Goal: Task Accomplishment & Management: Use online tool/utility

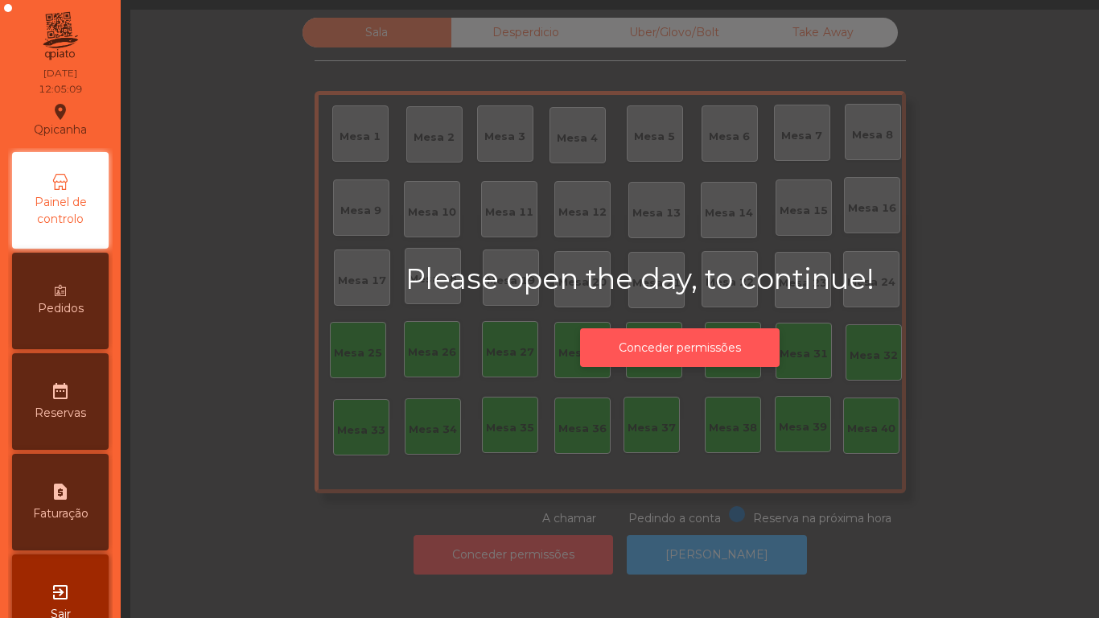
click at [673, 335] on button "Conceder permissões" at bounding box center [680, 347] width 200 height 39
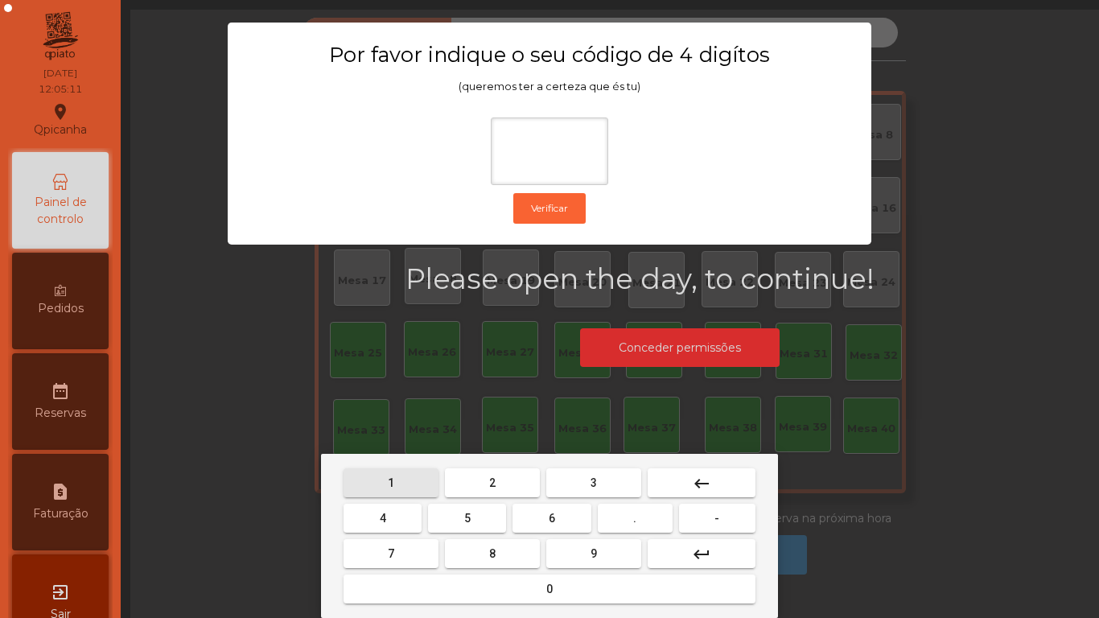
click at [382, 469] on button "1" at bounding box center [391, 482] width 95 height 29
click at [626, 554] on button "9" at bounding box center [593, 553] width 95 height 29
click at [373, 509] on button "4" at bounding box center [383, 518] width 78 height 29
click at [524, 599] on button "0" at bounding box center [550, 589] width 412 height 29
type input "****"
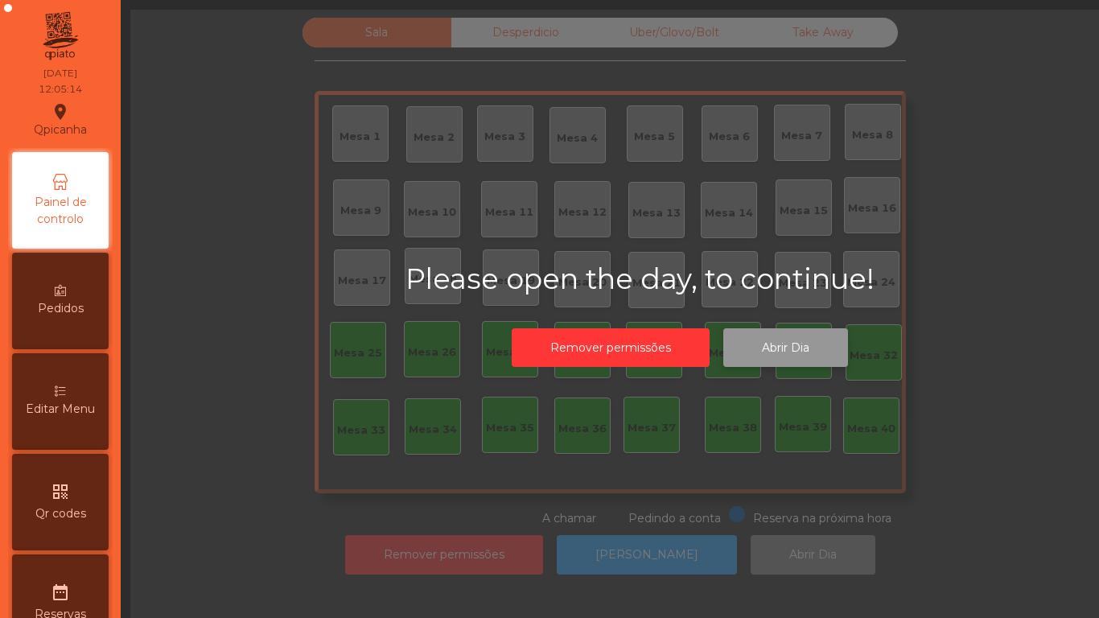
click at [783, 348] on button "Abrir Dia" at bounding box center [785, 347] width 125 height 39
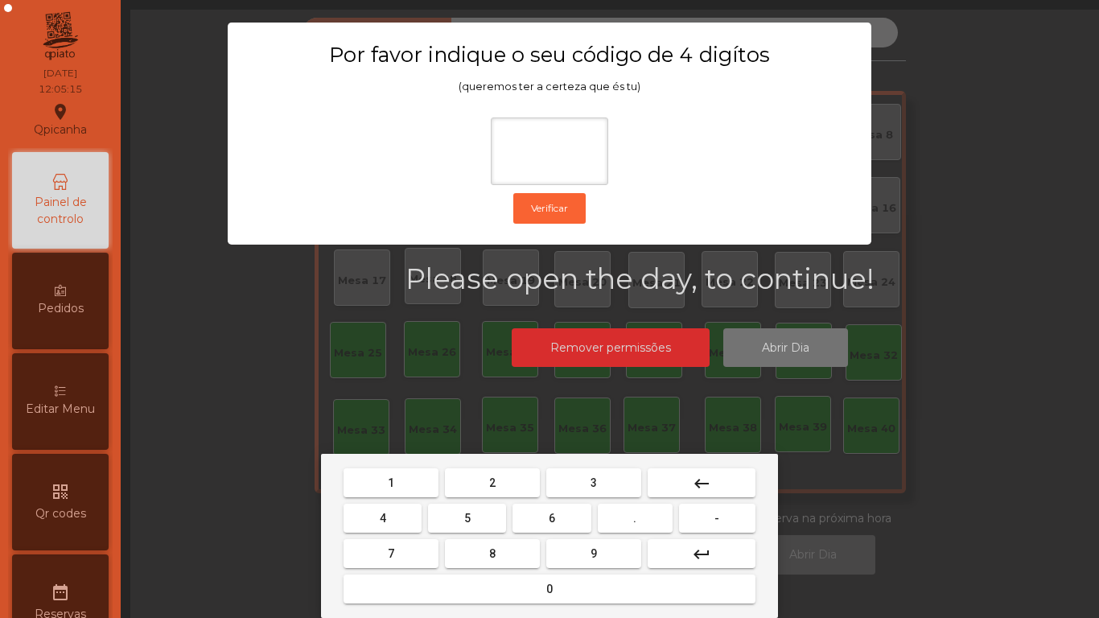
click at [391, 480] on span "1" at bounding box center [391, 482] width 6 height 13
click at [594, 551] on span "9" at bounding box center [594, 553] width 6 height 13
click at [385, 507] on button "4" at bounding box center [383, 518] width 78 height 29
click at [523, 581] on button "0" at bounding box center [550, 589] width 412 height 29
type input "****"
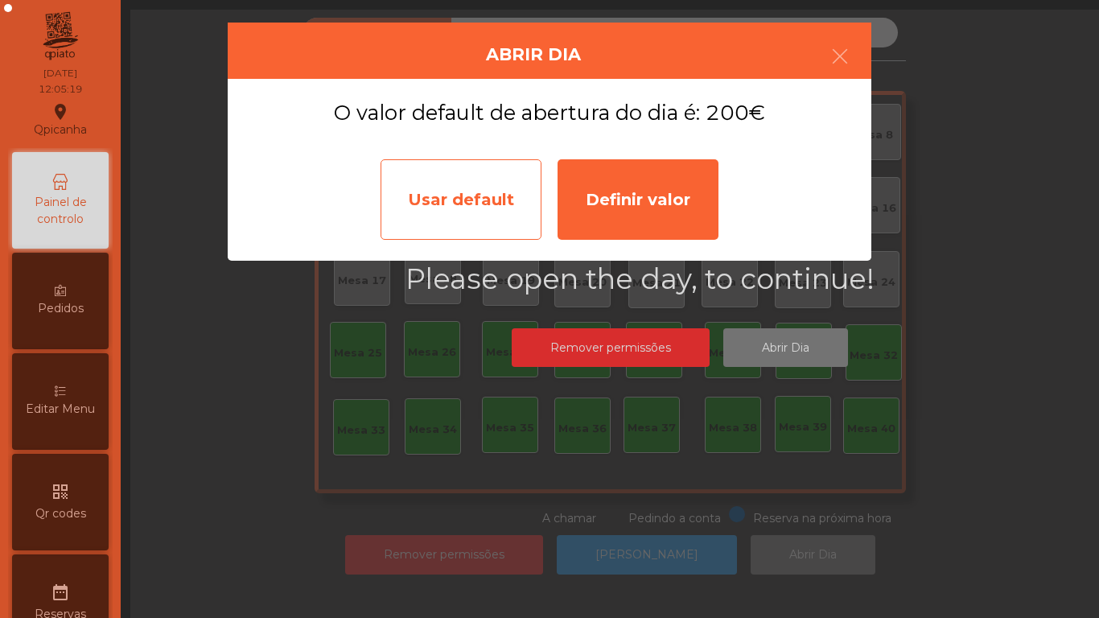
click at [480, 215] on div "Usar default" at bounding box center [461, 199] width 161 height 80
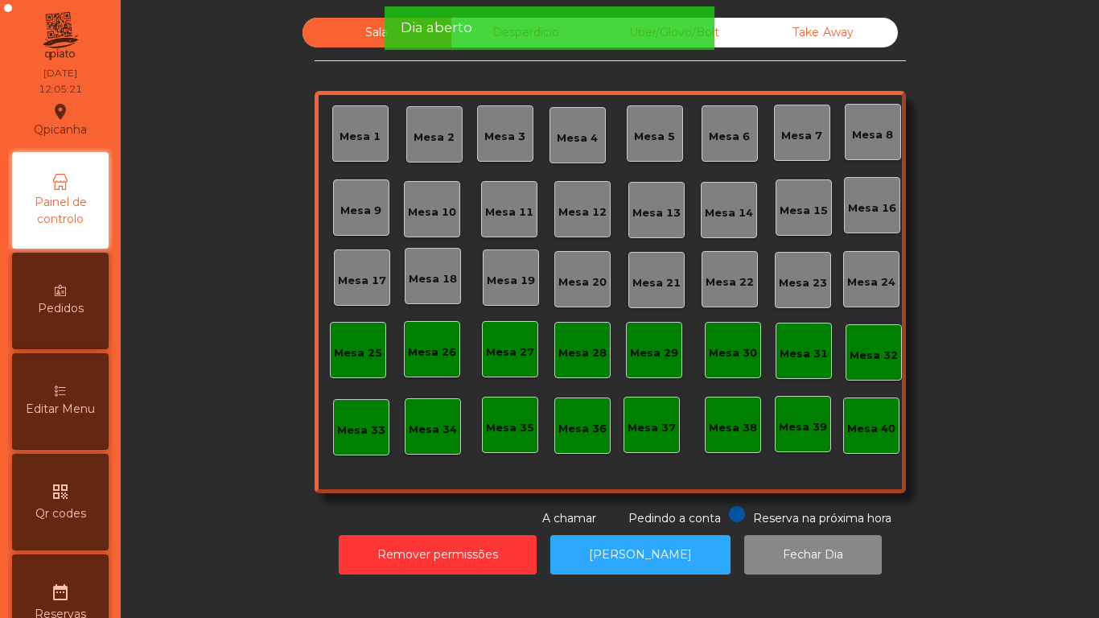
click at [570, 224] on div "Mesa 12" at bounding box center [582, 209] width 56 height 56
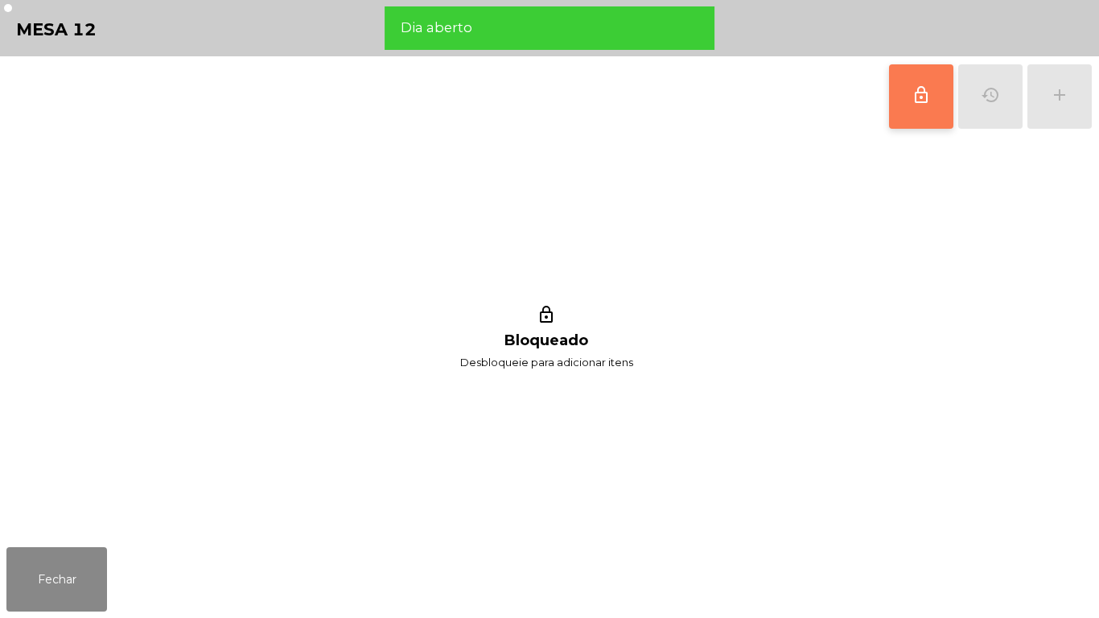
click at [911, 111] on button "lock_outline" at bounding box center [921, 96] width 64 height 64
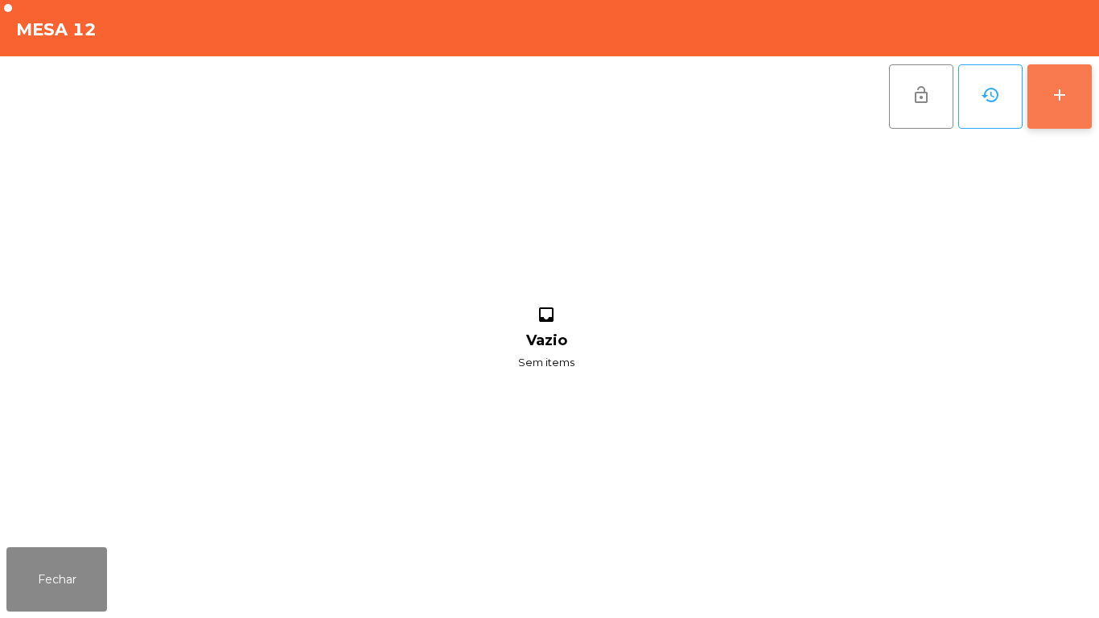
click at [1052, 103] on div "add" at bounding box center [1059, 94] width 19 height 19
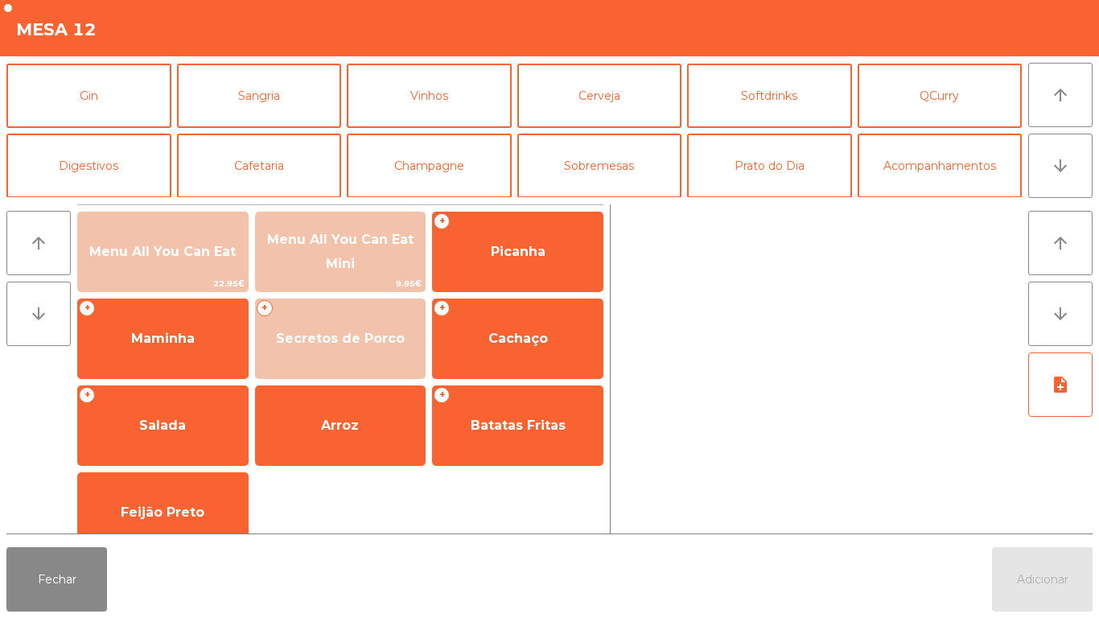
scroll to position [93, 0]
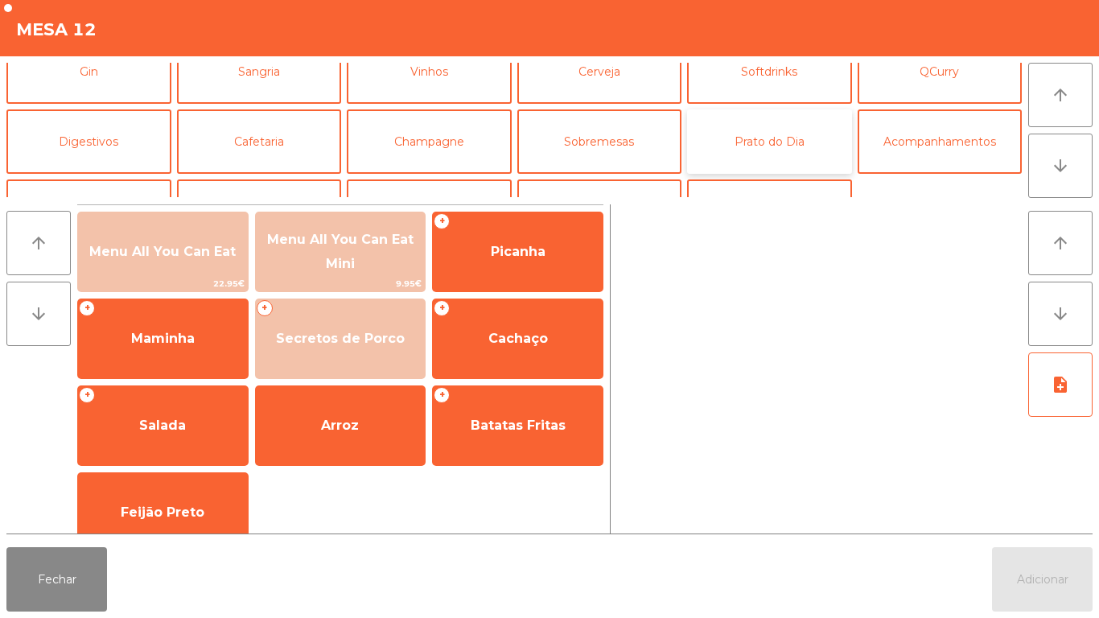
click at [778, 146] on button "Prato do Dia" at bounding box center [769, 141] width 165 height 64
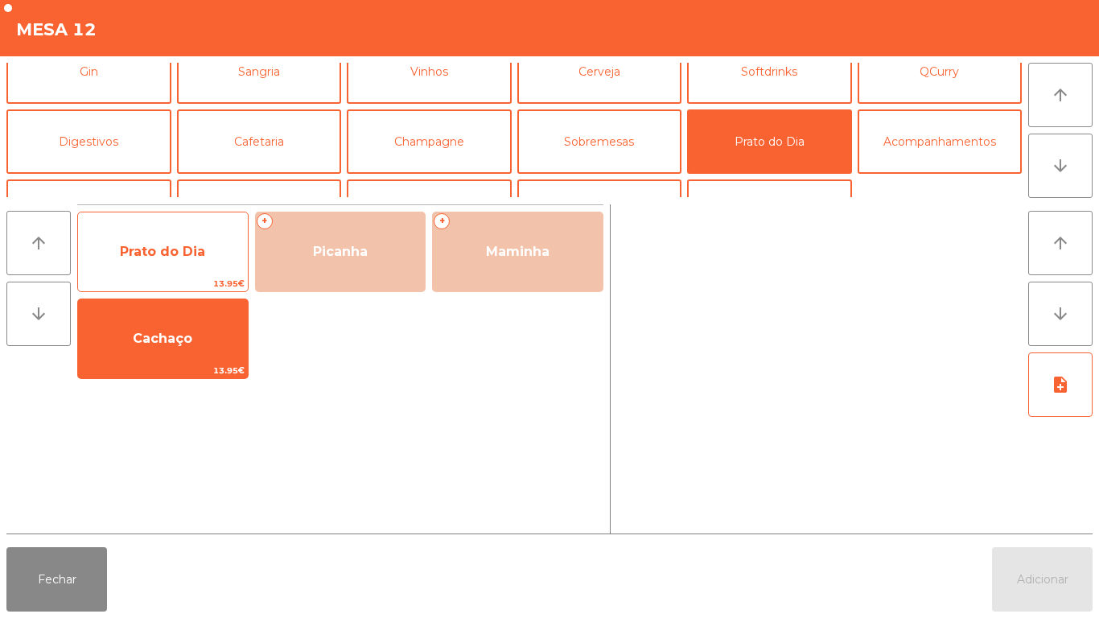
click at [171, 258] on span "Prato do Dia" at bounding box center [162, 251] width 85 height 15
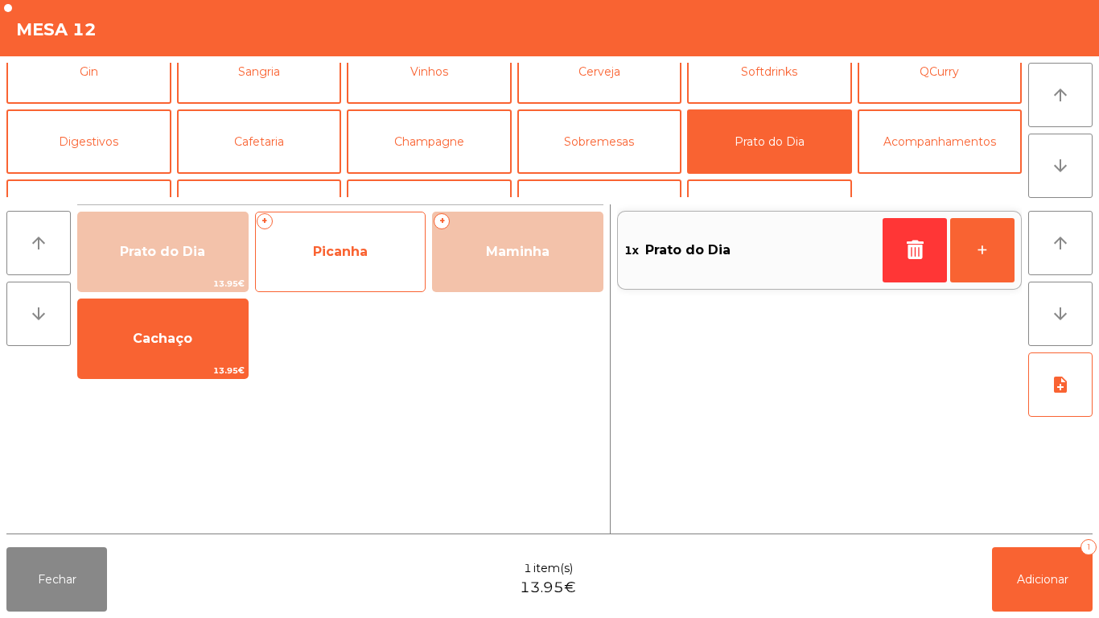
click at [343, 256] on span "Picanha" at bounding box center [340, 251] width 55 height 15
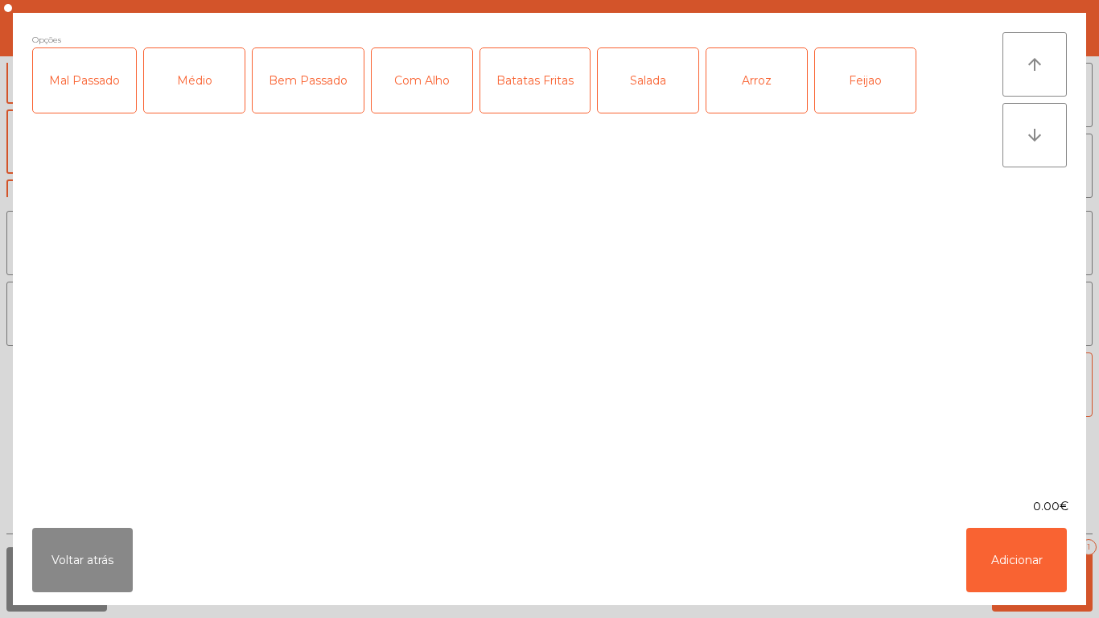
click at [94, 107] on div "Mal Passado" at bounding box center [84, 80] width 103 height 64
click at [394, 83] on div "Com Alho" at bounding box center [422, 80] width 101 height 64
click at [769, 101] on div "Arroz" at bounding box center [757, 80] width 101 height 64
click at [529, 94] on div "Batatas Fritas" at bounding box center [534, 80] width 109 height 64
click at [996, 539] on button "Adicionar" at bounding box center [1017, 560] width 101 height 64
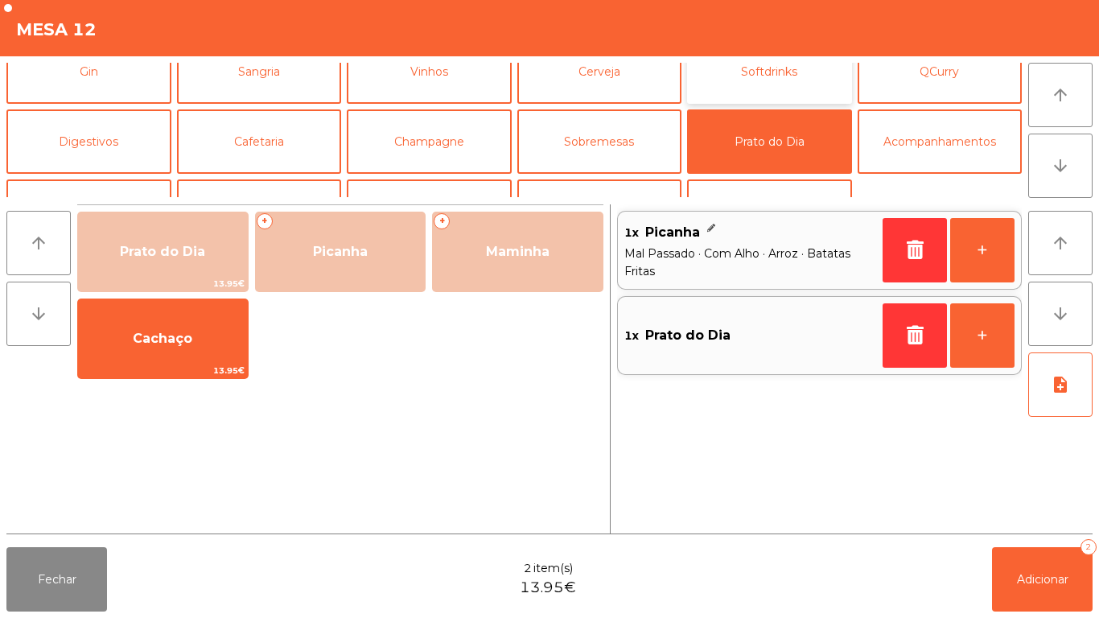
click at [747, 87] on button "Softdrinks" at bounding box center [769, 71] width 165 height 64
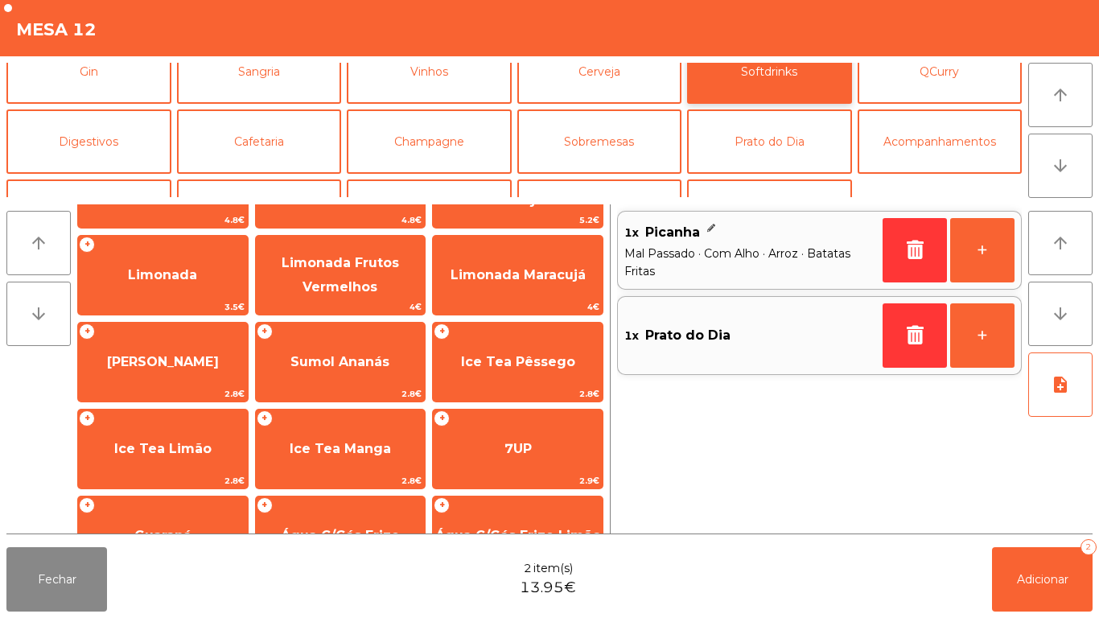
scroll to position [146, 0]
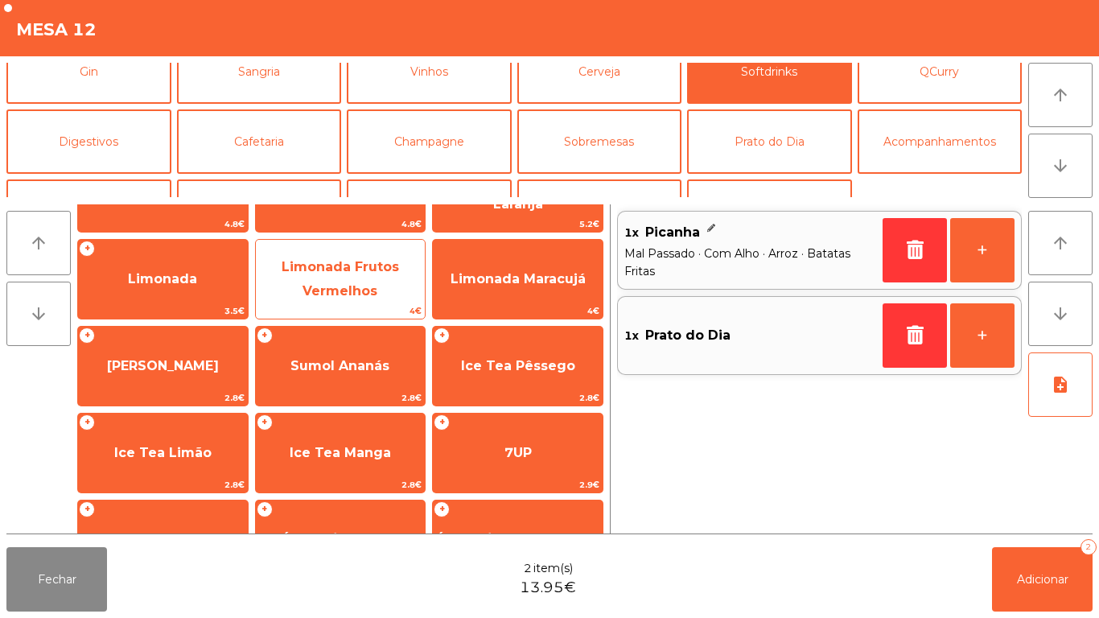
click at [373, 276] on span "Limonada Frutos Vermelhos" at bounding box center [341, 279] width 170 height 68
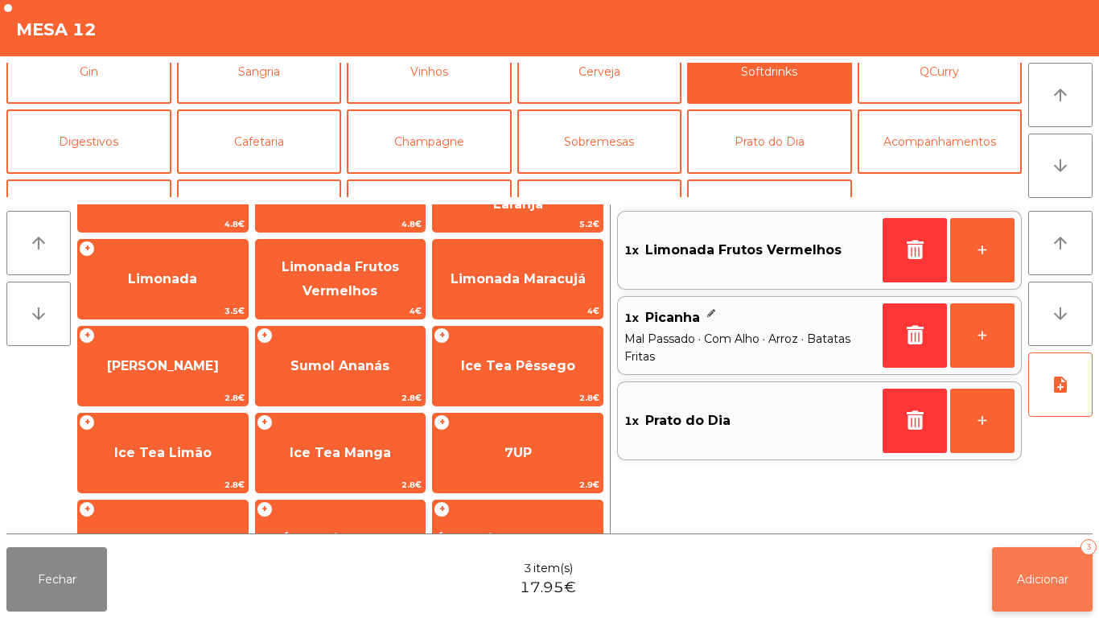
click at [1011, 597] on button "Adicionar 3" at bounding box center [1042, 579] width 101 height 64
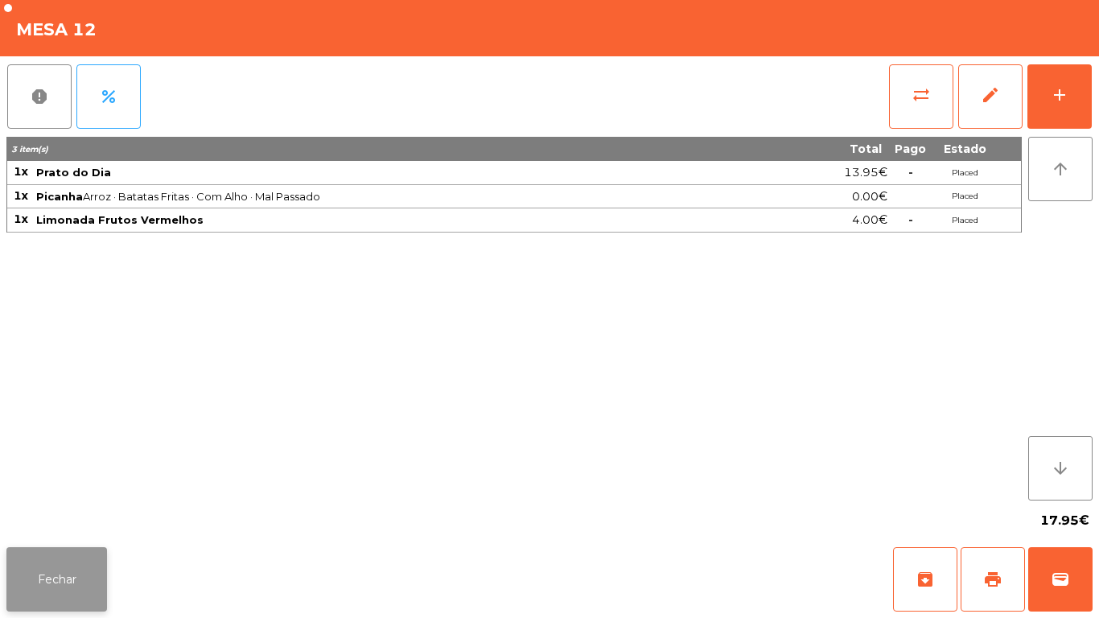
click at [72, 579] on button "Fechar" at bounding box center [56, 579] width 101 height 64
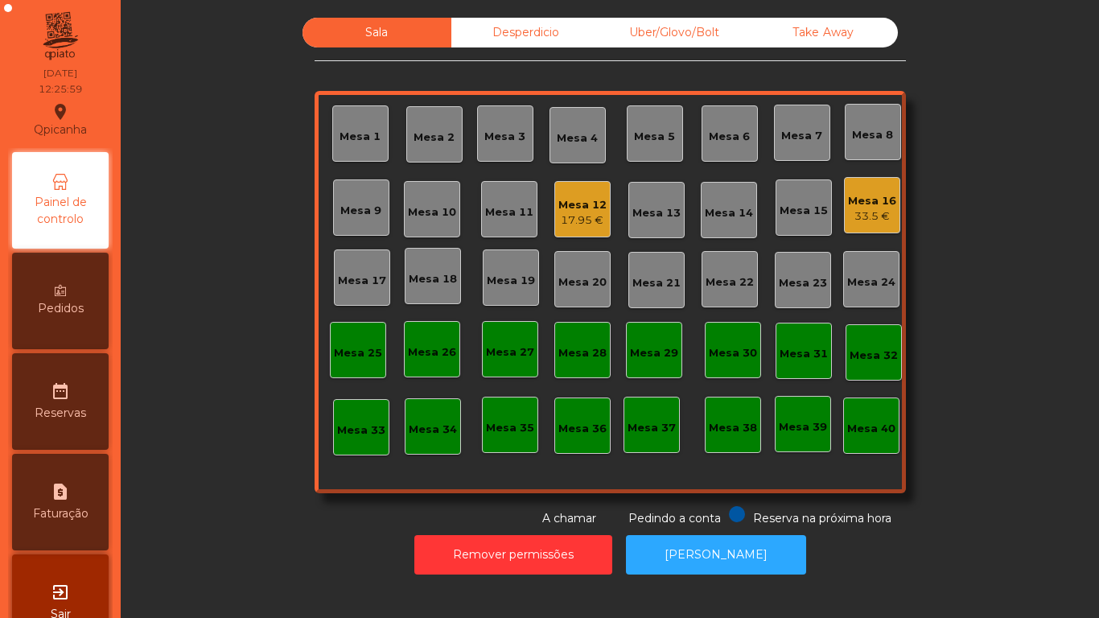
click at [848, 219] on div "33.5 €" at bounding box center [872, 216] width 48 height 16
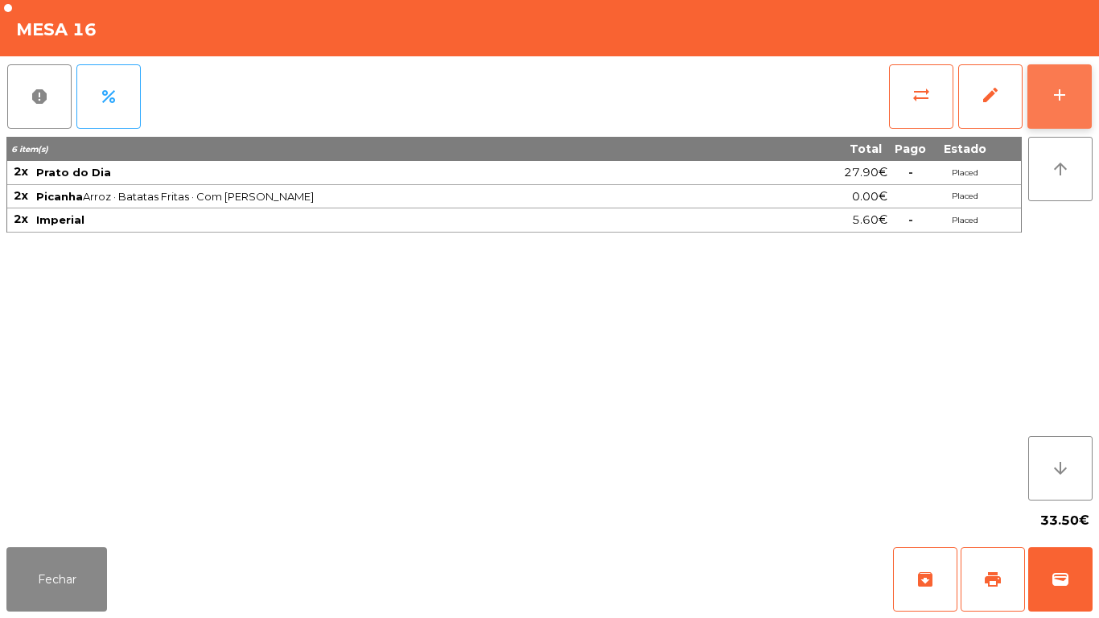
click at [1051, 85] on div "add" at bounding box center [1059, 94] width 19 height 19
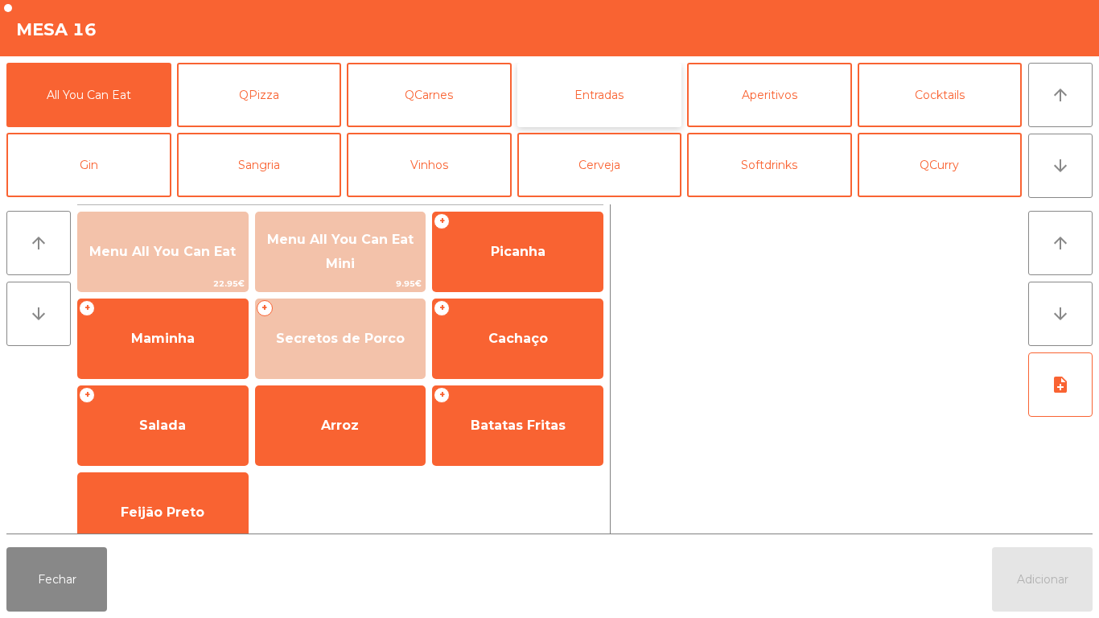
click at [605, 98] on button "Entradas" at bounding box center [599, 95] width 165 height 64
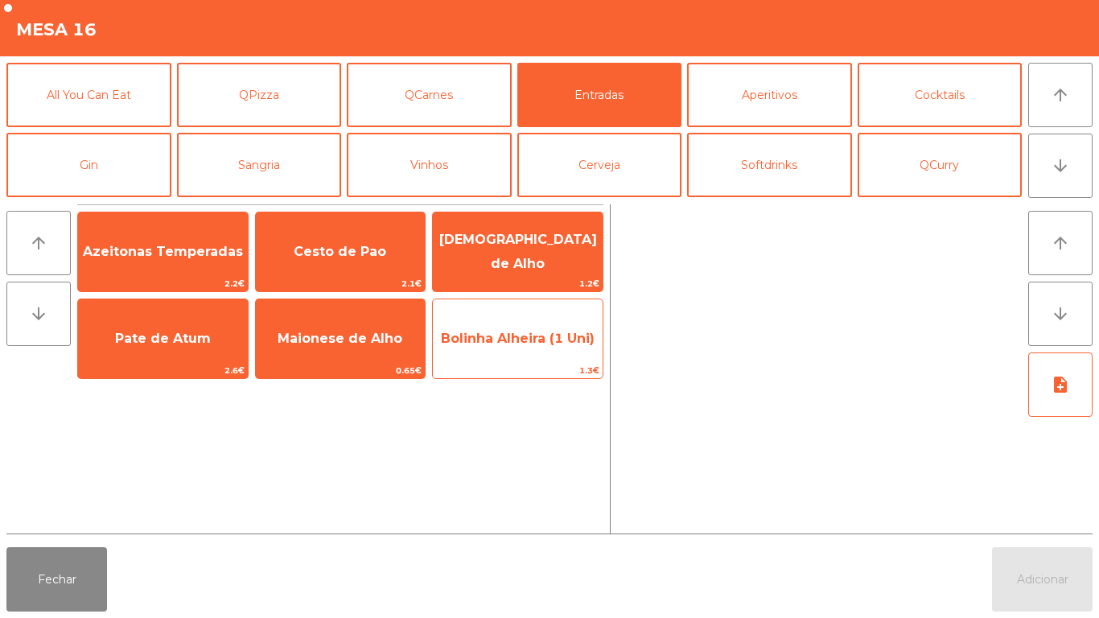
click at [504, 347] on span "Bolinha Alheira (1 Uni)" at bounding box center [518, 338] width 170 height 43
click at [506, 344] on span "Bolinha Alheira (1 Uni)" at bounding box center [518, 338] width 154 height 15
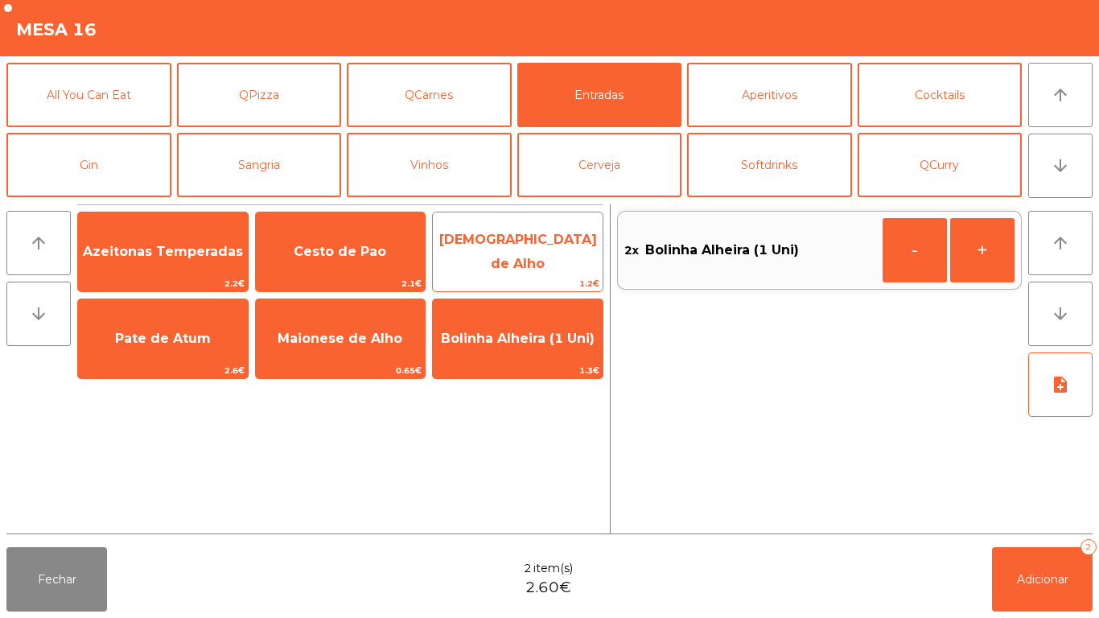
click at [503, 267] on span "[DEMOGRAPHIC_DATA] de Alho" at bounding box center [518, 252] width 170 height 68
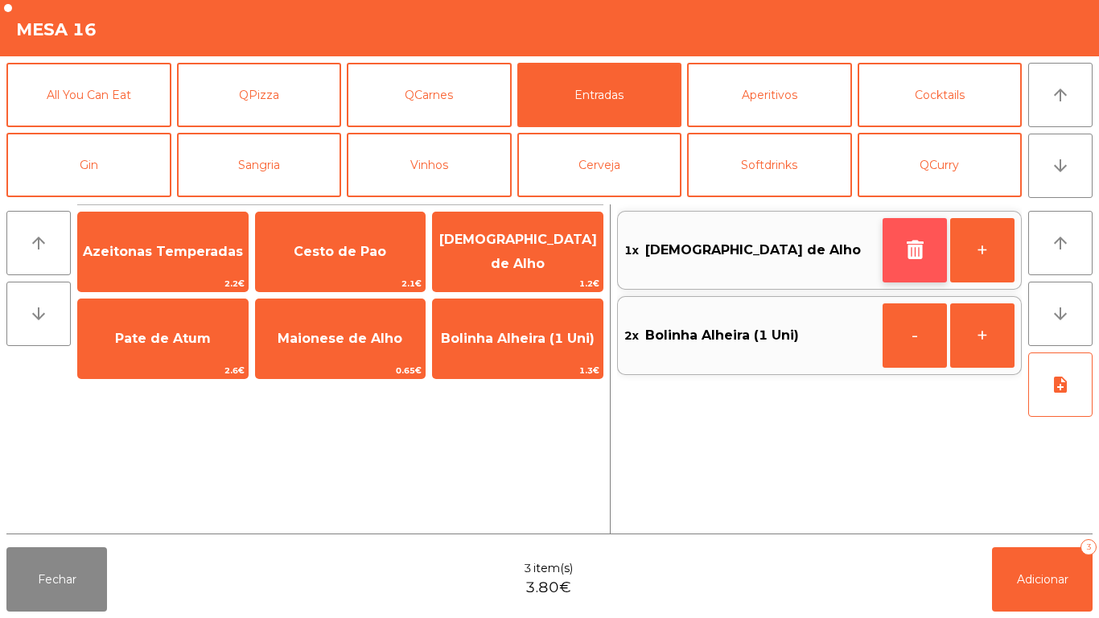
click at [904, 248] on icon "button" at bounding box center [915, 249] width 24 height 19
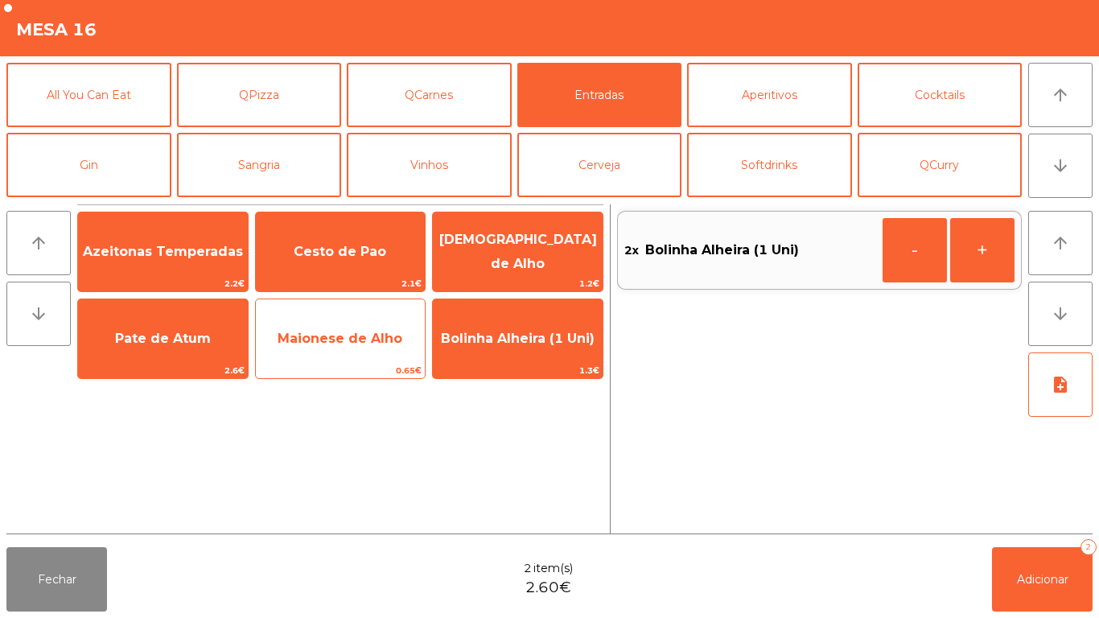
click at [333, 362] on div "Maionese de Alho 0.65€" at bounding box center [340, 339] width 171 height 80
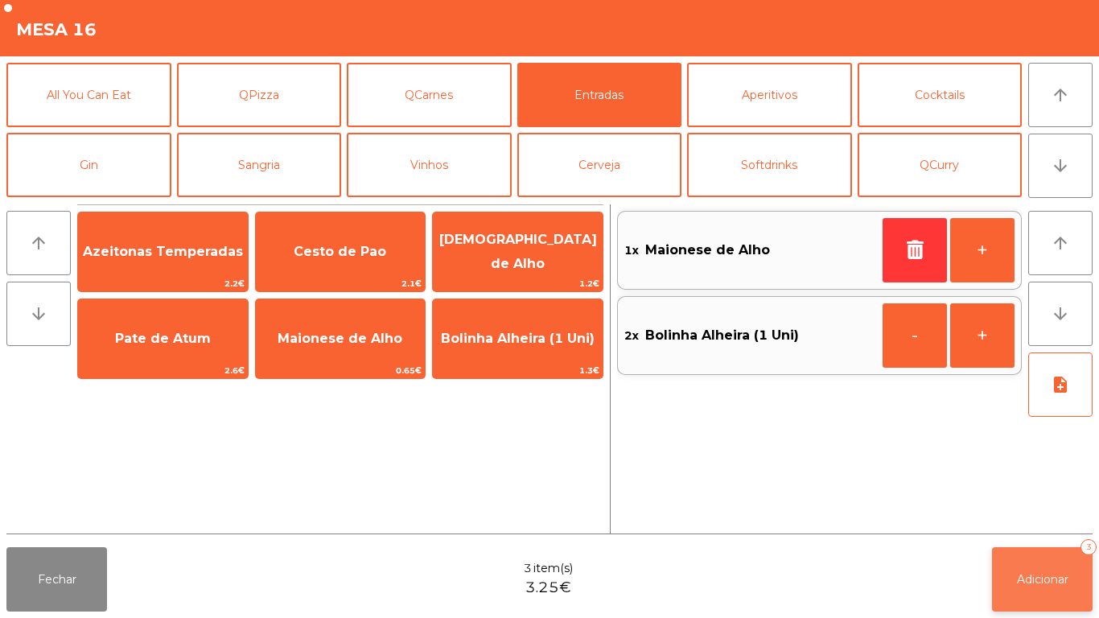
click at [1043, 564] on button "Adicionar 3" at bounding box center [1042, 579] width 101 height 64
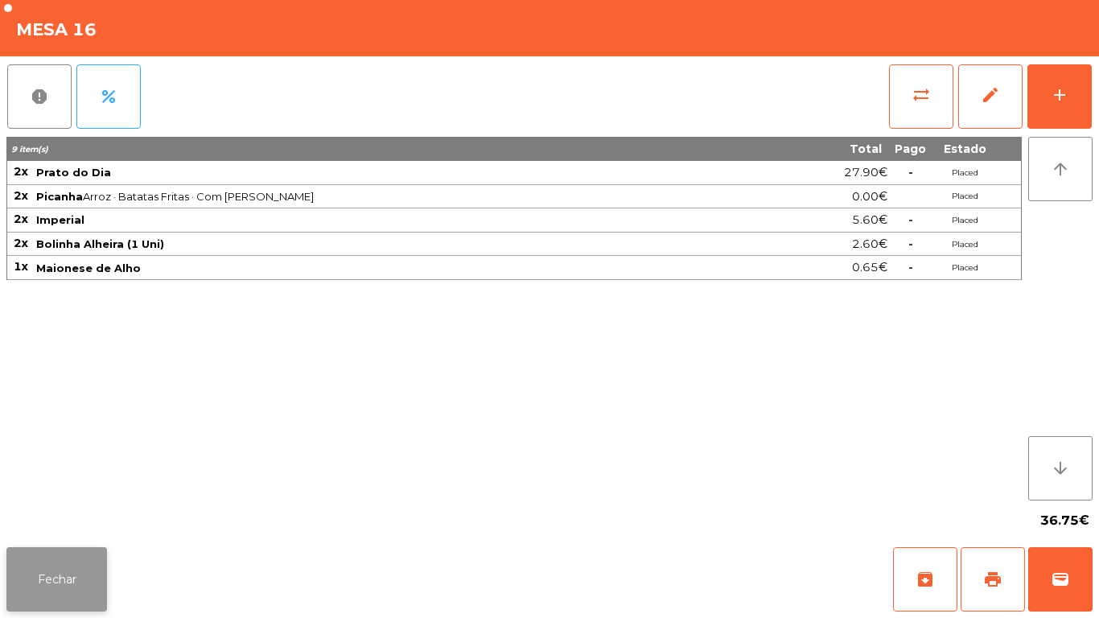
click at [67, 578] on button "Fechar" at bounding box center [56, 579] width 101 height 64
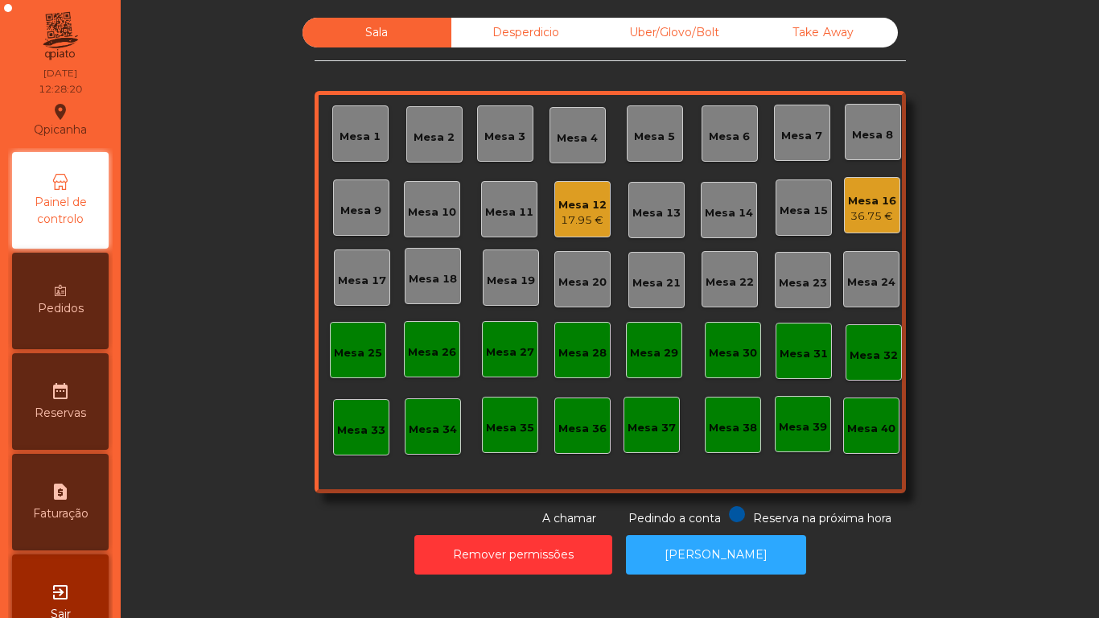
click at [870, 130] on div "Mesa 8" at bounding box center [872, 135] width 41 height 16
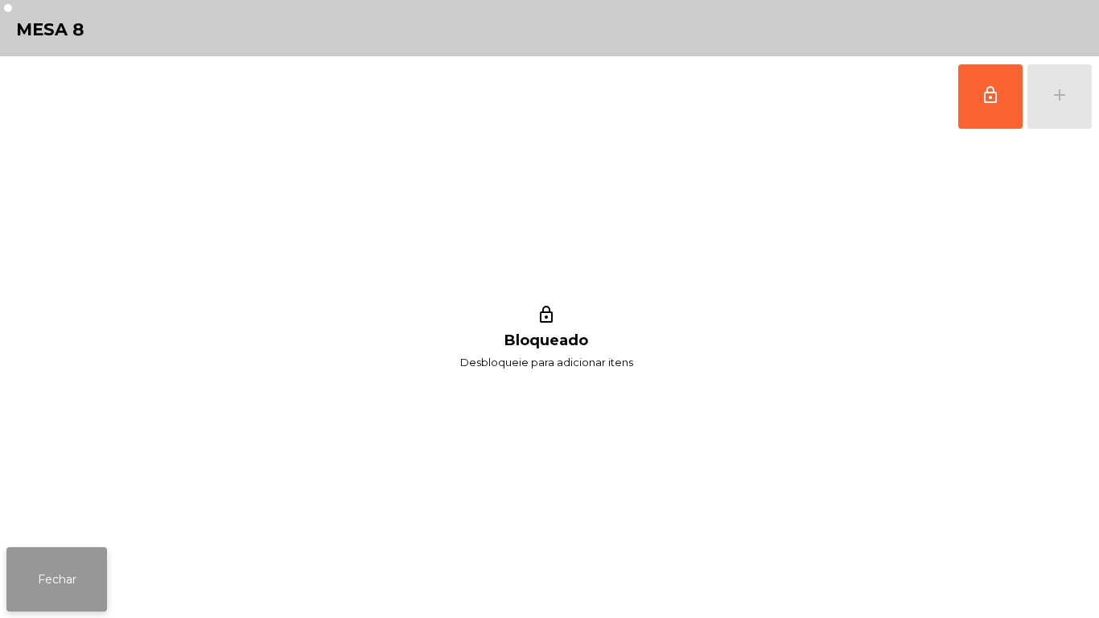
click at [68, 572] on button "Fechar" at bounding box center [56, 579] width 101 height 64
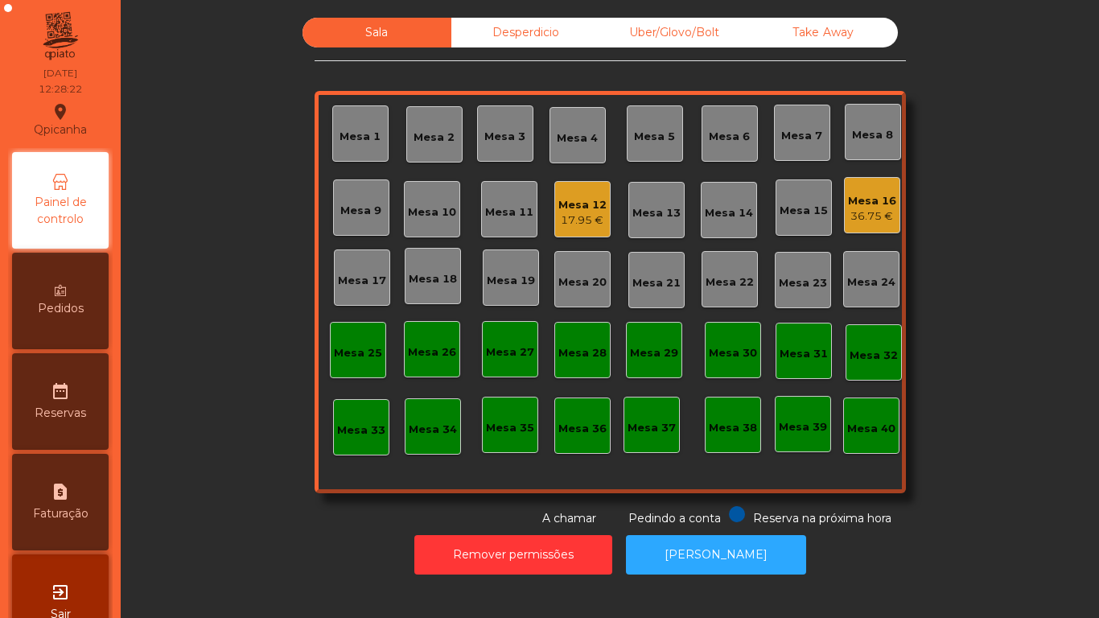
click at [353, 213] on div "Mesa 9" at bounding box center [360, 211] width 41 height 16
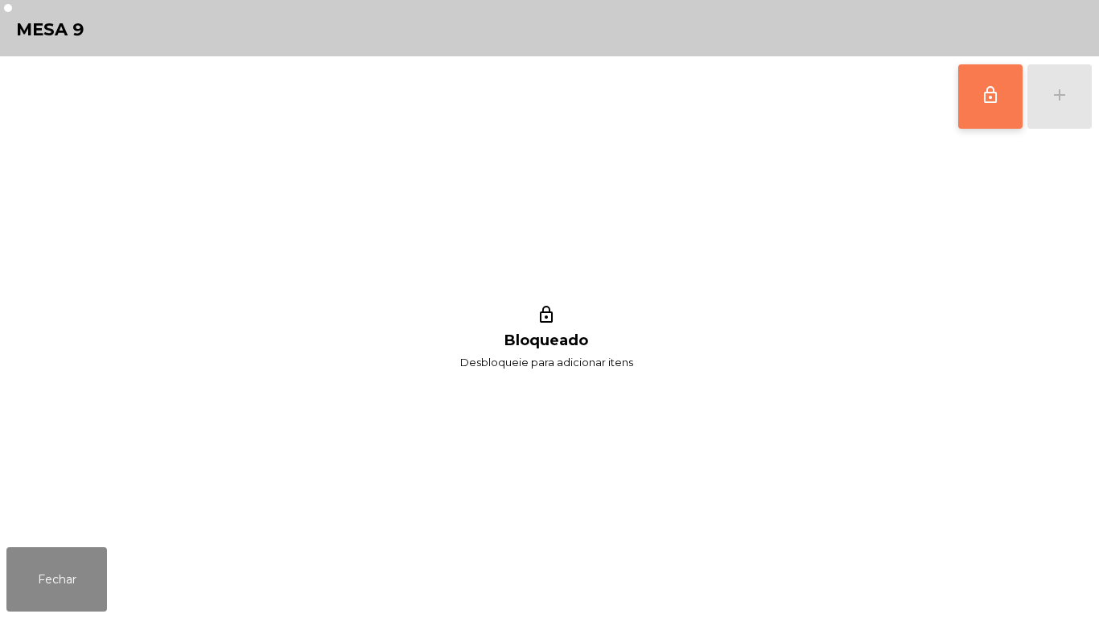
click at [984, 97] on span "lock_outline" at bounding box center [990, 94] width 19 height 19
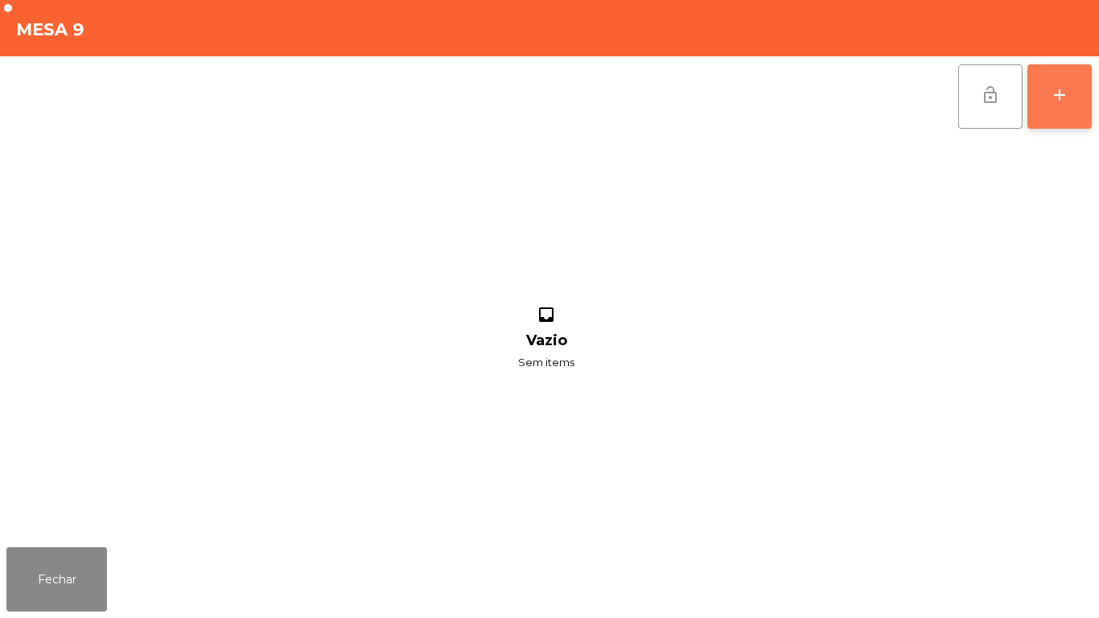
click at [1061, 96] on div "add" at bounding box center [1059, 94] width 19 height 19
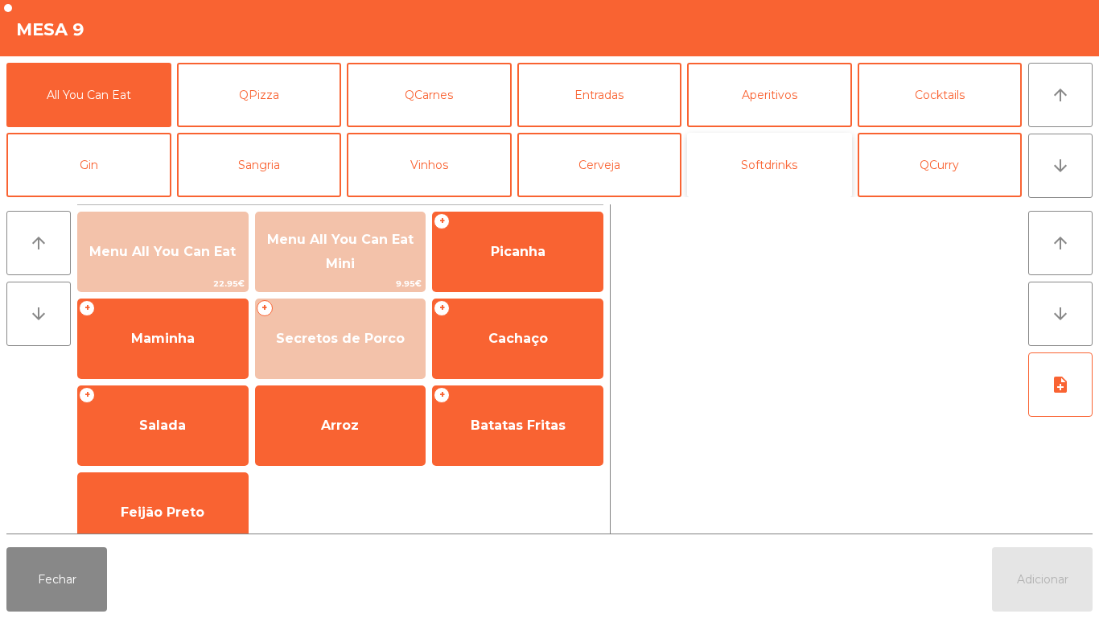
click at [765, 171] on button "Softdrinks" at bounding box center [769, 165] width 165 height 64
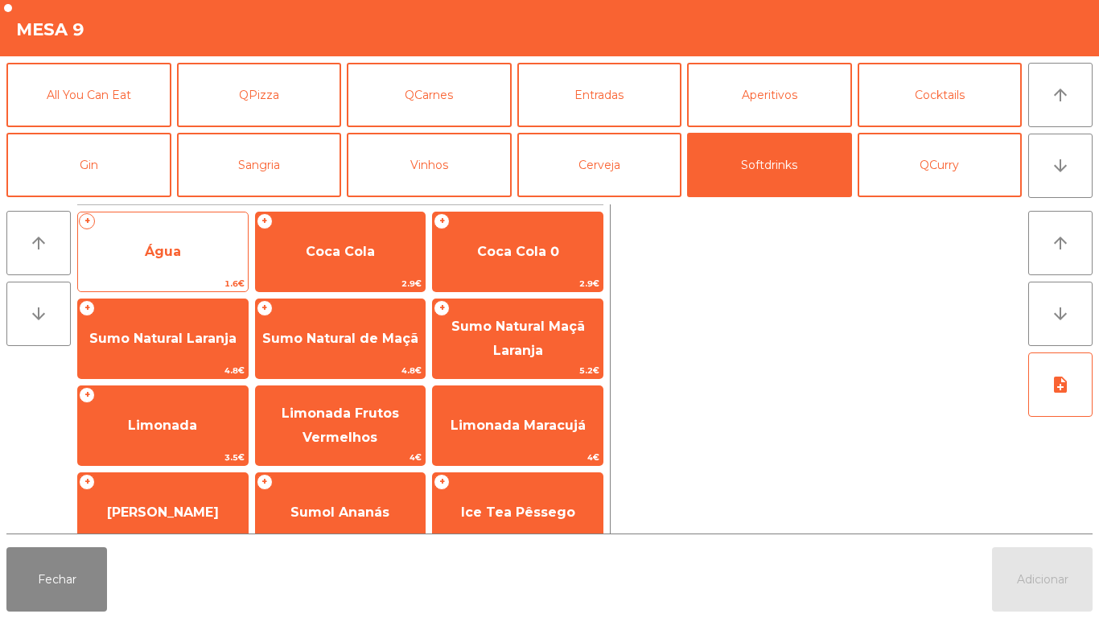
click at [167, 258] on span "Água" at bounding box center [163, 251] width 36 height 15
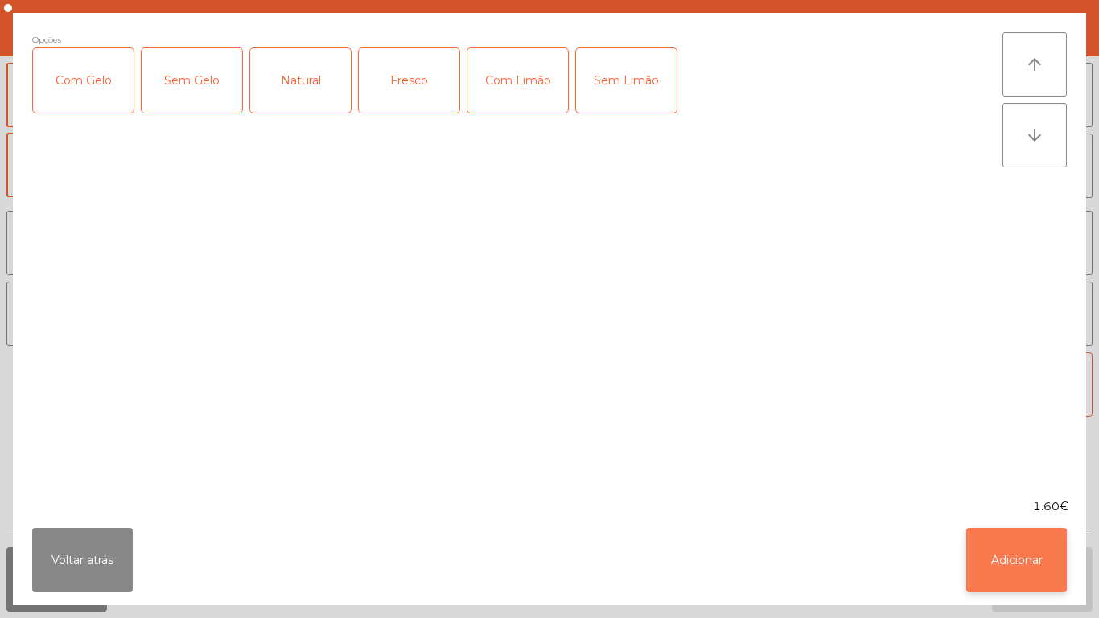
click at [1000, 542] on button "Adicionar" at bounding box center [1017, 560] width 101 height 64
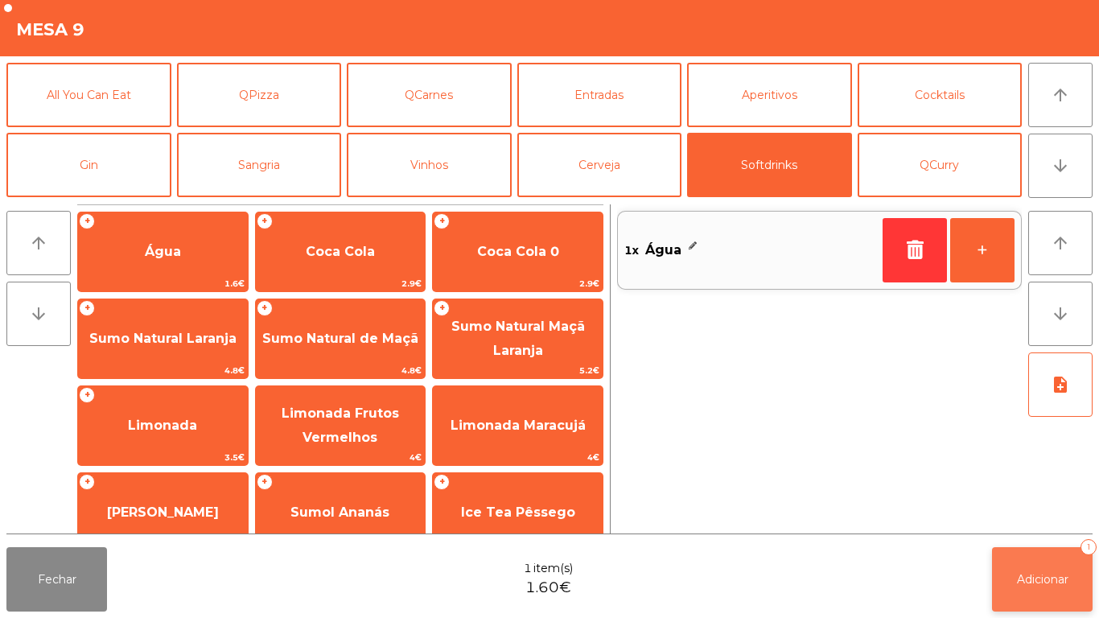
click at [1019, 577] on span "Adicionar" at bounding box center [1043, 579] width 52 height 14
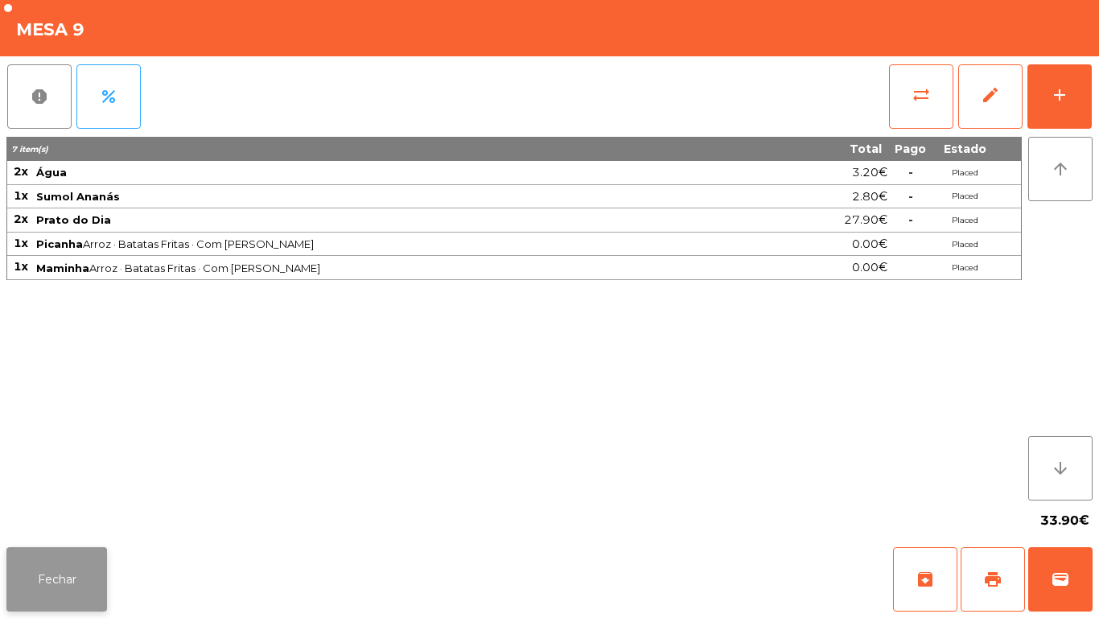
click at [69, 557] on button "Fechar" at bounding box center [56, 579] width 101 height 64
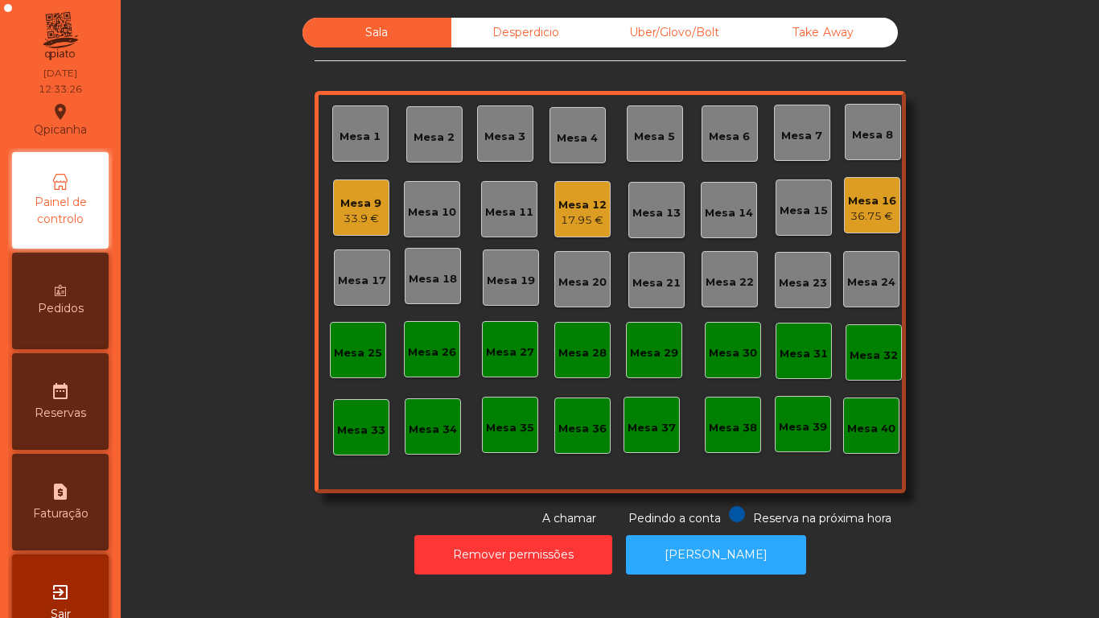
click at [418, 148] on div "Mesa 2" at bounding box center [434, 134] width 56 height 56
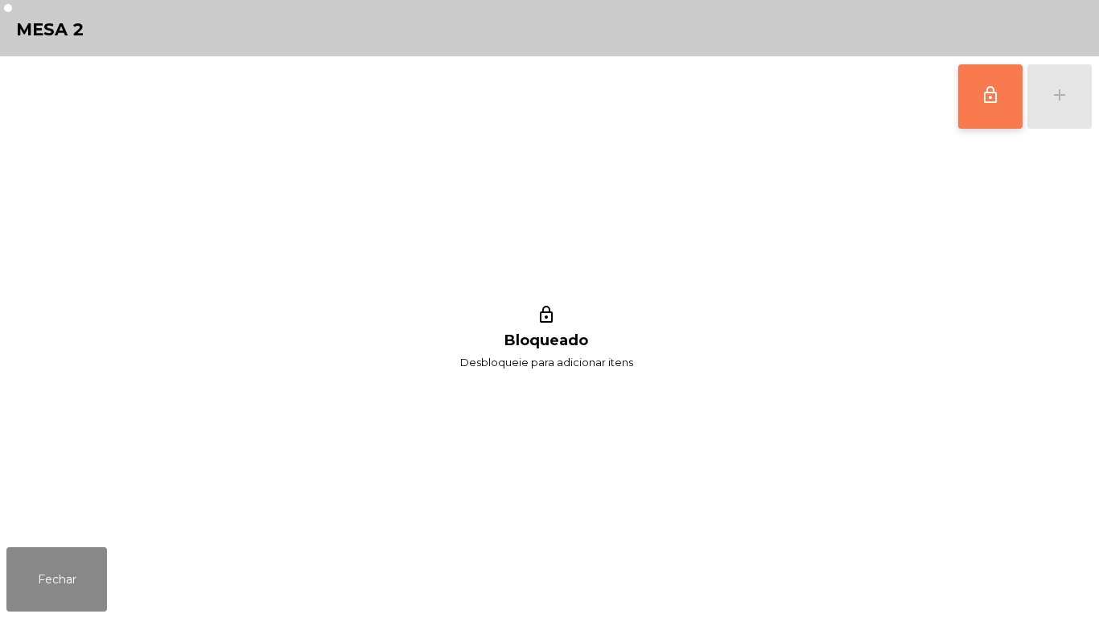
click at [982, 106] on button "lock_outline" at bounding box center [990, 96] width 64 height 64
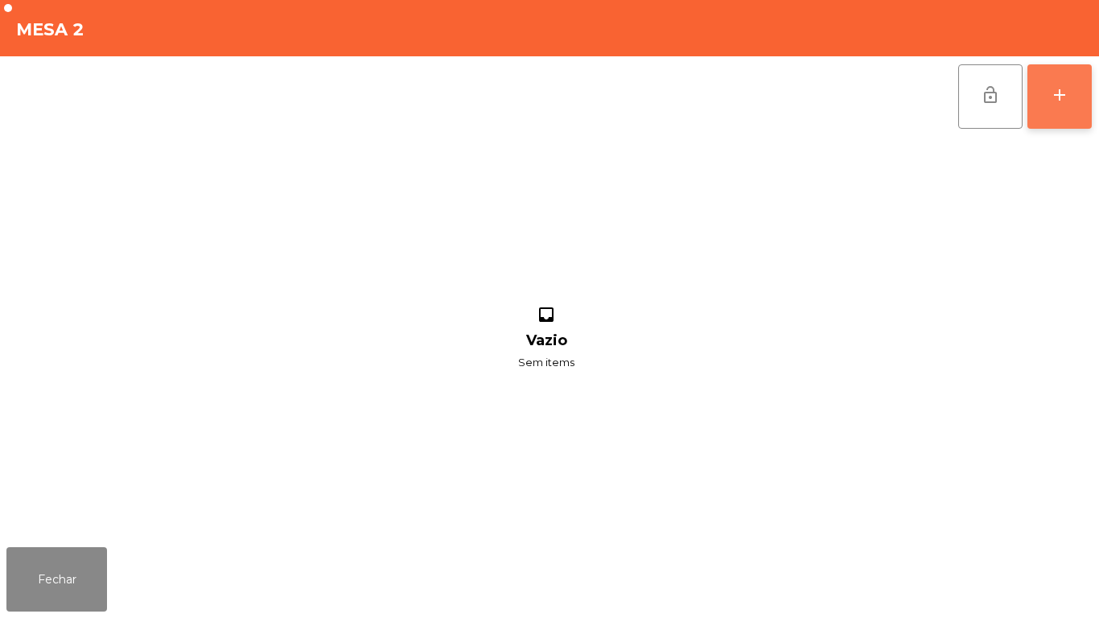
click at [1049, 101] on button "add" at bounding box center [1060, 96] width 64 height 64
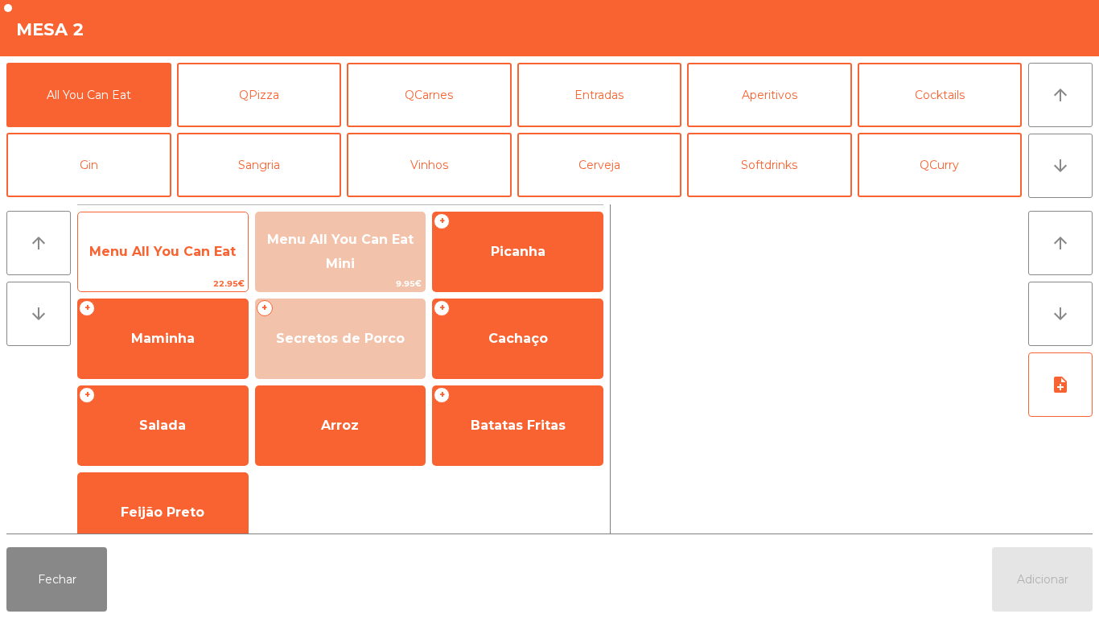
click at [179, 255] on span "Menu All You Can Eat" at bounding box center [162, 251] width 146 height 15
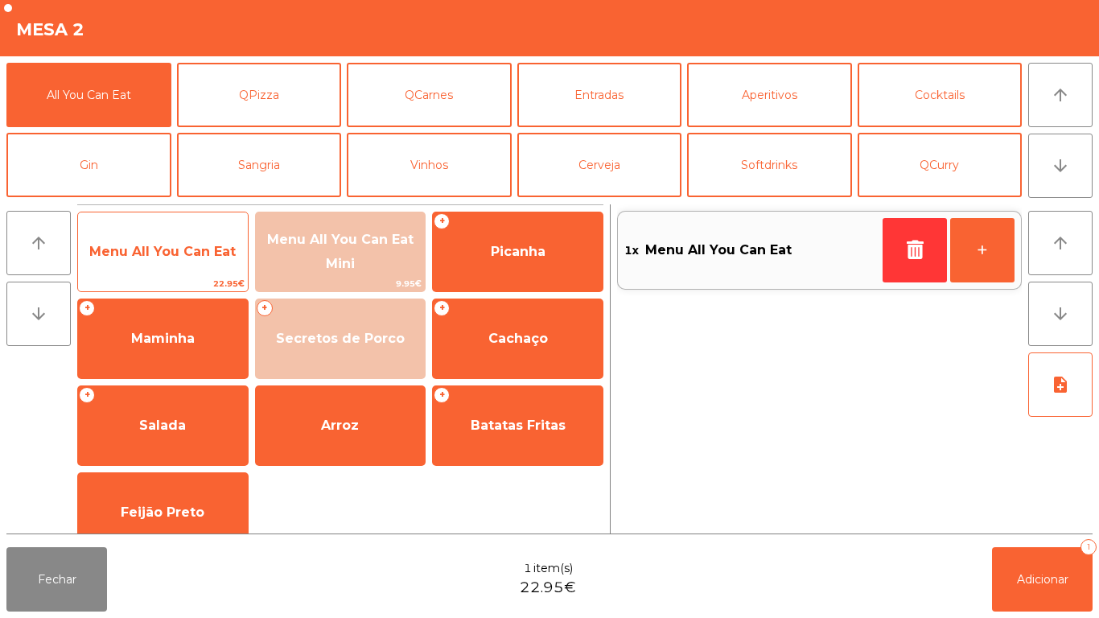
click at [178, 248] on span "Menu All You Can Eat" at bounding box center [162, 251] width 146 height 15
click at [163, 238] on span "Menu All You Can Eat" at bounding box center [163, 251] width 170 height 43
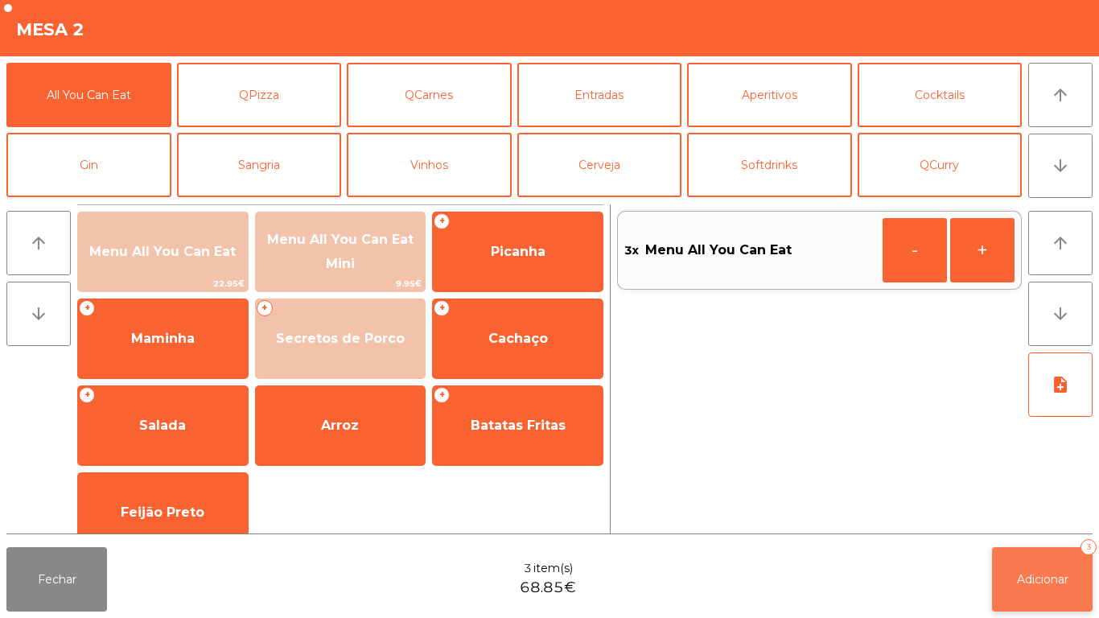
click at [1032, 577] on span "Adicionar" at bounding box center [1043, 579] width 52 height 14
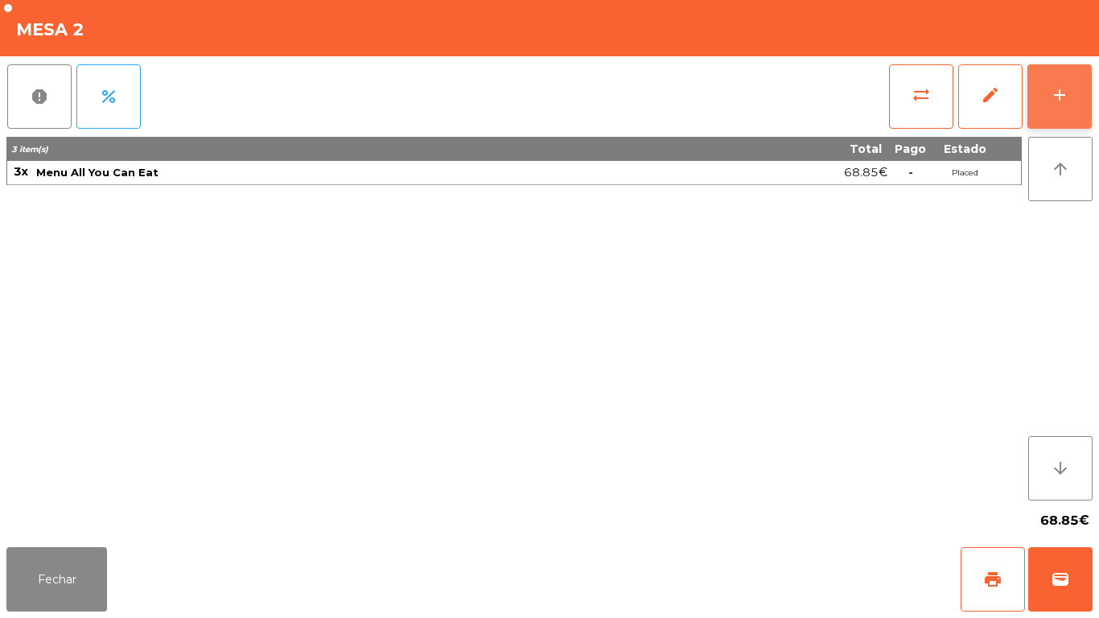
click at [1037, 95] on button "add" at bounding box center [1060, 96] width 64 height 64
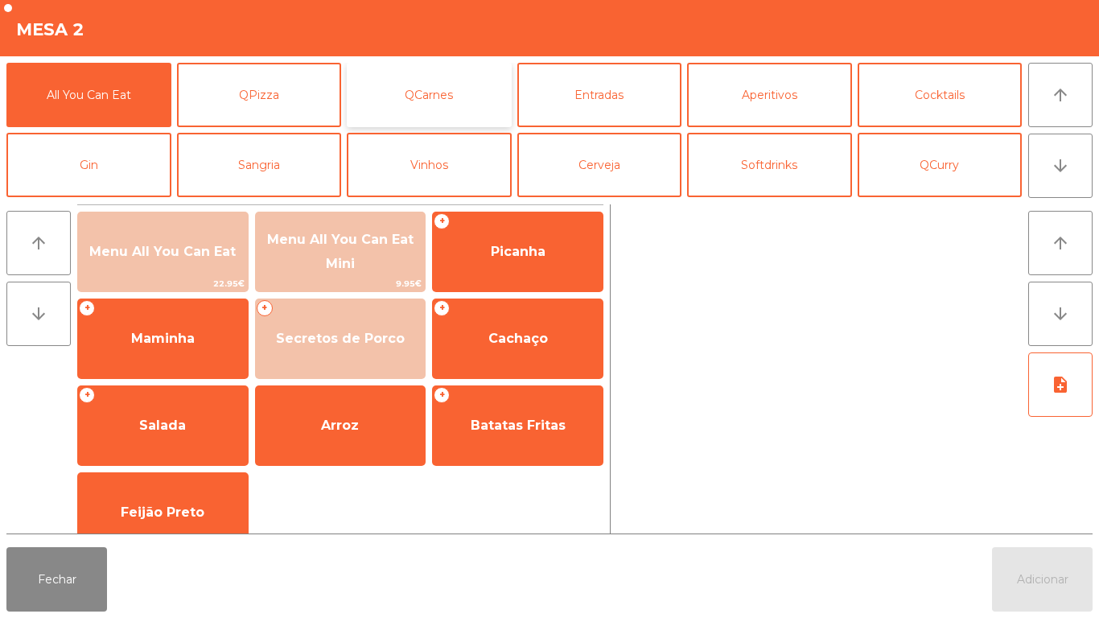
click at [437, 98] on button "QCarnes" at bounding box center [429, 95] width 165 height 64
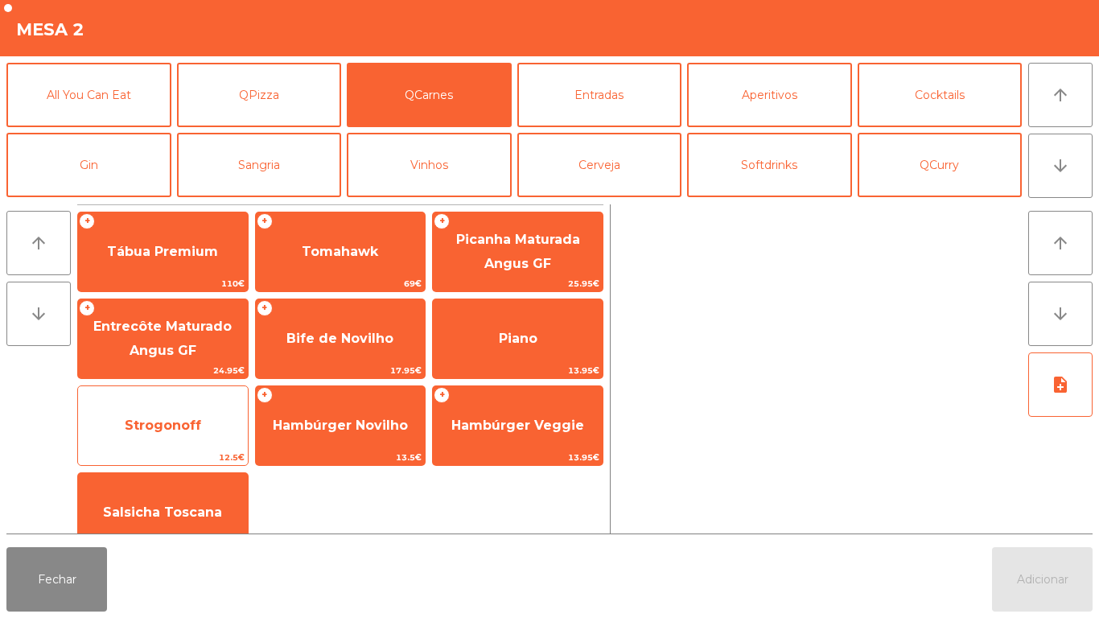
click at [179, 414] on span "Strogonoff" at bounding box center [163, 425] width 170 height 43
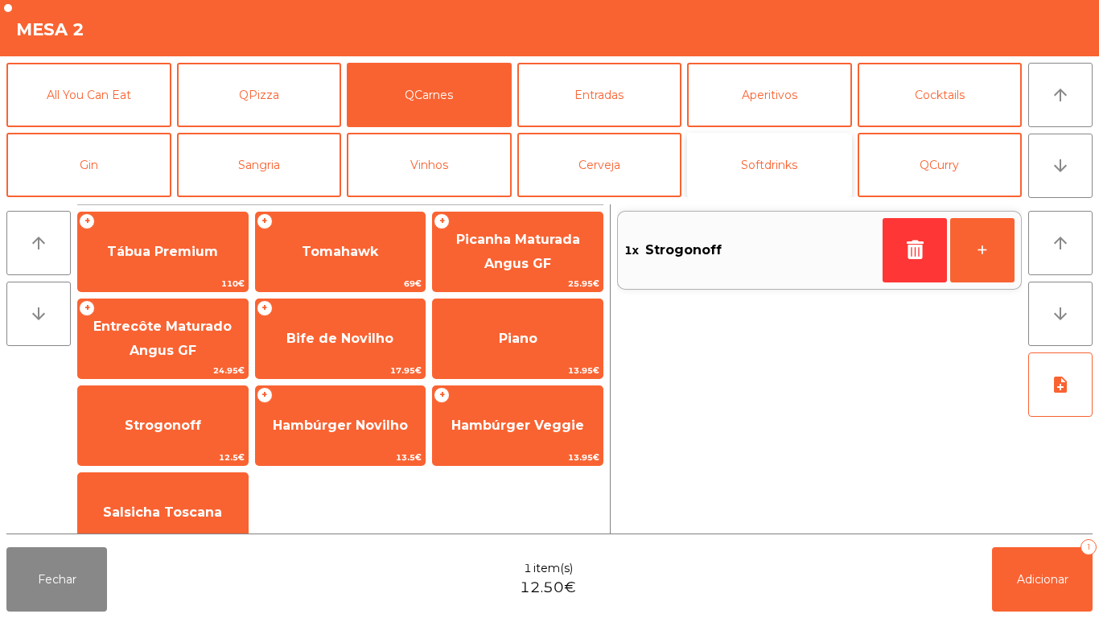
click at [765, 163] on button "Softdrinks" at bounding box center [769, 165] width 165 height 64
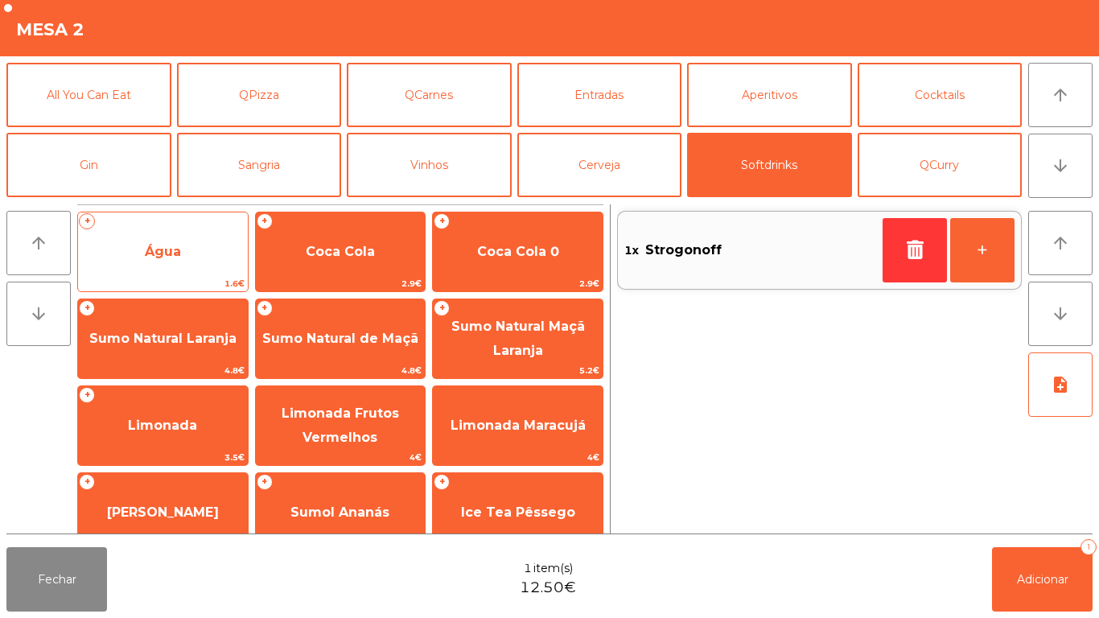
click at [176, 245] on span "Água" at bounding box center [163, 251] width 36 height 15
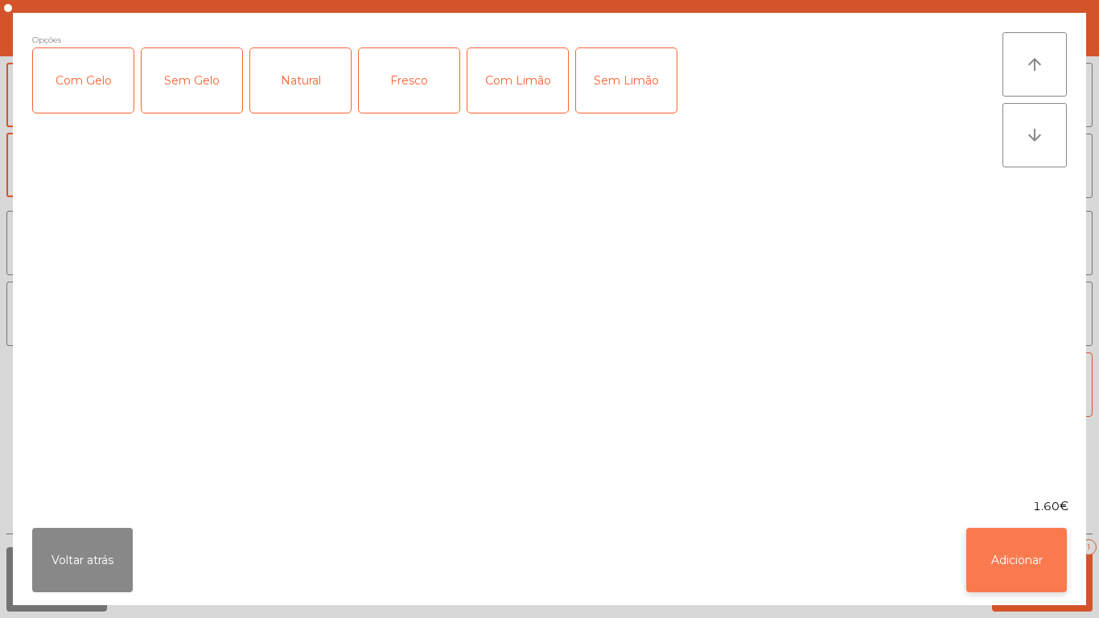
click at [1008, 542] on button "Adicionar" at bounding box center [1017, 560] width 101 height 64
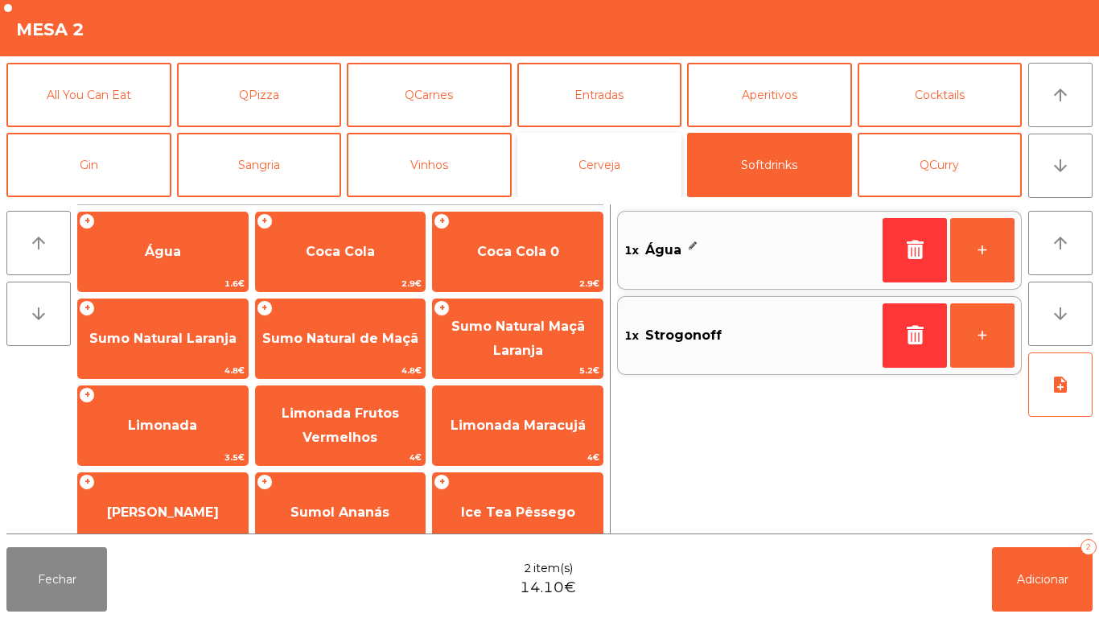
click at [612, 149] on button "Cerveja" at bounding box center [599, 165] width 165 height 64
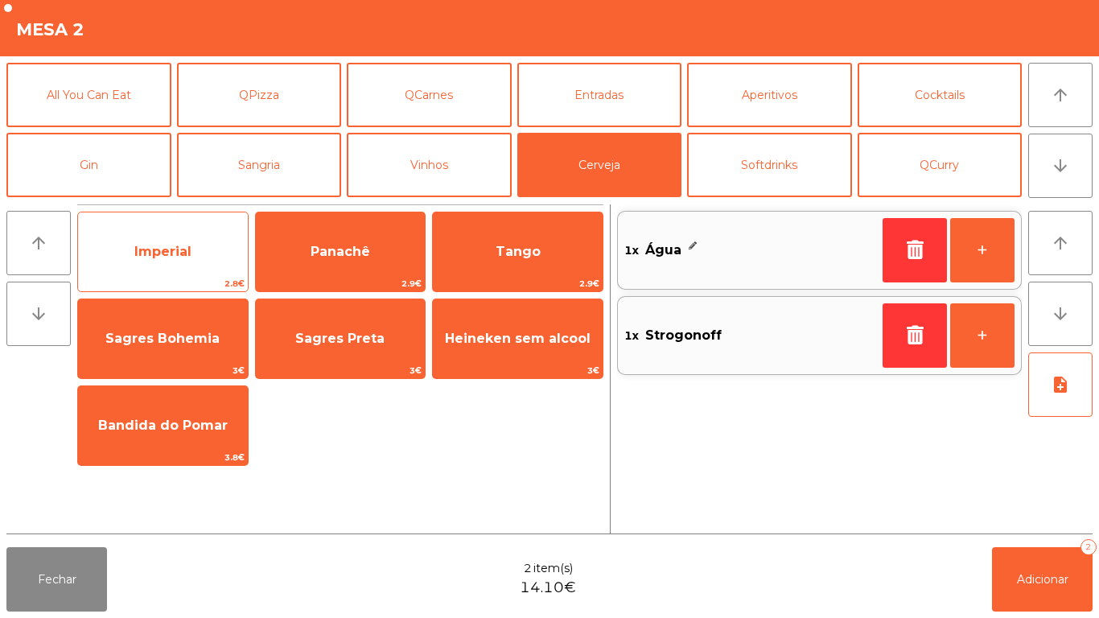
click at [175, 250] on span "Imperial" at bounding box center [162, 251] width 57 height 15
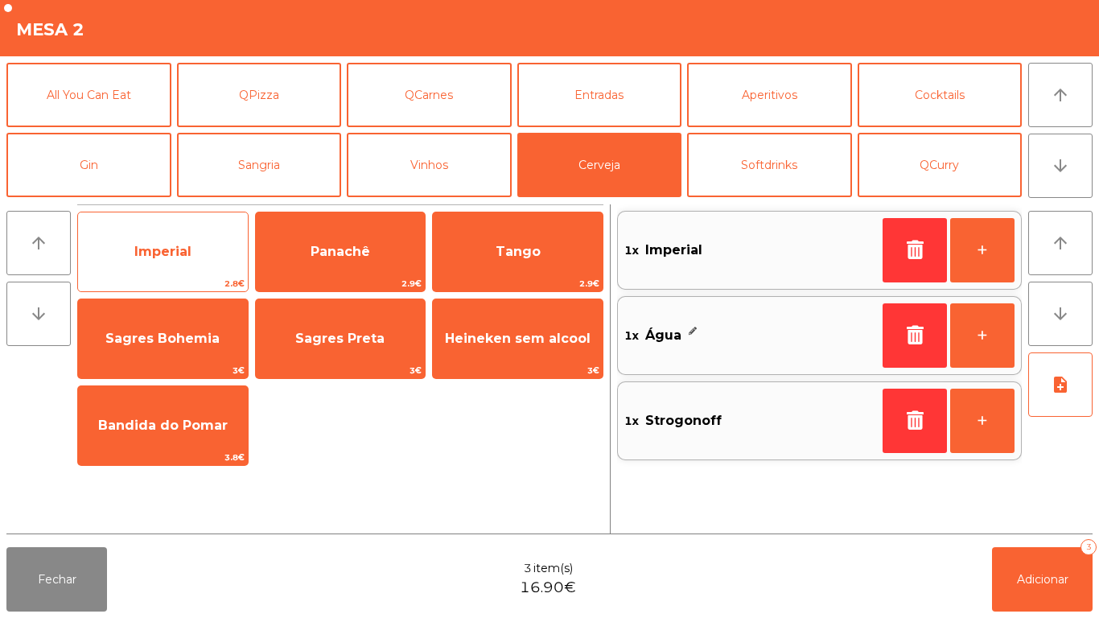
click at [178, 249] on span "Imperial" at bounding box center [162, 251] width 57 height 15
click at [171, 246] on span "Imperial" at bounding box center [162, 251] width 57 height 15
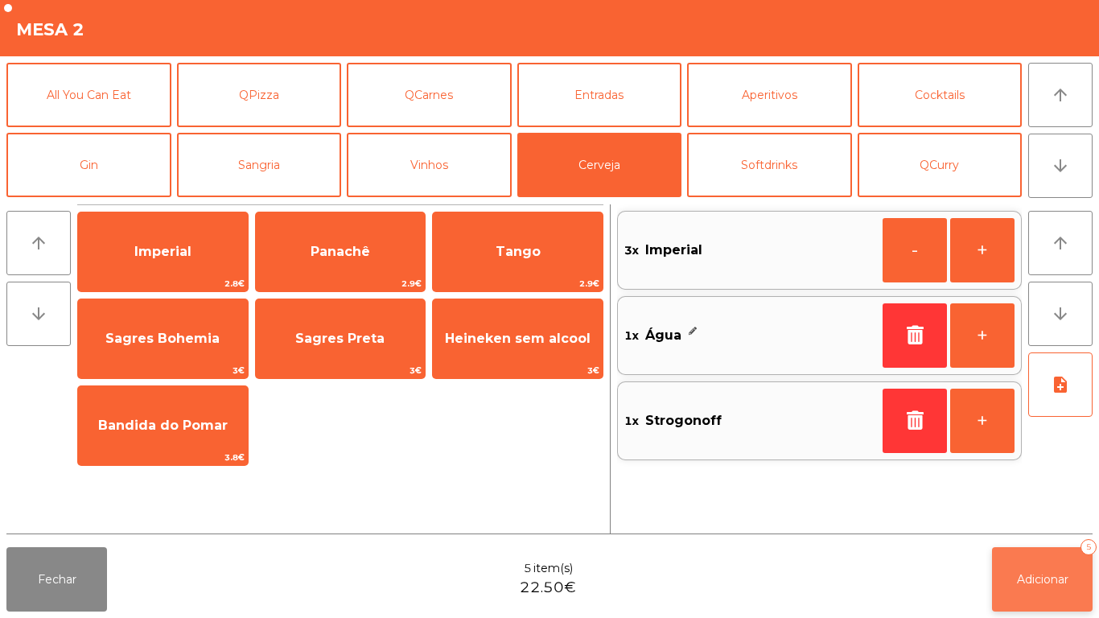
click at [1036, 564] on button "Adicionar 5" at bounding box center [1042, 579] width 101 height 64
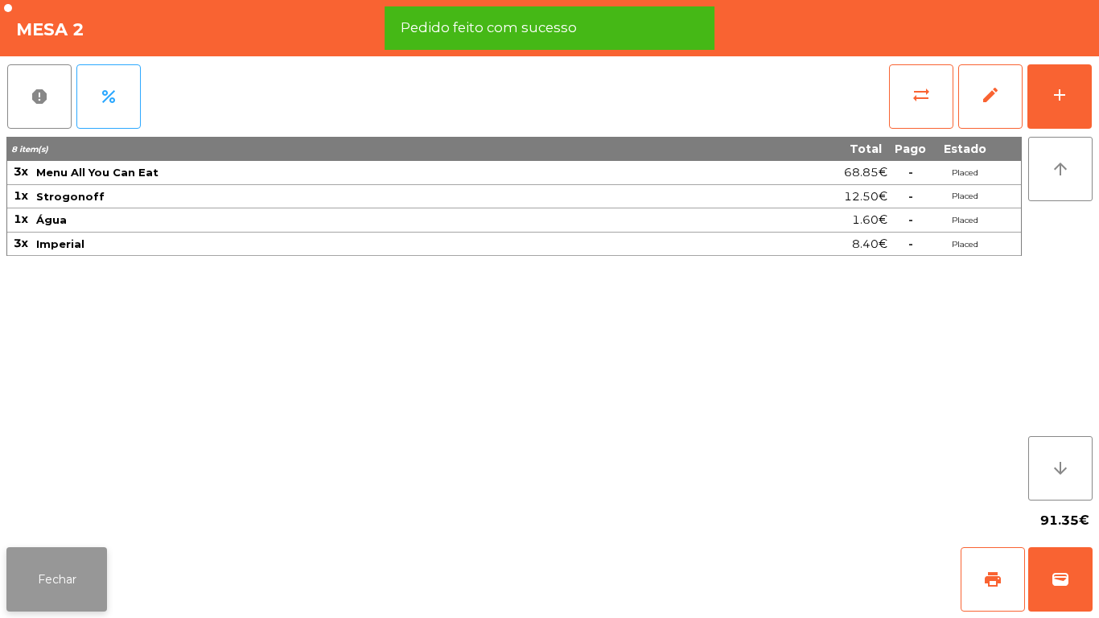
click at [56, 580] on button "Fechar" at bounding box center [56, 579] width 101 height 64
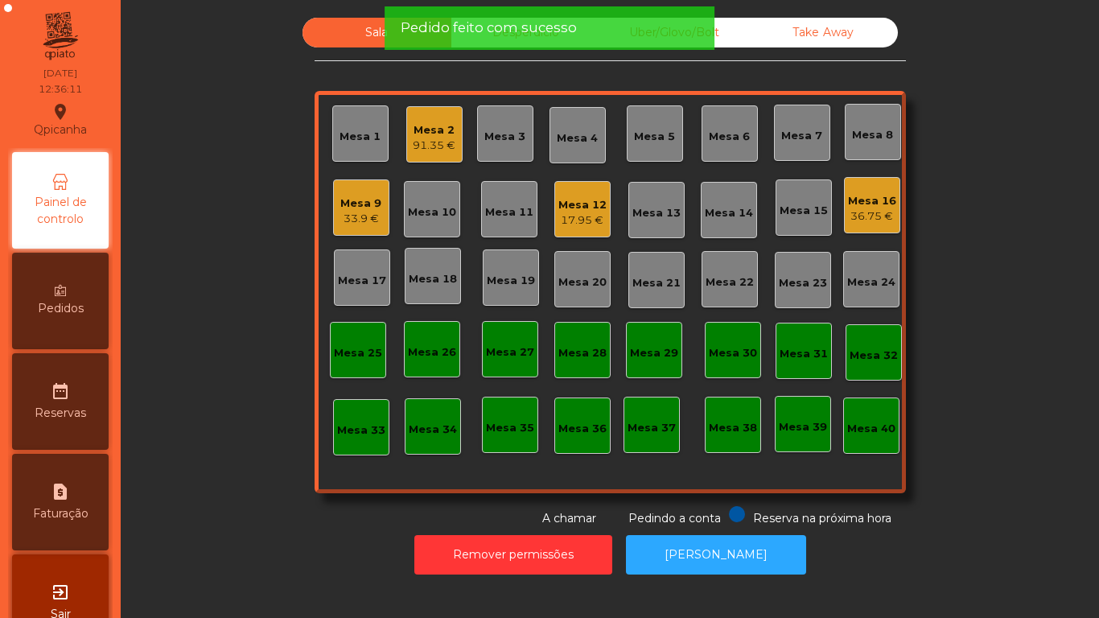
click at [863, 203] on div "Mesa 16" at bounding box center [872, 201] width 48 height 16
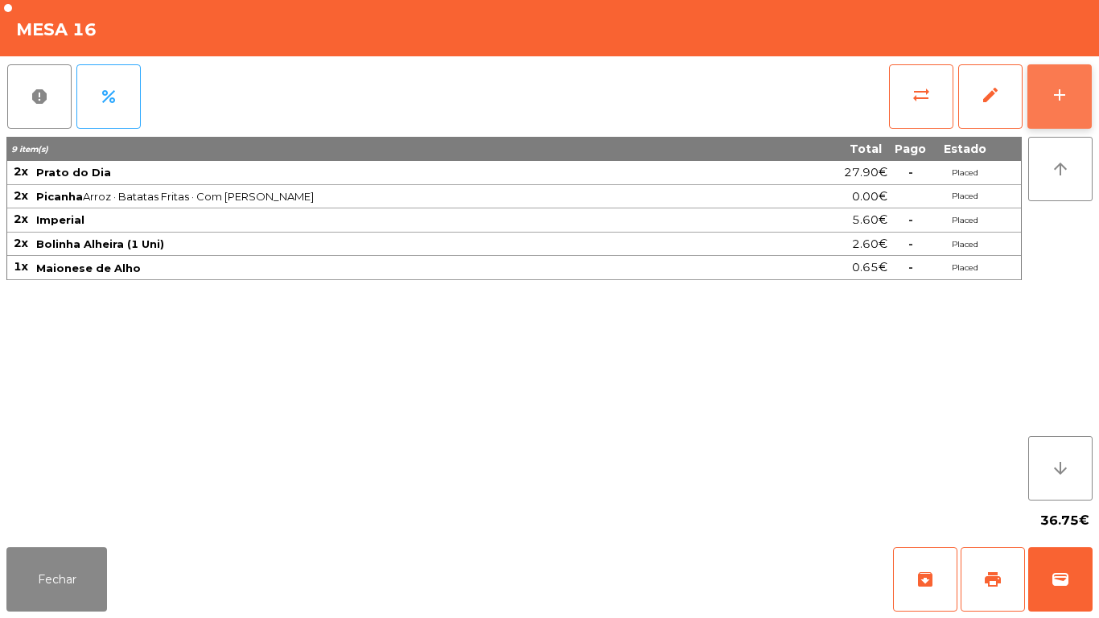
click at [1049, 103] on button "add" at bounding box center [1060, 96] width 64 height 64
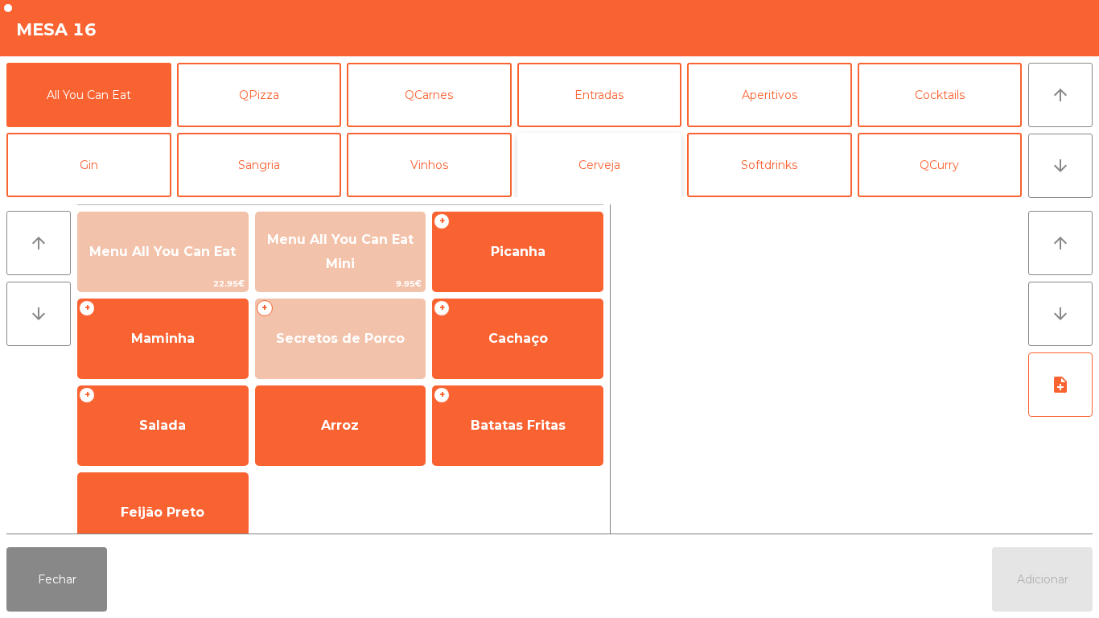
click at [597, 171] on button "Cerveja" at bounding box center [599, 165] width 165 height 64
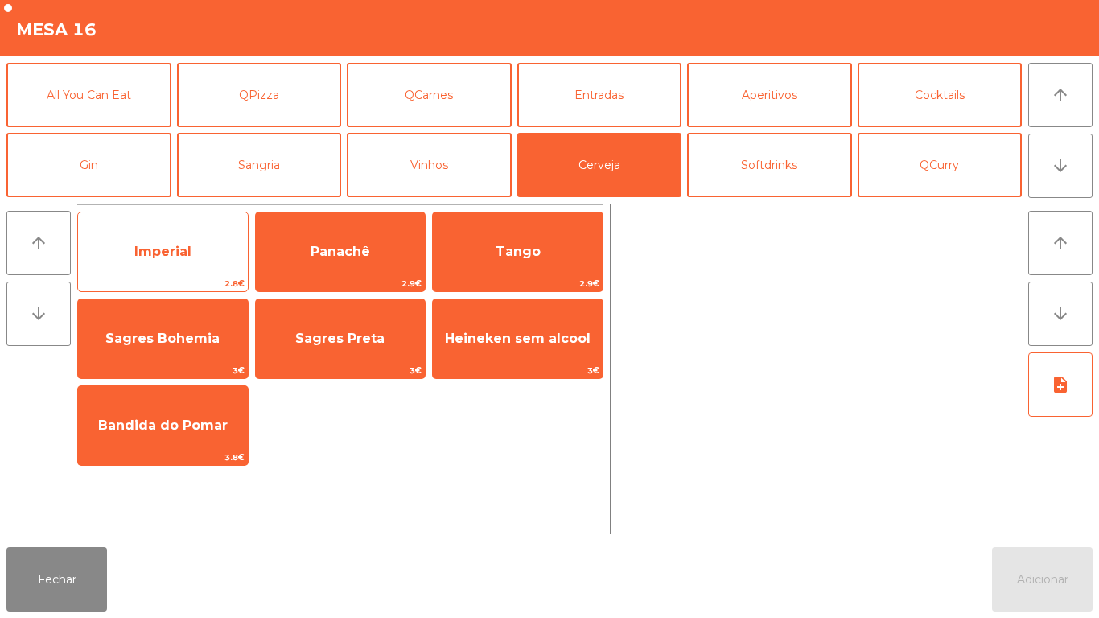
click at [168, 255] on span "Imperial" at bounding box center [162, 251] width 57 height 15
click at [152, 249] on span "Imperial" at bounding box center [162, 251] width 57 height 15
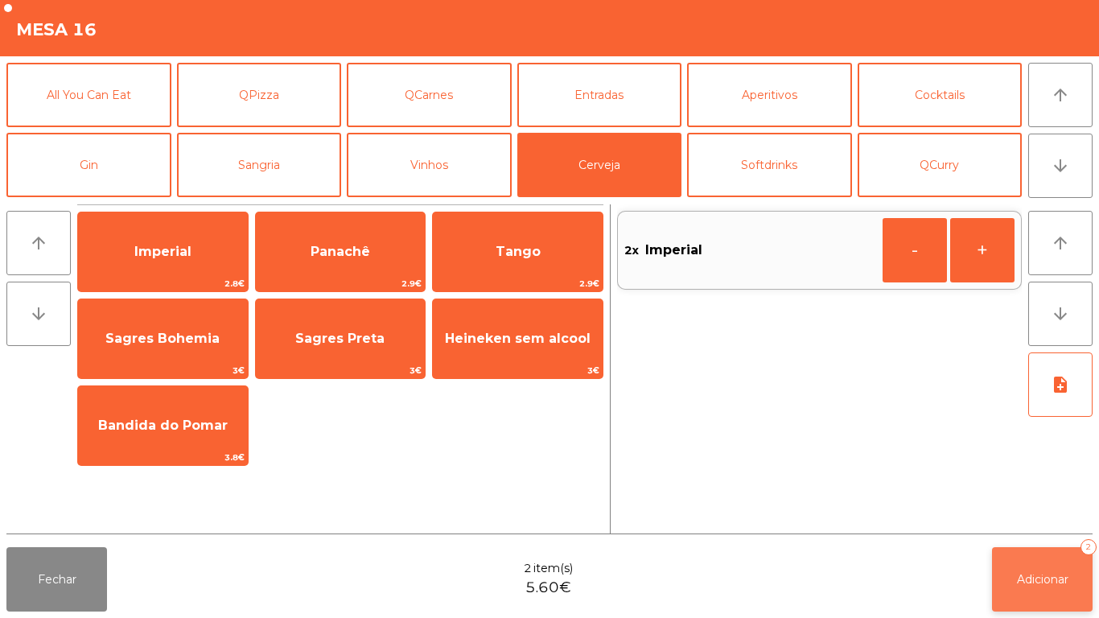
click at [1045, 566] on button "Adicionar 2" at bounding box center [1042, 579] width 101 height 64
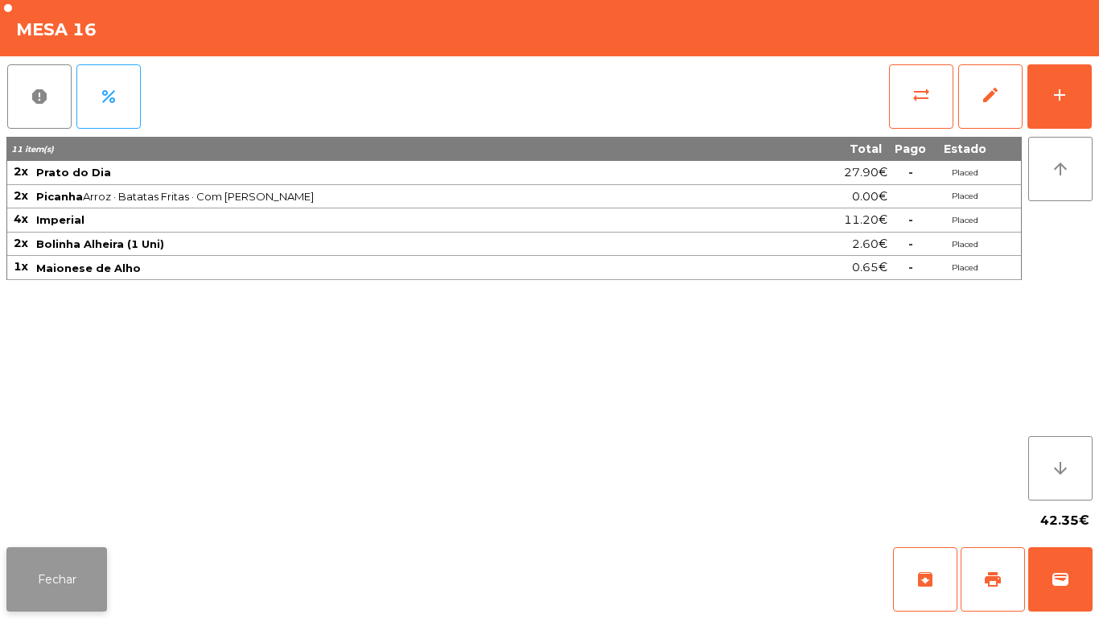
click at [57, 568] on button "Fechar" at bounding box center [56, 579] width 101 height 64
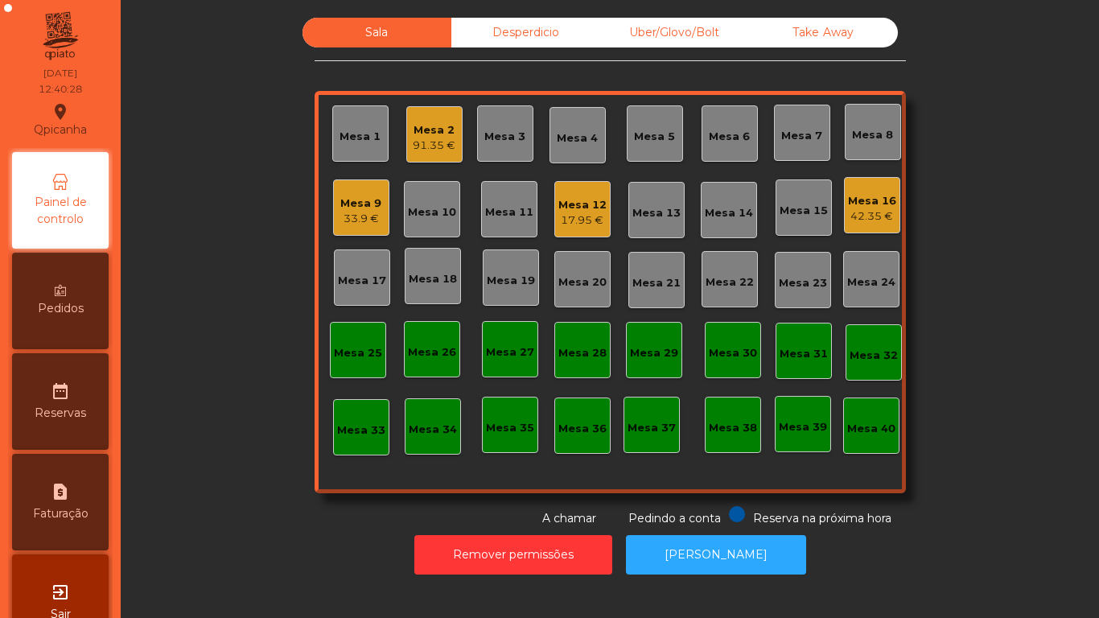
click at [425, 134] on div "Mesa 2" at bounding box center [434, 130] width 43 height 16
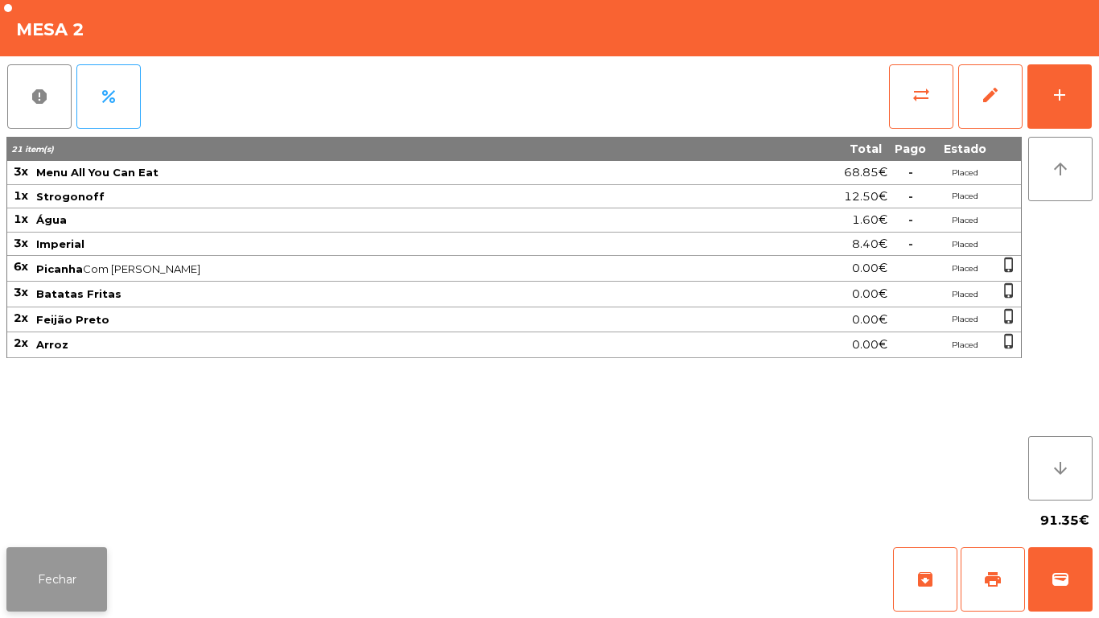
click at [51, 580] on button "Fechar" at bounding box center [56, 579] width 101 height 64
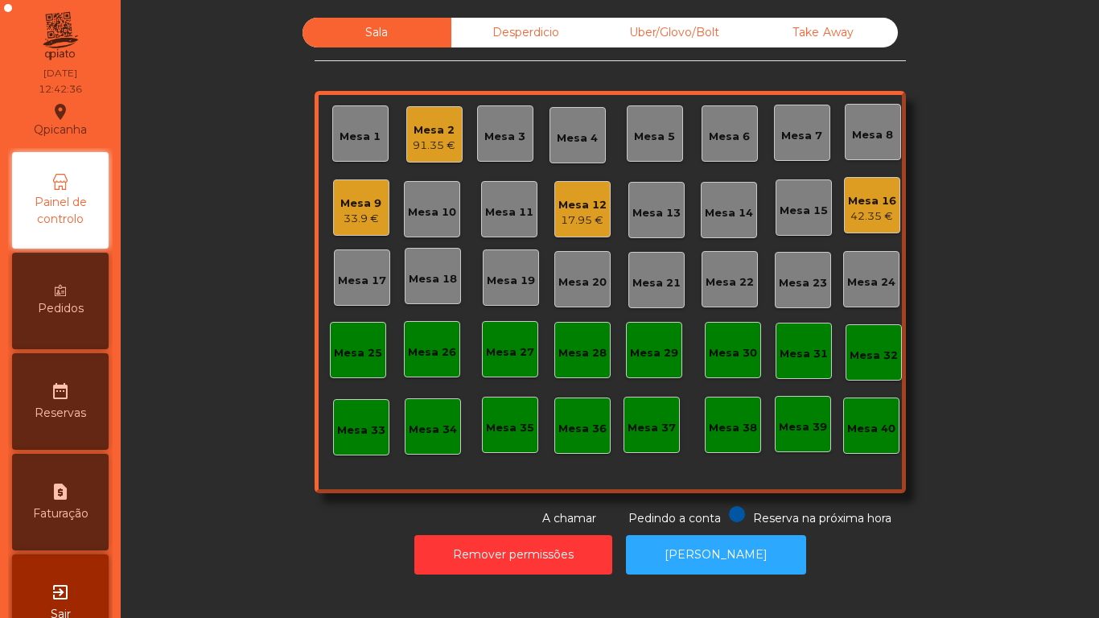
click at [576, 212] on div "17.95 €" at bounding box center [583, 220] width 48 height 16
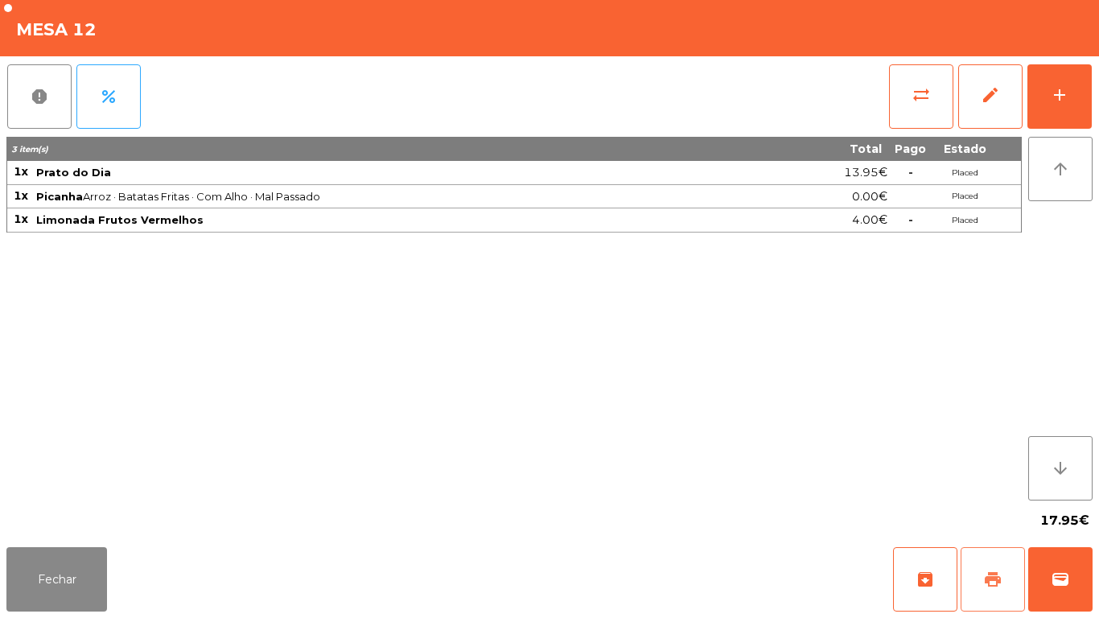
click at [976, 563] on button "print" at bounding box center [993, 579] width 64 height 64
click at [1054, 84] on button "add" at bounding box center [1060, 96] width 64 height 64
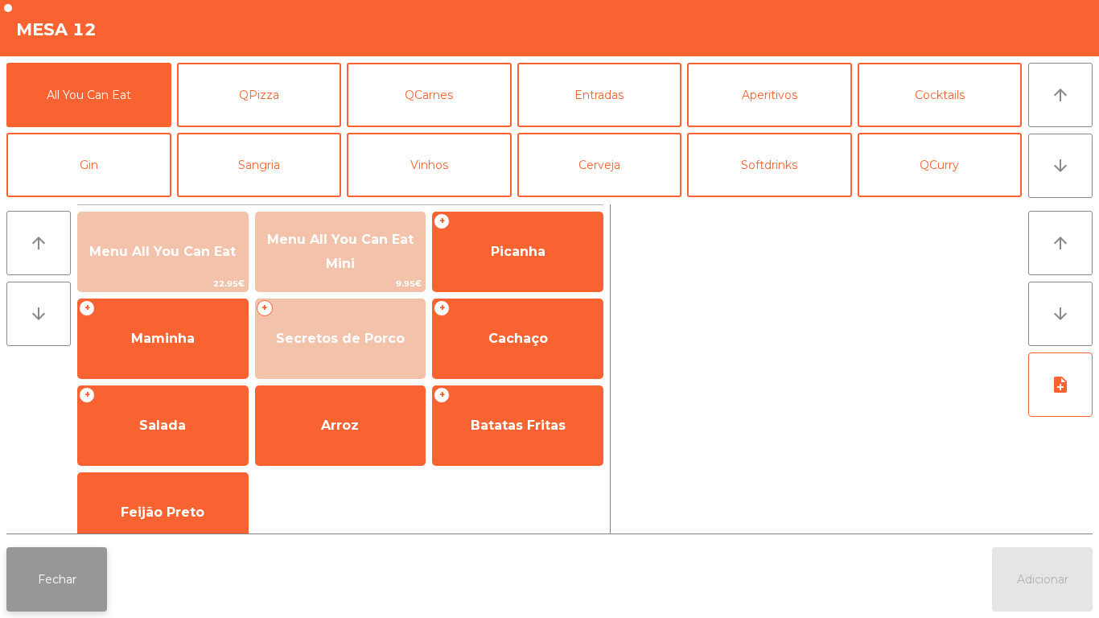
click at [72, 583] on button "Fechar" at bounding box center [56, 579] width 101 height 64
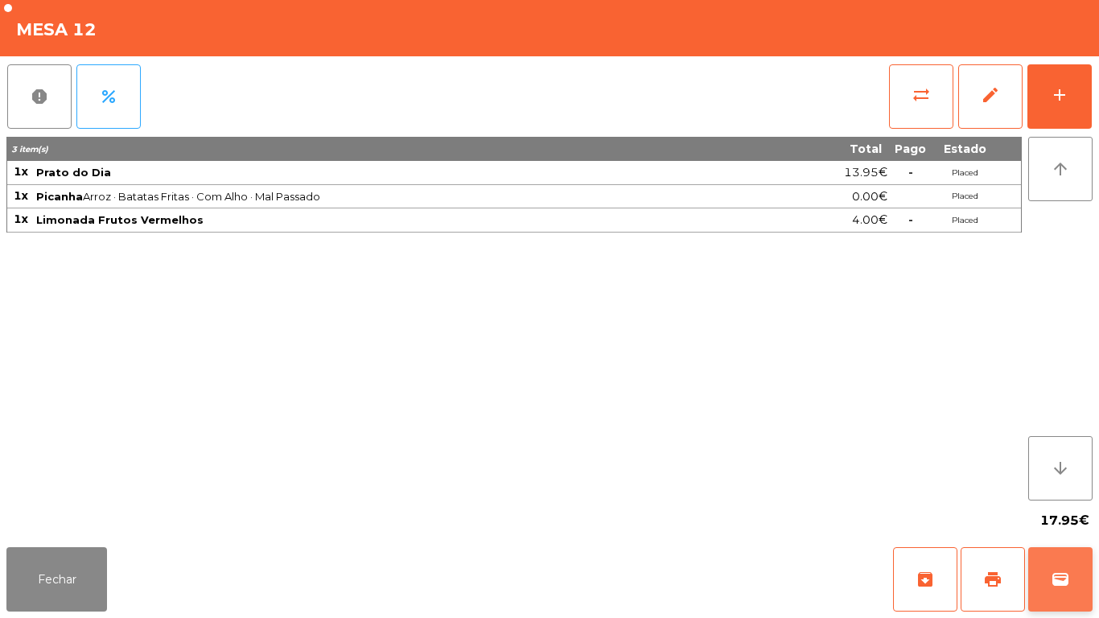
click at [1060, 566] on button "wallet" at bounding box center [1060, 579] width 64 height 64
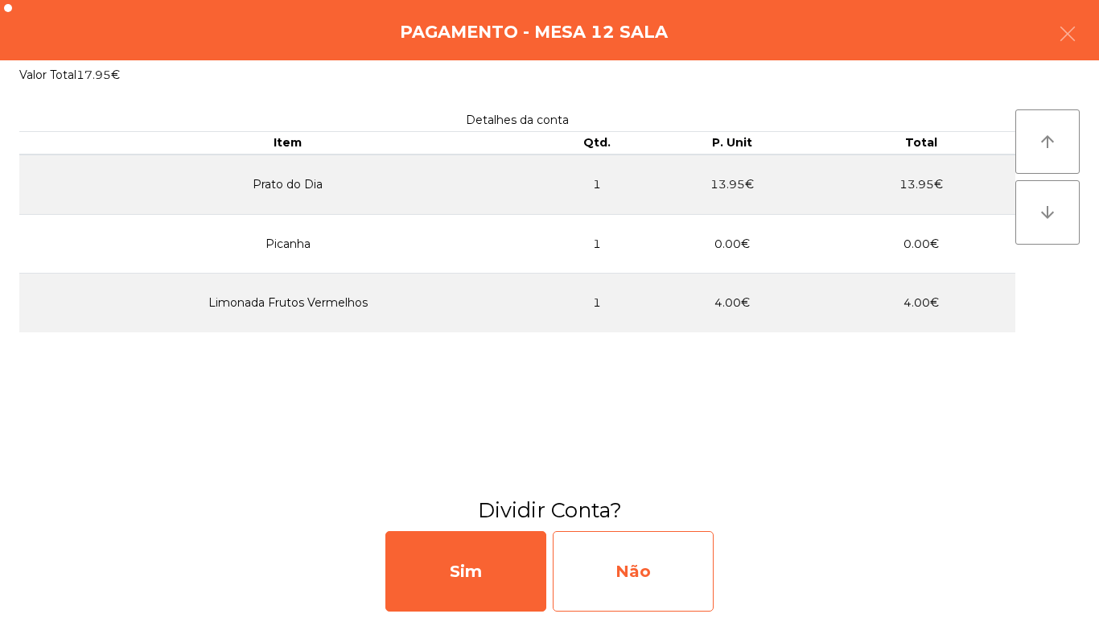
click at [634, 572] on div "Não" at bounding box center [633, 571] width 161 height 80
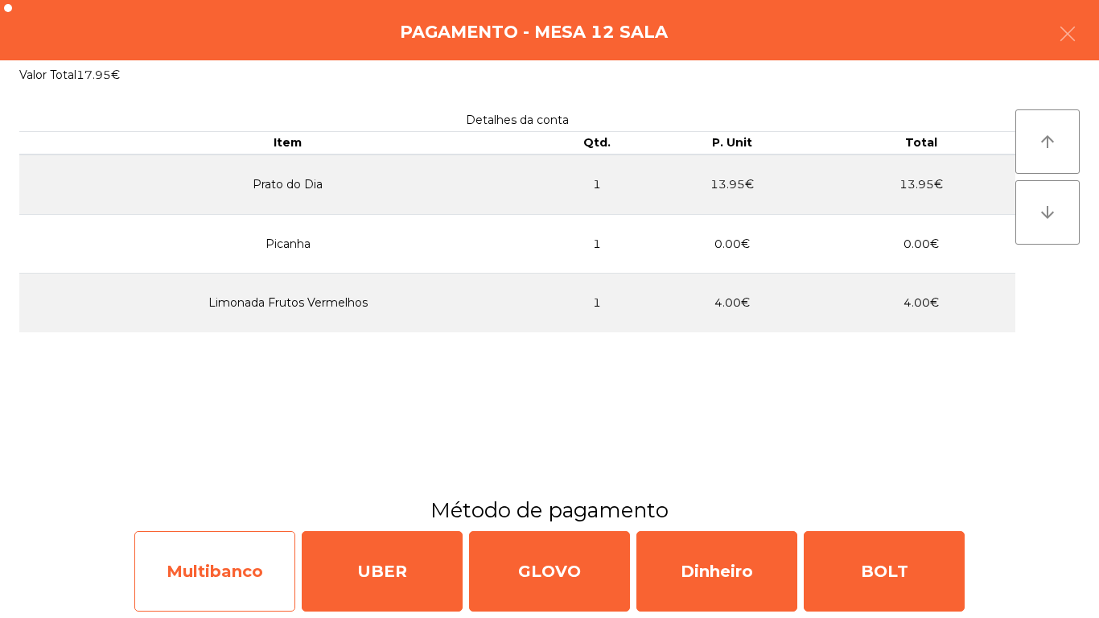
click at [200, 573] on div "Multibanco" at bounding box center [214, 571] width 161 height 80
select select "**"
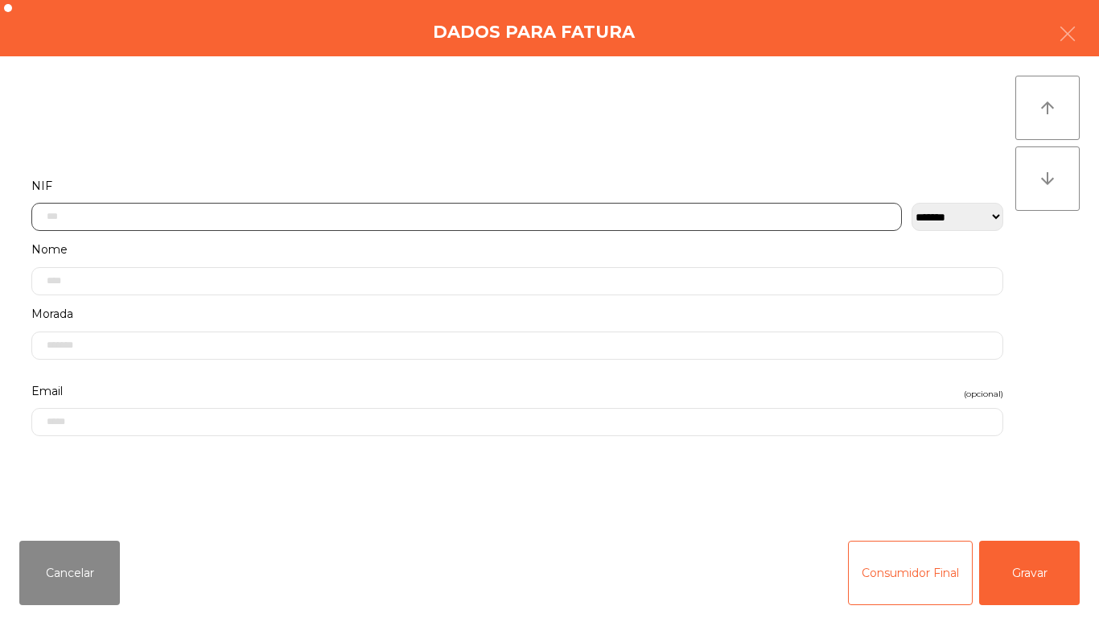
click at [105, 217] on input "text" at bounding box center [466, 217] width 871 height 28
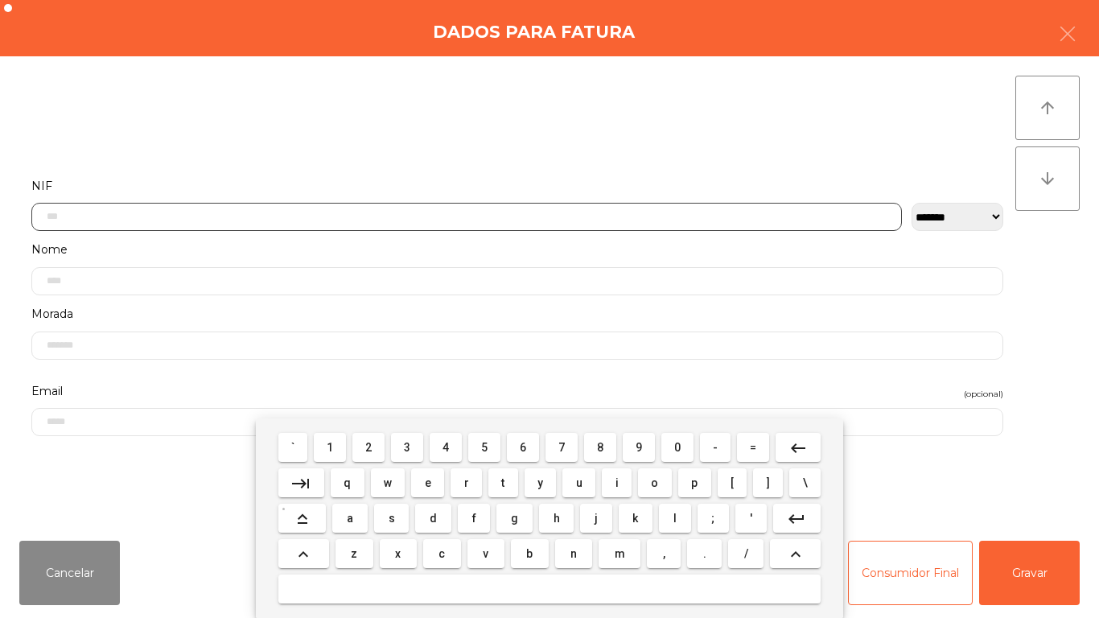
scroll to position [98, 0]
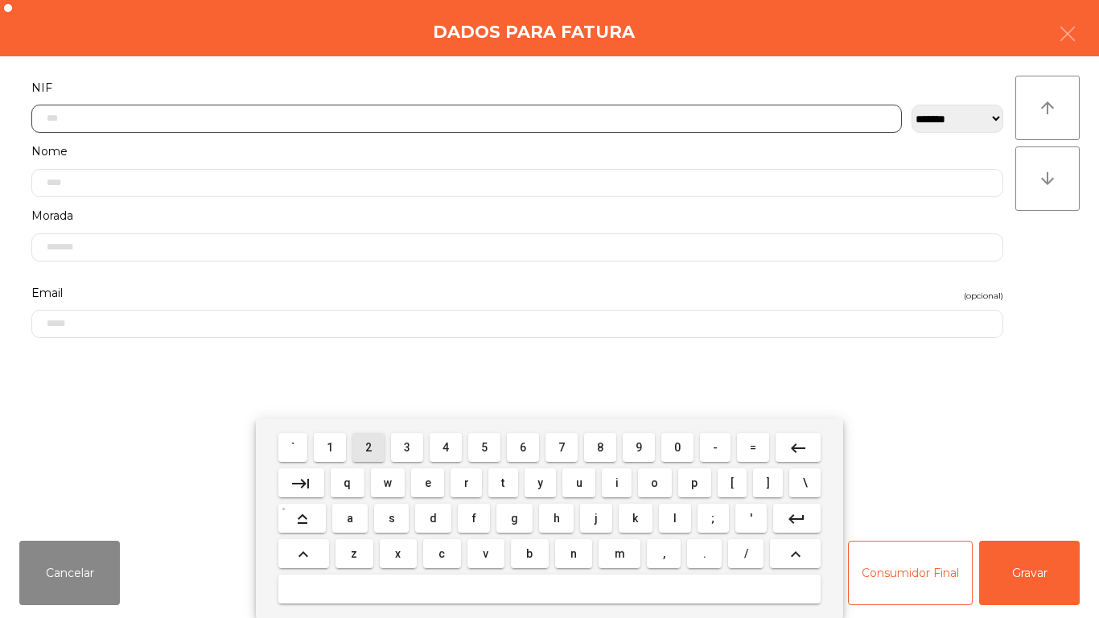
click at [366, 441] on span "2" at bounding box center [368, 447] width 6 height 13
click at [408, 447] on span "3" at bounding box center [407, 447] width 6 height 13
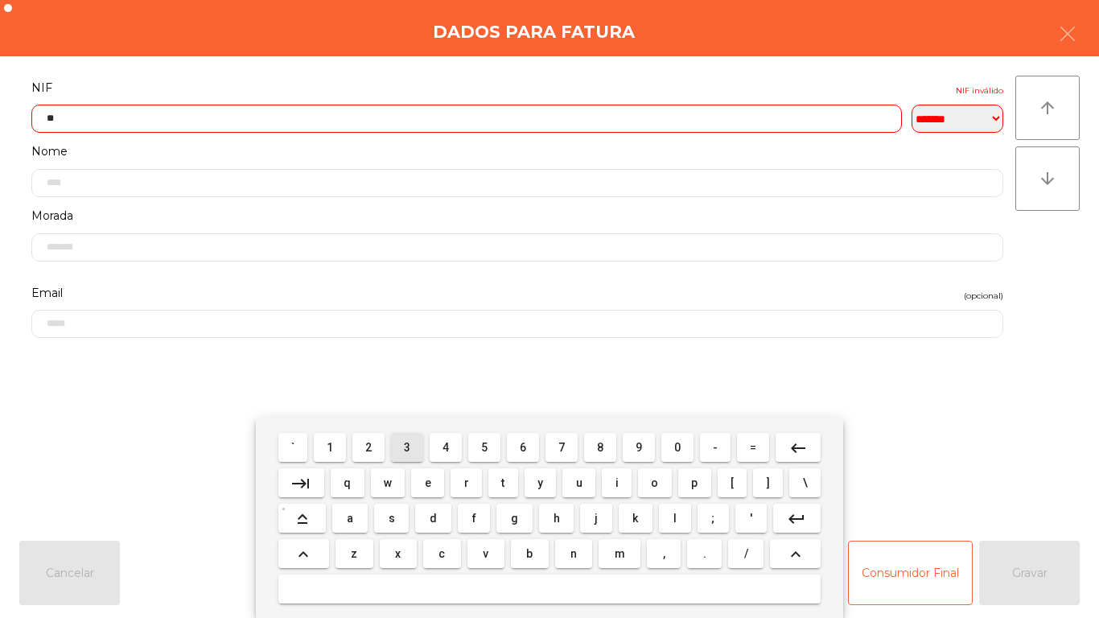
click at [333, 443] on span "1" at bounding box center [330, 447] width 6 height 13
click at [446, 446] on span "4" at bounding box center [446, 447] width 6 height 13
click at [405, 442] on span "3" at bounding box center [407, 447] width 6 height 13
click at [444, 436] on button "4" at bounding box center [446, 447] width 32 height 29
click at [484, 445] on span "5" at bounding box center [484, 447] width 6 height 13
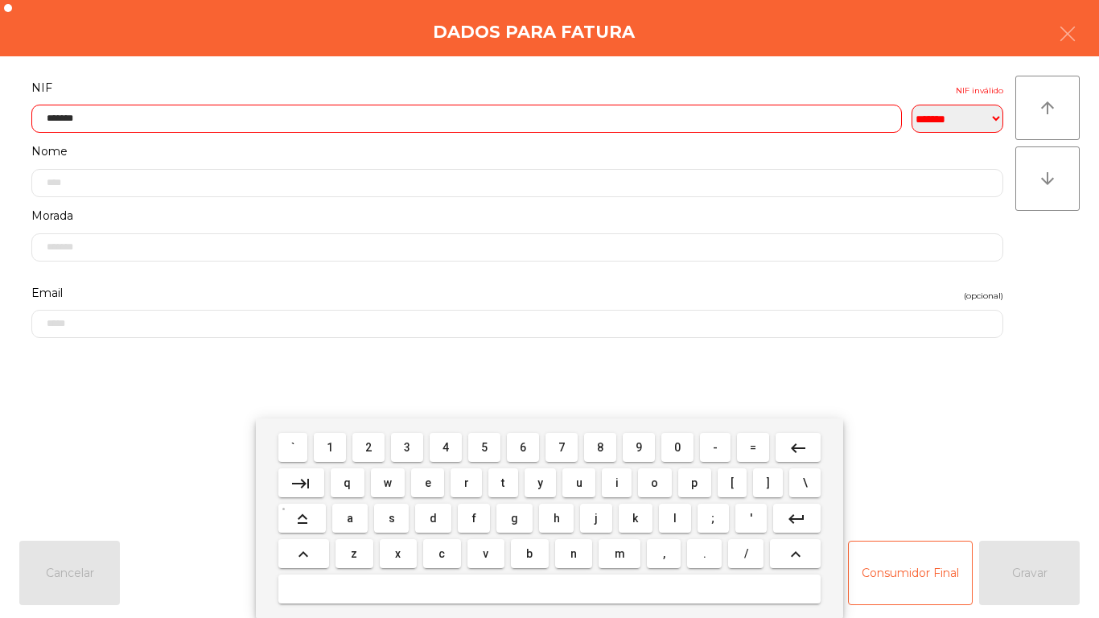
click at [409, 452] on span "3" at bounding box center [407, 447] width 6 height 13
click at [562, 445] on span "7" at bounding box center [562, 447] width 6 height 13
type input "*********"
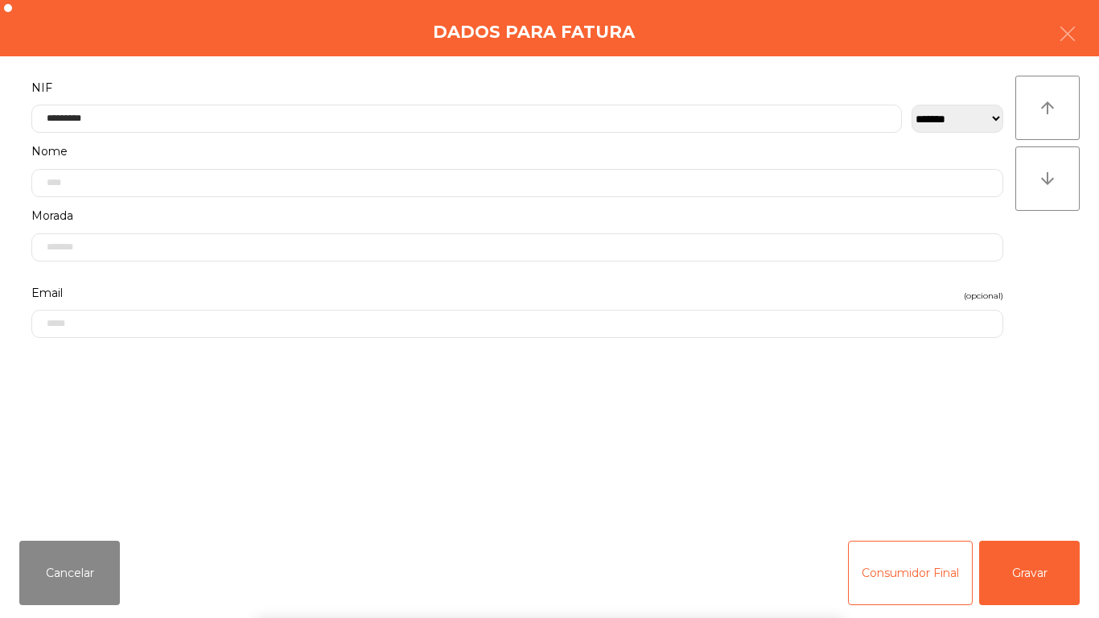
click at [1023, 561] on div "` 1 2 3 4 5 6 7 8 9 0 - = keyboard_backspace keyboard_tab q w e r t y u i o p […" at bounding box center [549, 518] width 1099 height 200
click at [1028, 565] on button "Gravar" at bounding box center [1029, 573] width 101 height 64
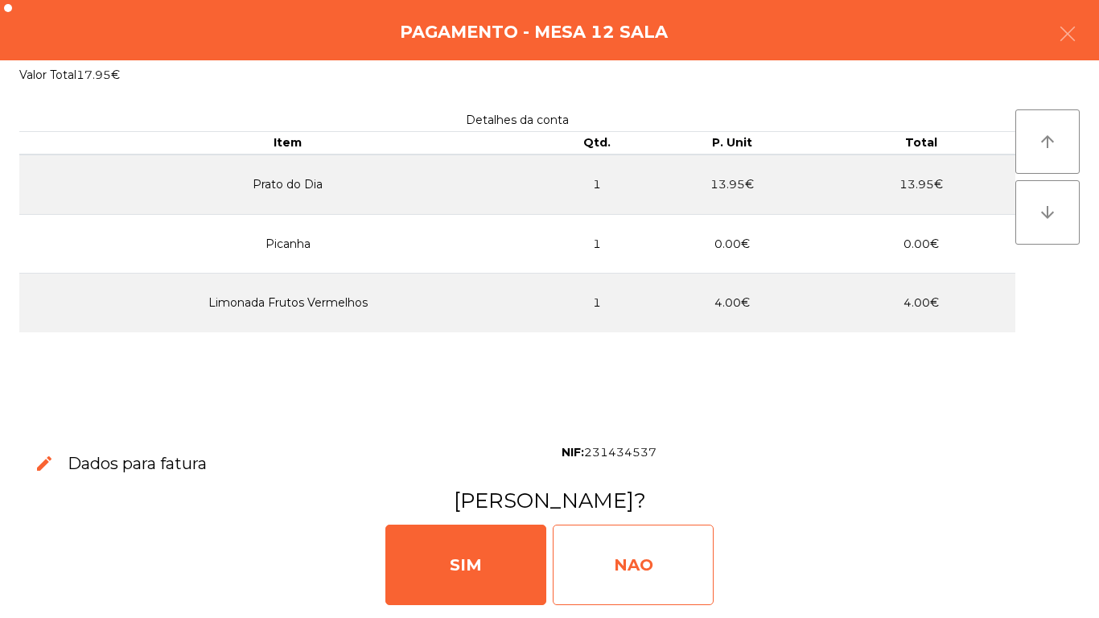
click at [662, 562] on div "NAO" at bounding box center [633, 565] width 161 height 80
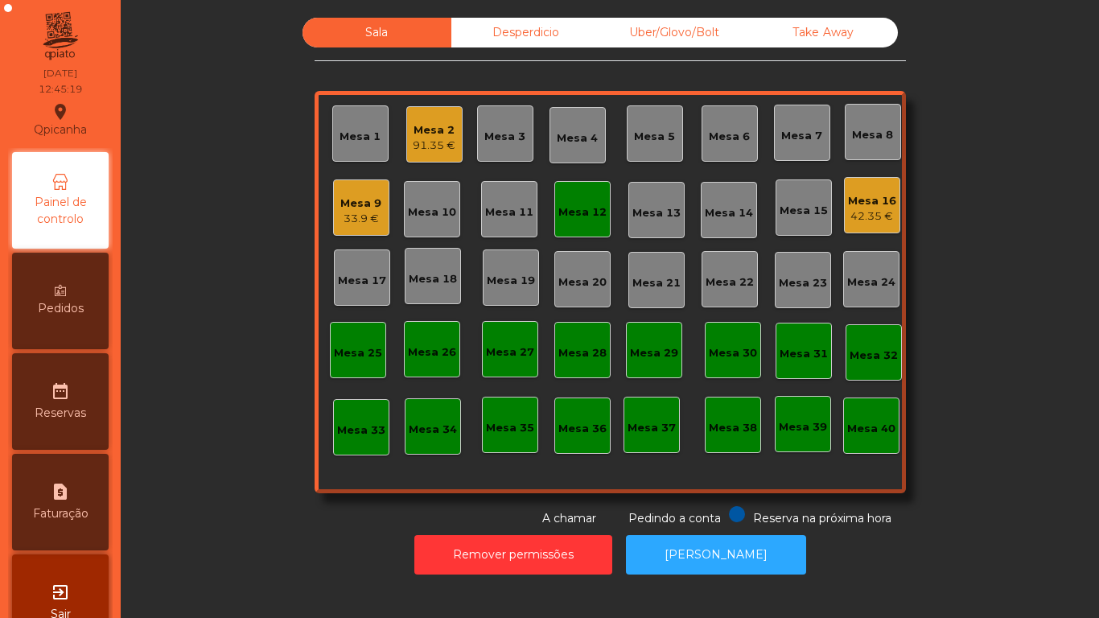
click at [571, 219] on div "Mesa 12" at bounding box center [583, 212] width 48 height 16
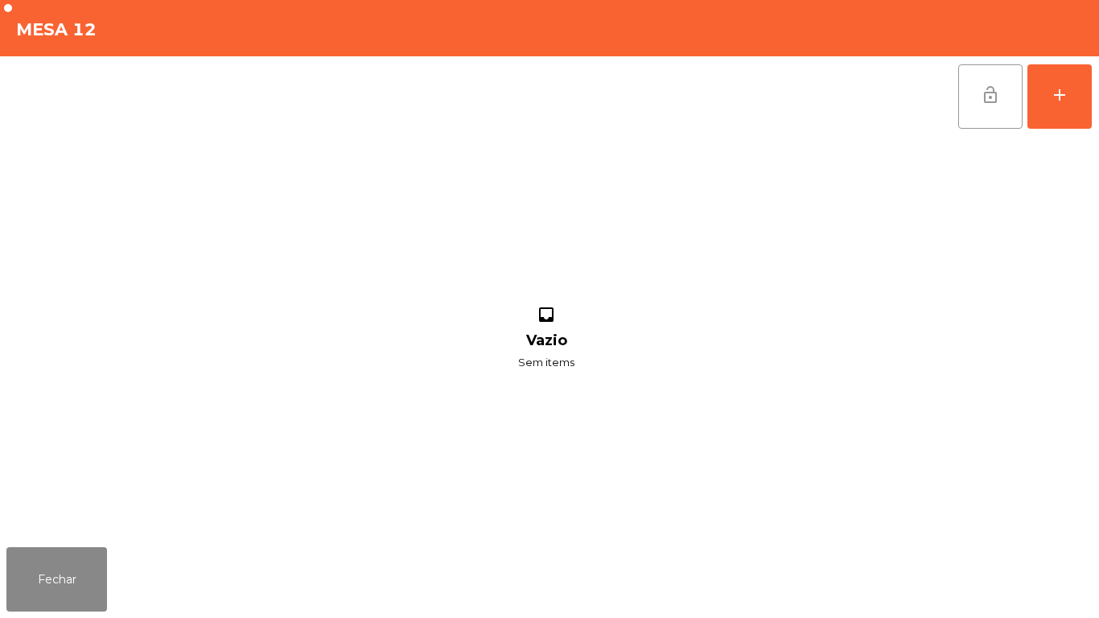
click at [981, 105] on button "lock_open" at bounding box center [990, 96] width 64 height 64
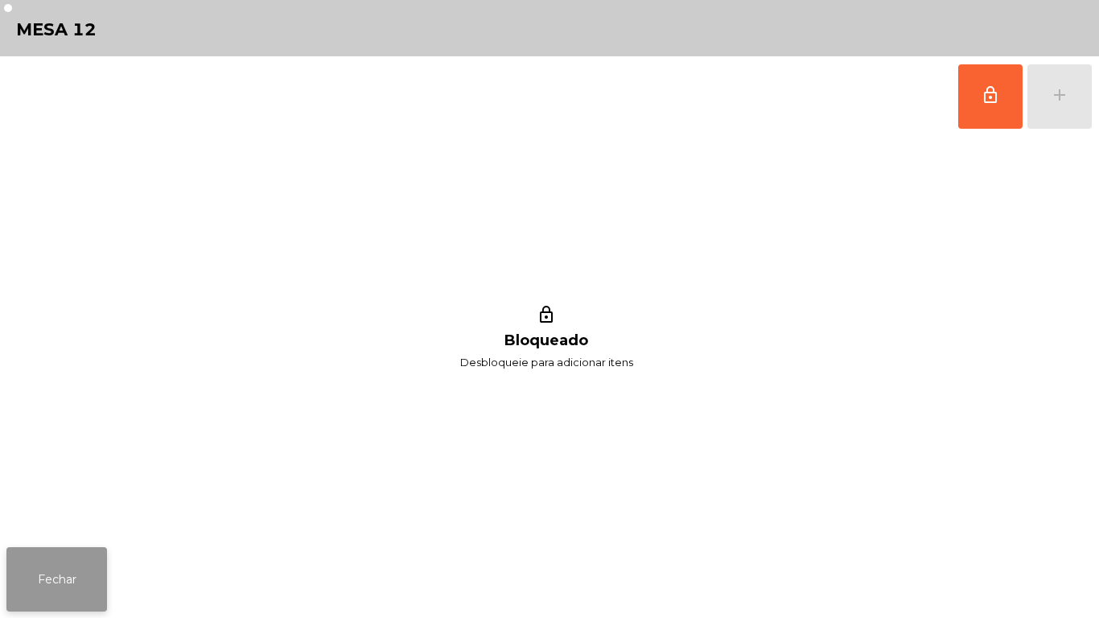
click at [55, 567] on button "Fechar" at bounding box center [56, 579] width 101 height 64
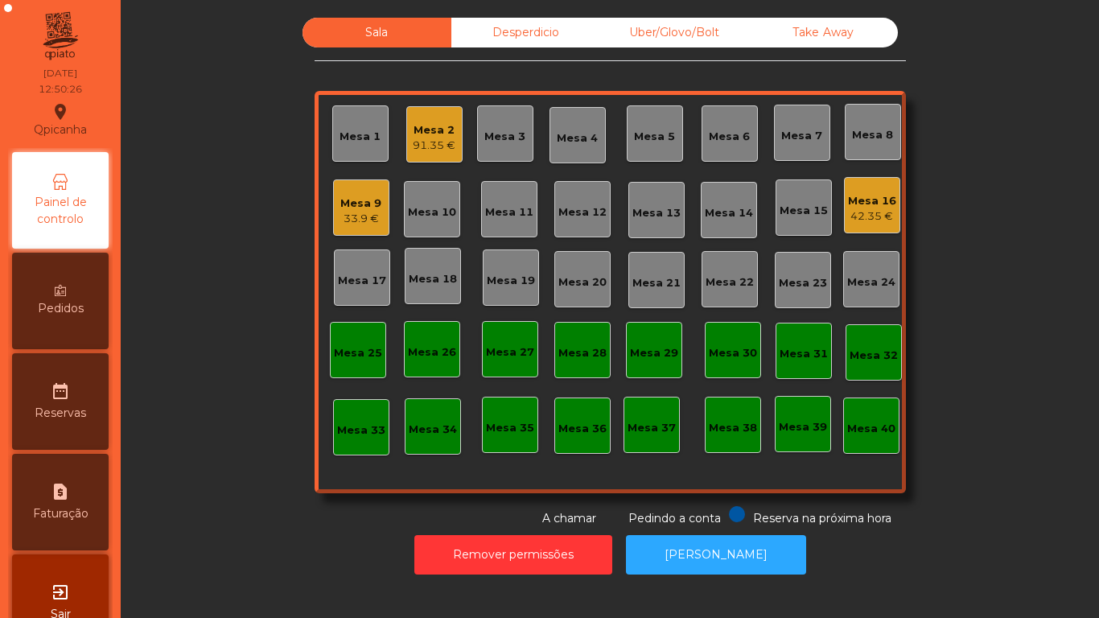
click at [498, 211] on div "Mesa 11" at bounding box center [509, 212] width 48 height 16
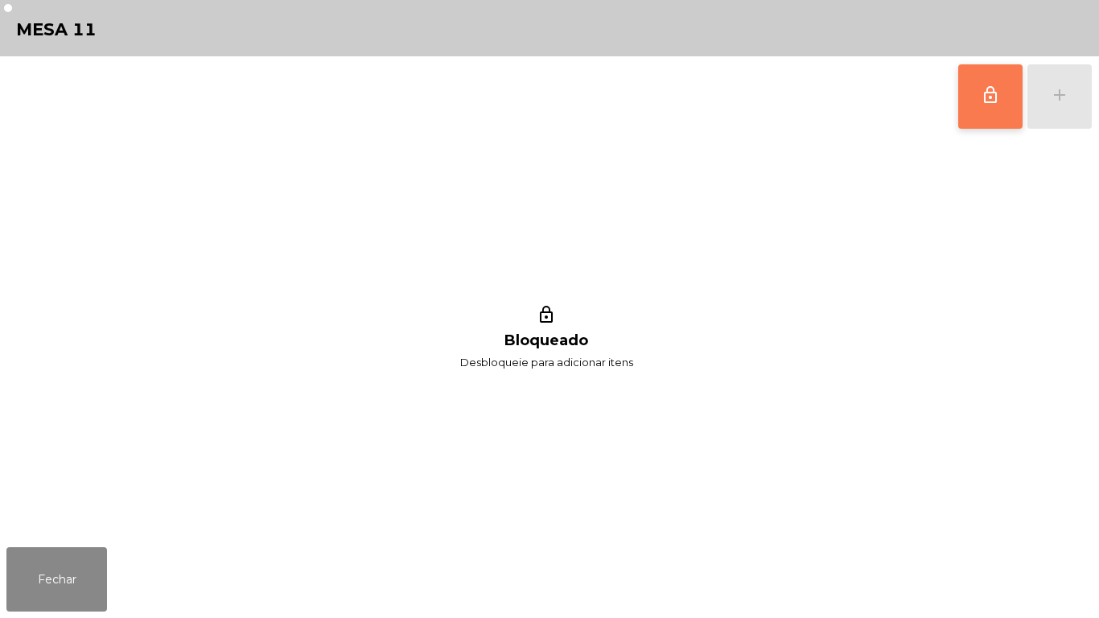
click at [971, 102] on button "lock_outline" at bounding box center [990, 96] width 64 height 64
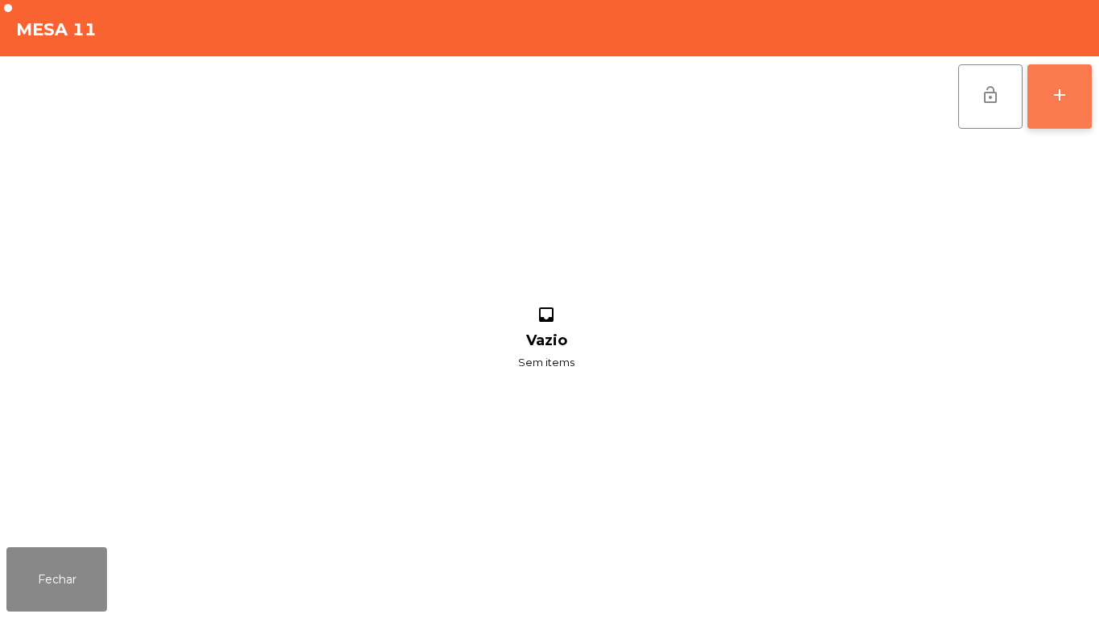
click at [1061, 98] on div "add" at bounding box center [1059, 94] width 19 height 19
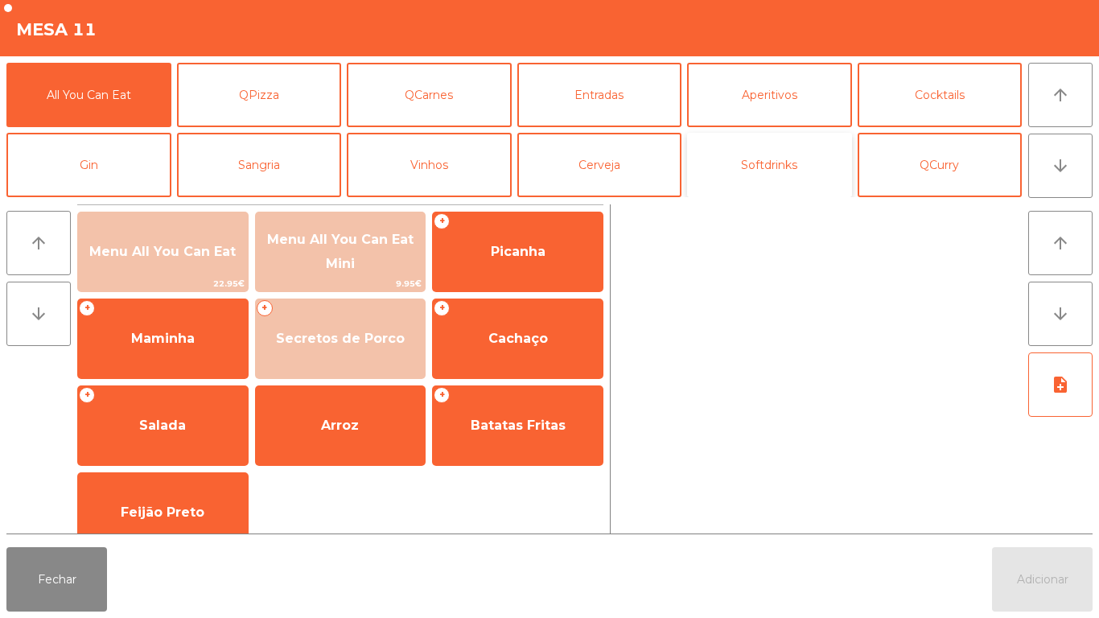
click at [736, 176] on button "Softdrinks" at bounding box center [769, 165] width 165 height 64
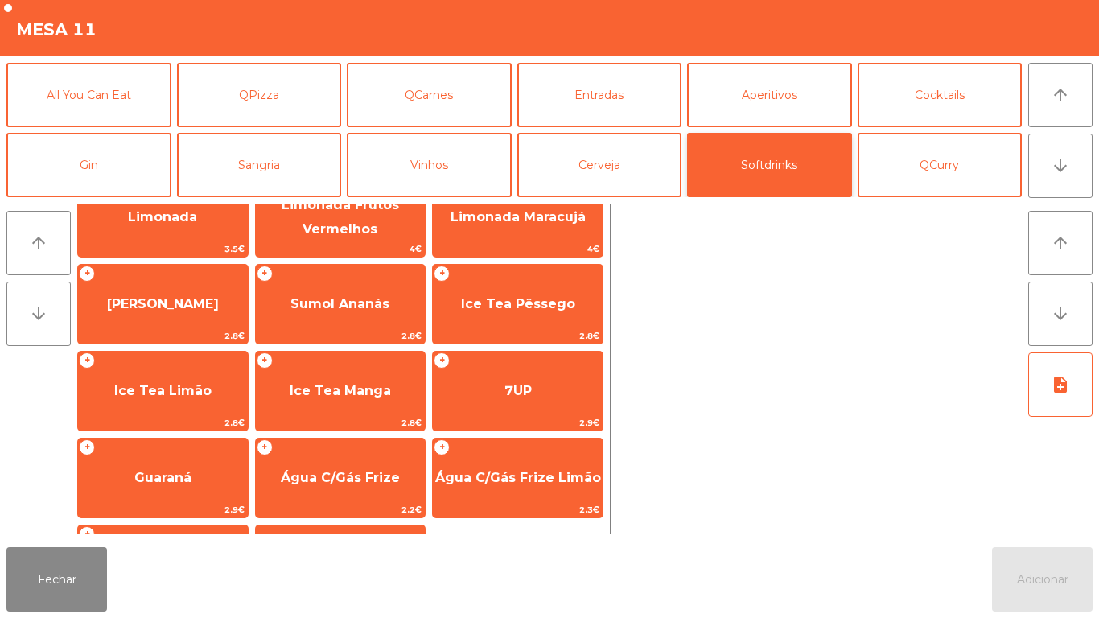
scroll to position [211, 0]
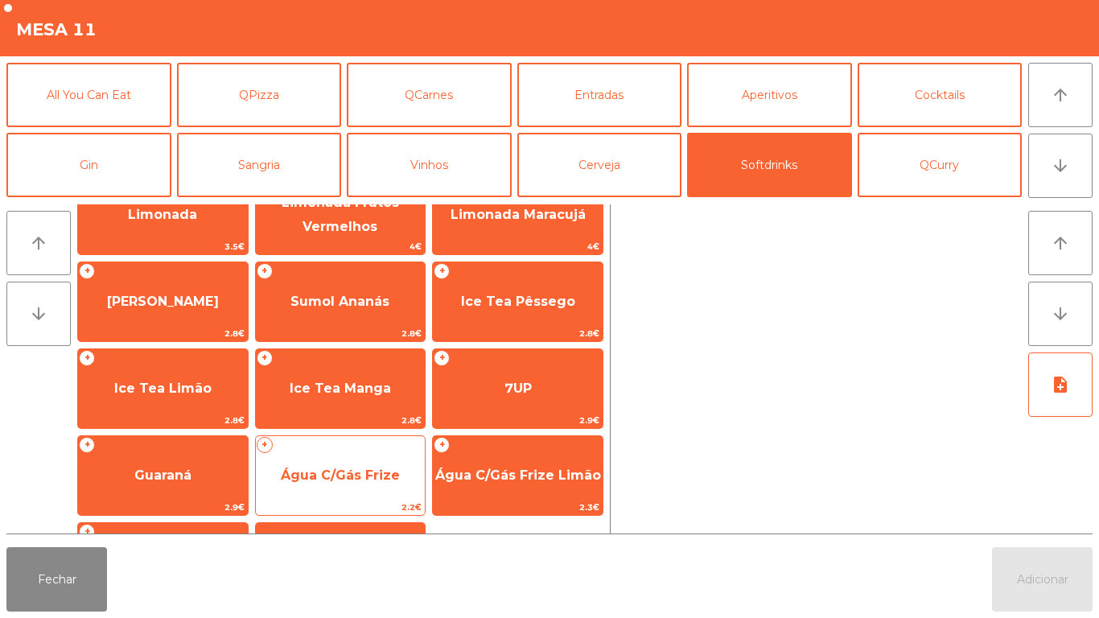
click at [369, 473] on span "Água C/Gás Frize" at bounding box center [340, 475] width 119 height 15
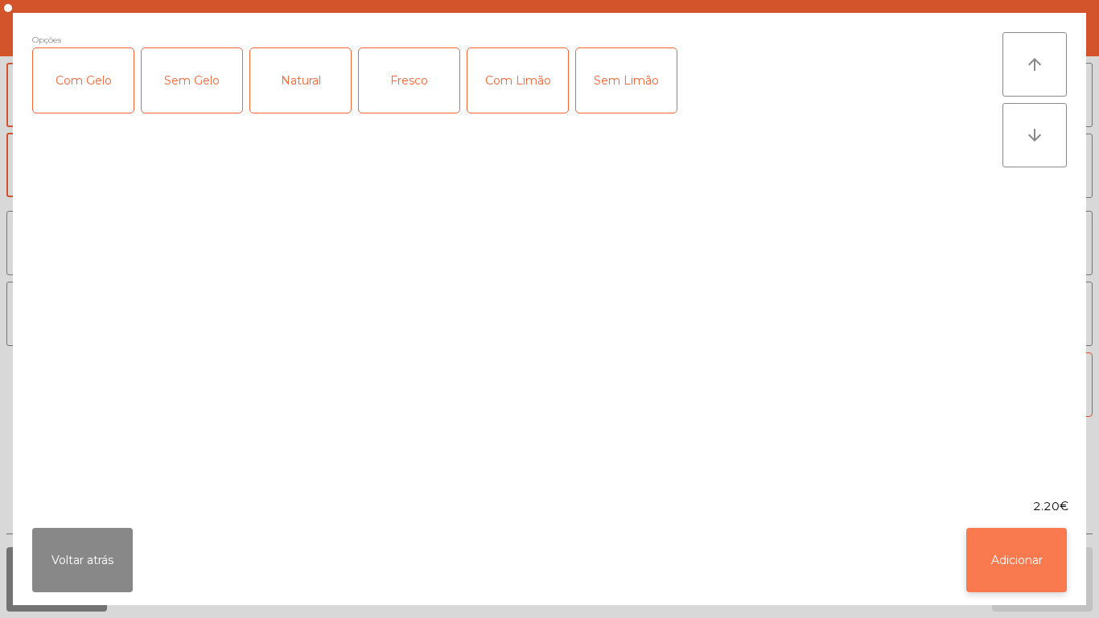
click at [1023, 548] on button "Adicionar" at bounding box center [1017, 560] width 101 height 64
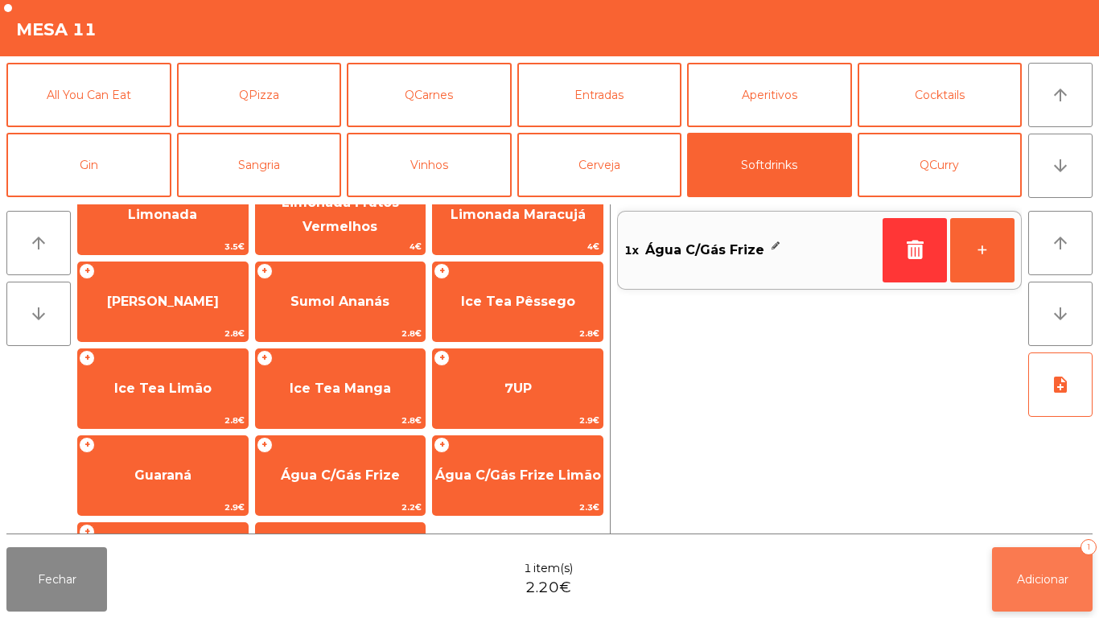
click at [1031, 568] on button "Adicionar 1" at bounding box center [1042, 579] width 101 height 64
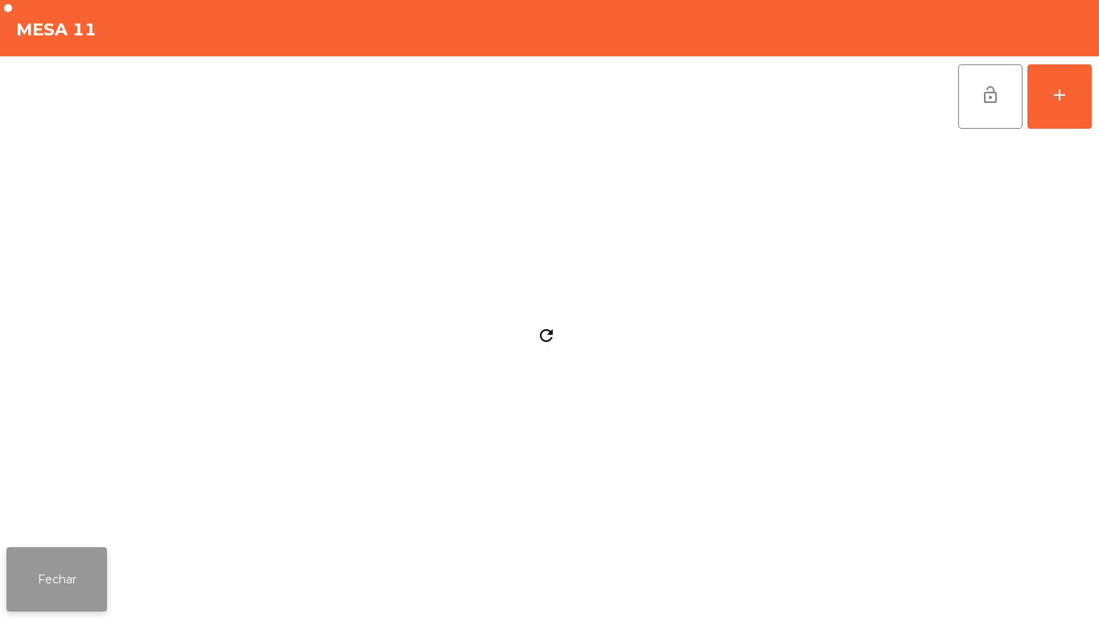
click at [65, 592] on button "Fechar" at bounding box center [56, 579] width 101 height 64
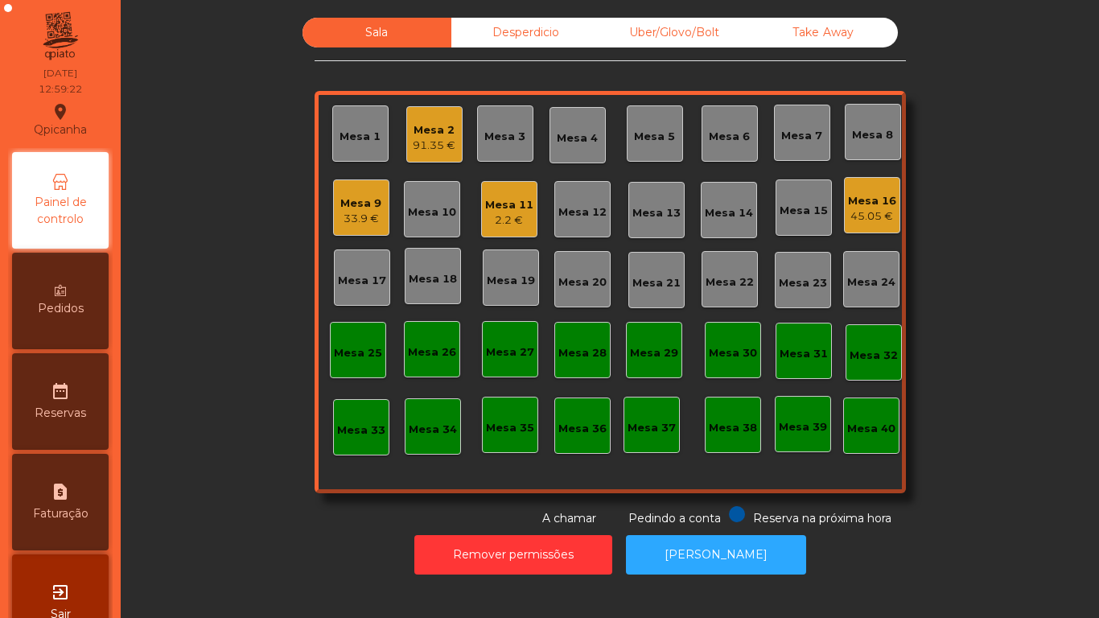
click at [354, 215] on div "33.9 €" at bounding box center [360, 219] width 41 height 16
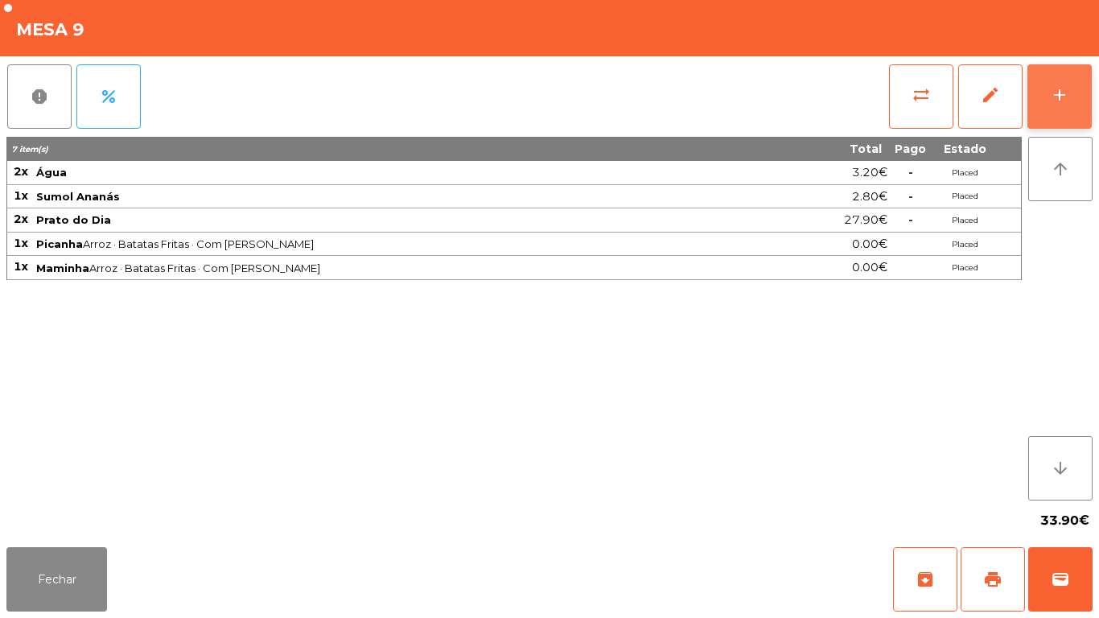
click at [1047, 102] on button "add" at bounding box center [1060, 96] width 64 height 64
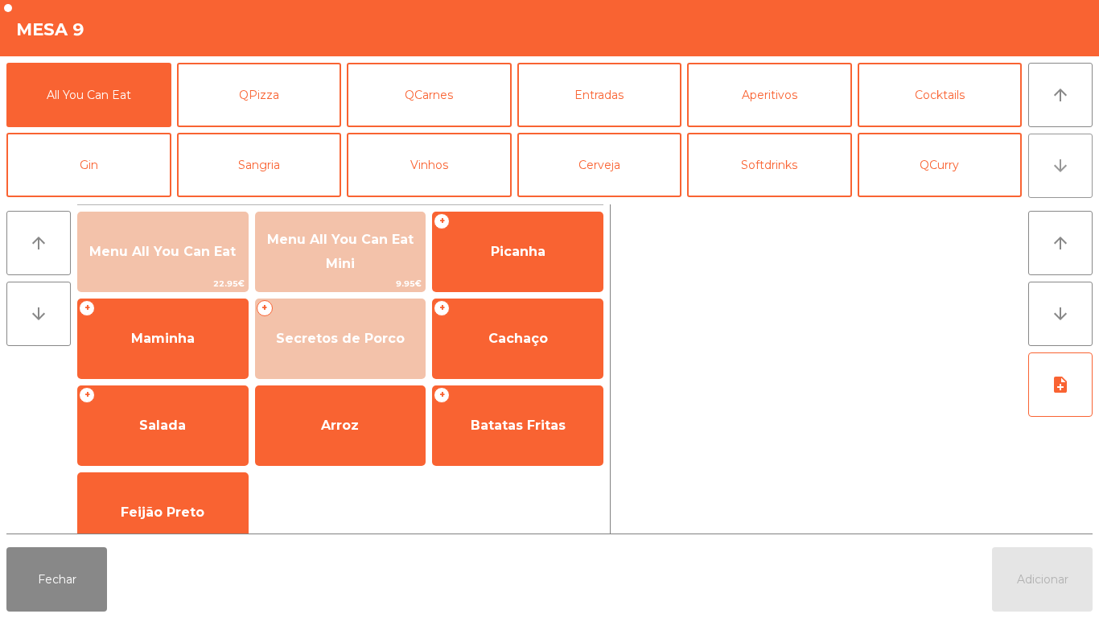
click at [1045, 184] on button "arrow_downward" at bounding box center [1060, 166] width 64 height 64
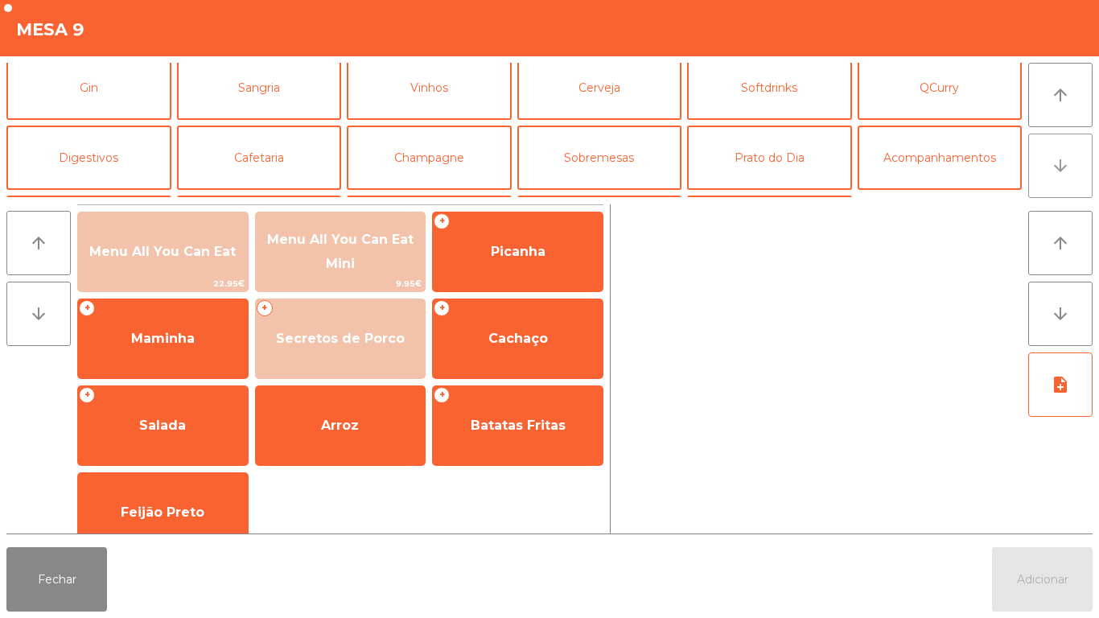
scroll to position [140, 0]
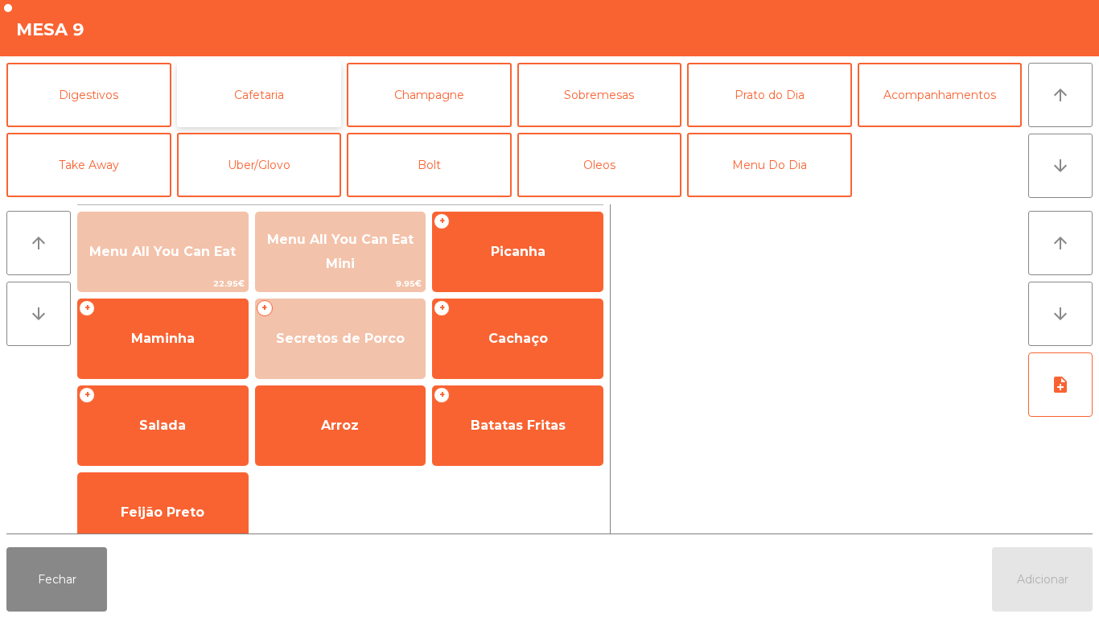
click at [266, 90] on button "Cafetaria" at bounding box center [259, 95] width 165 height 64
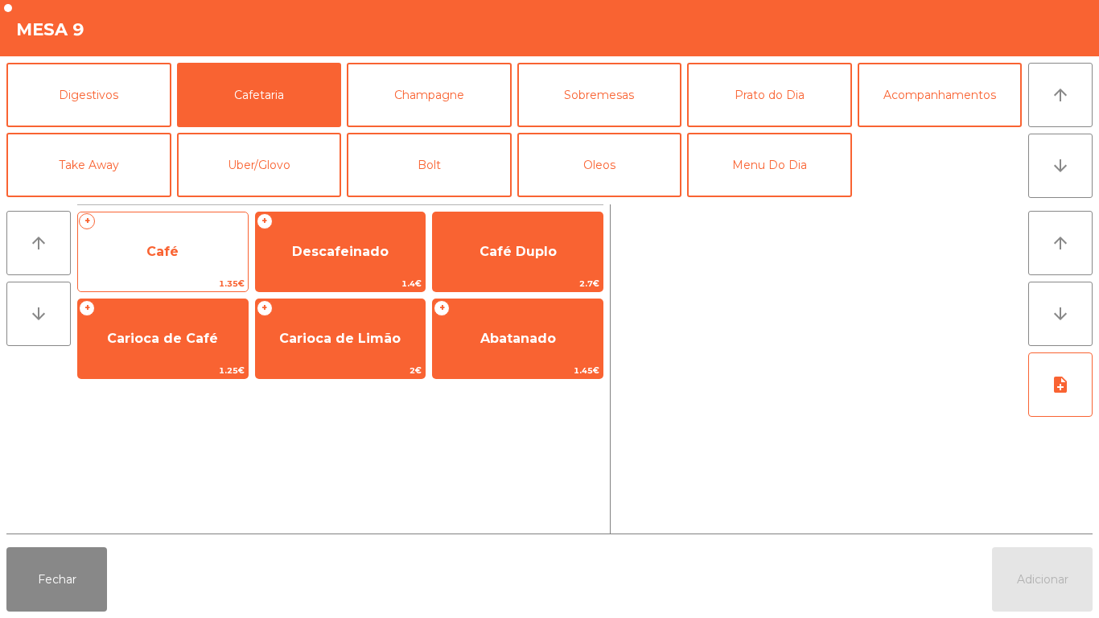
click at [162, 250] on span "Café" at bounding box center [162, 251] width 32 height 15
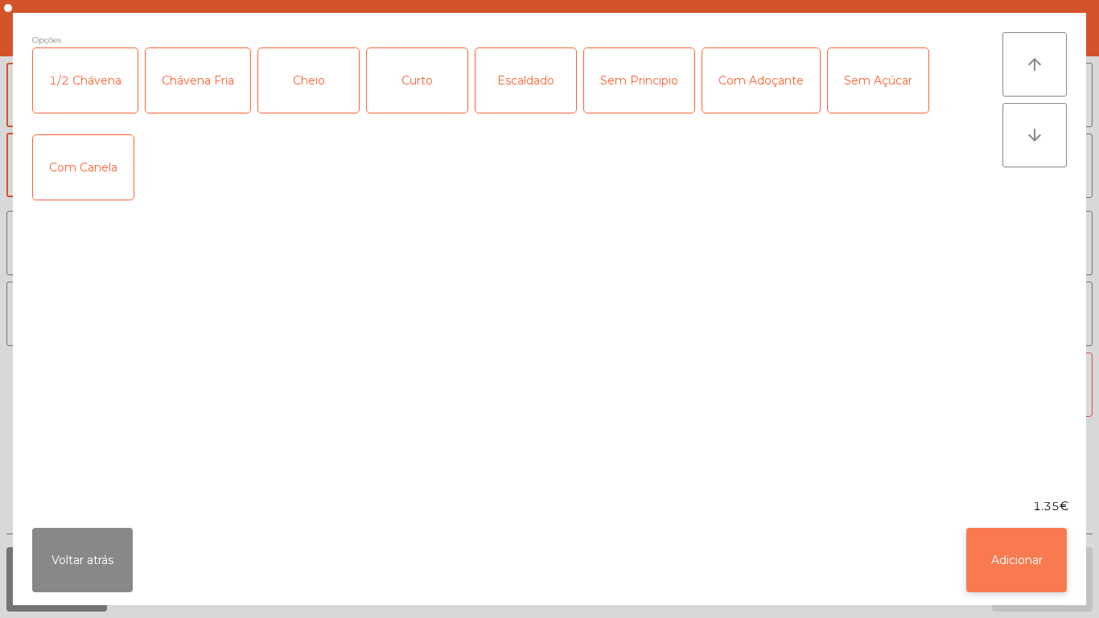
click at [1015, 575] on button "Adicionar" at bounding box center [1017, 560] width 101 height 64
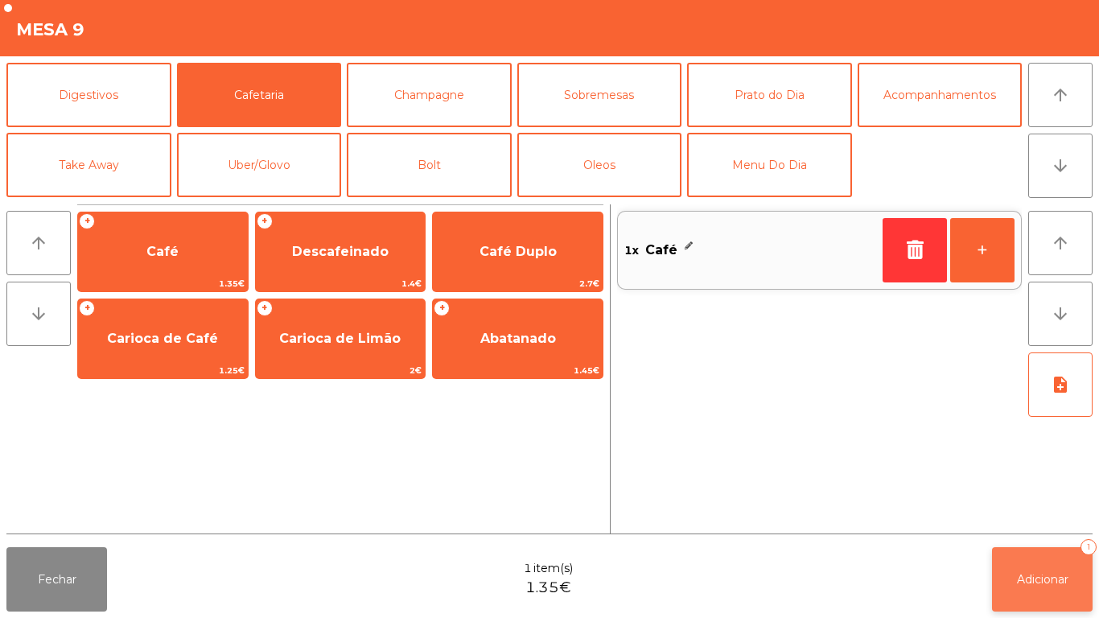
click at [1050, 577] on span "Adicionar" at bounding box center [1043, 579] width 52 height 14
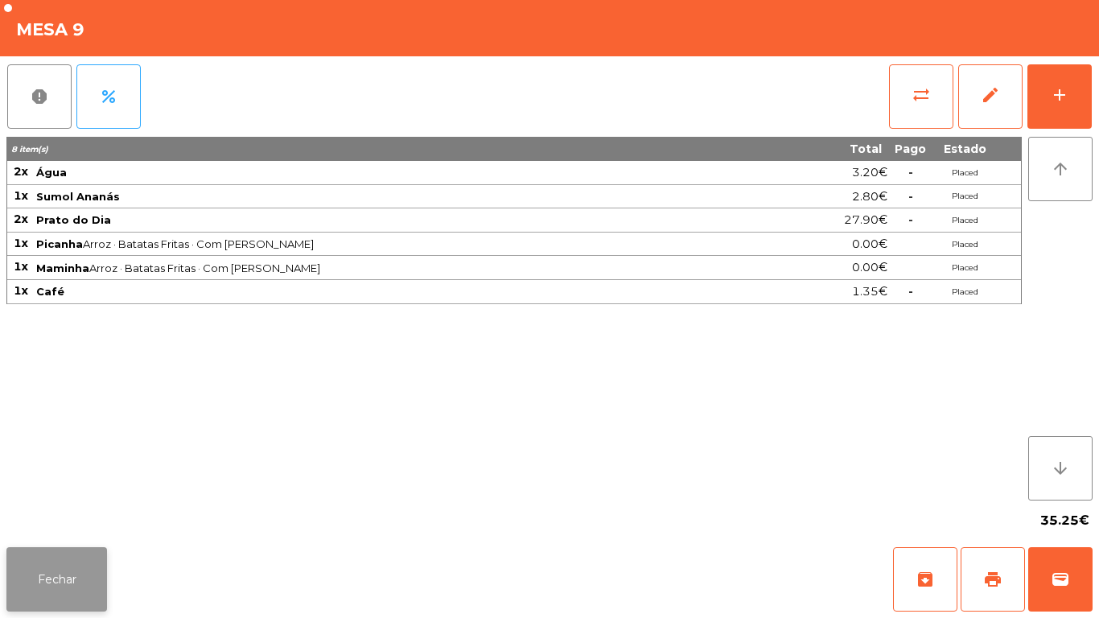
click at [55, 578] on button "Fechar" at bounding box center [56, 579] width 101 height 64
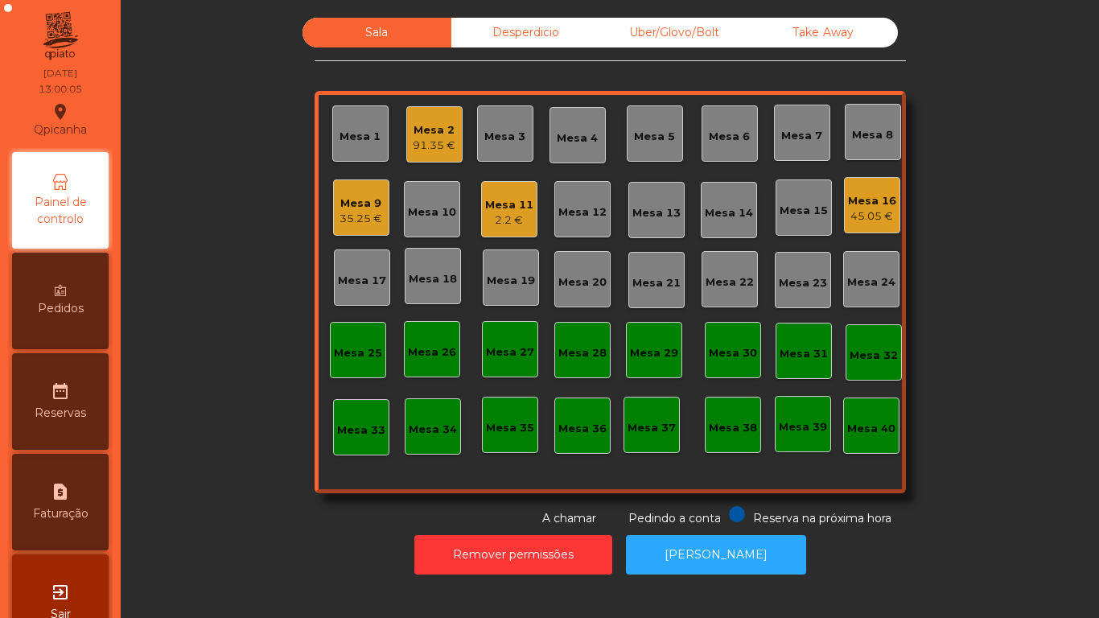
click at [494, 227] on div "2.2 €" at bounding box center [509, 220] width 48 height 16
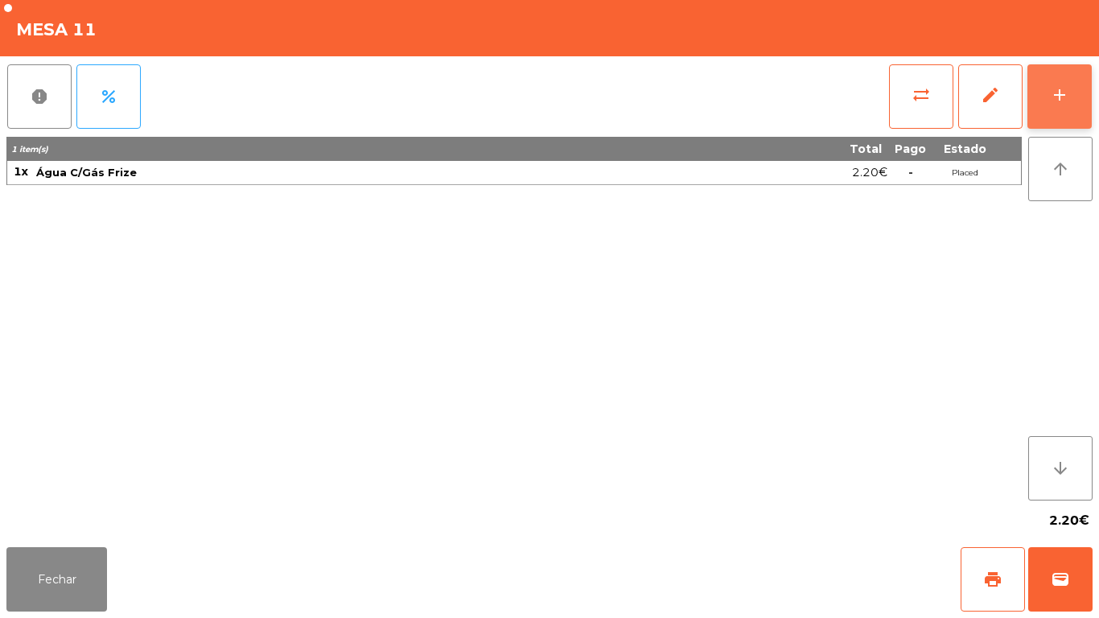
click at [1037, 94] on button "add" at bounding box center [1060, 96] width 64 height 64
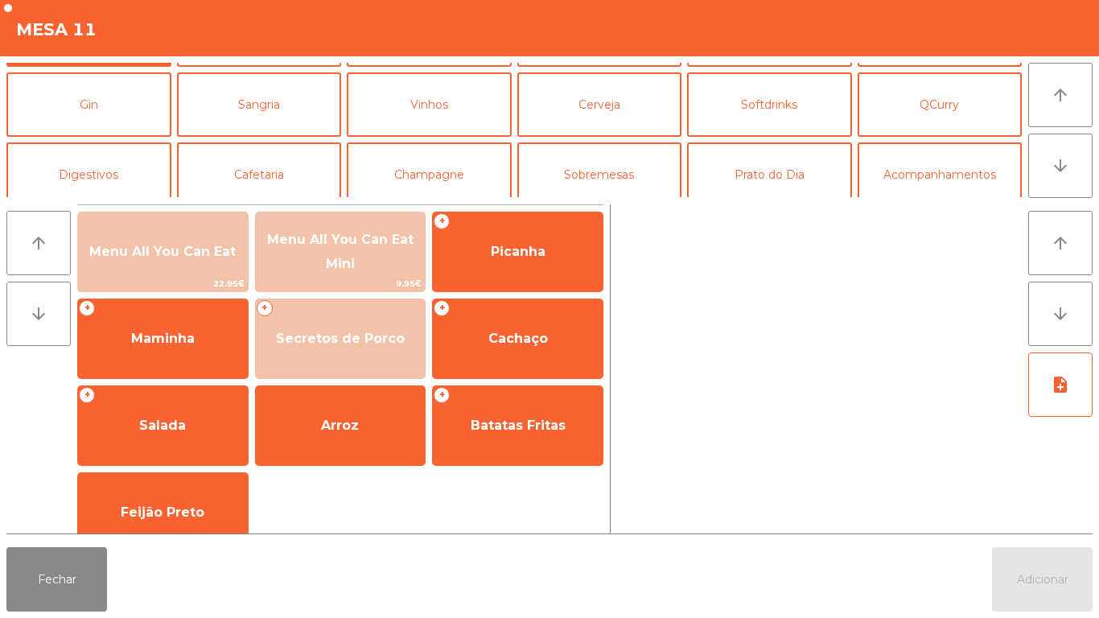
scroll to position [72, 0]
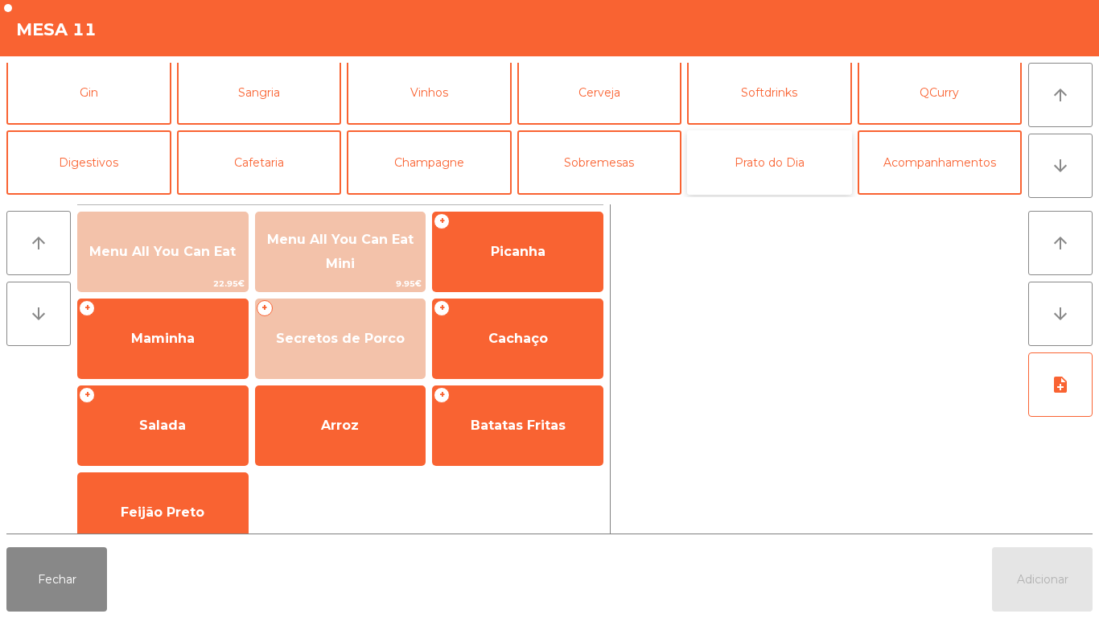
click at [752, 175] on button "Prato do Dia" at bounding box center [769, 162] width 165 height 64
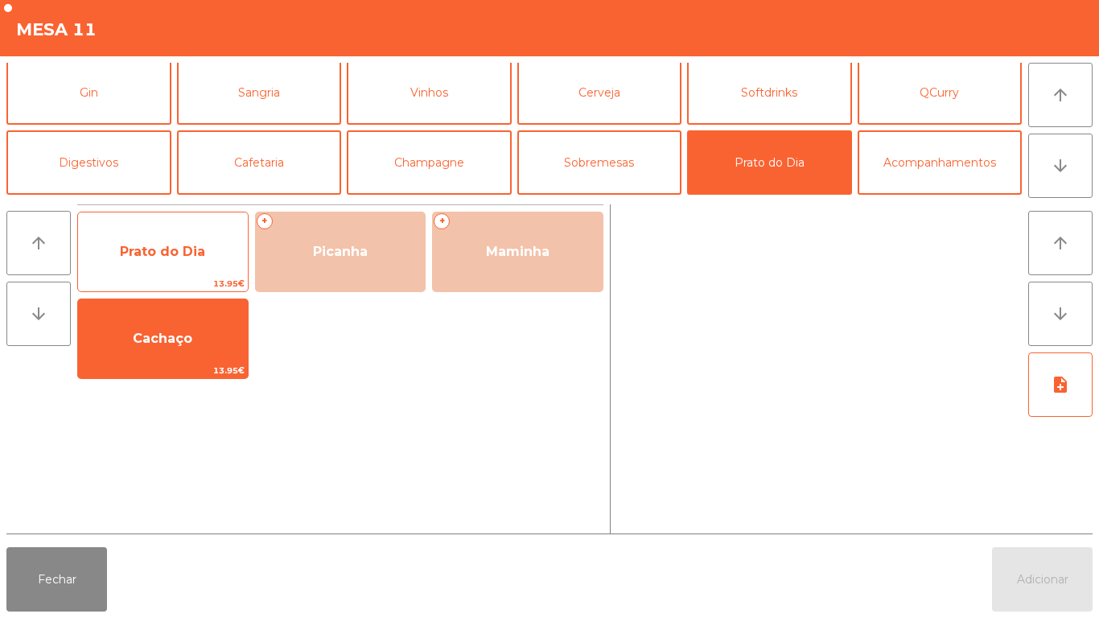
click at [150, 261] on span "Prato do Dia" at bounding box center [163, 251] width 170 height 43
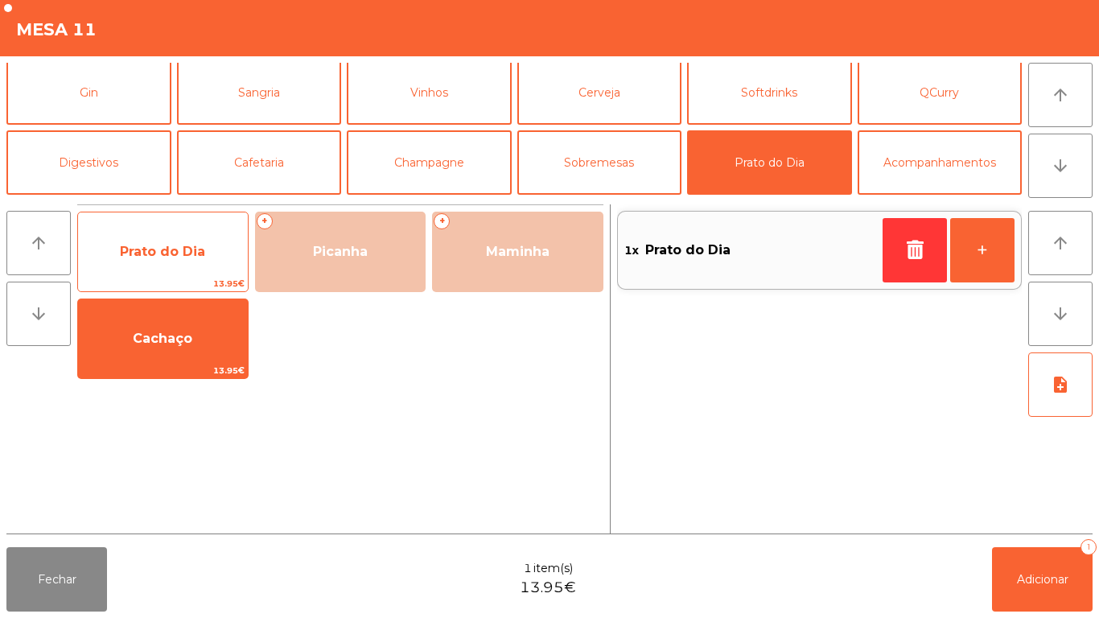
click at [150, 250] on span "Prato do Dia" at bounding box center [162, 251] width 85 height 15
click at [157, 252] on span "Prato do Dia" at bounding box center [162, 251] width 85 height 15
click at [154, 236] on span "Prato do Dia" at bounding box center [163, 251] width 170 height 43
click at [172, 253] on span "Prato do Dia" at bounding box center [162, 251] width 85 height 15
click at [160, 245] on span "Prato do Dia" at bounding box center [162, 251] width 85 height 15
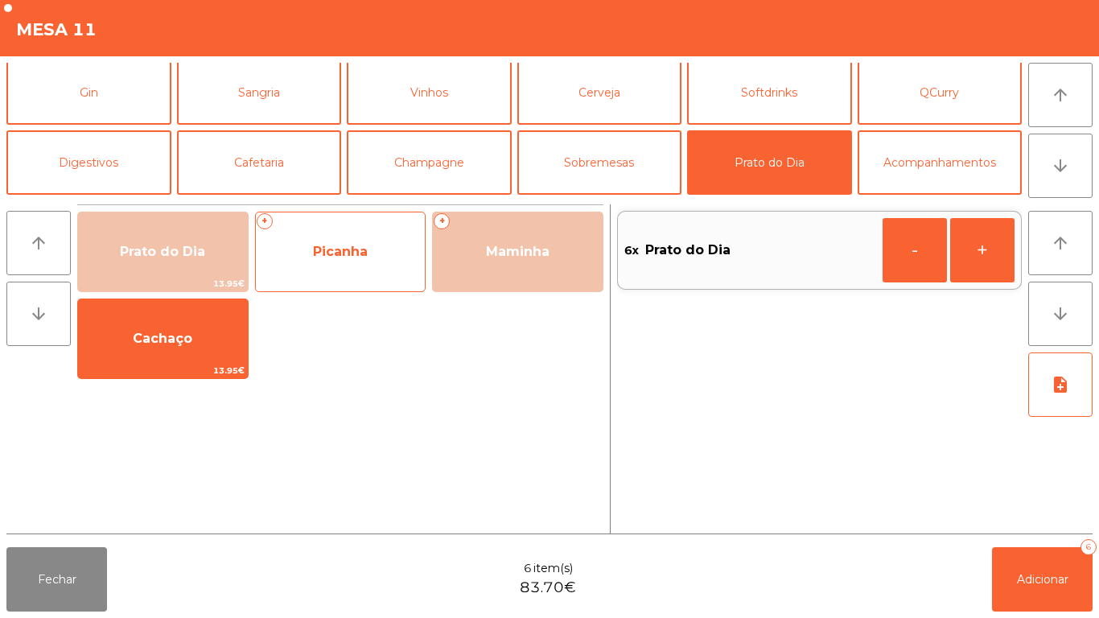
click at [372, 246] on span "Picanha" at bounding box center [341, 251] width 170 height 43
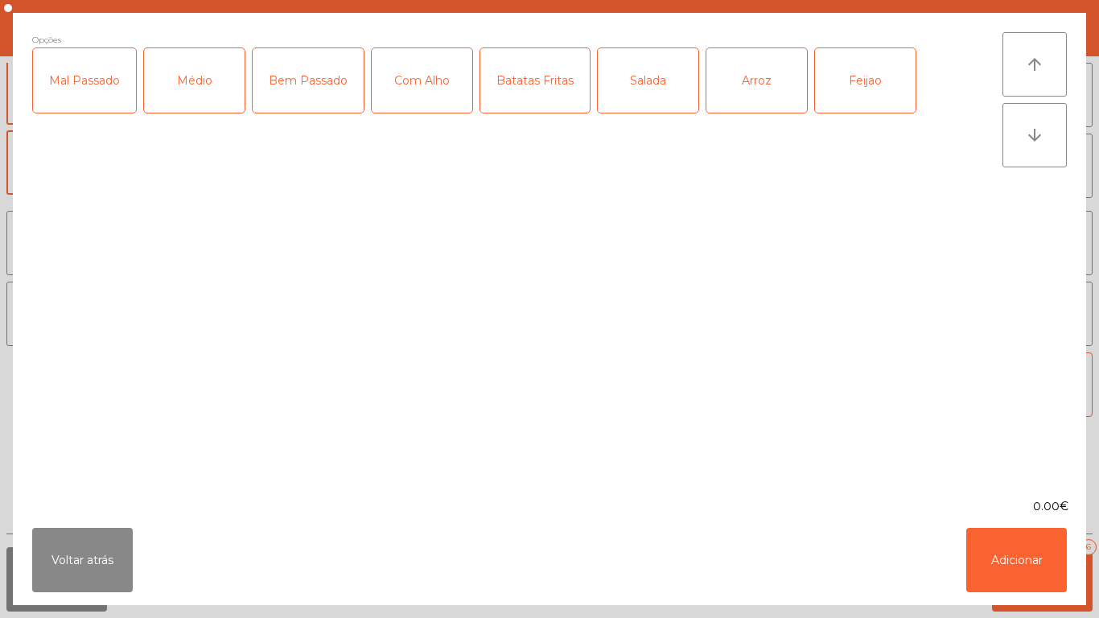
click at [208, 99] on div "Médio" at bounding box center [194, 80] width 101 height 64
click at [290, 85] on div "Bem Passado" at bounding box center [308, 80] width 111 height 64
click at [442, 89] on div "Com Alho" at bounding box center [422, 80] width 101 height 64
click at [536, 103] on div "Batatas Fritas" at bounding box center [534, 80] width 109 height 64
click at [761, 88] on div "Arroz" at bounding box center [757, 80] width 101 height 64
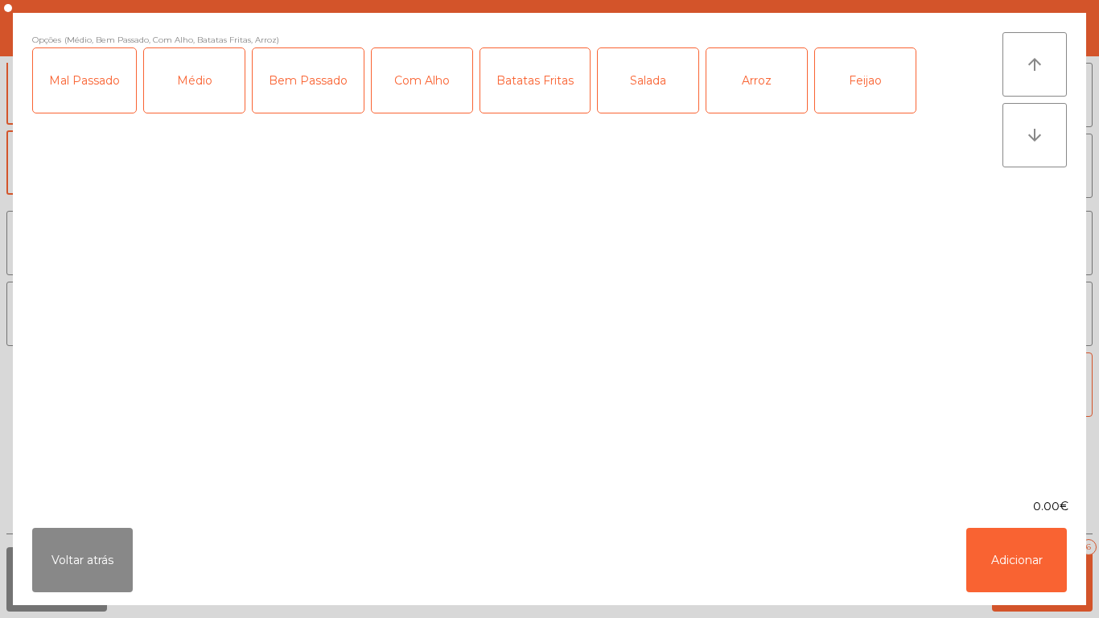
click at [864, 85] on div "Feijao" at bounding box center [865, 80] width 101 height 64
click at [1012, 562] on button "Adicionar" at bounding box center [1017, 560] width 101 height 64
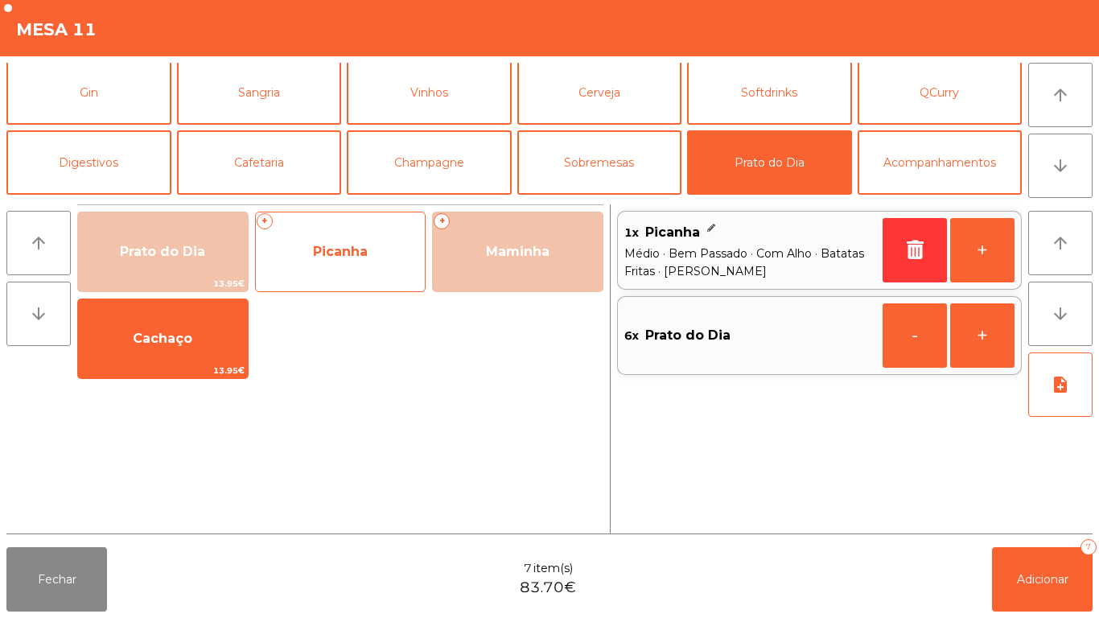
click at [332, 258] on span "Picanha" at bounding box center [340, 251] width 55 height 15
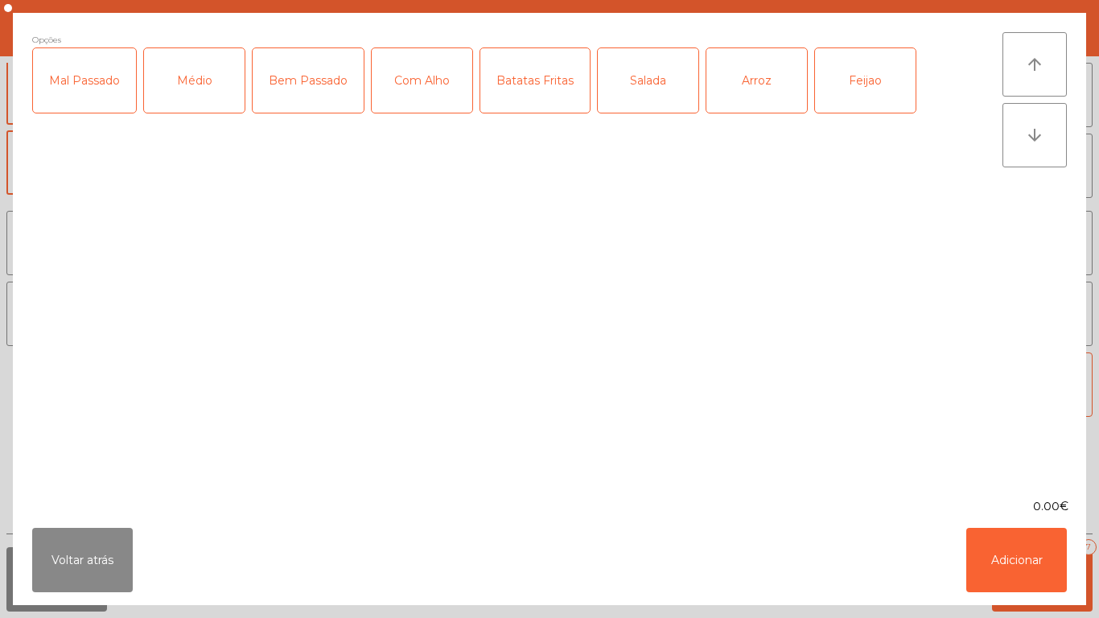
click at [203, 97] on div "Médio" at bounding box center [194, 80] width 101 height 64
click at [431, 97] on div "Com Alho" at bounding box center [422, 80] width 101 height 64
click at [548, 94] on div "Batatas Fritas" at bounding box center [534, 80] width 109 height 64
click at [768, 93] on div "Arroz" at bounding box center [757, 80] width 101 height 64
click at [868, 89] on div "Feijao" at bounding box center [865, 80] width 101 height 64
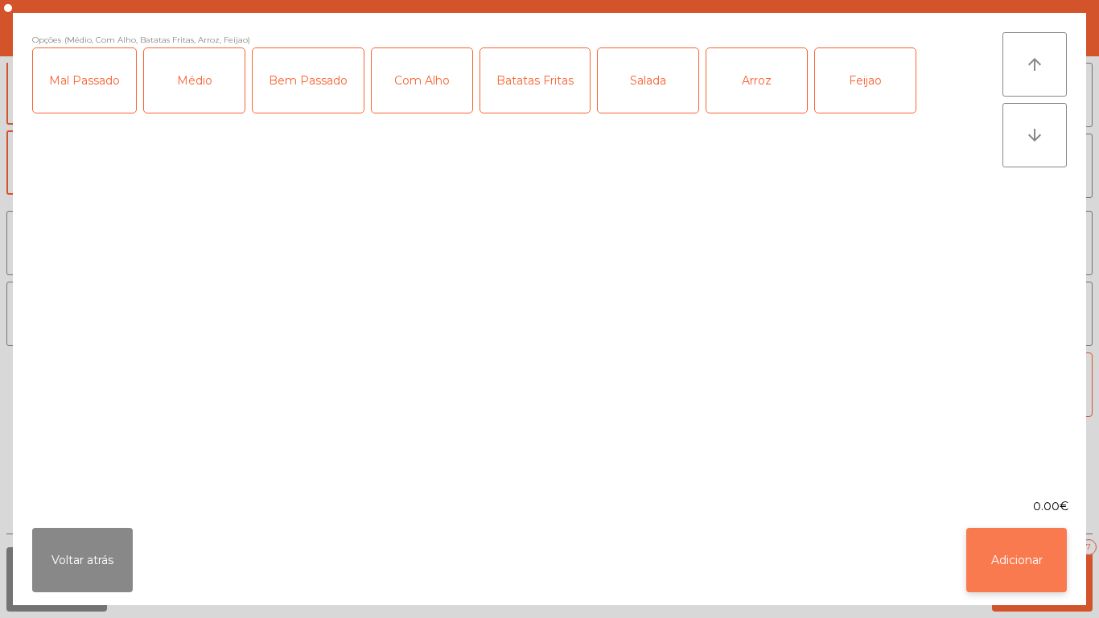
click at [1020, 553] on button "Adicionar" at bounding box center [1017, 560] width 101 height 64
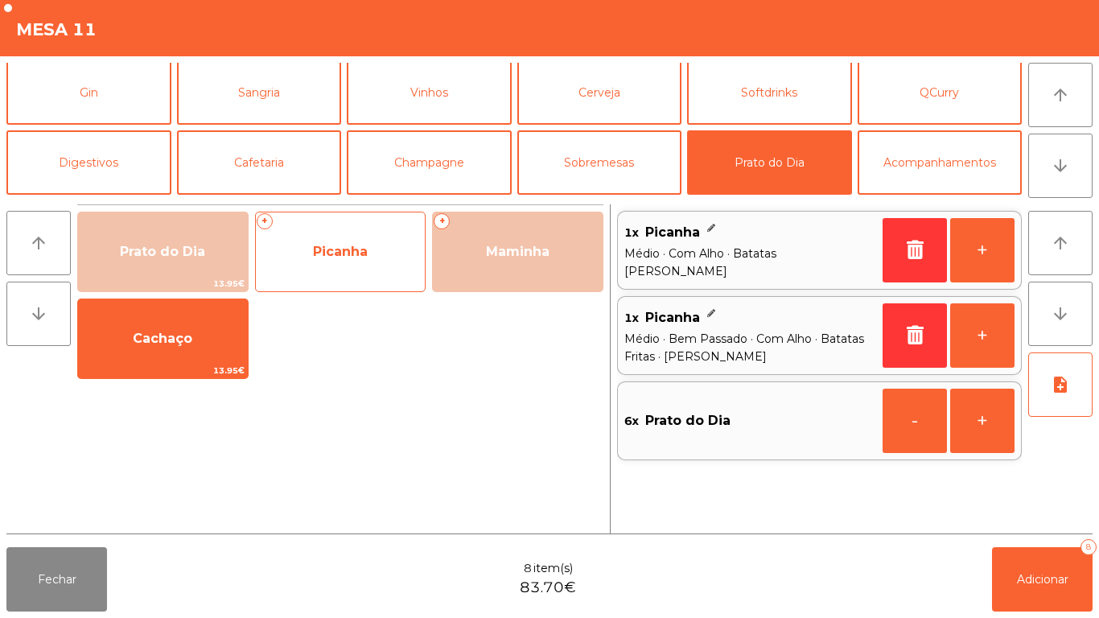
click at [348, 271] on span "Picanha" at bounding box center [341, 251] width 170 height 43
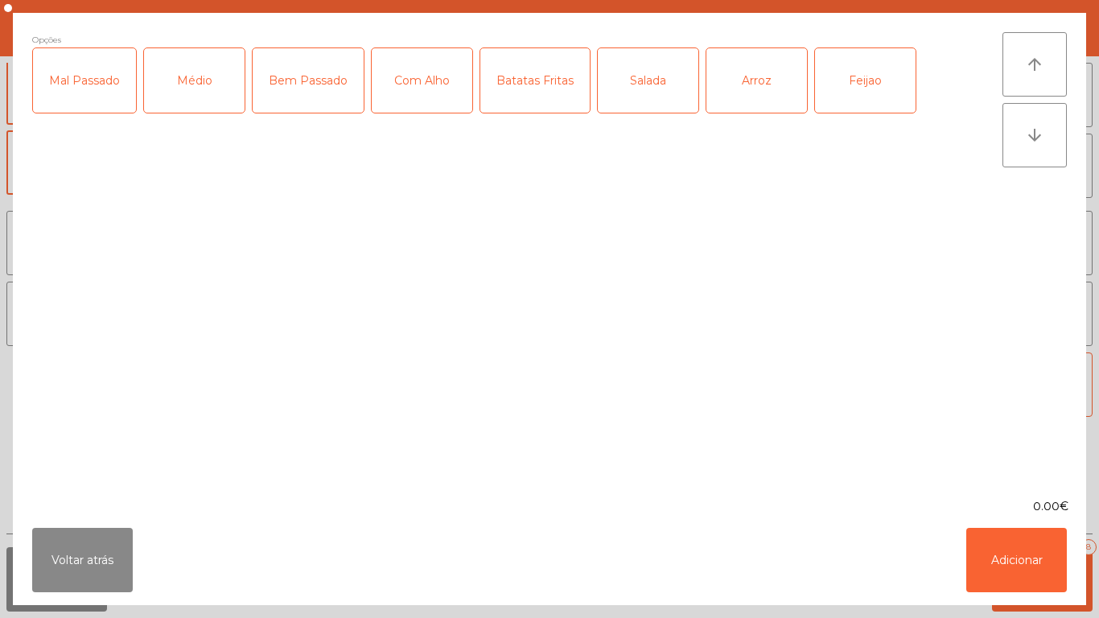
click at [94, 94] on div "Mal Passado" at bounding box center [84, 80] width 103 height 64
click at [424, 82] on div "Com Alho" at bounding box center [422, 80] width 101 height 64
click at [637, 105] on div "Salada" at bounding box center [648, 80] width 101 height 64
click at [736, 101] on div "Arroz" at bounding box center [757, 80] width 101 height 64
click at [1012, 552] on button "Adicionar" at bounding box center [1017, 560] width 101 height 64
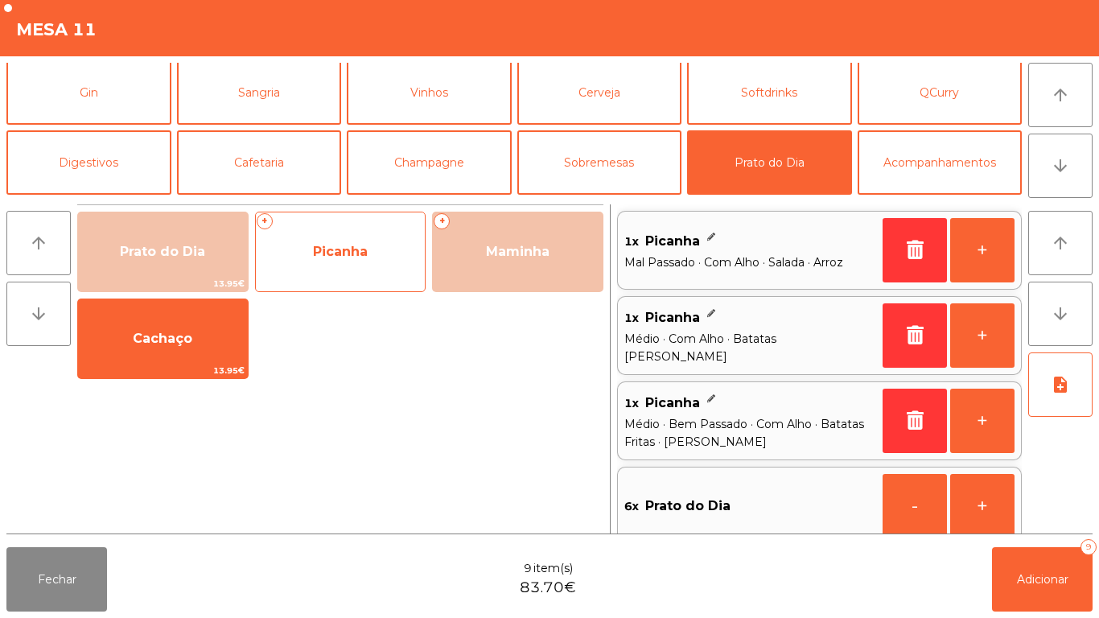
click at [334, 260] on span "Picanha" at bounding box center [341, 251] width 170 height 43
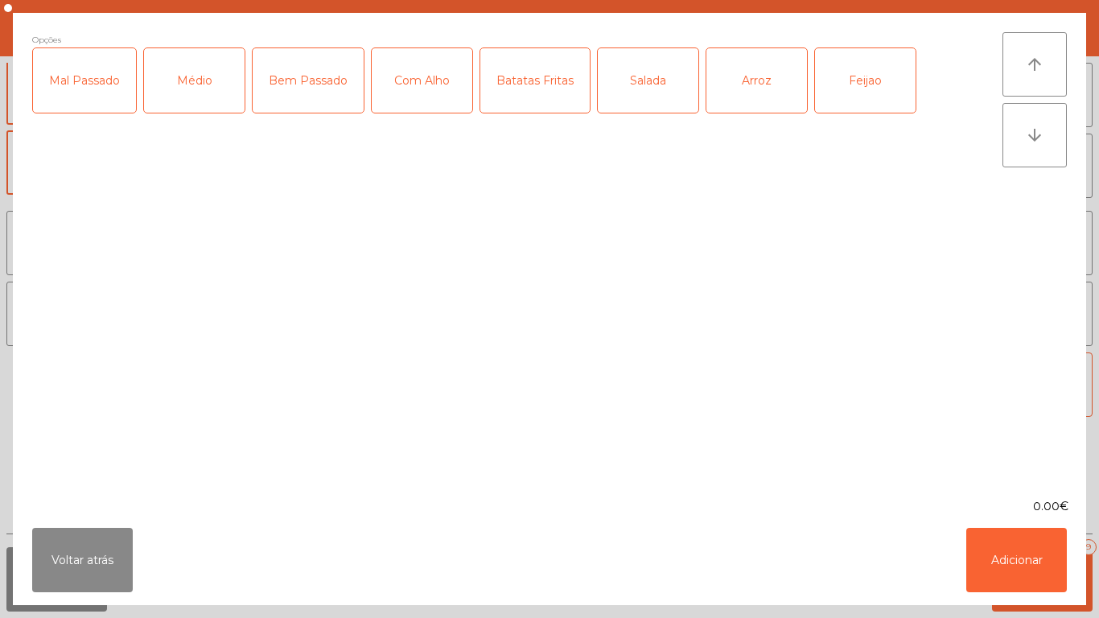
click at [99, 101] on div "Mal Passado" at bounding box center [84, 80] width 103 height 64
click at [425, 93] on div "Com Alho" at bounding box center [422, 80] width 101 height 64
click at [640, 92] on div "Salada" at bounding box center [648, 80] width 101 height 64
click at [739, 93] on div "Arroz" at bounding box center [757, 80] width 101 height 64
click at [854, 88] on div "Feijao" at bounding box center [865, 80] width 101 height 64
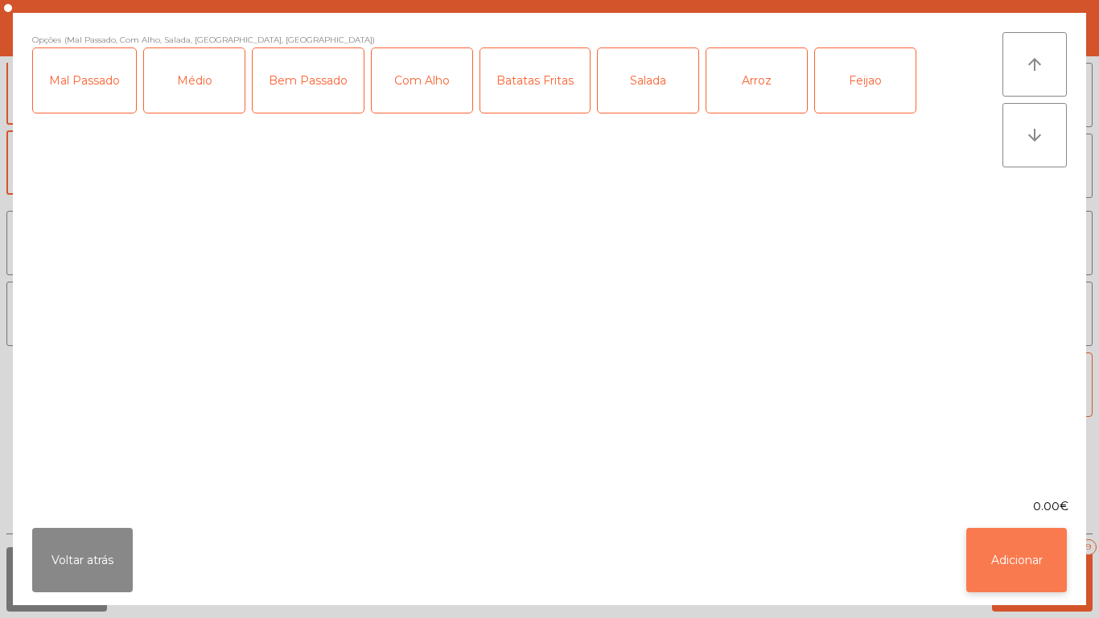
click at [1030, 548] on button "Adicionar" at bounding box center [1017, 560] width 101 height 64
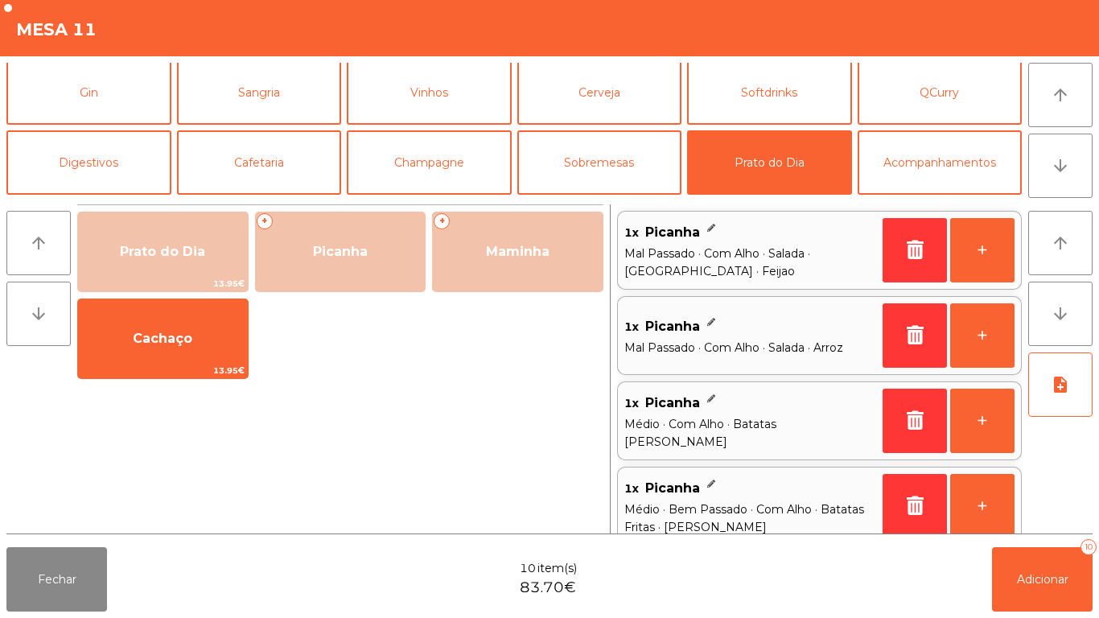
scroll to position [6, 0]
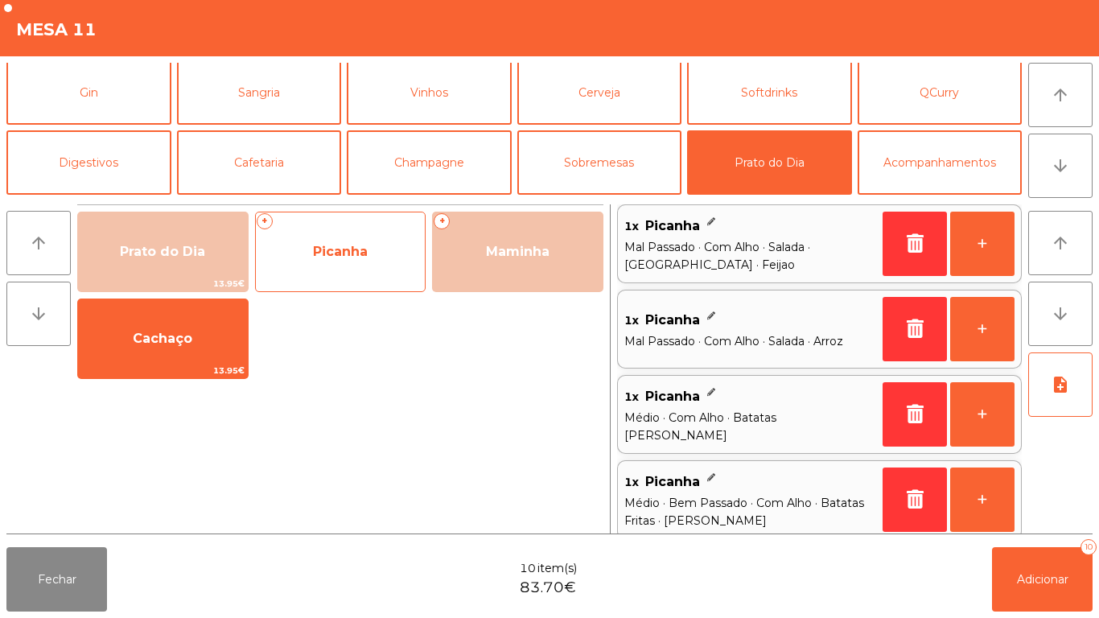
click at [339, 254] on span "Picanha" at bounding box center [340, 251] width 55 height 15
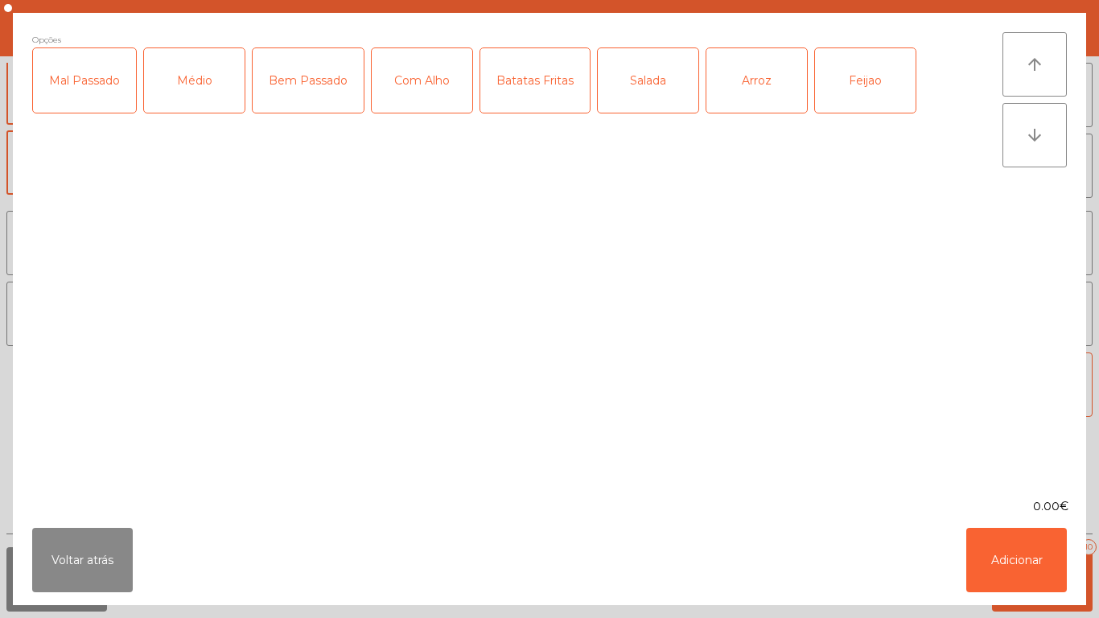
click at [92, 88] on div "Mal Passado" at bounding box center [84, 80] width 103 height 64
click at [751, 84] on div "Arroz" at bounding box center [757, 80] width 101 height 64
click at [854, 92] on div "Feijao" at bounding box center [865, 80] width 101 height 64
click at [419, 91] on div "Com Alho" at bounding box center [422, 80] width 101 height 64
click at [1025, 554] on button "Adicionar" at bounding box center [1017, 560] width 101 height 64
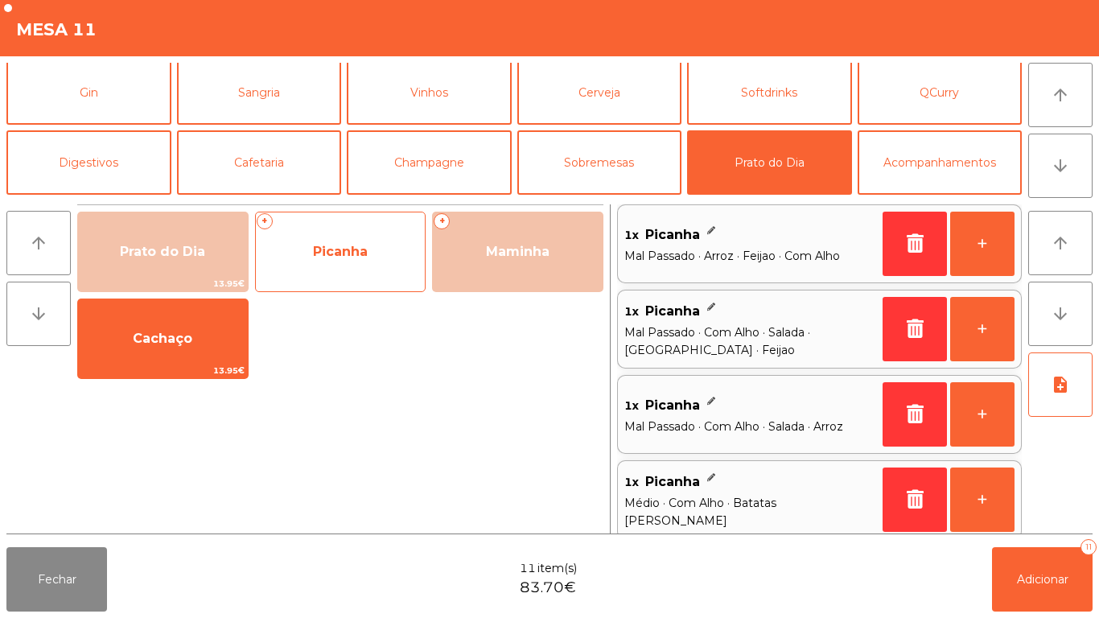
click at [352, 272] on span "Picanha" at bounding box center [341, 251] width 170 height 43
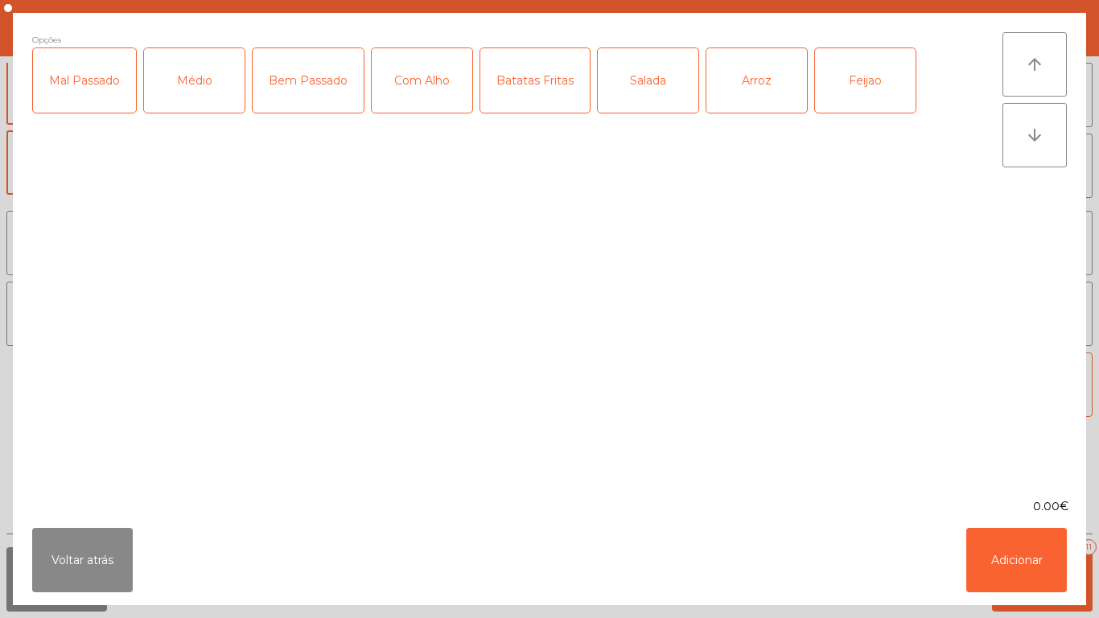
click at [103, 100] on div "Mal Passado" at bounding box center [84, 80] width 103 height 64
click at [206, 92] on div "Médio" at bounding box center [194, 80] width 101 height 64
click at [536, 96] on div "Batatas Fritas" at bounding box center [534, 80] width 109 height 64
click at [647, 88] on div "Salada" at bounding box center [648, 80] width 101 height 64
click at [403, 85] on div "Com Alho" at bounding box center [422, 80] width 101 height 64
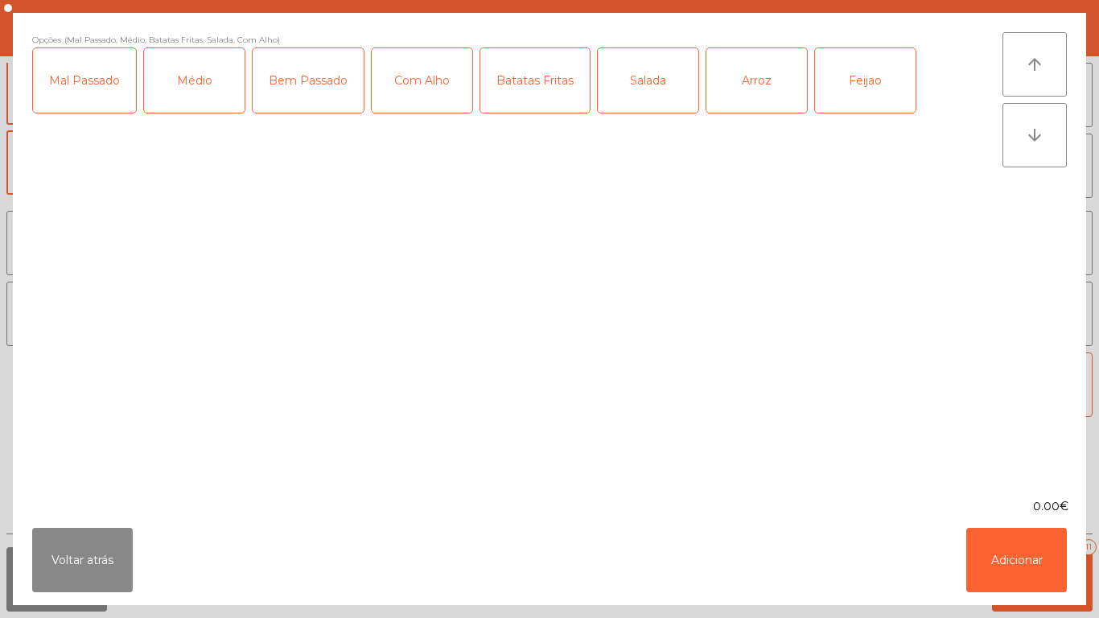
click at [196, 97] on div "Médio" at bounding box center [194, 80] width 101 height 64
click at [1016, 552] on button "Adicionar" at bounding box center [1017, 560] width 101 height 64
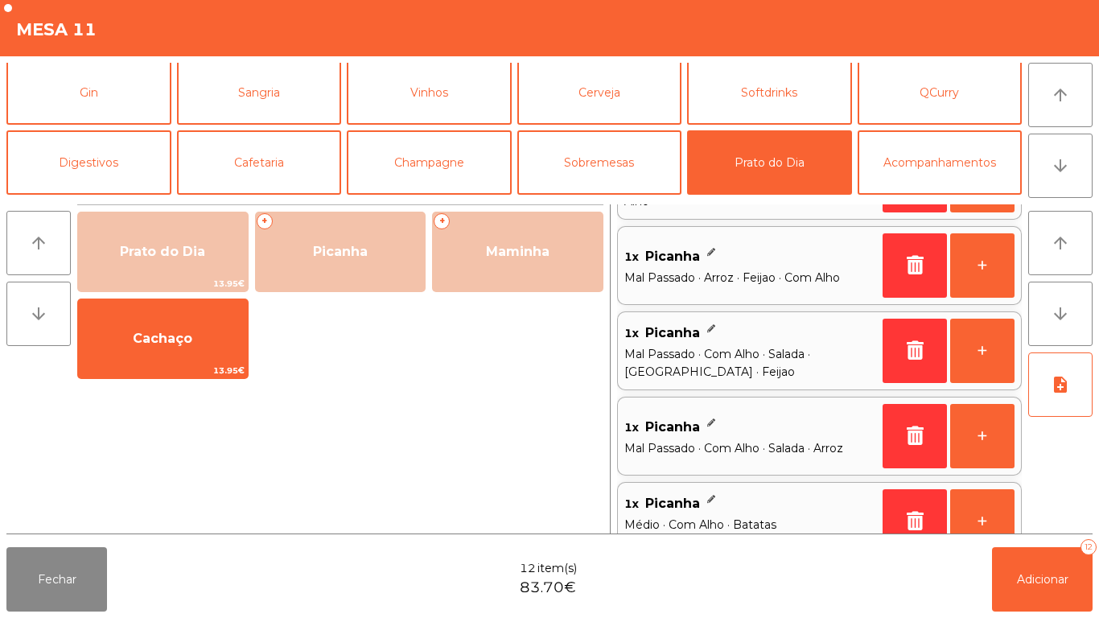
scroll to position [274, 0]
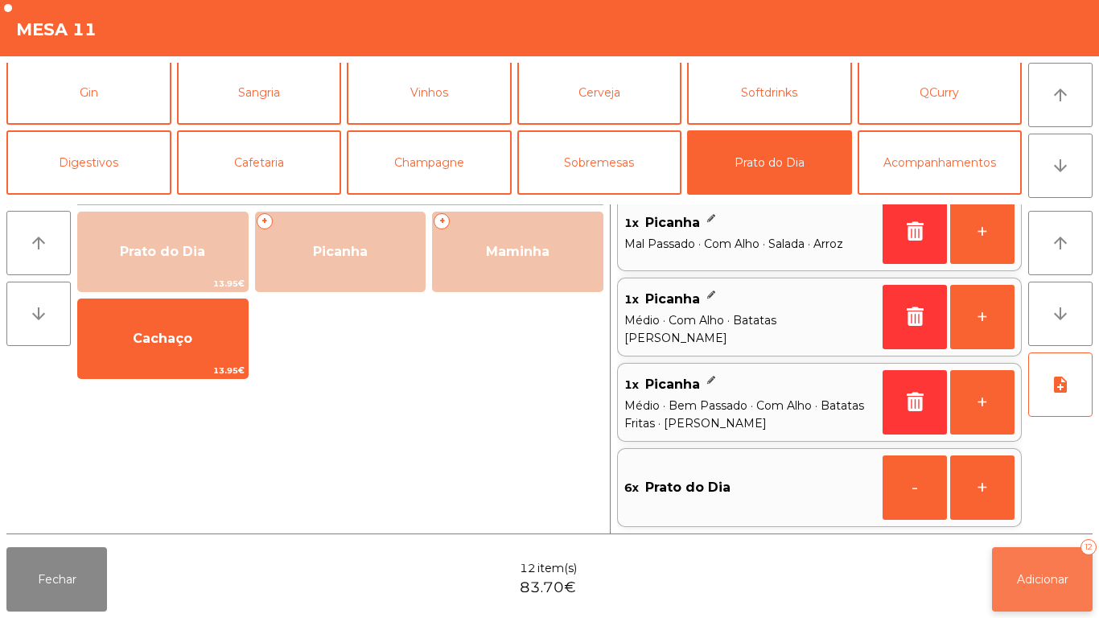
click at [1054, 563] on button "Adicionar 12" at bounding box center [1042, 579] width 101 height 64
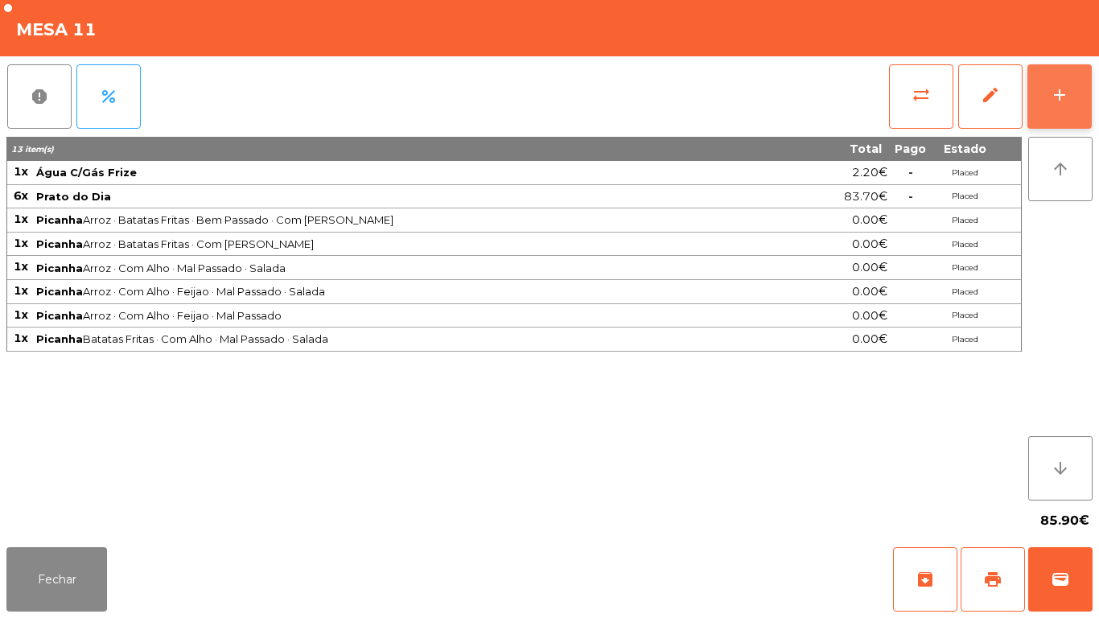
click at [1053, 99] on div "add" at bounding box center [1059, 94] width 19 height 19
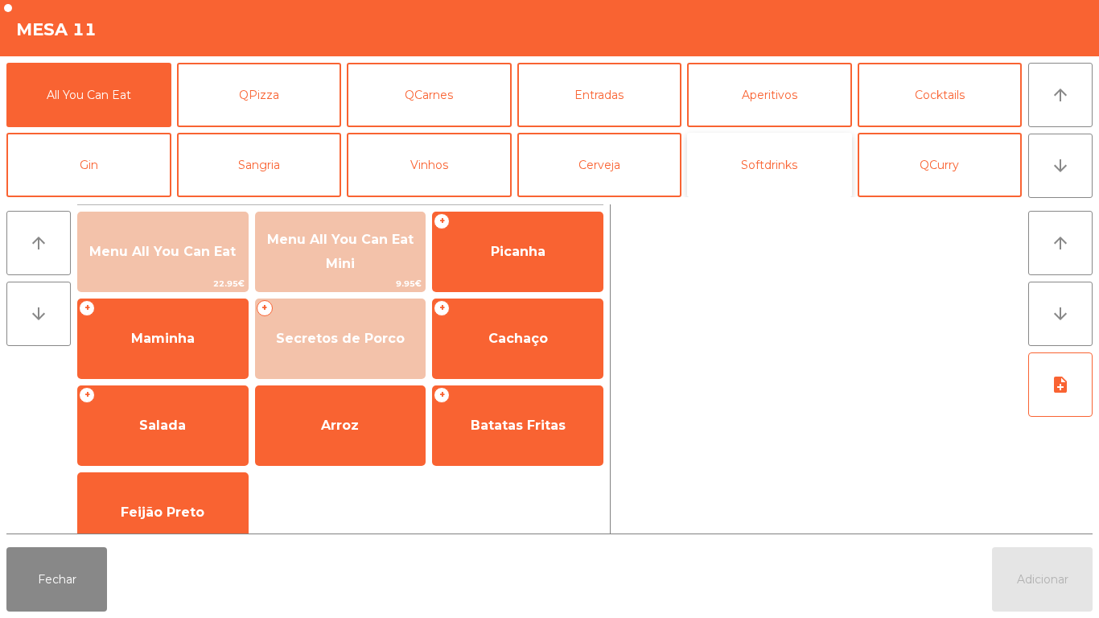
click at [745, 156] on button "Softdrinks" at bounding box center [769, 165] width 165 height 64
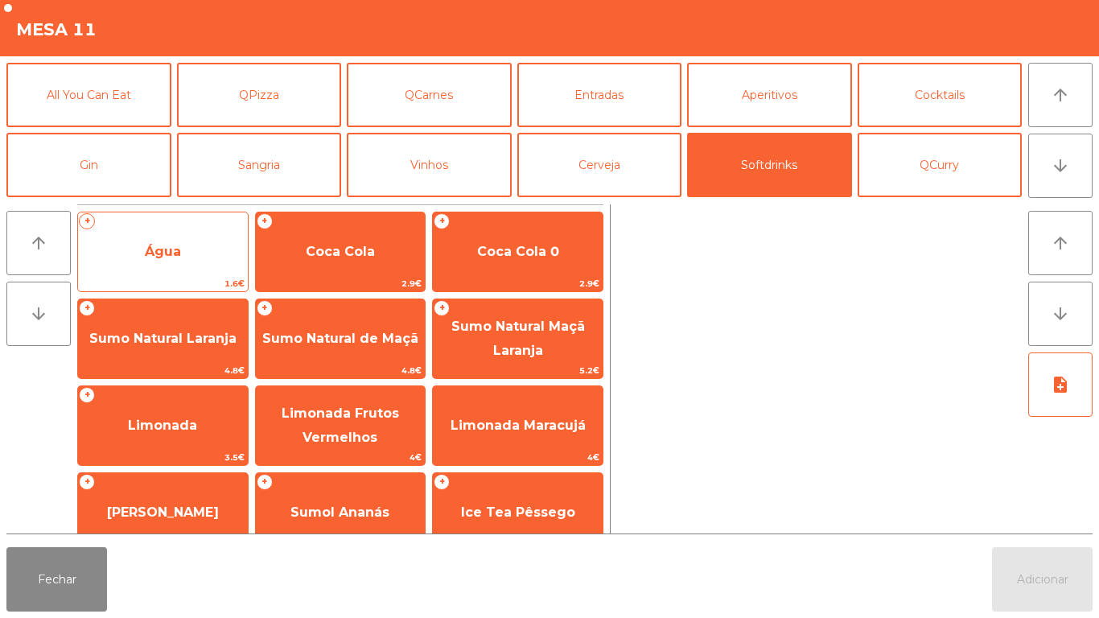
click at [167, 262] on span "Água" at bounding box center [163, 251] width 170 height 43
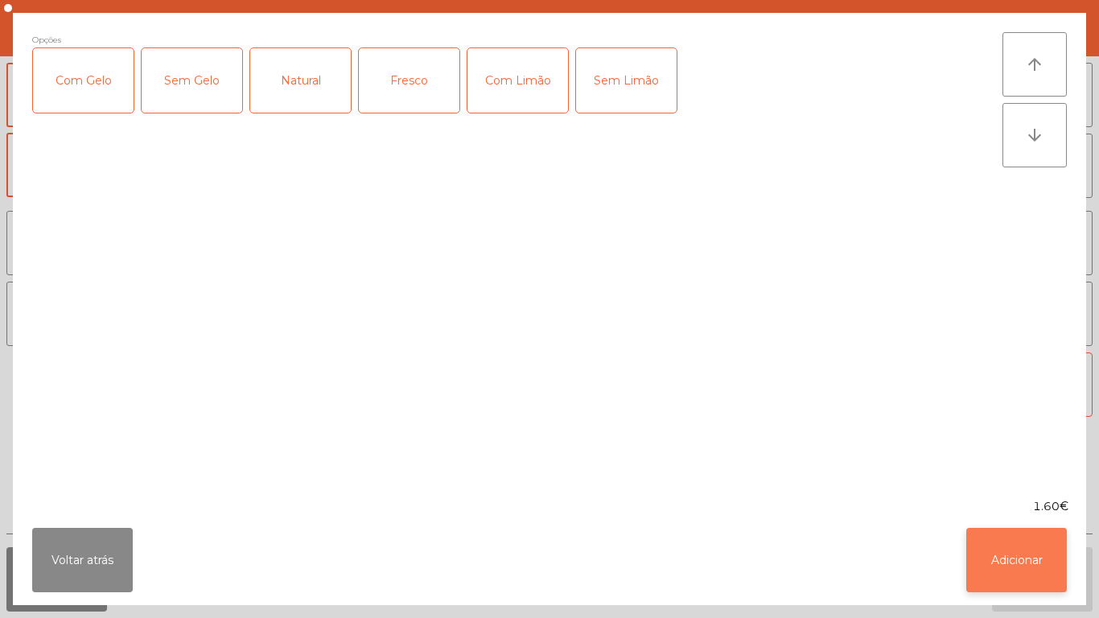
click at [1002, 564] on button "Adicionar" at bounding box center [1017, 560] width 101 height 64
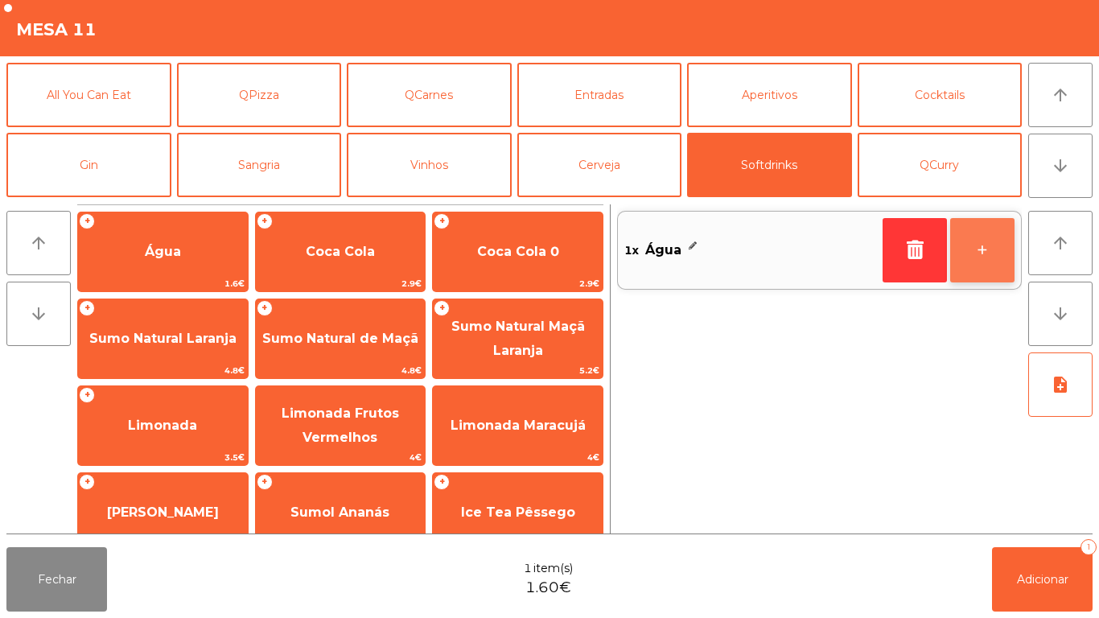
click at [971, 245] on button "+" at bounding box center [982, 250] width 64 height 64
click at [971, 244] on button "+" at bounding box center [982, 250] width 64 height 64
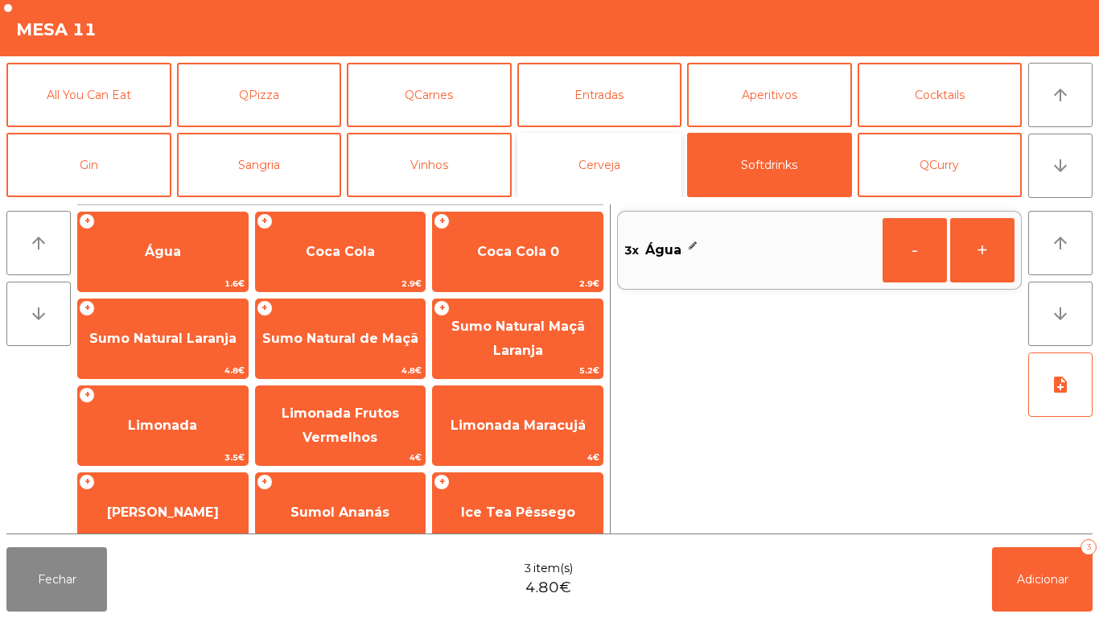
click at [600, 170] on button "Cerveja" at bounding box center [599, 165] width 165 height 64
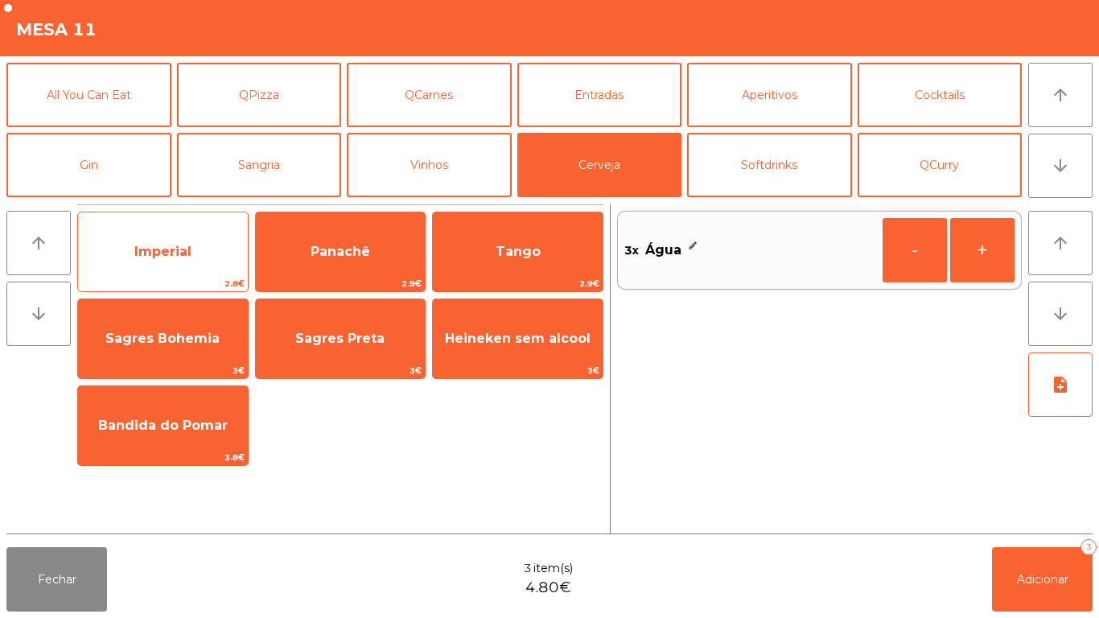
click at [166, 256] on span "Imperial" at bounding box center [162, 251] width 57 height 15
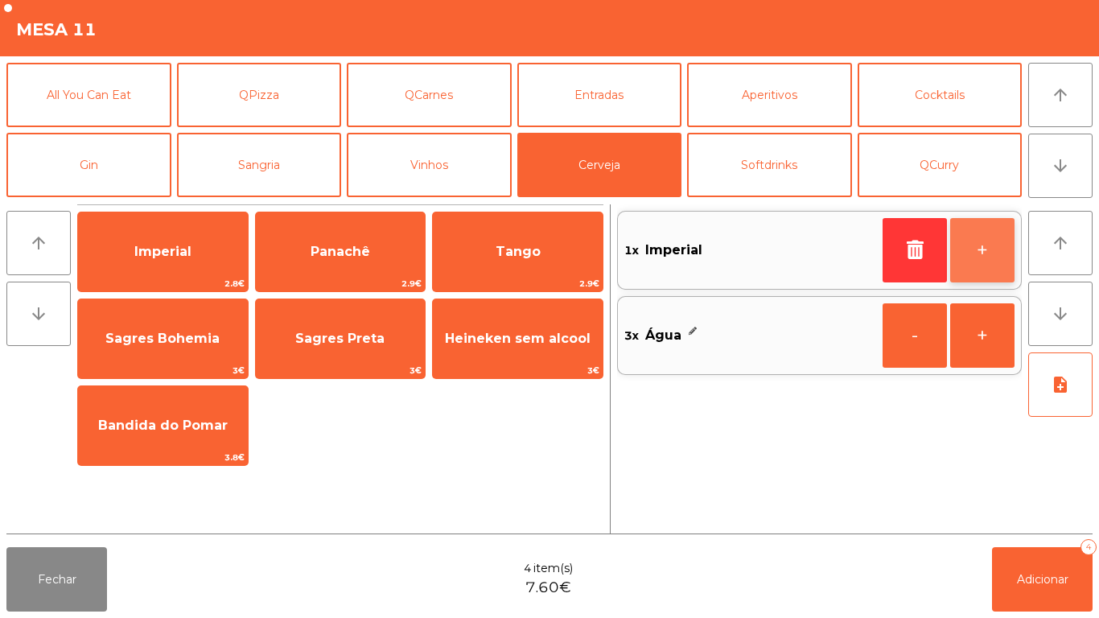
click at [972, 242] on button "+" at bounding box center [982, 250] width 64 height 64
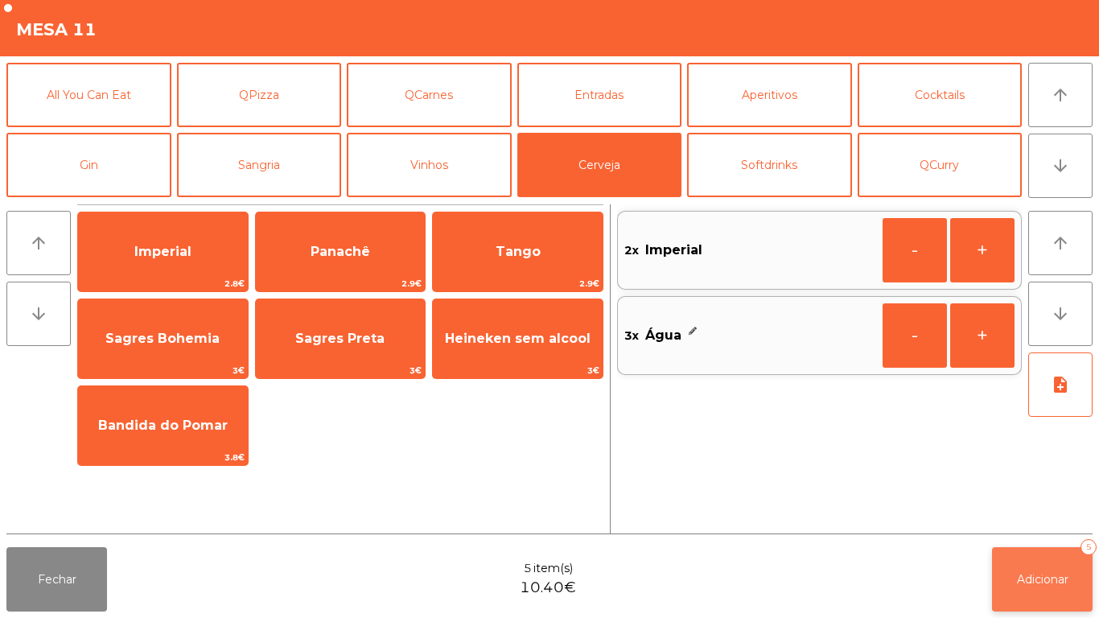
click at [1040, 579] on span "Adicionar" at bounding box center [1043, 579] width 52 height 14
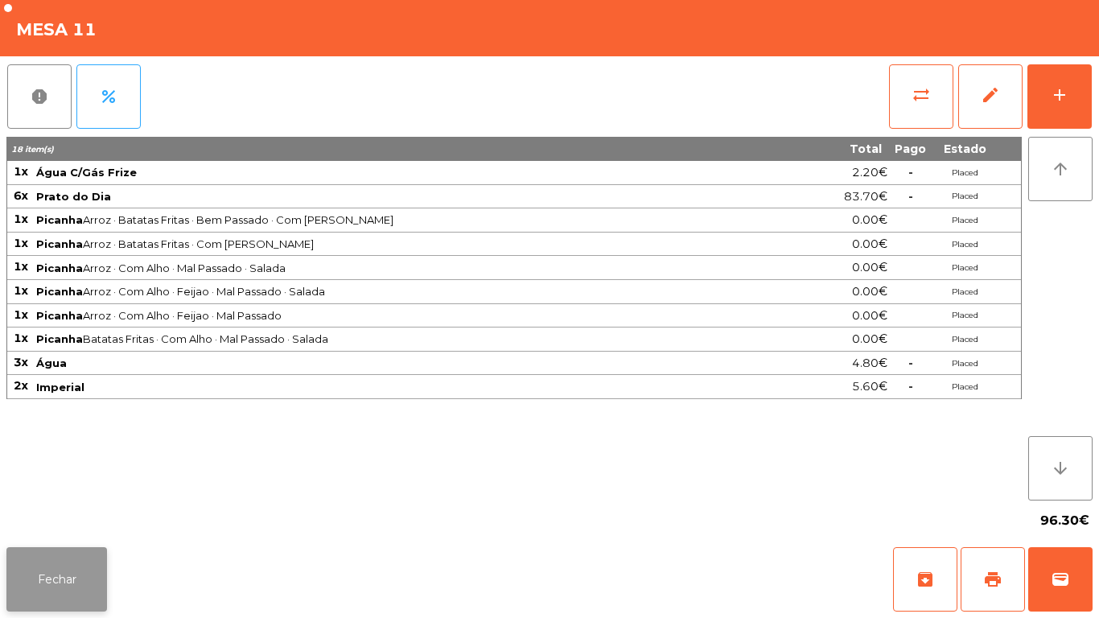
click at [75, 583] on button "Fechar" at bounding box center [56, 579] width 101 height 64
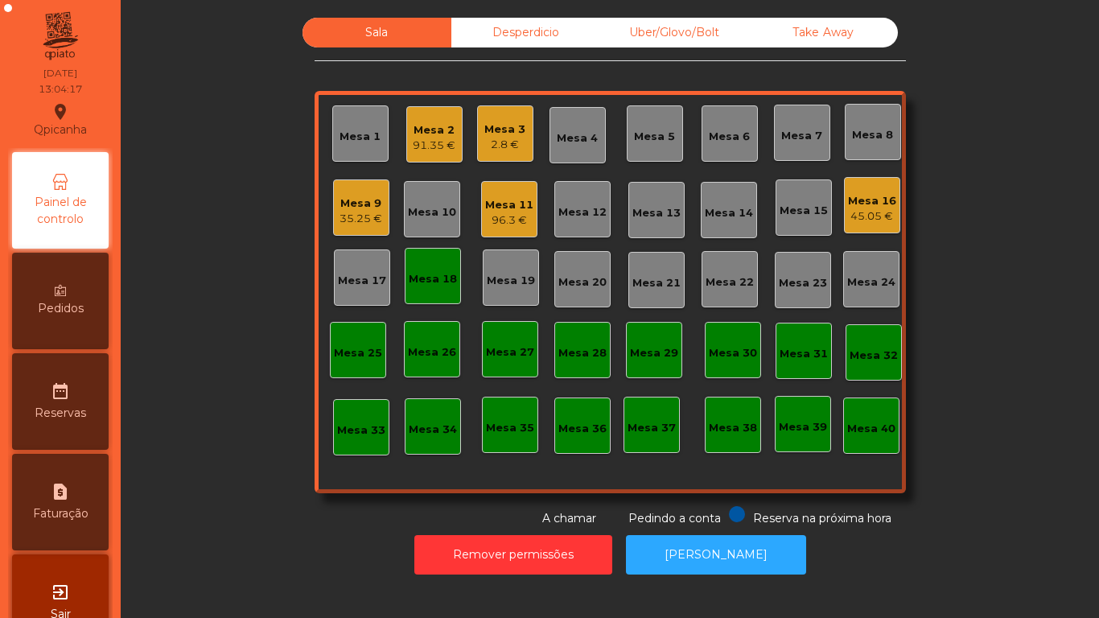
click at [494, 140] on div "2.8 €" at bounding box center [504, 145] width 41 height 16
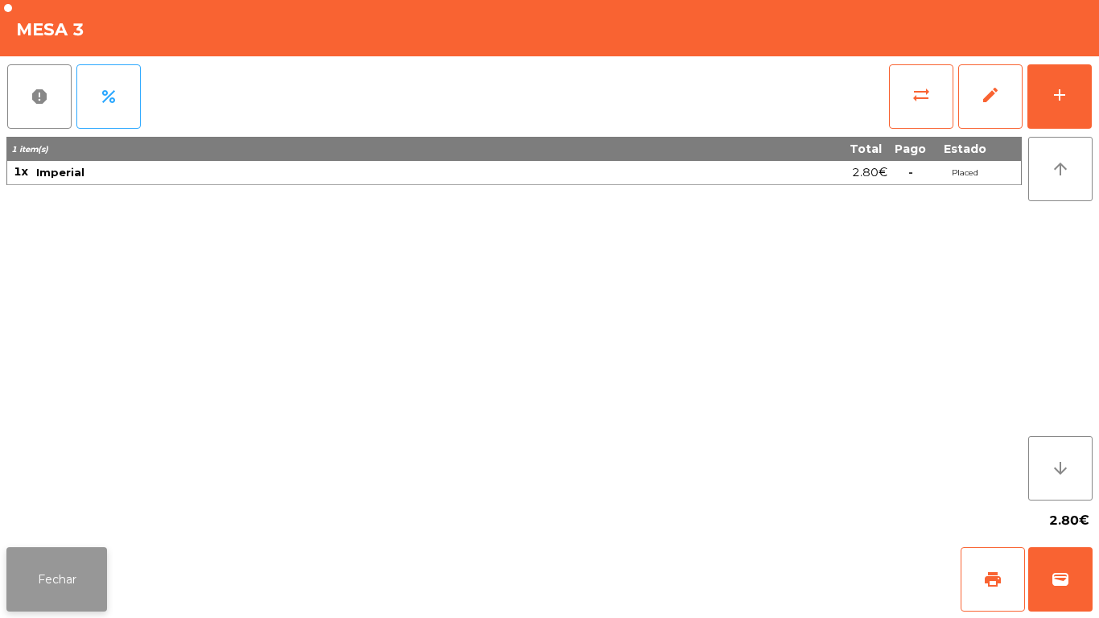
click at [55, 571] on button "Fechar" at bounding box center [56, 579] width 101 height 64
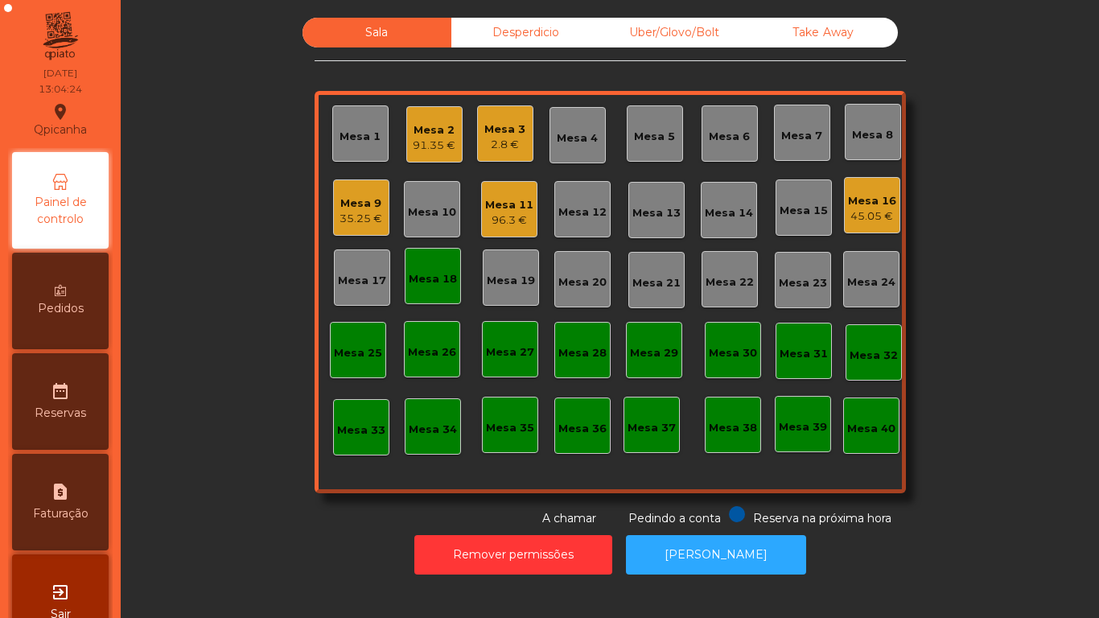
click at [425, 276] on div "Mesa 18" at bounding box center [433, 279] width 48 height 16
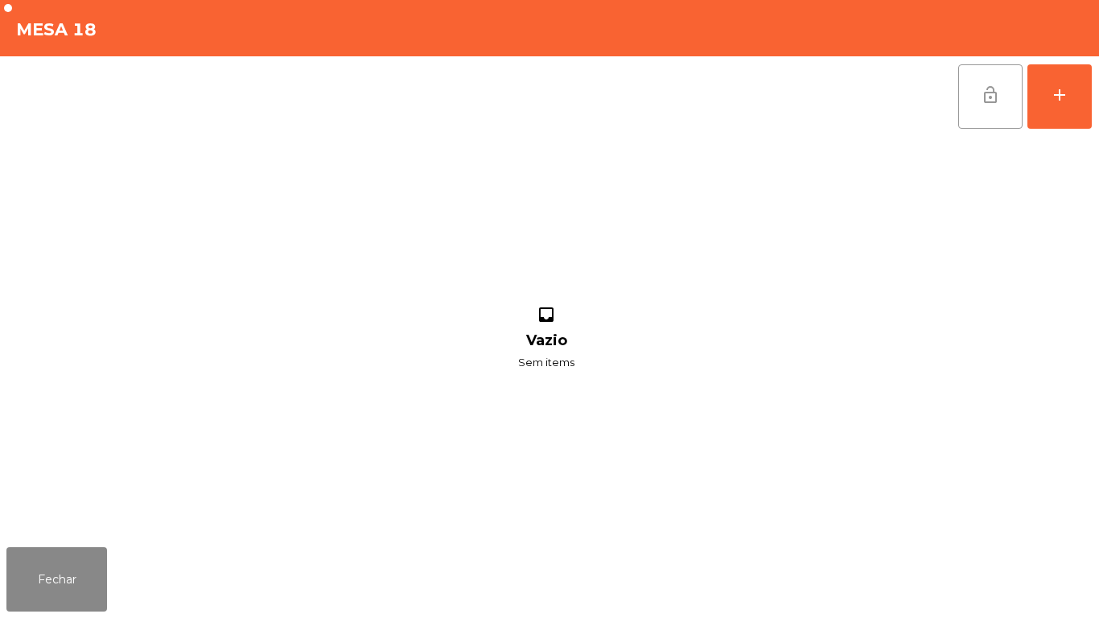
click at [990, 107] on button "lock_open" at bounding box center [990, 96] width 64 height 64
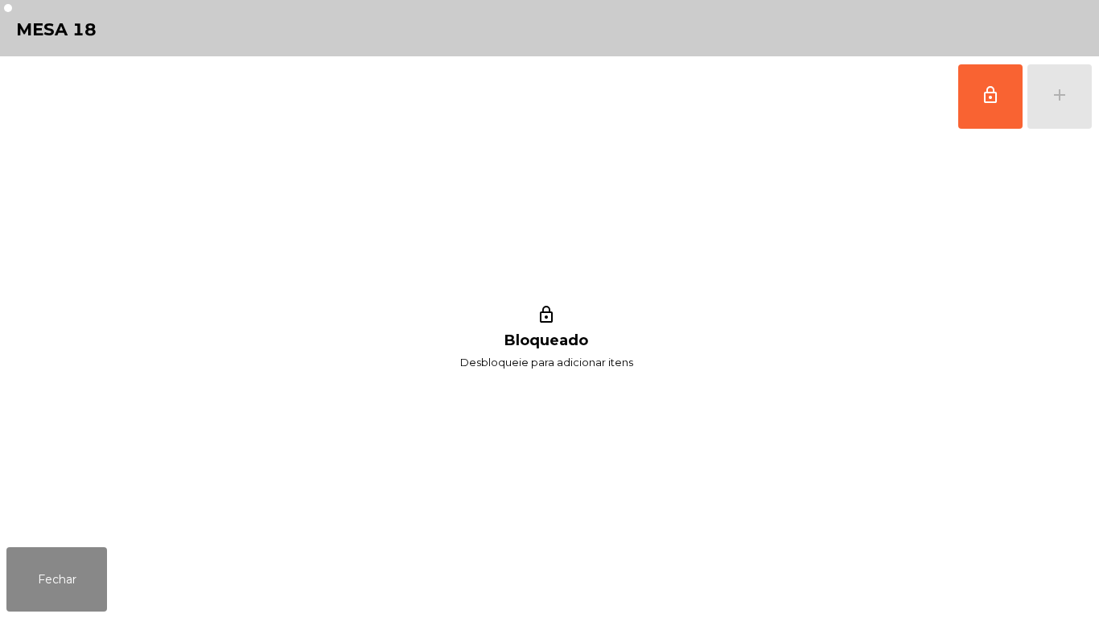
click at [92, 617] on div "Fechar" at bounding box center [549, 579] width 1099 height 77
click at [60, 567] on button "Fechar" at bounding box center [56, 579] width 101 height 64
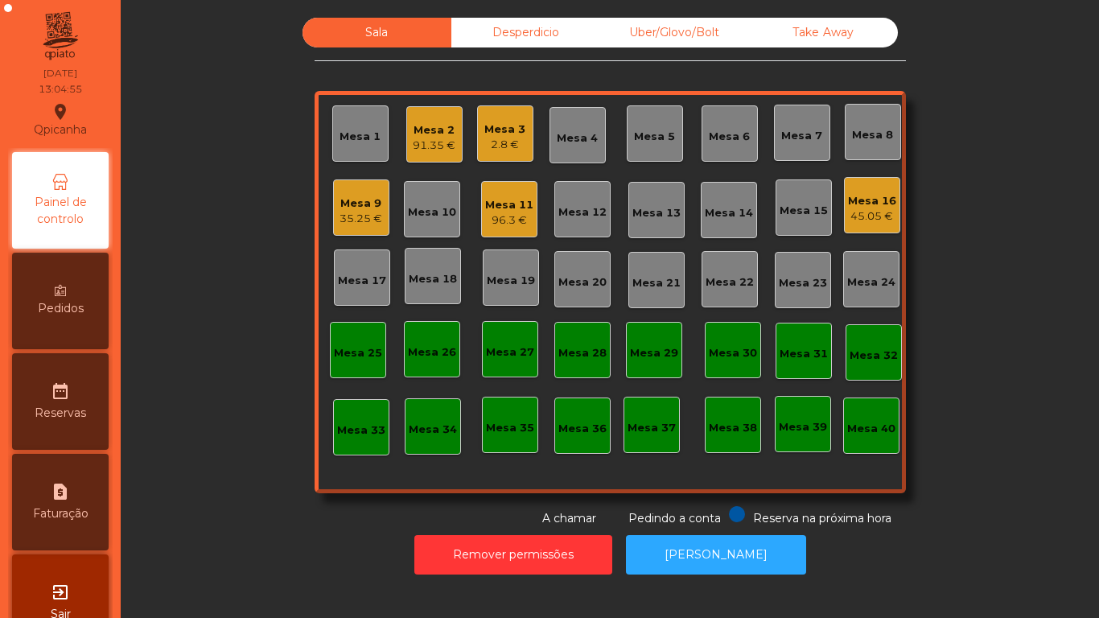
click at [505, 132] on div "Mesa 3" at bounding box center [504, 130] width 41 height 16
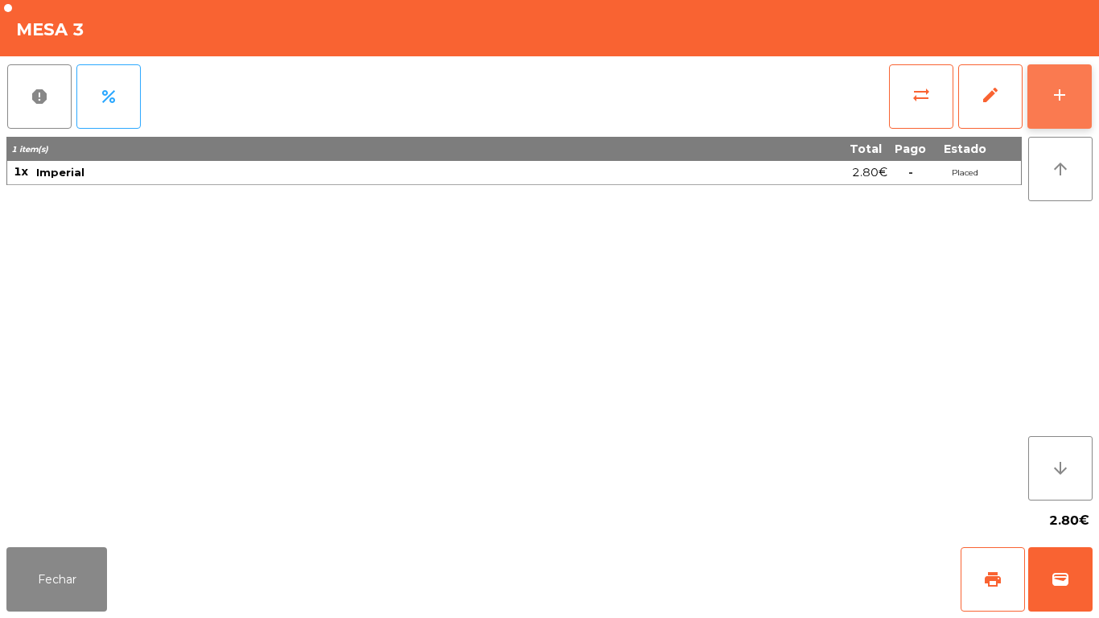
click at [1046, 99] on button "add" at bounding box center [1060, 96] width 64 height 64
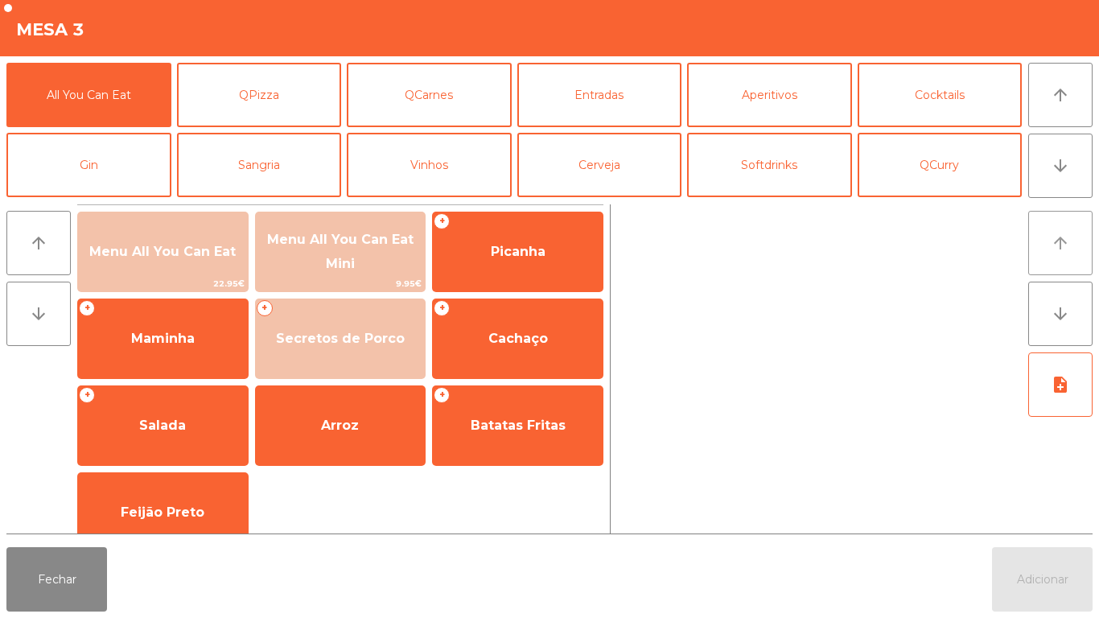
click at [1047, 255] on button "arrow_upward" at bounding box center [1060, 243] width 64 height 64
click at [1045, 304] on button "arrow_downward" at bounding box center [1060, 314] width 64 height 64
click at [1052, 113] on button "arrow_upward" at bounding box center [1060, 95] width 64 height 64
click at [1049, 191] on button "arrow_downward" at bounding box center [1060, 166] width 64 height 64
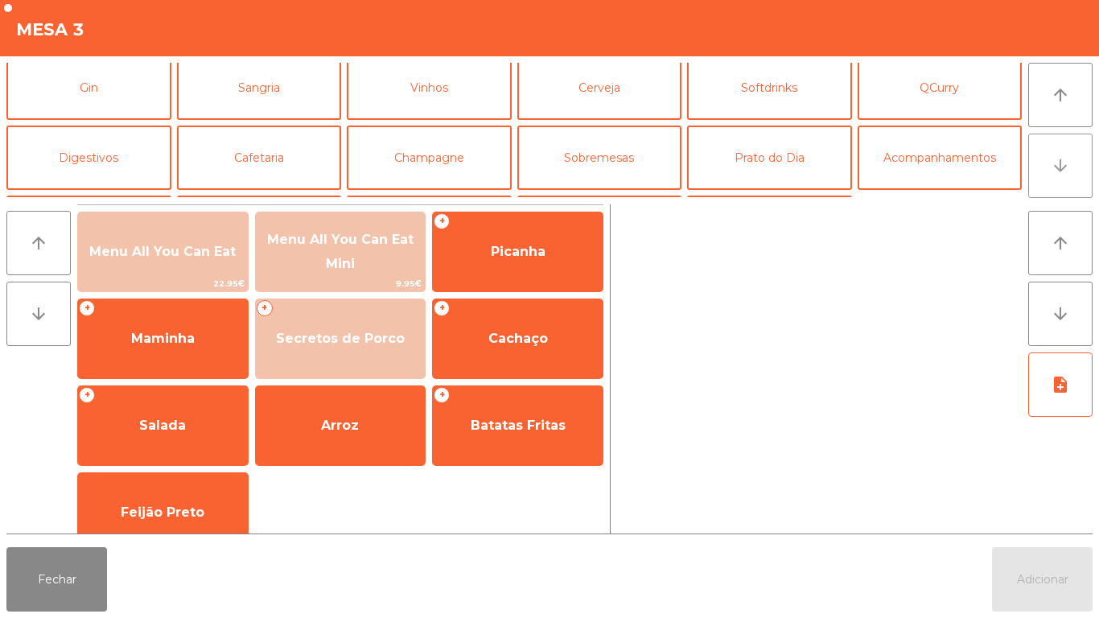
scroll to position [140, 0]
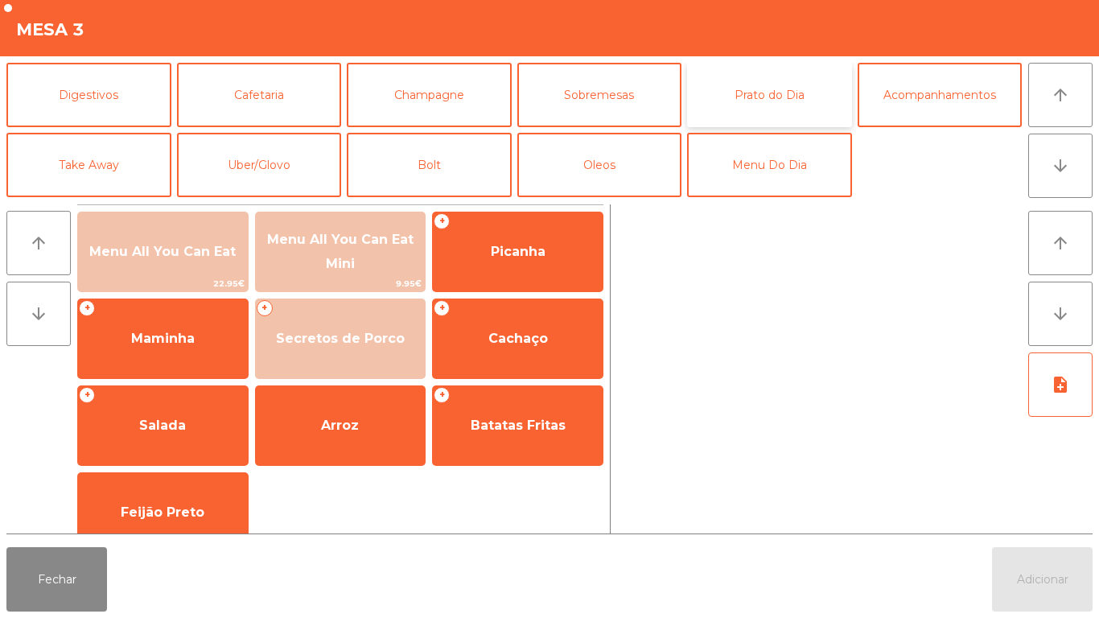
click at [770, 101] on button "Prato do Dia" at bounding box center [769, 95] width 165 height 64
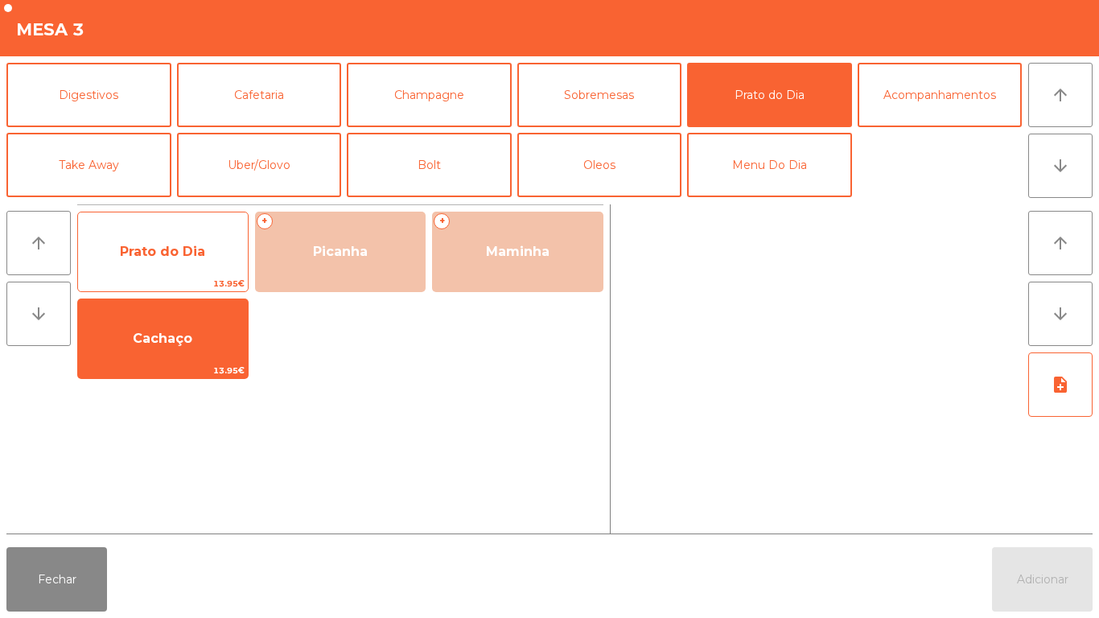
click at [162, 258] on span "Prato do Dia" at bounding box center [162, 251] width 85 height 15
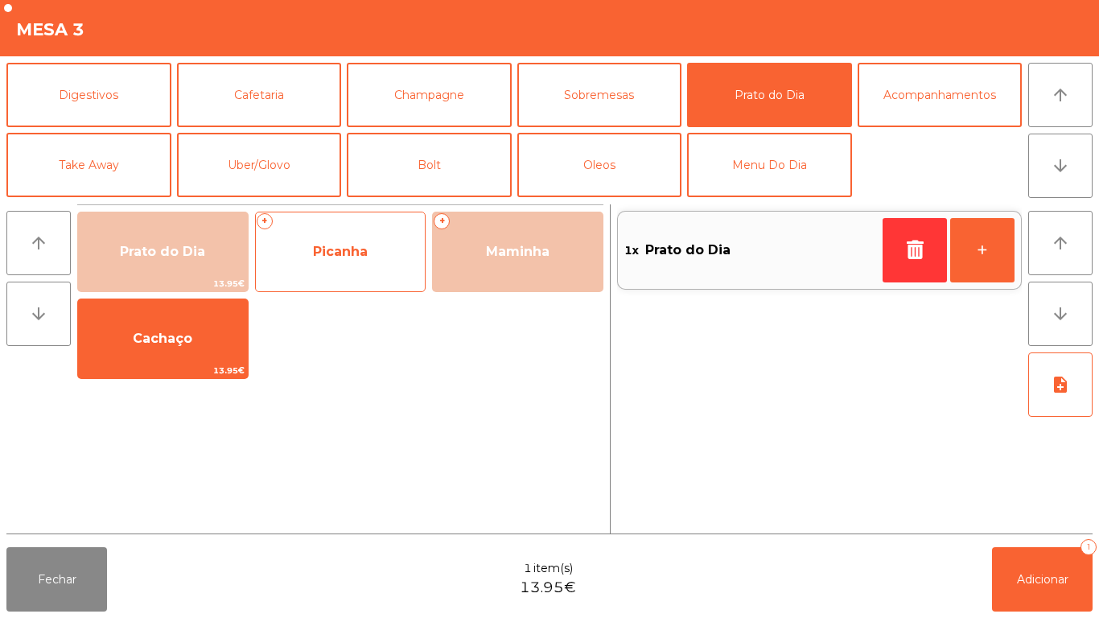
click at [349, 258] on span "Picanha" at bounding box center [340, 251] width 55 height 15
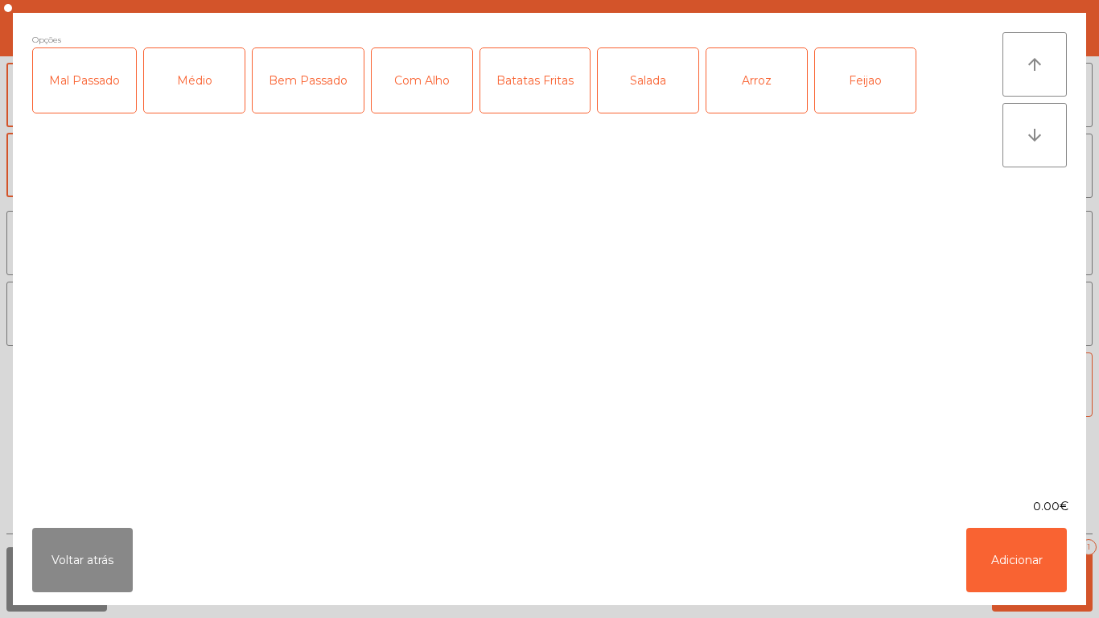
click at [208, 87] on div "Médio" at bounding box center [194, 80] width 101 height 64
click at [428, 97] on div "Com Alho" at bounding box center [422, 80] width 101 height 64
click at [539, 89] on div "Batatas Fritas" at bounding box center [534, 80] width 109 height 64
click at [752, 87] on div "Arroz" at bounding box center [757, 80] width 101 height 64
click at [875, 92] on div "Feijao" at bounding box center [865, 80] width 101 height 64
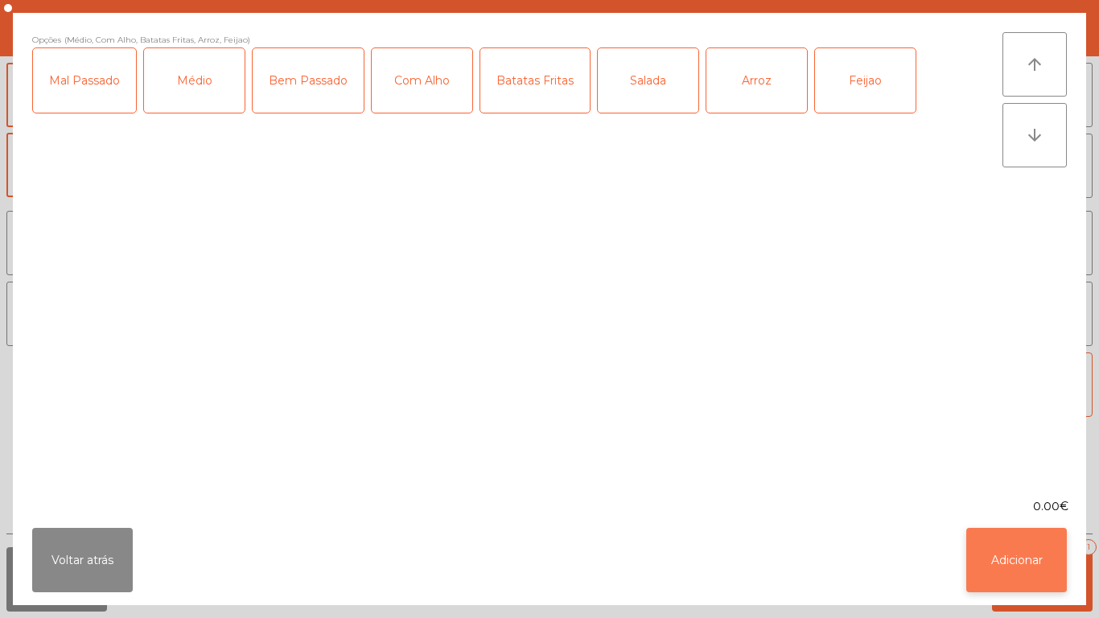
click at [1008, 555] on button "Adicionar" at bounding box center [1017, 560] width 101 height 64
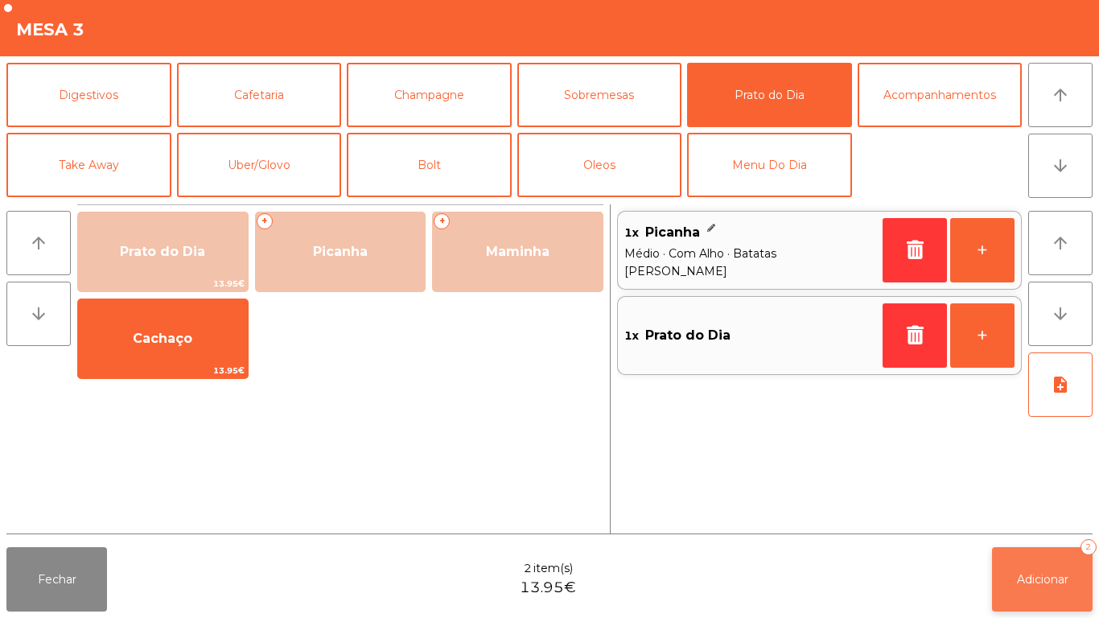
click at [1043, 568] on button "Adicionar 2" at bounding box center [1042, 579] width 101 height 64
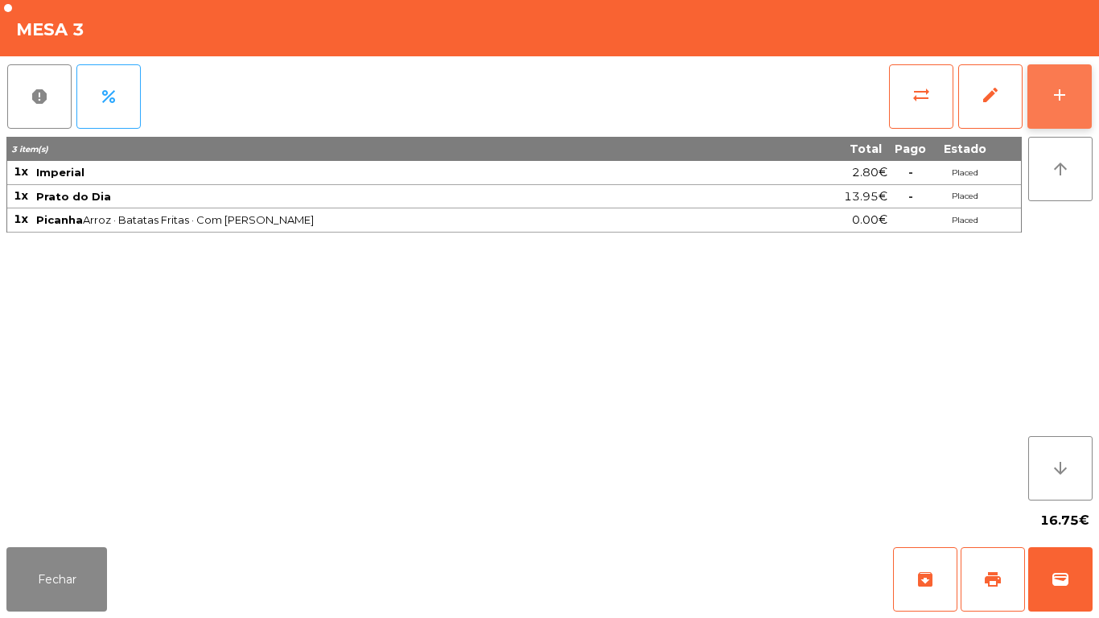
click at [1046, 104] on button "add" at bounding box center [1060, 96] width 64 height 64
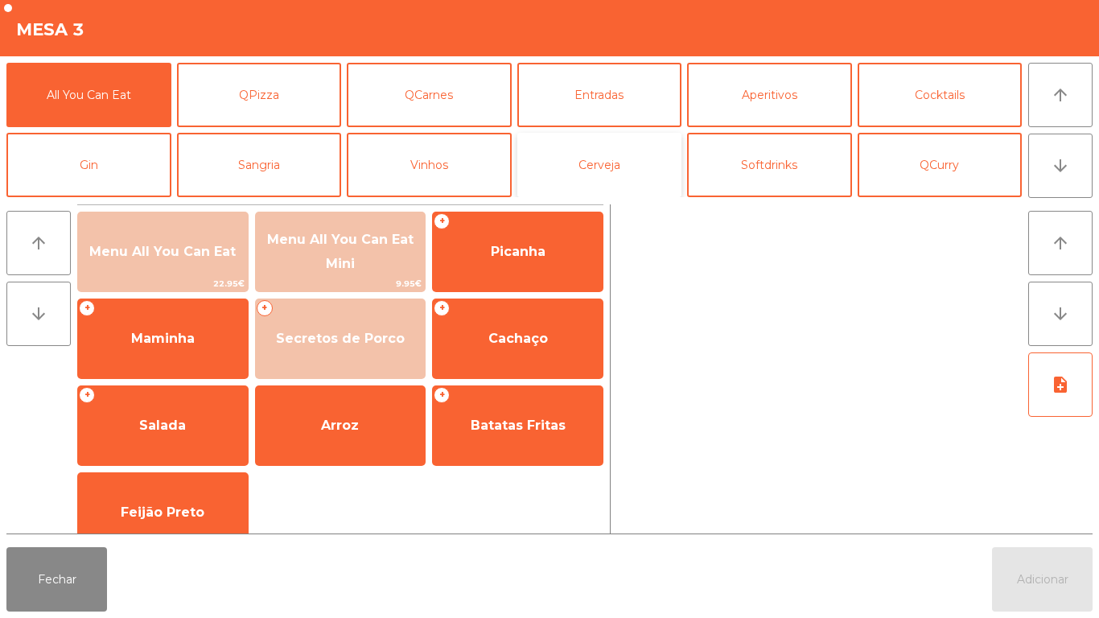
click at [608, 173] on button "Cerveja" at bounding box center [599, 165] width 165 height 64
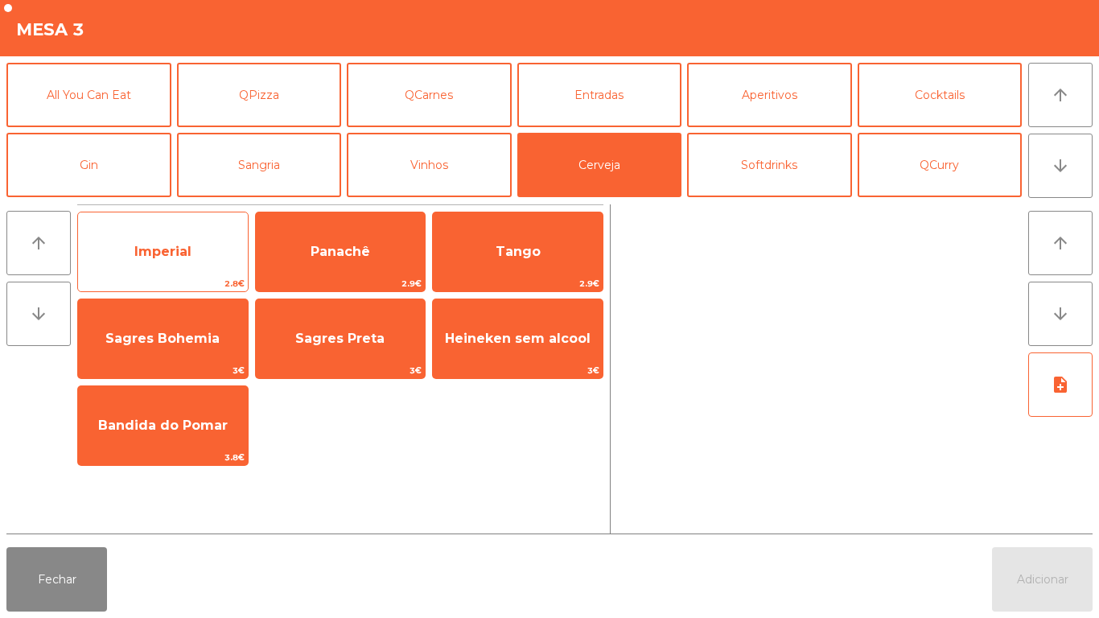
click at [173, 262] on span "Imperial" at bounding box center [163, 251] width 170 height 43
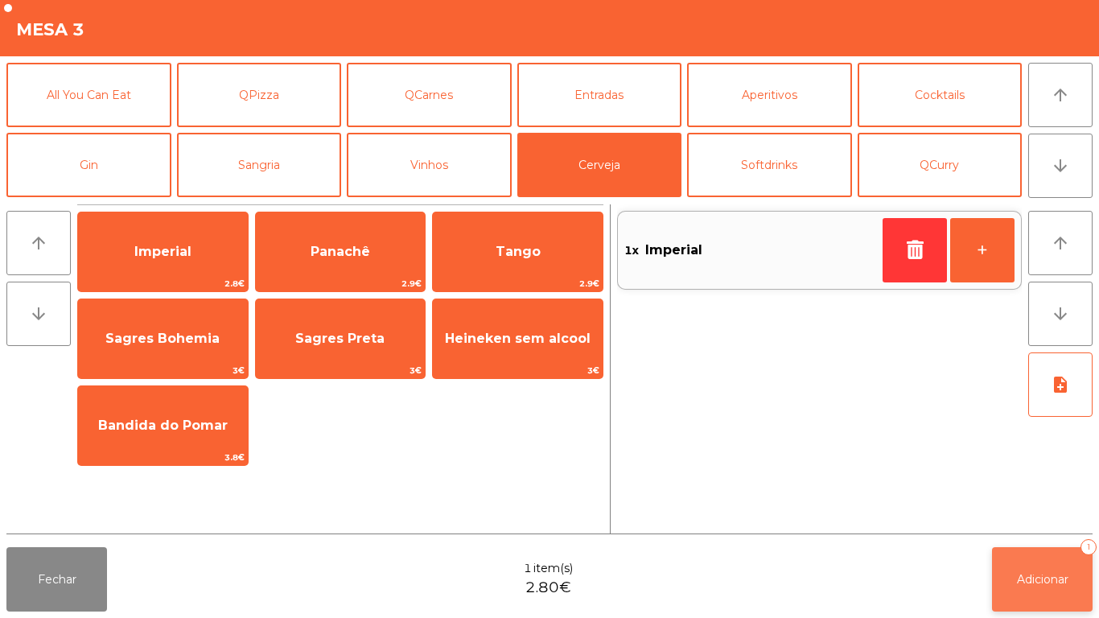
click at [1051, 579] on span "Adicionar" at bounding box center [1043, 579] width 52 height 14
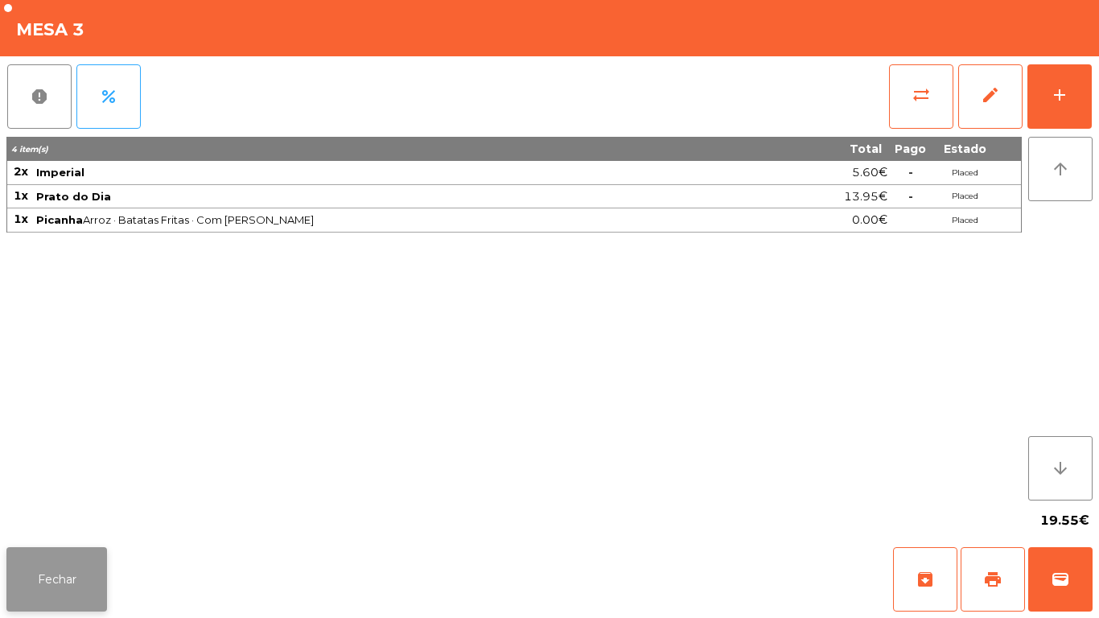
click at [46, 573] on button "Fechar" at bounding box center [56, 579] width 101 height 64
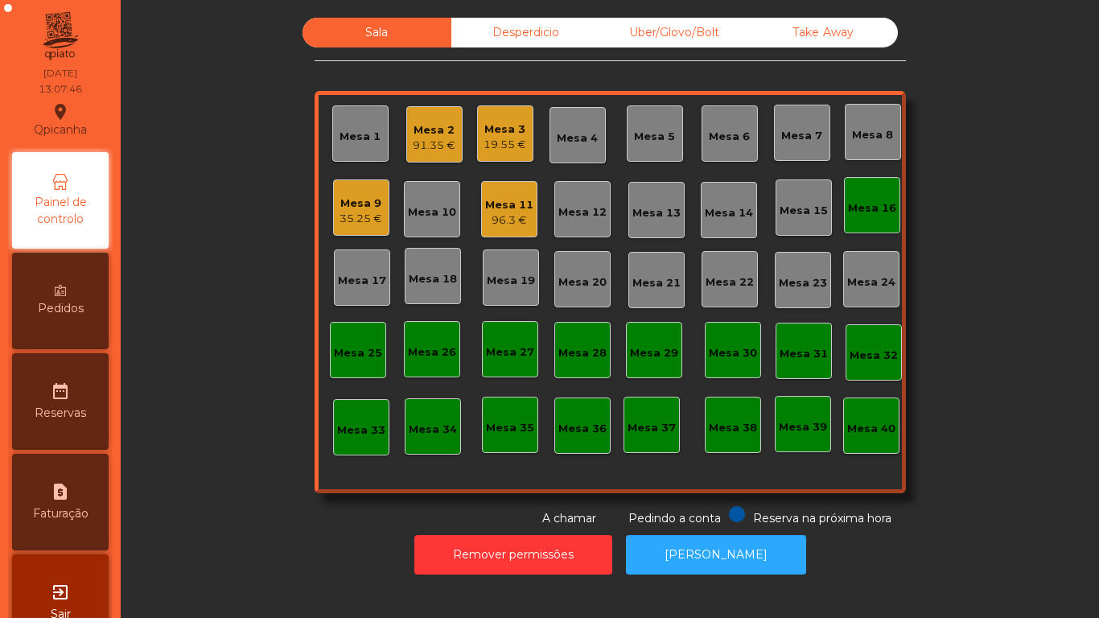
click at [505, 278] on div "Mesa 19" at bounding box center [511, 281] width 48 height 16
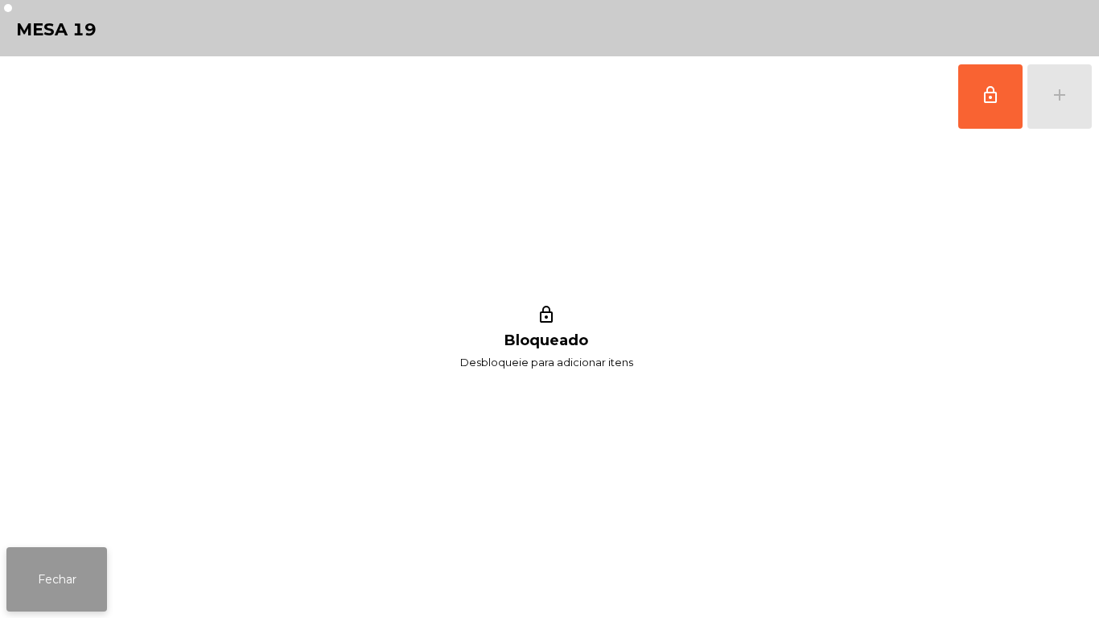
click at [64, 596] on button "Fechar" at bounding box center [56, 579] width 101 height 64
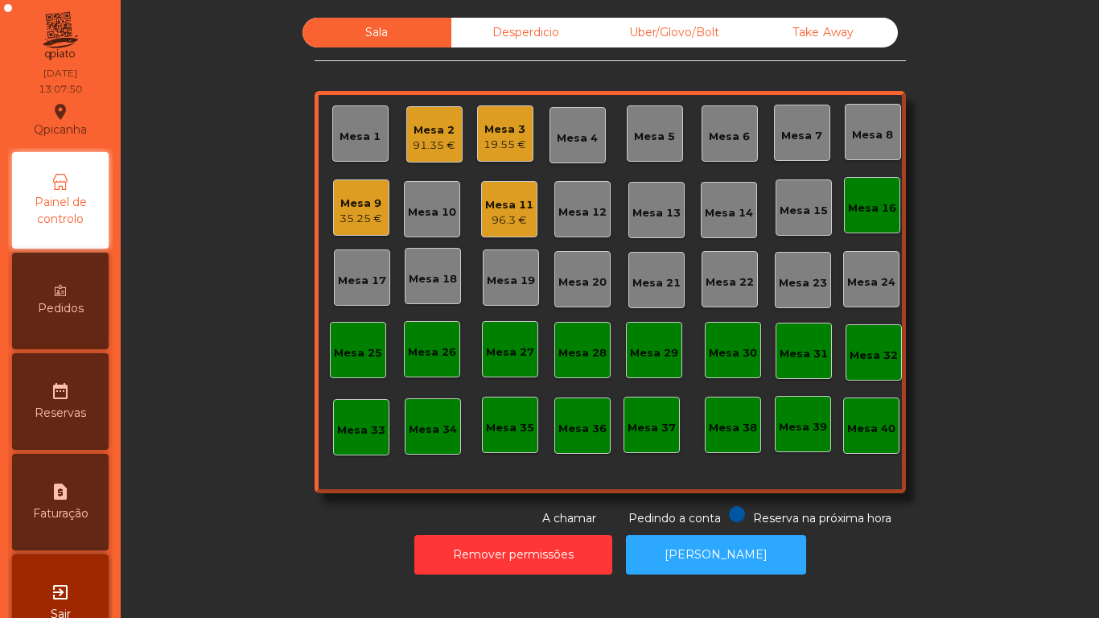
click at [427, 270] on div "Mesa 18" at bounding box center [433, 276] width 48 height 23
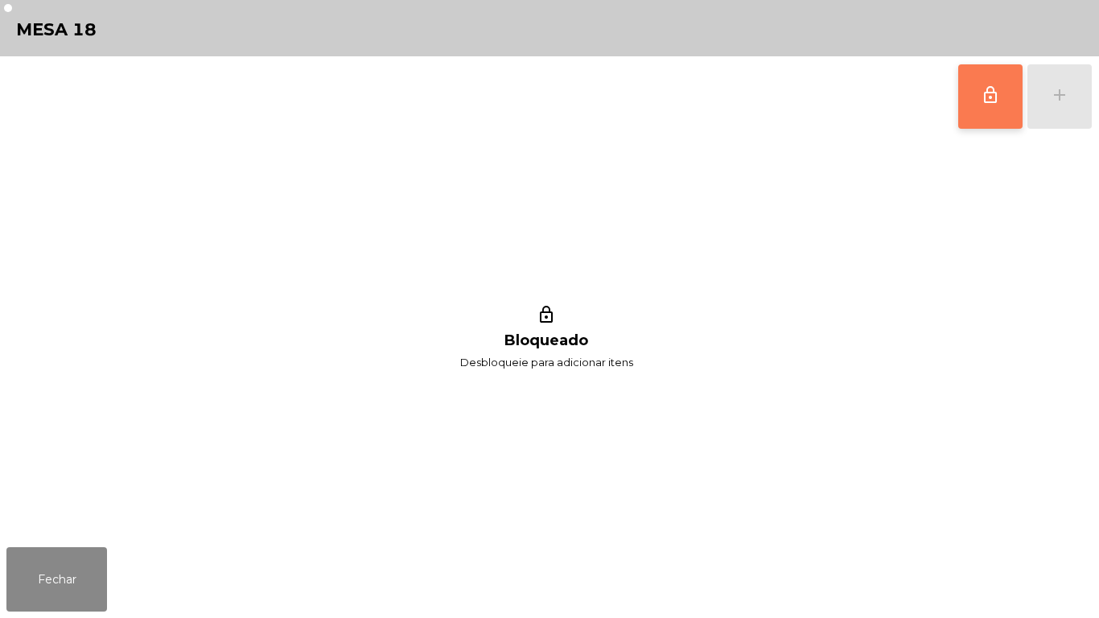
click at [966, 116] on button "lock_outline" at bounding box center [990, 96] width 64 height 64
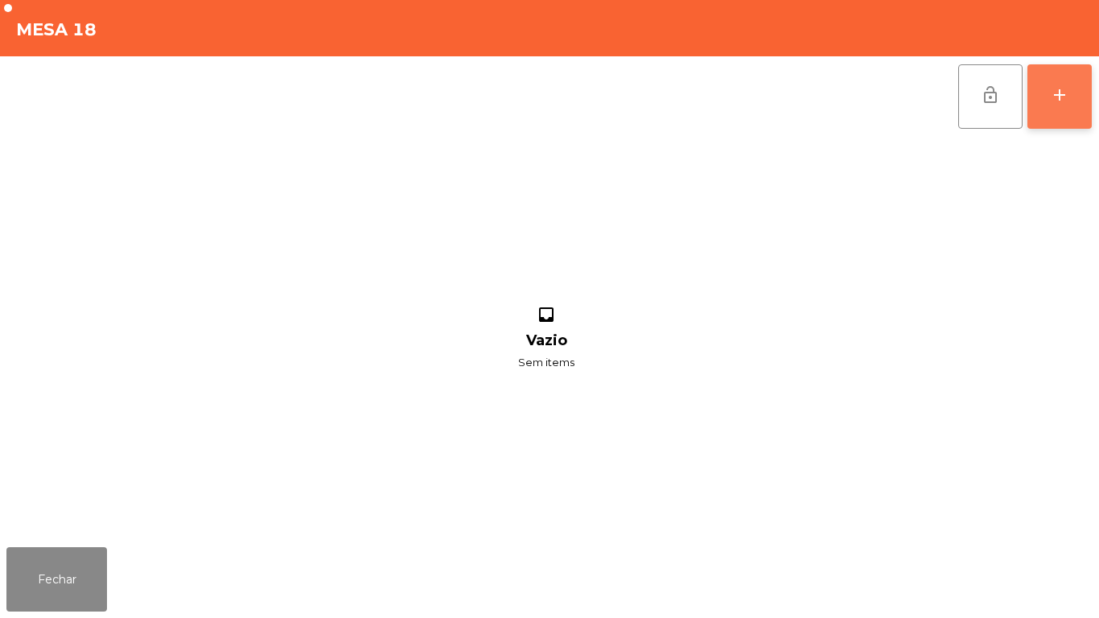
click at [1057, 108] on button "add" at bounding box center [1060, 96] width 64 height 64
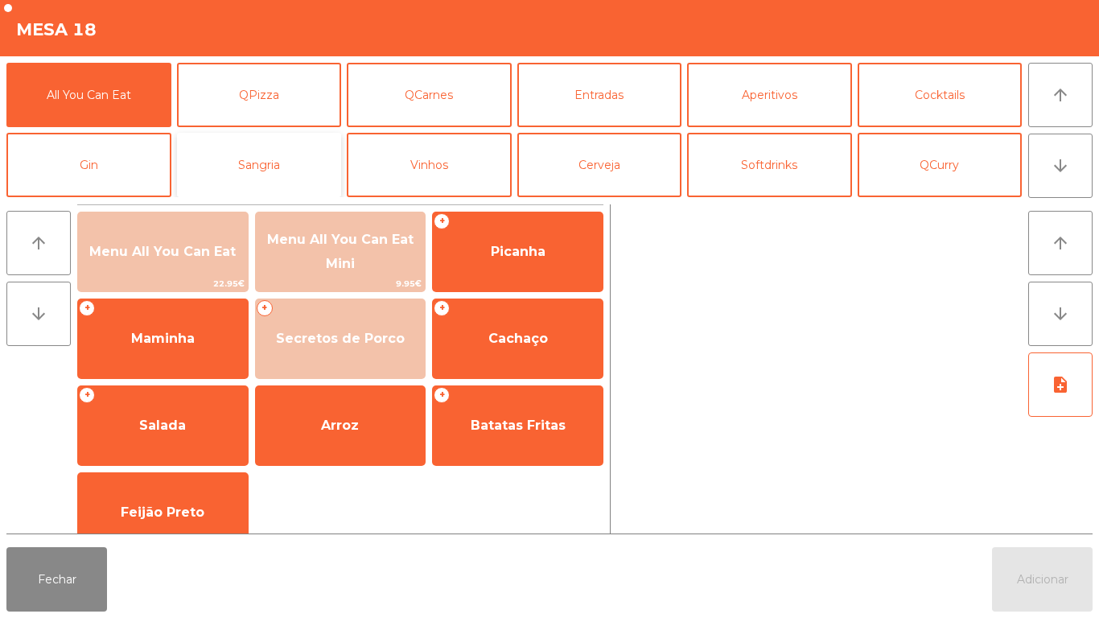
click at [274, 171] on button "Sangria" at bounding box center [259, 165] width 165 height 64
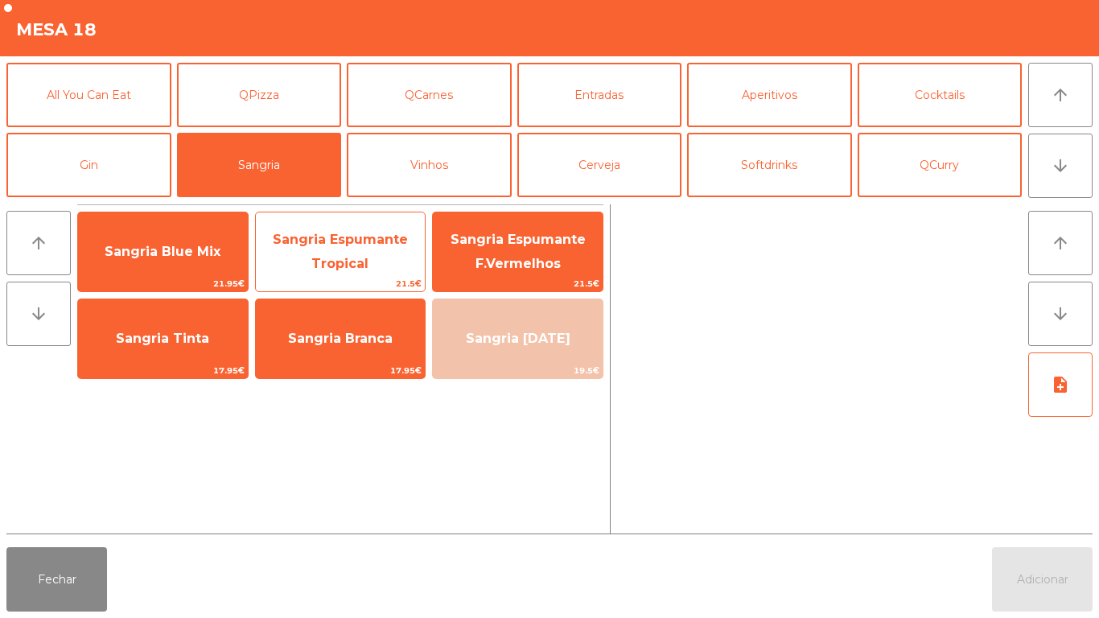
click at [356, 254] on span "Sangria Espumante Tropical" at bounding box center [341, 252] width 170 height 68
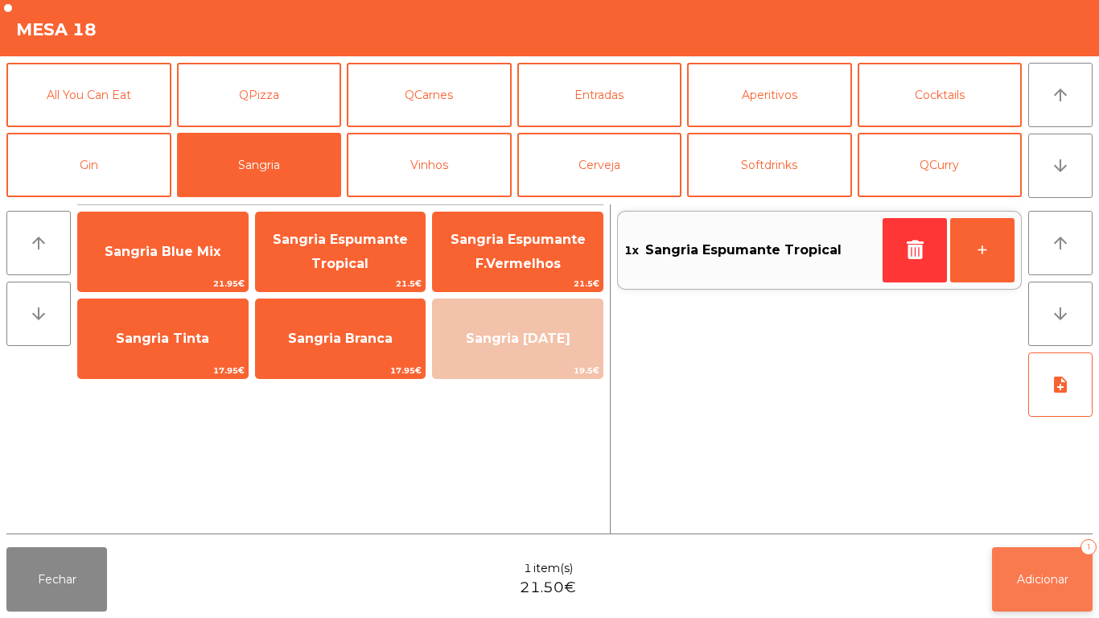
click at [1038, 578] on span "Adicionar" at bounding box center [1043, 579] width 52 height 14
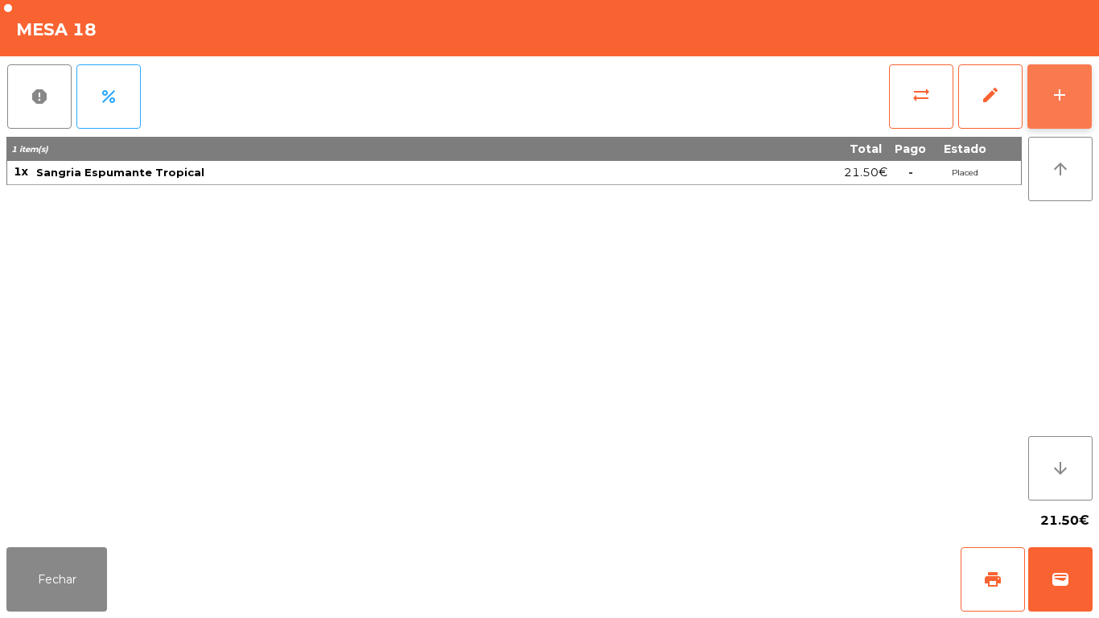
click at [1048, 112] on button "add" at bounding box center [1060, 96] width 64 height 64
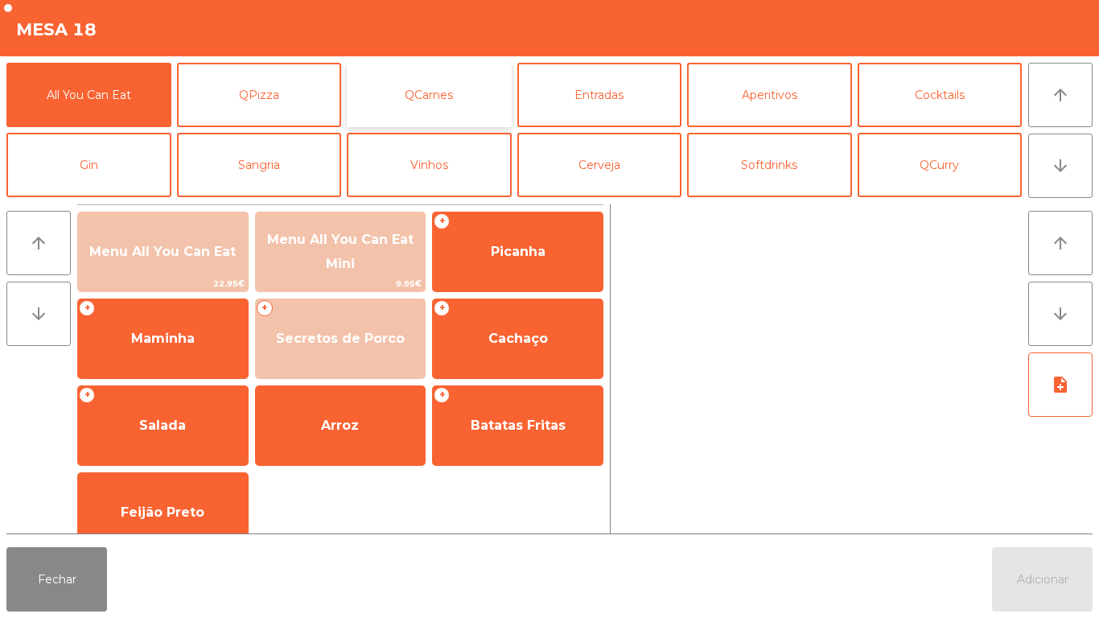
click at [435, 103] on button "QCarnes" at bounding box center [429, 95] width 165 height 64
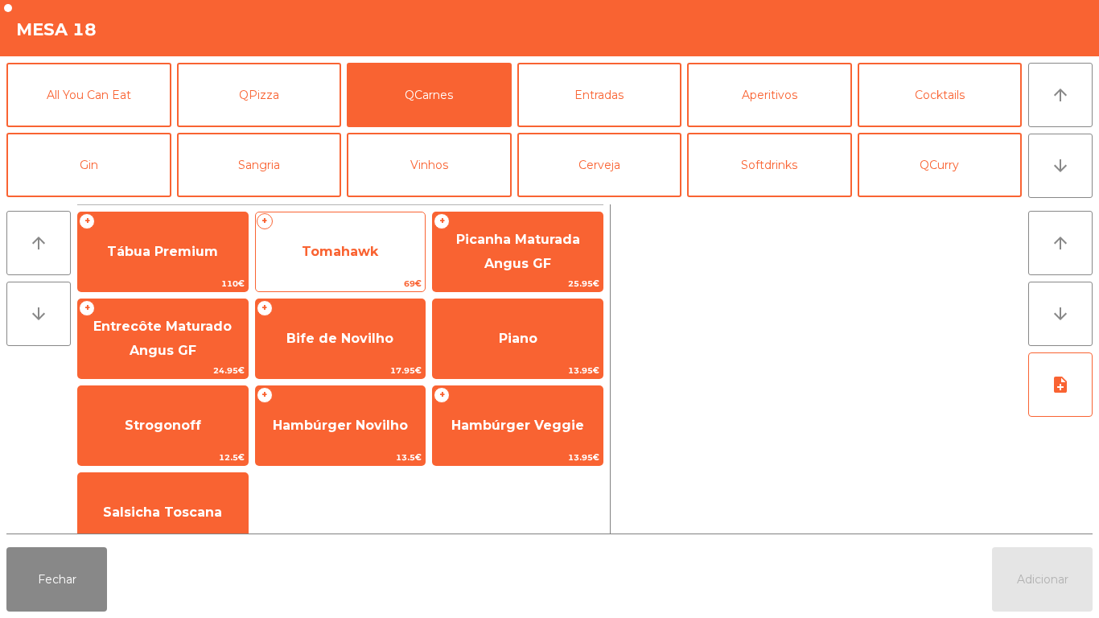
click at [339, 258] on span "Tomahawk" at bounding box center [340, 251] width 76 height 15
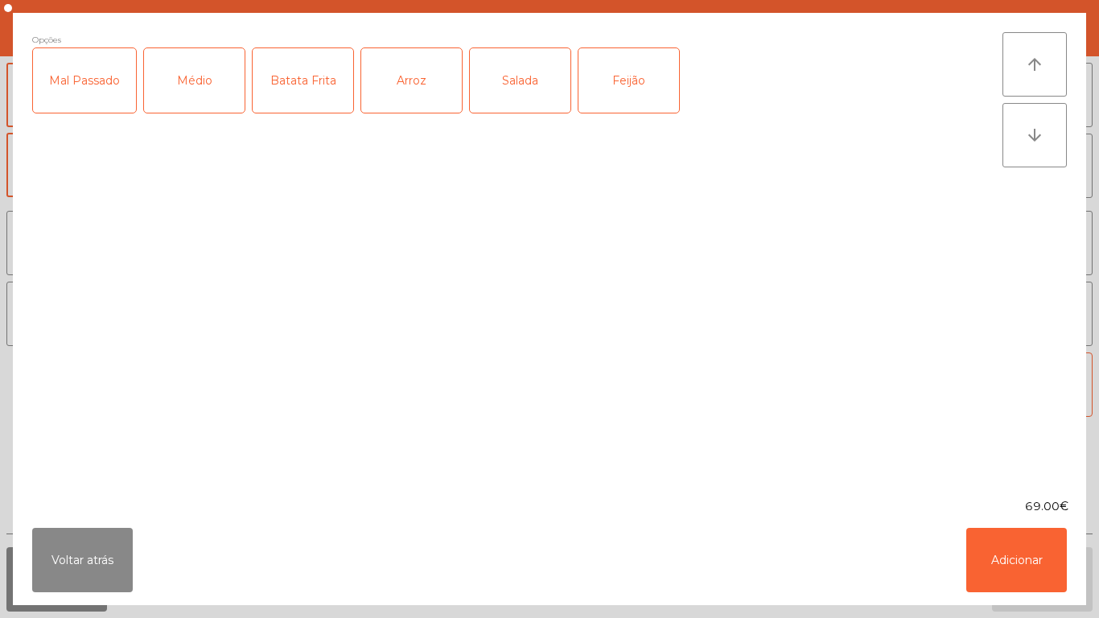
click at [206, 91] on div "Médio" at bounding box center [194, 80] width 101 height 64
click at [326, 92] on div "Batata Frita" at bounding box center [303, 80] width 101 height 64
click at [423, 96] on div "Arroz" at bounding box center [411, 80] width 101 height 64
click at [290, 84] on div "Batata Frita" at bounding box center [303, 80] width 101 height 64
click at [625, 82] on div "Feijão" at bounding box center [629, 80] width 101 height 64
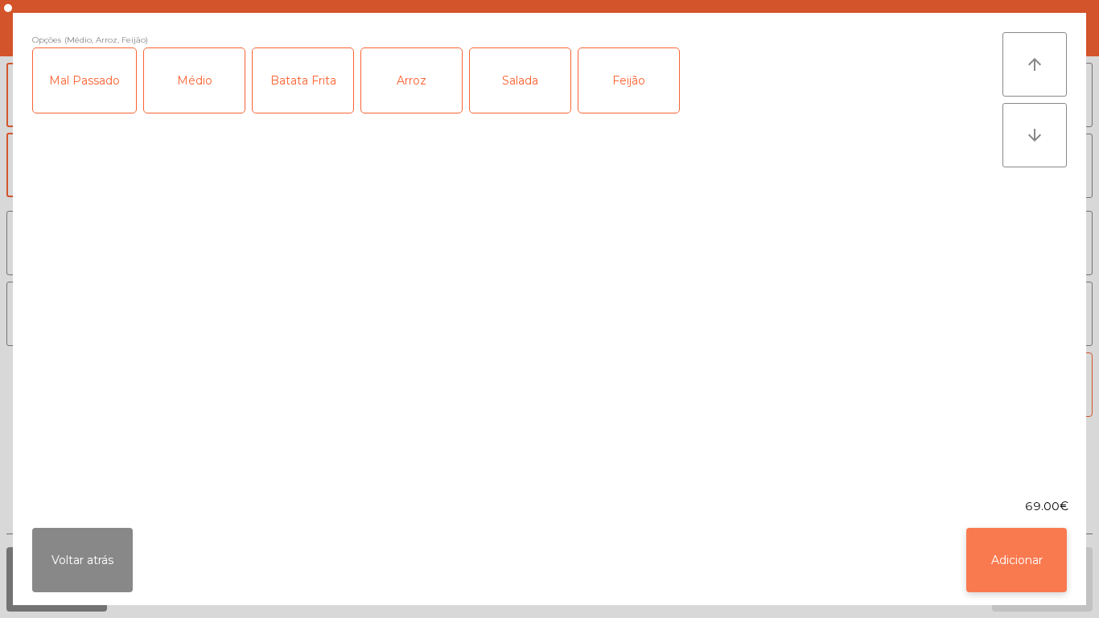
click at [1004, 542] on button "Adicionar" at bounding box center [1017, 560] width 101 height 64
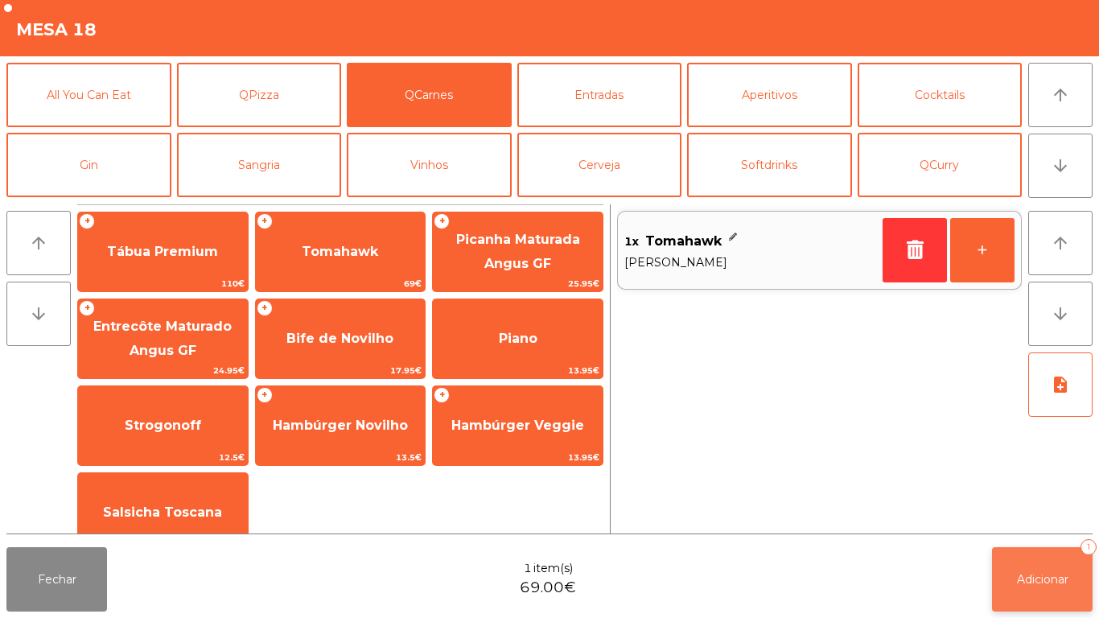
click at [1041, 581] on span "Adicionar" at bounding box center [1043, 579] width 52 height 14
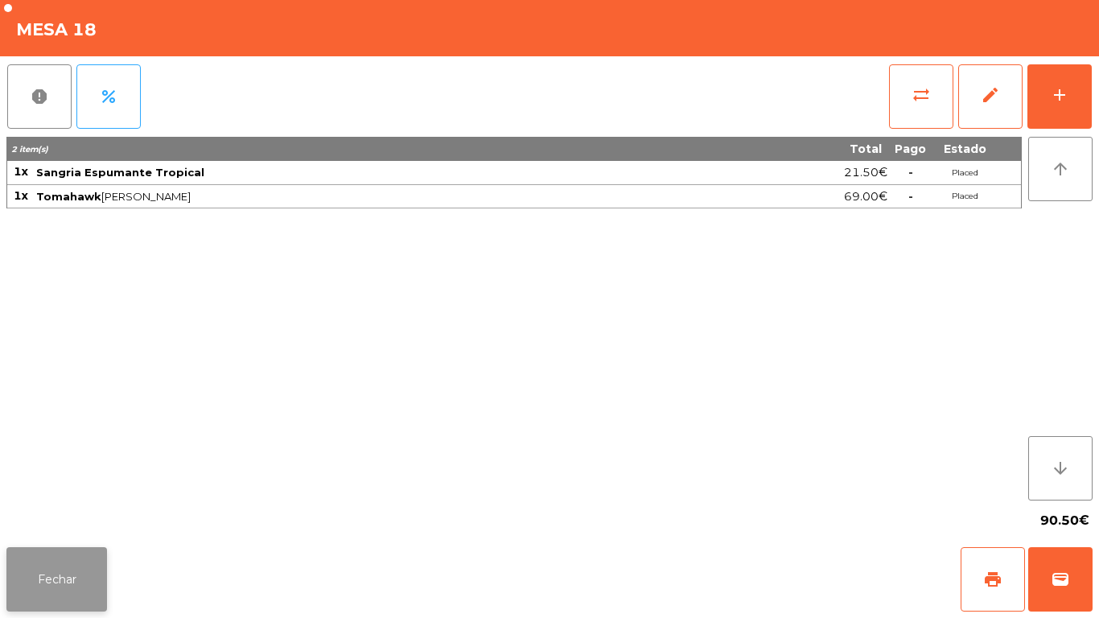
click at [61, 575] on button "Fechar" at bounding box center [56, 579] width 101 height 64
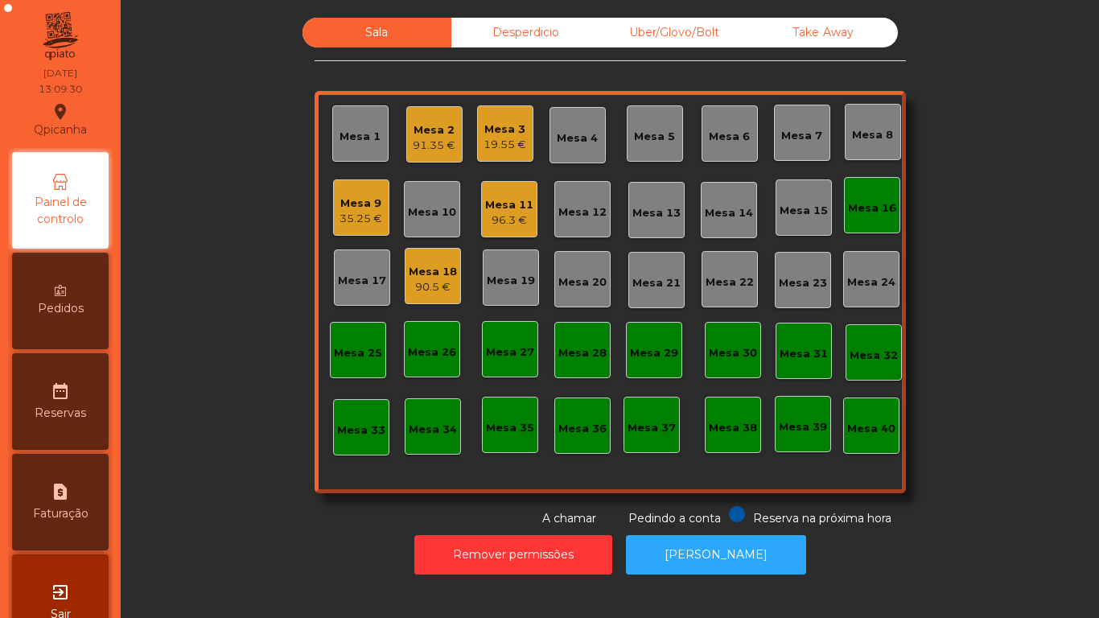
click at [436, 128] on div "Mesa 2" at bounding box center [434, 130] width 43 height 16
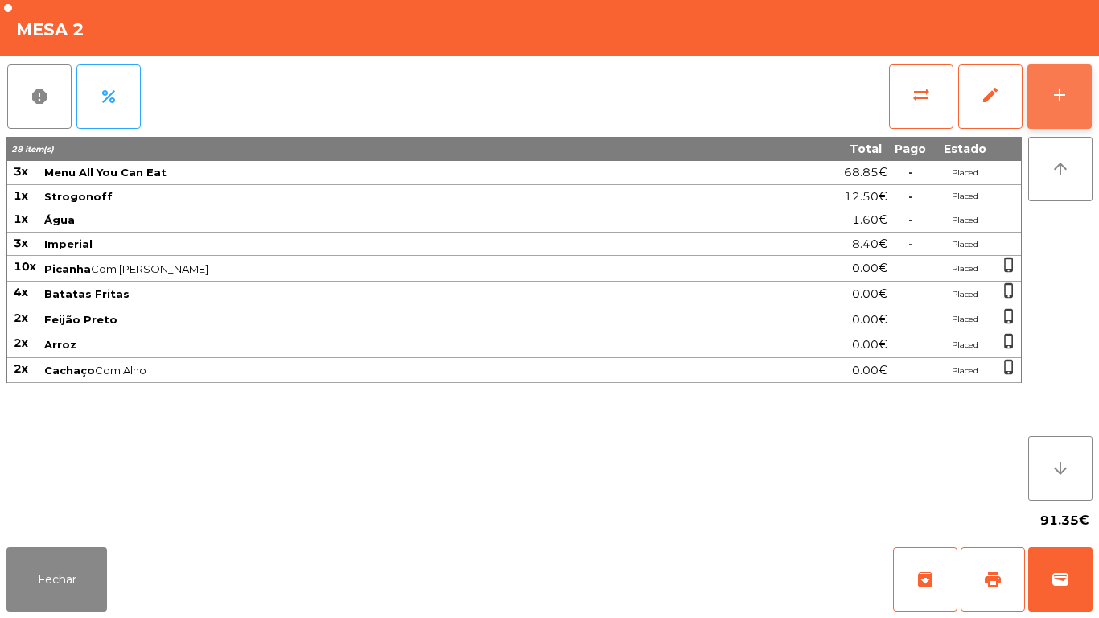
click at [1060, 97] on div "add" at bounding box center [1059, 94] width 19 height 19
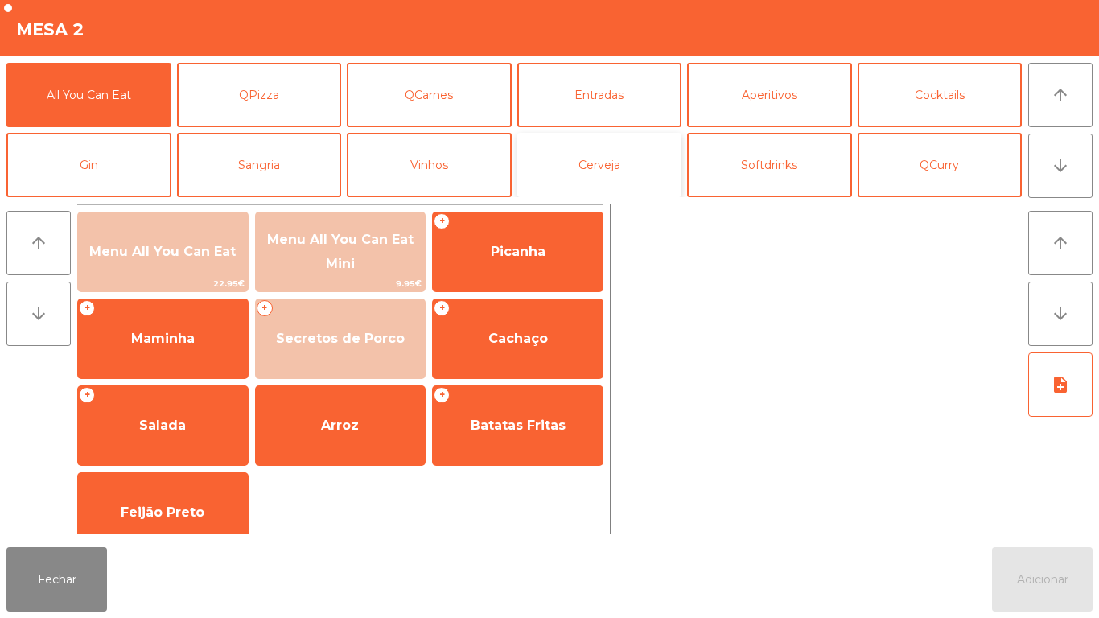
click at [588, 165] on button "Cerveja" at bounding box center [599, 165] width 165 height 64
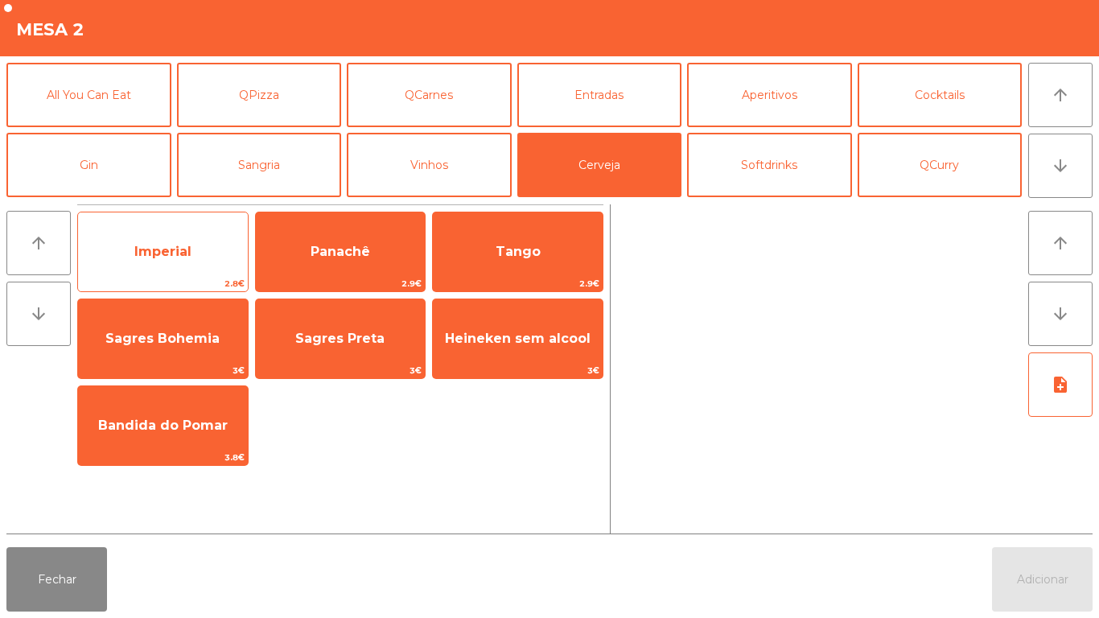
click at [159, 253] on span "Imperial" at bounding box center [162, 251] width 57 height 15
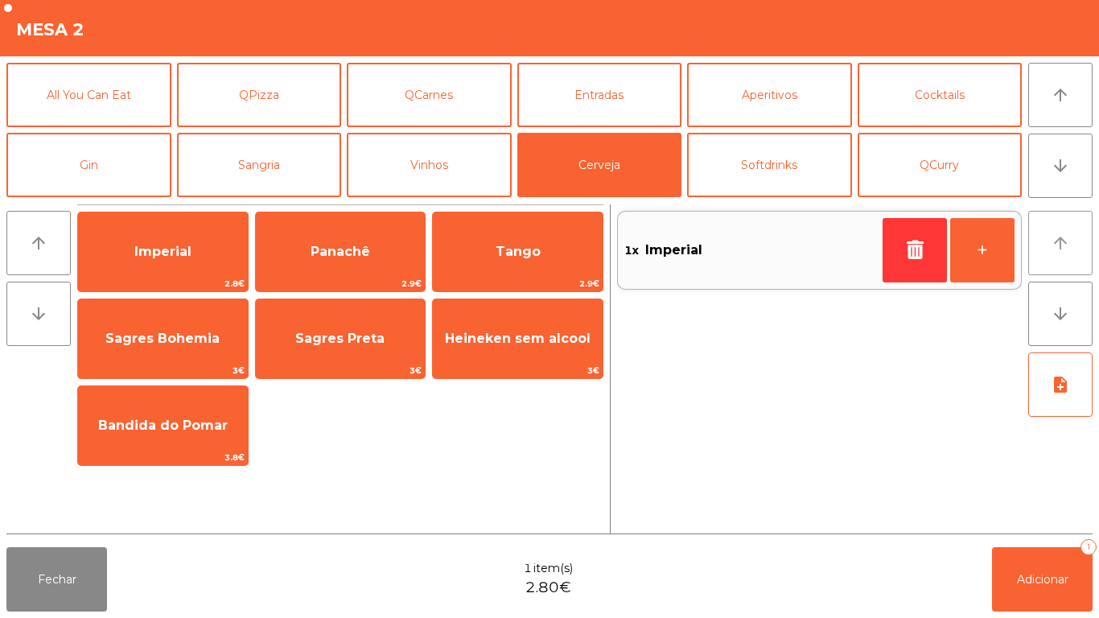
click at [1067, 240] on icon "arrow_upward" at bounding box center [1060, 242] width 19 height 19
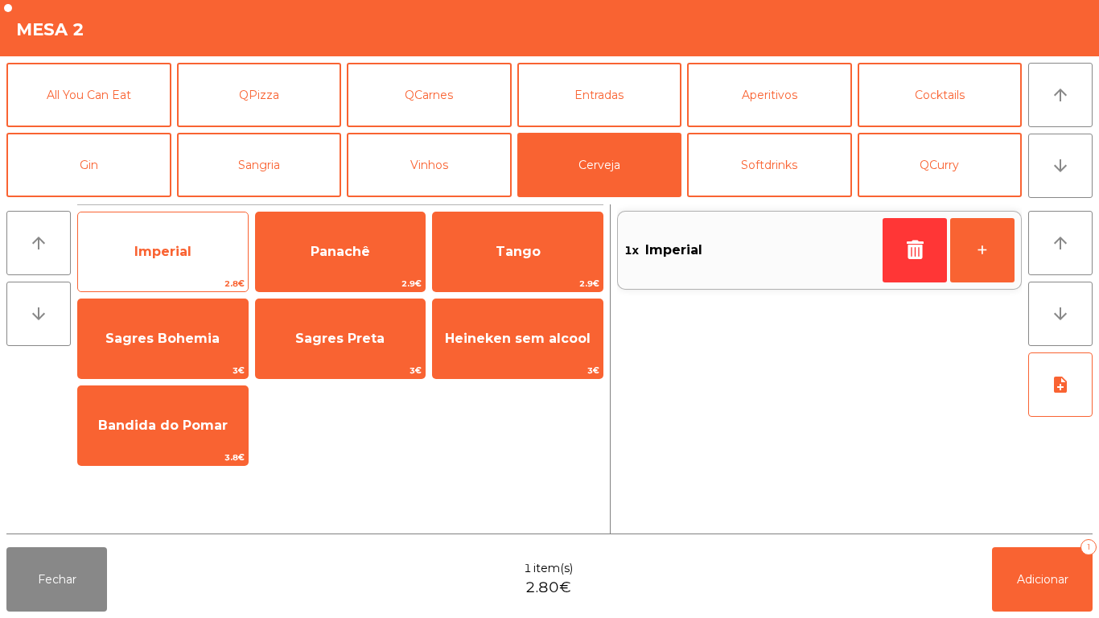
click at [173, 244] on span "Imperial" at bounding box center [162, 251] width 57 height 15
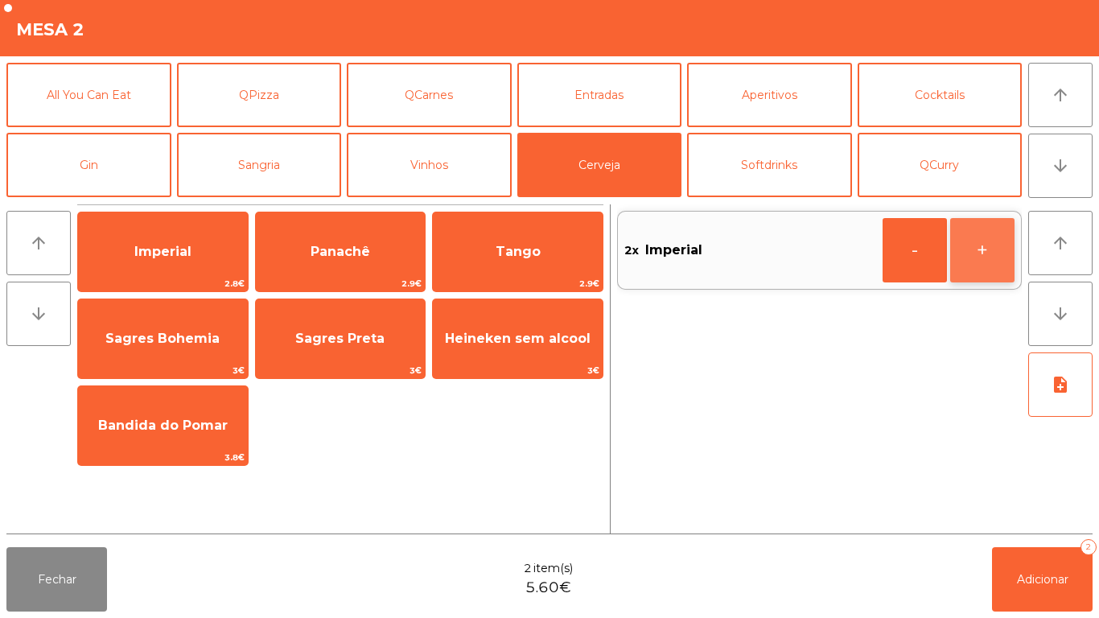
click at [965, 249] on button "+" at bounding box center [982, 250] width 64 height 64
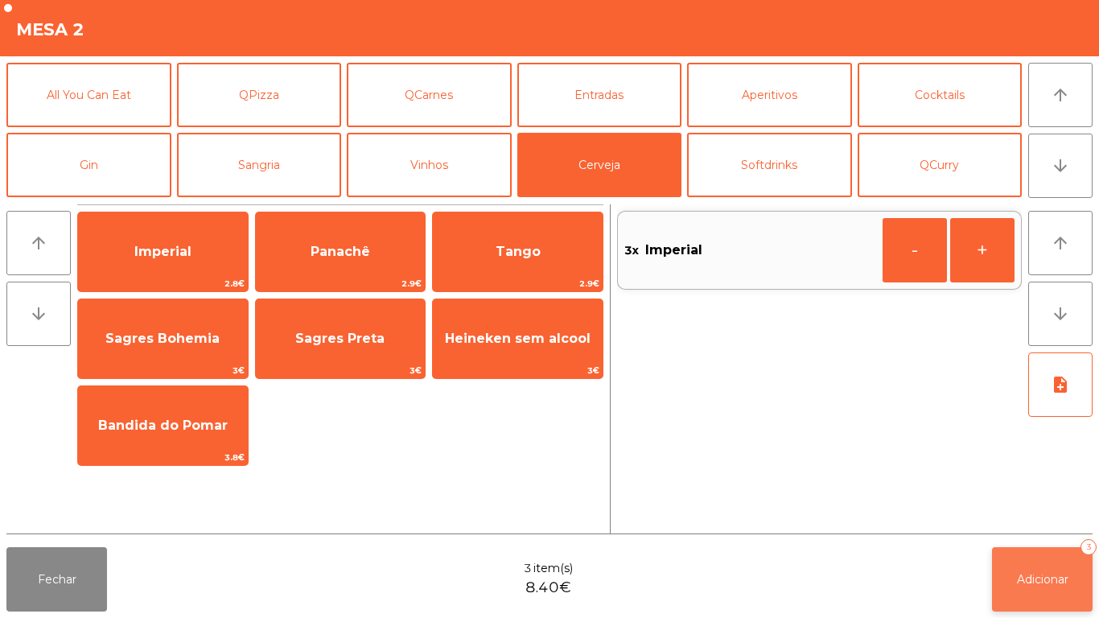
click at [1043, 567] on button "Adicionar 3" at bounding box center [1042, 579] width 101 height 64
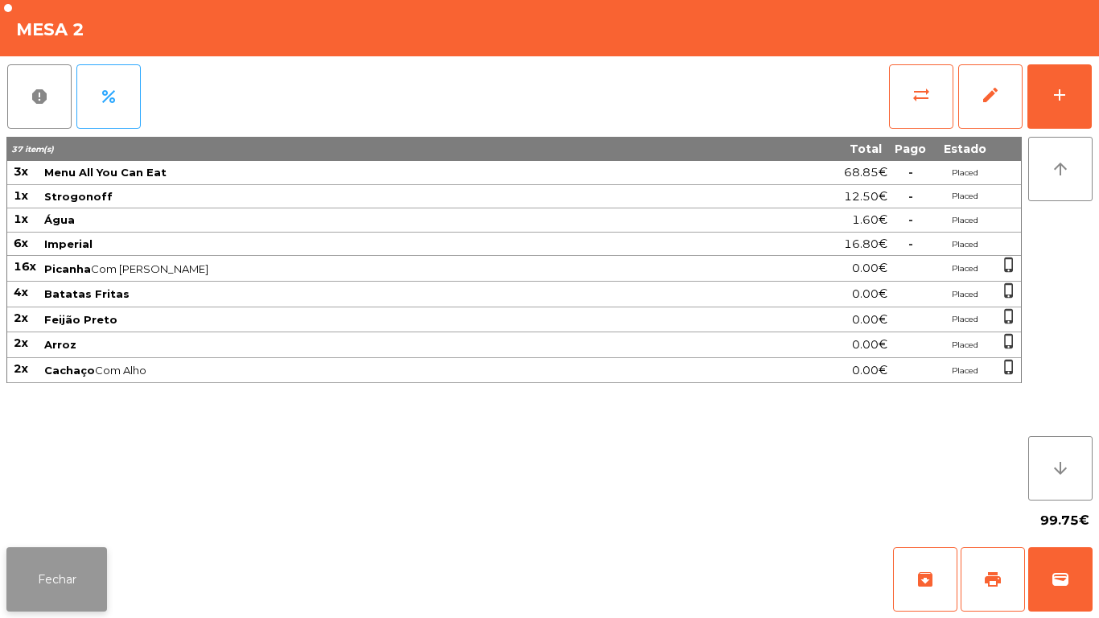
click at [72, 559] on button "Fechar" at bounding box center [56, 579] width 101 height 64
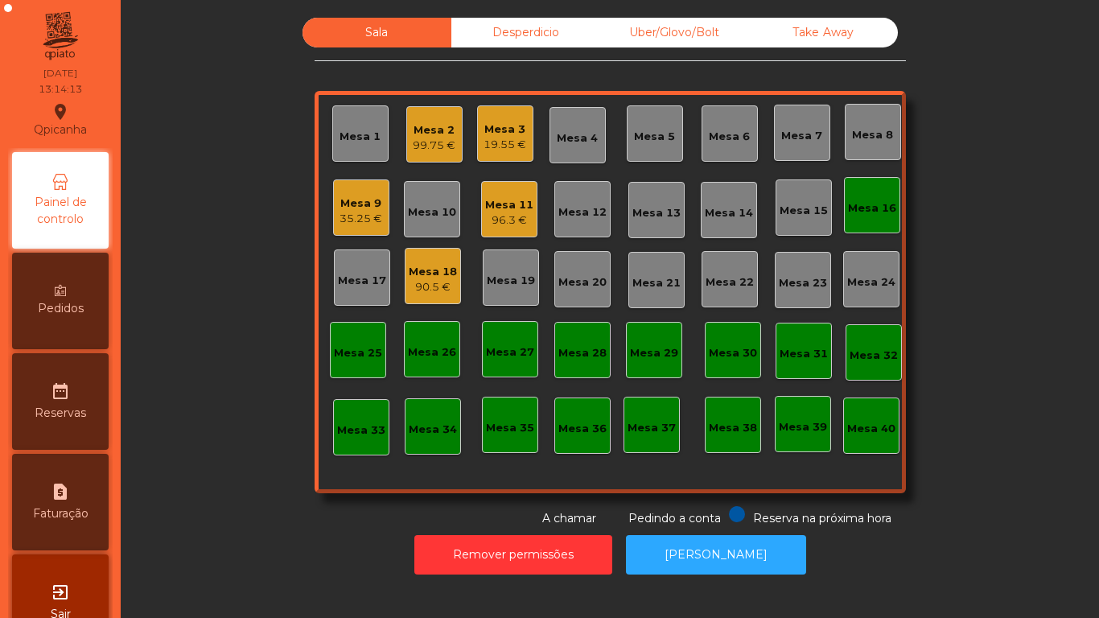
click at [485, 139] on div "19.55 €" at bounding box center [505, 145] width 43 height 16
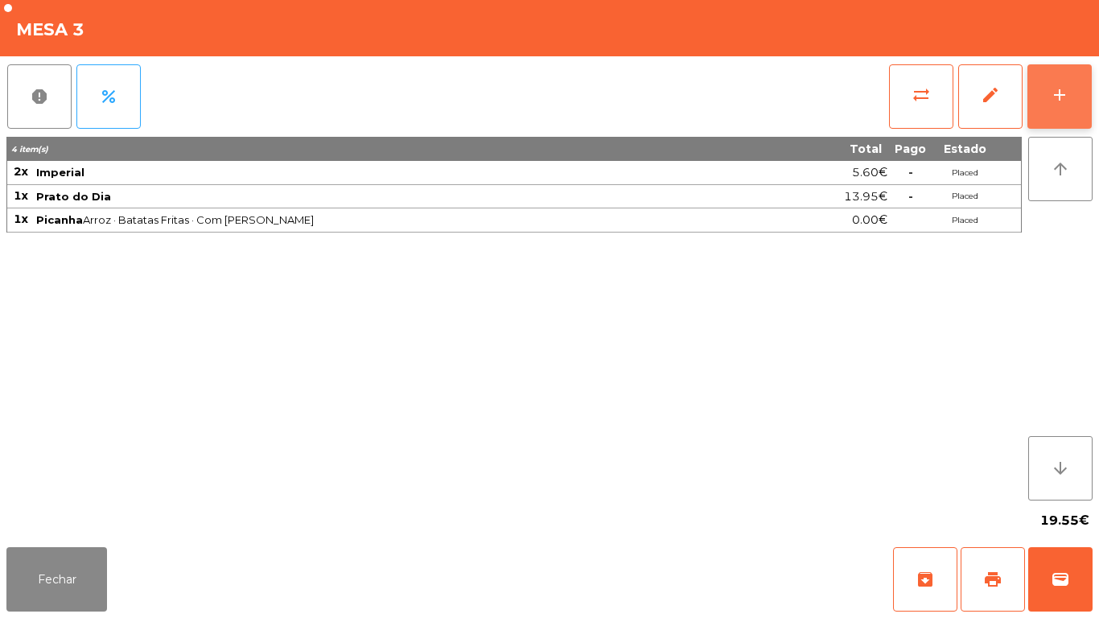
click at [1036, 105] on button "add" at bounding box center [1060, 96] width 64 height 64
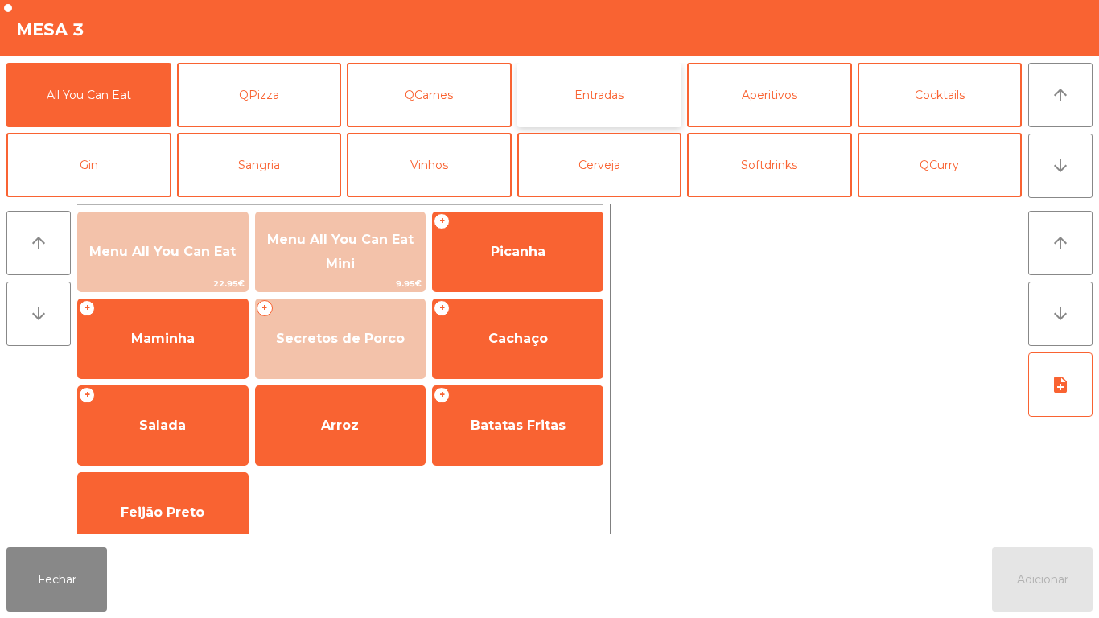
click at [612, 99] on button "Entradas" at bounding box center [599, 95] width 165 height 64
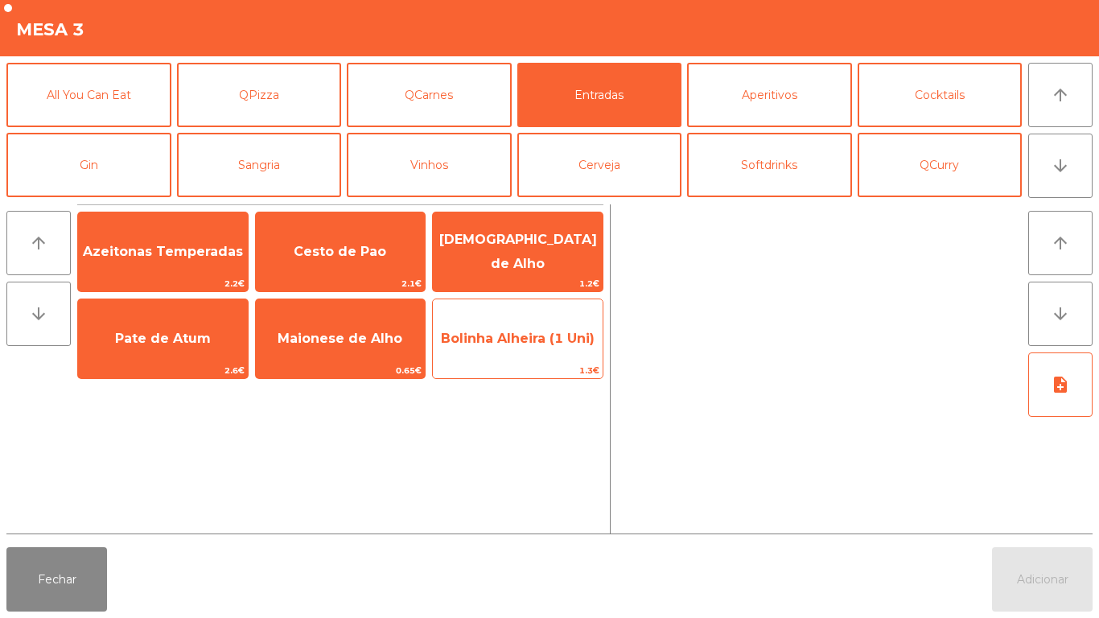
click at [507, 348] on span "Bolinha Alheira (1 Uni)" at bounding box center [518, 338] width 170 height 43
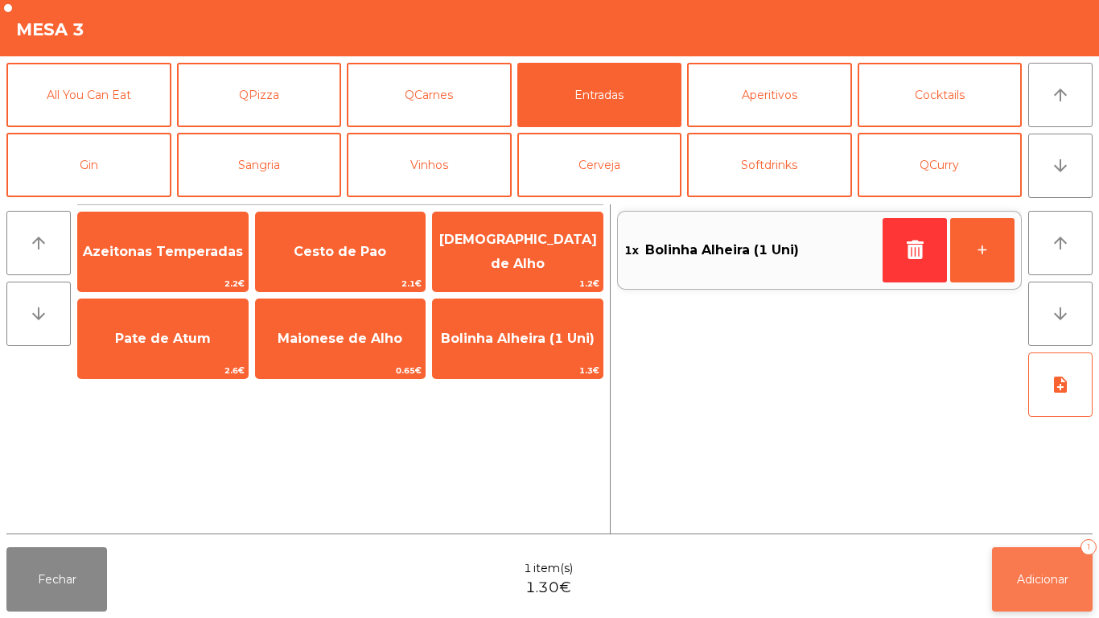
click at [1034, 587] on button "Adicionar 1" at bounding box center [1042, 579] width 101 height 64
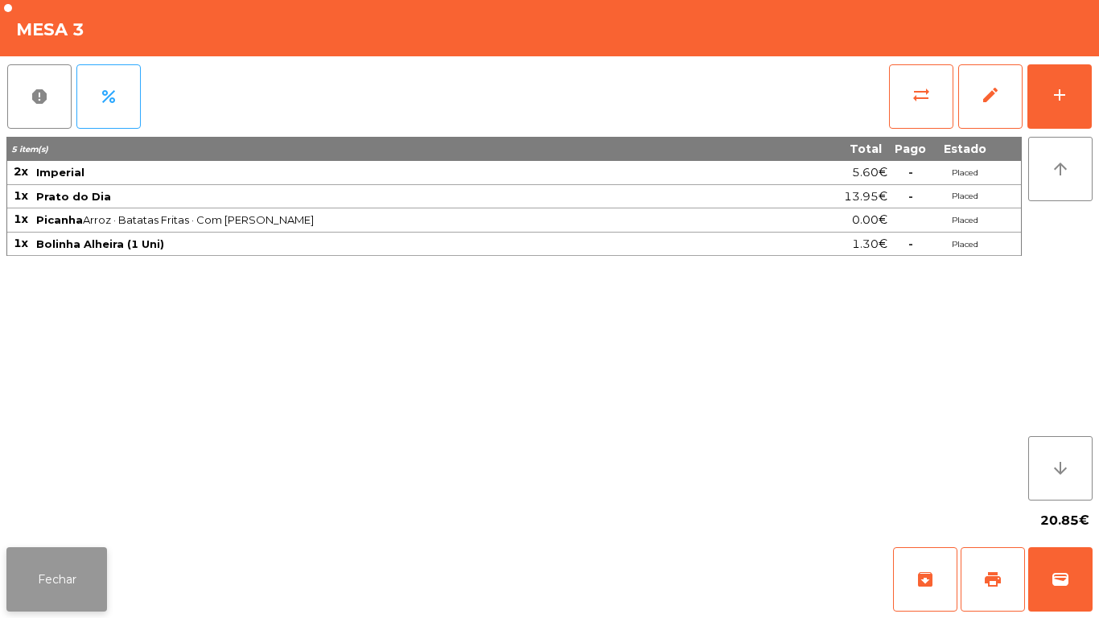
click at [59, 581] on button "Fechar" at bounding box center [56, 579] width 101 height 64
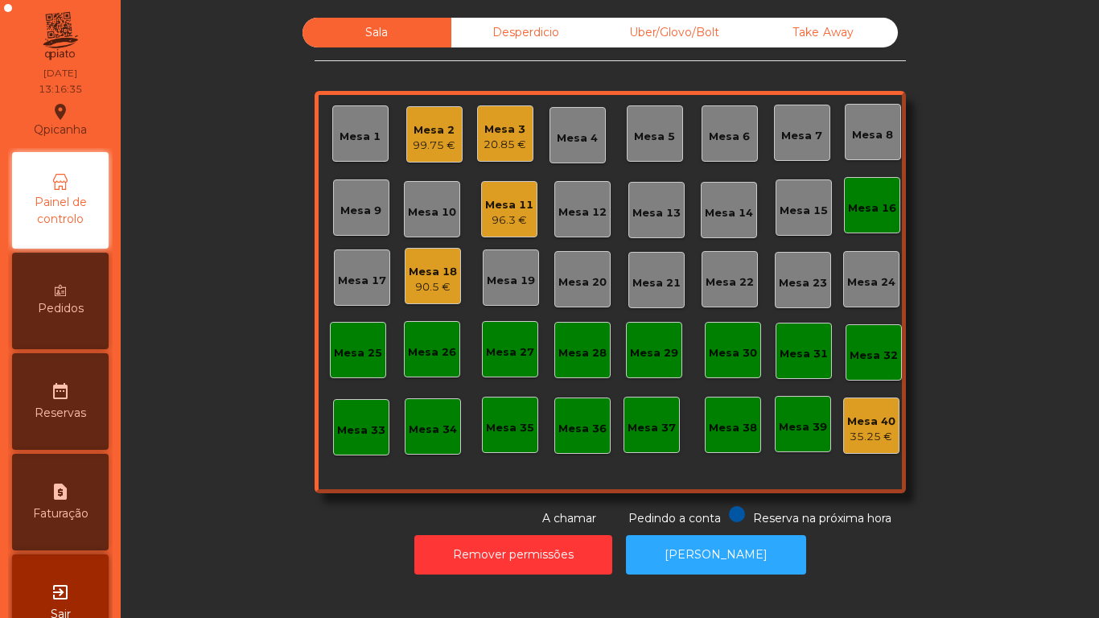
click at [418, 266] on div "Mesa 18" at bounding box center [433, 272] width 48 height 16
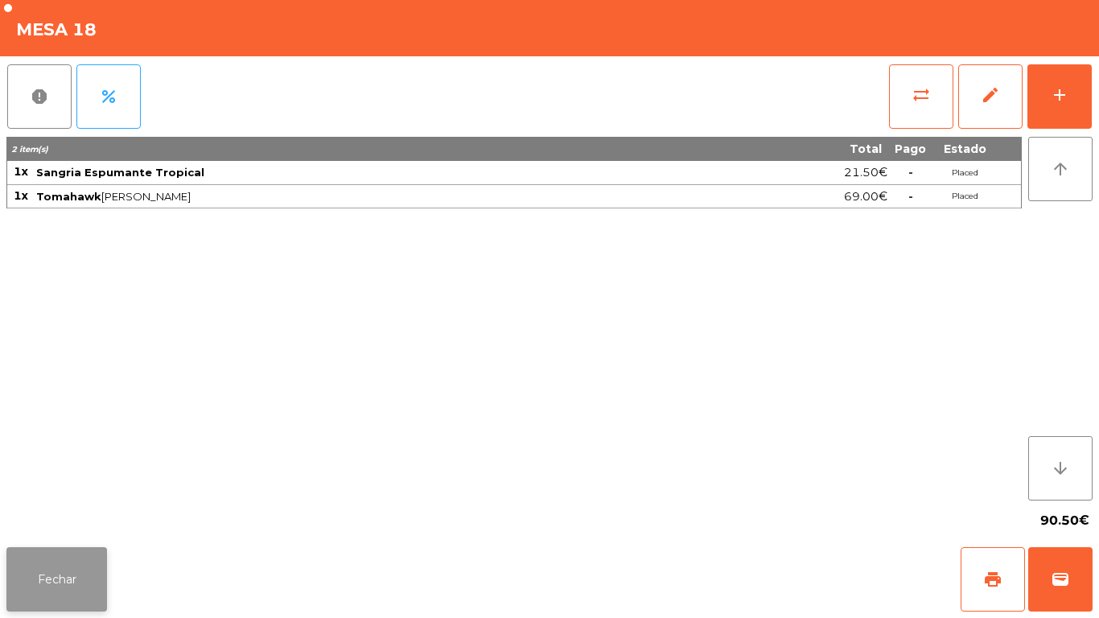
click at [78, 564] on button "Fechar" at bounding box center [56, 579] width 101 height 64
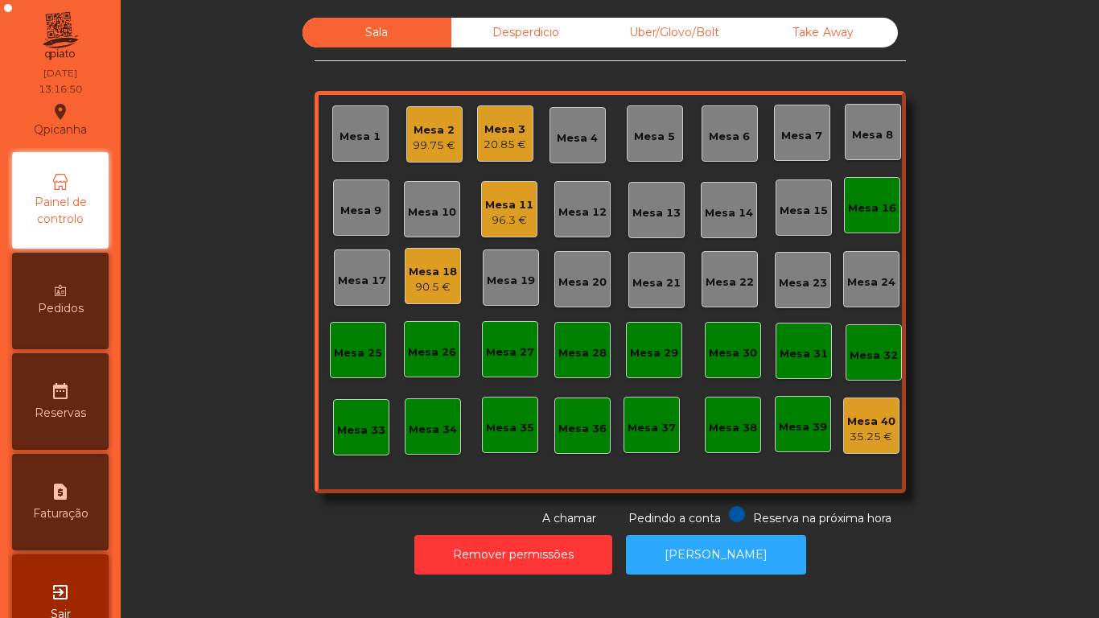
click at [424, 138] on div "99.75 €" at bounding box center [434, 146] width 43 height 16
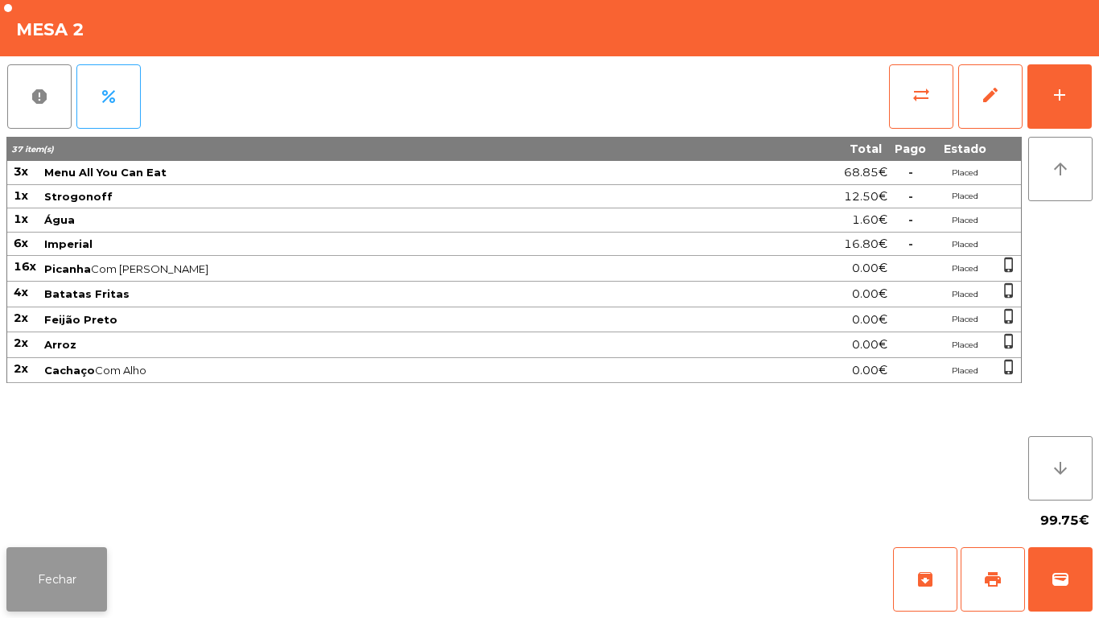
click at [65, 577] on button "Fechar" at bounding box center [56, 579] width 101 height 64
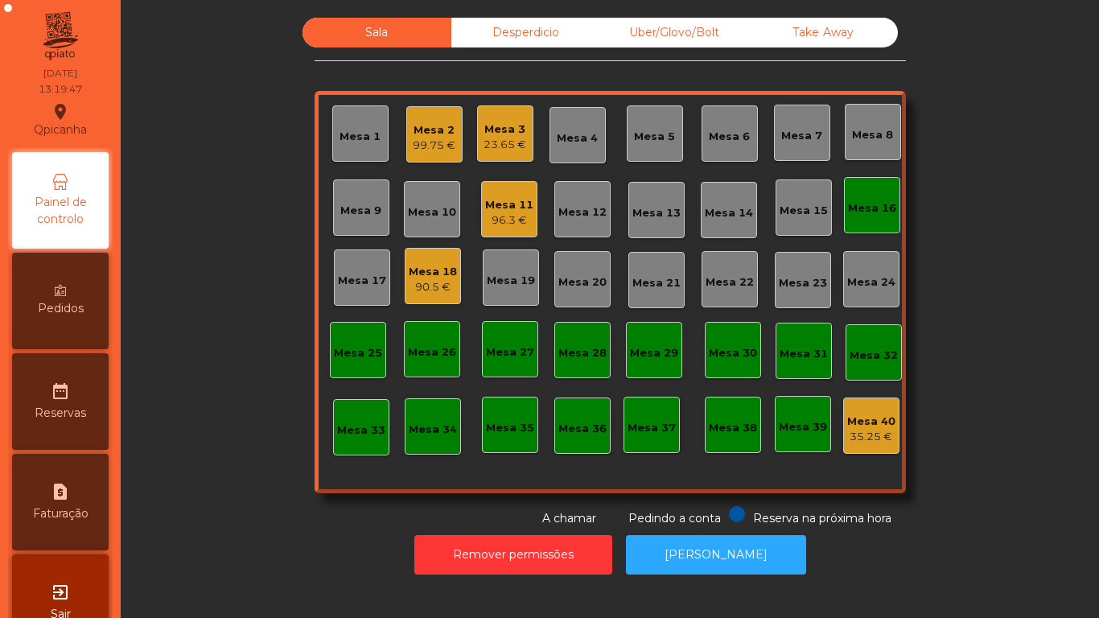
click at [497, 226] on div "96.3 €" at bounding box center [509, 220] width 48 height 16
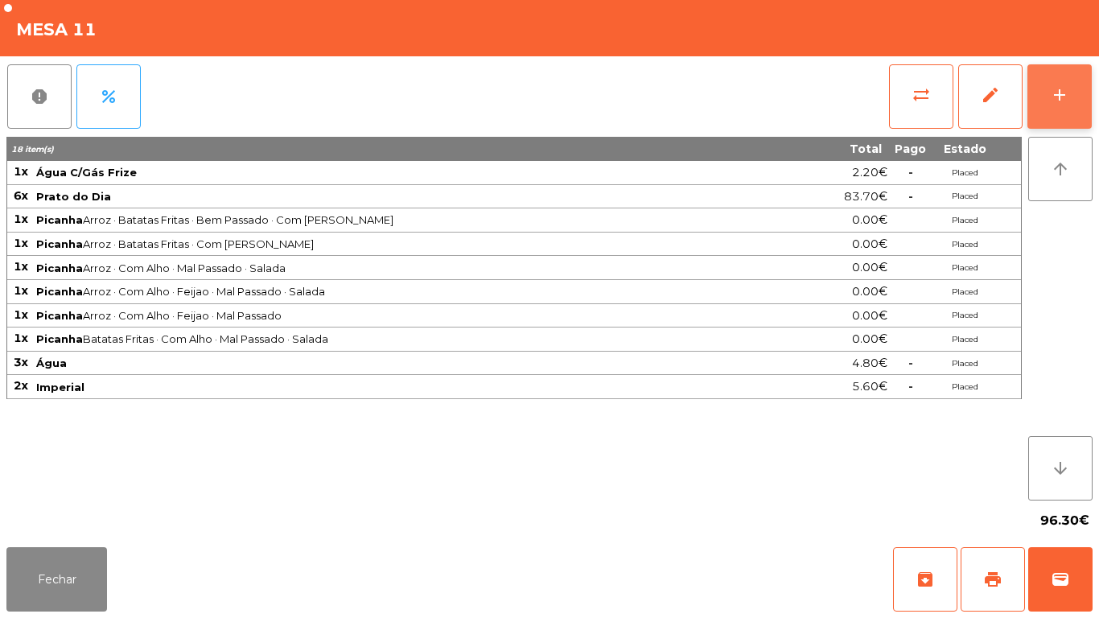
click at [1050, 80] on button "add" at bounding box center [1060, 96] width 64 height 64
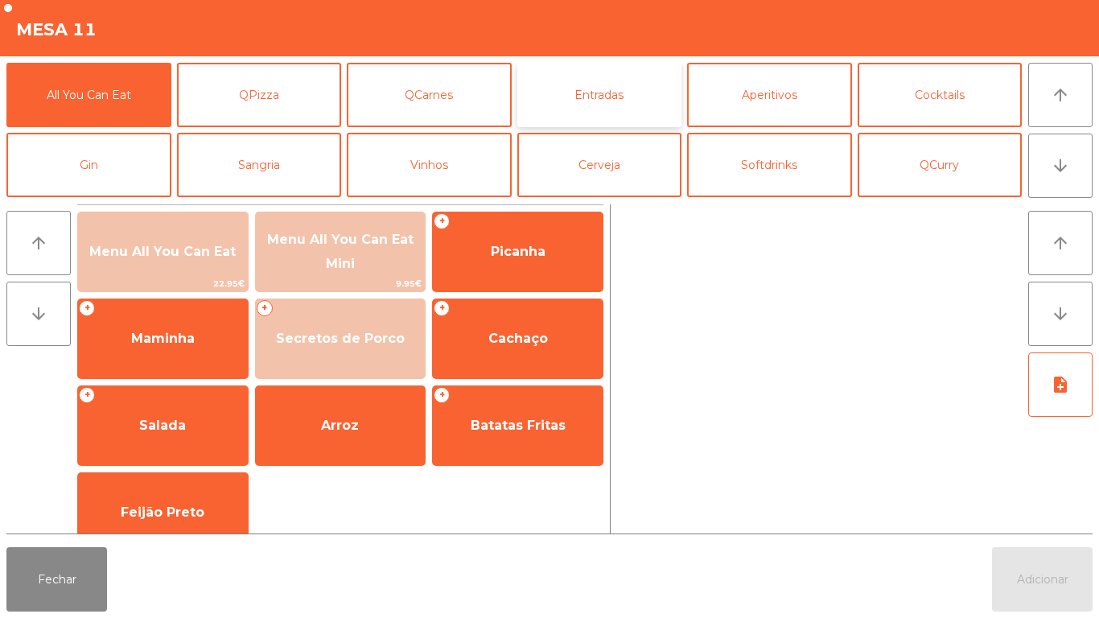
click at [610, 108] on button "Entradas" at bounding box center [599, 95] width 165 height 64
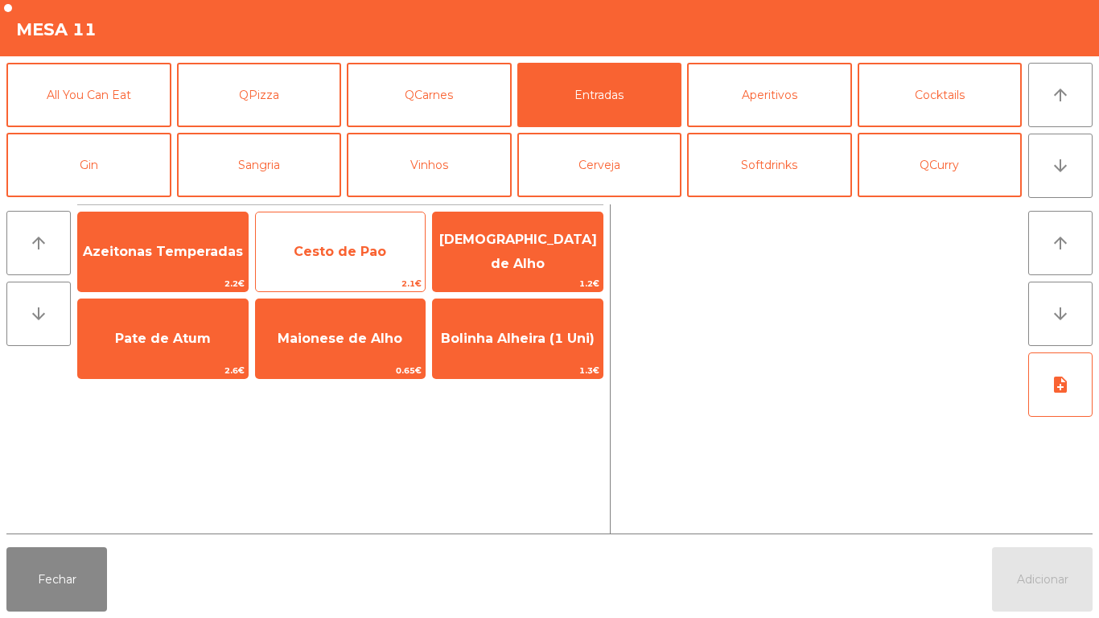
click at [365, 260] on span "Cesto de Pao" at bounding box center [341, 251] width 170 height 43
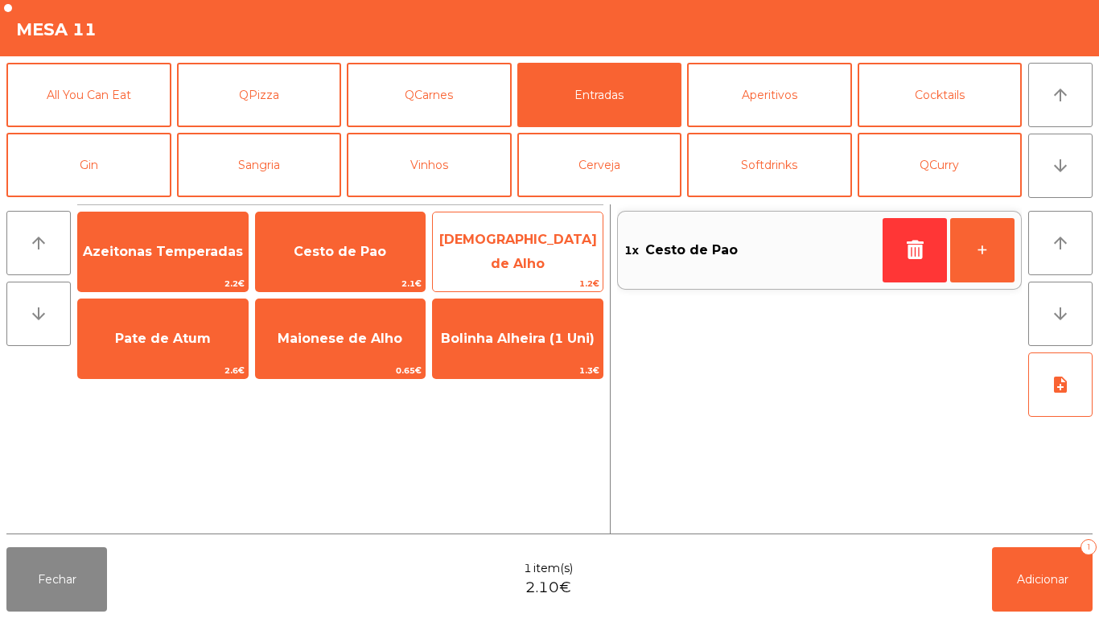
click at [520, 246] on span "[DEMOGRAPHIC_DATA] de Alho" at bounding box center [518, 251] width 158 height 39
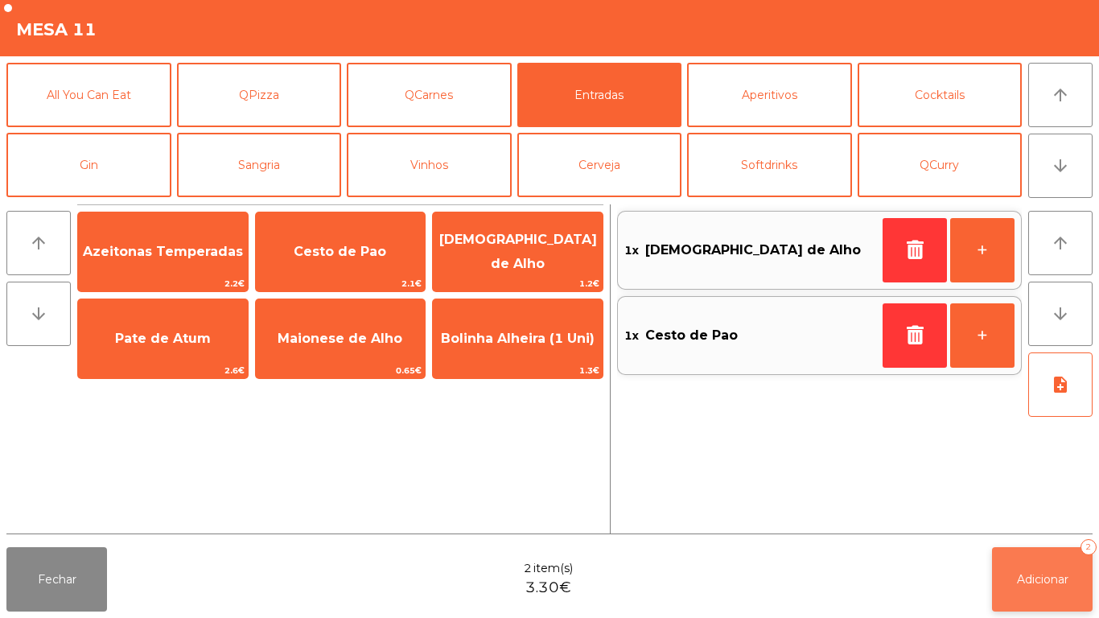
click at [1043, 570] on button "Adicionar 2" at bounding box center [1042, 579] width 101 height 64
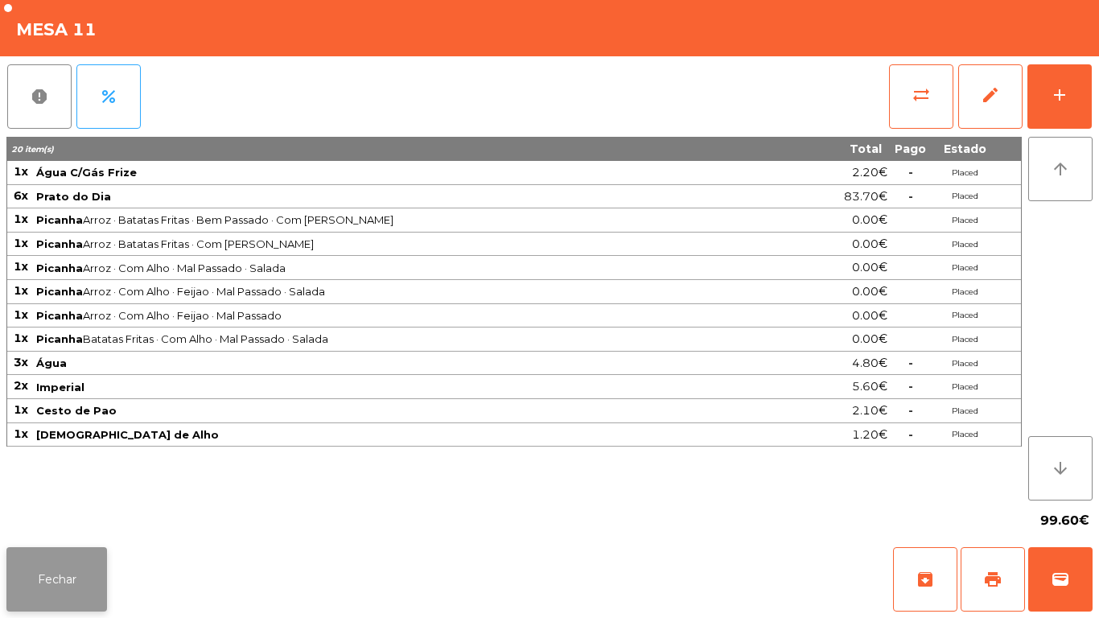
click at [48, 552] on button "Fechar" at bounding box center [56, 579] width 101 height 64
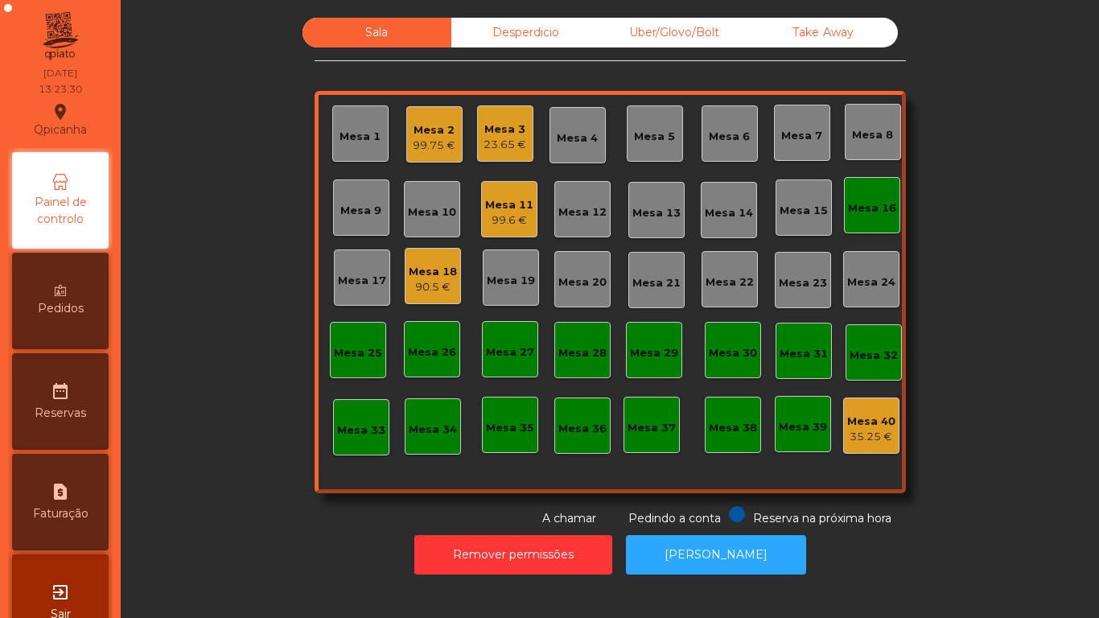
click at [490, 131] on div "Mesa 3" at bounding box center [505, 130] width 43 height 16
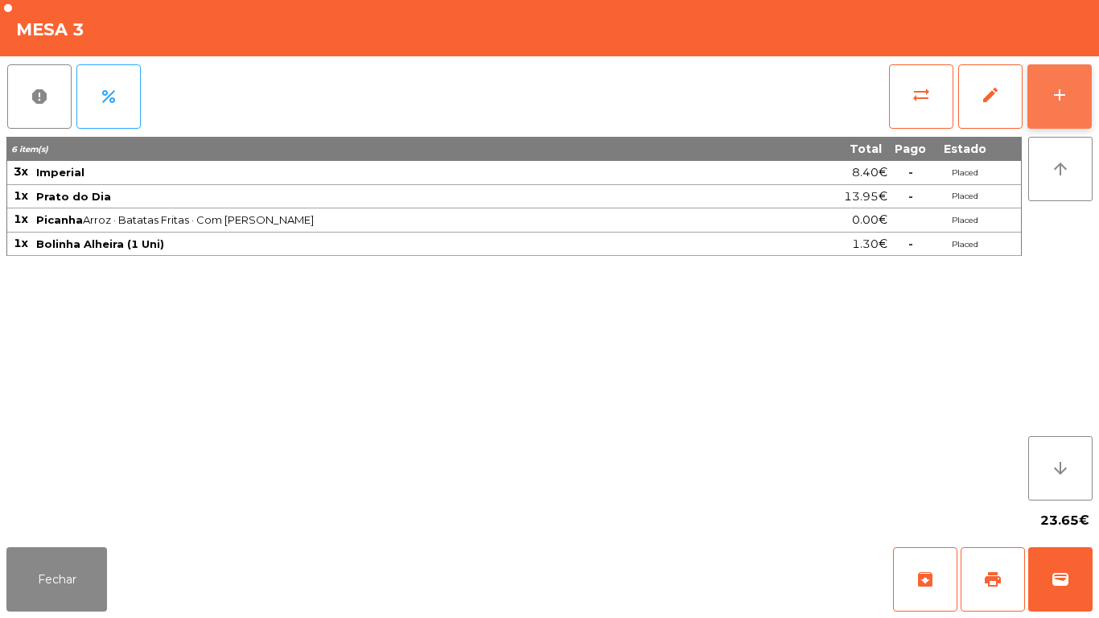
click at [1058, 105] on button "add" at bounding box center [1060, 96] width 64 height 64
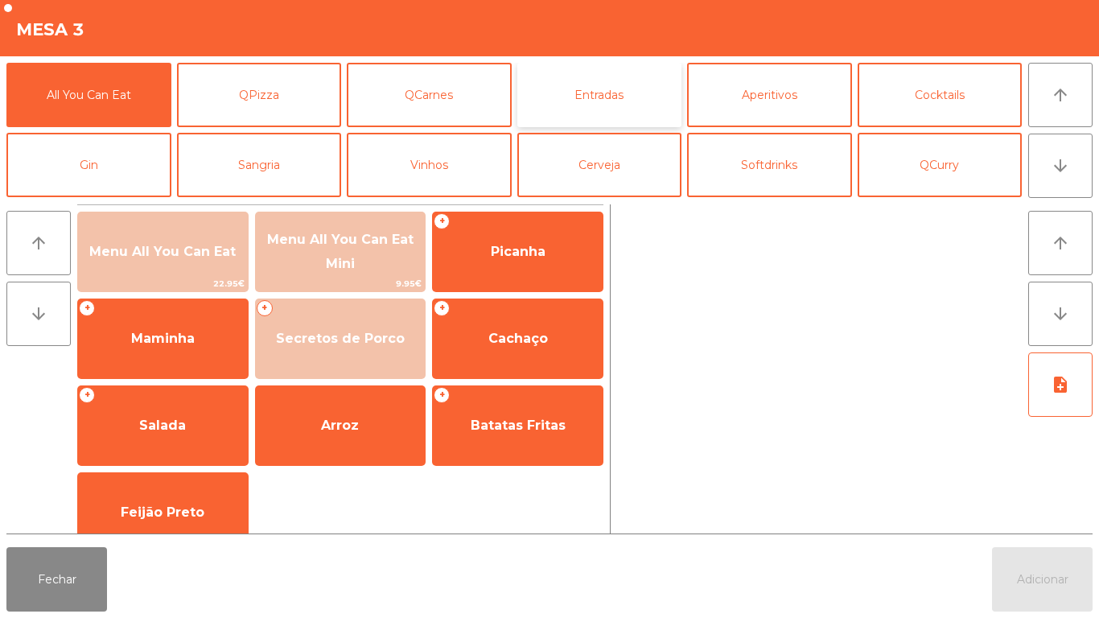
click at [592, 101] on button "Entradas" at bounding box center [599, 95] width 165 height 64
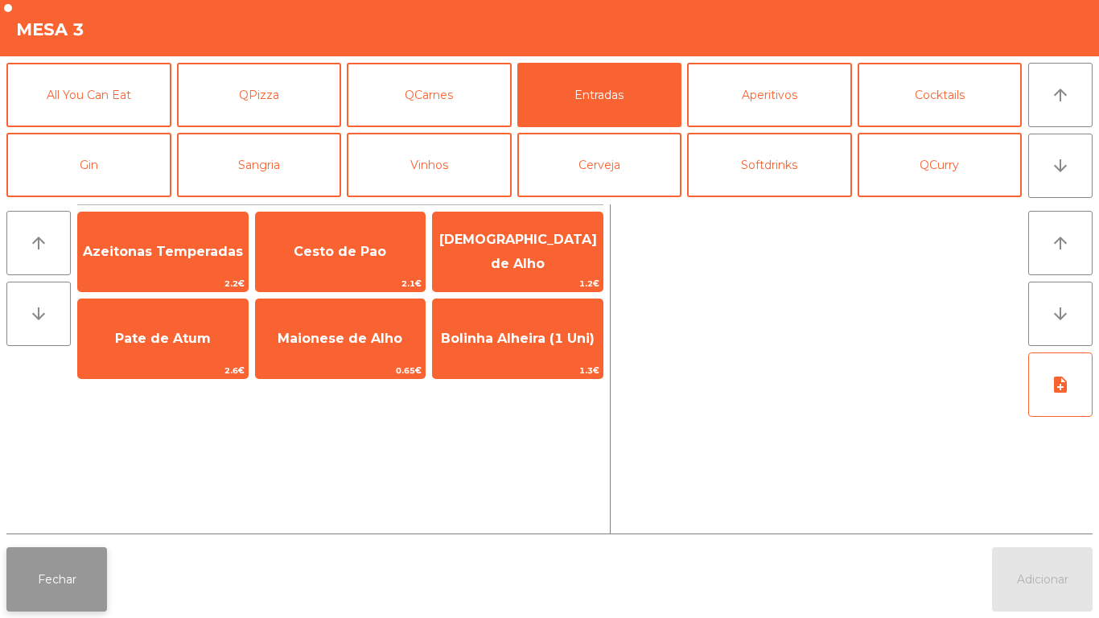
click at [62, 568] on button "Fechar" at bounding box center [56, 579] width 101 height 64
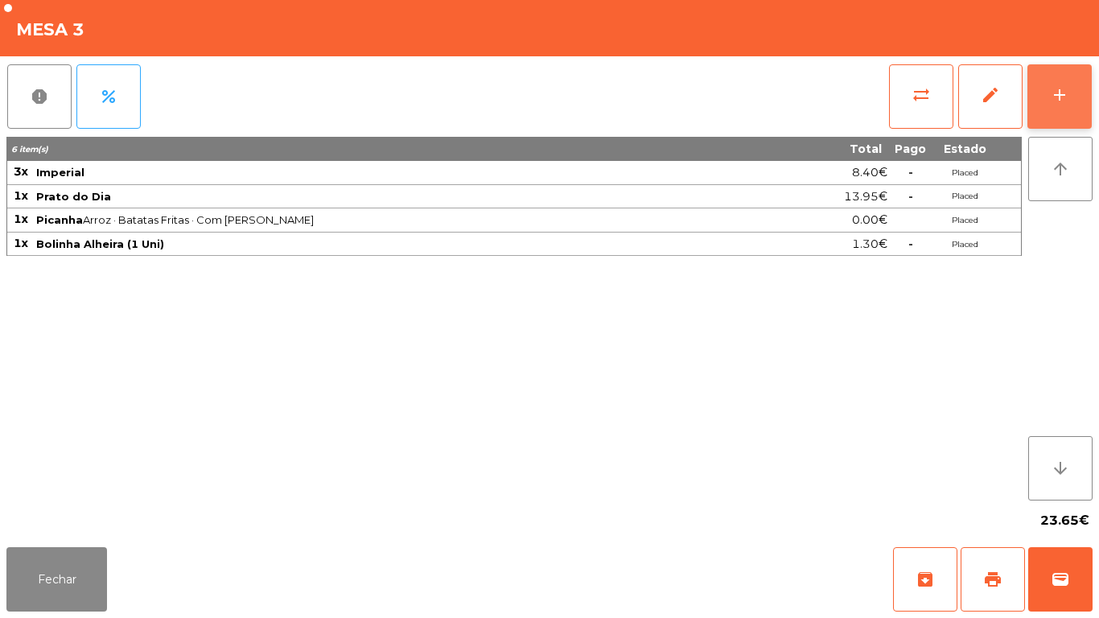
click at [1057, 102] on div "add" at bounding box center [1059, 94] width 19 height 19
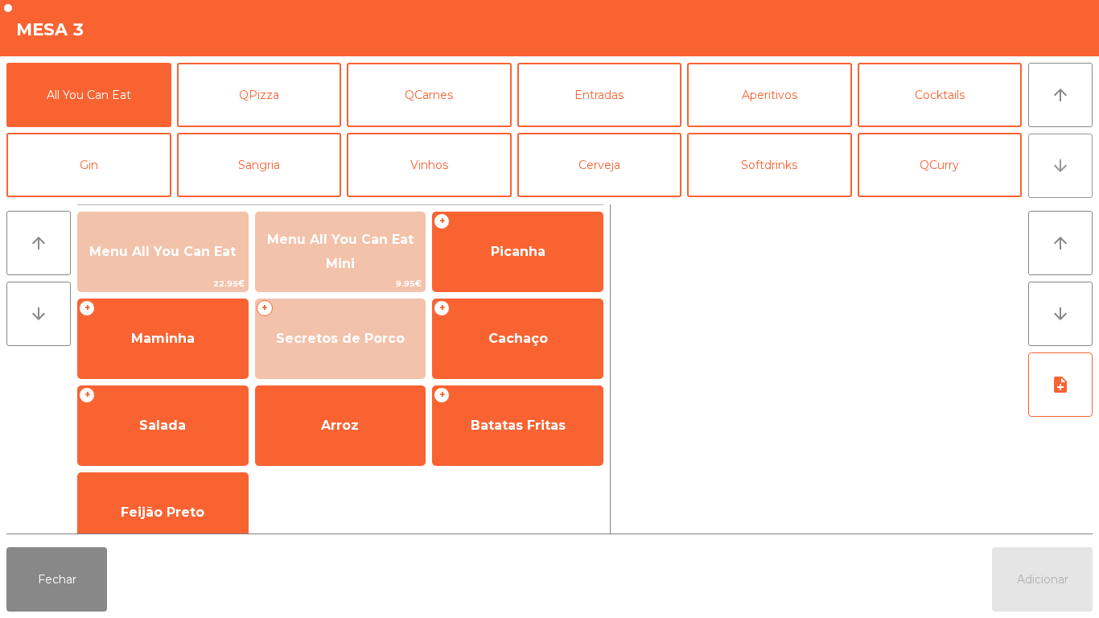
click at [1056, 167] on icon "arrow_downward" at bounding box center [1060, 165] width 19 height 19
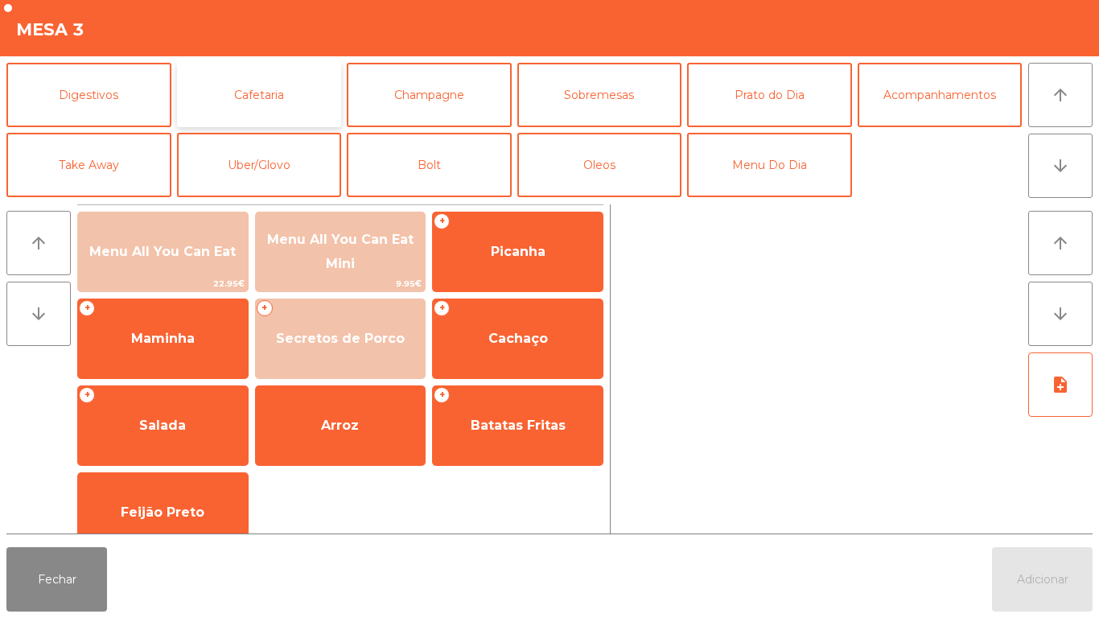
click at [272, 105] on button "Cafetaria" at bounding box center [259, 95] width 165 height 64
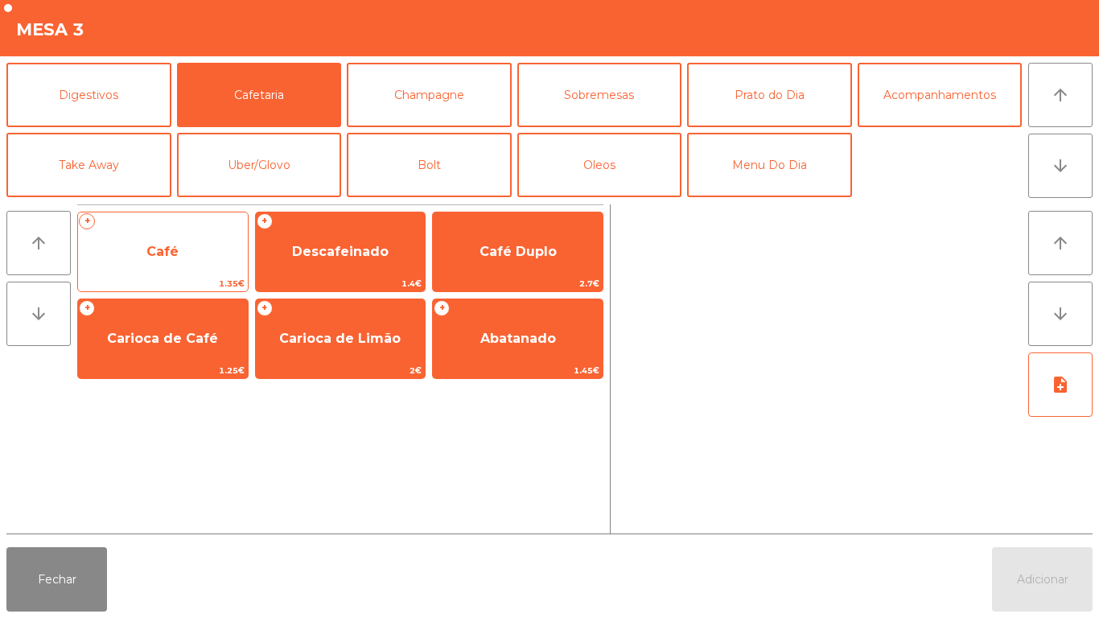
click at [163, 255] on span "Café" at bounding box center [162, 251] width 32 height 15
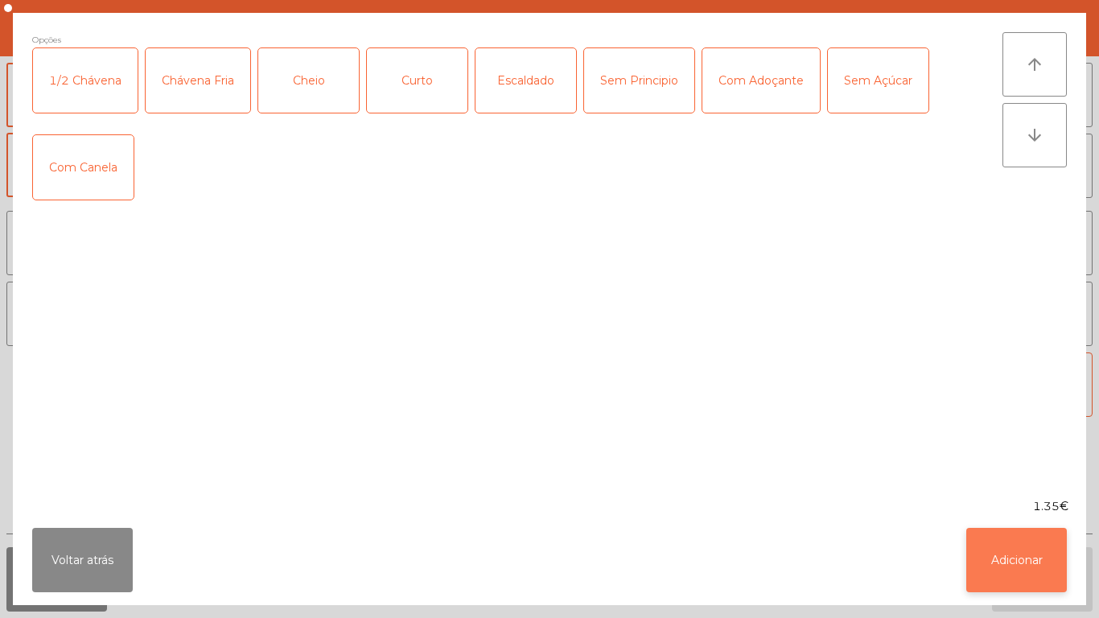
click at [1000, 560] on button "Adicionar" at bounding box center [1017, 560] width 101 height 64
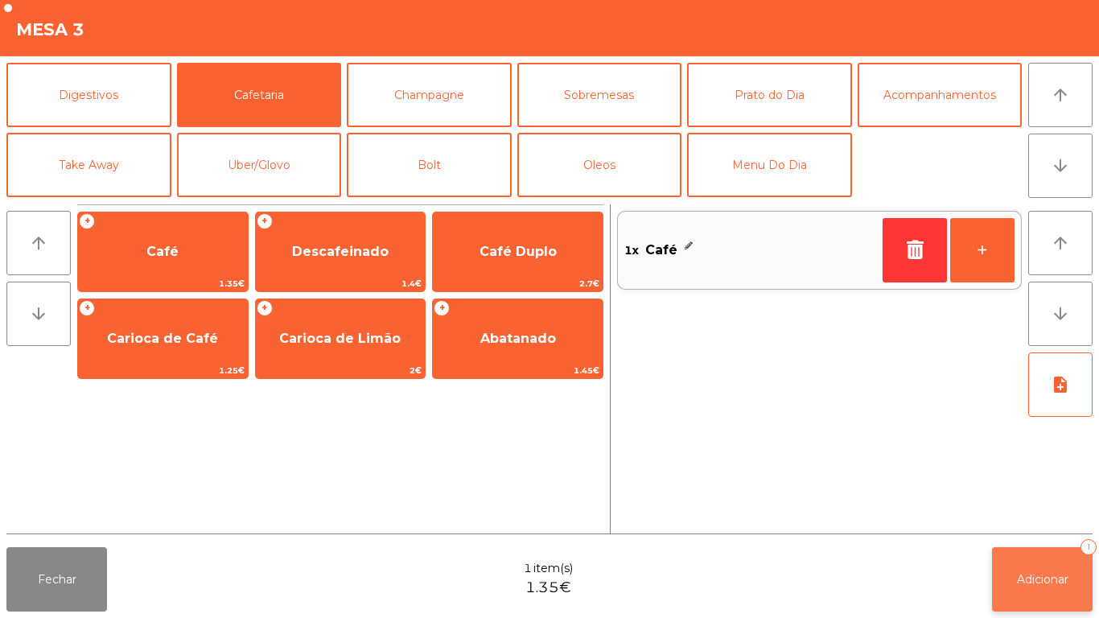
click at [1029, 567] on button "Adicionar 1" at bounding box center [1042, 579] width 101 height 64
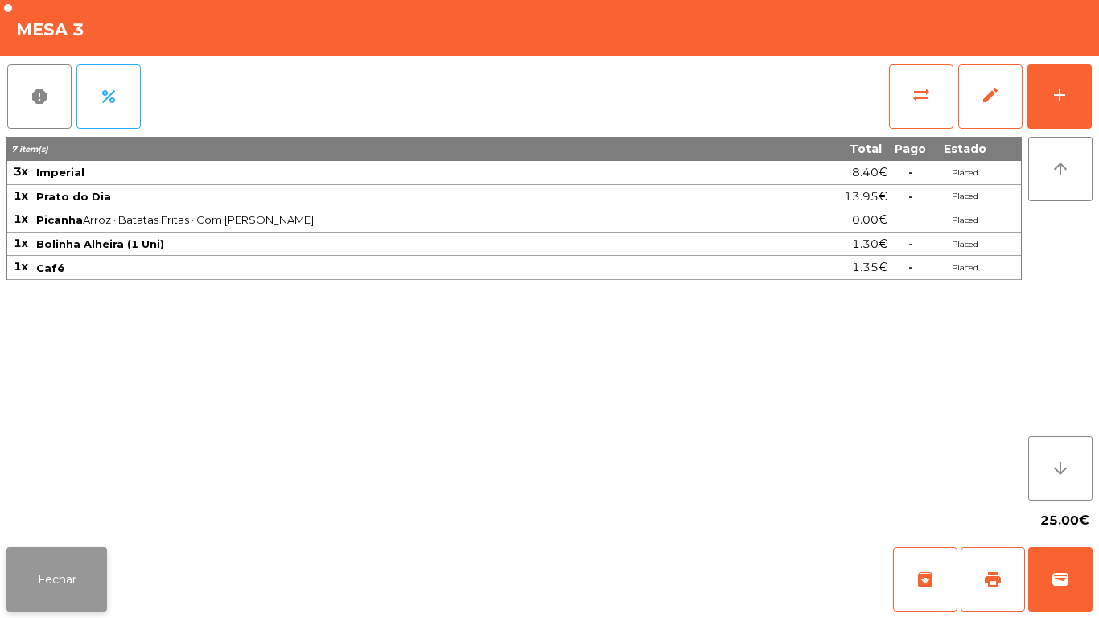
click at [51, 577] on button "Fechar" at bounding box center [56, 579] width 101 height 64
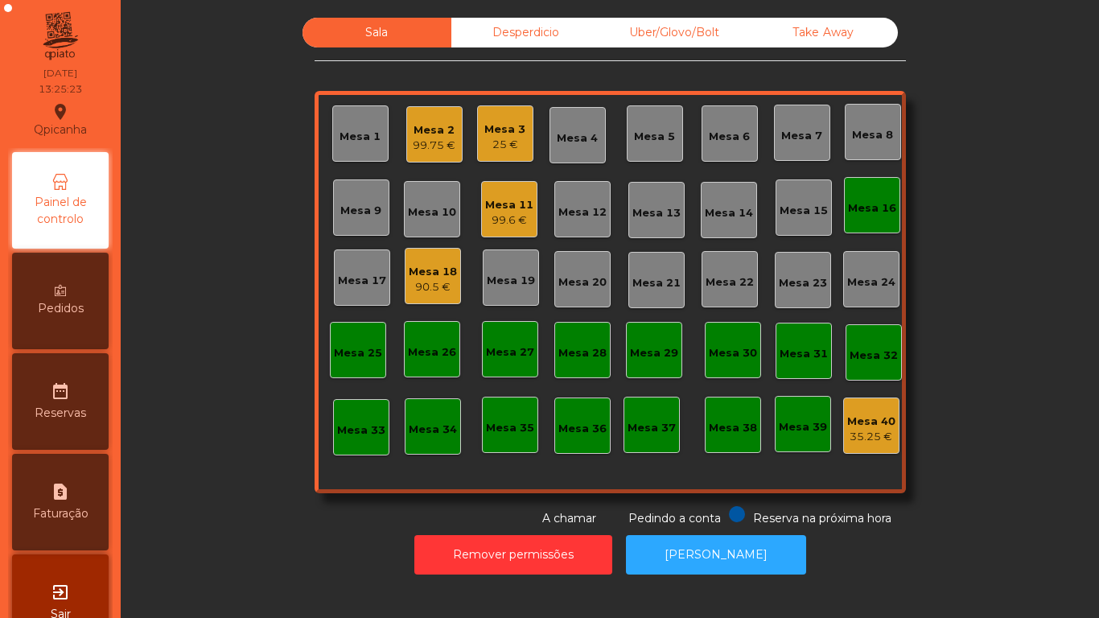
click at [503, 138] on div "25 €" at bounding box center [504, 145] width 41 height 16
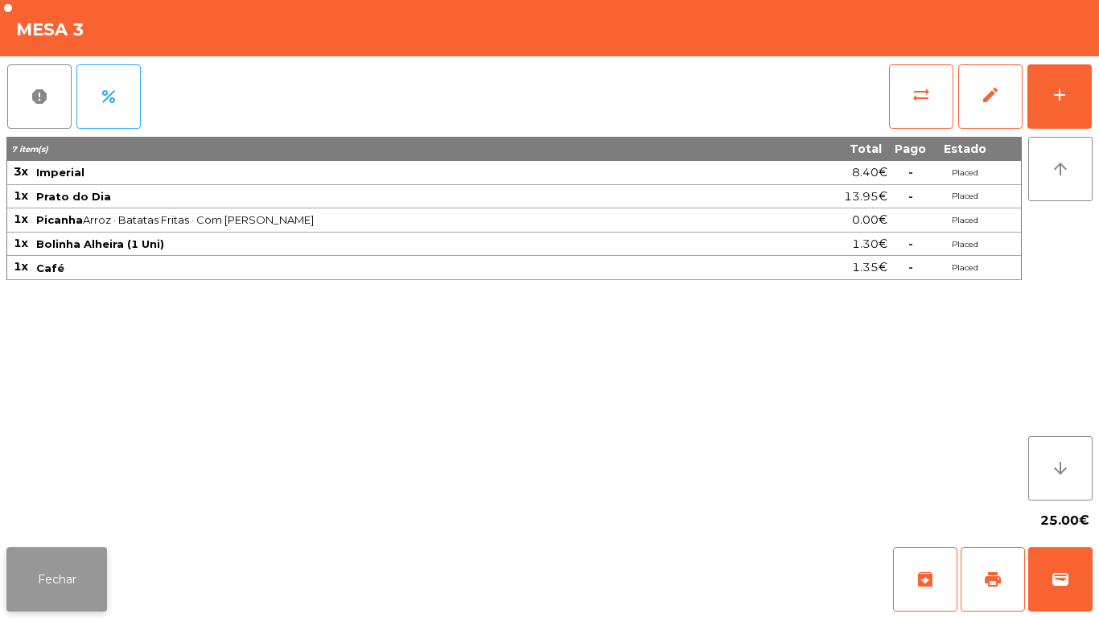
click at [64, 579] on button "Fechar" at bounding box center [56, 579] width 101 height 64
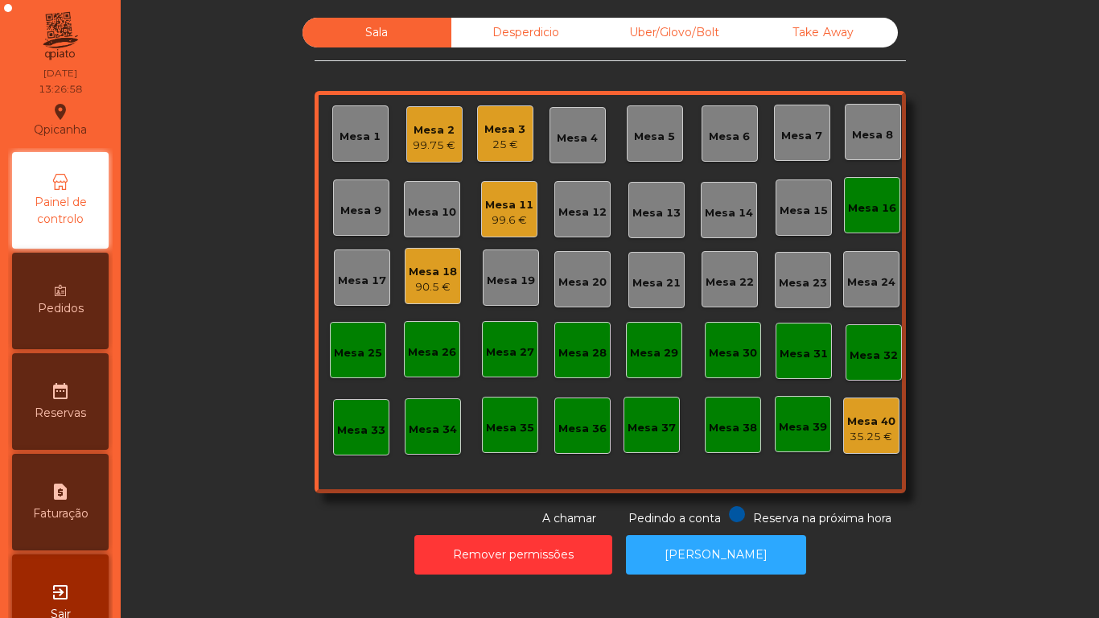
click at [852, 216] on div "Mesa 16" at bounding box center [872, 205] width 56 height 56
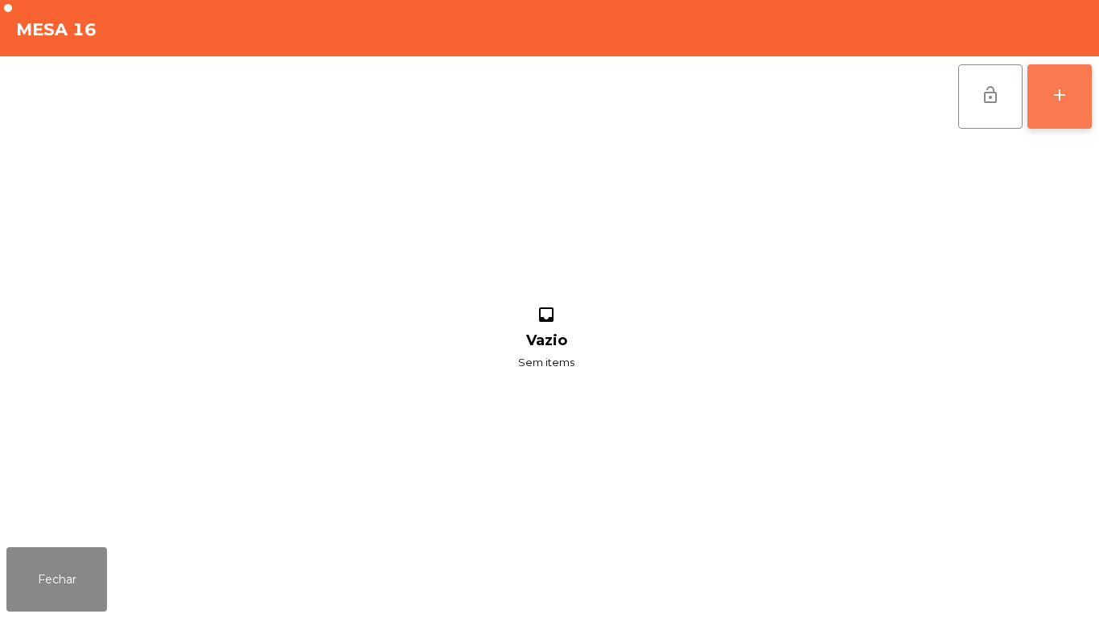
click at [1057, 102] on div "add" at bounding box center [1059, 94] width 19 height 19
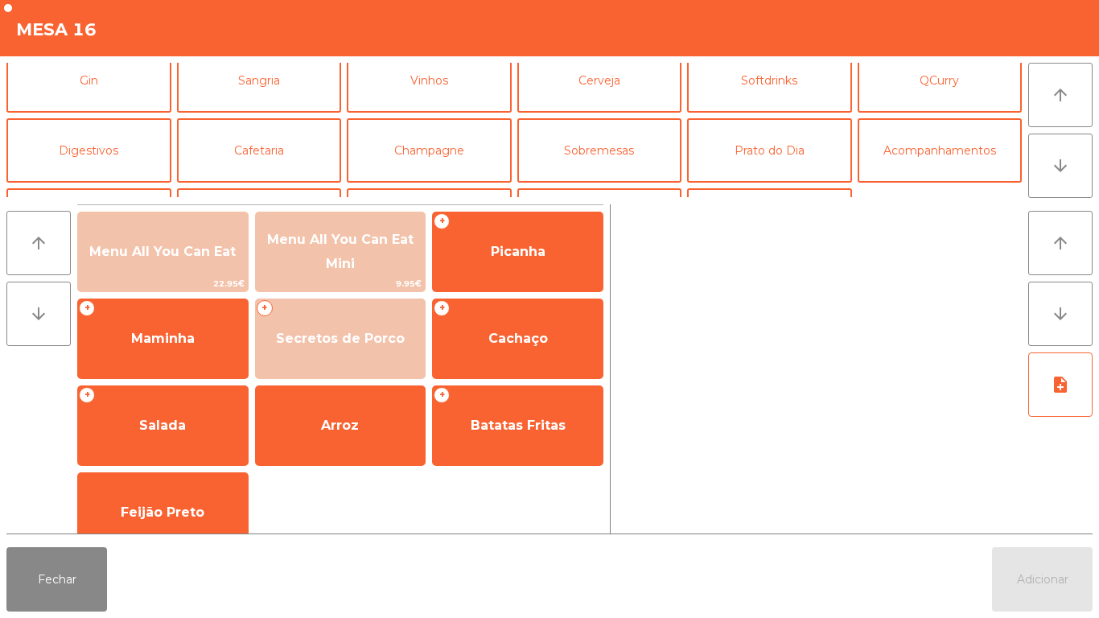
scroll to position [93, 0]
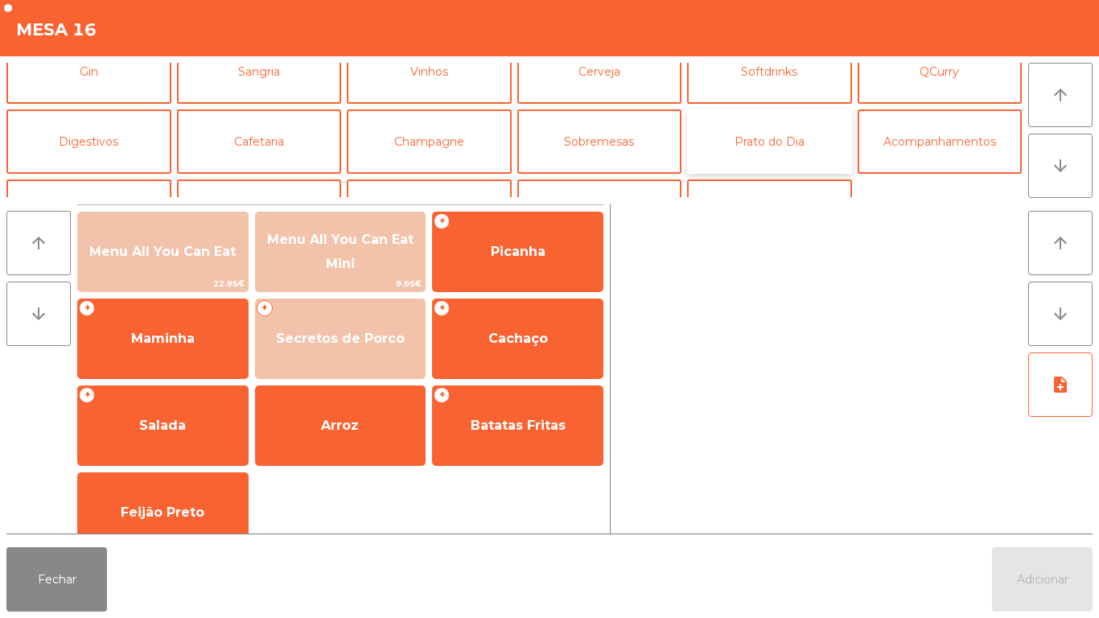
click at [781, 138] on button "Prato do Dia" at bounding box center [769, 141] width 165 height 64
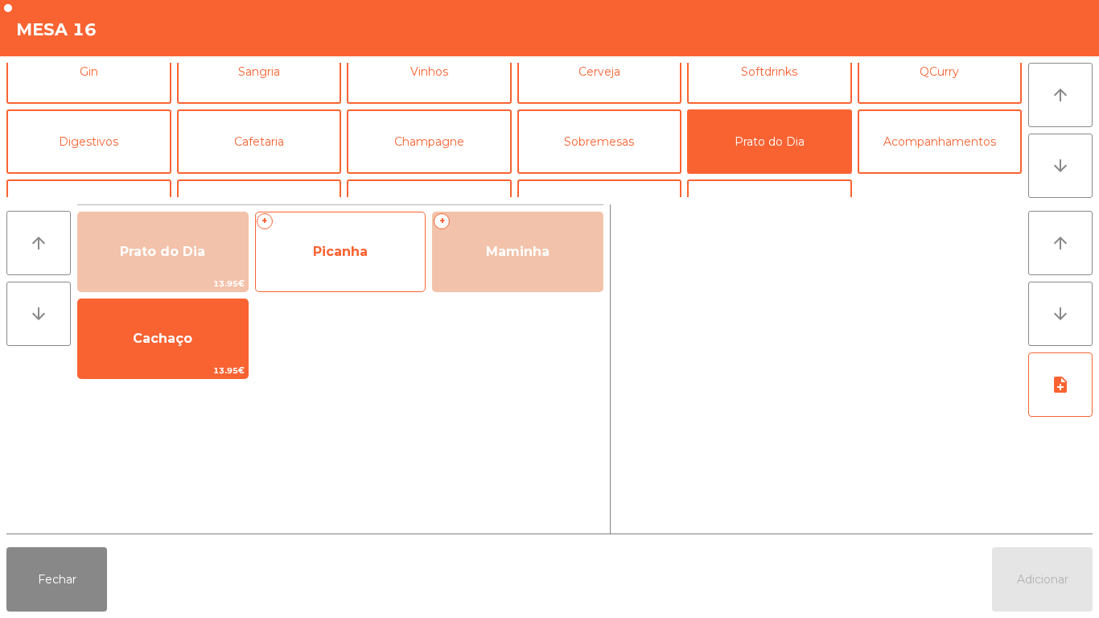
click at [335, 254] on span "Picanha" at bounding box center [340, 251] width 55 height 15
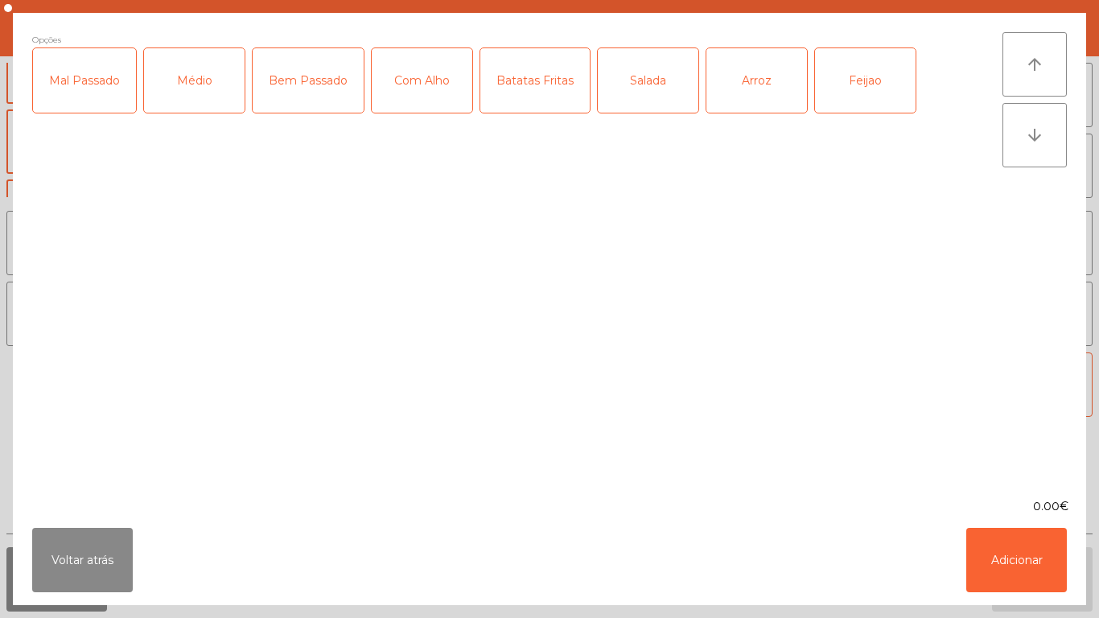
click at [200, 104] on div "Médio" at bounding box center [194, 80] width 101 height 64
click at [303, 89] on div "Bem Passado" at bounding box center [308, 80] width 111 height 64
click at [416, 96] on div "Com Alho" at bounding box center [422, 80] width 101 height 64
click at [544, 100] on div "Batatas Fritas" at bounding box center [534, 80] width 109 height 64
click at [755, 78] on div "Arroz" at bounding box center [757, 80] width 101 height 64
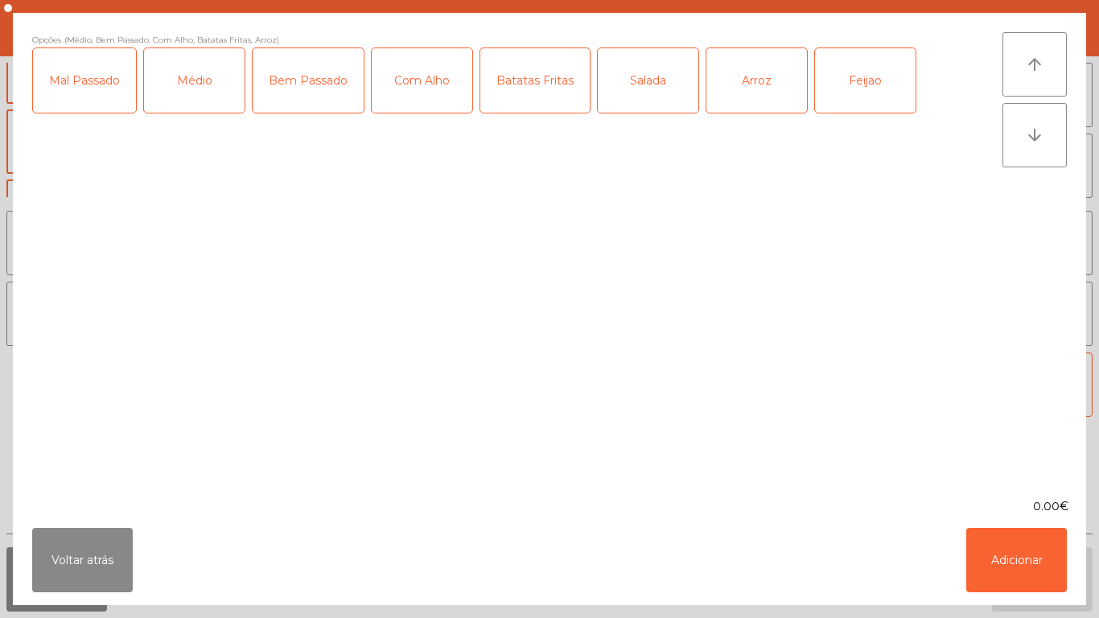
click at [859, 84] on div "Feijao" at bounding box center [865, 80] width 101 height 64
click at [1001, 562] on button "Adicionar" at bounding box center [1017, 560] width 101 height 64
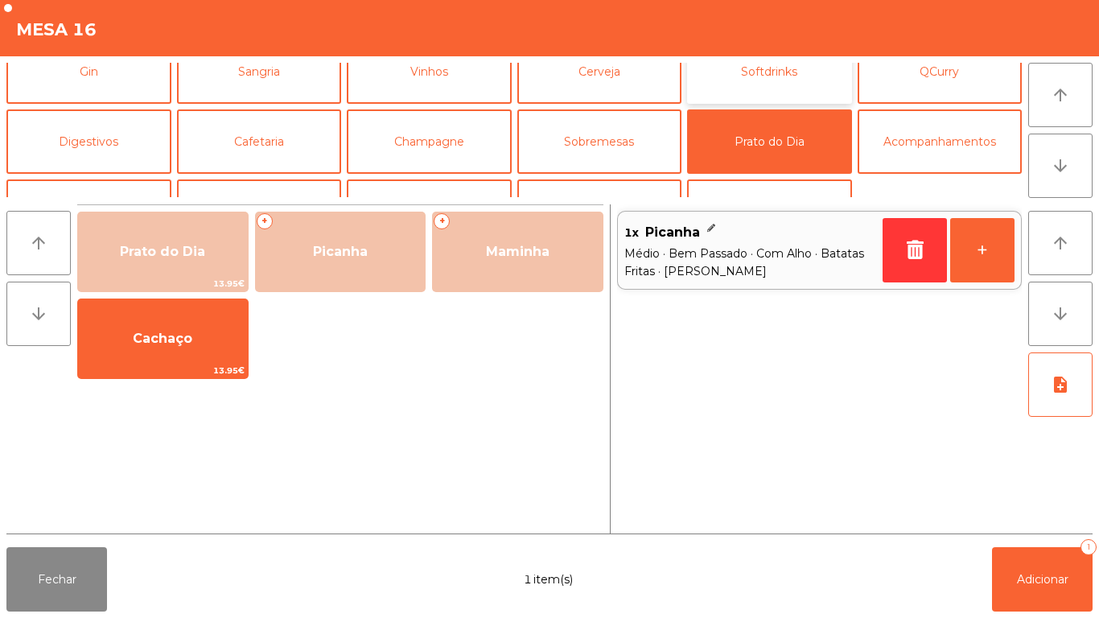
click at [752, 76] on button "Softdrinks" at bounding box center [769, 71] width 165 height 64
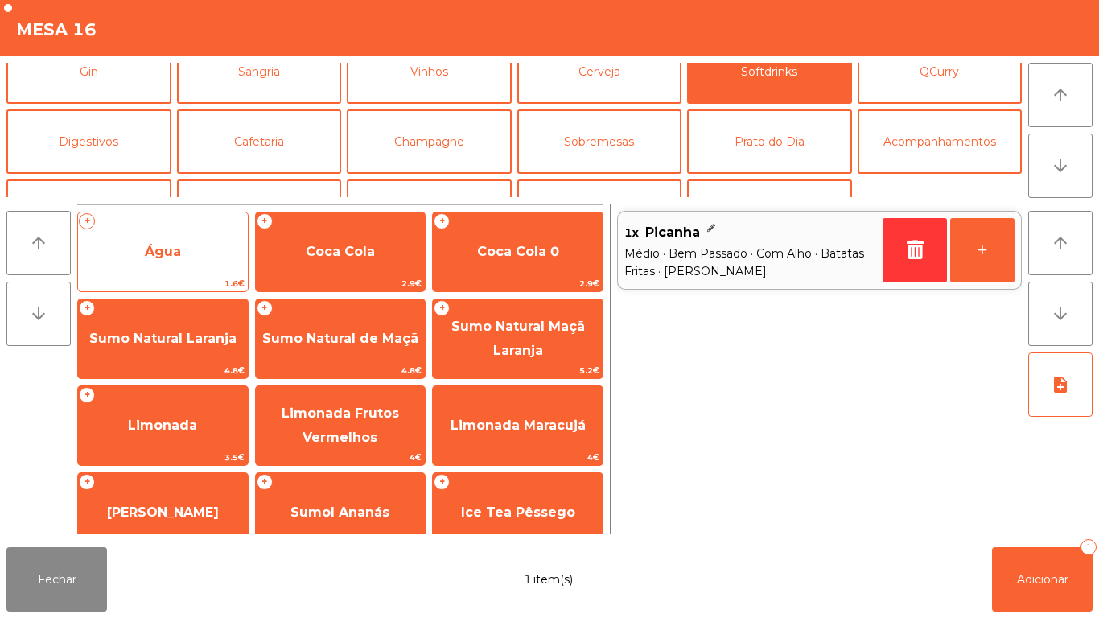
click at [175, 247] on span "Água" at bounding box center [163, 251] width 36 height 15
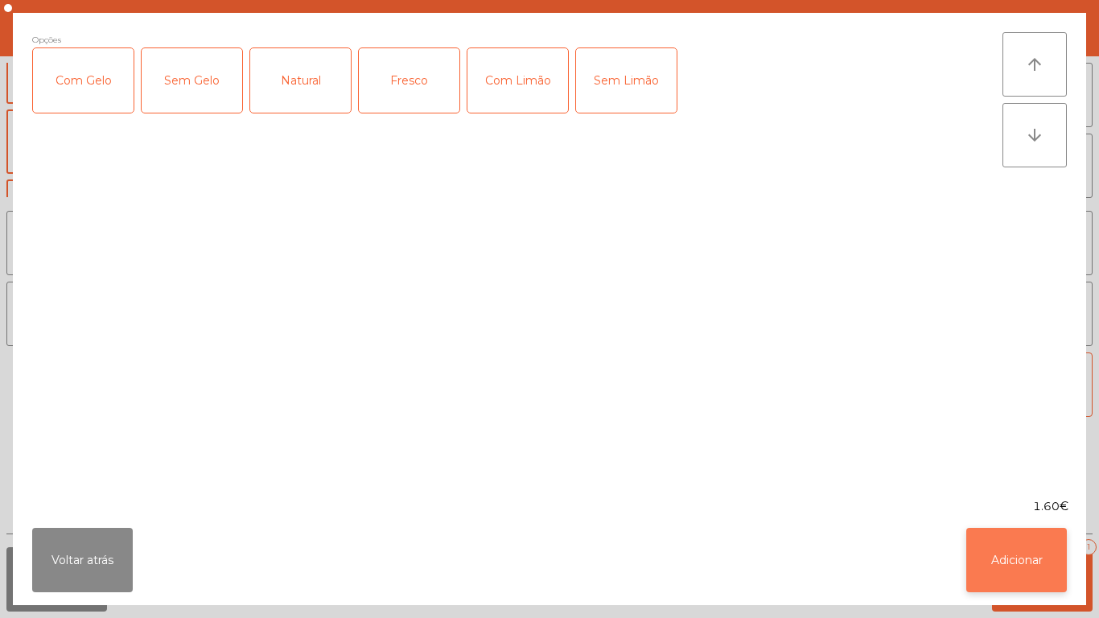
click at [1017, 553] on button "Adicionar" at bounding box center [1017, 560] width 101 height 64
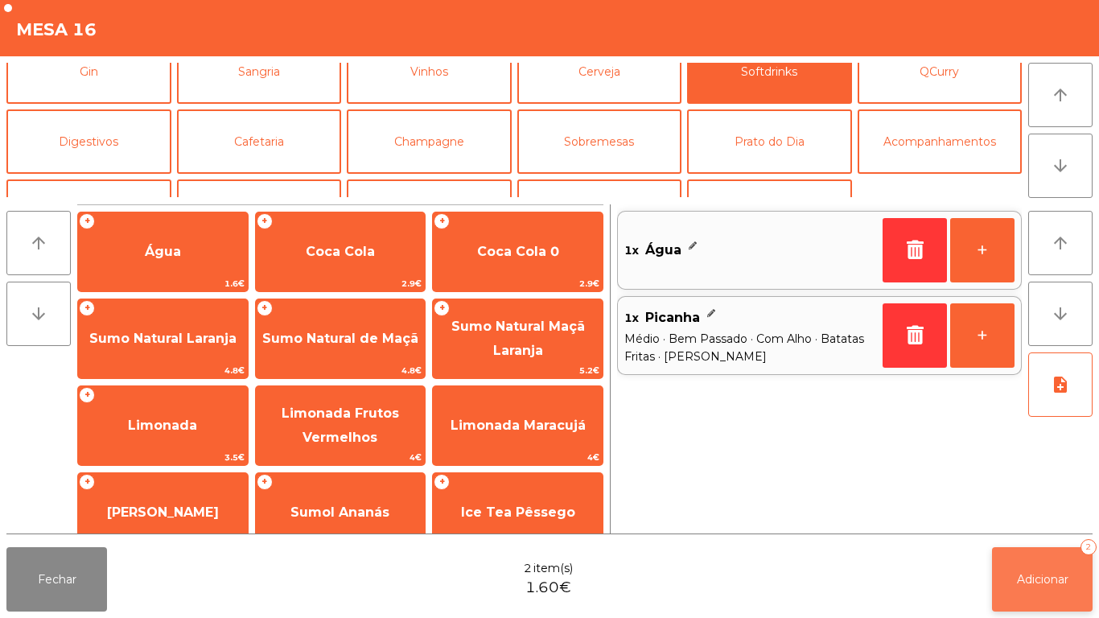
click at [1048, 572] on span "Adicionar" at bounding box center [1043, 579] width 52 height 14
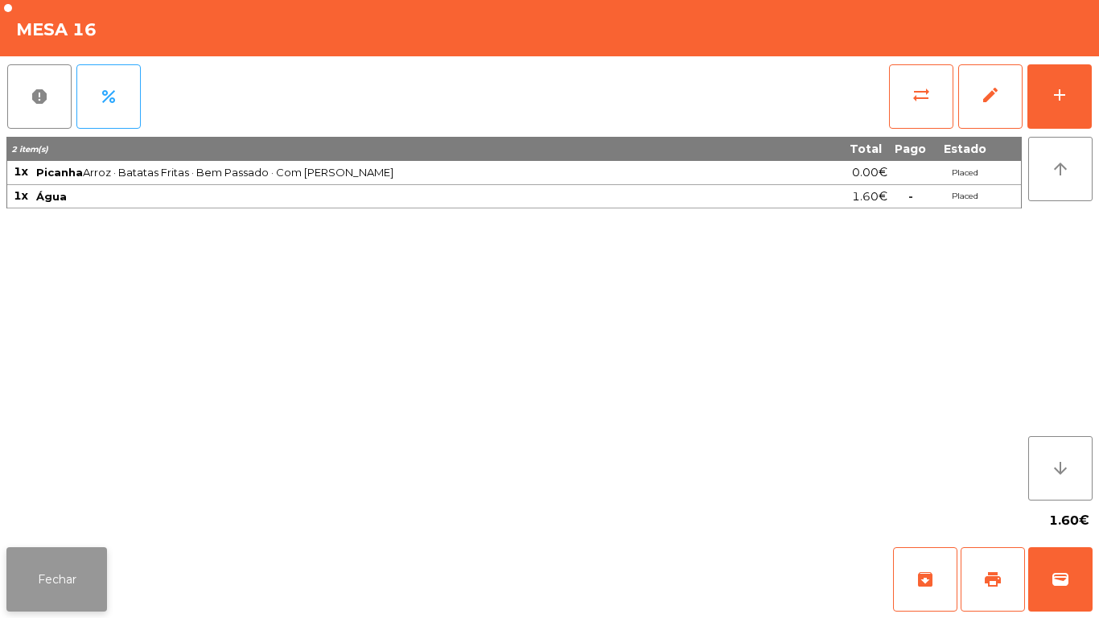
click at [51, 579] on button "Fechar" at bounding box center [56, 579] width 101 height 64
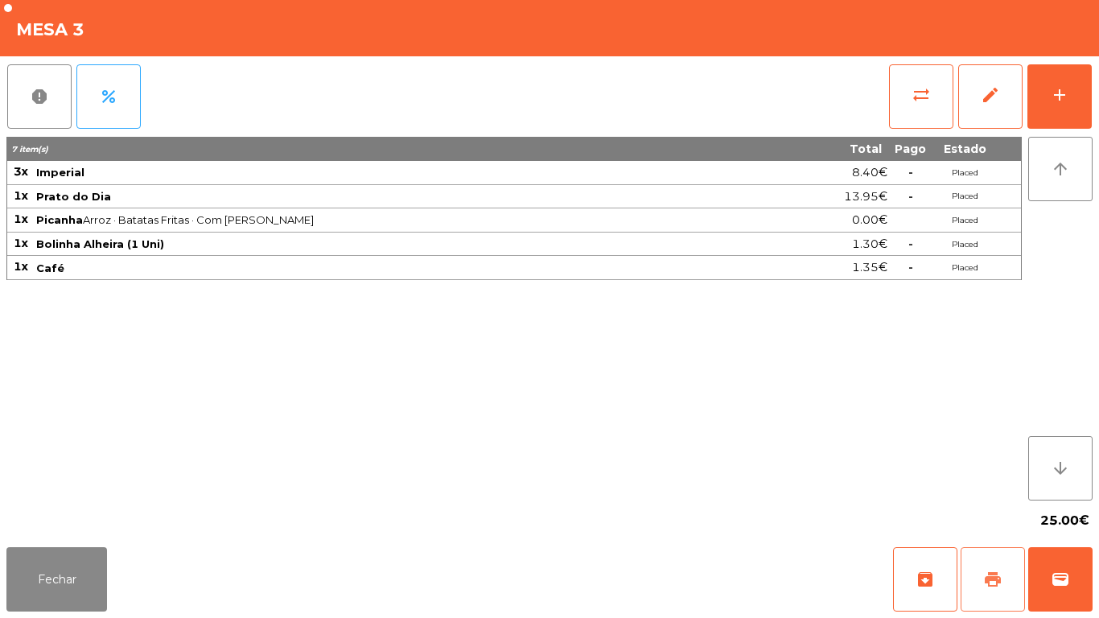
click at [977, 585] on button "print" at bounding box center [993, 579] width 64 height 64
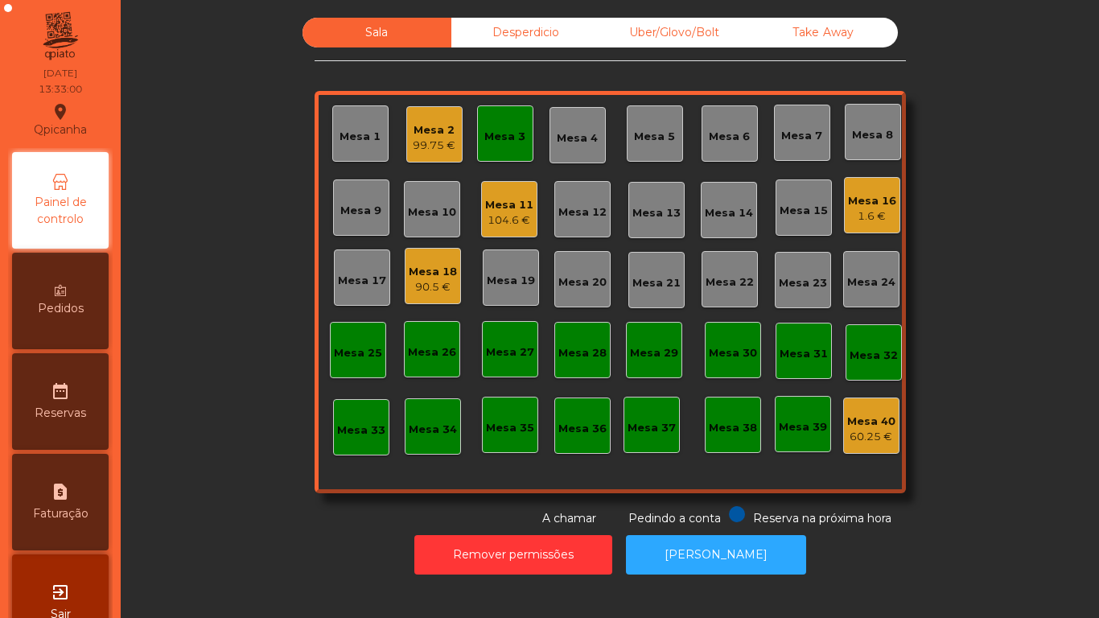
click at [409, 278] on div "Mesa 18" at bounding box center [433, 272] width 48 height 16
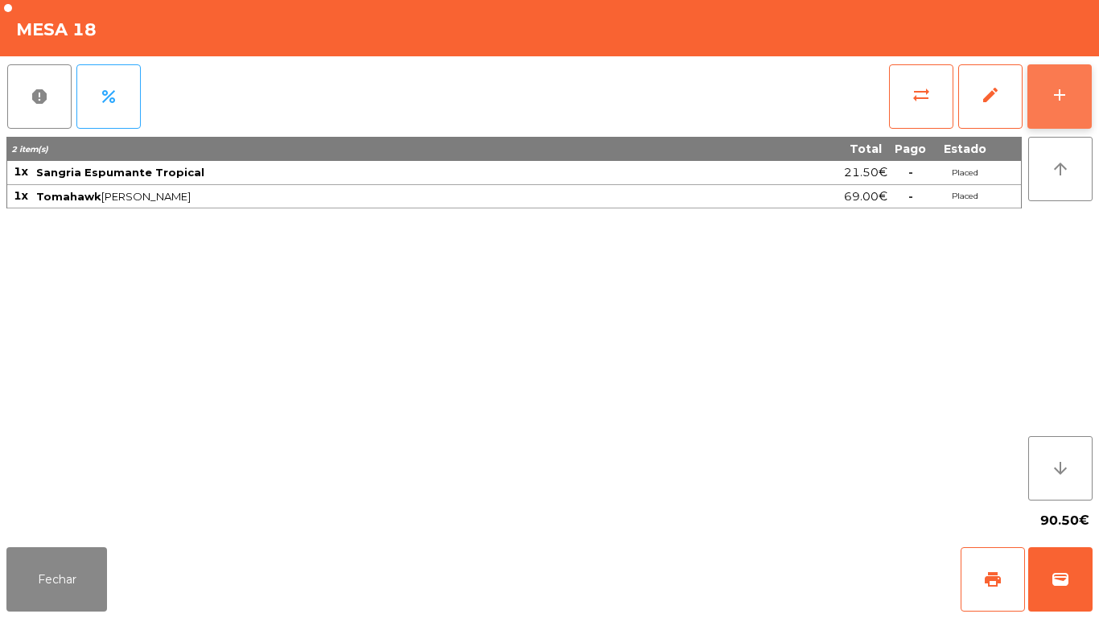
click at [1058, 89] on div "add" at bounding box center [1059, 94] width 19 height 19
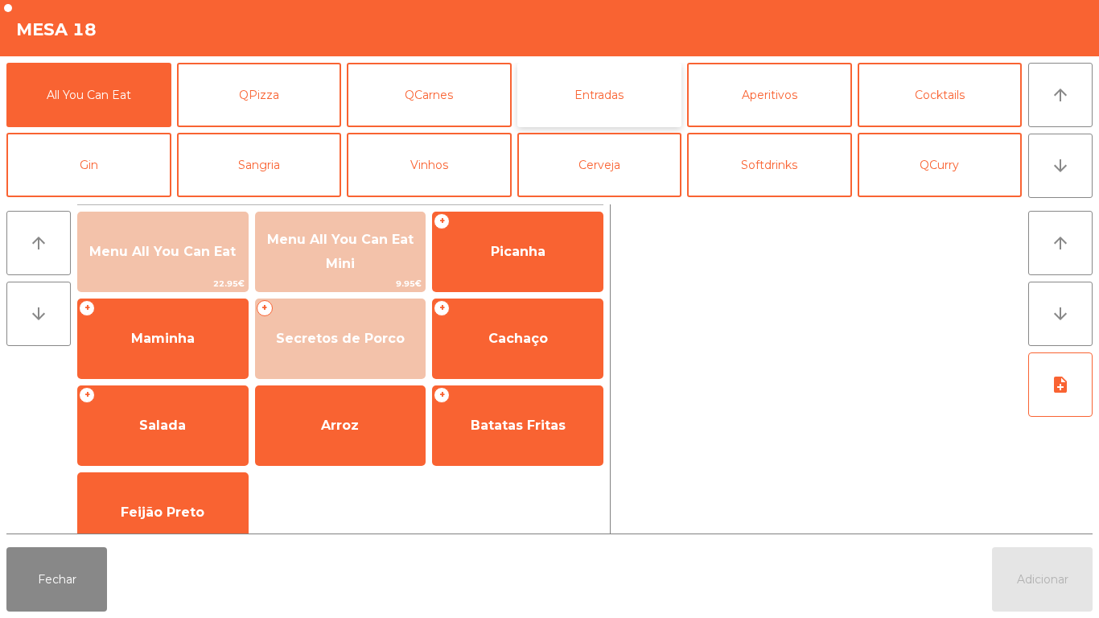
click at [604, 89] on button "Entradas" at bounding box center [599, 95] width 165 height 64
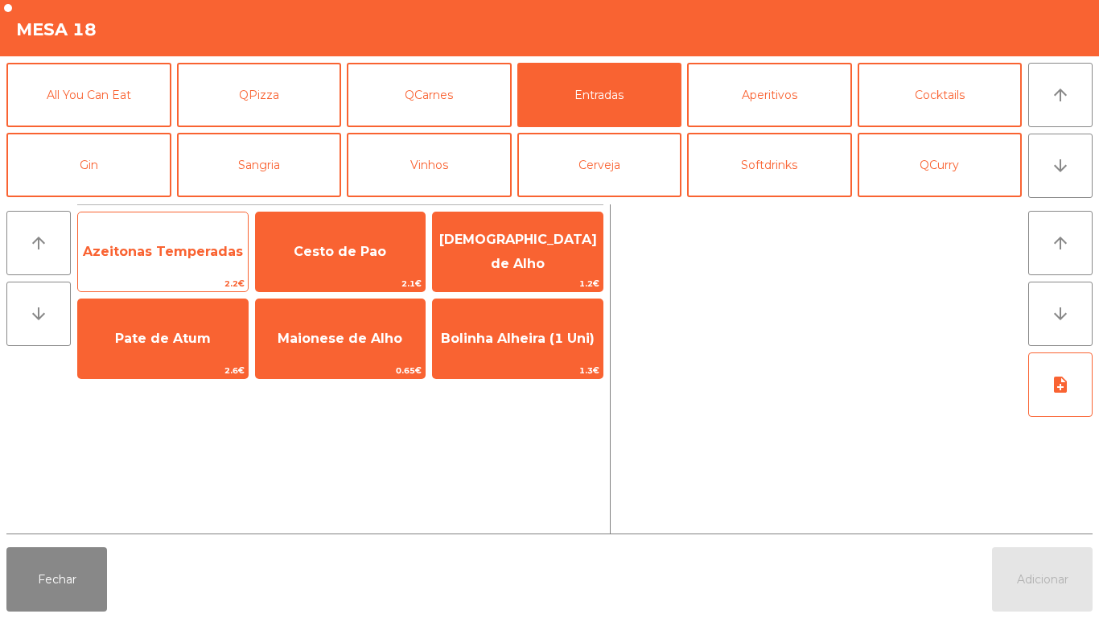
click at [161, 256] on span "Azeitonas Temperadas" at bounding box center [163, 251] width 160 height 15
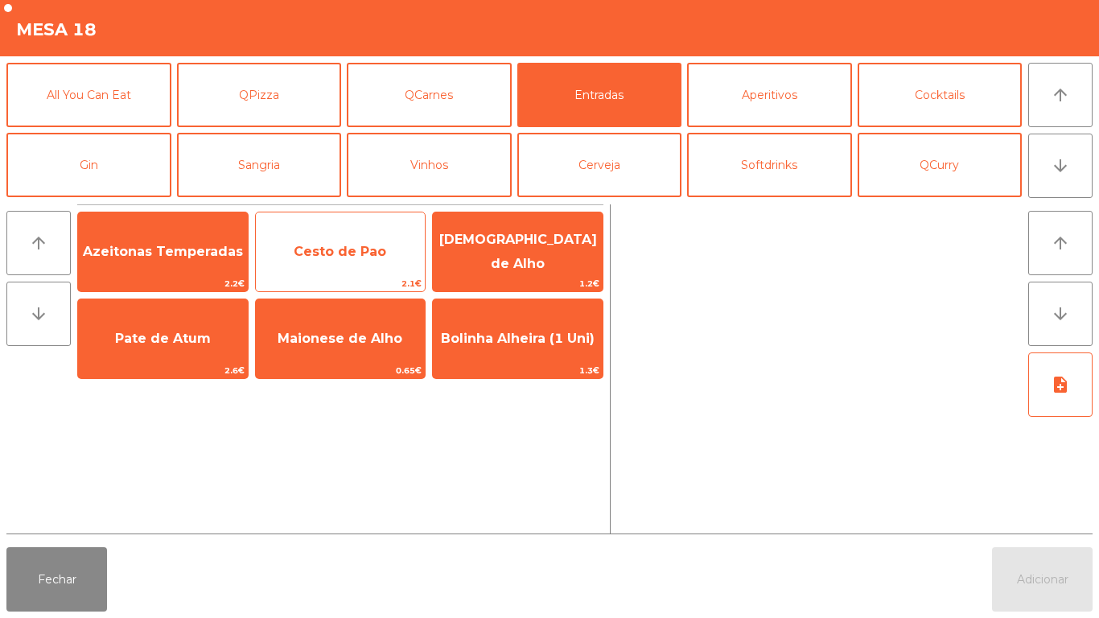
click at [311, 250] on span "Cesto de Pao" at bounding box center [340, 251] width 93 height 15
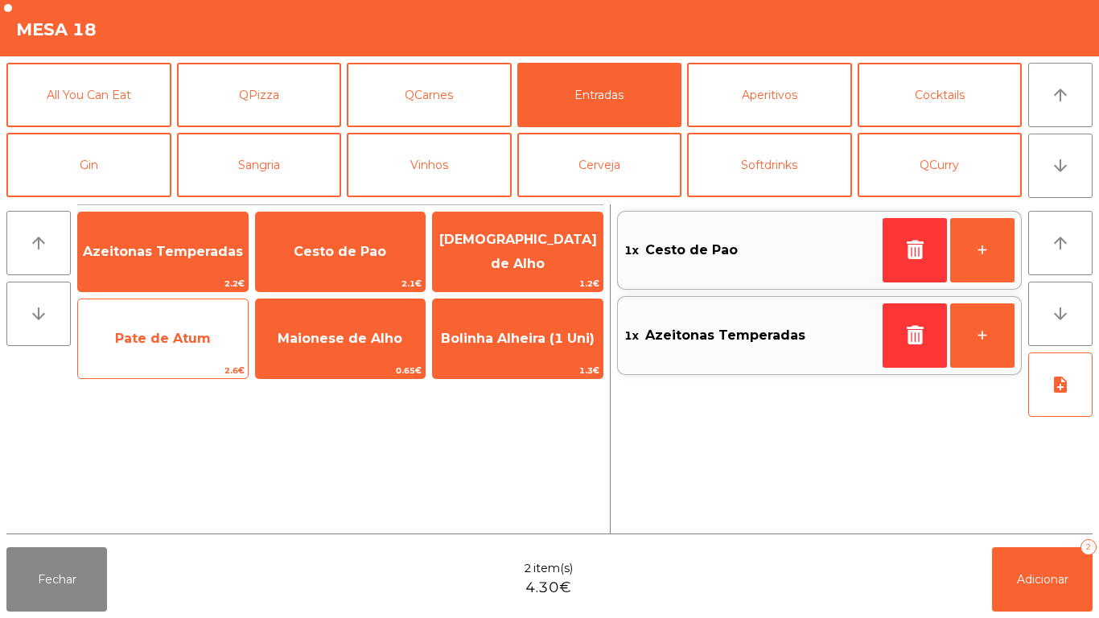
click at [161, 336] on span "Pate de Atum" at bounding box center [163, 338] width 96 height 15
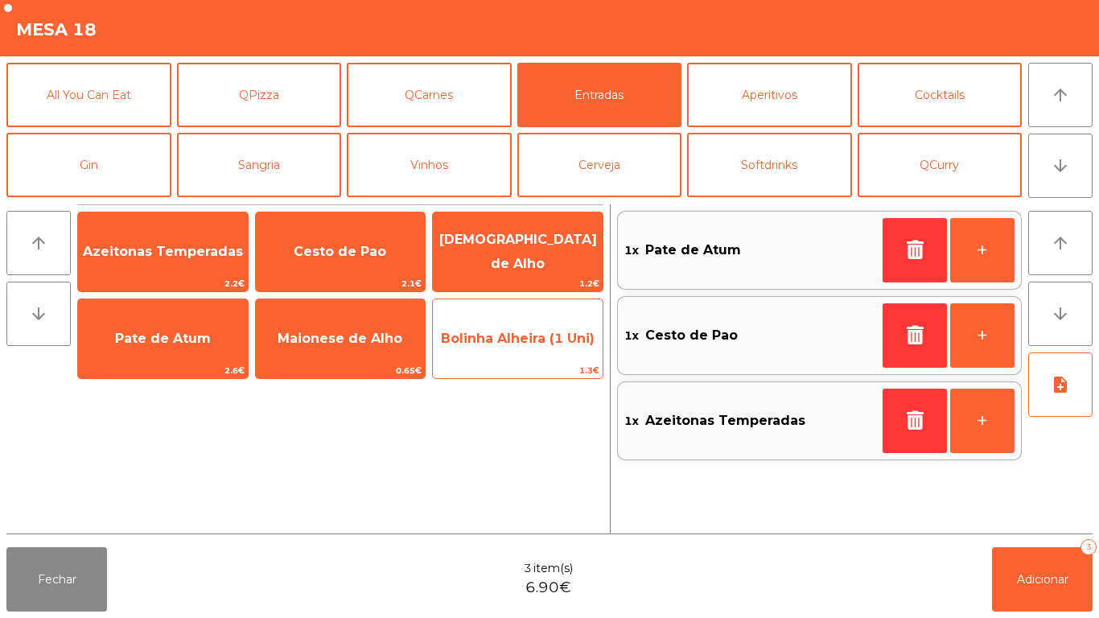
click at [510, 336] on span "Bolinha Alheira (1 Uni)" at bounding box center [518, 338] width 154 height 15
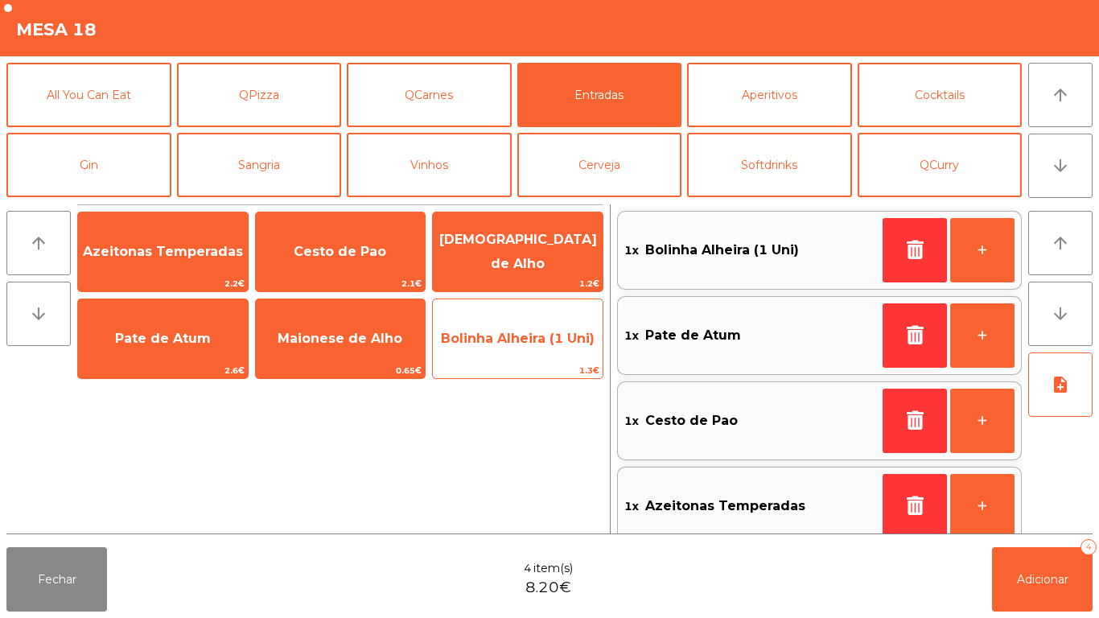
click at [533, 344] on span "Bolinha Alheira (1 Uni)" at bounding box center [518, 338] width 154 height 15
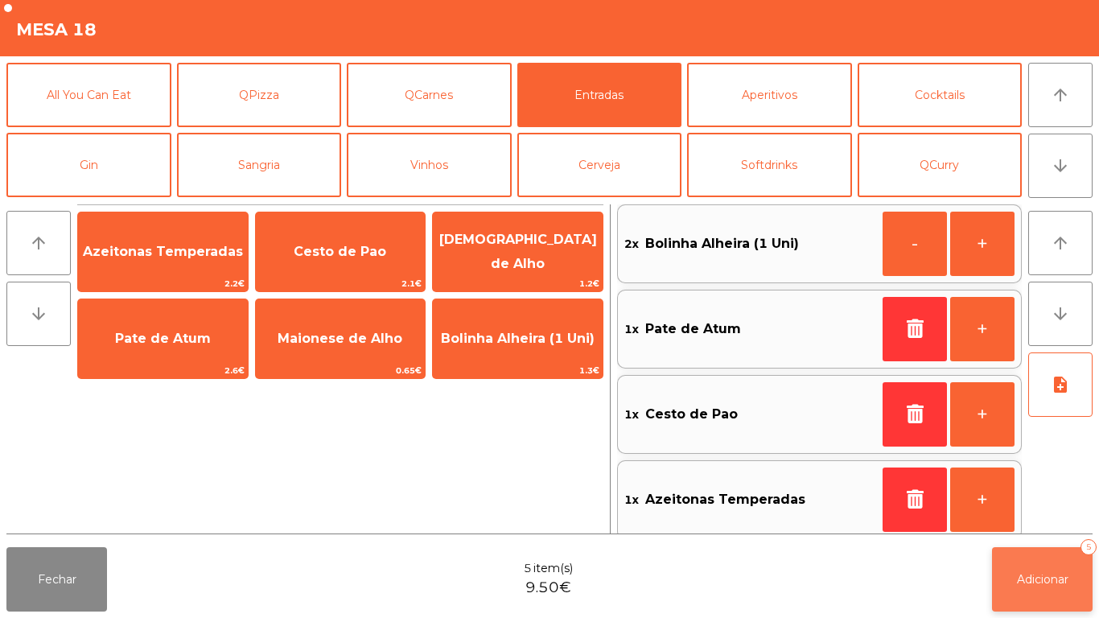
click at [1036, 575] on span "Adicionar" at bounding box center [1043, 579] width 52 height 14
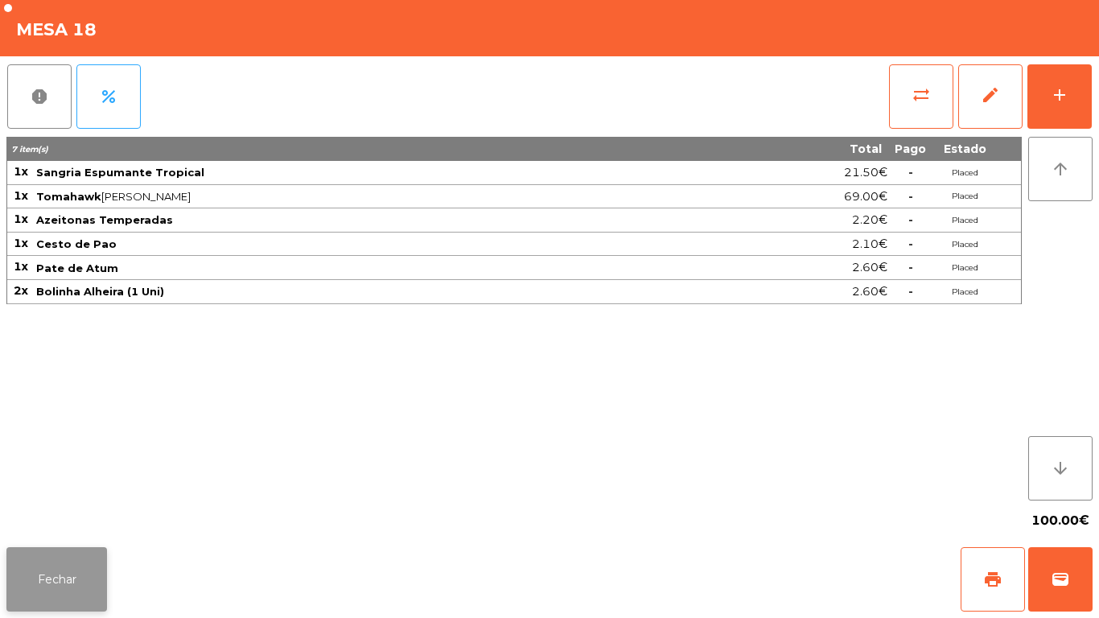
click at [55, 567] on button "Fechar" at bounding box center [56, 579] width 101 height 64
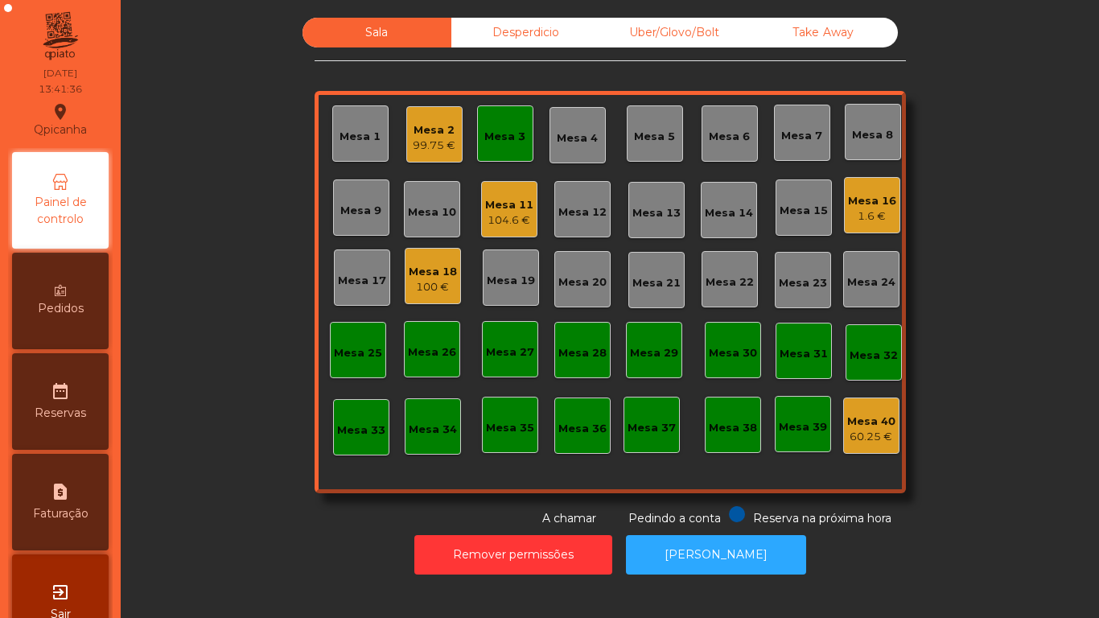
click at [849, 204] on div "Mesa 16" at bounding box center [872, 201] width 48 height 16
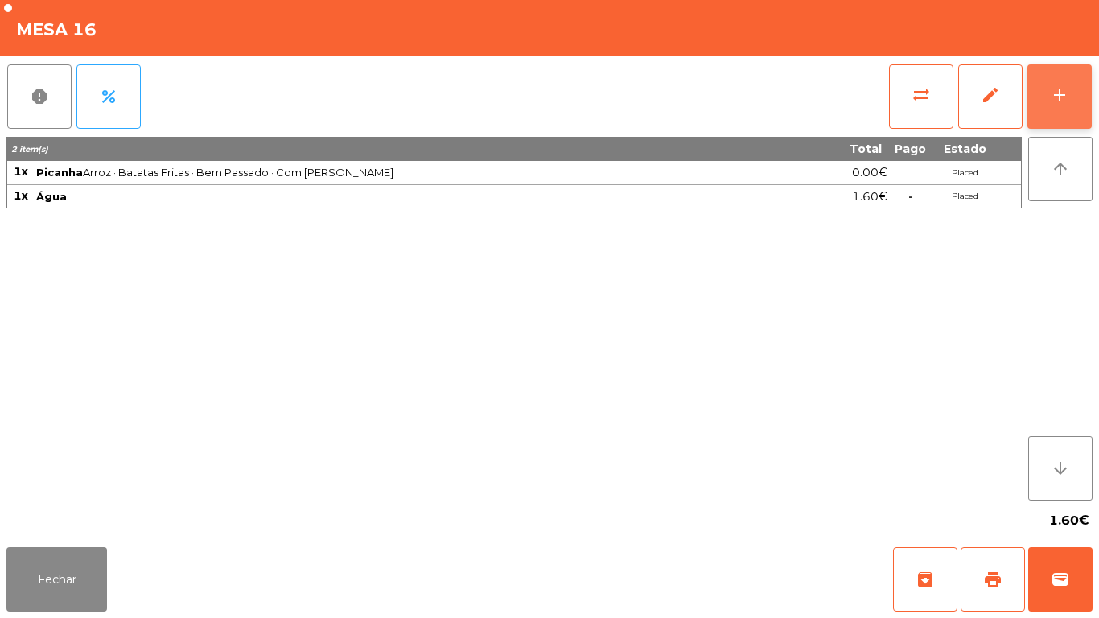
click at [1048, 96] on button "add" at bounding box center [1060, 96] width 64 height 64
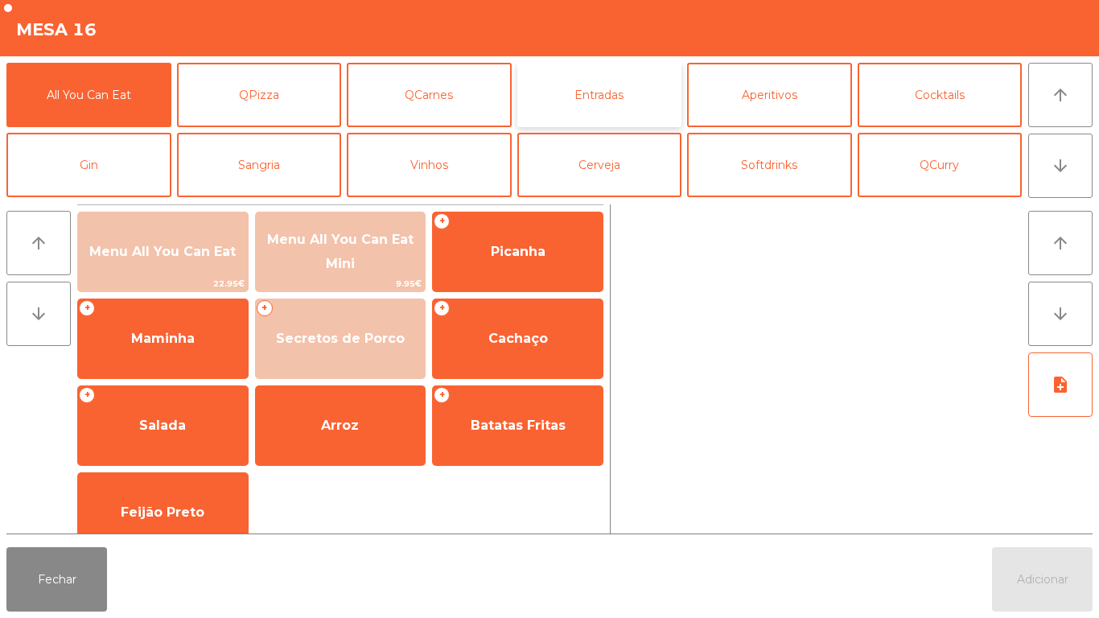
click at [589, 93] on button "Entradas" at bounding box center [599, 95] width 165 height 64
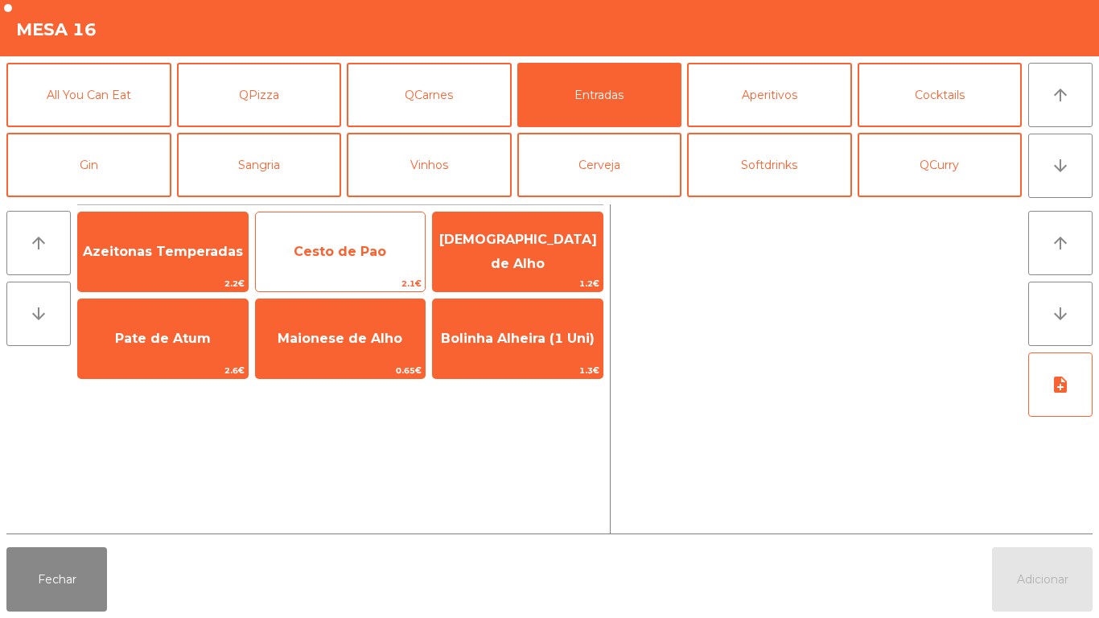
click at [319, 262] on span "Cesto de Pao" at bounding box center [341, 251] width 170 height 43
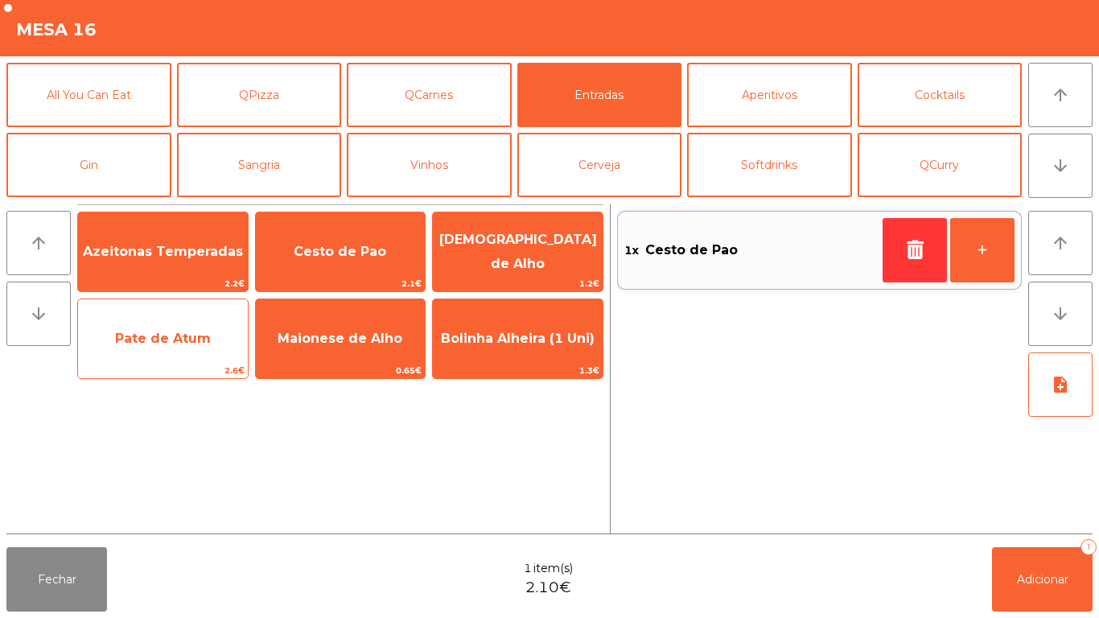
click at [150, 346] on span "Pate de Atum" at bounding box center [163, 338] width 170 height 43
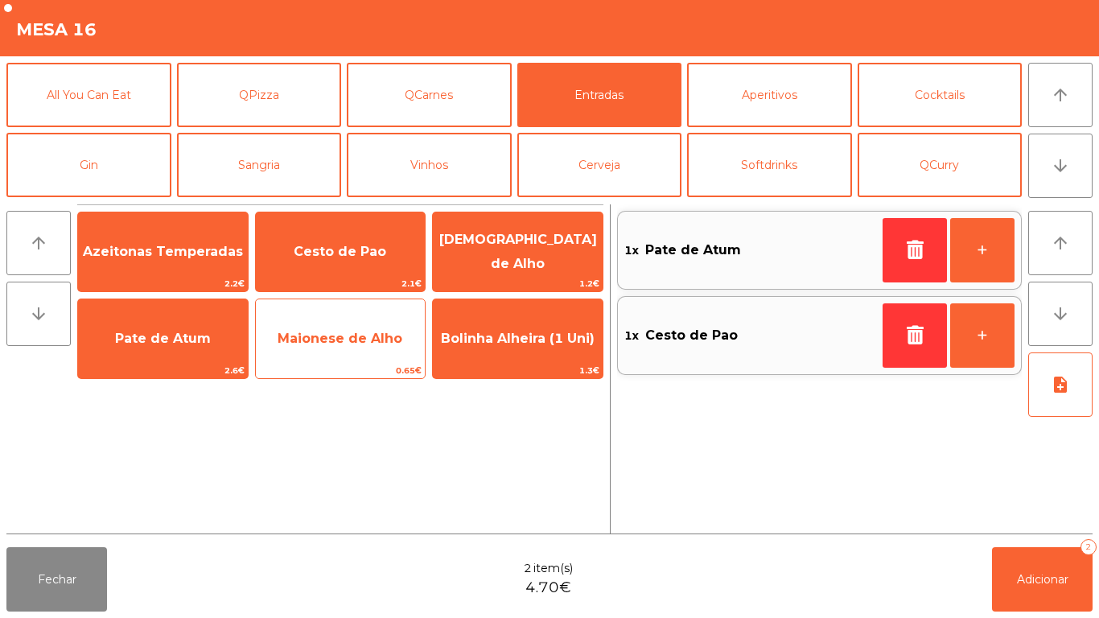
click at [336, 342] on span "Maionese de Alho" at bounding box center [340, 338] width 125 height 15
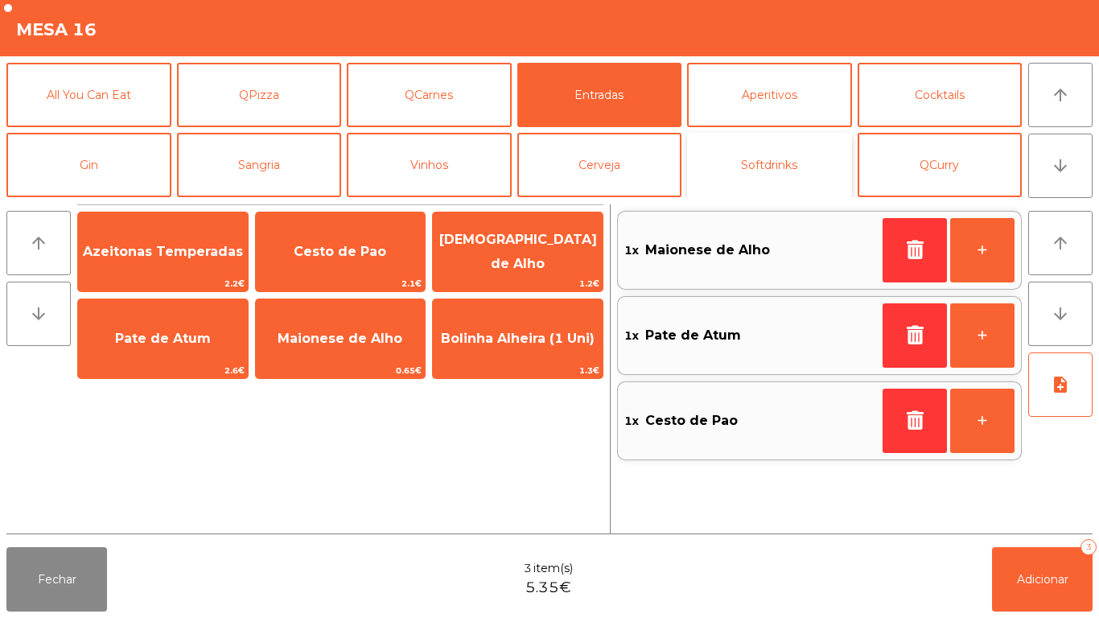
click at [748, 165] on button "Softdrinks" at bounding box center [769, 165] width 165 height 64
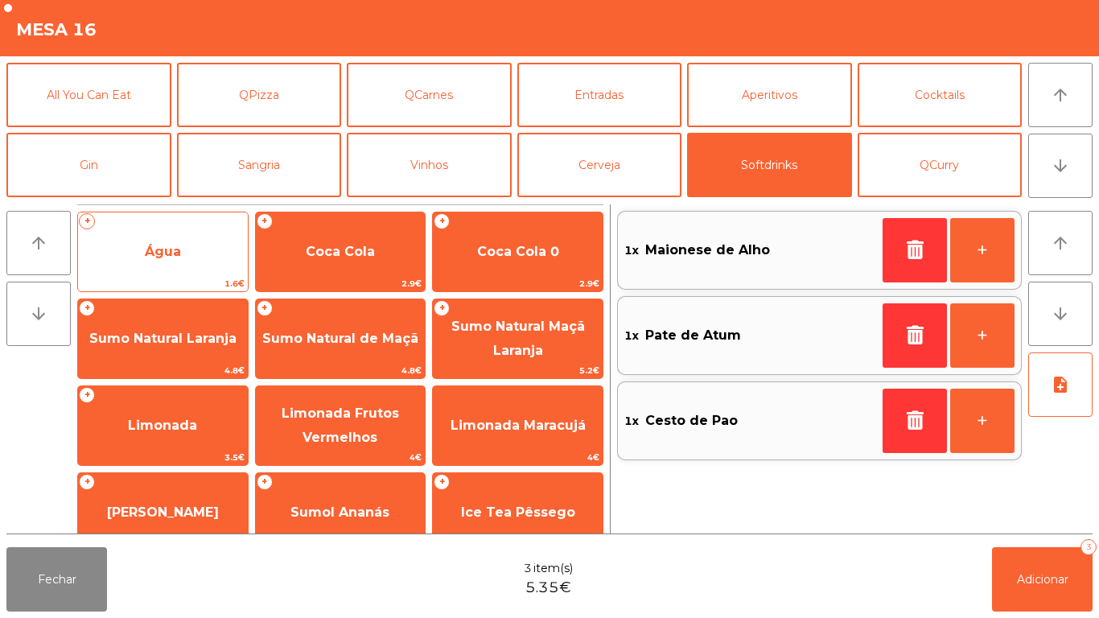
click at [177, 241] on span "Água" at bounding box center [163, 251] width 170 height 43
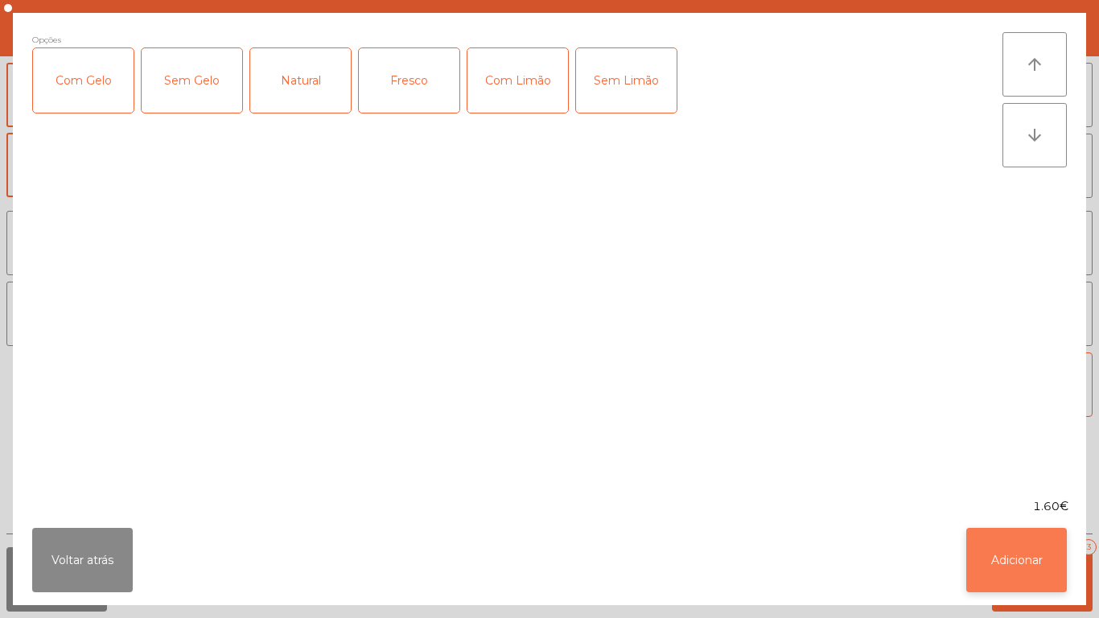
click at [1010, 567] on button "Adicionar" at bounding box center [1017, 560] width 101 height 64
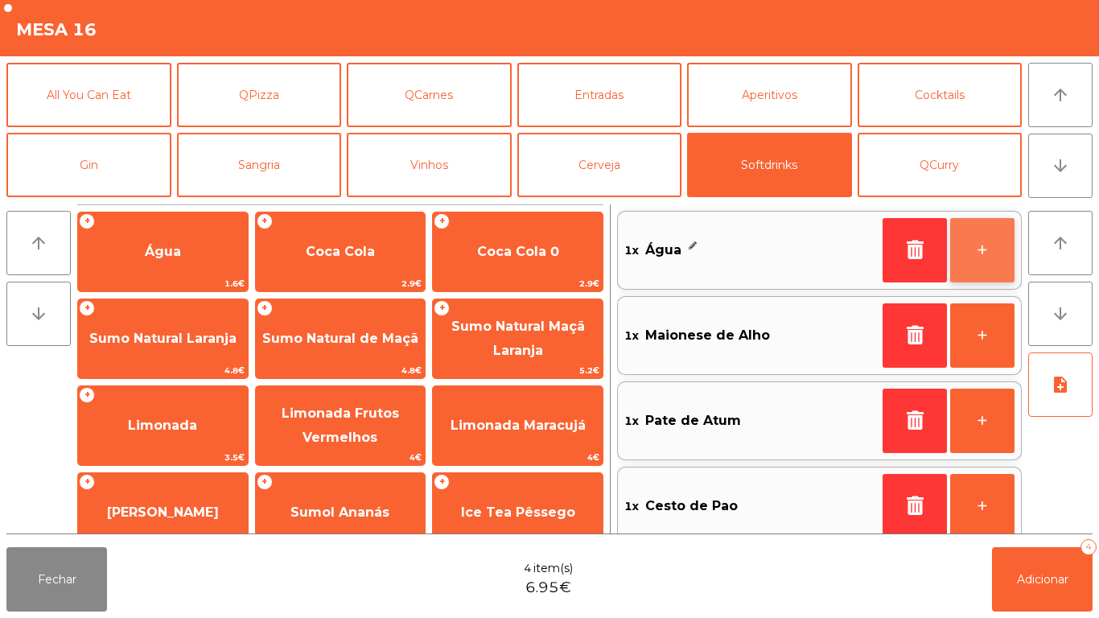
click at [975, 245] on button "+" at bounding box center [982, 250] width 64 height 64
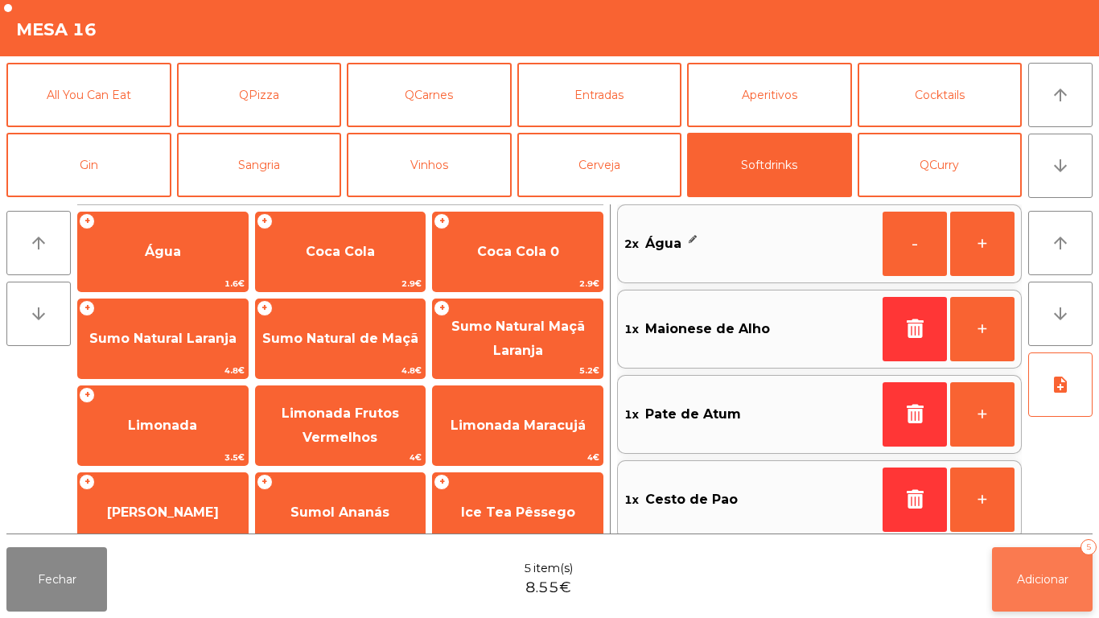
click at [1054, 592] on button "Adicionar 5" at bounding box center [1042, 579] width 101 height 64
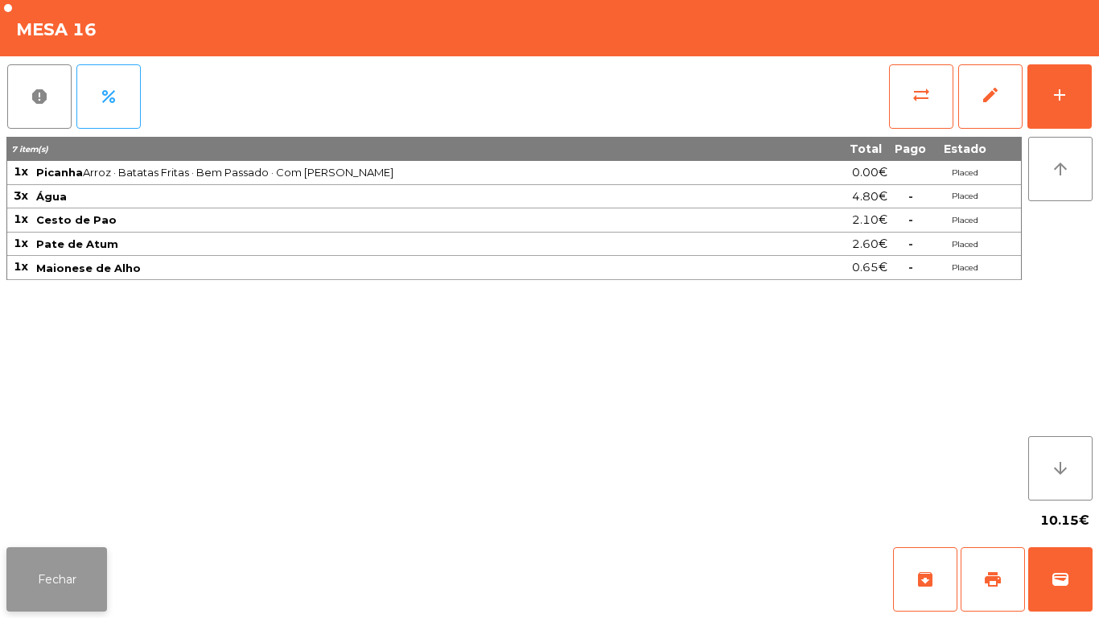
click at [80, 579] on button "Fechar" at bounding box center [56, 579] width 101 height 64
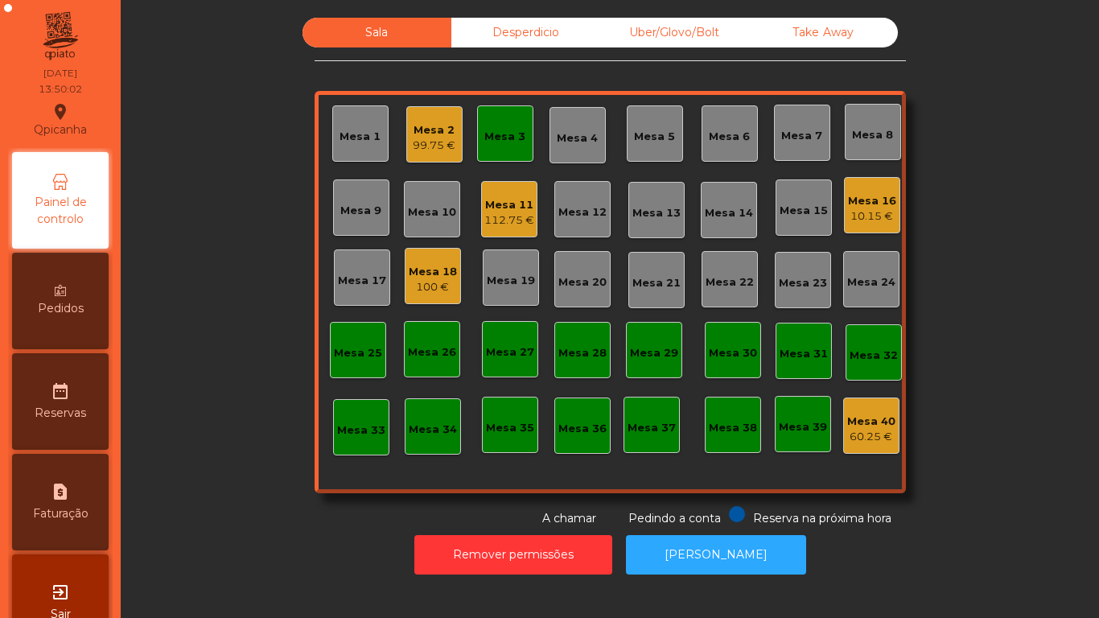
click at [423, 141] on div "99.75 €" at bounding box center [434, 146] width 43 height 16
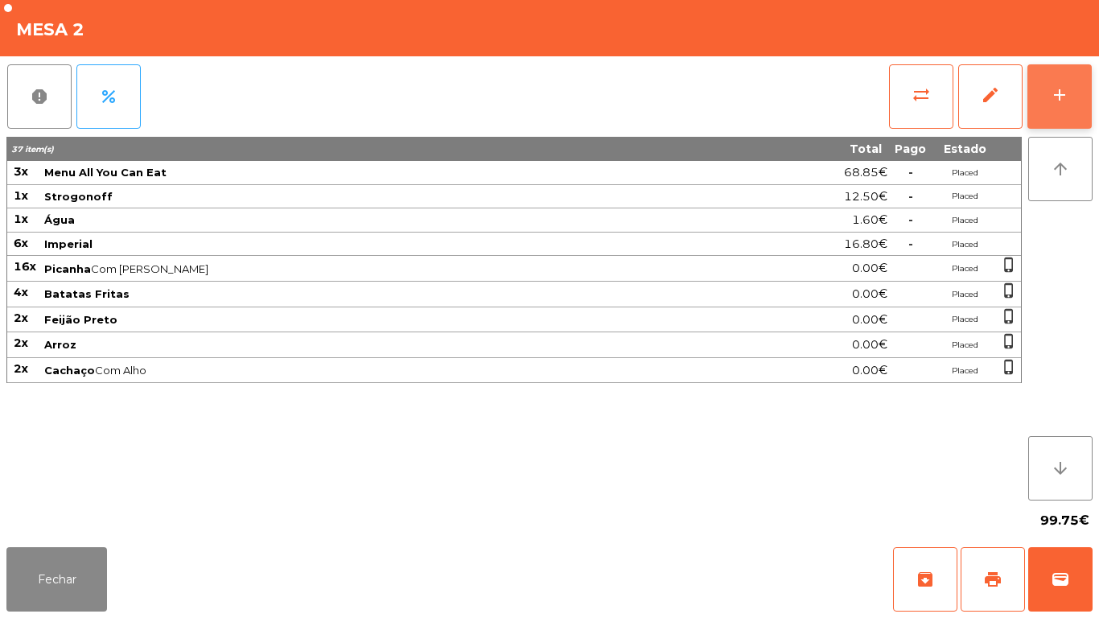
click at [1057, 107] on button "add" at bounding box center [1060, 96] width 64 height 64
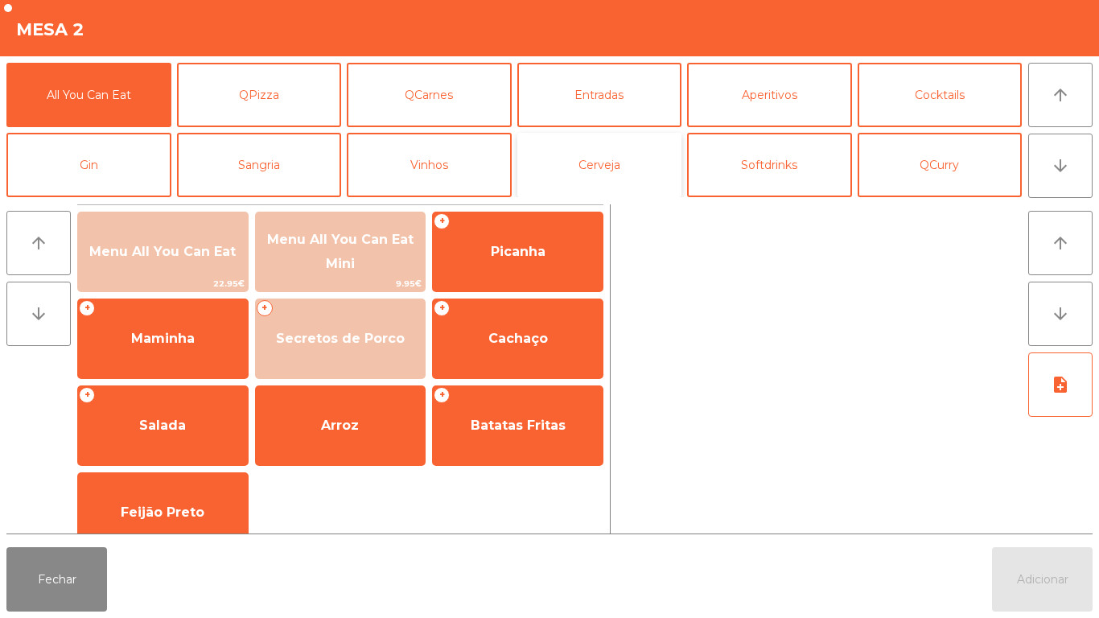
click at [616, 175] on button "Cerveja" at bounding box center [599, 165] width 165 height 64
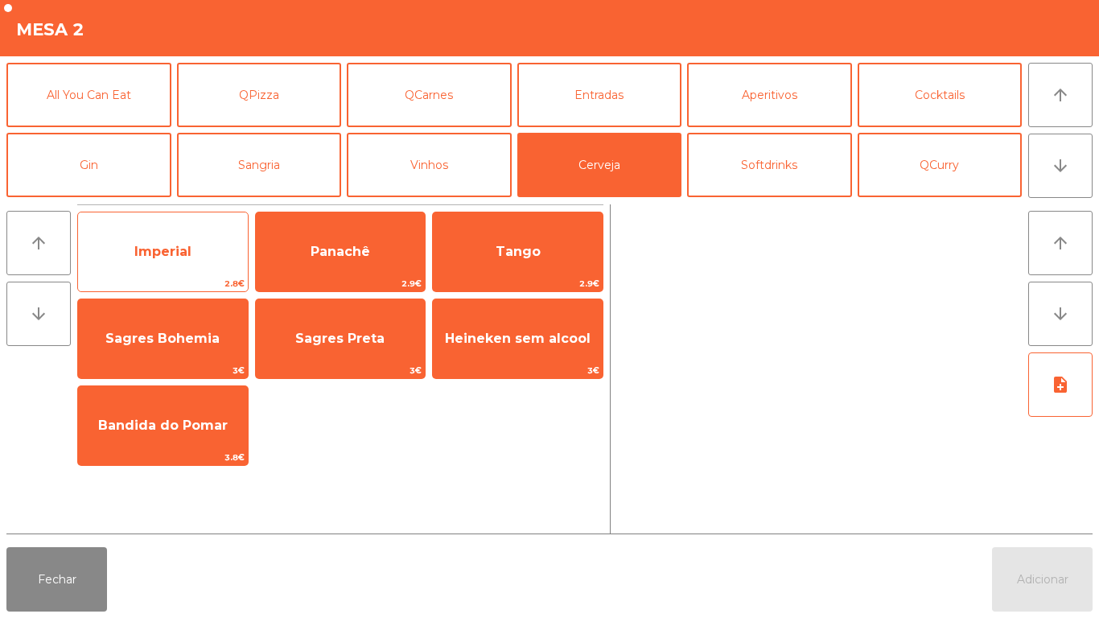
click at [172, 249] on span "Imperial" at bounding box center [162, 251] width 57 height 15
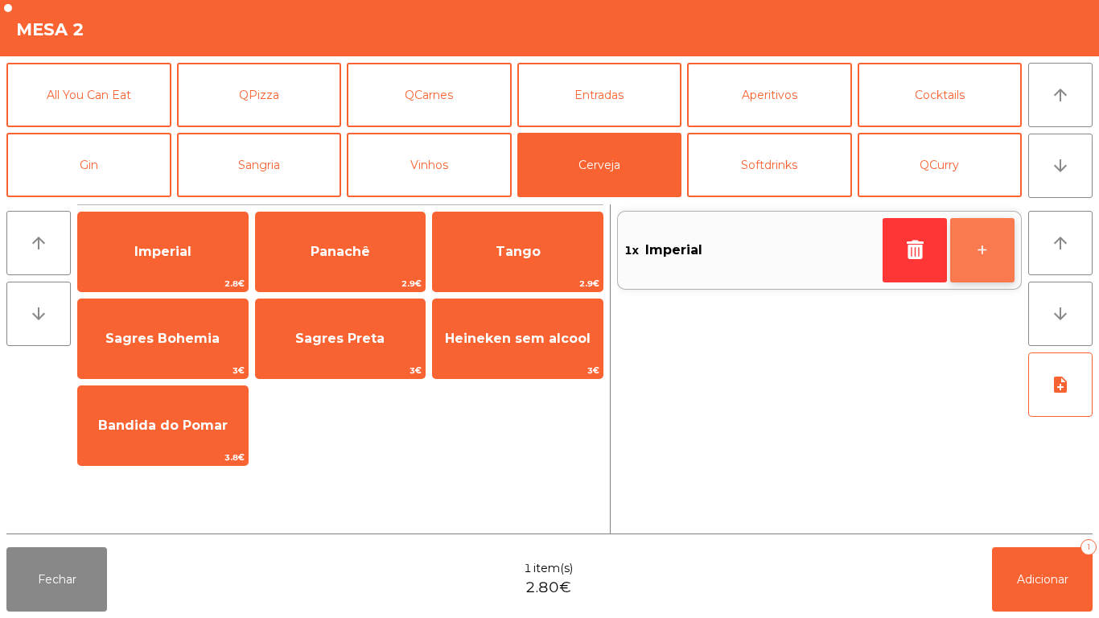
click at [985, 245] on button "+" at bounding box center [982, 250] width 64 height 64
click at [979, 252] on button "+" at bounding box center [982, 250] width 64 height 64
click at [1045, 179] on button "arrow_downward" at bounding box center [1060, 166] width 64 height 64
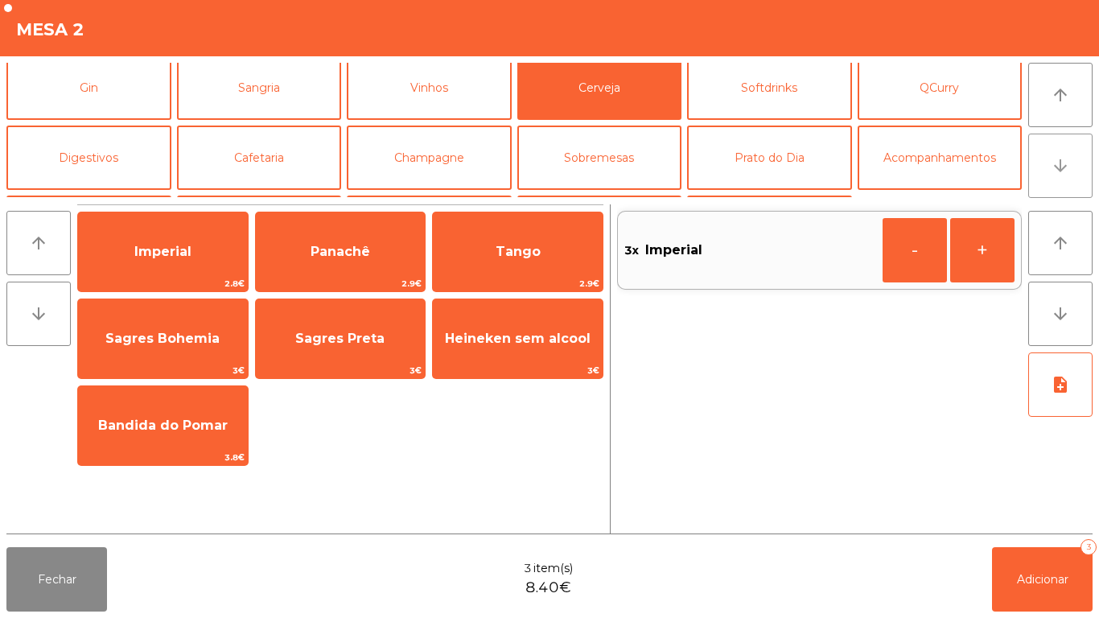
scroll to position [140, 0]
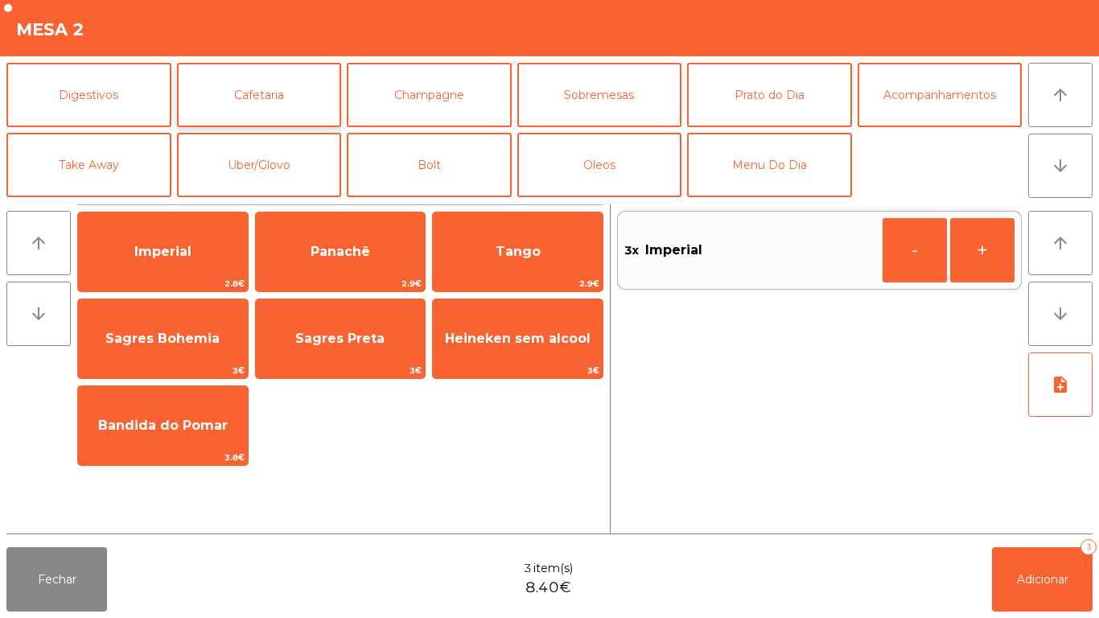
click at [262, 97] on button "Cafetaria" at bounding box center [259, 95] width 165 height 64
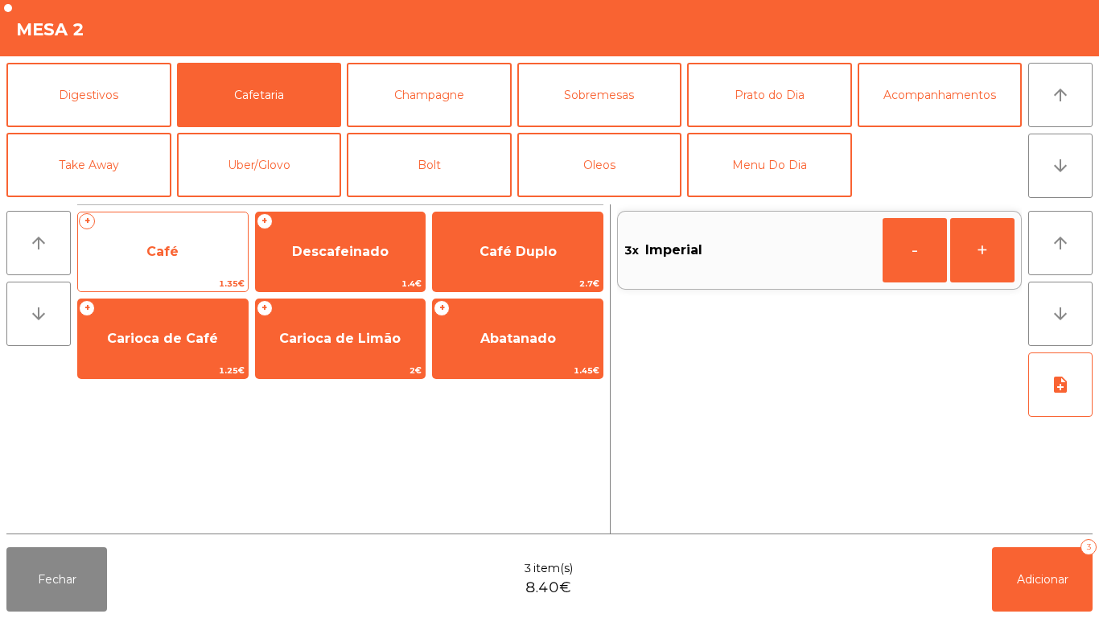
click at [150, 253] on span "Café" at bounding box center [162, 251] width 32 height 15
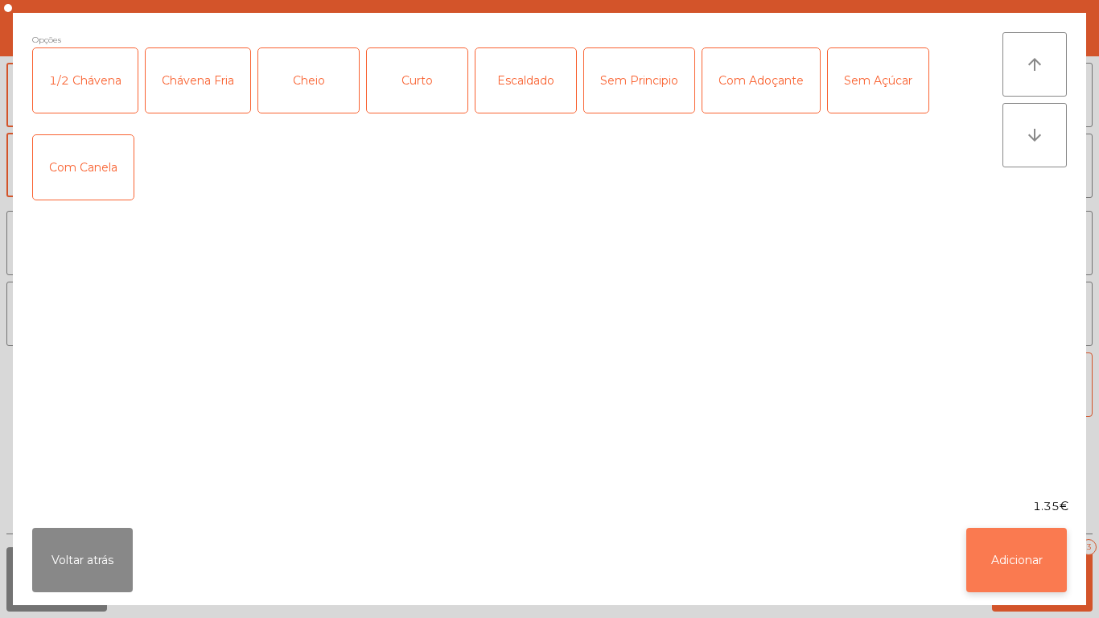
click at [1021, 562] on button "Adicionar" at bounding box center [1017, 560] width 101 height 64
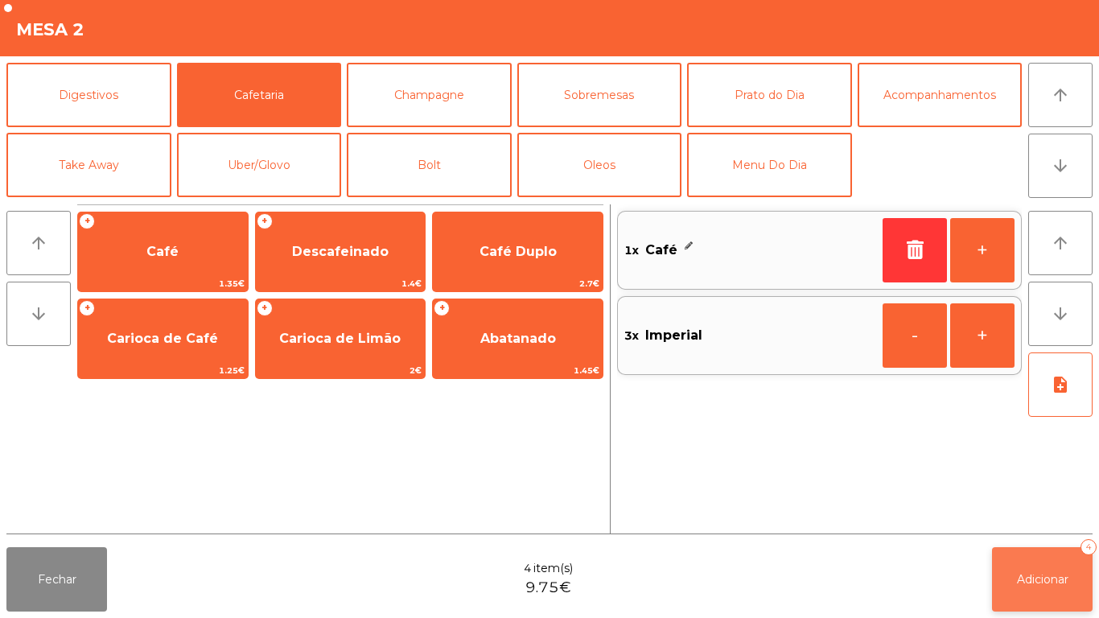
click at [1029, 567] on button "Adicionar 4" at bounding box center [1042, 579] width 101 height 64
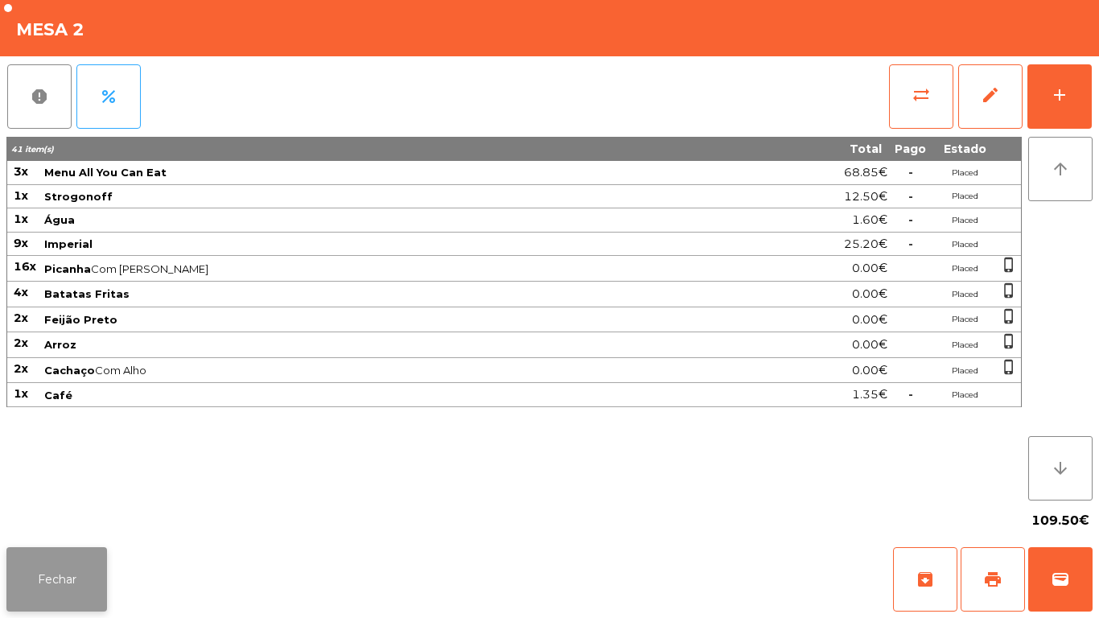
click at [75, 547] on button "Fechar" at bounding box center [56, 579] width 101 height 64
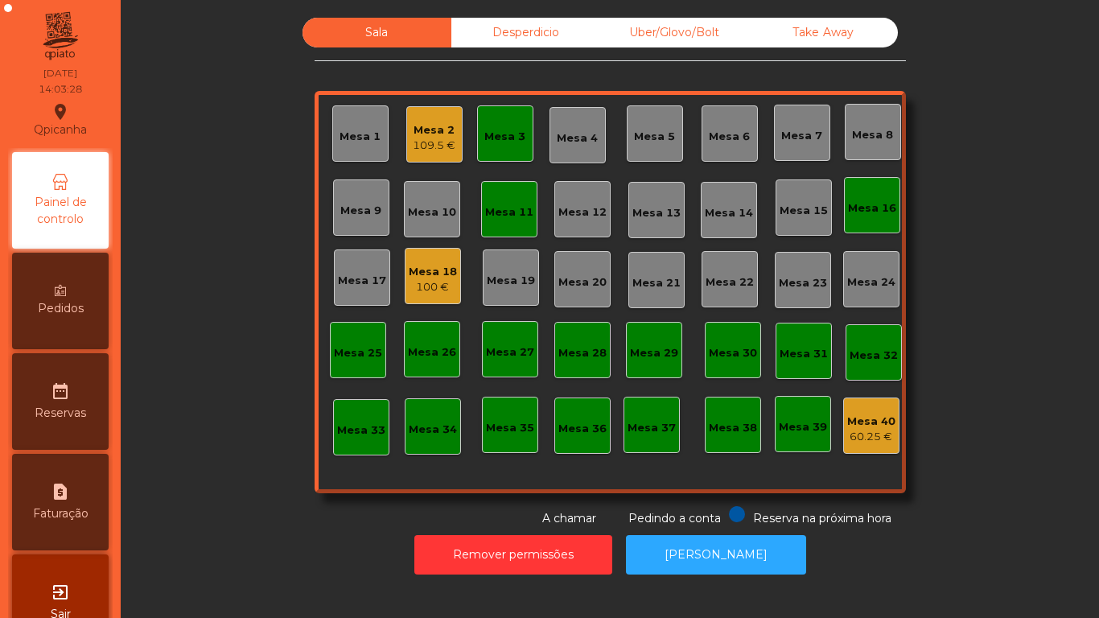
click at [435, 278] on div "Mesa 18" at bounding box center [433, 272] width 48 height 16
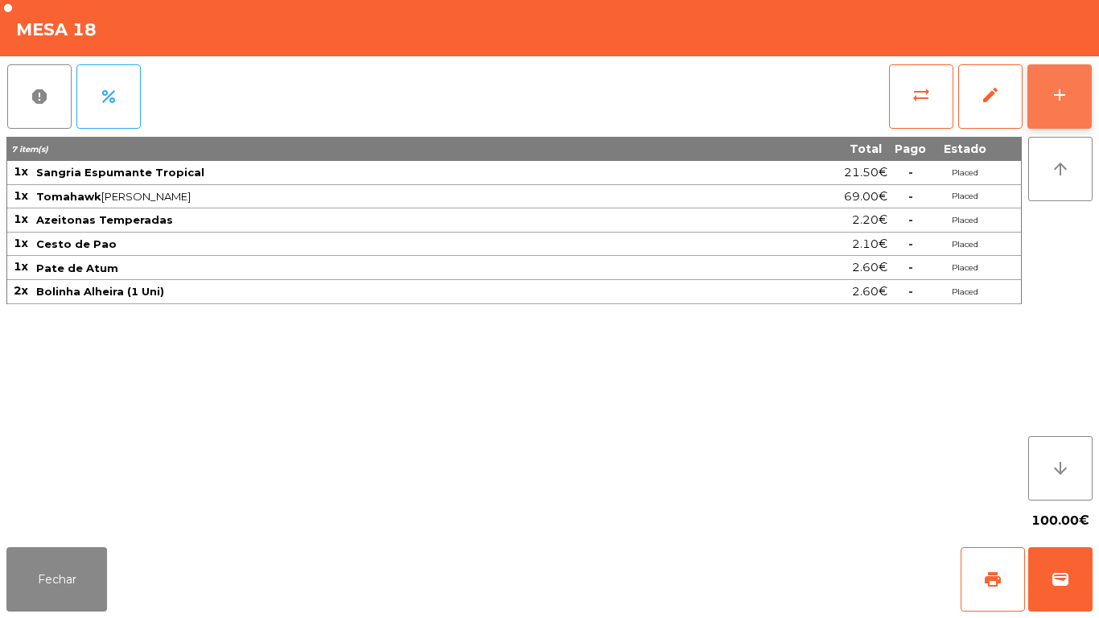
click at [1036, 106] on button "add" at bounding box center [1060, 96] width 64 height 64
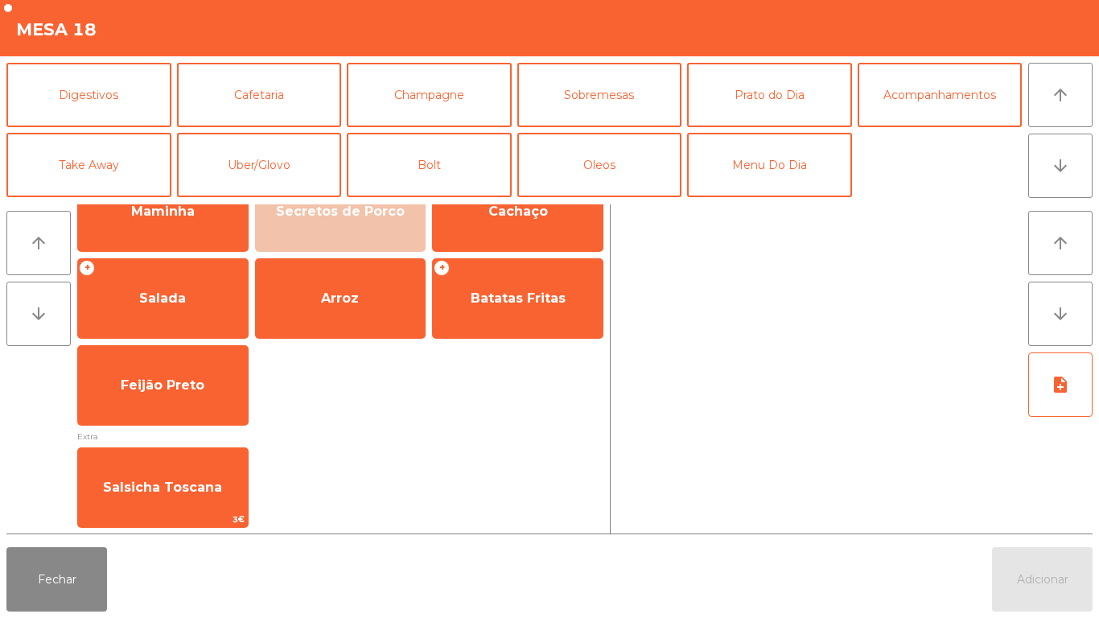
scroll to position [139, 0]
click at [270, 173] on button "Uber/Glovo" at bounding box center [259, 166] width 165 height 64
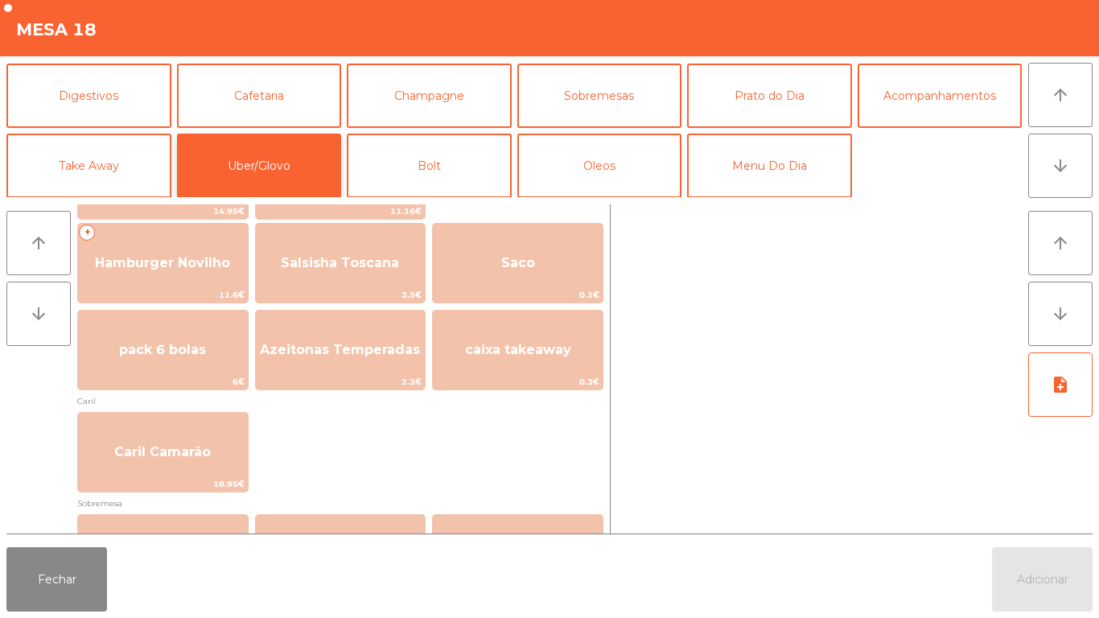
scroll to position [354, 0]
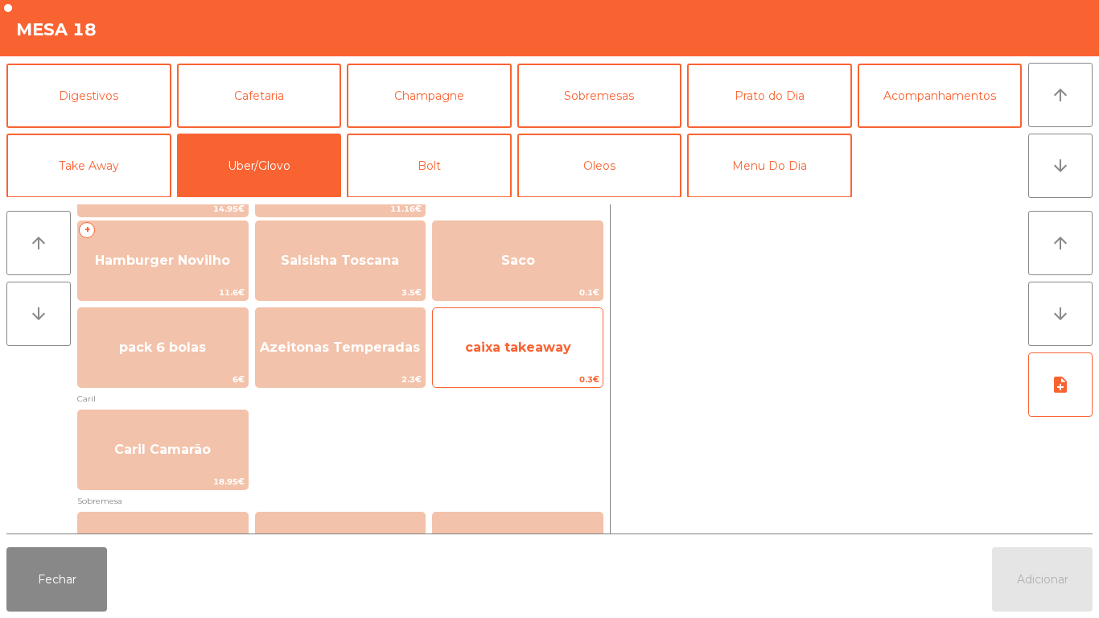
click at [518, 324] on div "caixa takeaway 0.3€" at bounding box center [517, 347] width 171 height 80
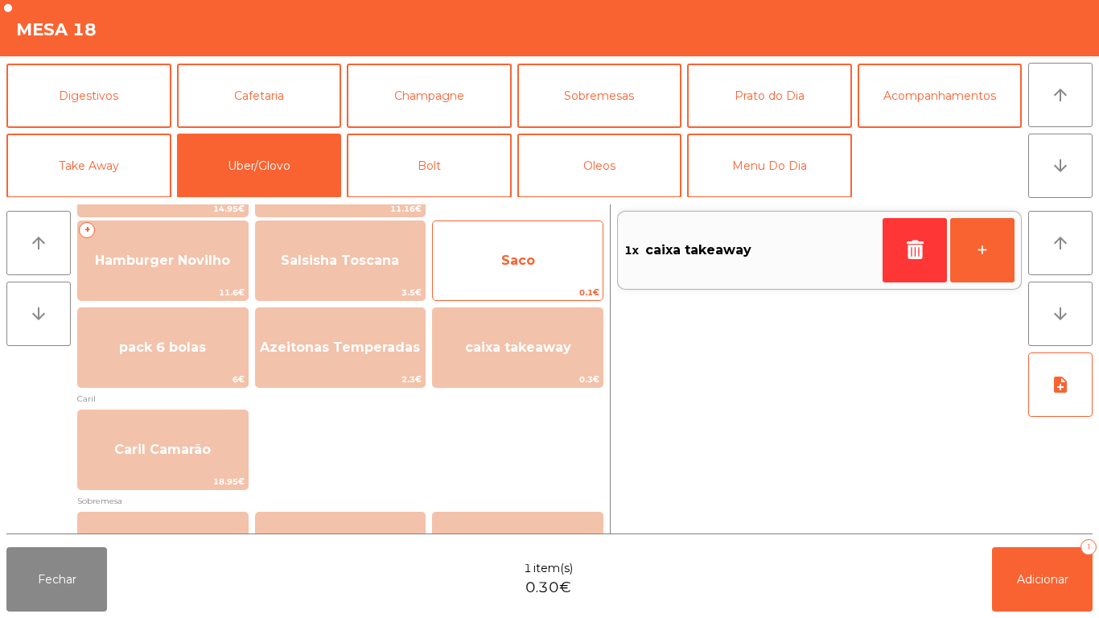
click at [509, 239] on span "Saco" at bounding box center [518, 260] width 170 height 43
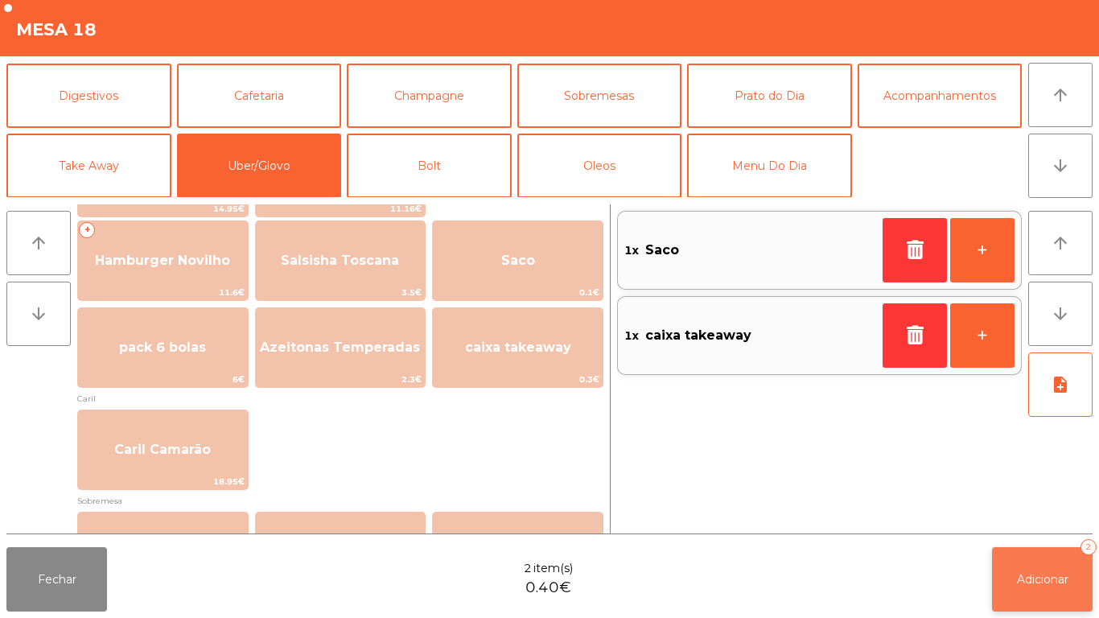
click at [1041, 564] on button "Adicionar 2" at bounding box center [1042, 579] width 101 height 64
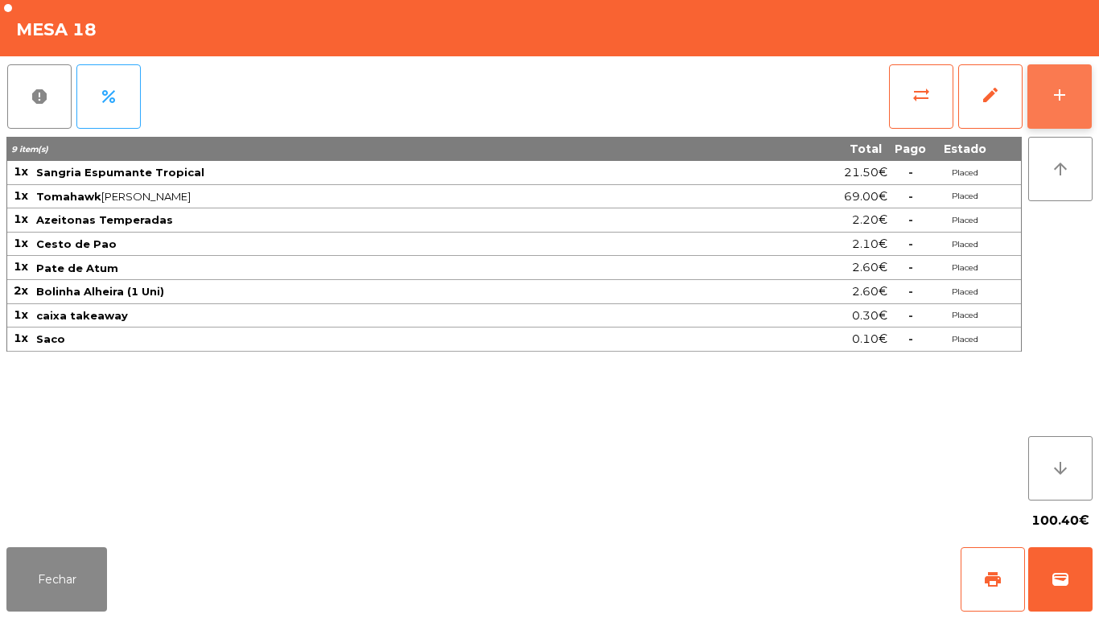
click at [1057, 109] on button "add" at bounding box center [1060, 96] width 64 height 64
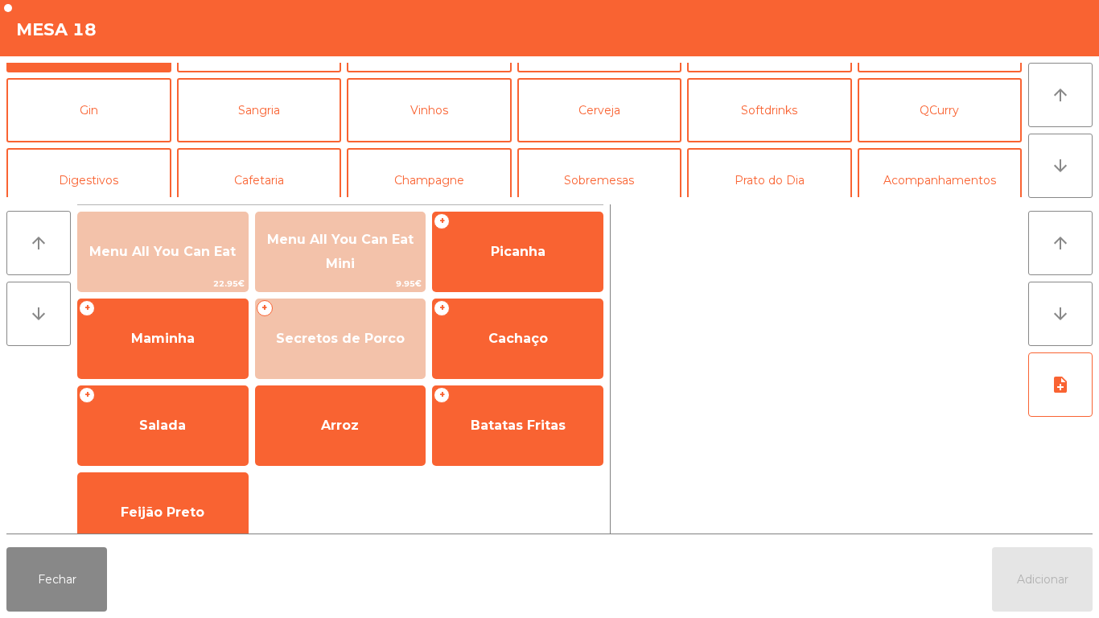
scroll to position [80, 0]
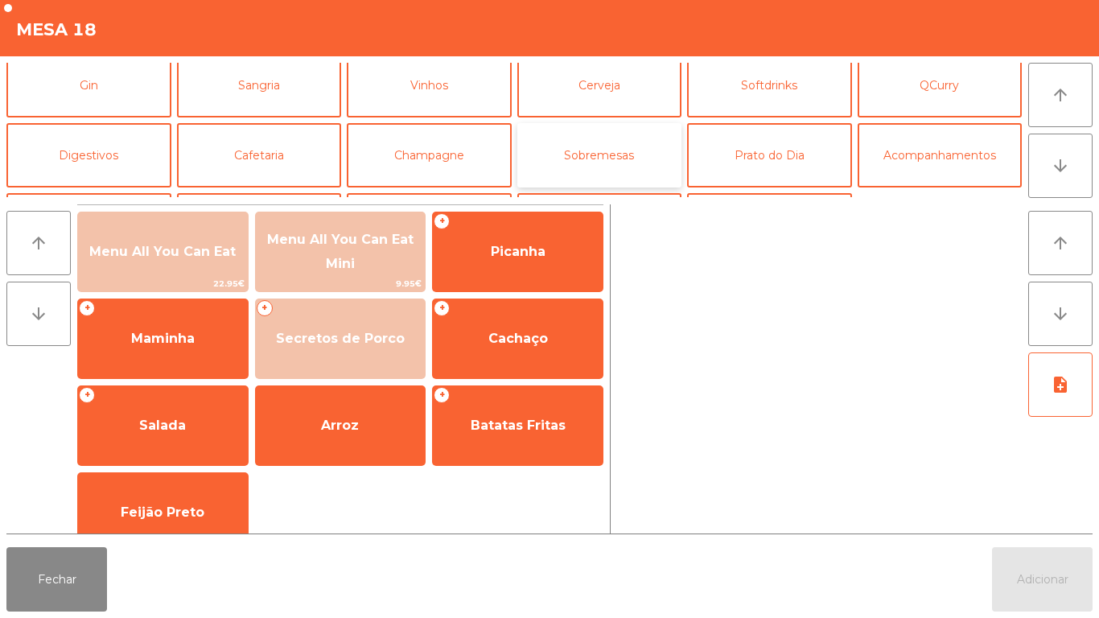
click at [609, 167] on button "Sobremesas" at bounding box center [599, 155] width 165 height 64
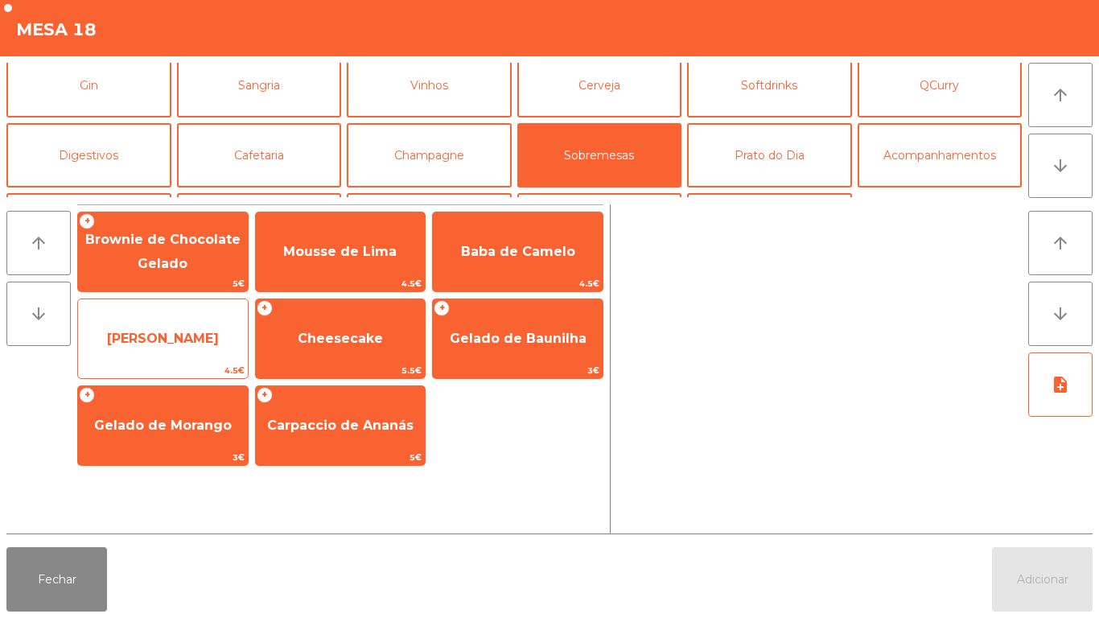
click at [192, 346] on span "Mousse Maracujá" at bounding box center [163, 338] width 170 height 43
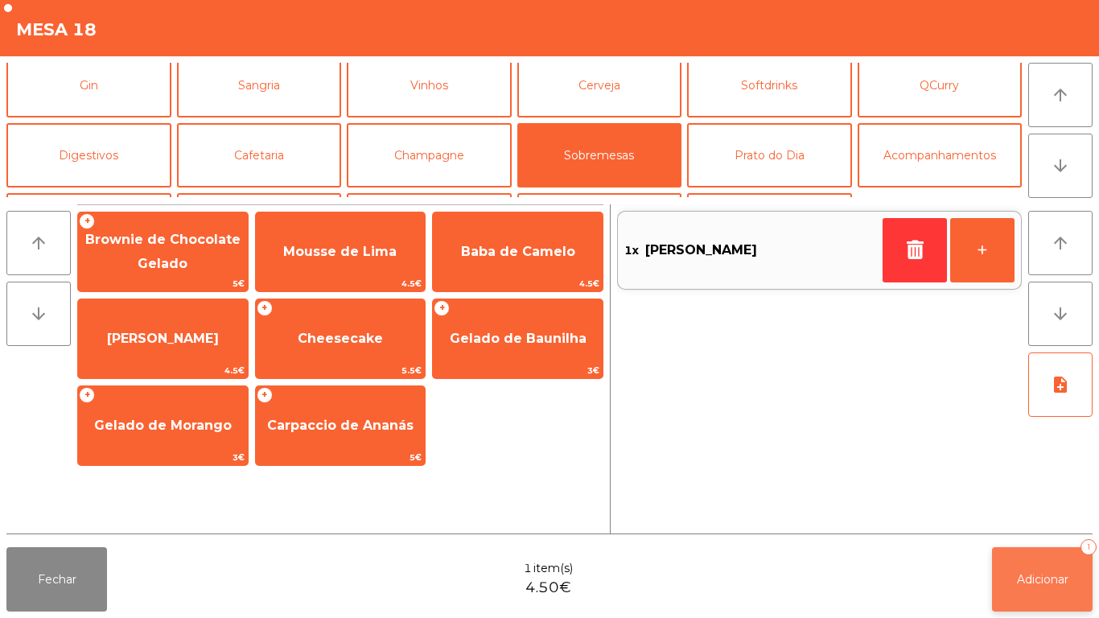
click at [1048, 562] on button "Adicionar 1" at bounding box center [1042, 579] width 101 height 64
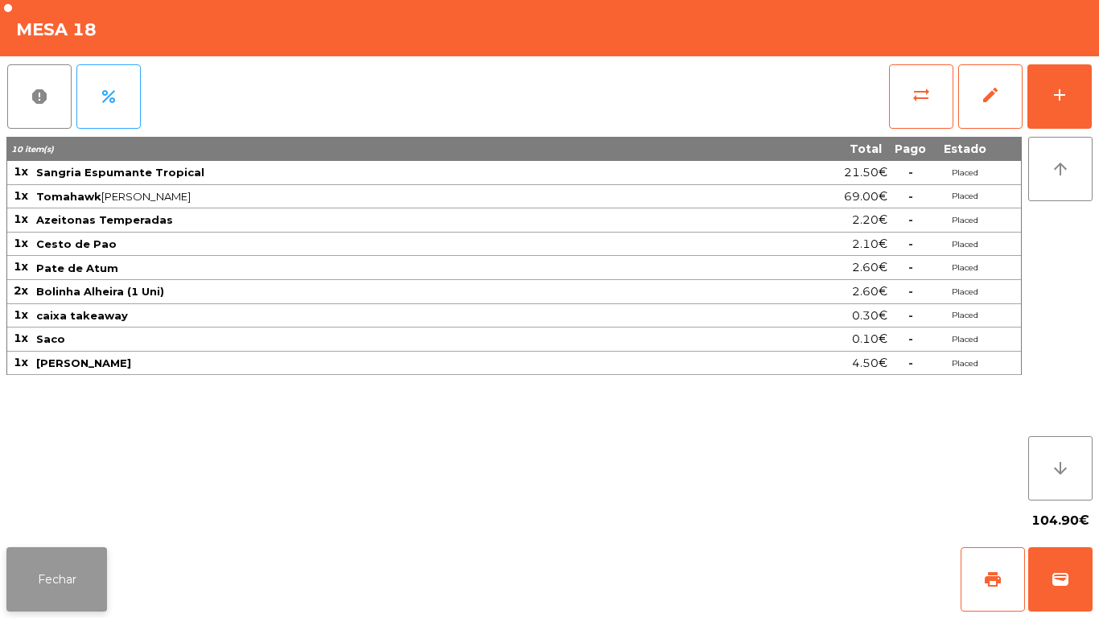
click at [61, 577] on button "Fechar" at bounding box center [56, 579] width 101 height 64
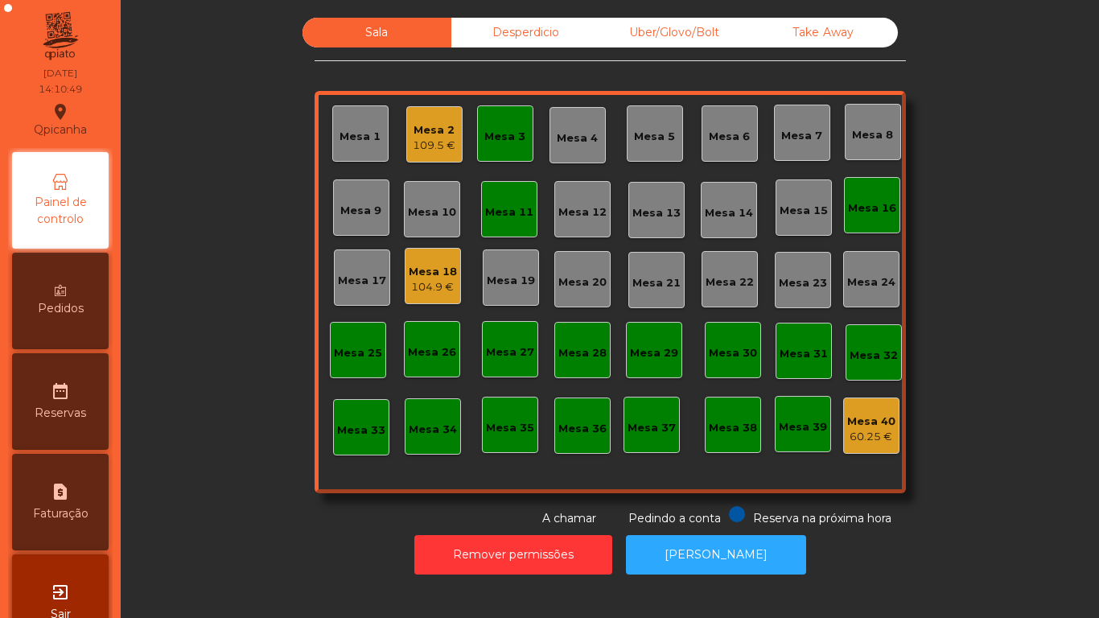
click at [780, 212] on div "Mesa 15" at bounding box center [804, 211] width 48 height 16
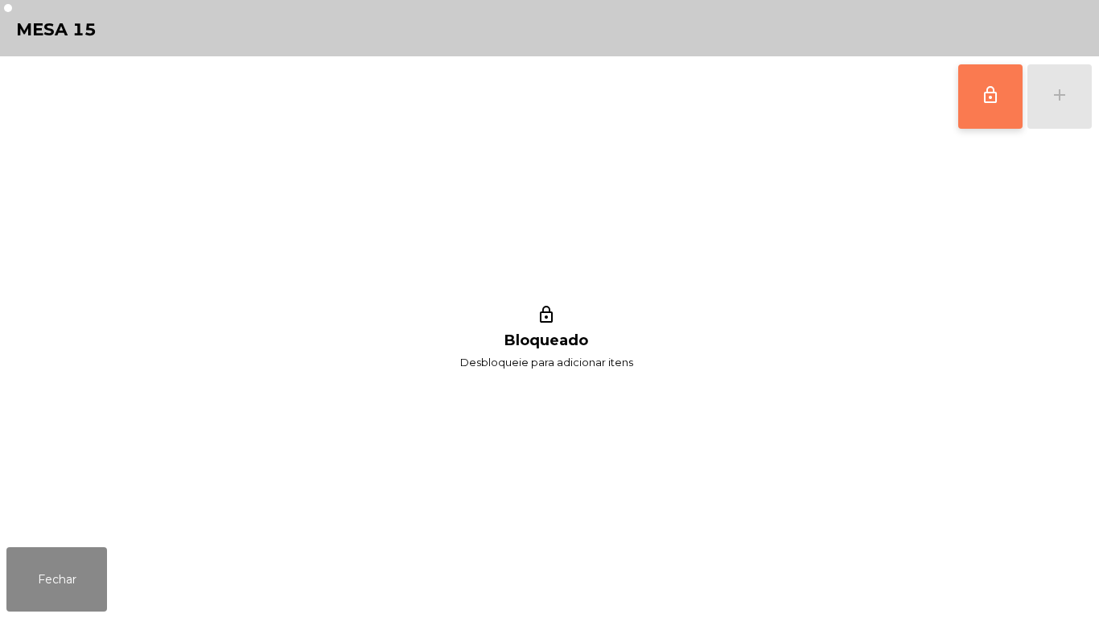
click at [984, 105] on button "lock_outline" at bounding box center [990, 96] width 64 height 64
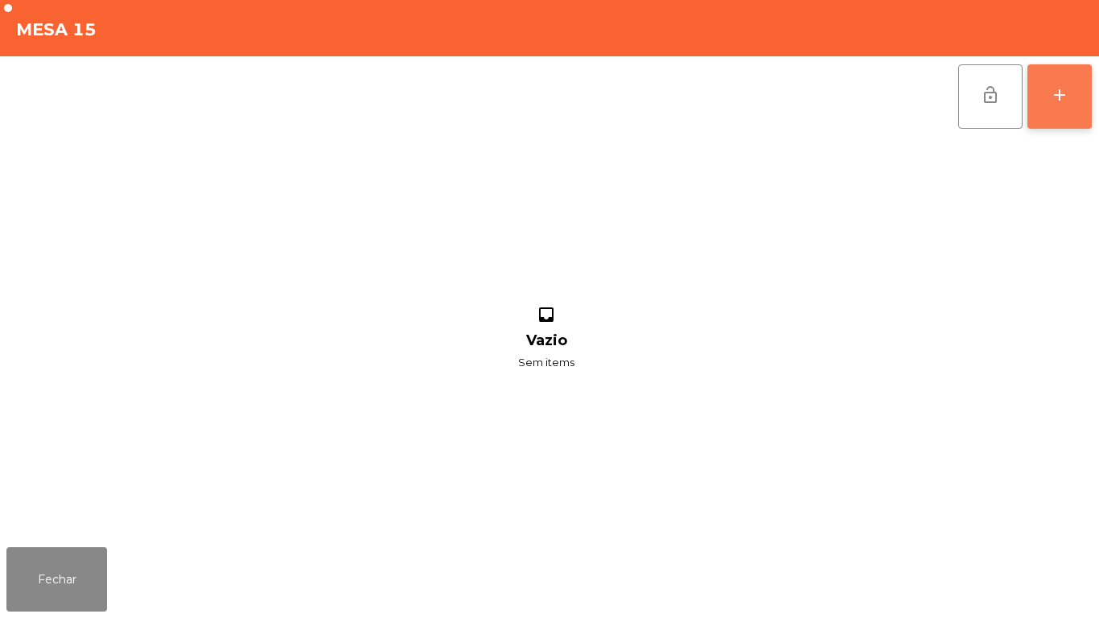
click at [1059, 98] on div "add" at bounding box center [1059, 94] width 19 height 19
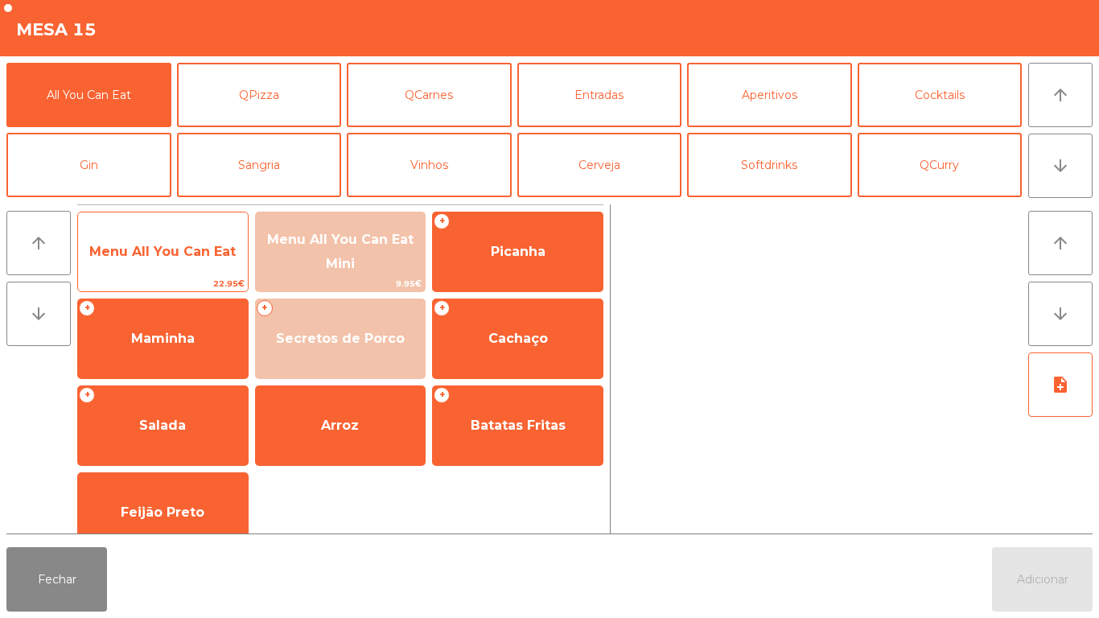
click at [162, 268] on span "Menu All You Can Eat" at bounding box center [163, 251] width 170 height 43
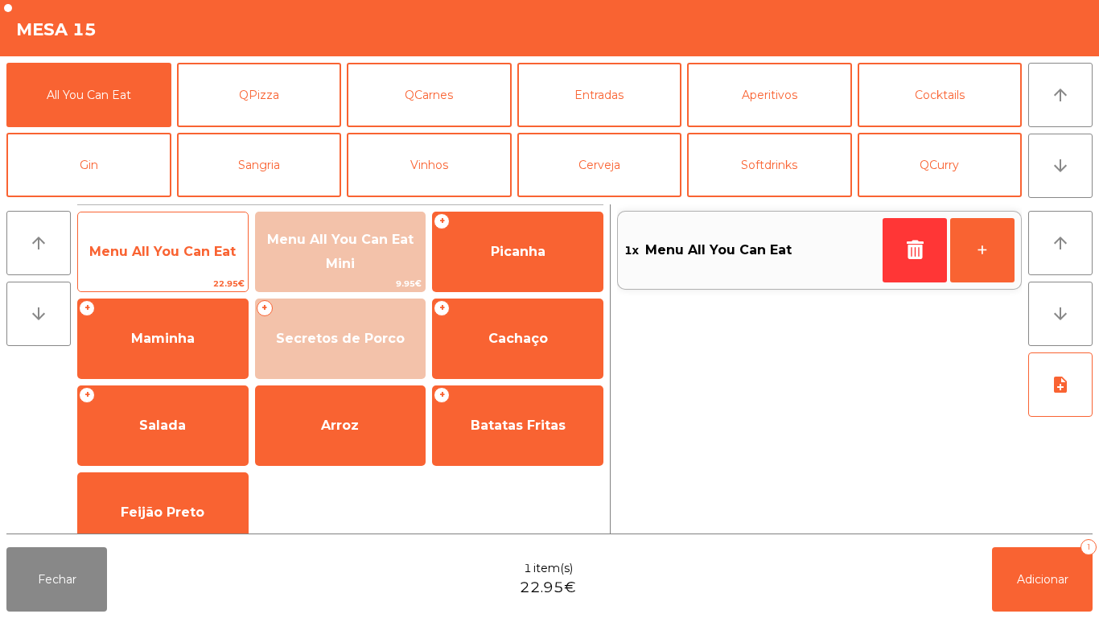
click at [160, 270] on span "Menu All You Can Eat" at bounding box center [163, 251] width 170 height 43
click at [154, 258] on span "Menu All You Can Eat" at bounding box center [162, 251] width 146 height 15
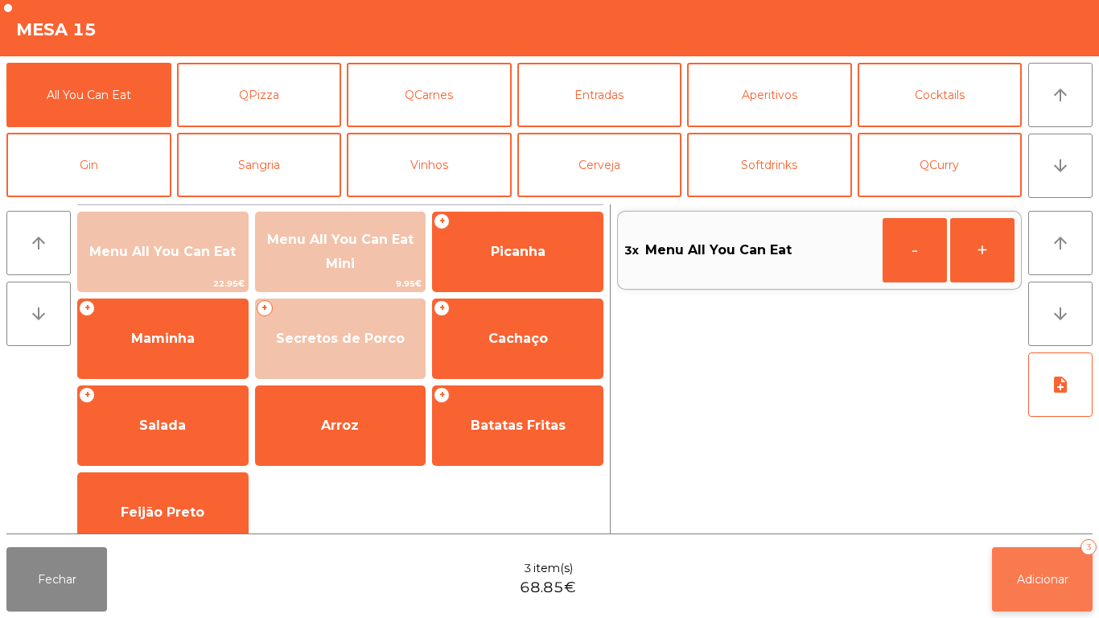
click at [1040, 575] on span "Adicionar" at bounding box center [1043, 579] width 52 height 14
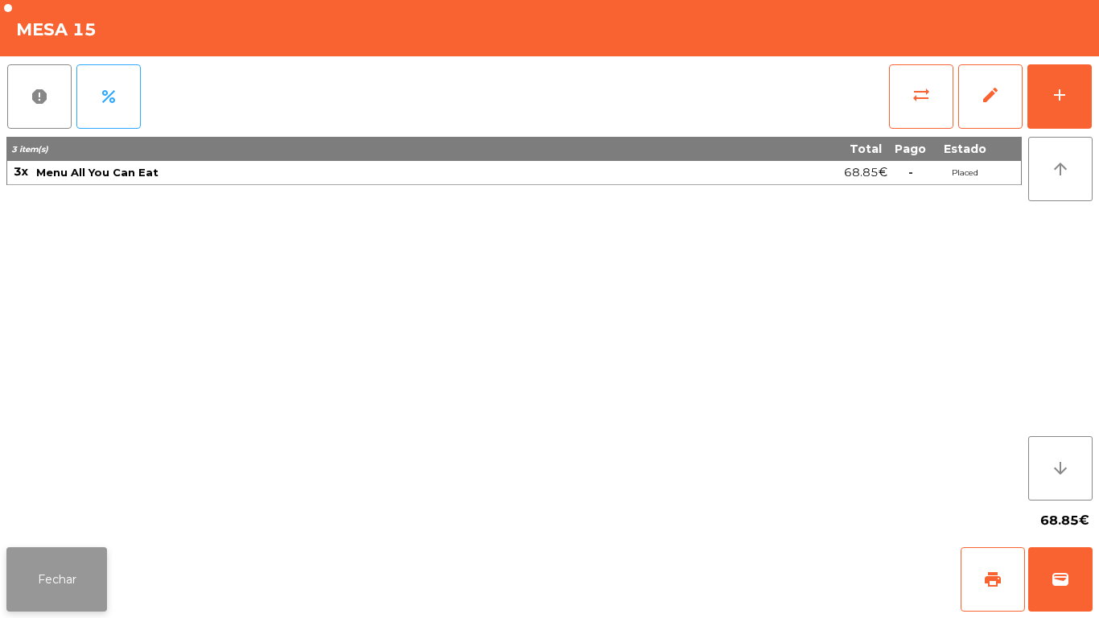
click at [51, 566] on button "Fechar" at bounding box center [56, 579] width 101 height 64
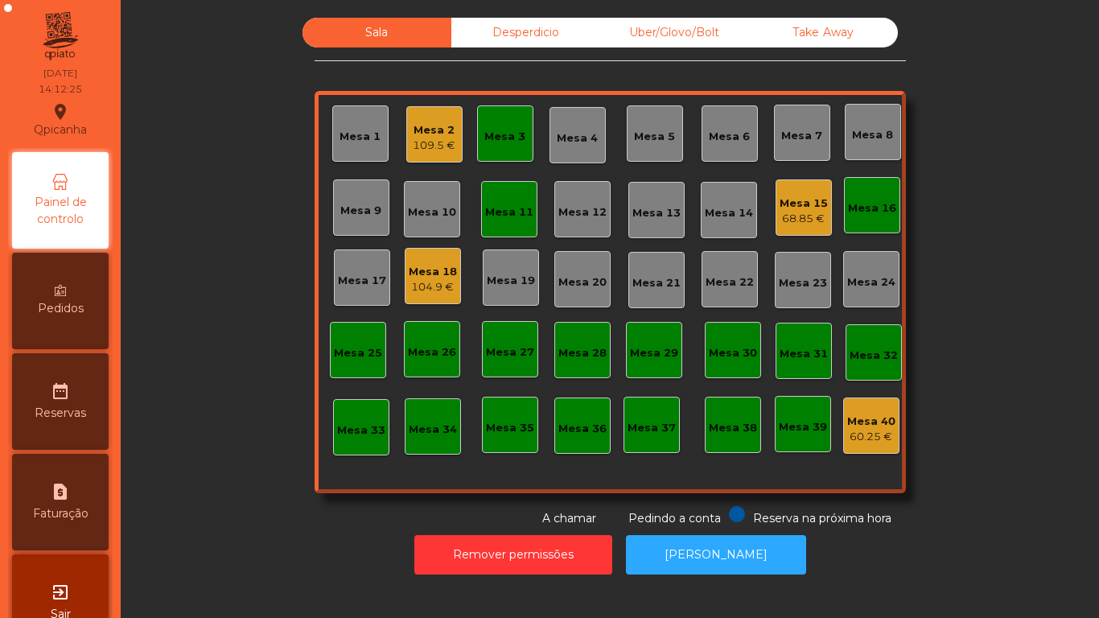
click at [425, 137] on div "Mesa 2" at bounding box center [434, 130] width 43 height 16
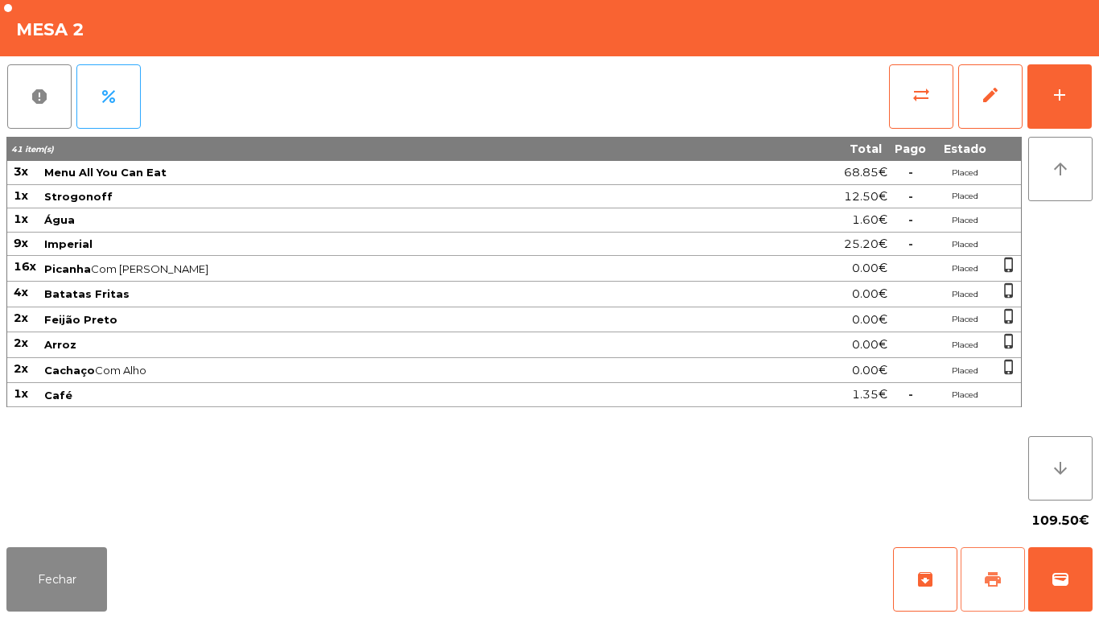
click at [986, 572] on span "print" at bounding box center [992, 579] width 19 height 19
click at [64, 584] on button "Fechar" at bounding box center [56, 579] width 101 height 64
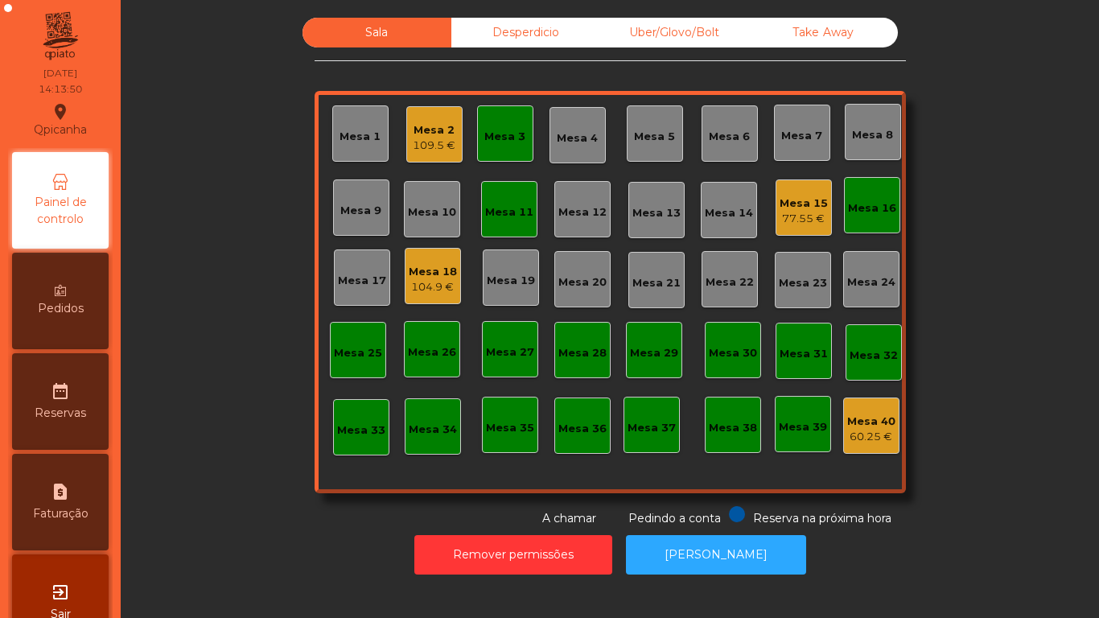
click at [496, 122] on div "Mesa 3" at bounding box center [504, 133] width 41 height 23
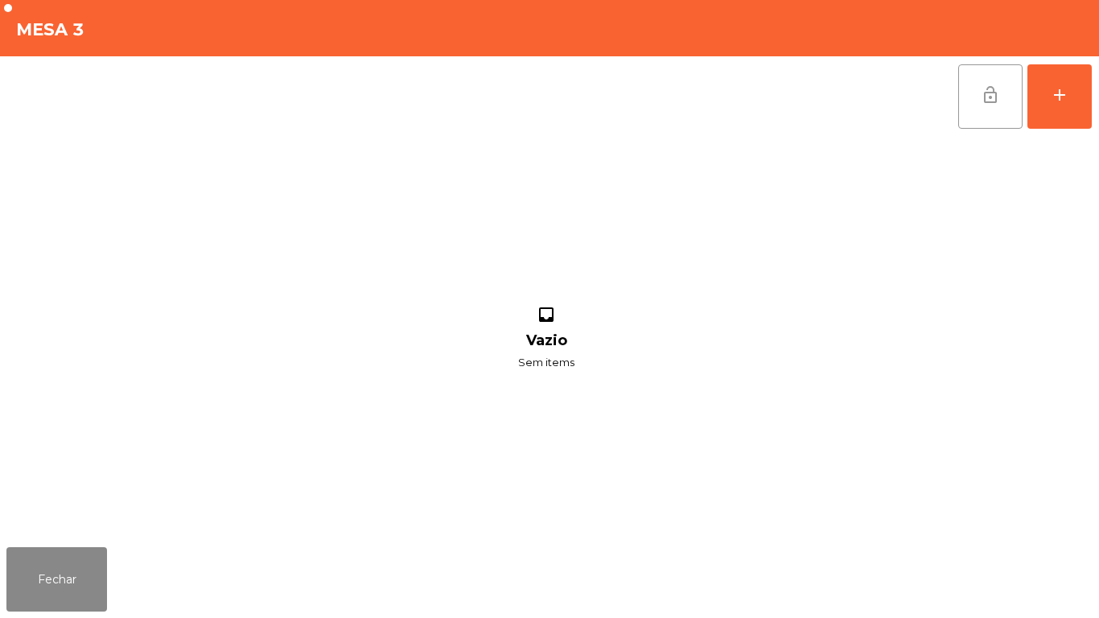
click at [986, 103] on span "lock_open" at bounding box center [990, 94] width 19 height 19
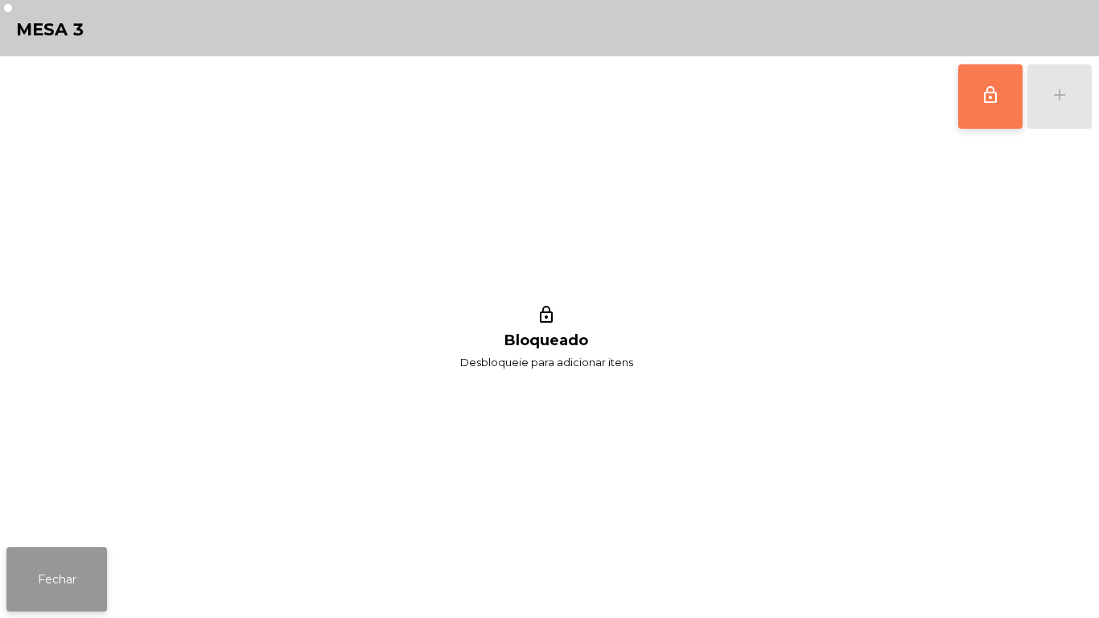
click at [74, 585] on button "Fechar" at bounding box center [56, 579] width 101 height 64
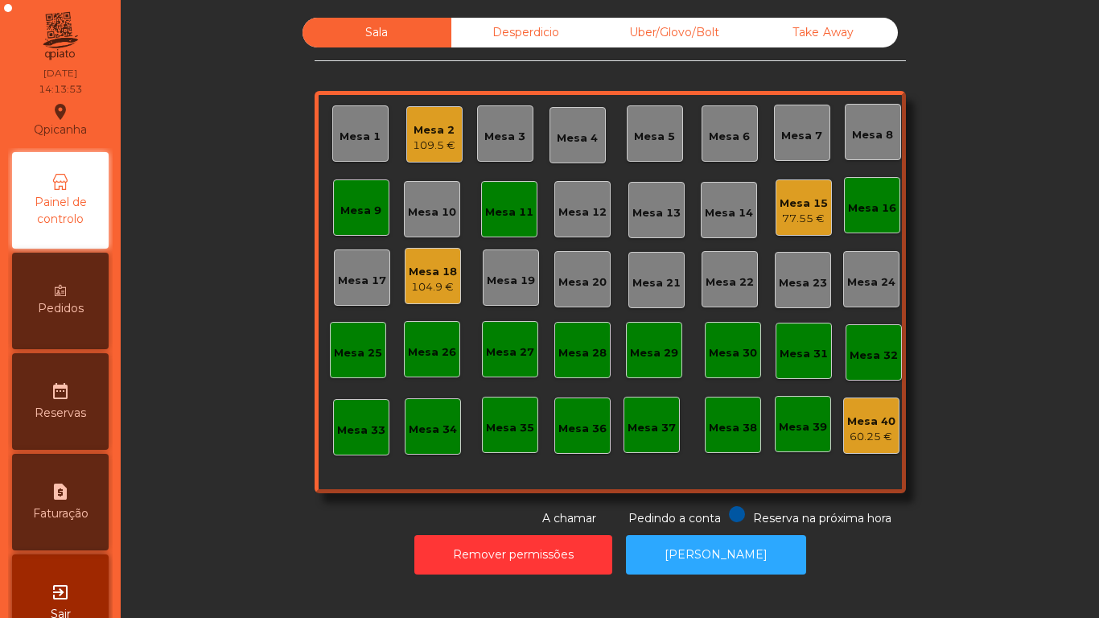
click at [515, 214] on div "Mesa 11" at bounding box center [509, 212] width 48 height 16
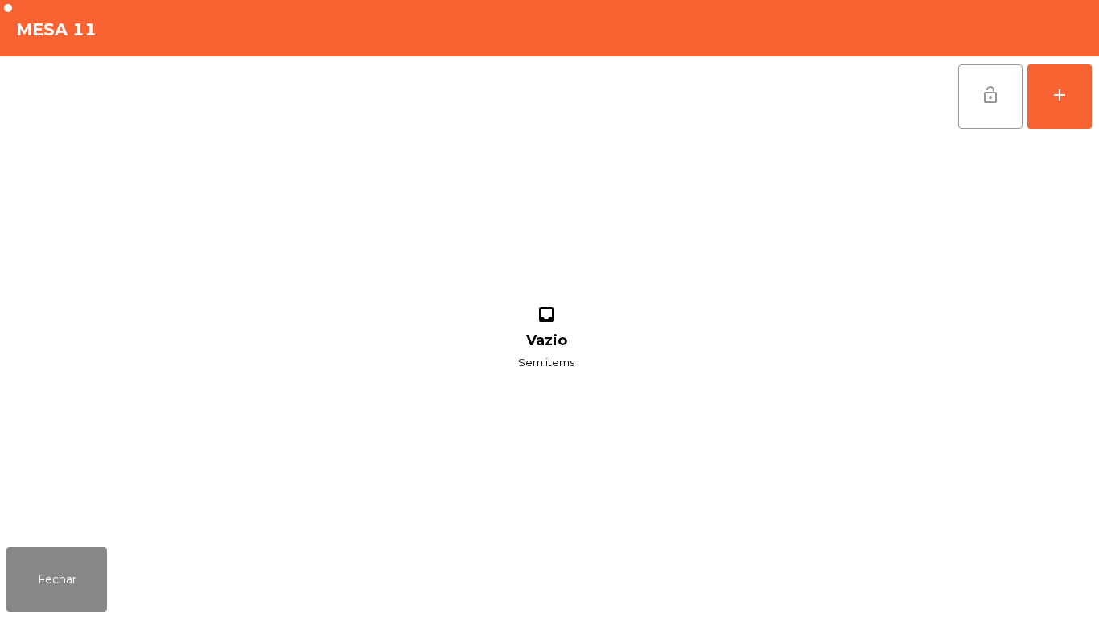
click at [976, 107] on button "lock_open" at bounding box center [990, 96] width 64 height 64
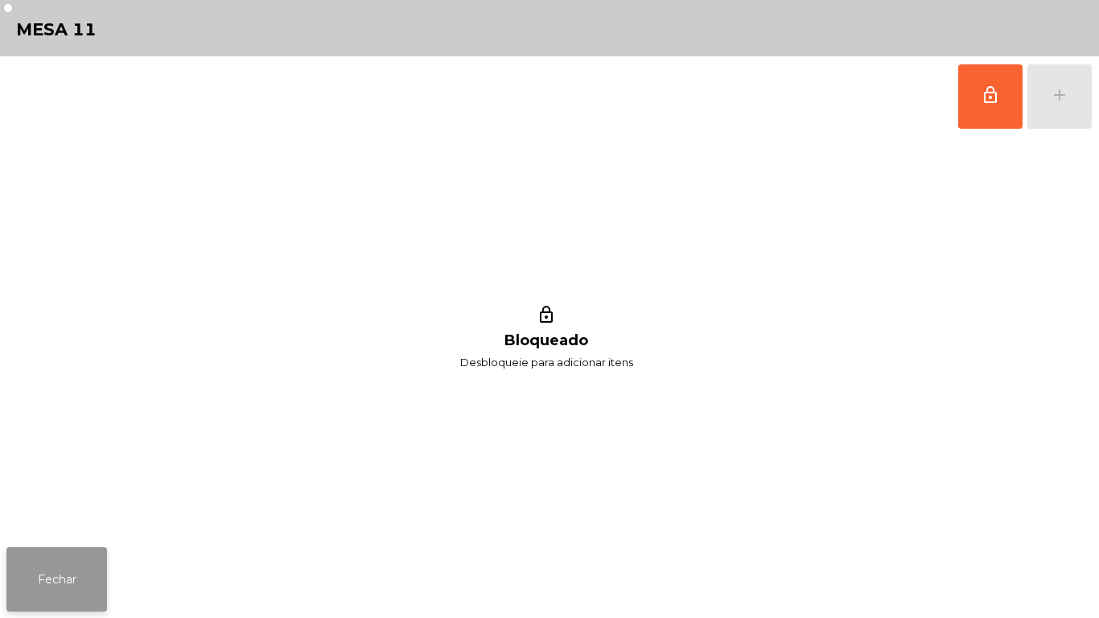
click at [72, 563] on button "Fechar" at bounding box center [56, 579] width 101 height 64
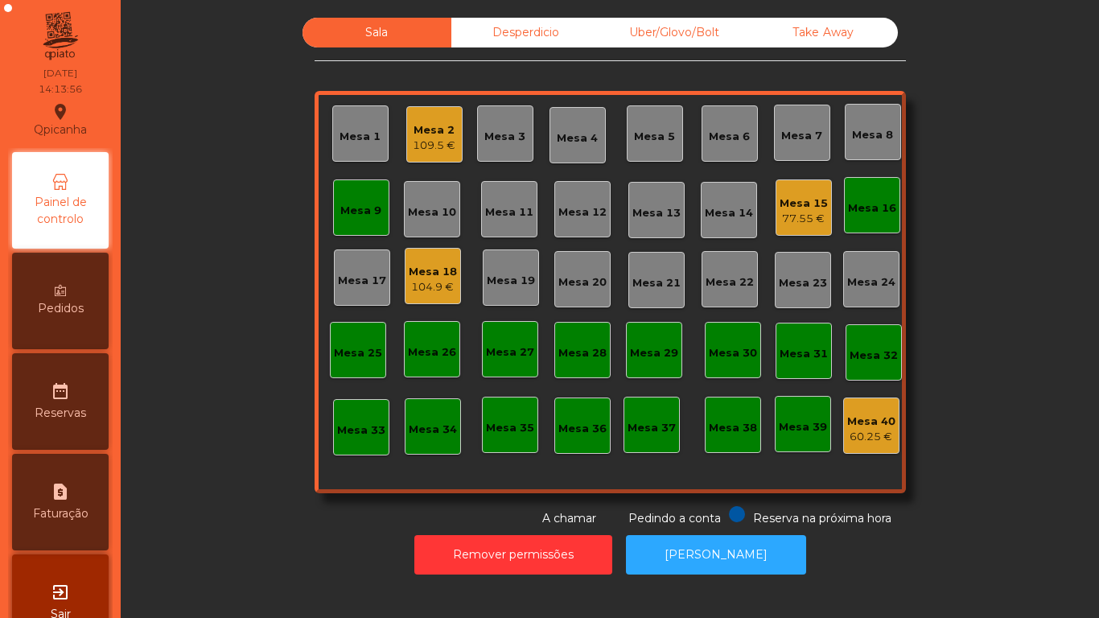
click at [878, 203] on div "Mesa 16" at bounding box center [872, 208] width 48 height 16
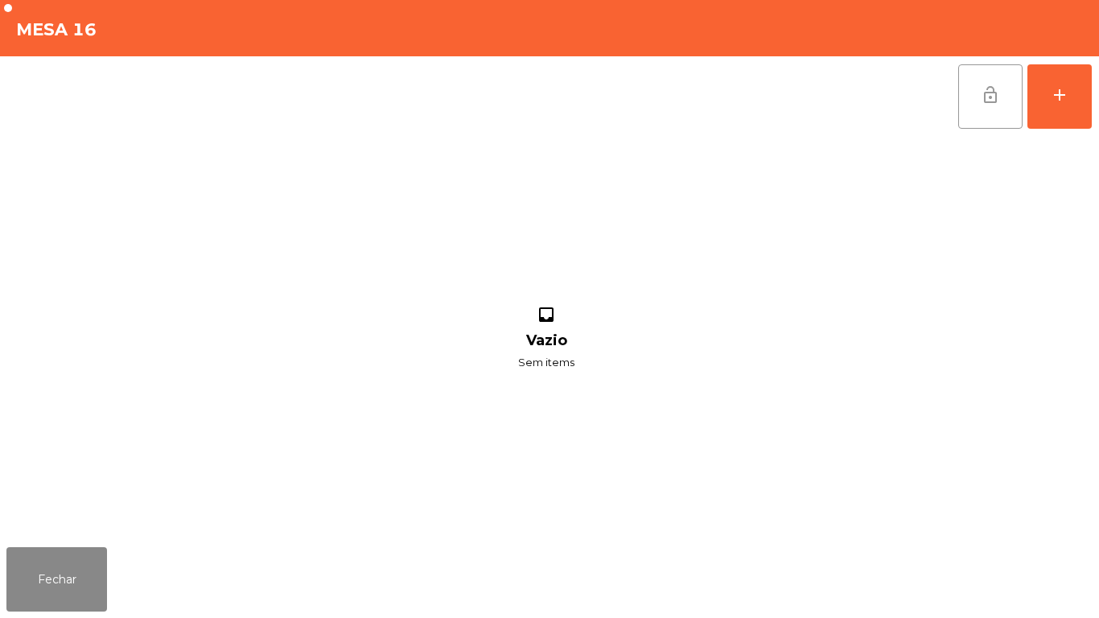
click at [976, 100] on button "lock_open" at bounding box center [990, 96] width 64 height 64
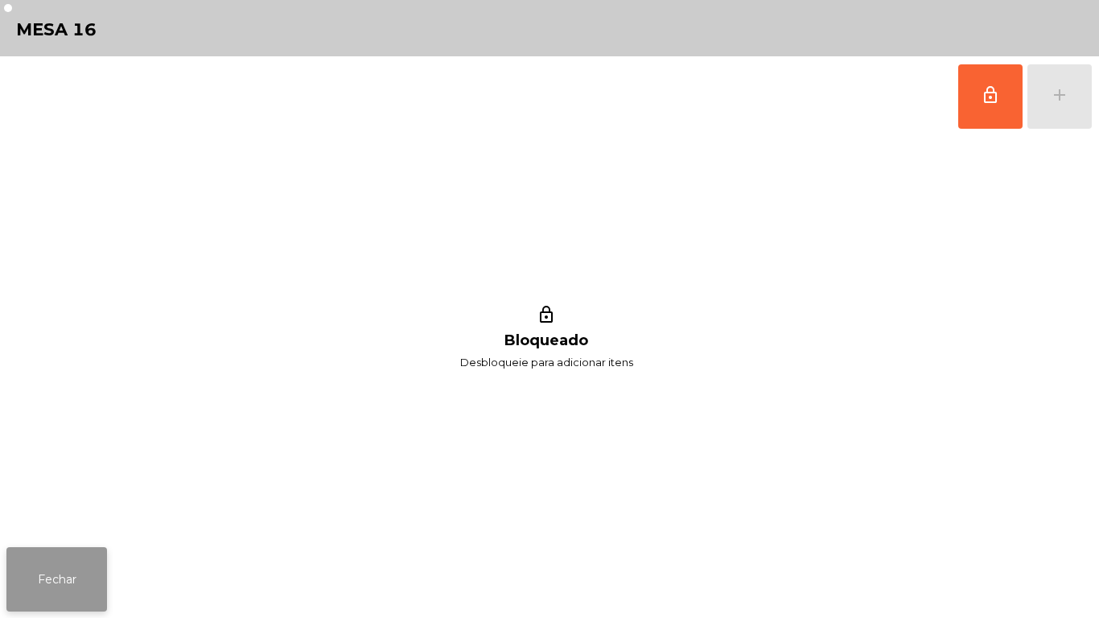
click at [79, 562] on button "Fechar" at bounding box center [56, 579] width 101 height 64
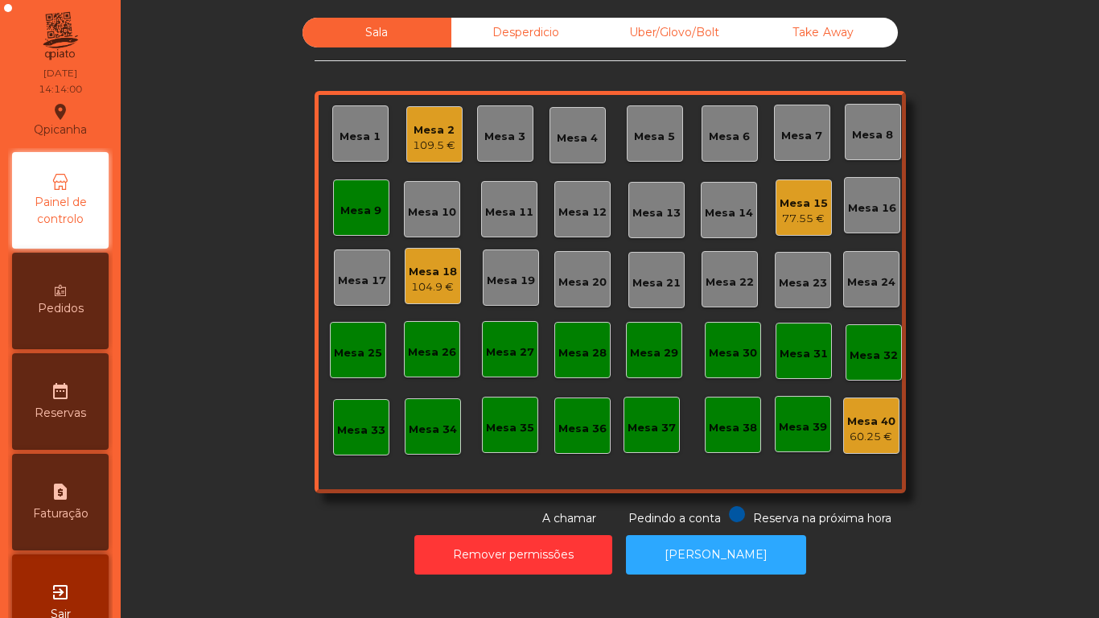
click at [365, 208] on div "Mesa 9" at bounding box center [360, 211] width 41 height 16
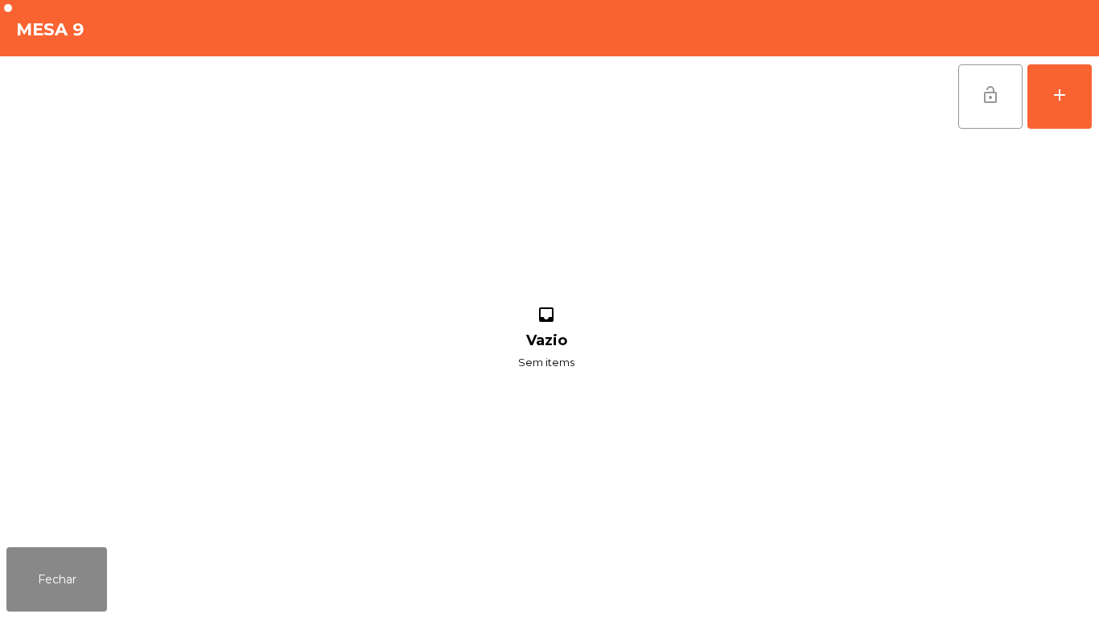
click at [976, 103] on button "lock_open" at bounding box center [990, 96] width 64 height 64
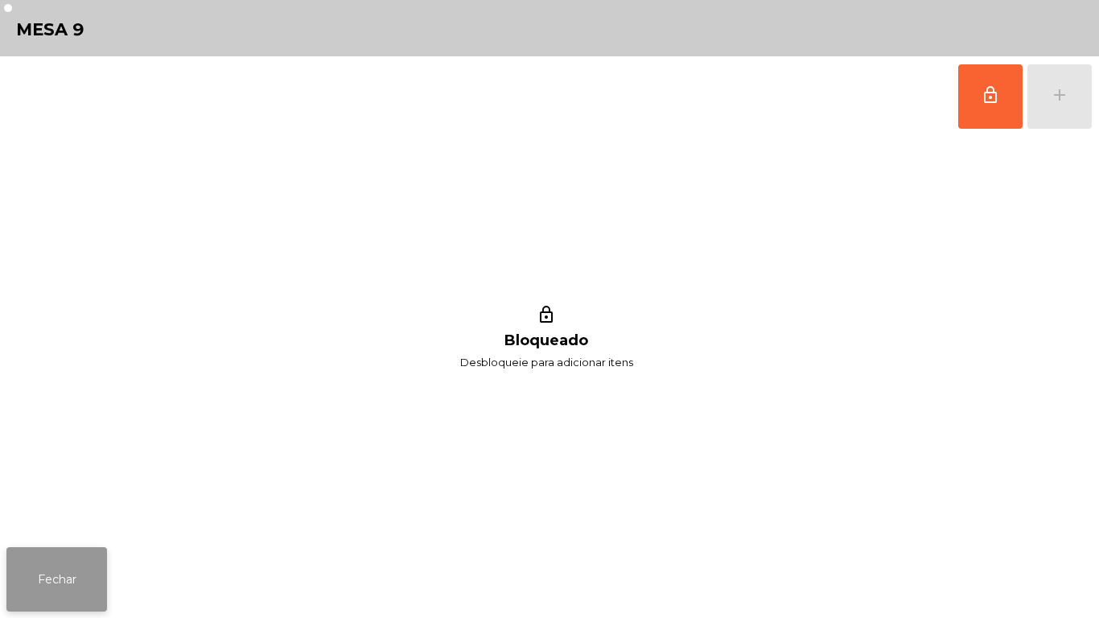
click at [85, 585] on button "Fechar" at bounding box center [56, 579] width 101 height 64
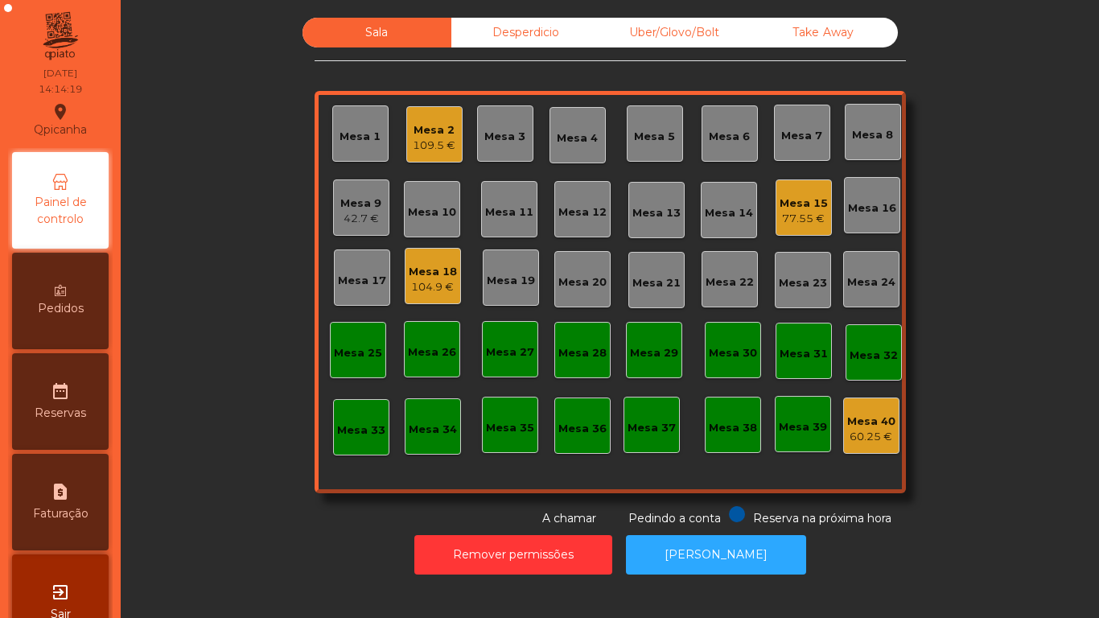
click at [800, 212] on div "77.55 €" at bounding box center [804, 219] width 48 height 16
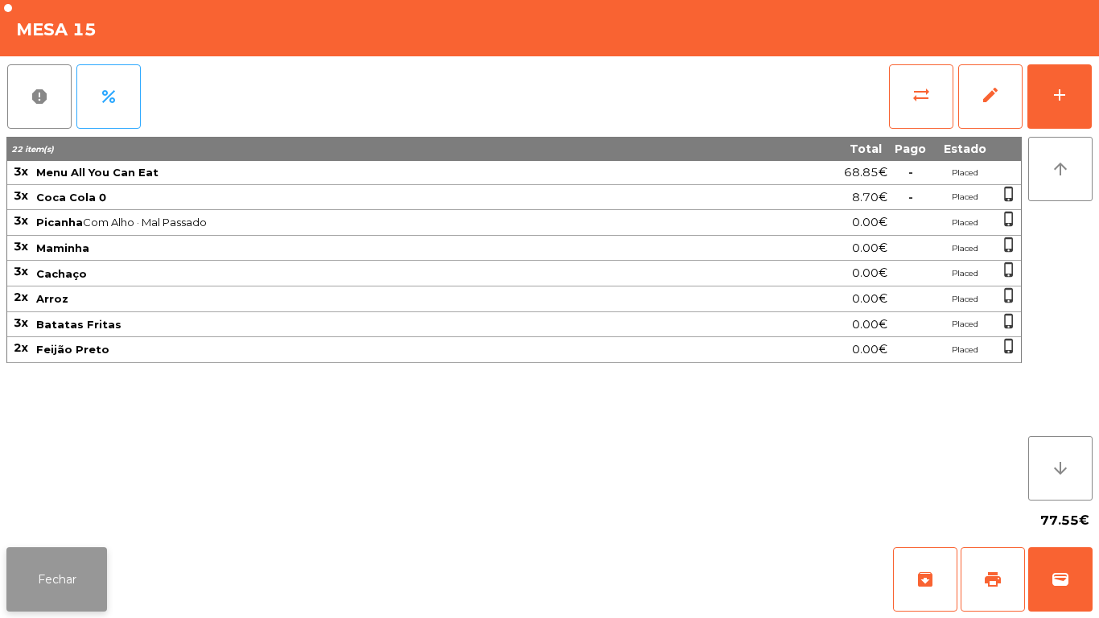
click at [78, 564] on button "Fechar" at bounding box center [56, 579] width 101 height 64
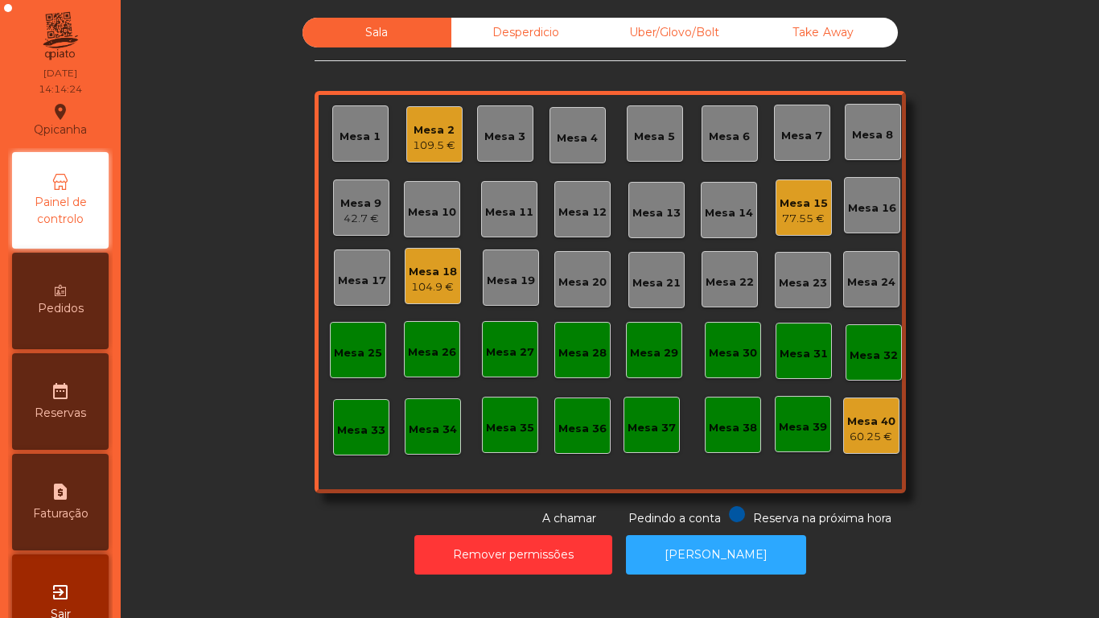
click at [356, 213] on div "42.7 €" at bounding box center [360, 219] width 41 height 16
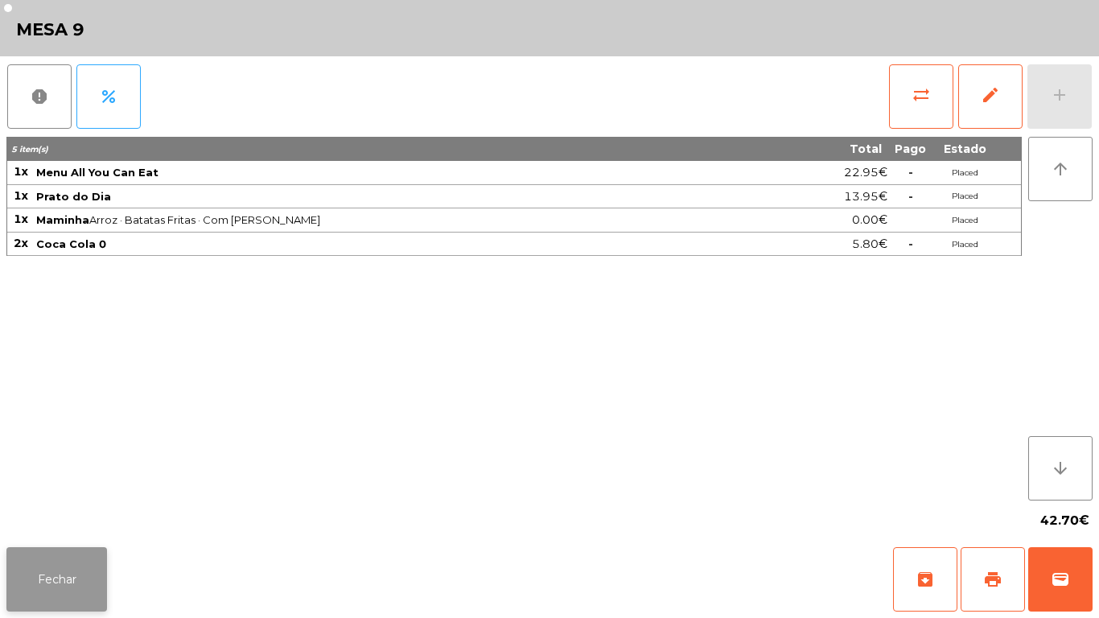
click at [80, 575] on button "Fechar" at bounding box center [56, 579] width 101 height 64
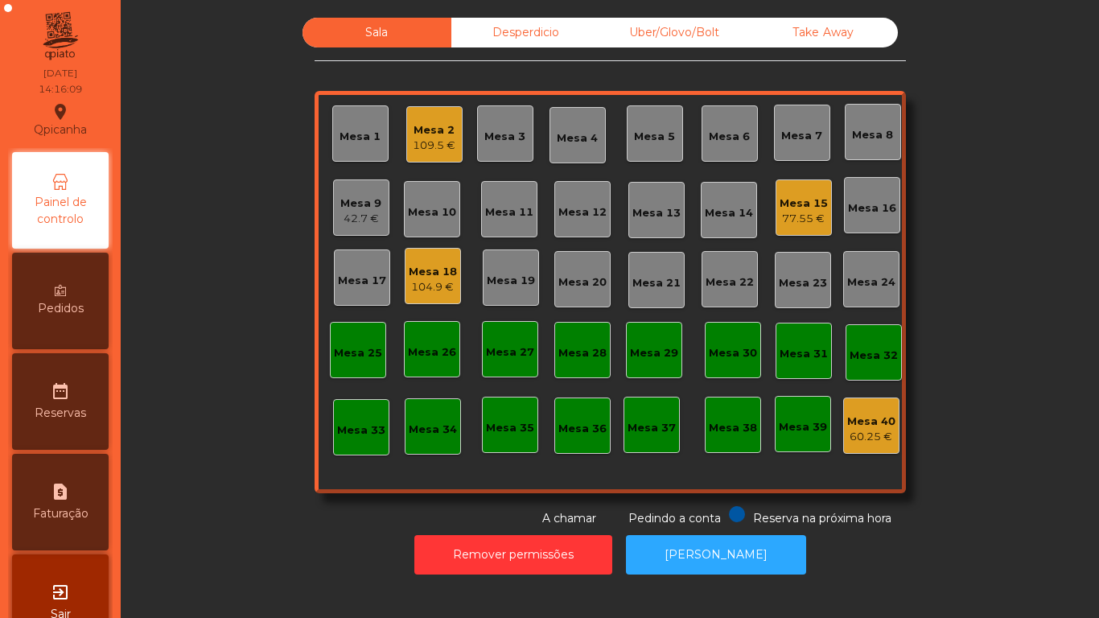
click at [415, 145] on div "109.5 €" at bounding box center [434, 146] width 43 height 16
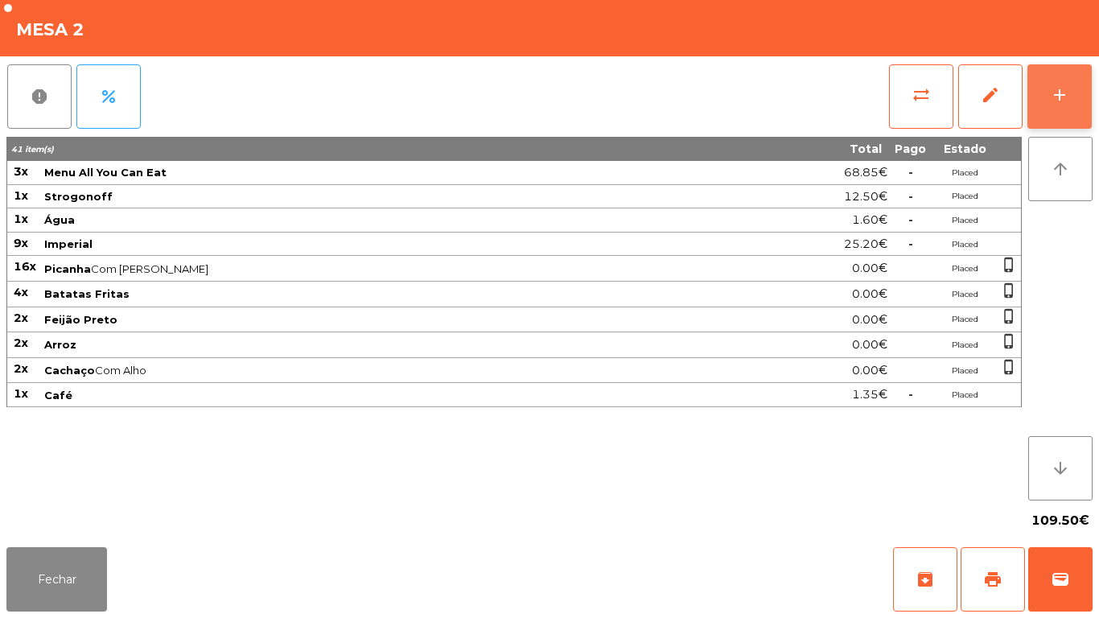
click at [1057, 99] on div "add" at bounding box center [1059, 94] width 19 height 19
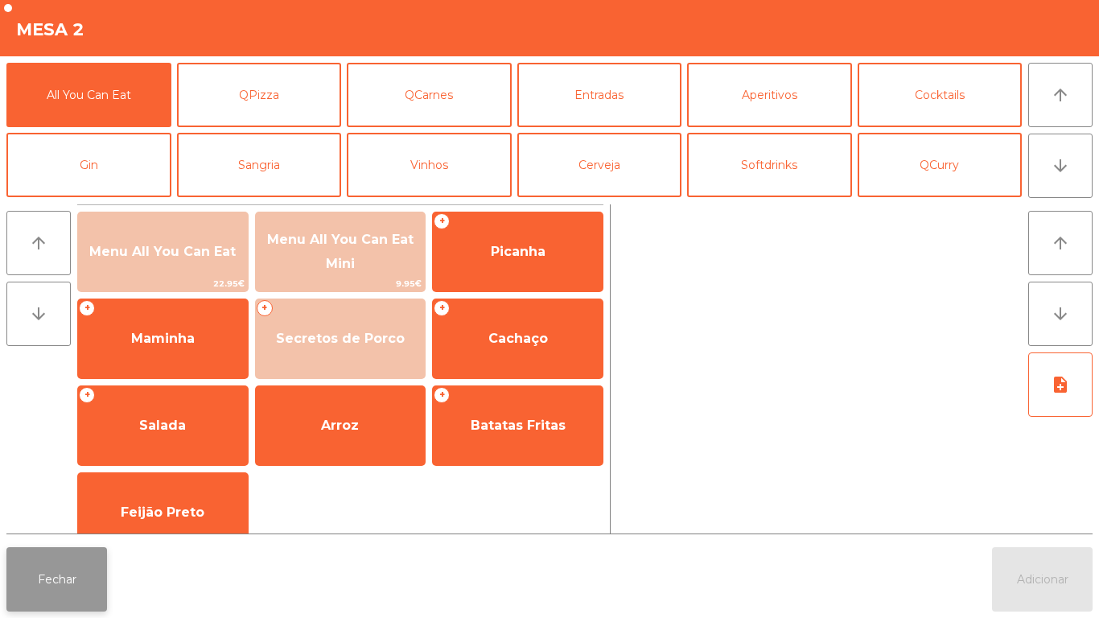
click at [57, 588] on button "Fechar" at bounding box center [56, 579] width 101 height 64
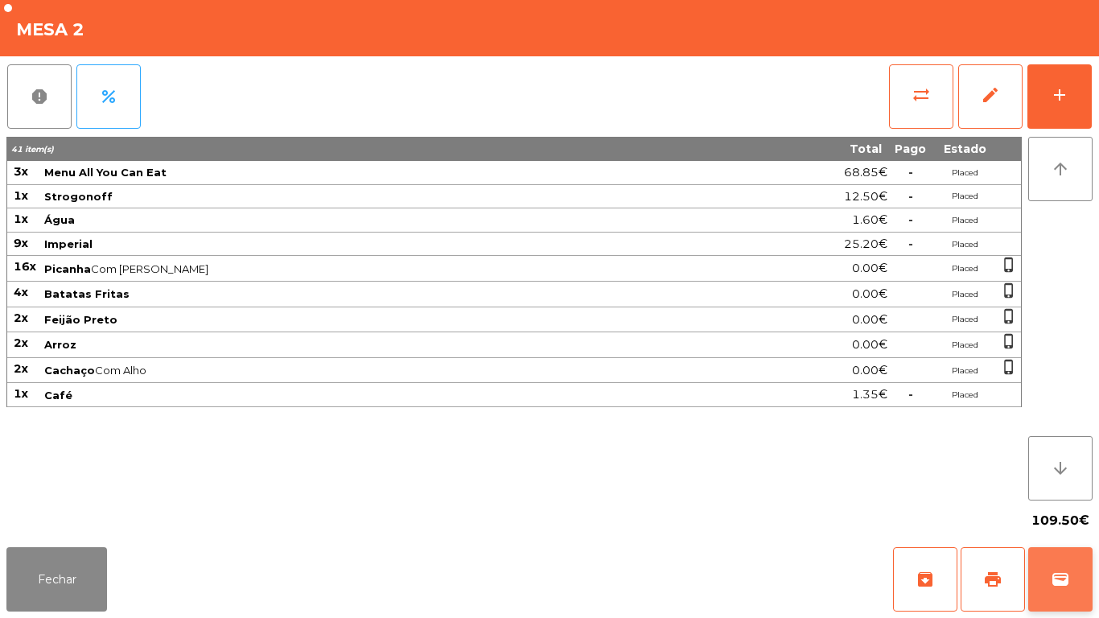
click at [1064, 559] on button "wallet" at bounding box center [1060, 579] width 64 height 64
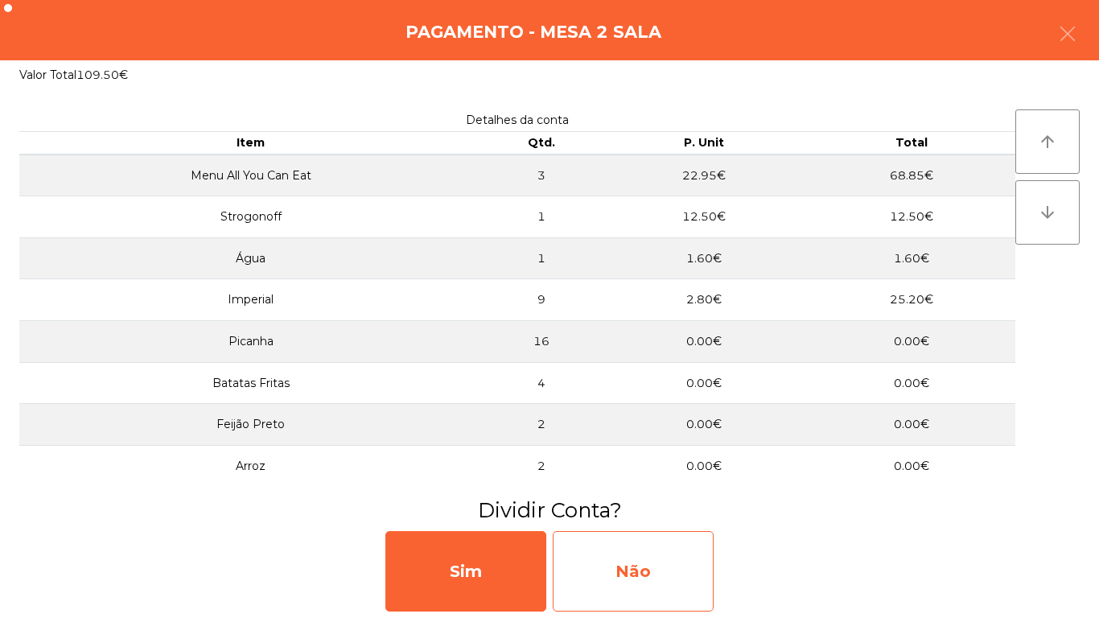
click at [637, 571] on div "Não" at bounding box center [633, 571] width 161 height 80
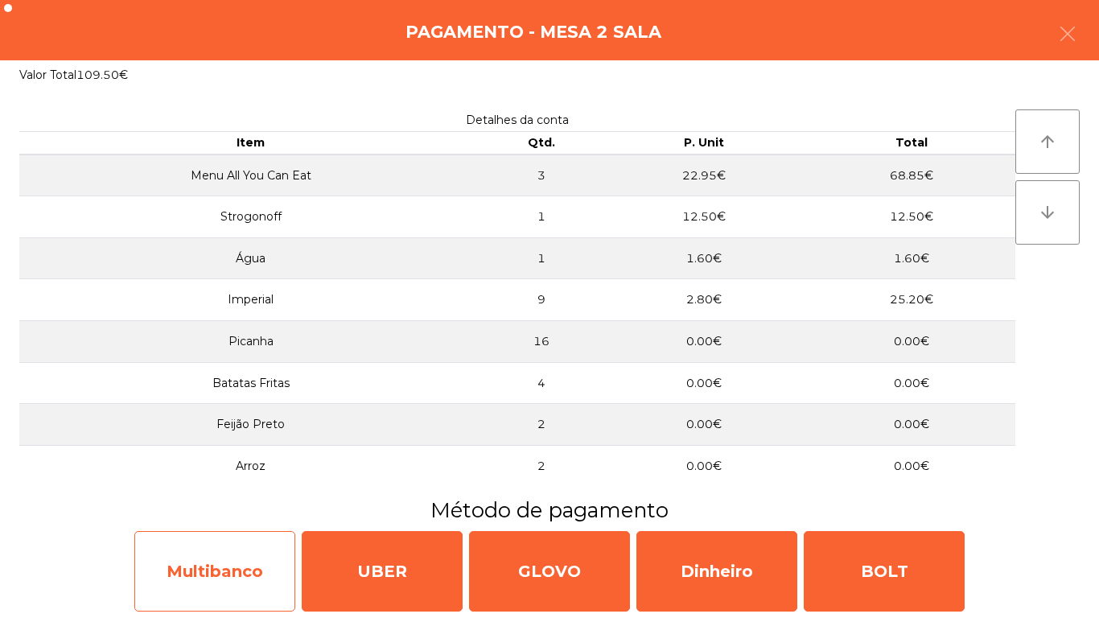
click at [233, 562] on div "Multibanco" at bounding box center [214, 571] width 161 height 80
select select "**"
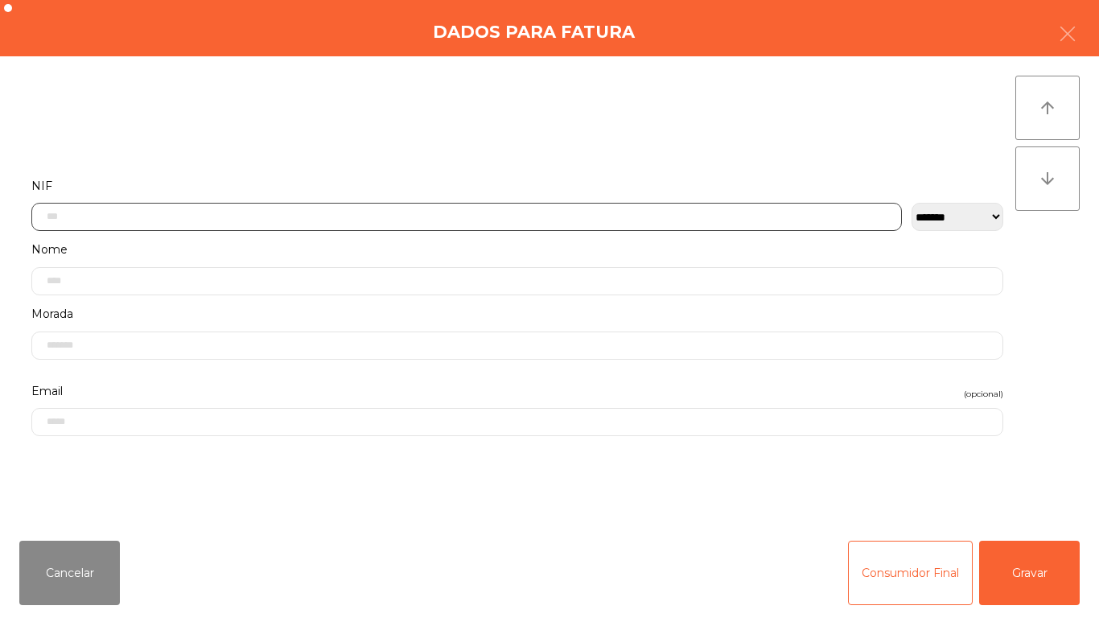
click at [126, 221] on input "text" at bounding box center [466, 217] width 871 height 28
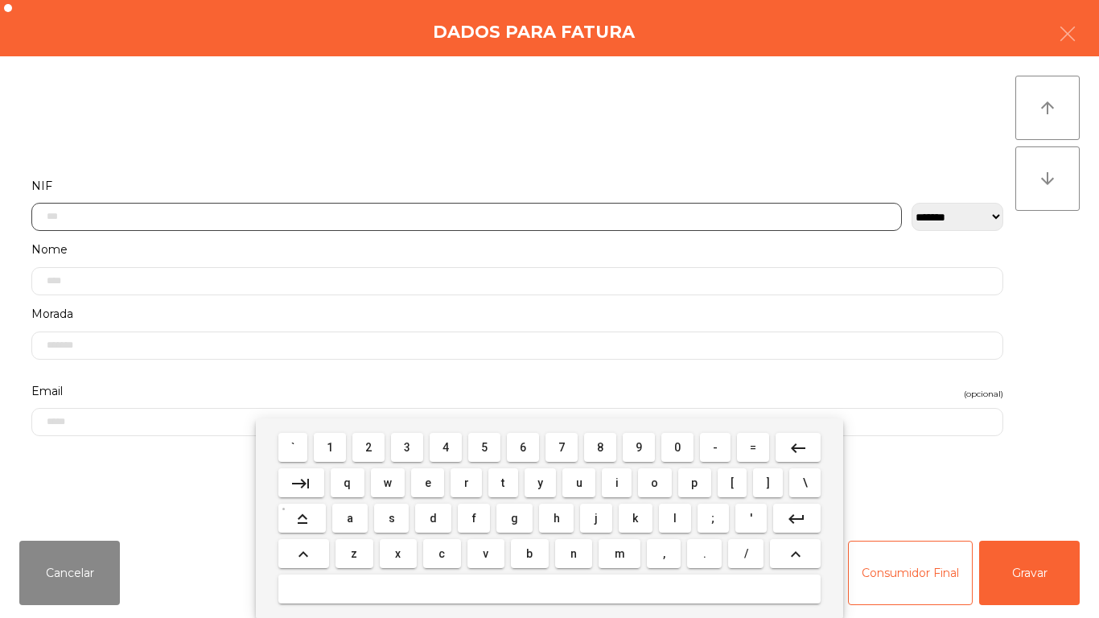
scroll to position [98, 0]
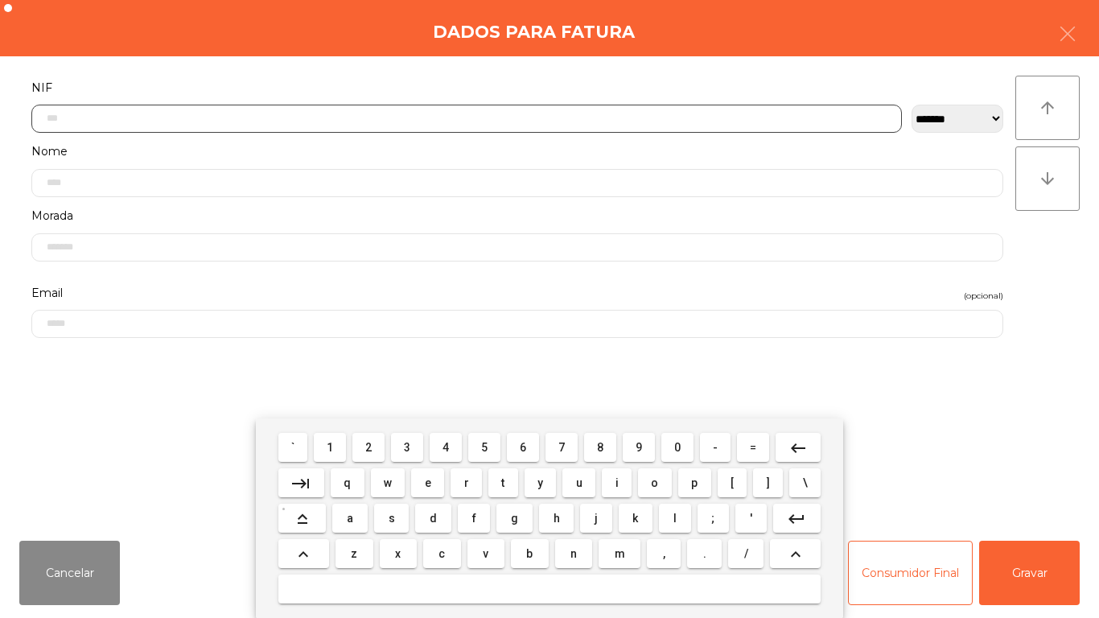
click at [370, 443] on span "2" at bounding box center [368, 447] width 6 height 13
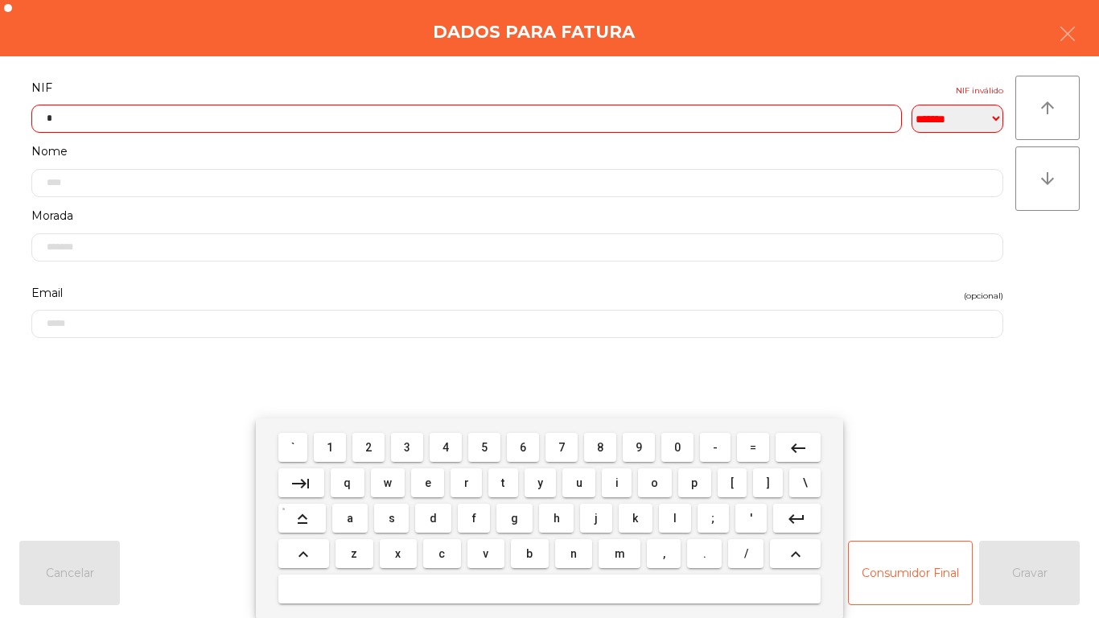
click at [484, 441] on span "5" at bounding box center [484, 447] width 6 height 13
click at [600, 446] on span "8" at bounding box center [600, 447] width 6 height 13
click at [369, 447] on span "2" at bounding box center [368, 447] width 6 height 13
click at [328, 443] on span "1" at bounding box center [330, 447] width 6 height 13
click at [636, 445] on span "9" at bounding box center [639, 447] width 6 height 13
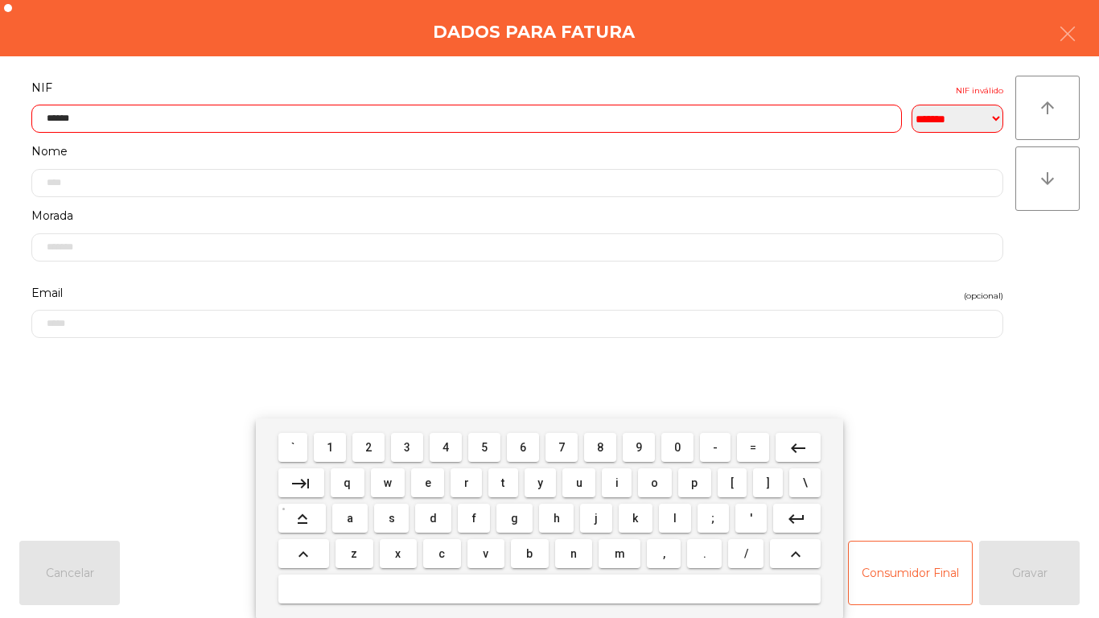
click at [600, 447] on span "8" at bounding box center [600, 447] width 6 height 13
click at [481, 449] on span "5" at bounding box center [484, 447] width 6 height 13
click at [601, 441] on span "8" at bounding box center [600, 447] width 6 height 13
type input "*********"
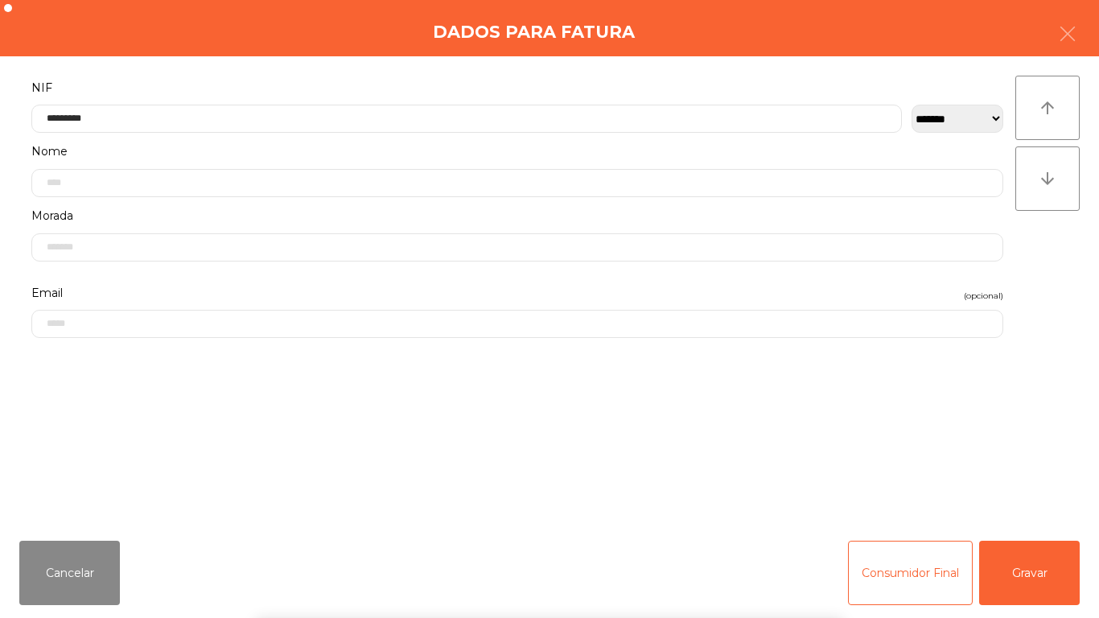
click at [1034, 578] on div "` 1 2 3 4 5 6 7 8 9 0 - = keyboard_backspace keyboard_tab q w e r t y u i o p […" at bounding box center [549, 518] width 1099 height 200
click at [1034, 567] on button "Gravar" at bounding box center [1029, 573] width 101 height 64
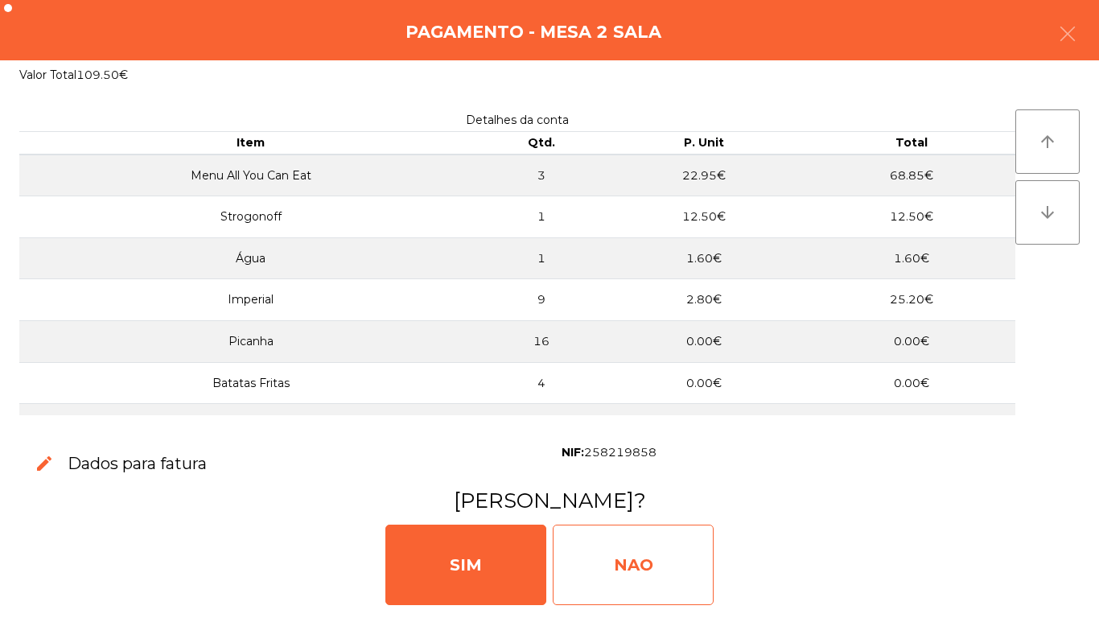
click at [651, 566] on div "NAO" at bounding box center [633, 565] width 161 height 80
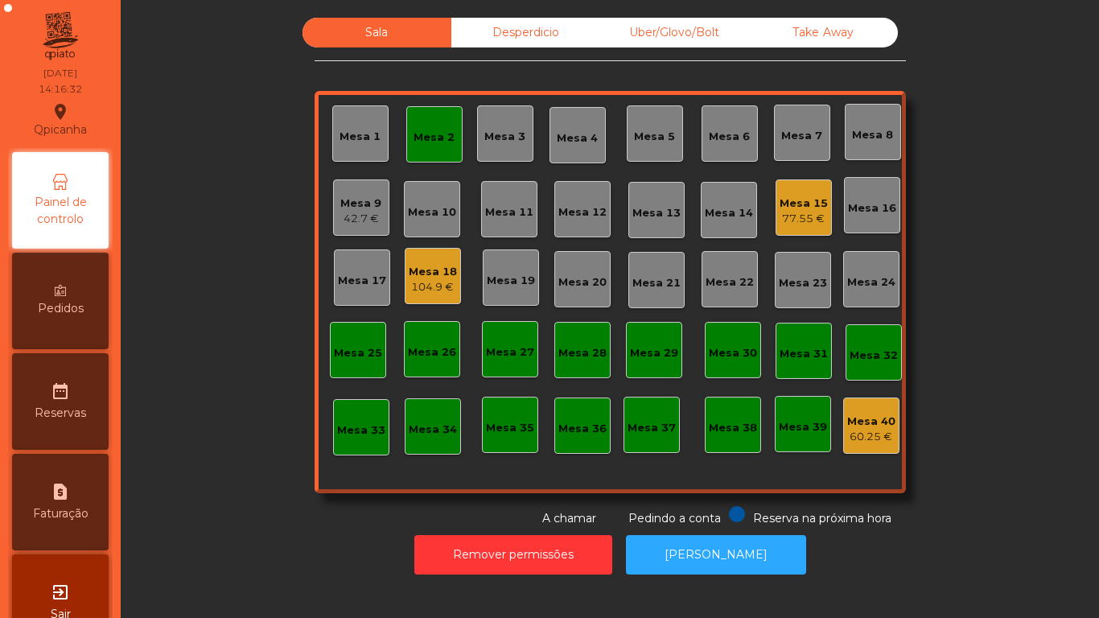
click at [358, 215] on div "42.7 €" at bounding box center [360, 219] width 41 height 16
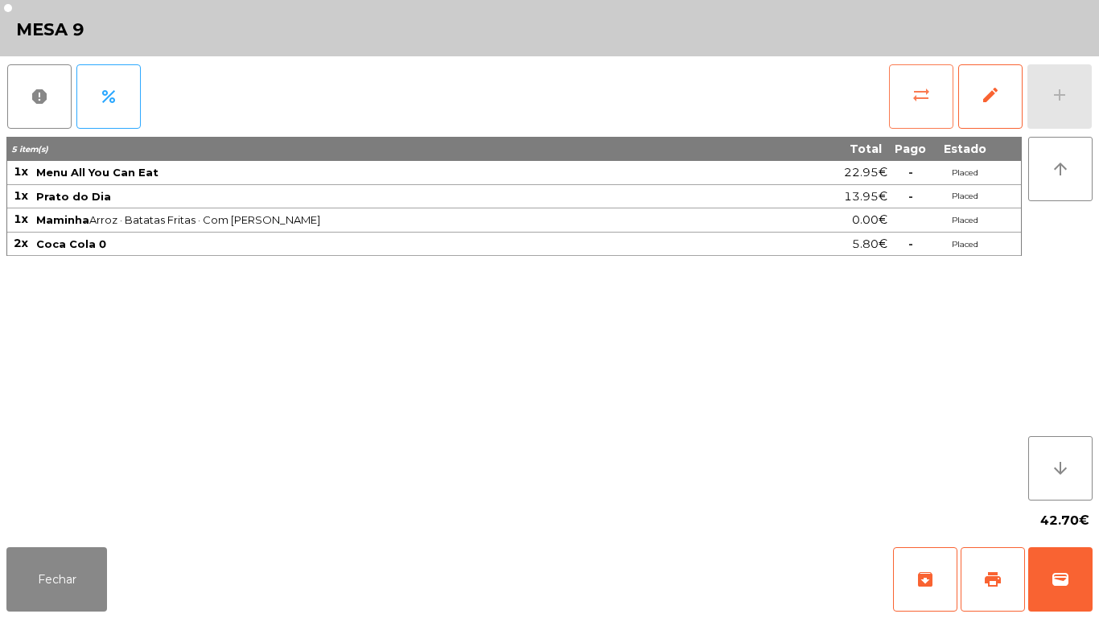
click at [903, 111] on button "sync_alt" at bounding box center [921, 96] width 64 height 64
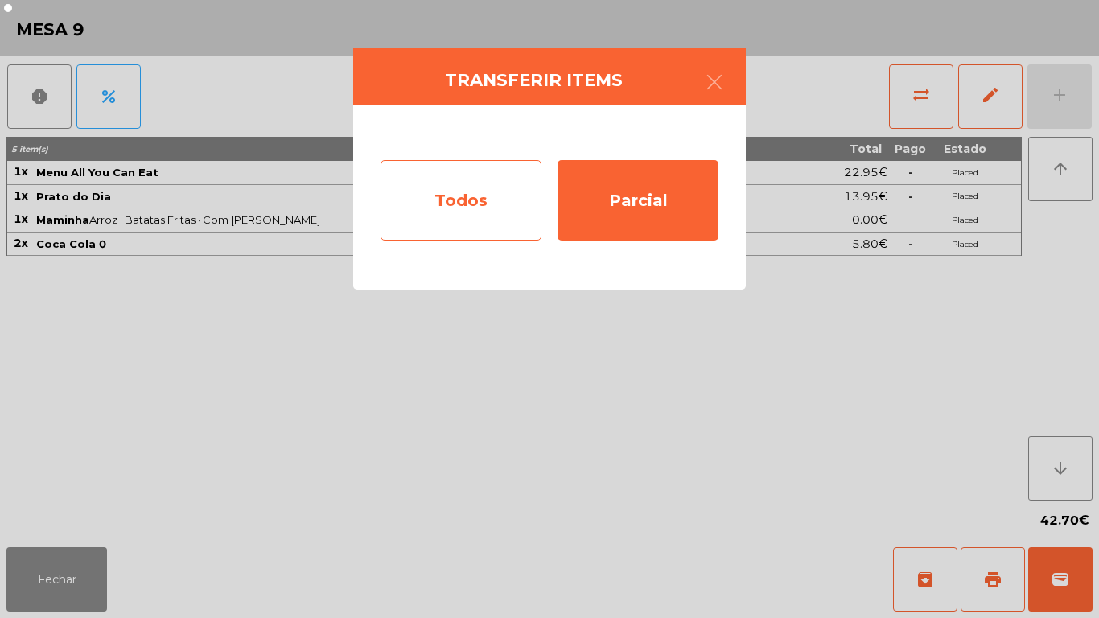
click at [470, 215] on div "Todos" at bounding box center [461, 200] width 161 height 80
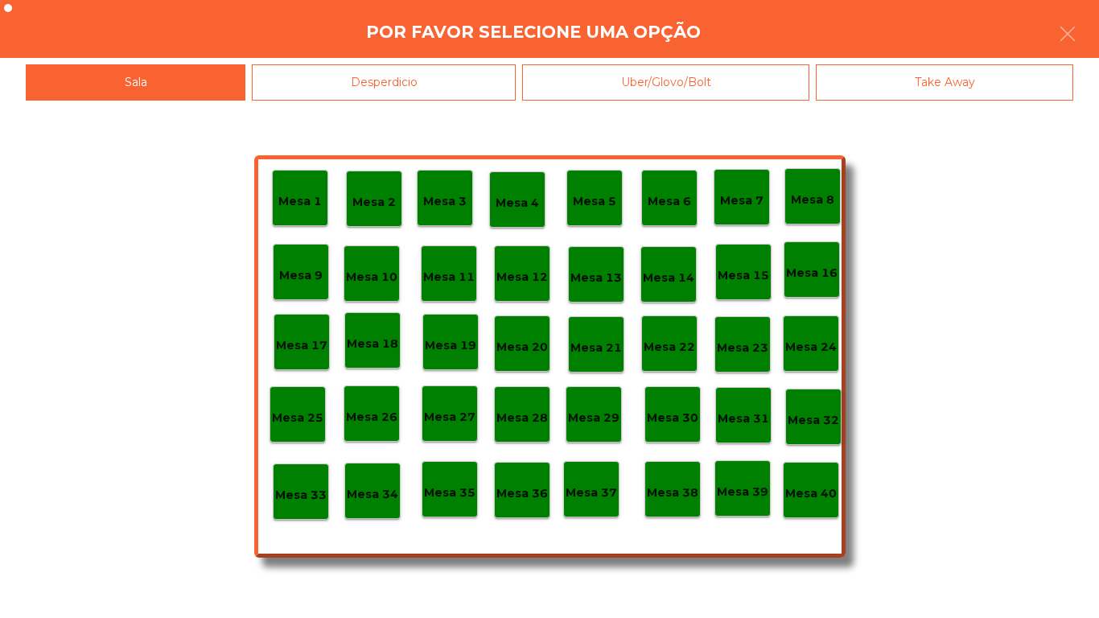
click at [592, 491] on p "Mesa 37" at bounding box center [592, 493] width 52 height 19
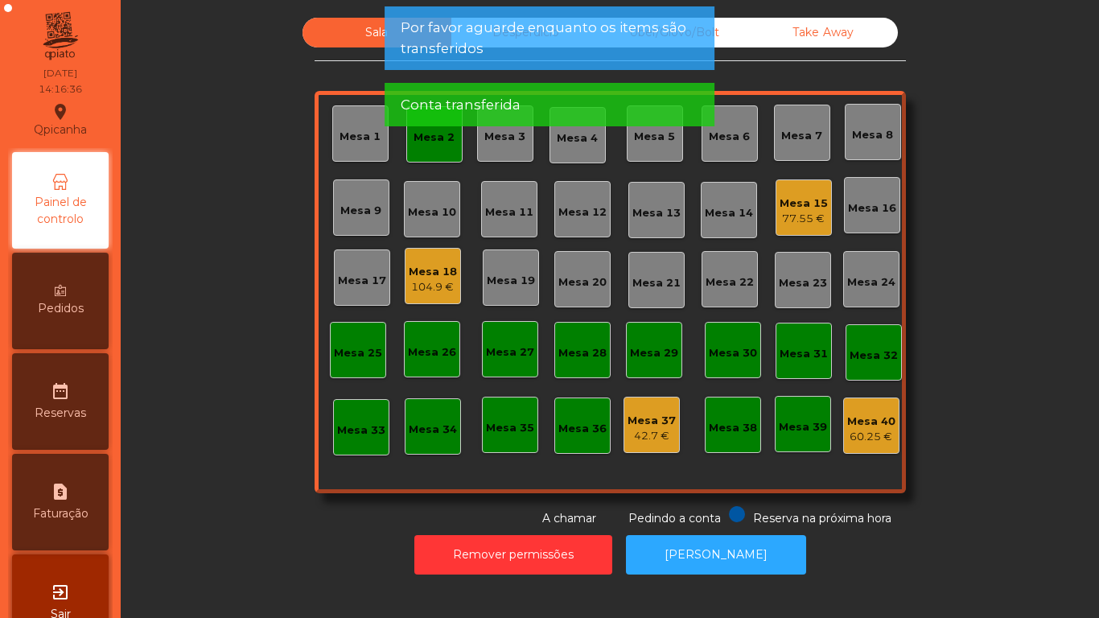
click at [366, 229] on div "Mesa 9" at bounding box center [361, 207] width 56 height 56
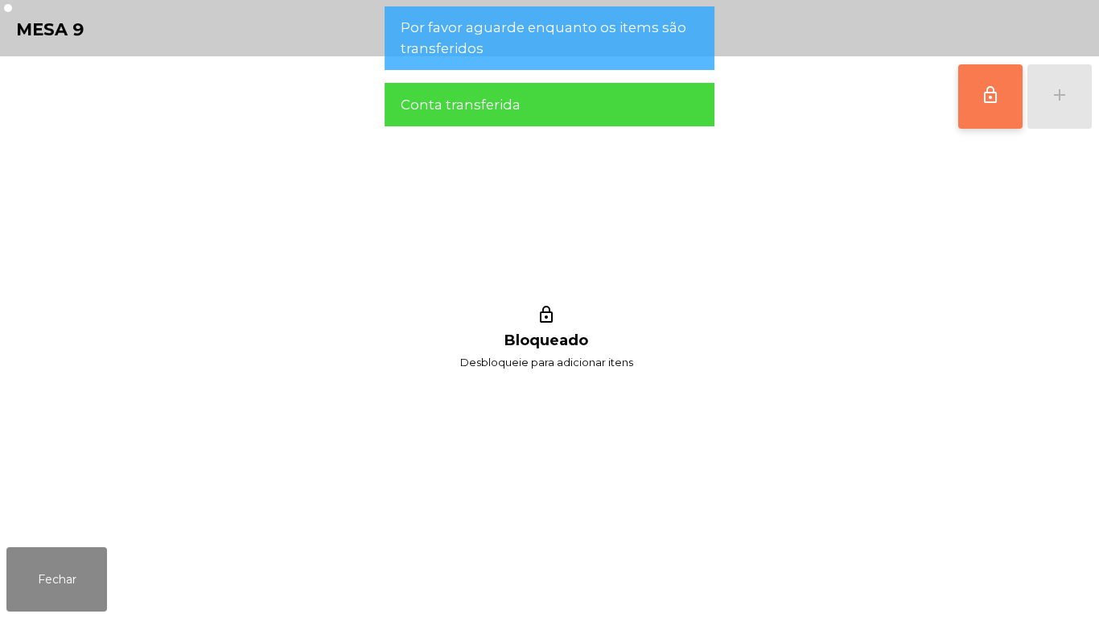
click at [978, 105] on button "lock_outline" at bounding box center [990, 96] width 64 height 64
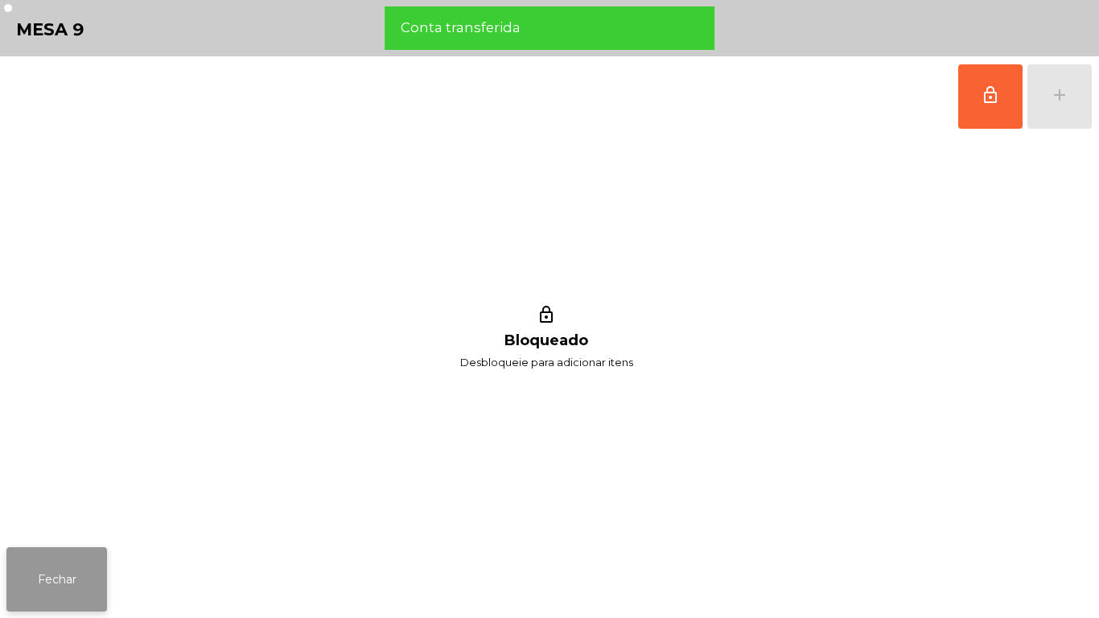
click at [74, 555] on button "Fechar" at bounding box center [56, 579] width 101 height 64
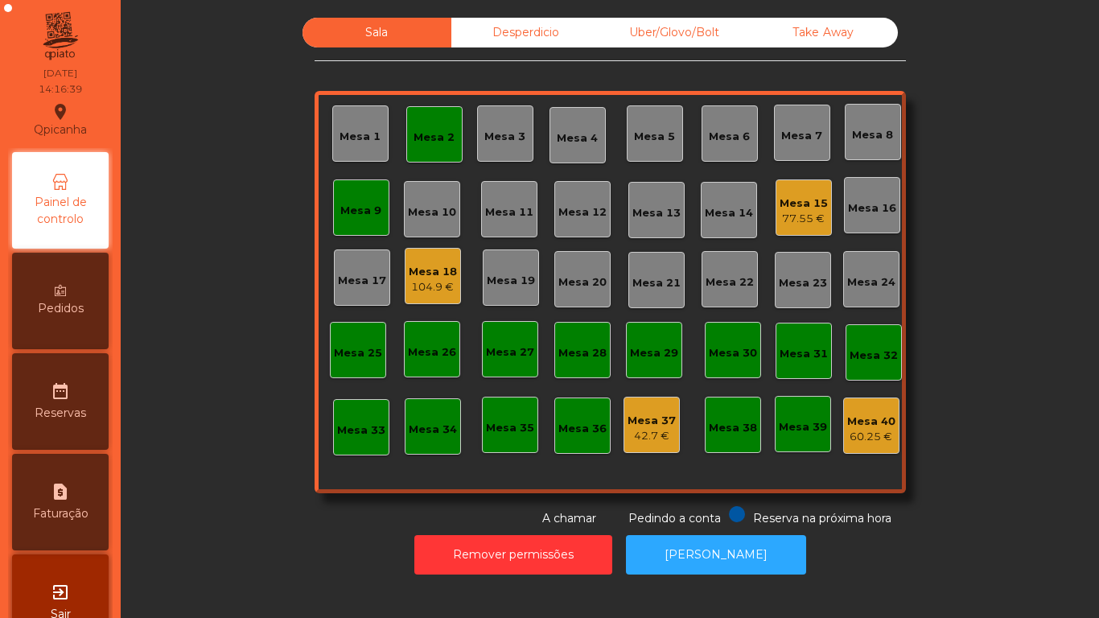
click at [645, 427] on div "Mesa 37" at bounding box center [652, 421] width 48 height 16
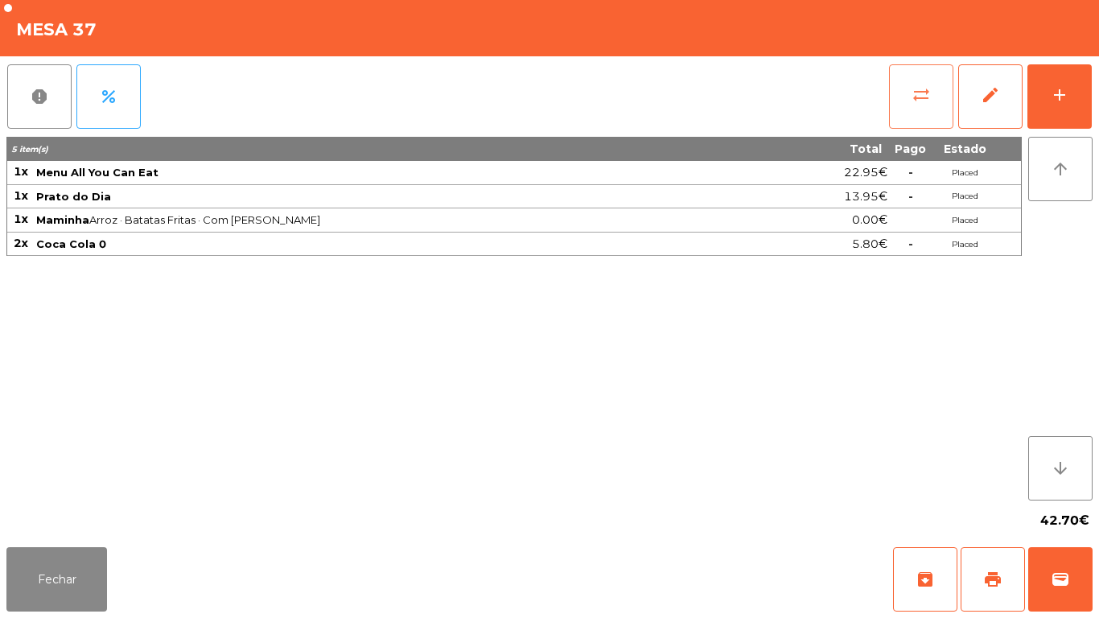
click at [901, 85] on button "sync_alt" at bounding box center [921, 96] width 64 height 64
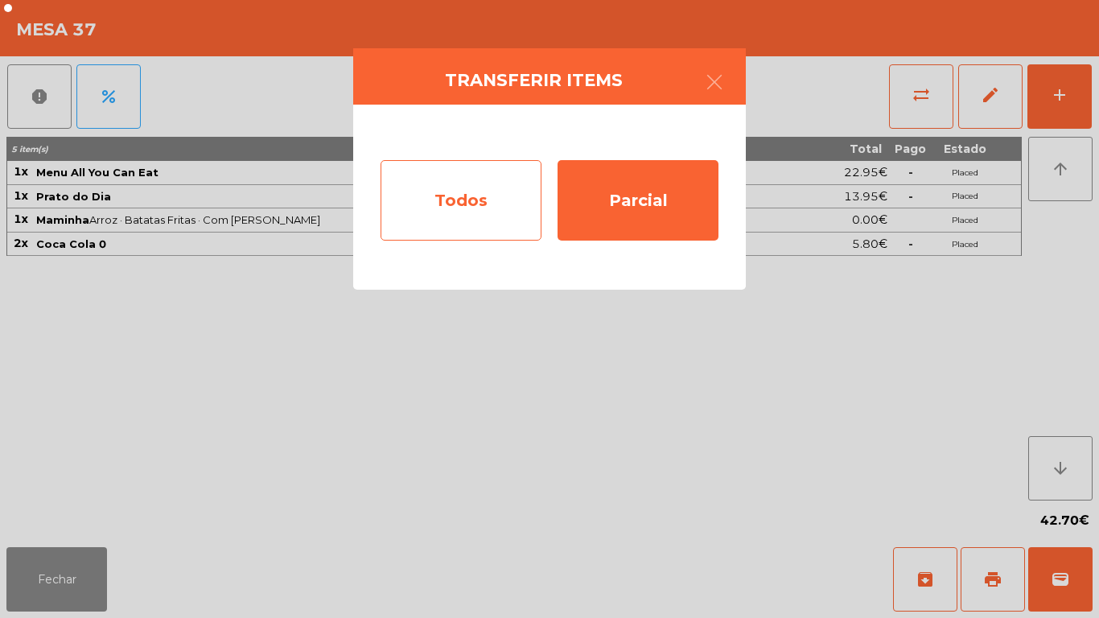
click at [502, 216] on div "Todos" at bounding box center [461, 200] width 161 height 80
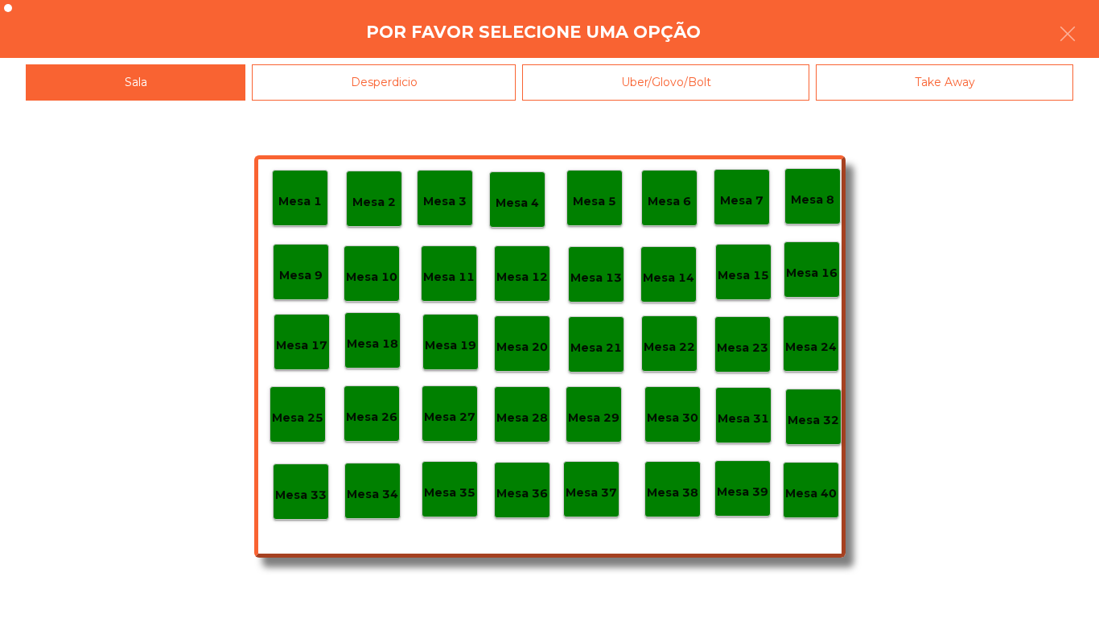
click at [315, 285] on div "Mesa 9" at bounding box center [301, 272] width 56 height 56
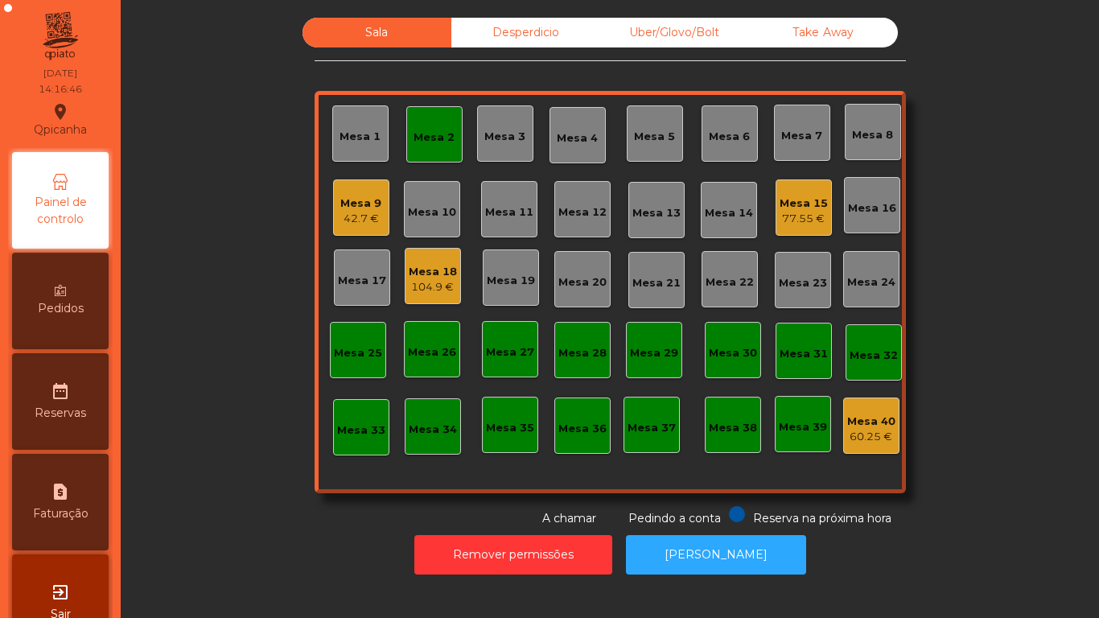
click at [430, 140] on div "Mesa 2" at bounding box center [434, 138] width 41 height 16
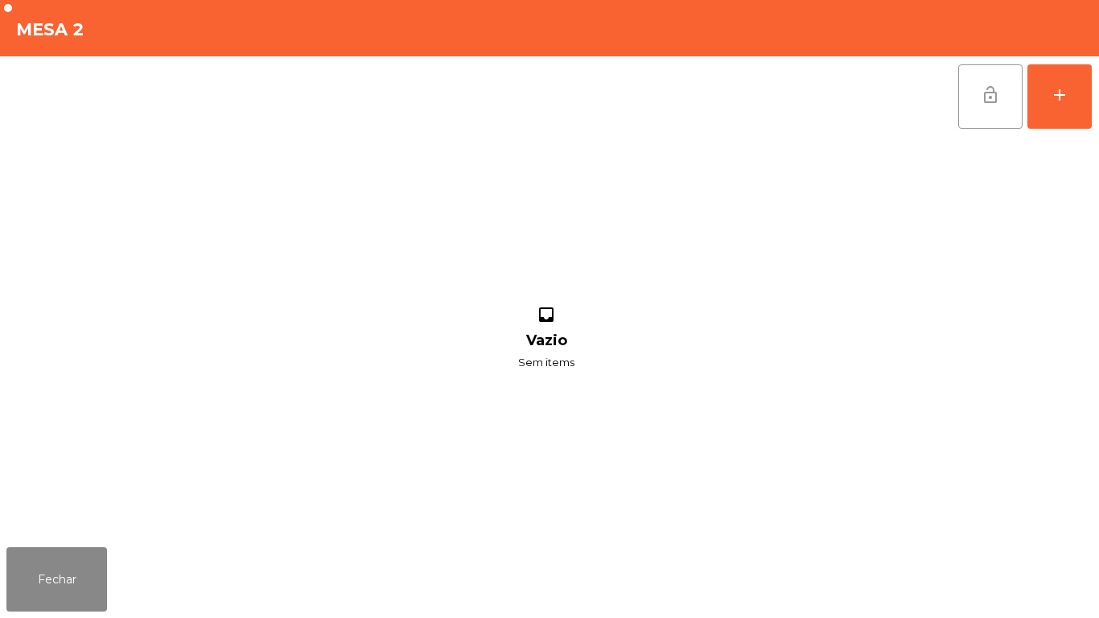
click at [981, 91] on span "lock_open" at bounding box center [990, 94] width 19 height 19
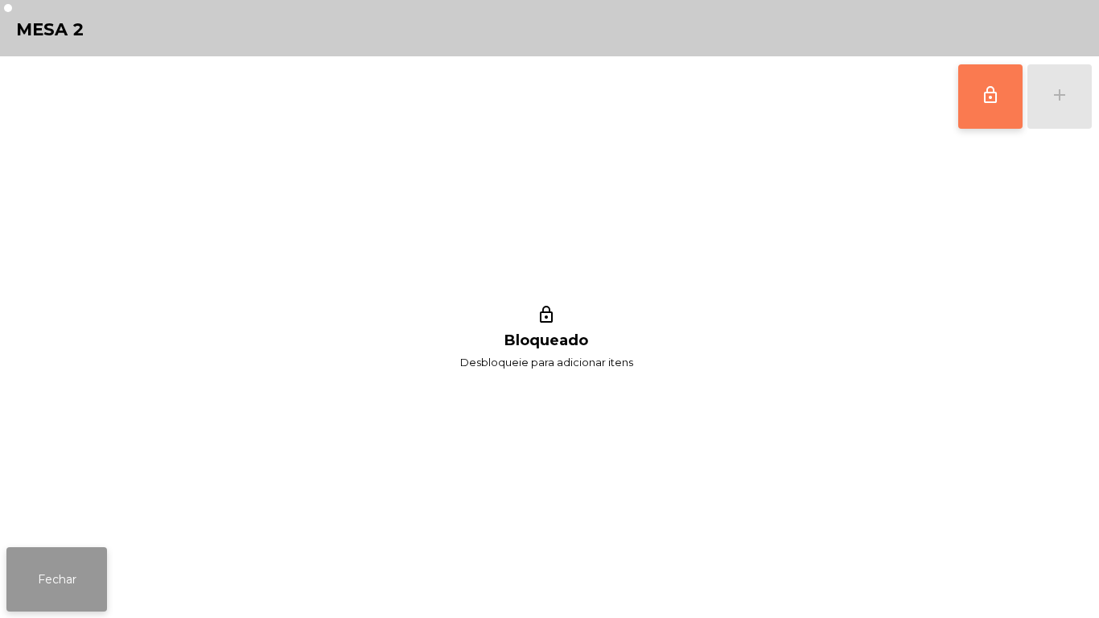
click at [75, 553] on button "Fechar" at bounding box center [56, 579] width 101 height 64
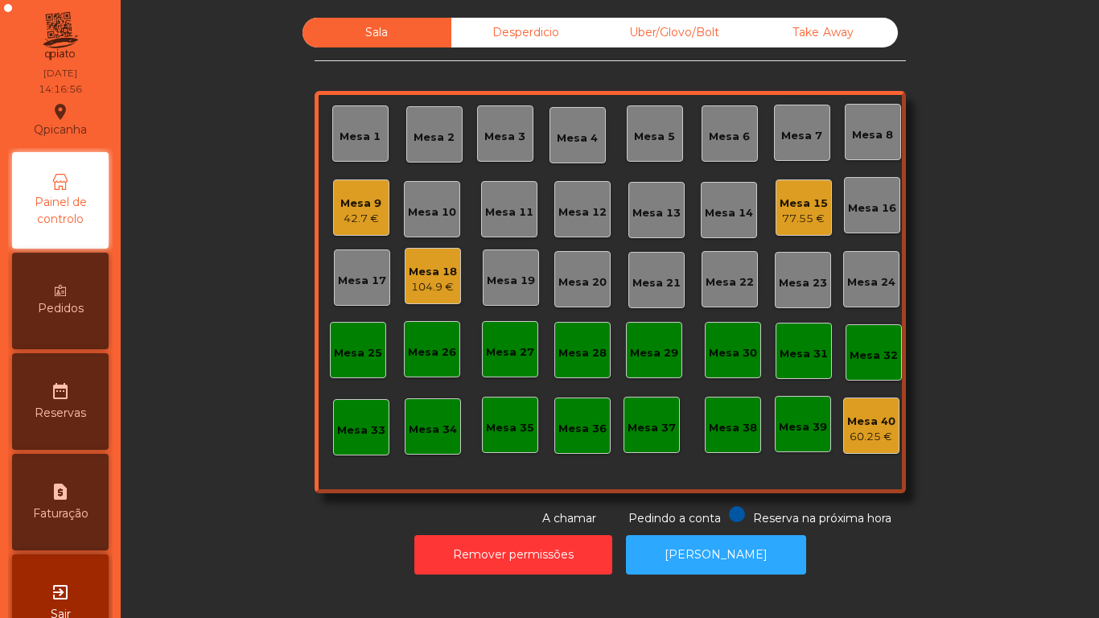
click at [354, 201] on div "Mesa 9" at bounding box center [360, 204] width 41 height 16
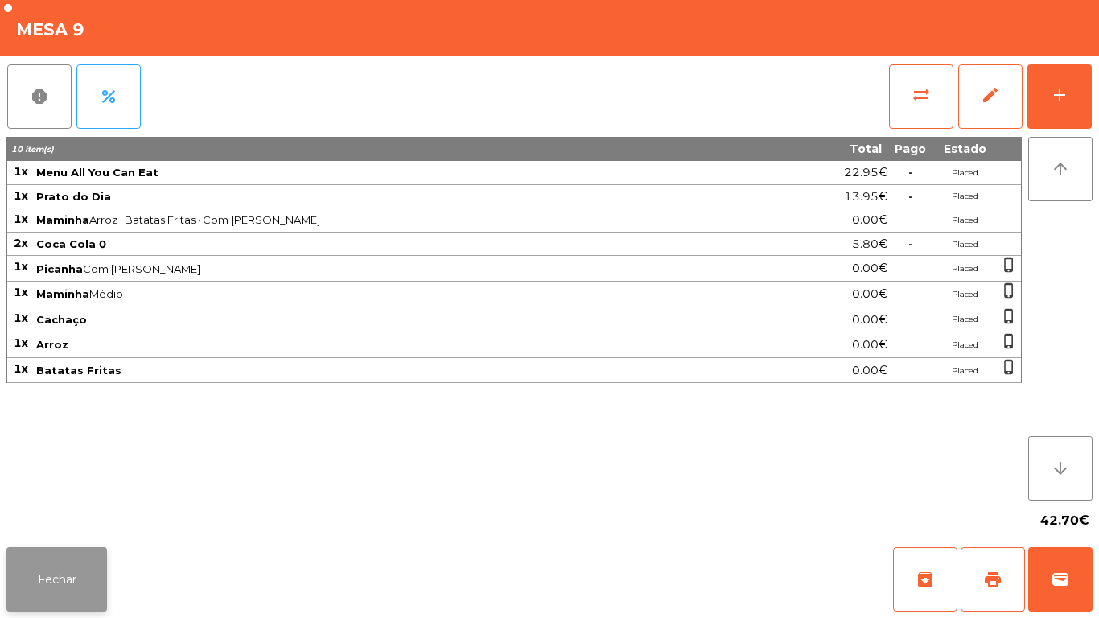
click at [82, 571] on button "Fechar" at bounding box center [56, 579] width 101 height 64
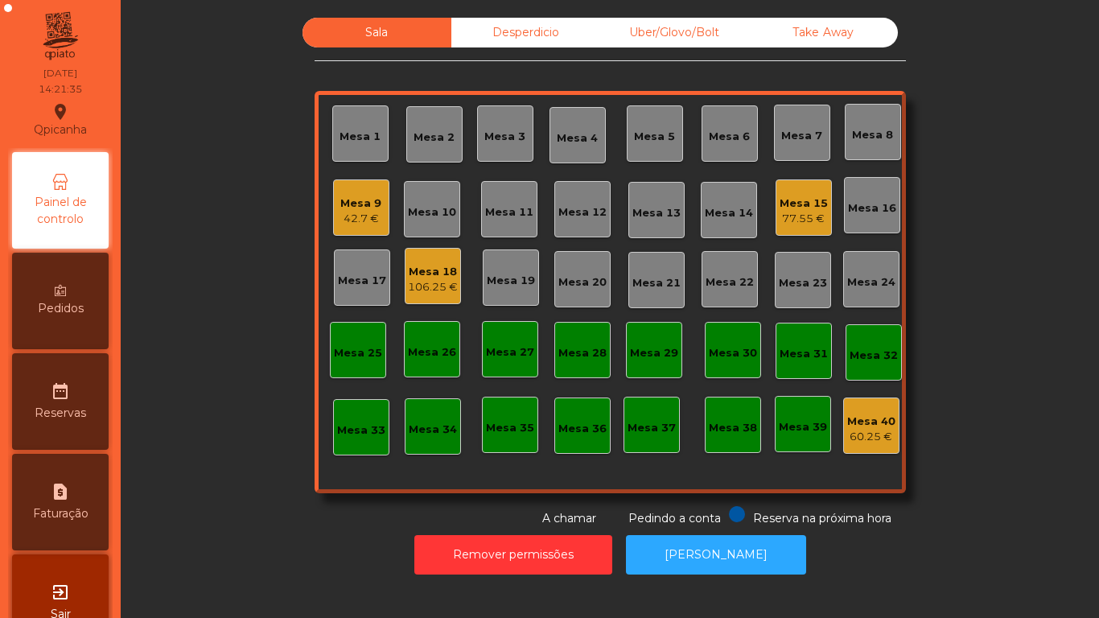
click at [364, 213] on div "42.7 €" at bounding box center [360, 219] width 41 height 16
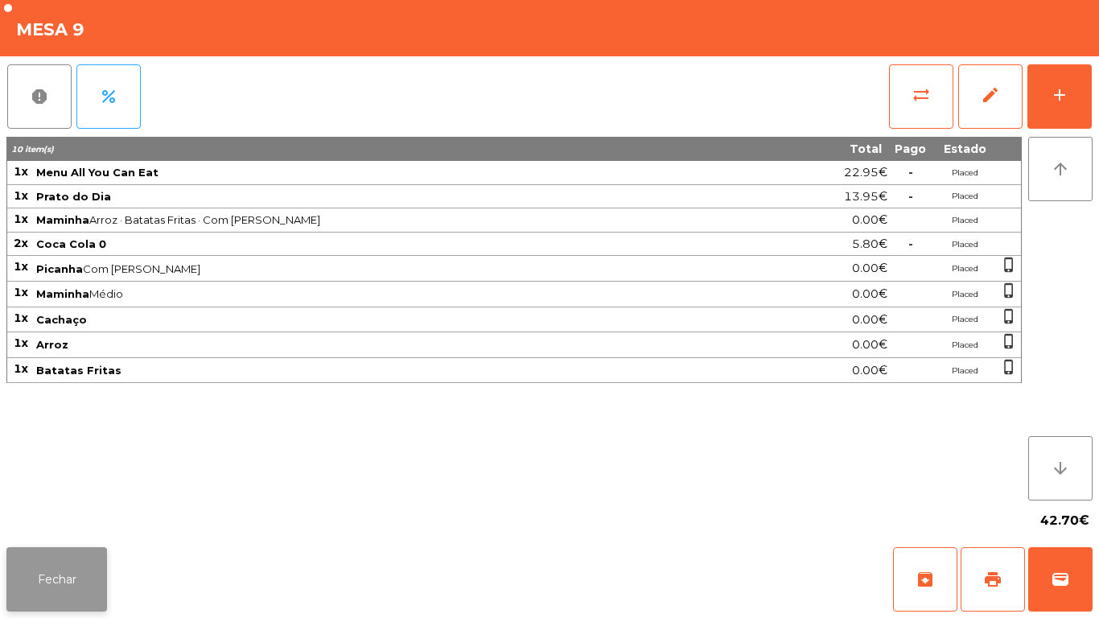
click at [80, 571] on button "Fechar" at bounding box center [56, 579] width 101 height 64
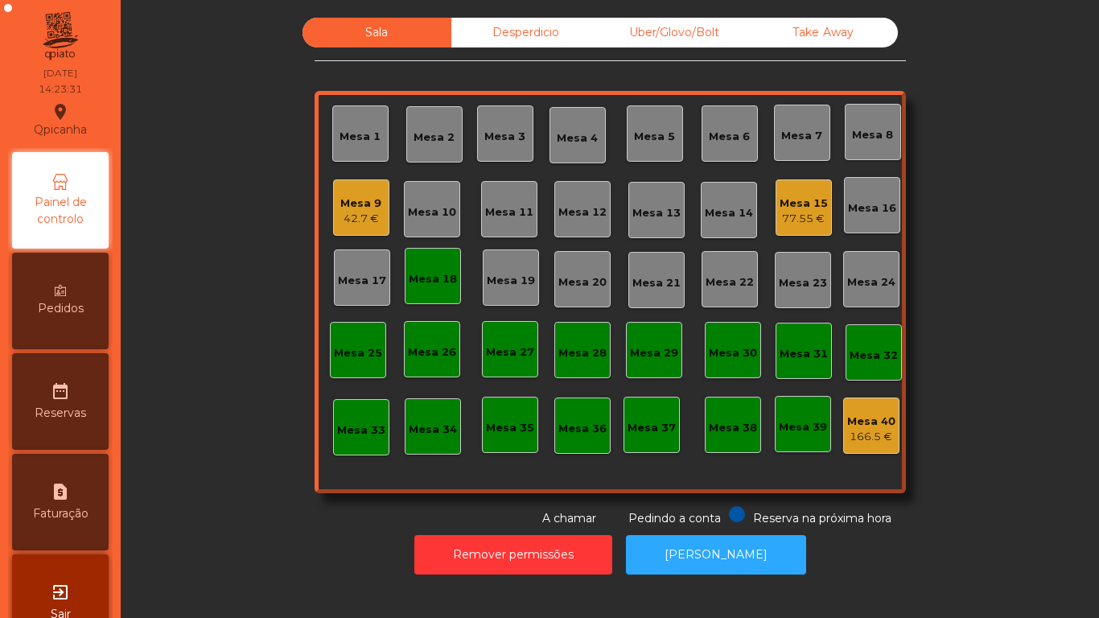
click at [439, 131] on div "Mesa 2" at bounding box center [434, 138] width 41 height 16
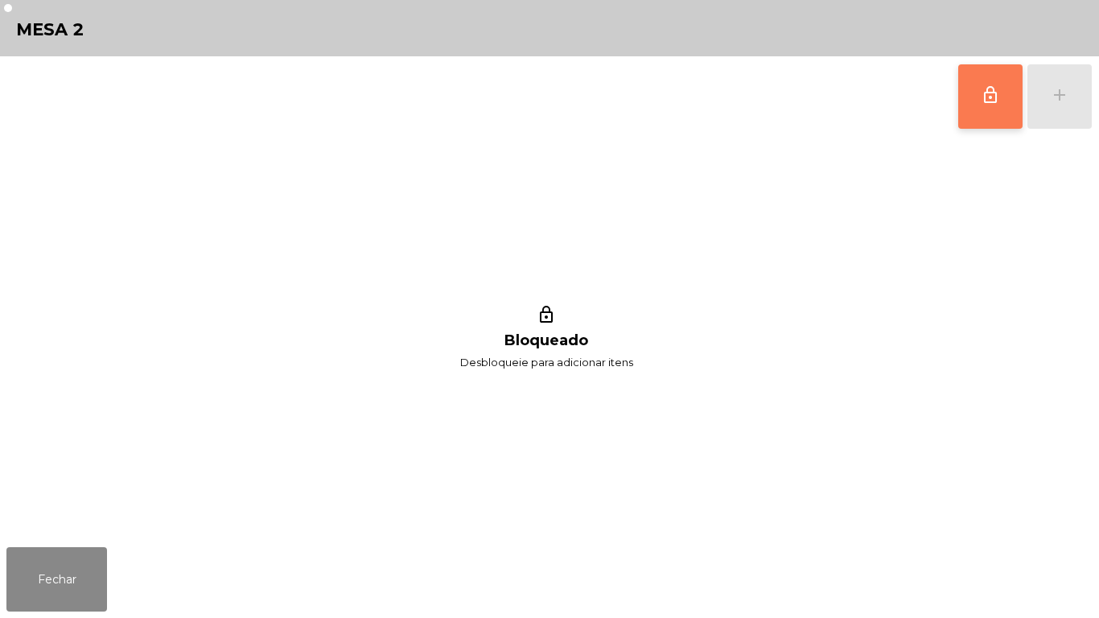
click at [983, 105] on button "lock_outline" at bounding box center [990, 96] width 64 height 64
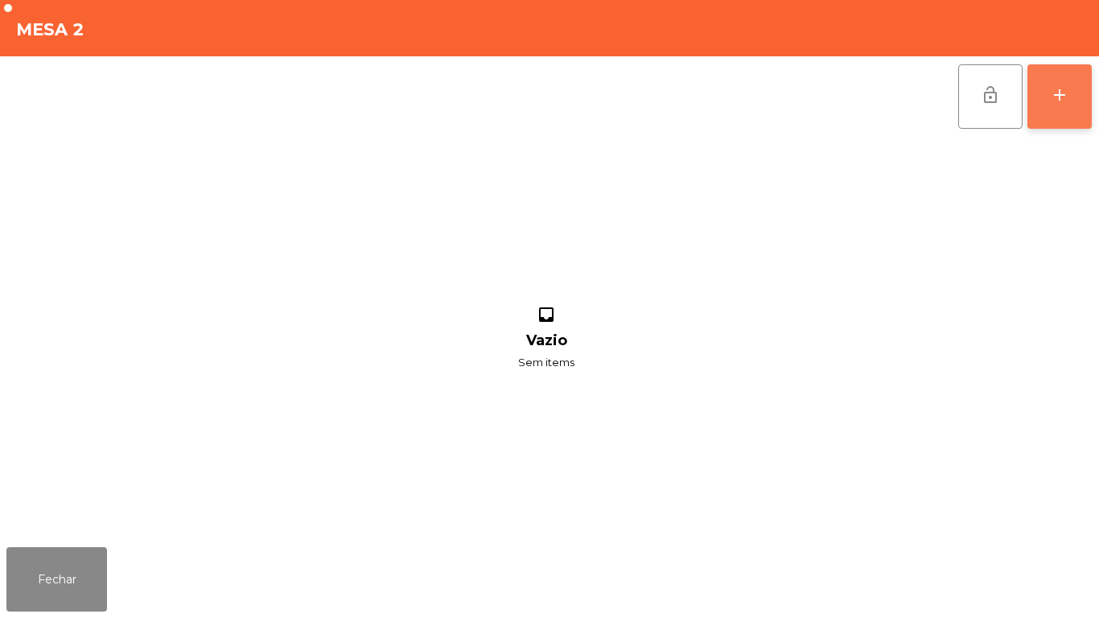
click at [1059, 105] on button "add" at bounding box center [1060, 96] width 64 height 64
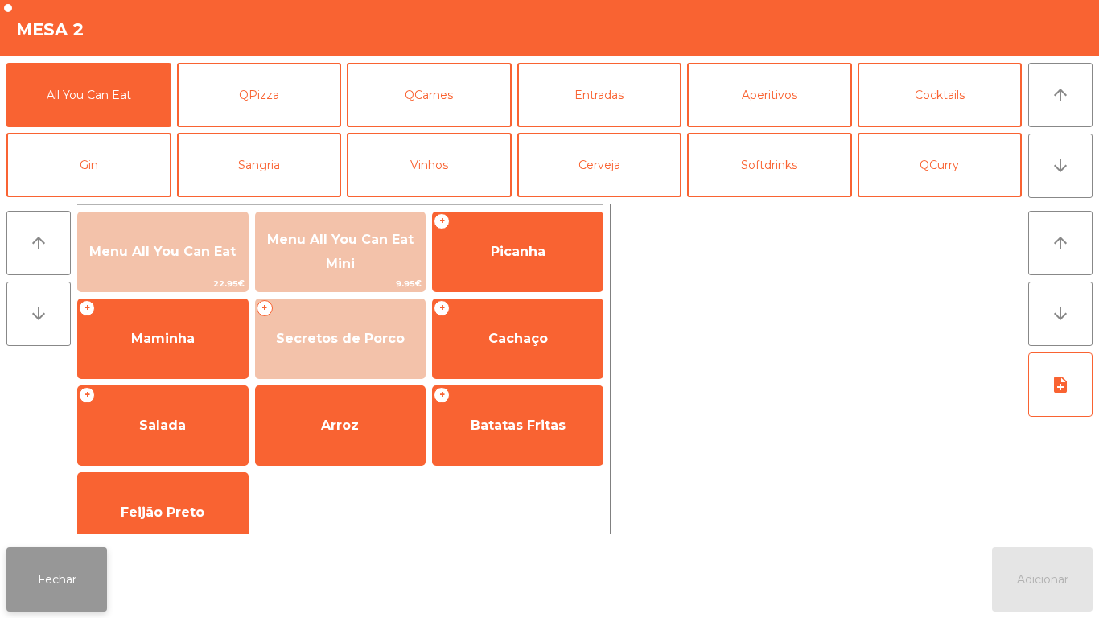
click at [72, 579] on button "Fechar" at bounding box center [56, 579] width 101 height 64
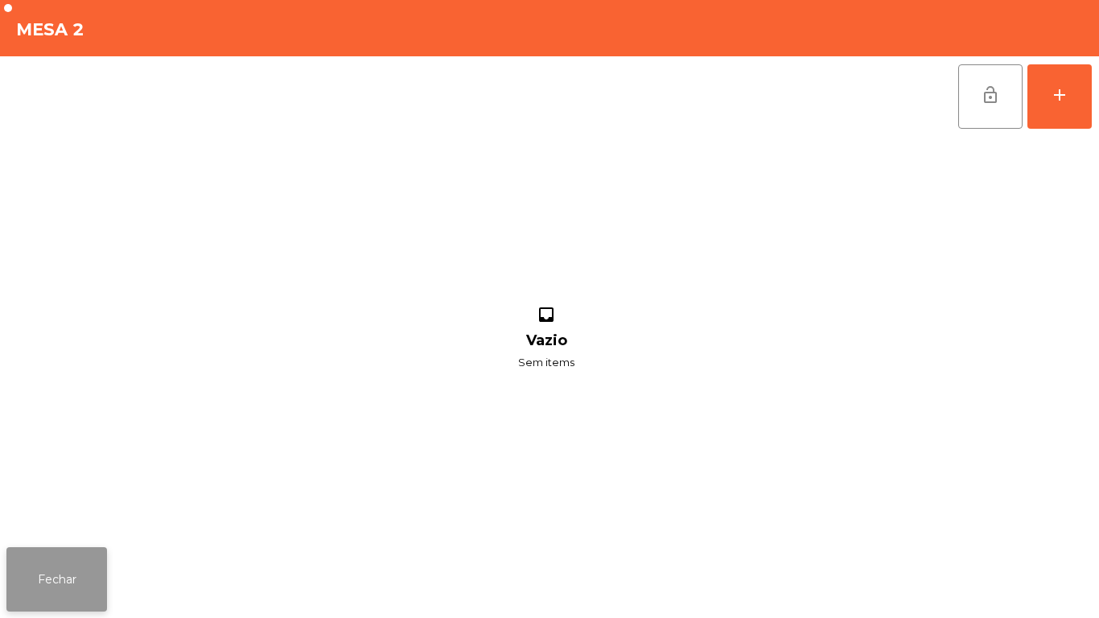
click at [68, 571] on button "Fechar" at bounding box center [56, 579] width 101 height 64
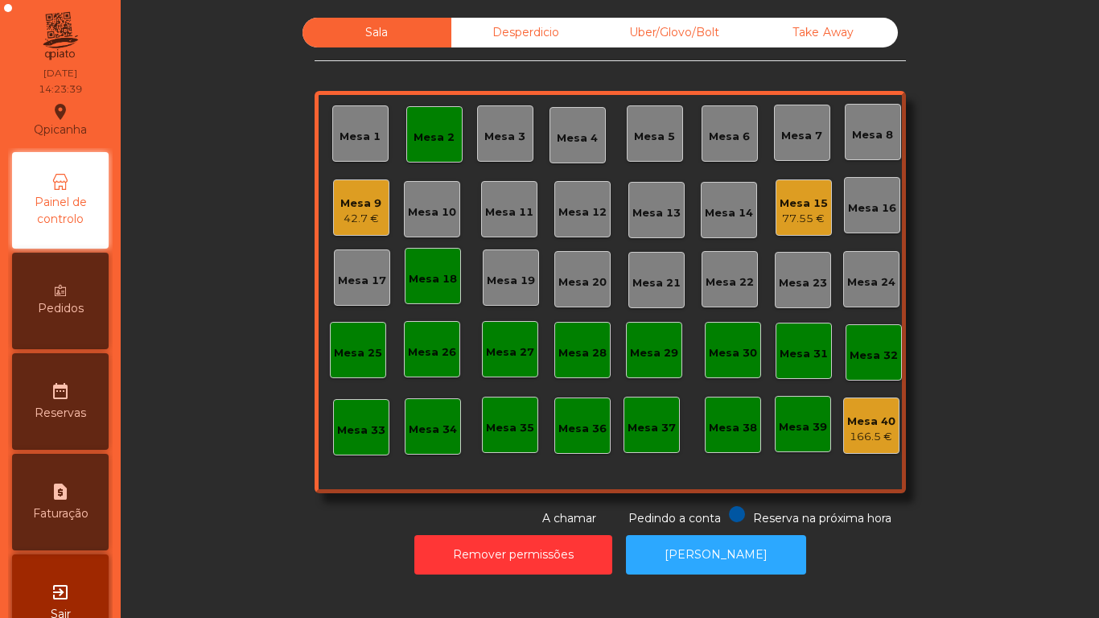
click at [794, 221] on div "77.55 €" at bounding box center [804, 219] width 48 height 16
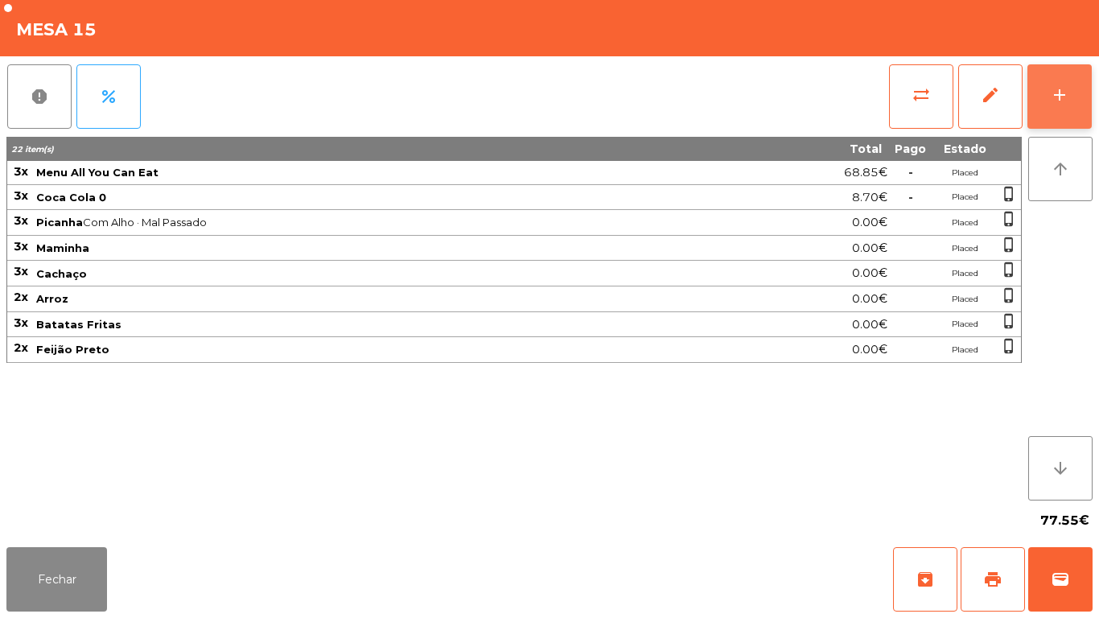
click at [1058, 103] on div "add" at bounding box center [1059, 94] width 19 height 19
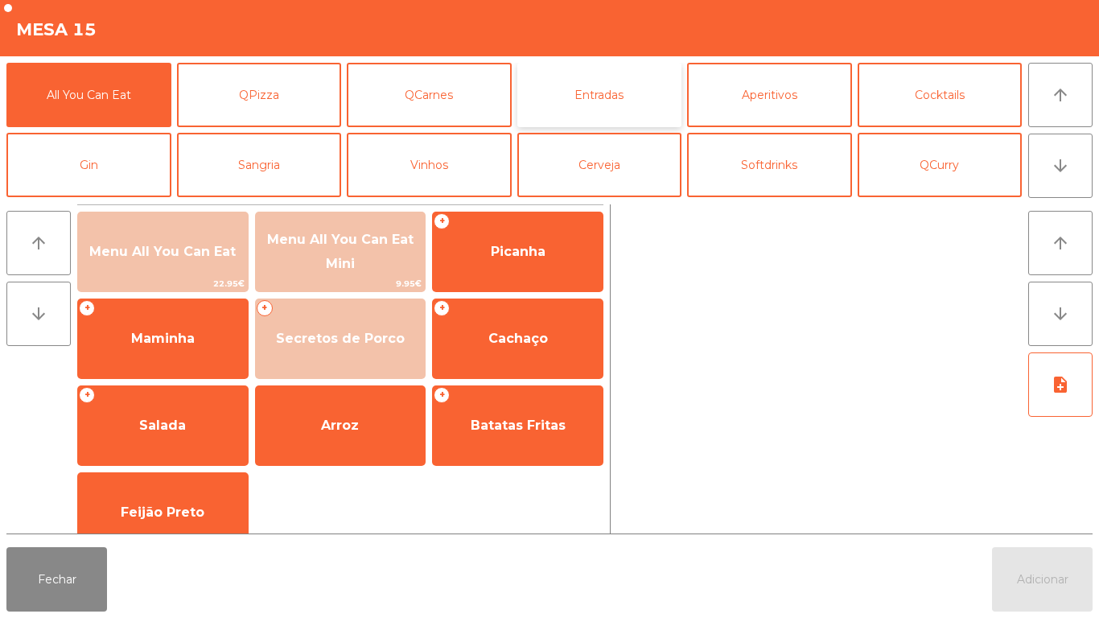
click at [605, 105] on button "Entradas" at bounding box center [599, 95] width 165 height 64
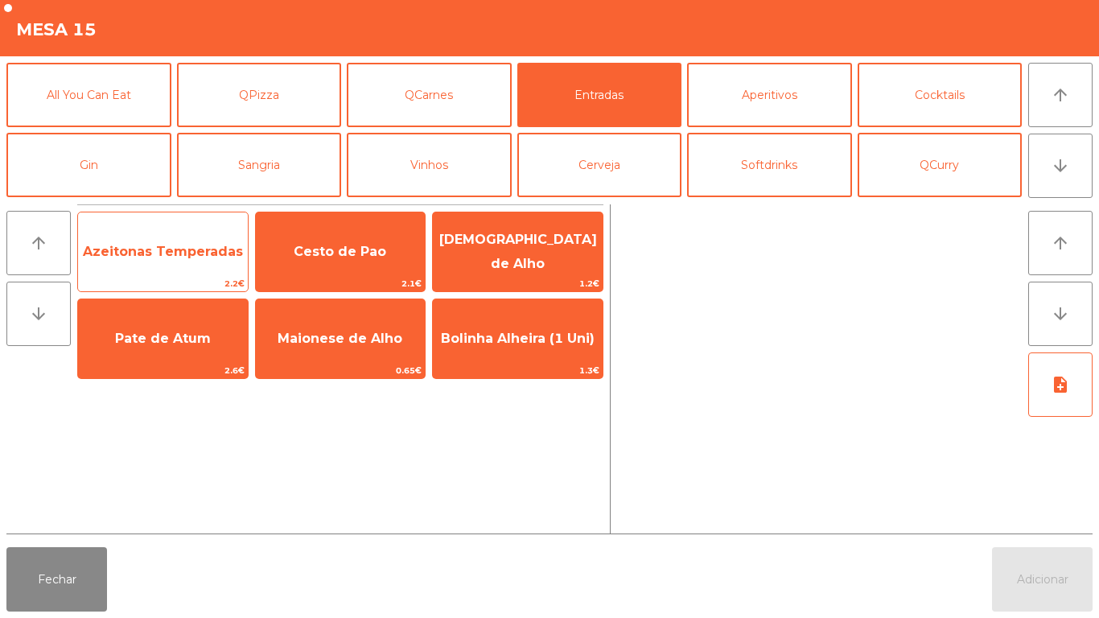
click at [195, 262] on span "Azeitonas Temperadas" at bounding box center [163, 251] width 170 height 43
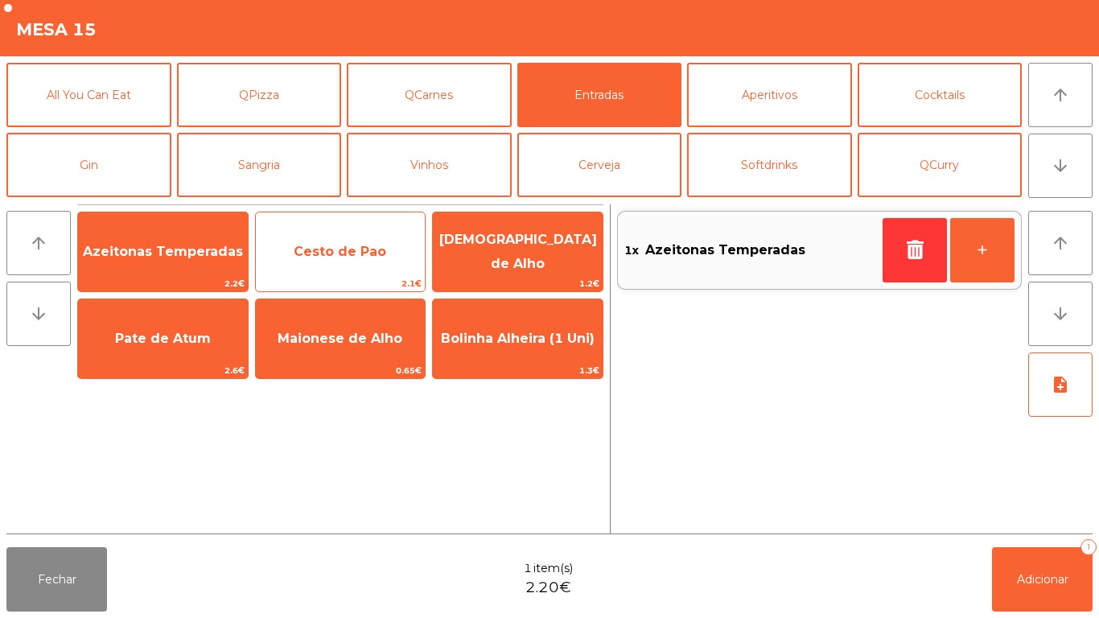
click at [357, 264] on span "Cesto de Pao" at bounding box center [341, 251] width 170 height 43
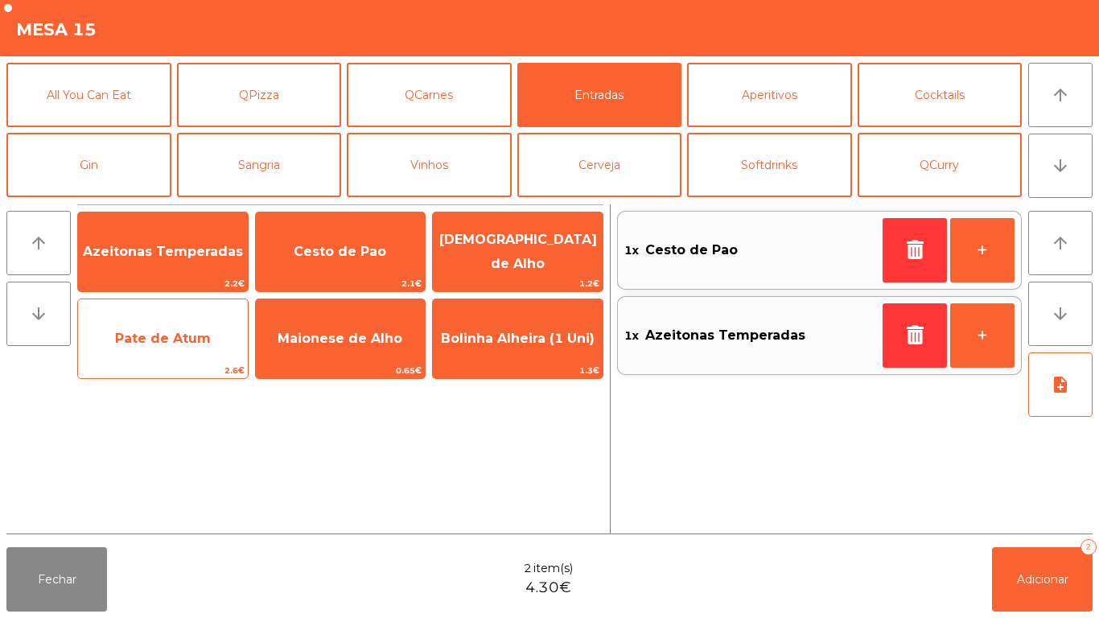
click at [168, 351] on span "Pate de Atum" at bounding box center [163, 338] width 170 height 43
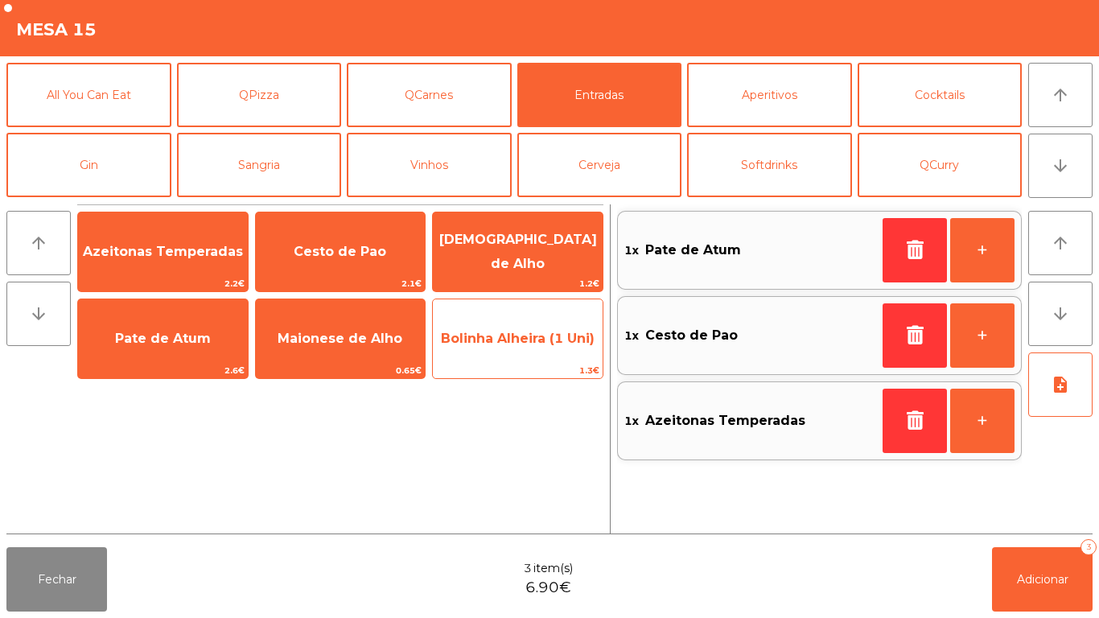
click at [517, 353] on span "Bolinha Alheira (1 Uni)" at bounding box center [518, 338] width 170 height 43
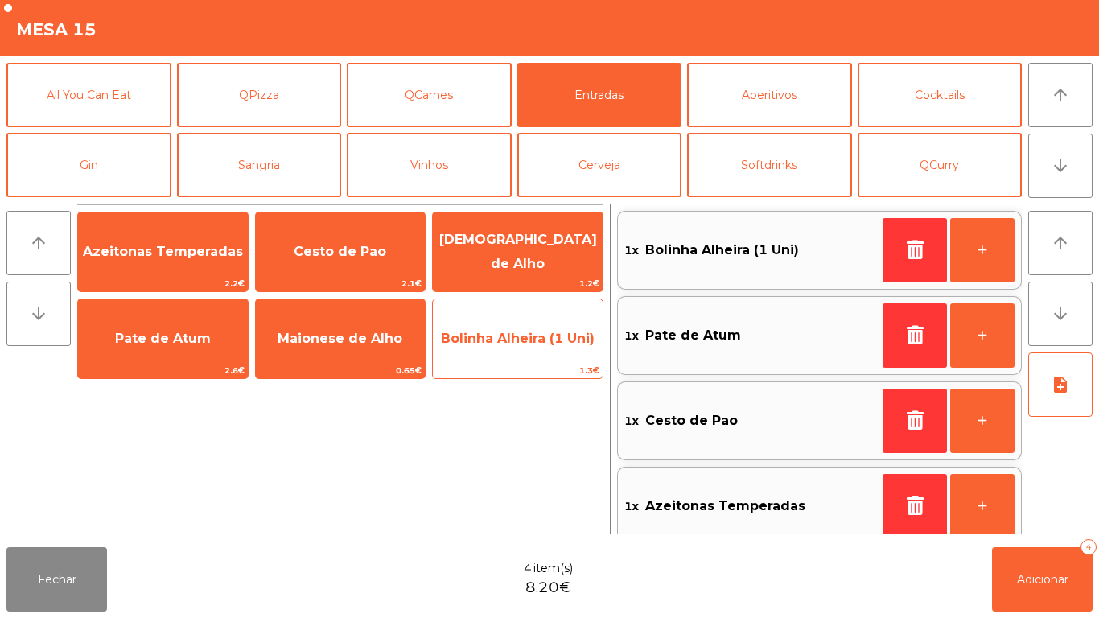
click at [534, 350] on span "Bolinha Alheira (1 Uni)" at bounding box center [518, 338] width 170 height 43
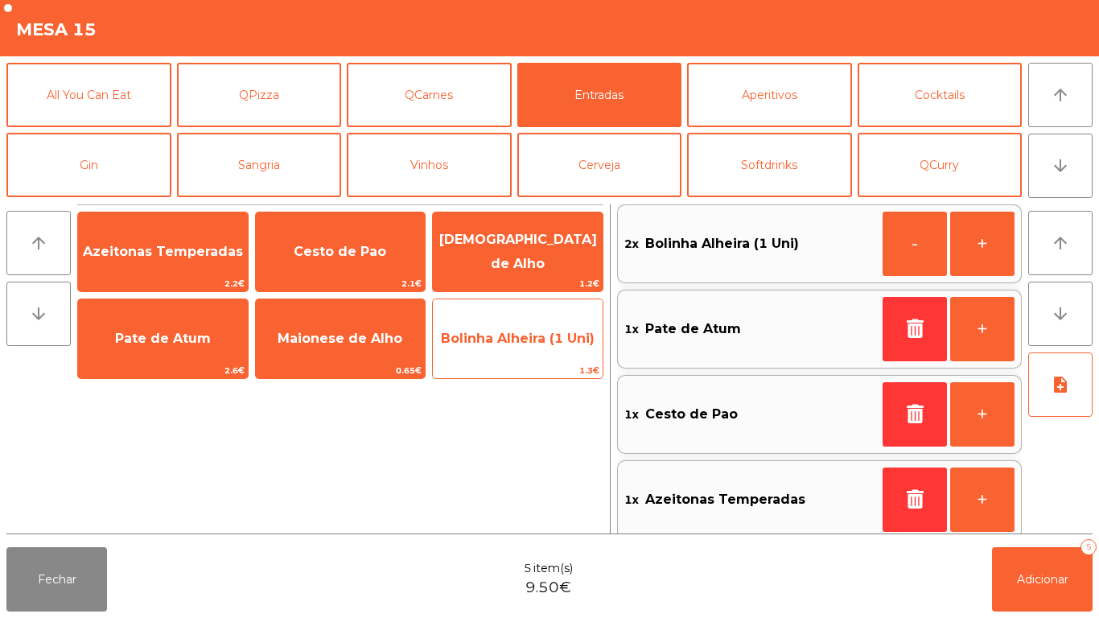
click at [521, 340] on span "Bolinha Alheira (1 Uni)" at bounding box center [518, 338] width 154 height 15
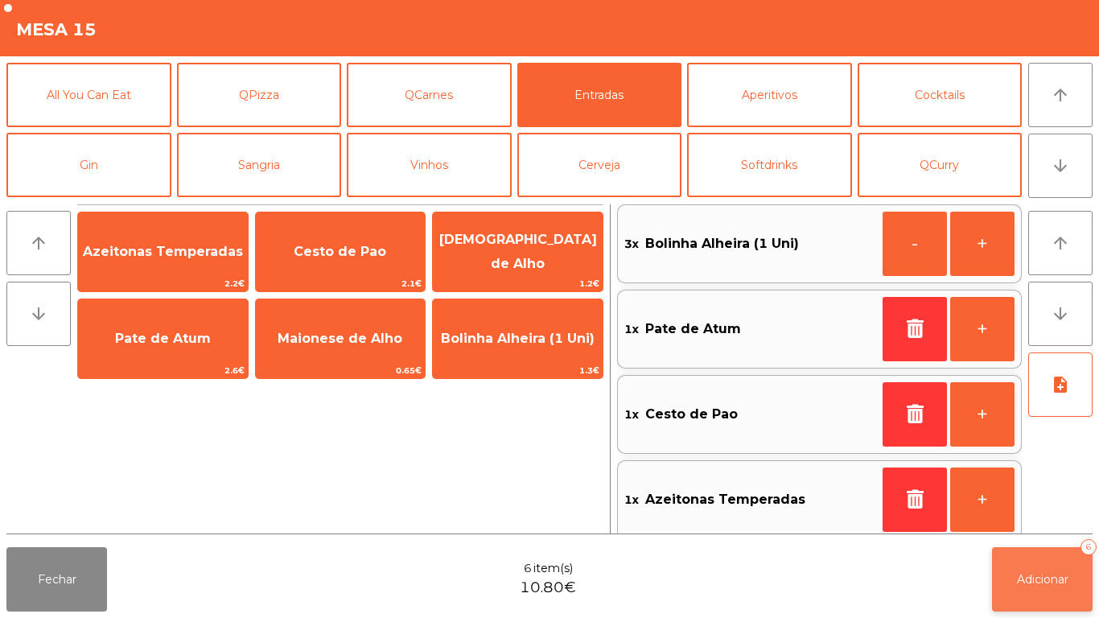
click at [1022, 569] on button "Adicionar 6" at bounding box center [1042, 579] width 101 height 64
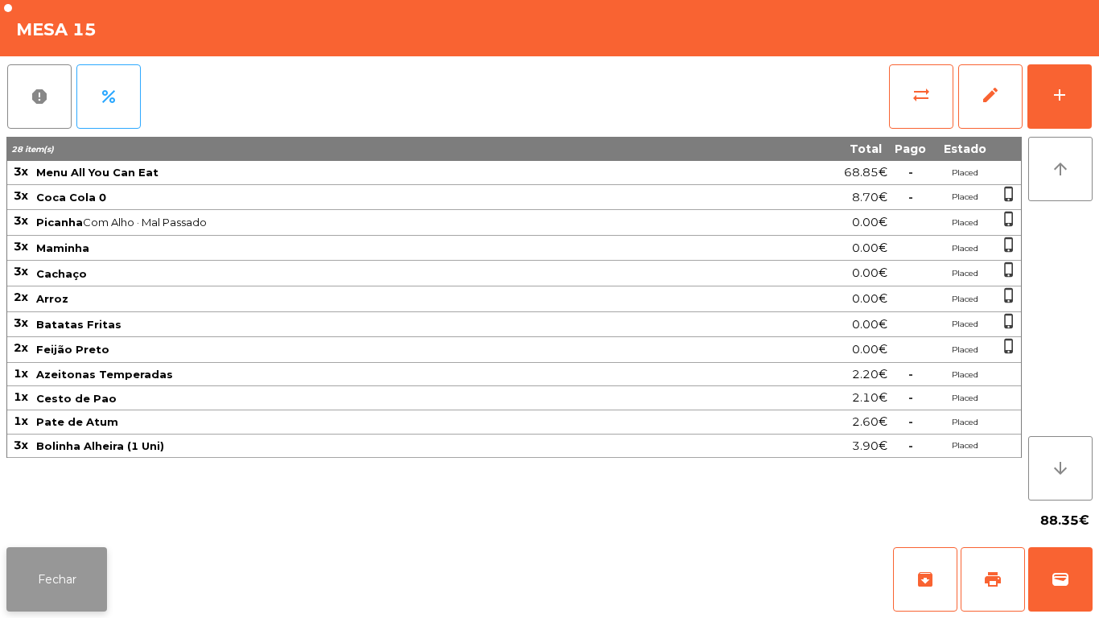
click at [45, 575] on button "Fechar" at bounding box center [56, 579] width 101 height 64
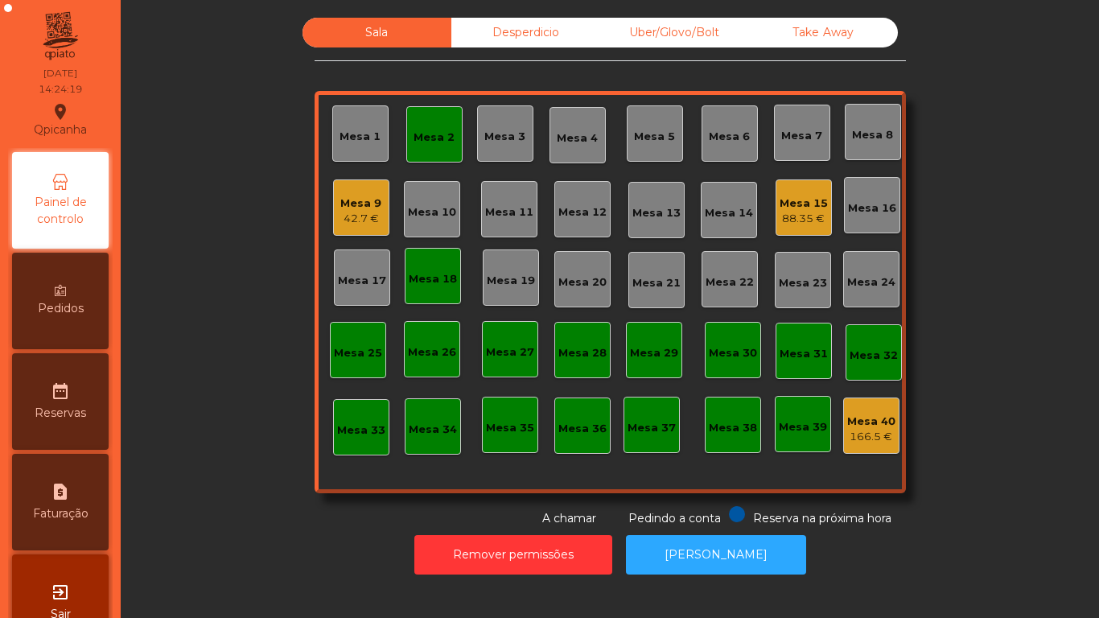
click at [436, 142] on div "Mesa 2" at bounding box center [434, 138] width 41 height 16
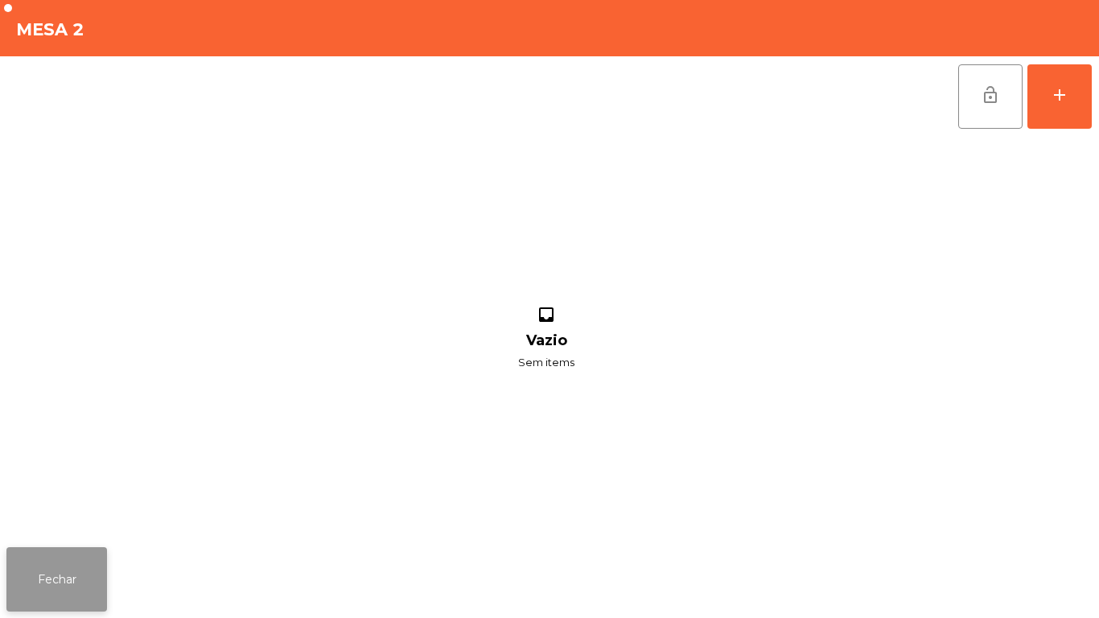
click at [58, 576] on button "Fechar" at bounding box center [56, 579] width 101 height 64
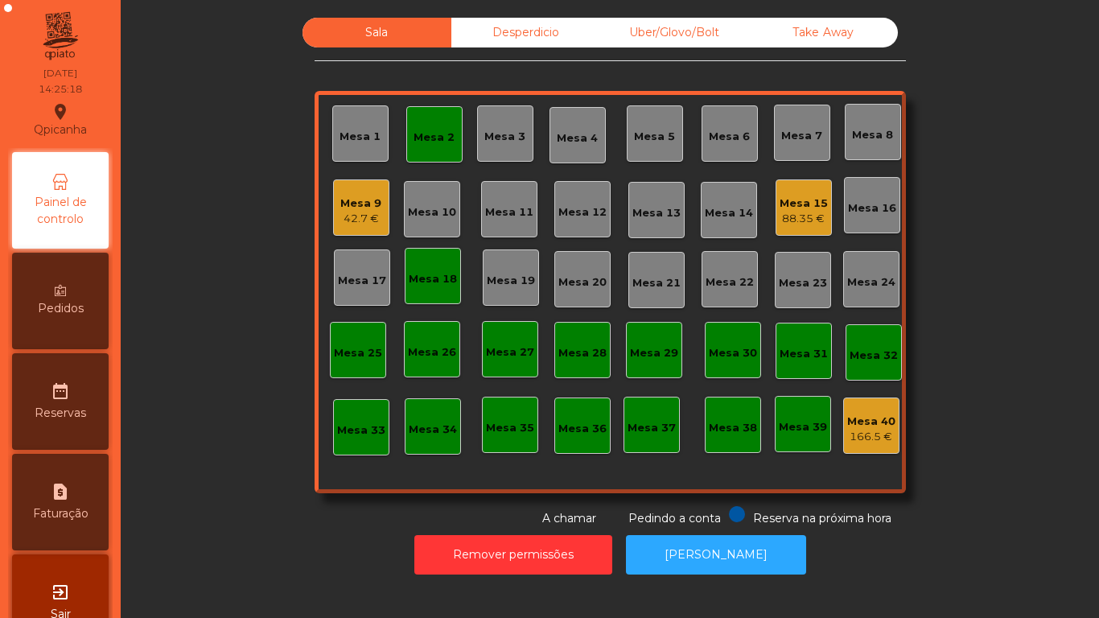
click at [440, 145] on div "Mesa 2" at bounding box center [434, 138] width 41 height 16
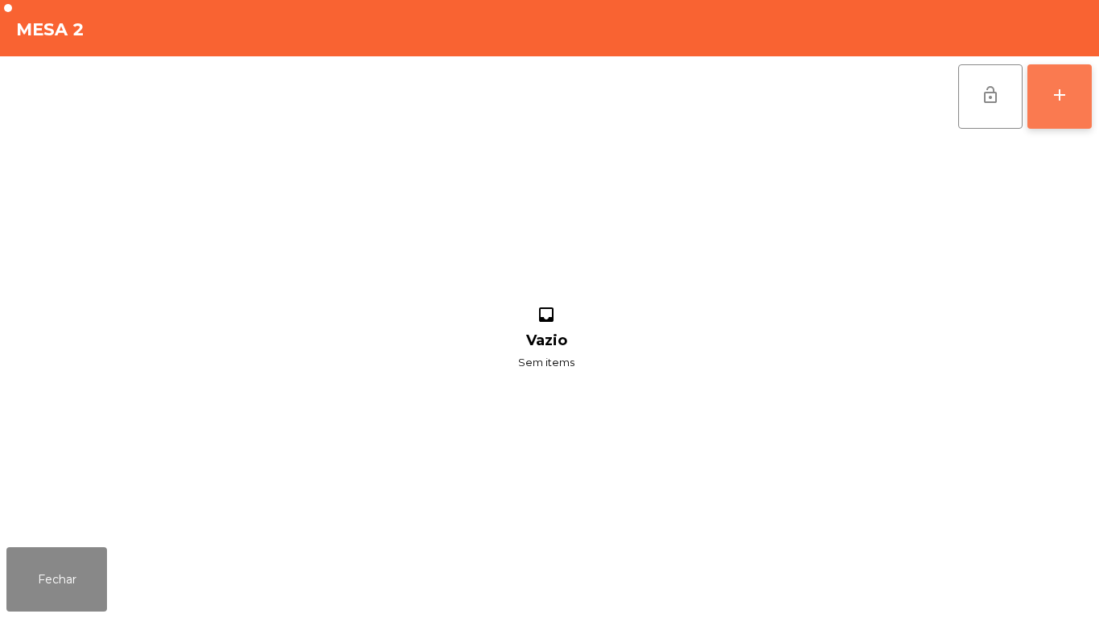
click at [1046, 93] on button "add" at bounding box center [1060, 96] width 64 height 64
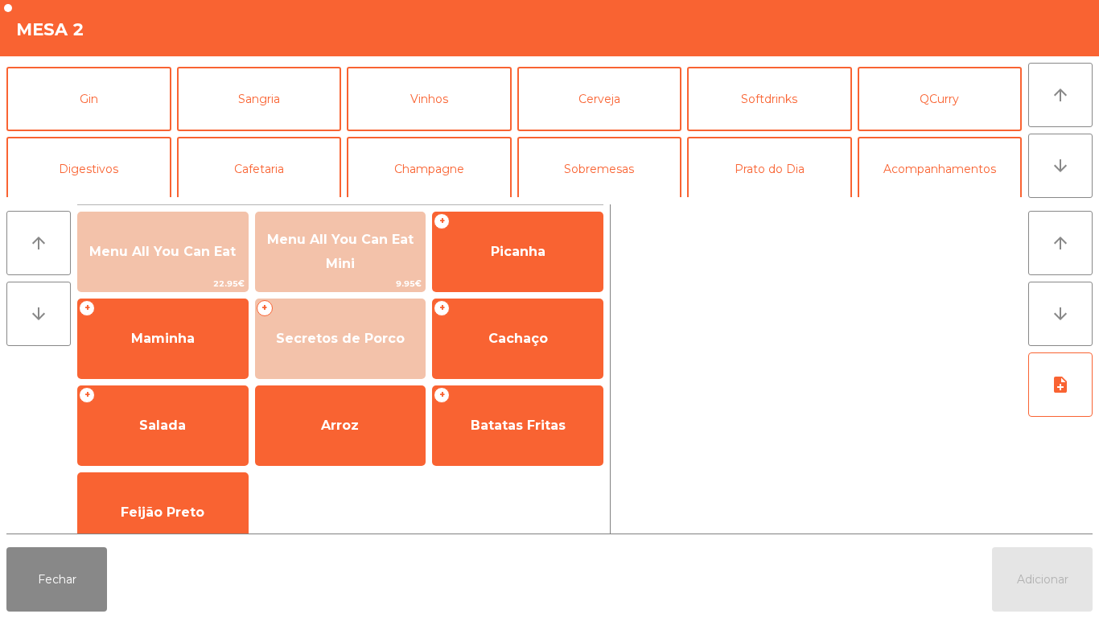
scroll to position [85, 0]
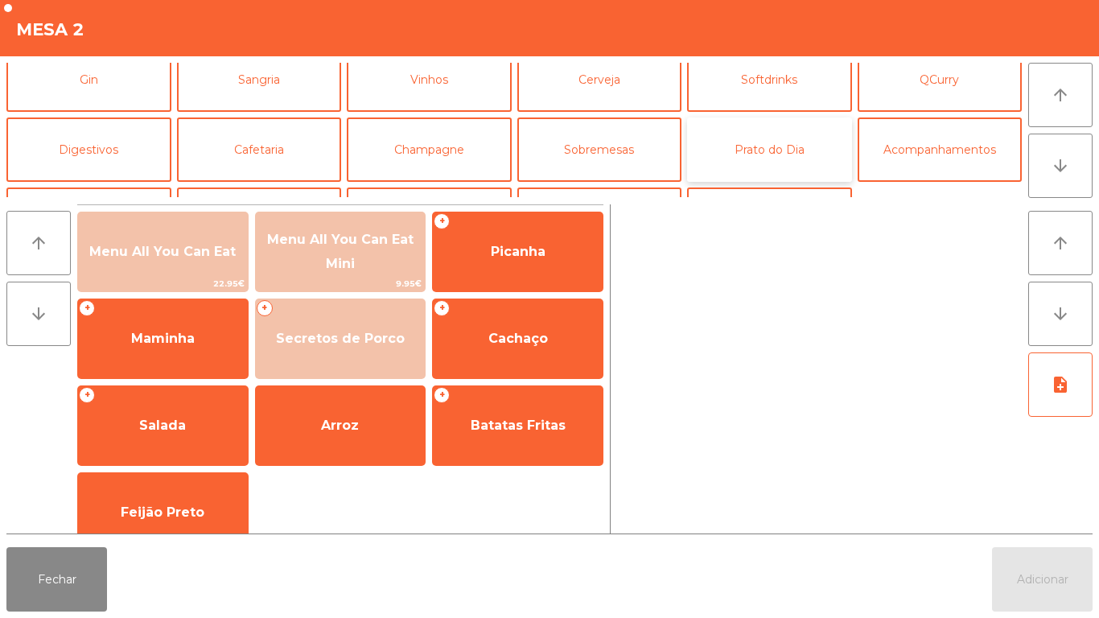
click at [770, 151] on button "Prato do Dia" at bounding box center [769, 149] width 165 height 64
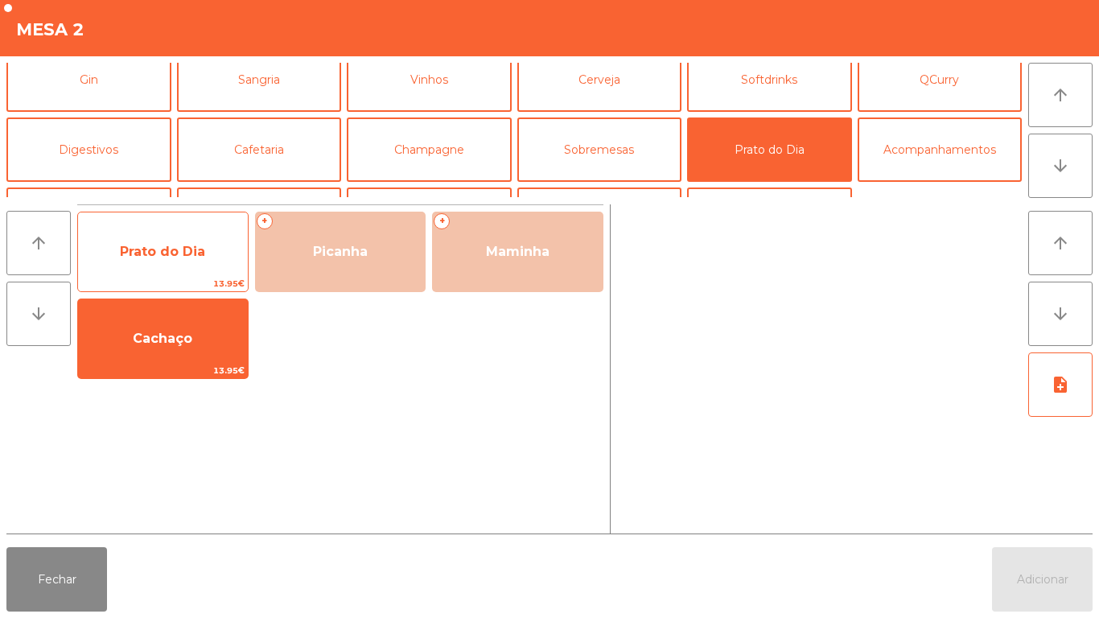
click at [171, 249] on span "Prato do Dia" at bounding box center [162, 251] width 85 height 15
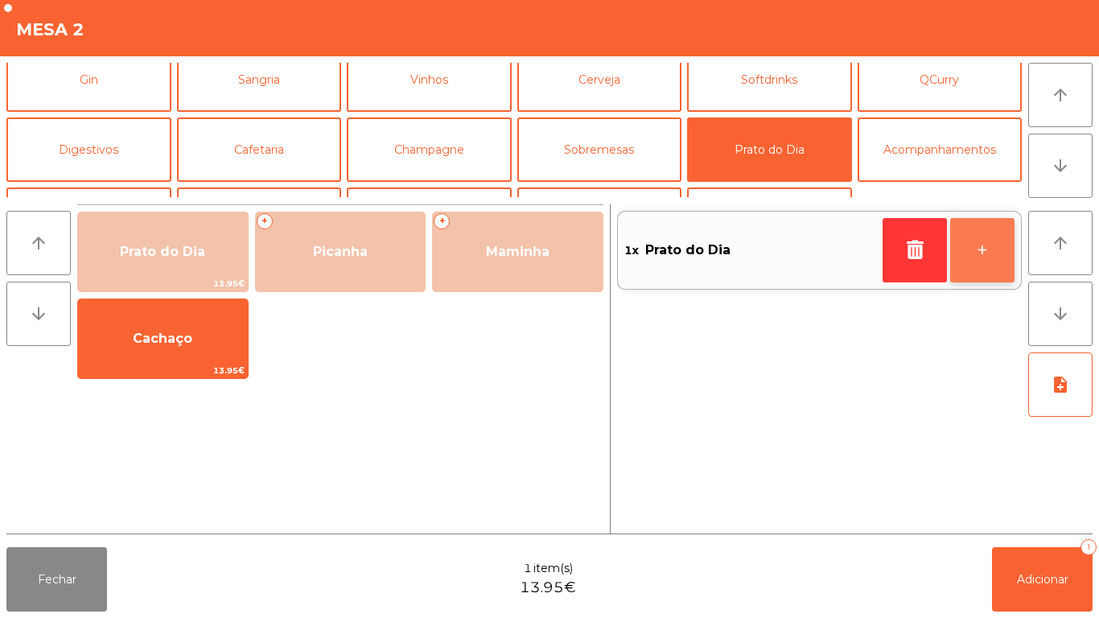
click at [973, 237] on button "+" at bounding box center [982, 250] width 64 height 64
click at [967, 241] on button "+" at bounding box center [982, 250] width 64 height 64
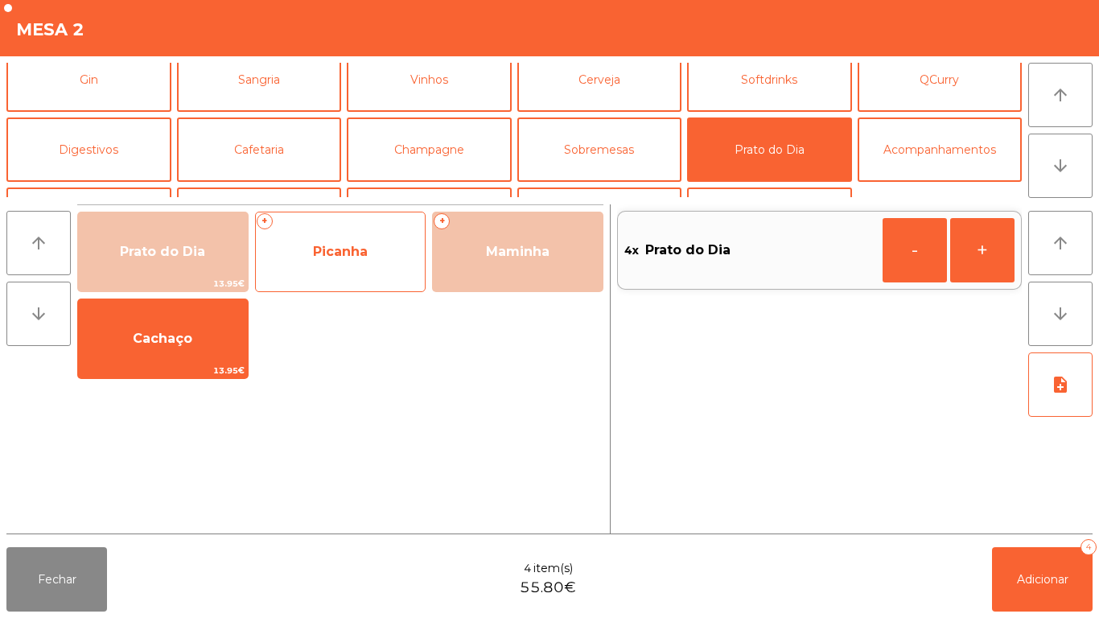
click at [354, 253] on span "Picanha" at bounding box center [340, 251] width 55 height 15
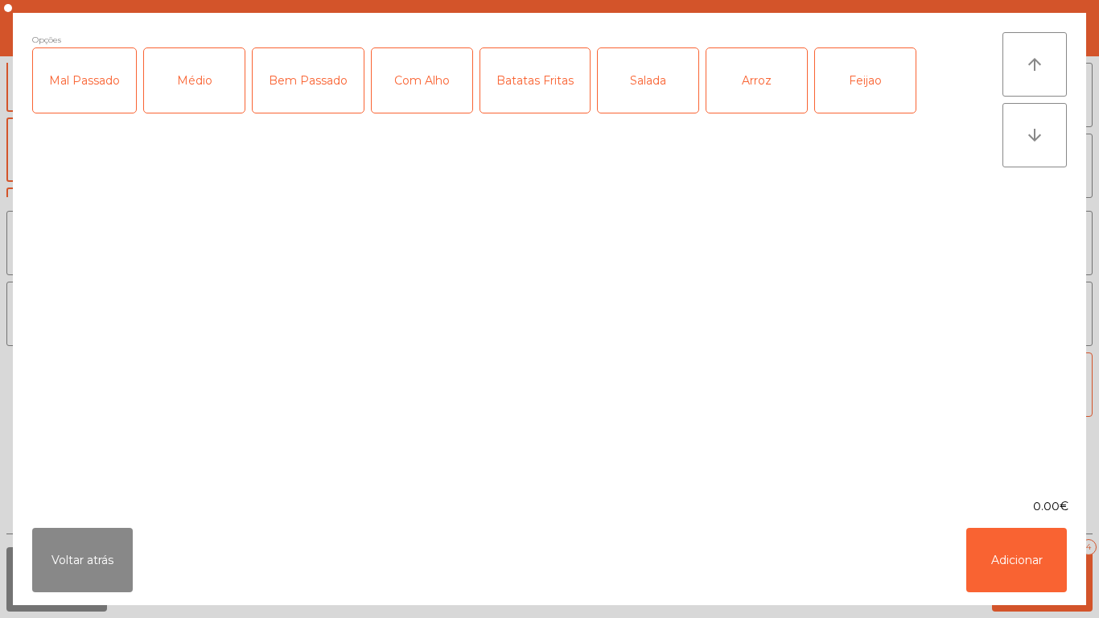
click at [210, 93] on div "Médio" at bounding box center [194, 80] width 101 height 64
click at [408, 93] on div "Com Alho" at bounding box center [422, 80] width 101 height 64
click at [535, 94] on div "Batatas Fritas" at bounding box center [534, 80] width 109 height 64
click at [734, 81] on div "Arroz" at bounding box center [757, 80] width 101 height 64
click at [831, 93] on div "Feijao" at bounding box center [865, 80] width 101 height 64
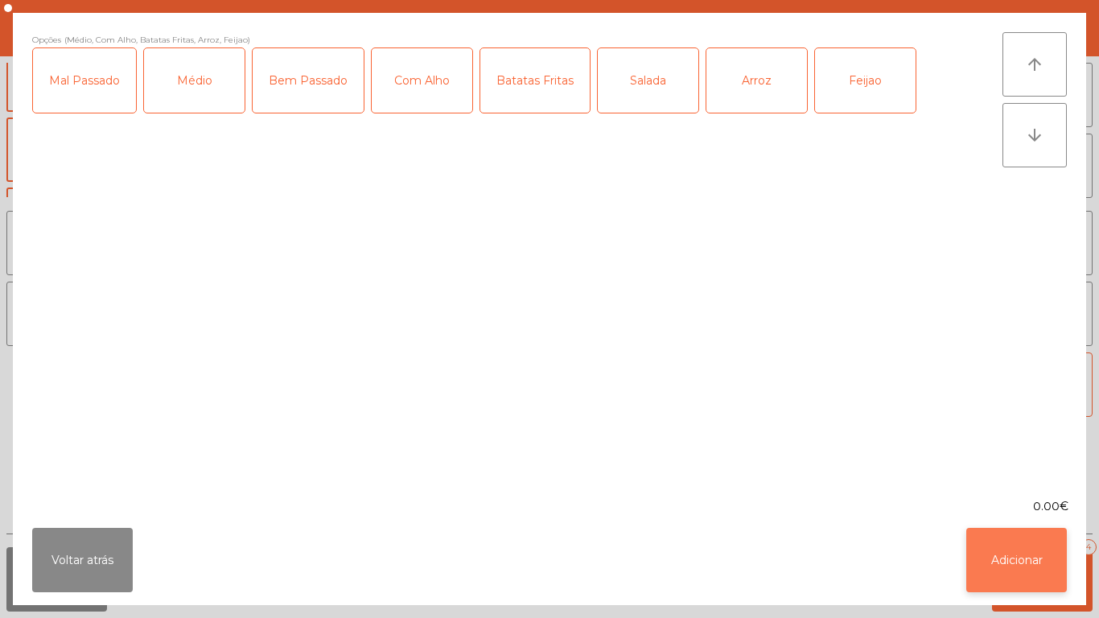
click at [994, 550] on button "Adicionar" at bounding box center [1017, 560] width 101 height 64
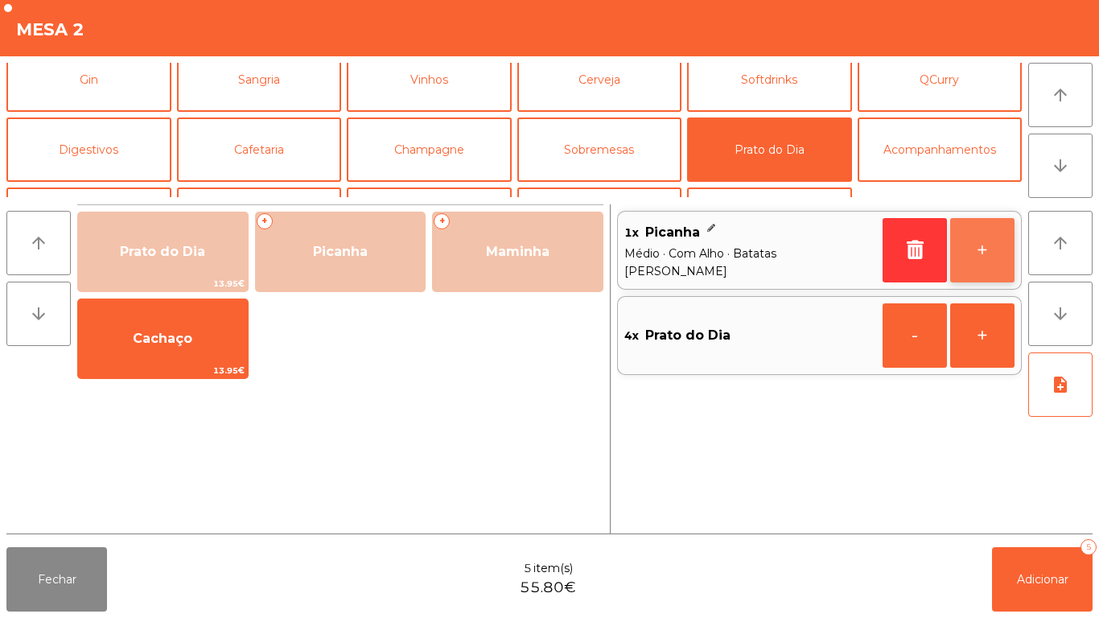
click at [958, 237] on button "+" at bounding box center [982, 250] width 64 height 64
click at [955, 241] on button "+" at bounding box center [982, 250] width 64 height 64
click at [958, 234] on button "+" at bounding box center [982, 250] width 64 height 64
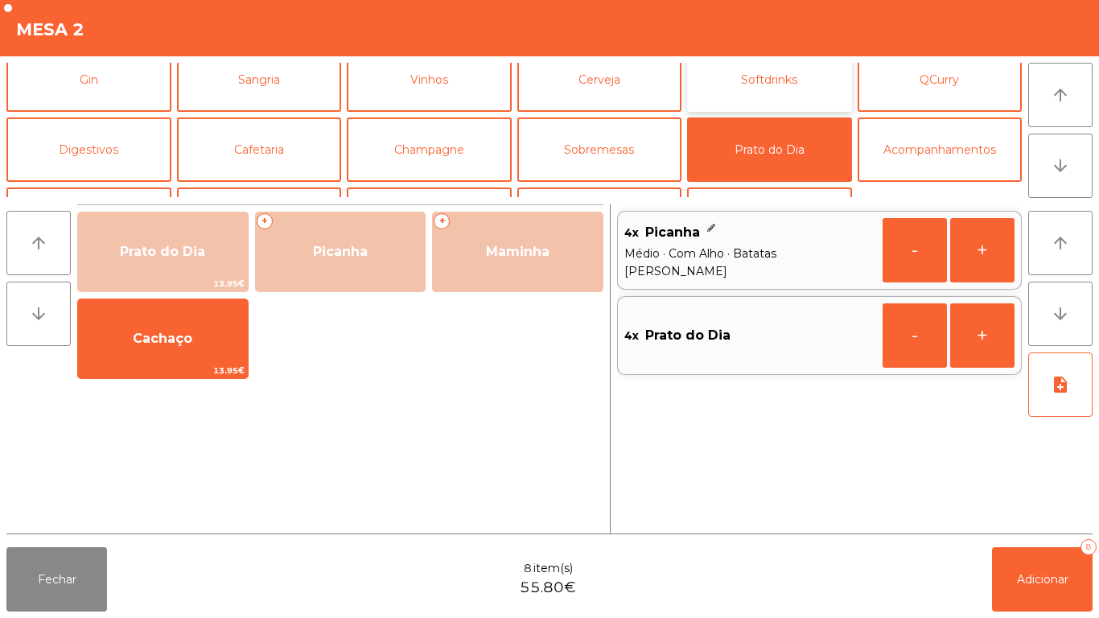
click at [732, 87] on button "Softdrinks" at bounding box center [769, 79] width 165 height 64
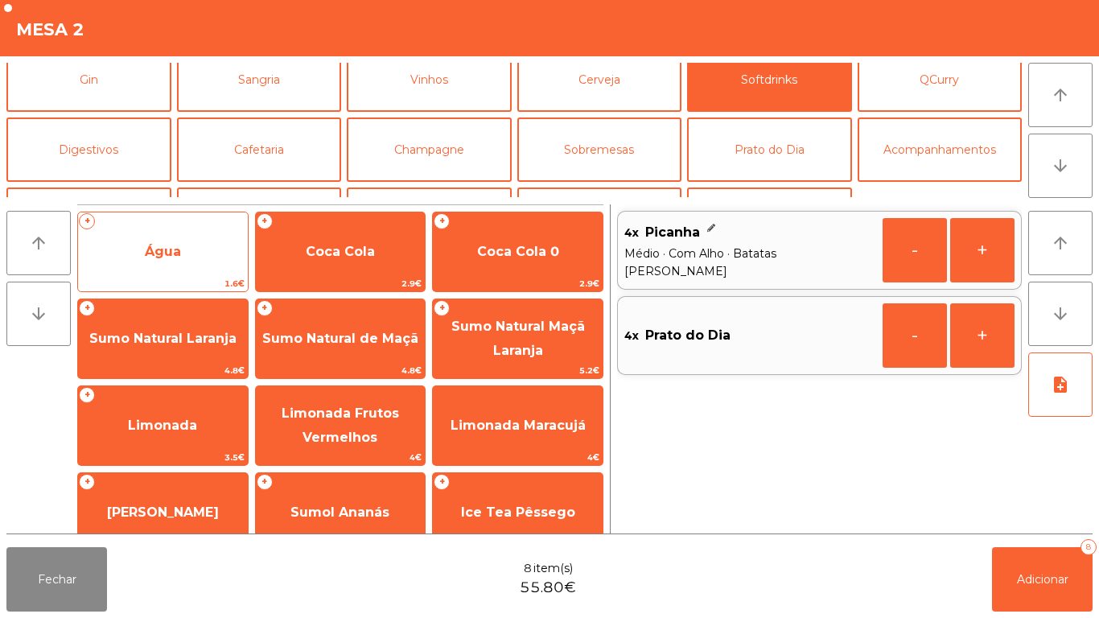
click at [171, 254] on span "Água" at bounding box center [163, 251] width 36 height 15
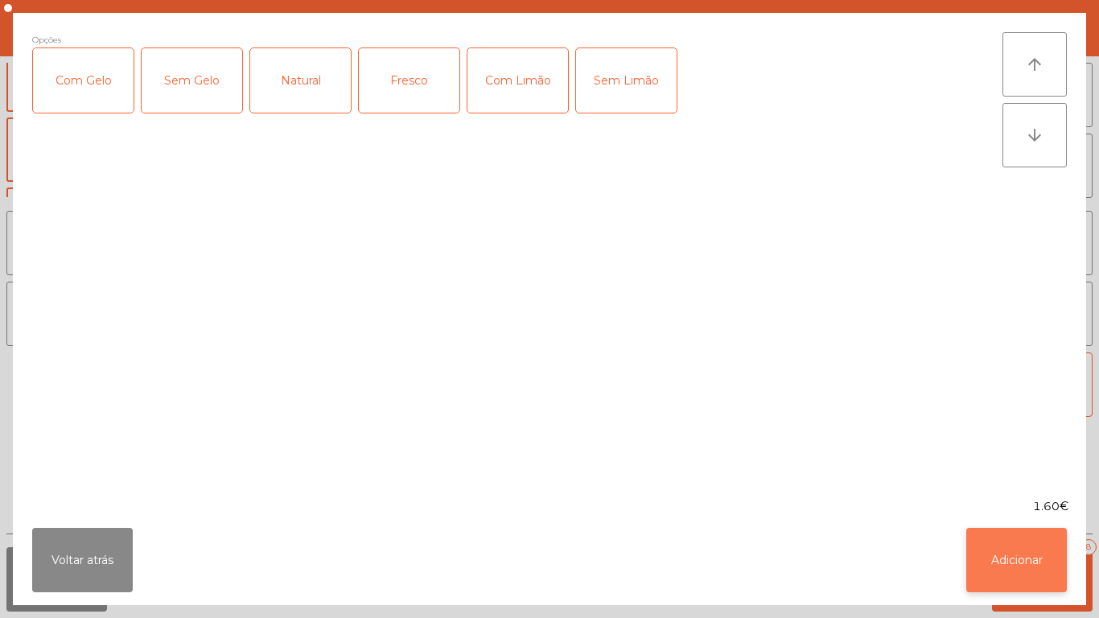
click at [1035, 568] on button "Adicionar" at bounding box center [1017, 560] width 101 height 64
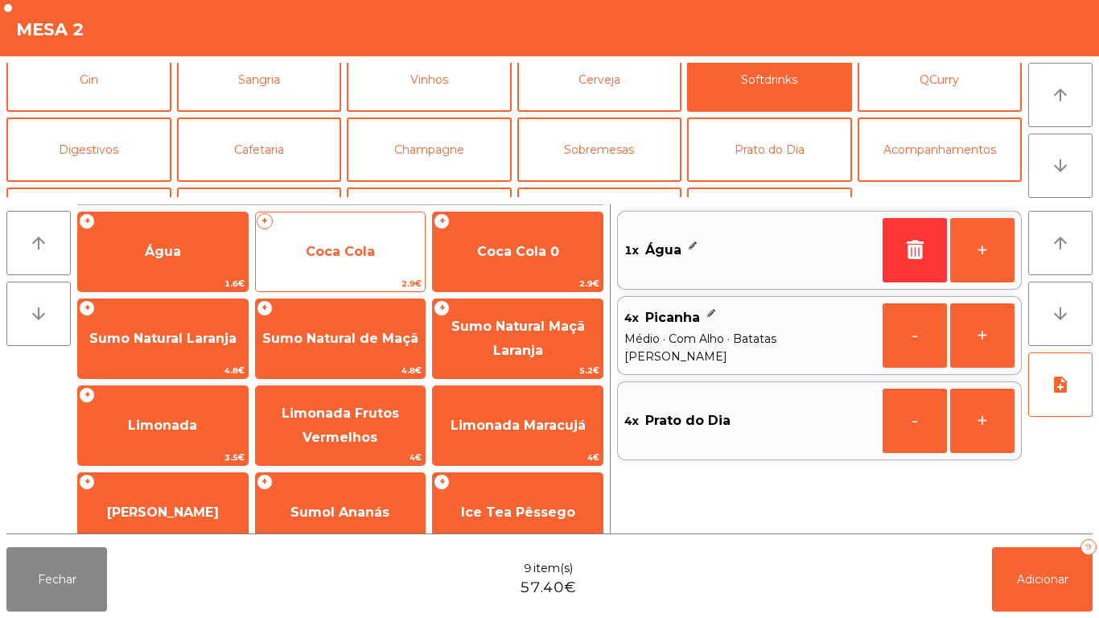
click at [350, 262] on span "Coca Cola" at bounding box center [341, 251] width 170 height 43
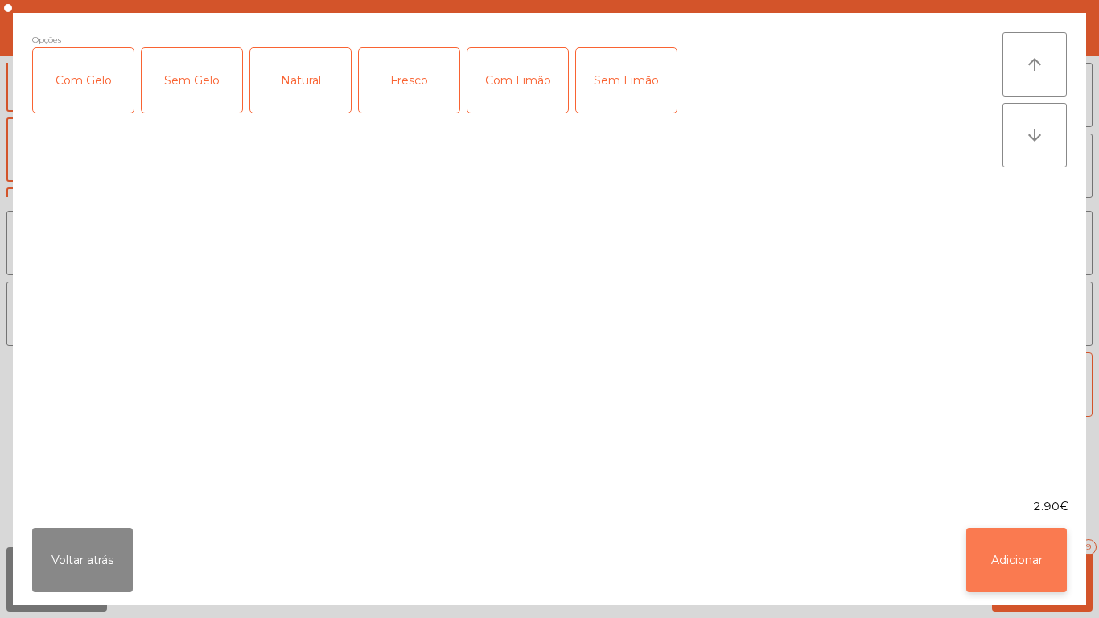
click at [1007, 567] on button "Adicionar" at bounding box center [1017, 560] width 101 height 64
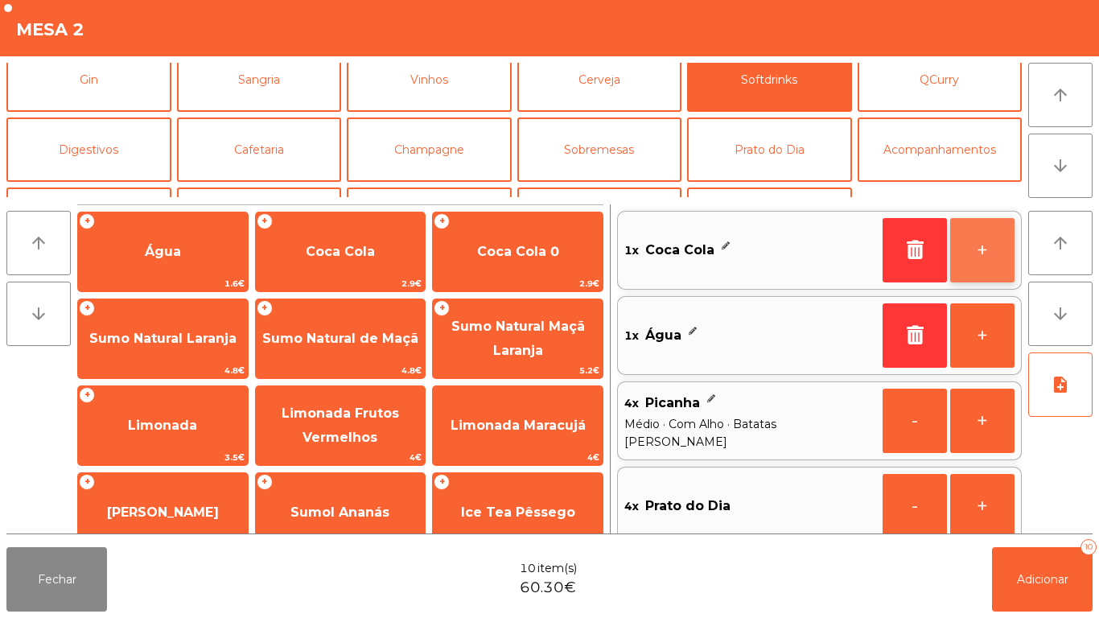
click at [962, 248] on button "+" at bounding box center [982, 250] width 64 height 64
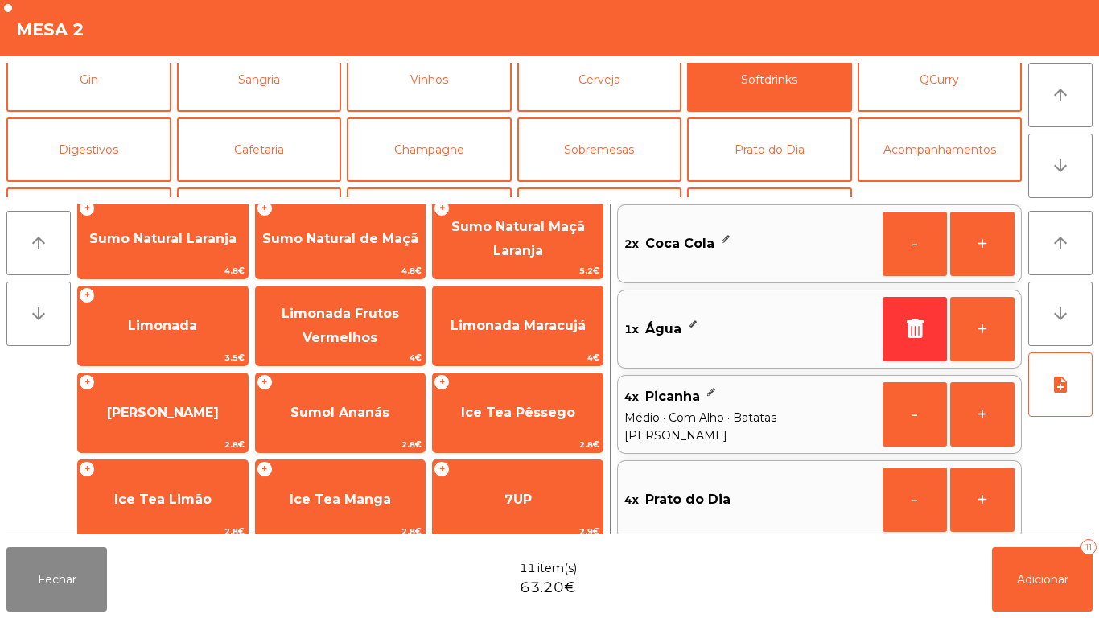
scroll to position [101, 0]
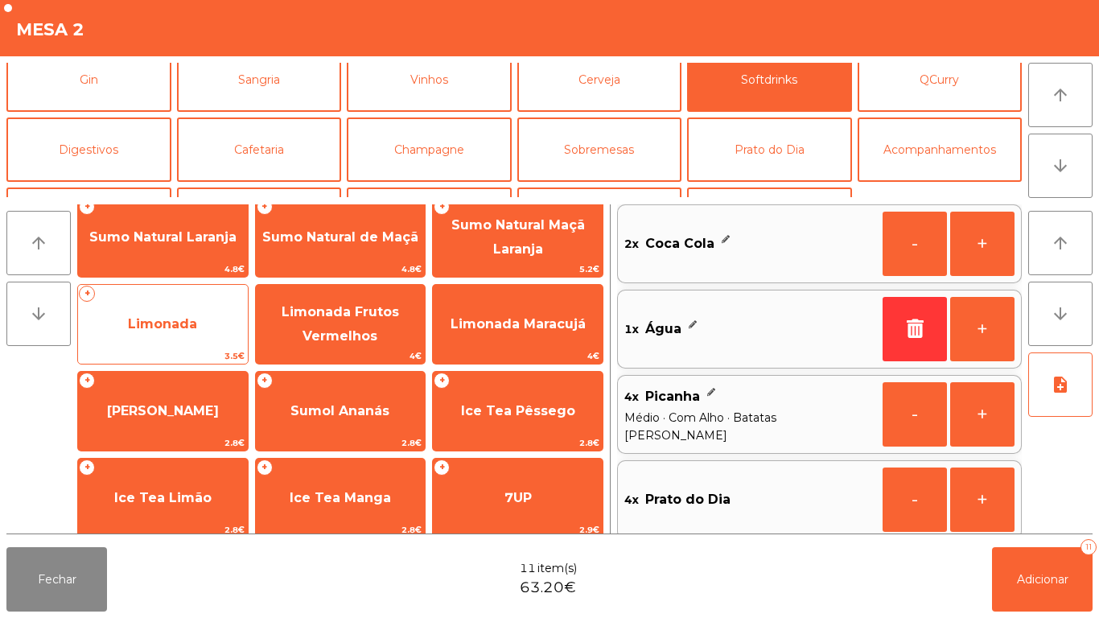
click at [180, 323] on span "Limonada" at bounding box center [162, 323] width 69 height 15
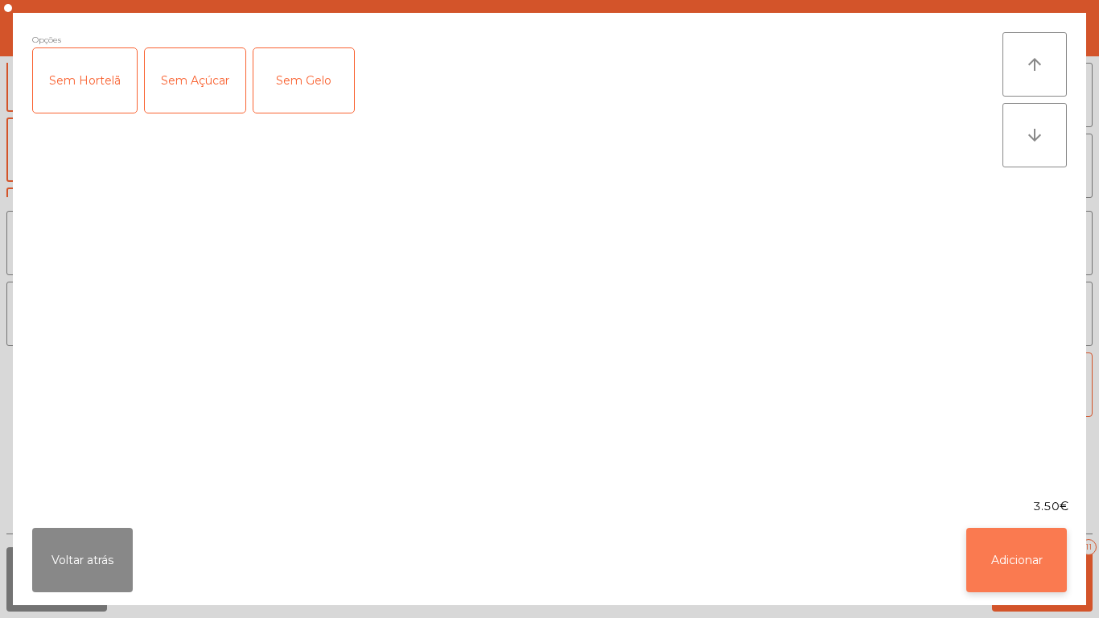
click at [1013, 554] on button "Adicionar" at bounding box center [1017, 560] width 101 height 64
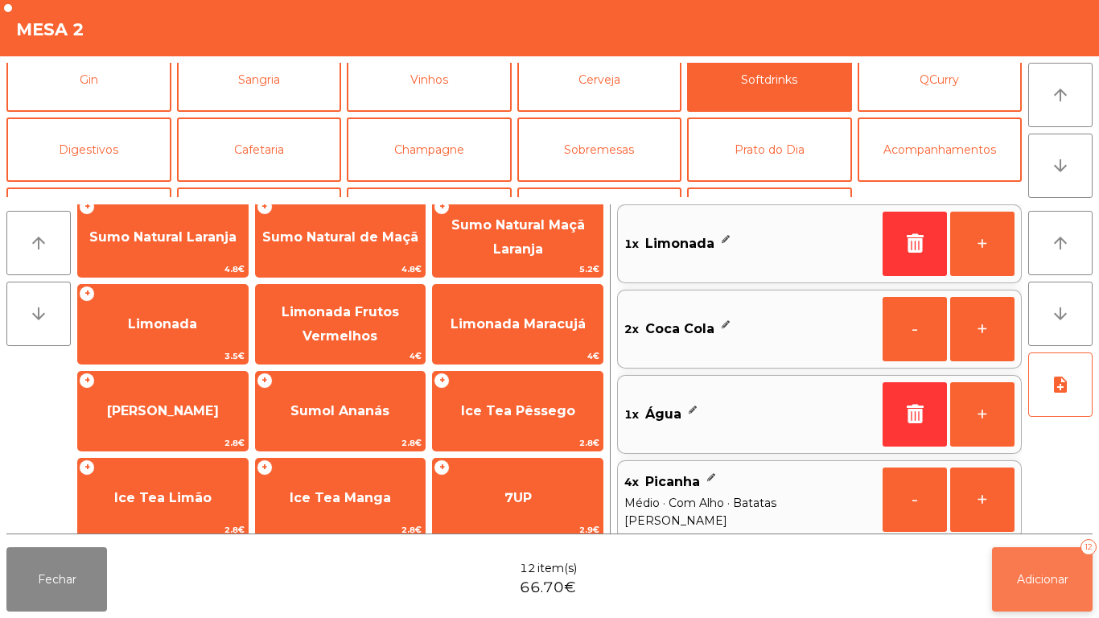
click at [1053, 579] on span "Adicionar" at bounding box center [1043, 579] width 52 height 14
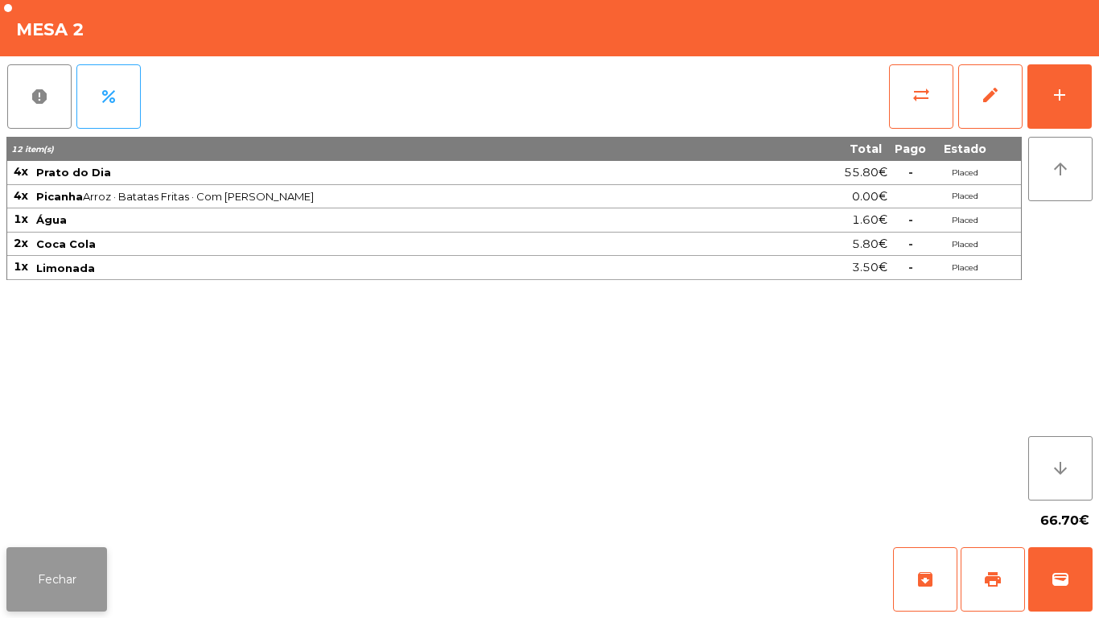
click at [74, 579] on button "Fechar" at bounding box center [56, 579] width 101 height 64
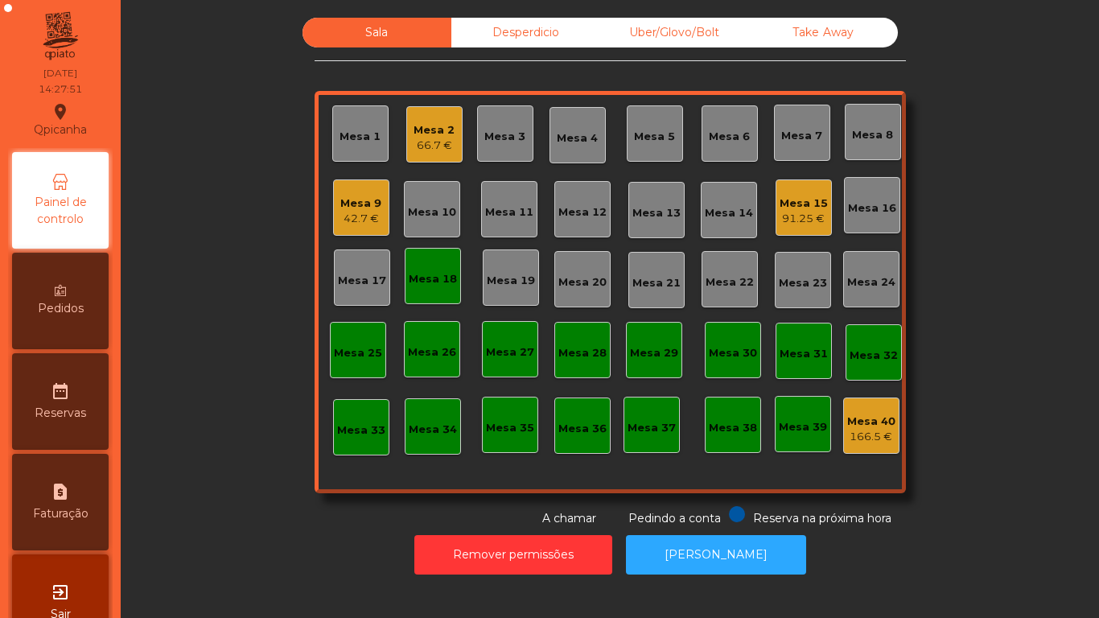
click at [365, 220] on div "42.7 €" at bounding box center [360, 219] width 41 height 16
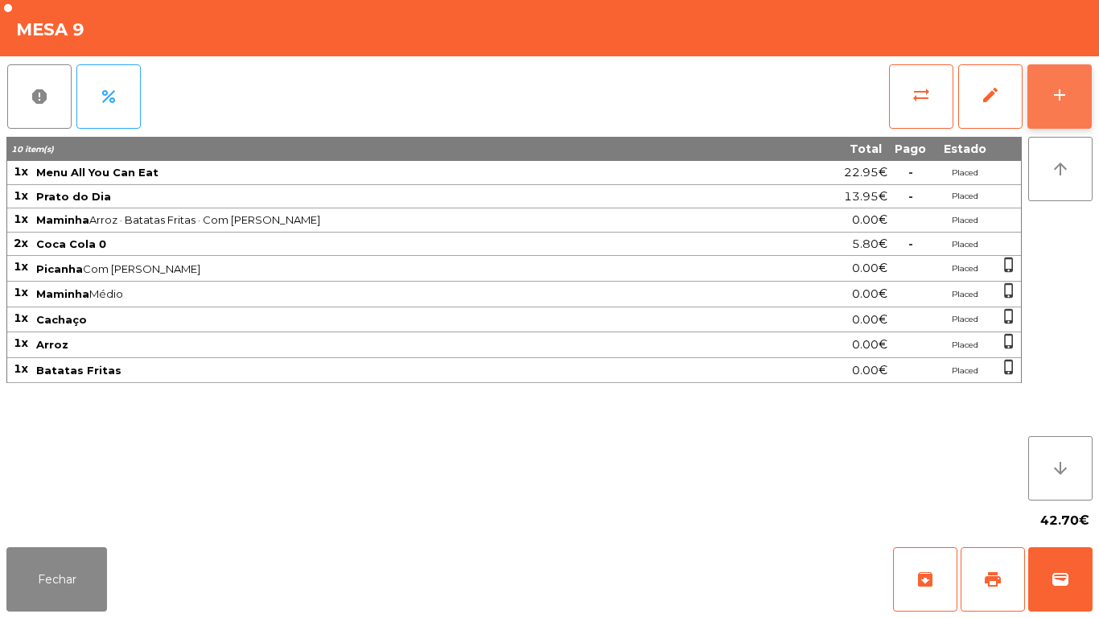
click at [1046, 114] on button "add" at bounding box center [1060, 96] width 64 height 64
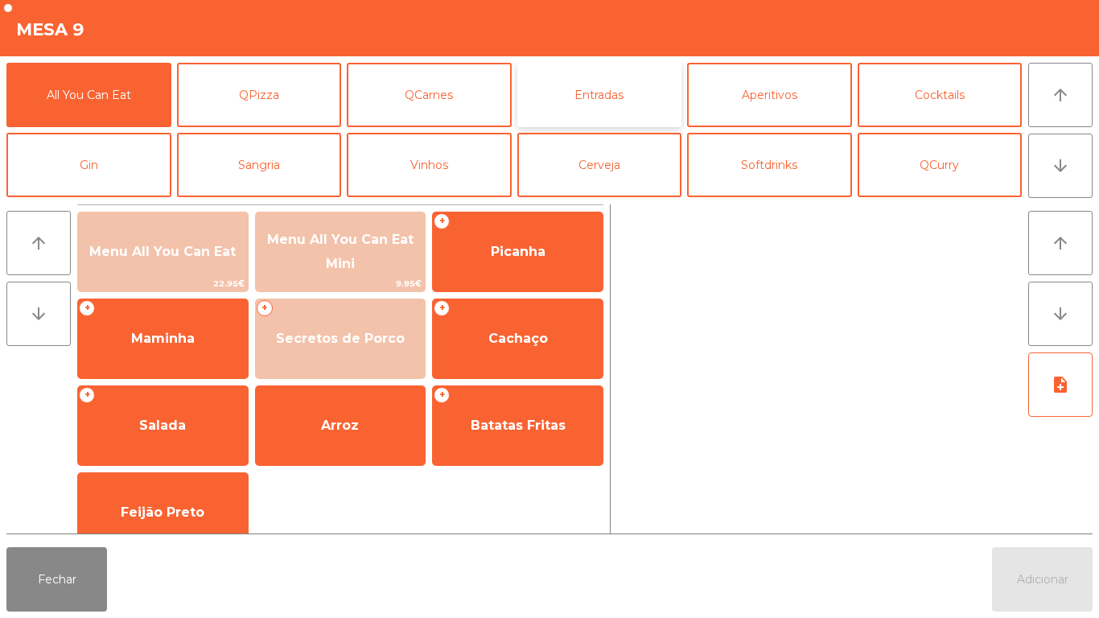
click at [605, 102] on button "Entradas" at bounding box center [599, 95] width 165 height 64
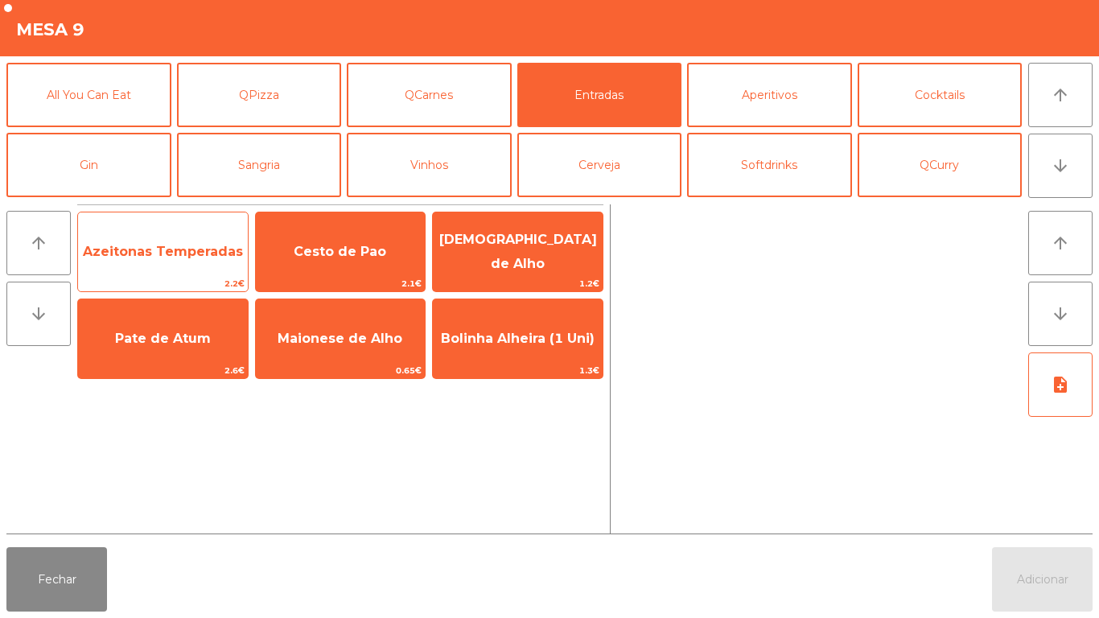
click at [180, 263] on span "Azeitonas Temperadas" at bounding box center [163, 251] width 170 height 43
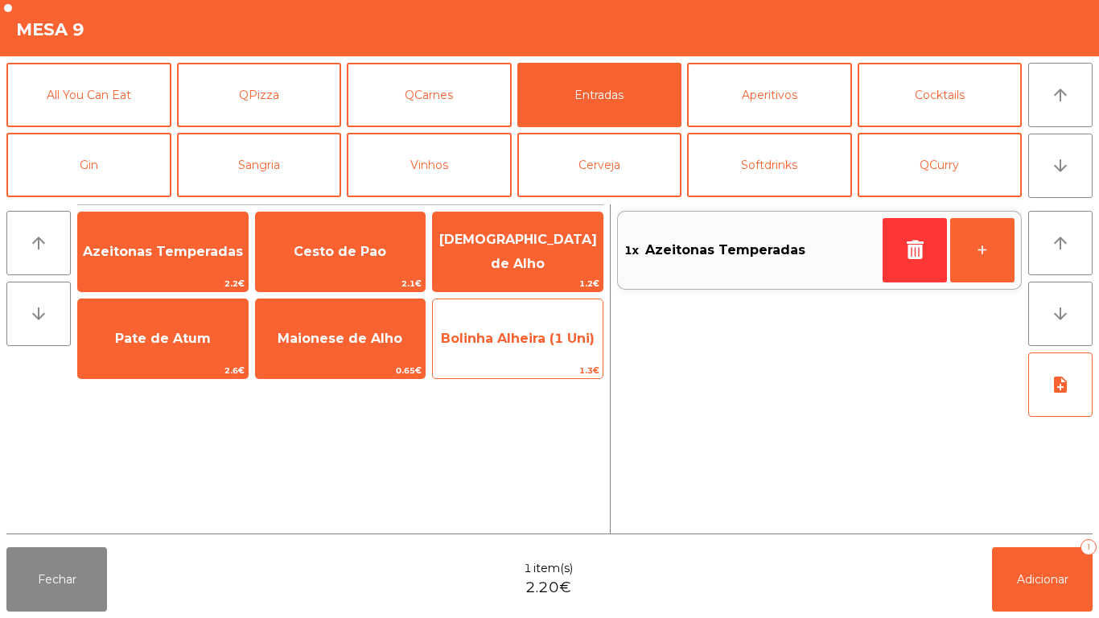
click at [499, 349] on span "Bolinha Alheira (1 Uni)" at bounding box center [518, 338] width 170 height 43
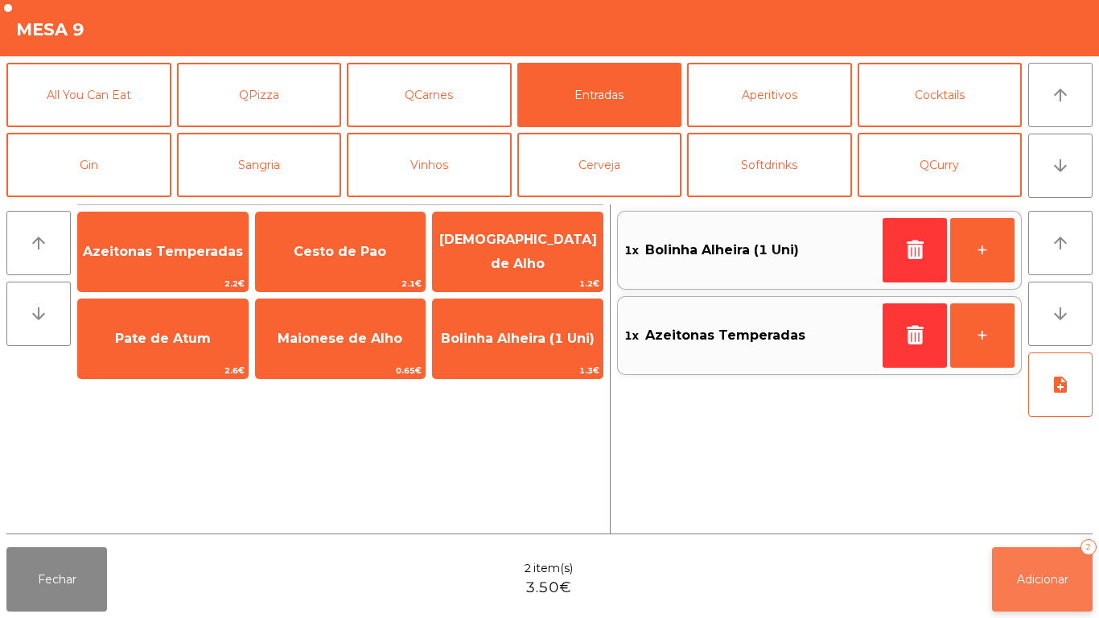
click at [1024, 563] on button "Adicionar 2" at bounding box center [1042, 579] width 101 height 64
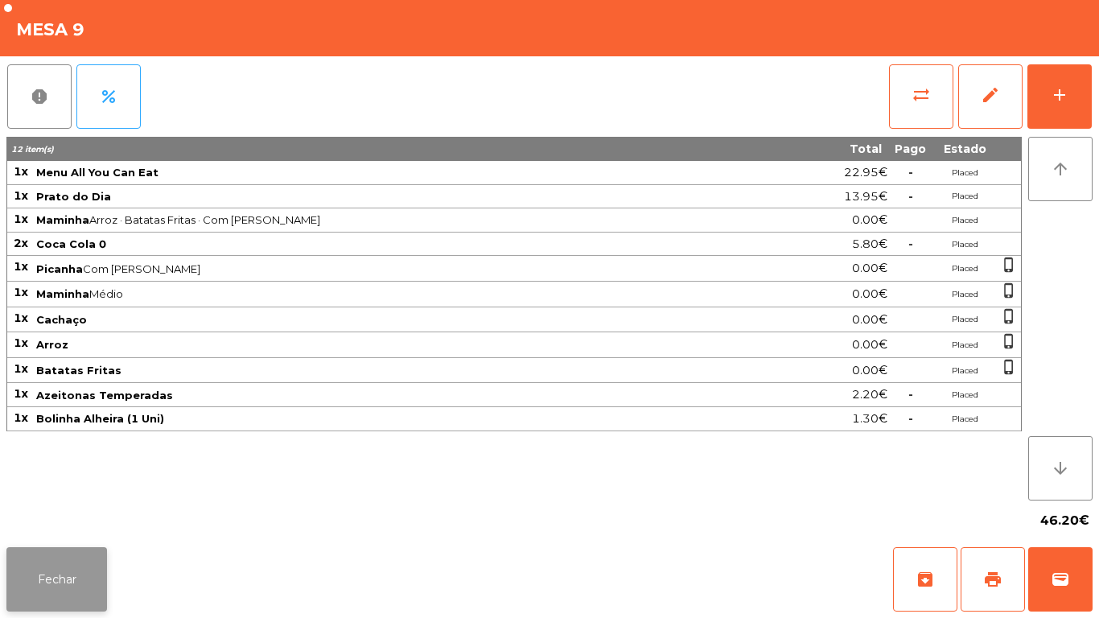
click at [58, 579] on button "Fechar" at bounding box center [56, 579] width 101 height 64
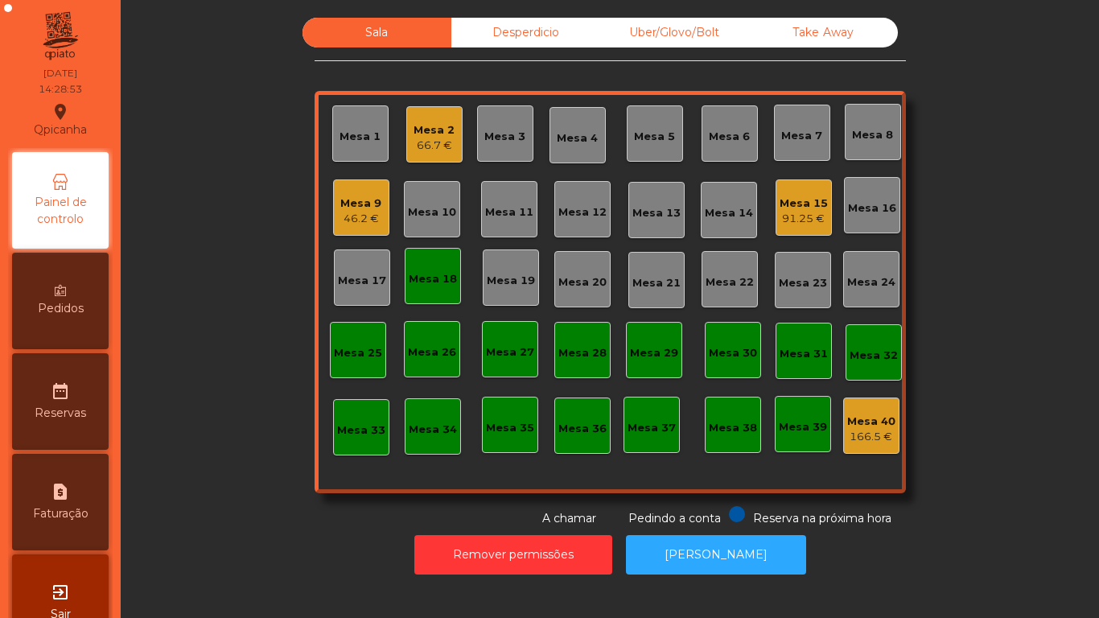
click at [428, 138] on div "66.7 €" at bounding box center [434, 146] width 41 height 16
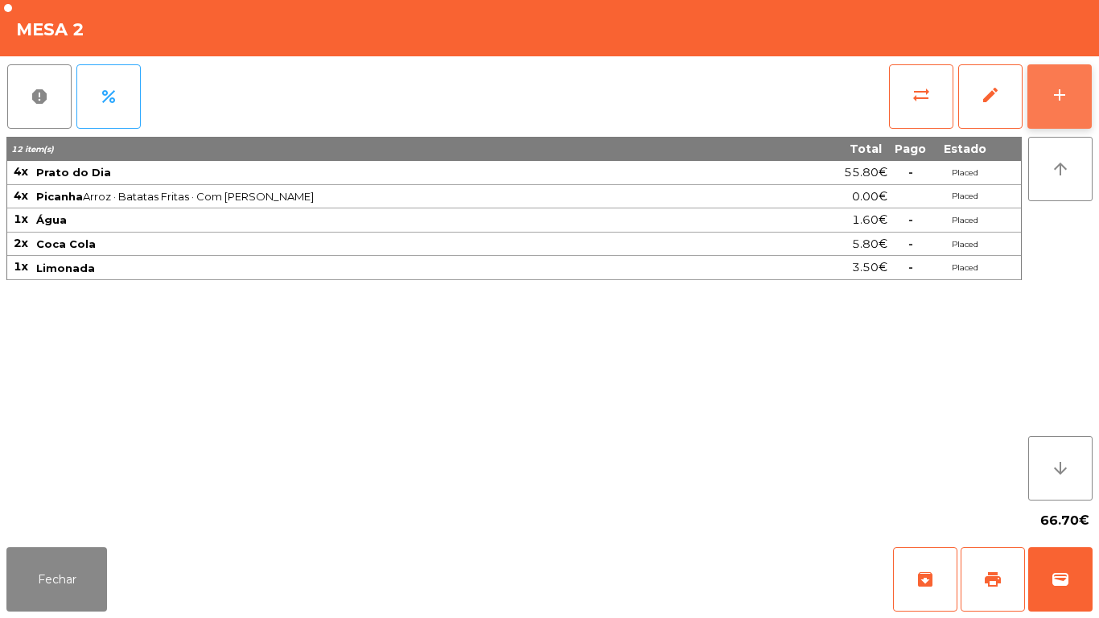
click at [1065, 89] on div "add" at bounding box center [1059, 94] width 19 height 19
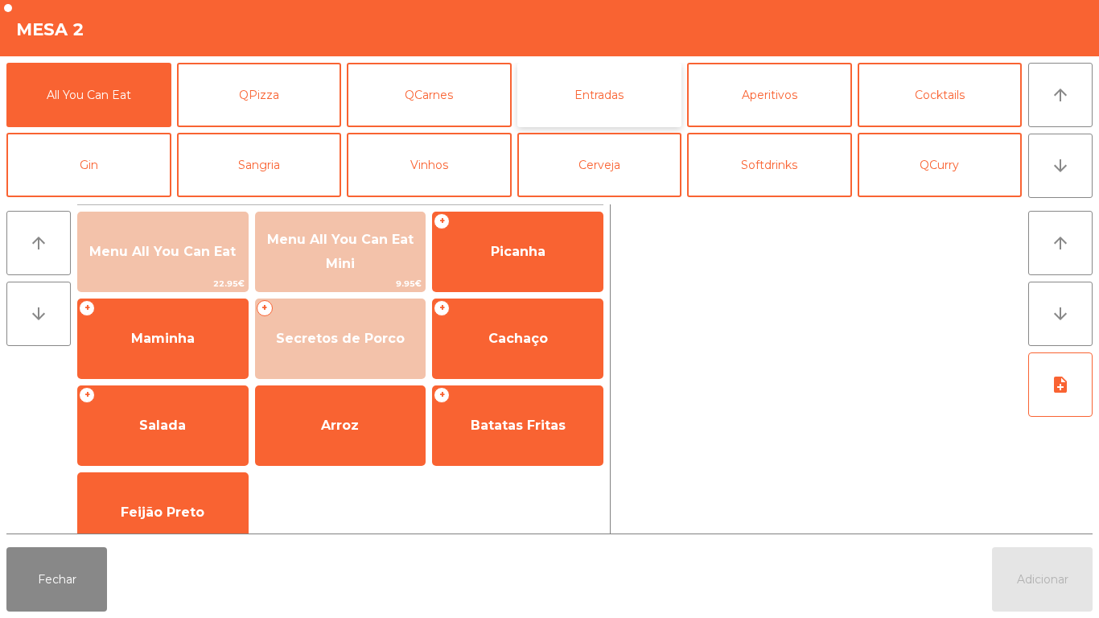
click at [616, 101] on button "Entradas" at bounding box center [599, 95] width 165 height 64
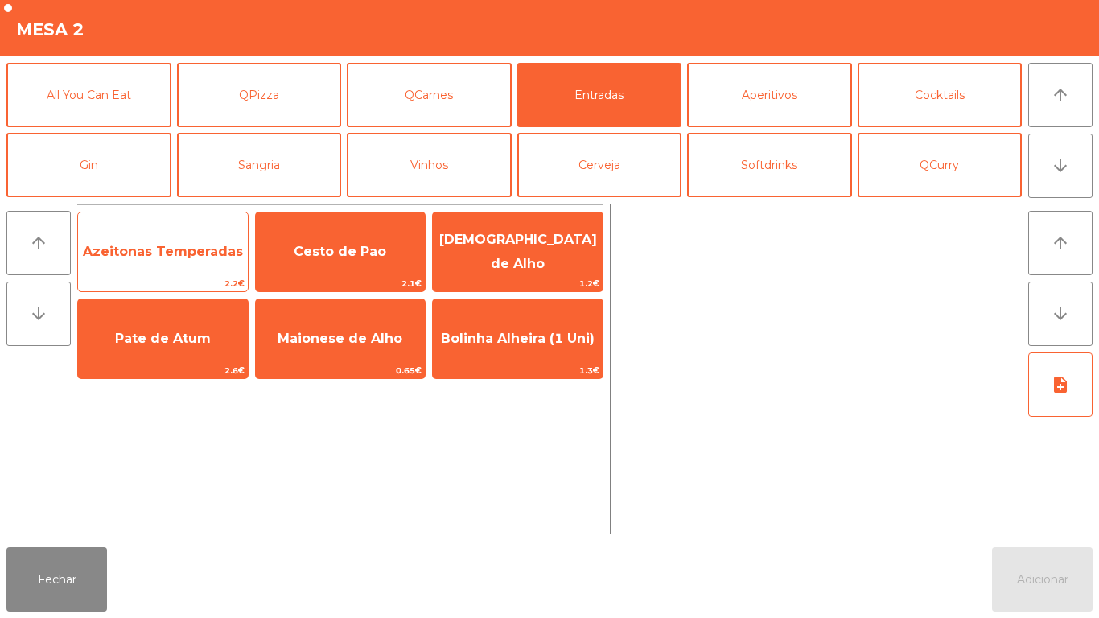
click at [162, 238] on span "Azeitonas Temperadas" at bounding box center [163, 251] width 170 height 43
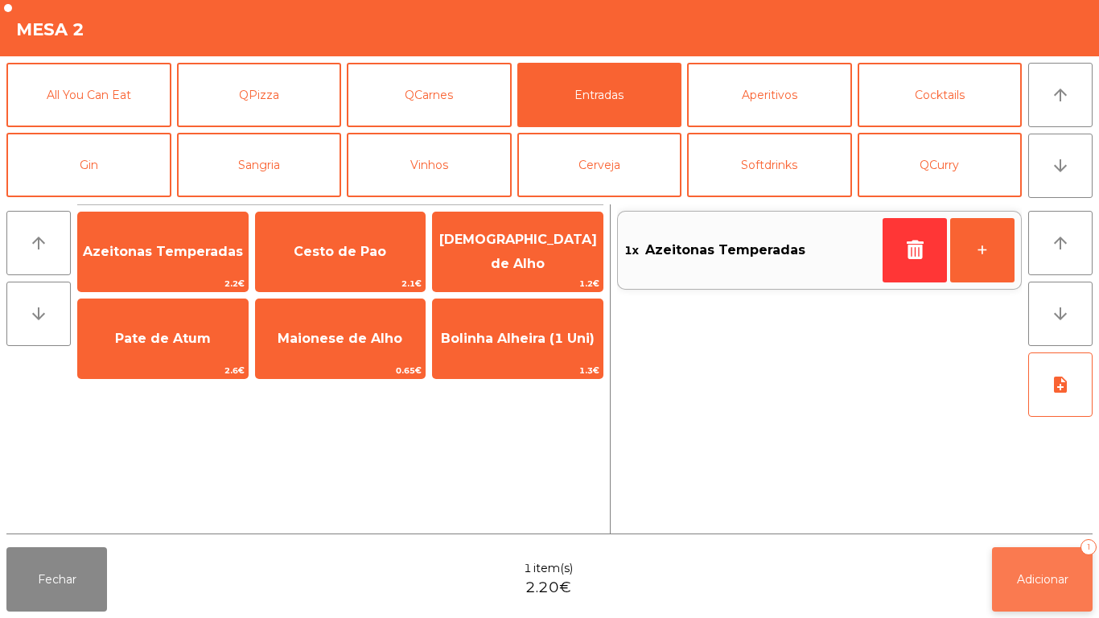
click at [1040, 552] on button "Adicionar 1" at bounding box center [1042, 579] width 101 height 64
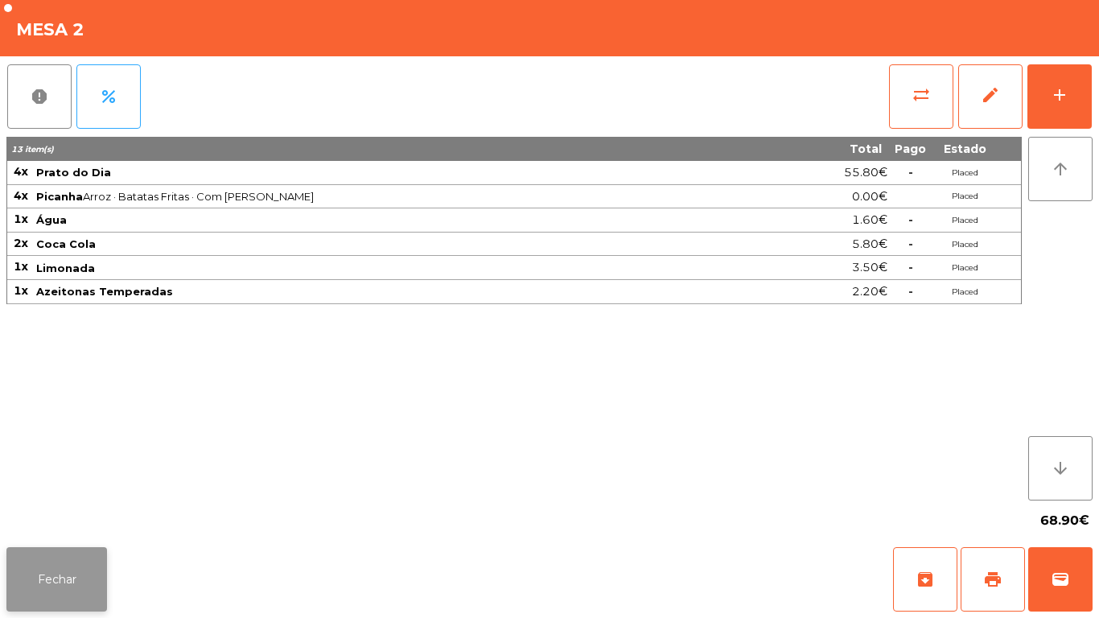
click at [54, 576] on button "Fechar" at bounding box center [56, 579] width 101 height 64
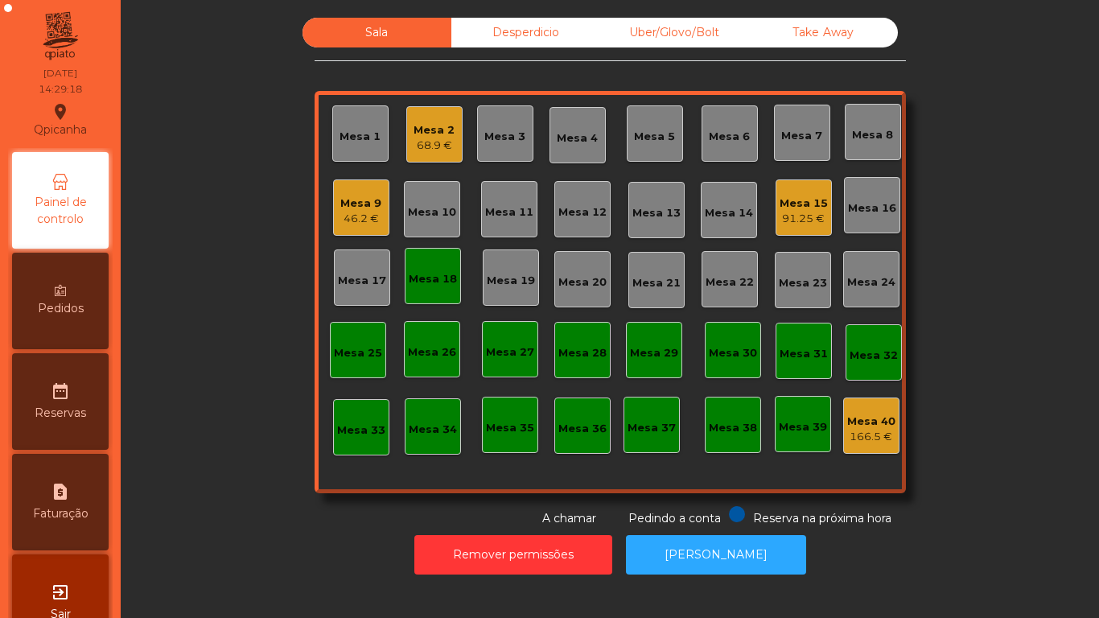
click at [432, 138] on div "68.9 €" at bounding box center [434, 146] width 41 height 16
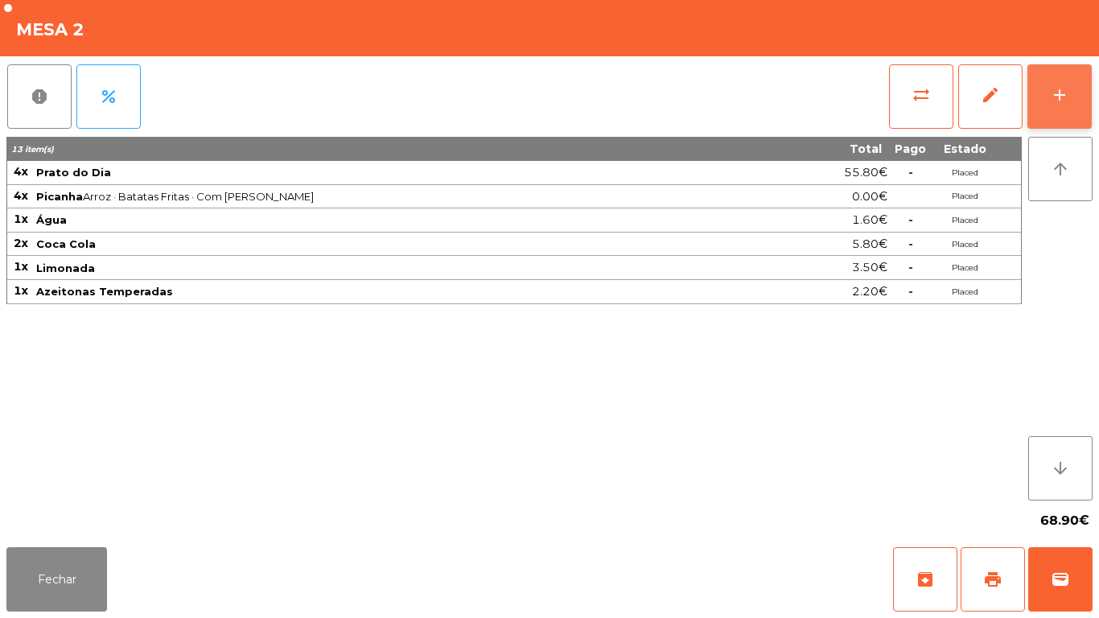
click at [1051, 87] on div "add" at bounding box center [1059, 94] width 19 height 19
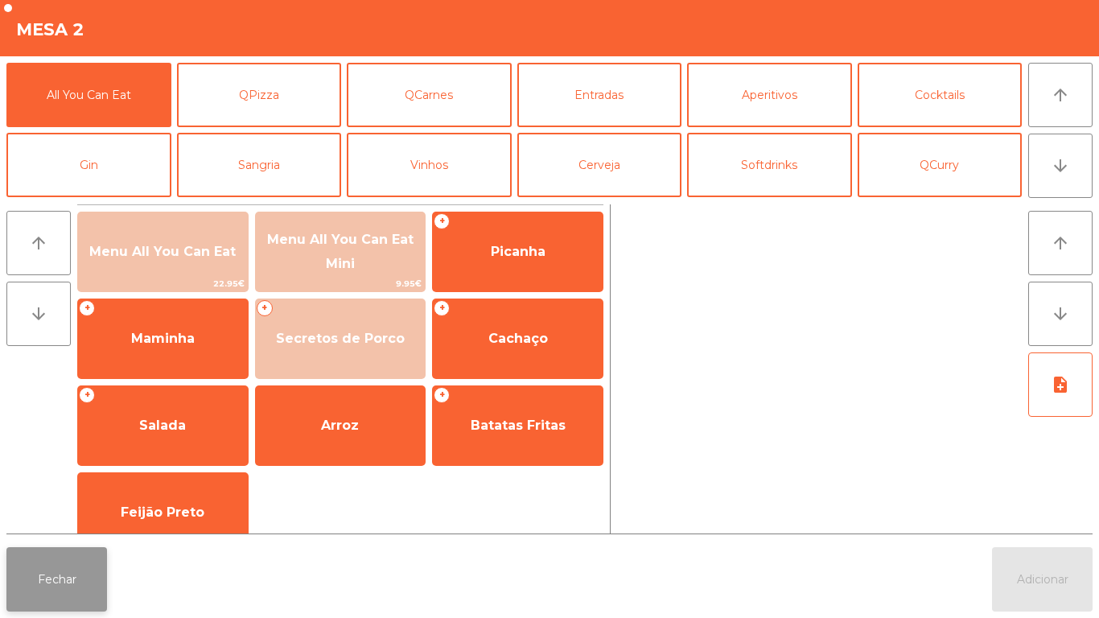
click at [64, 571] on button "Fechar" at bounding box center [56, 579] width 101 height 64
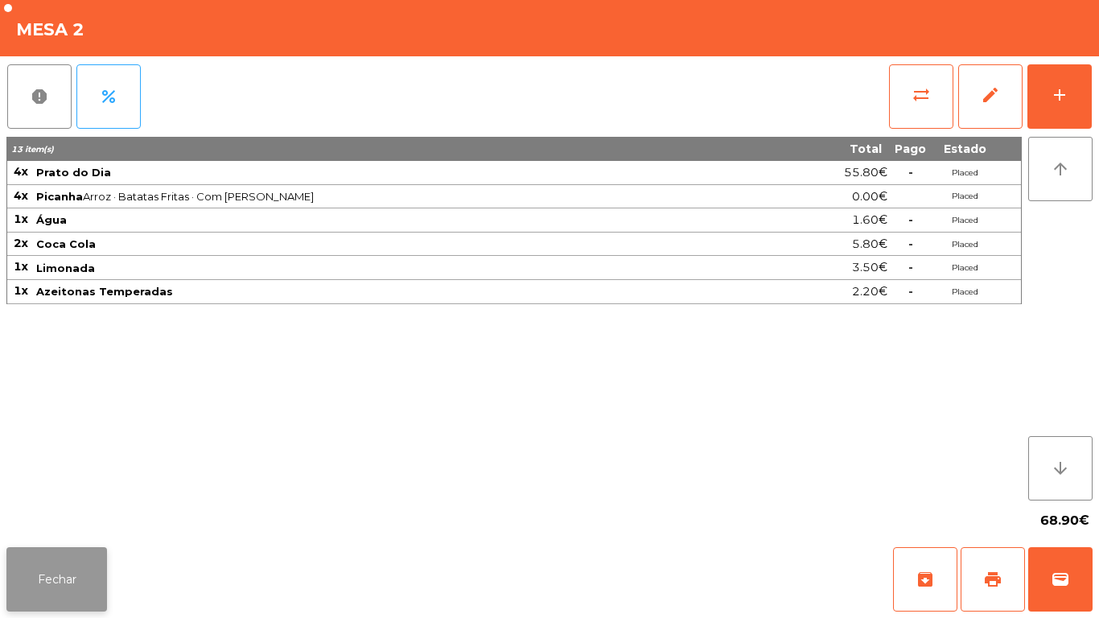
click at [50, 600] on button "Fechar" at bounding box center [56, 579] width 101 height 64
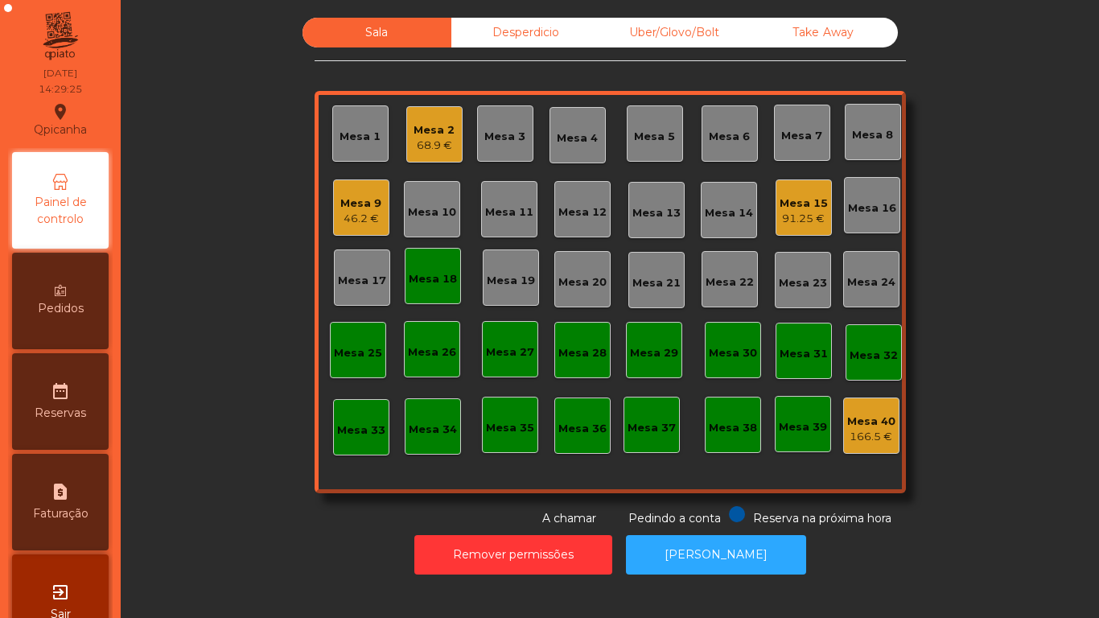
click at [356, 204] on div "Mesa 9" at bounding box center [360, 204] width 41 height 16
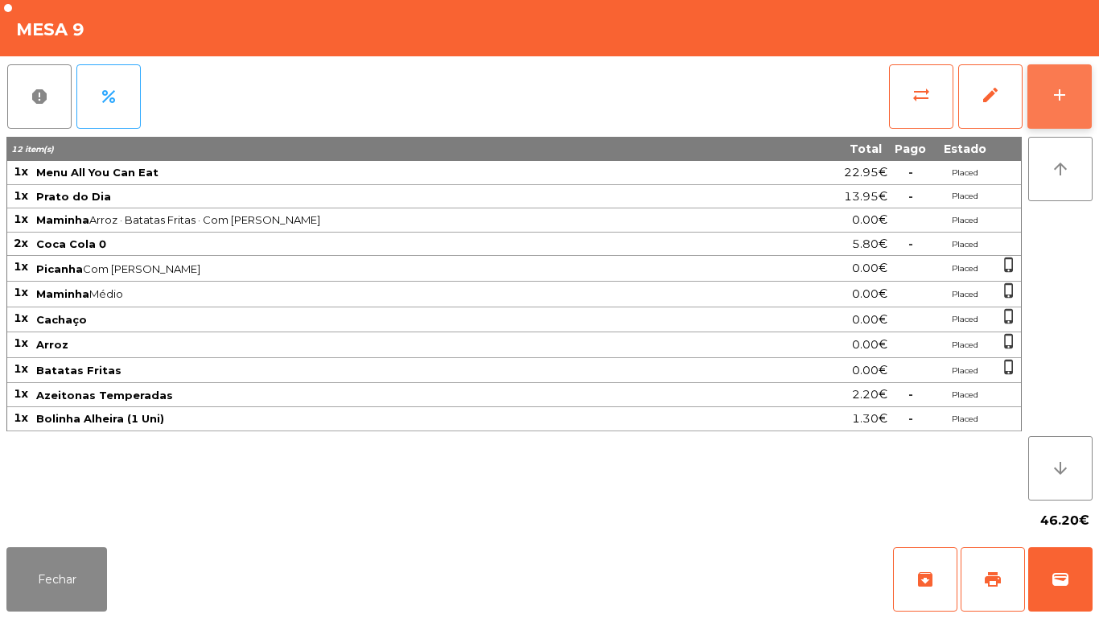
click at [1047, 85] on button "add" at bounding box center [1060, 96] width 64 height 64
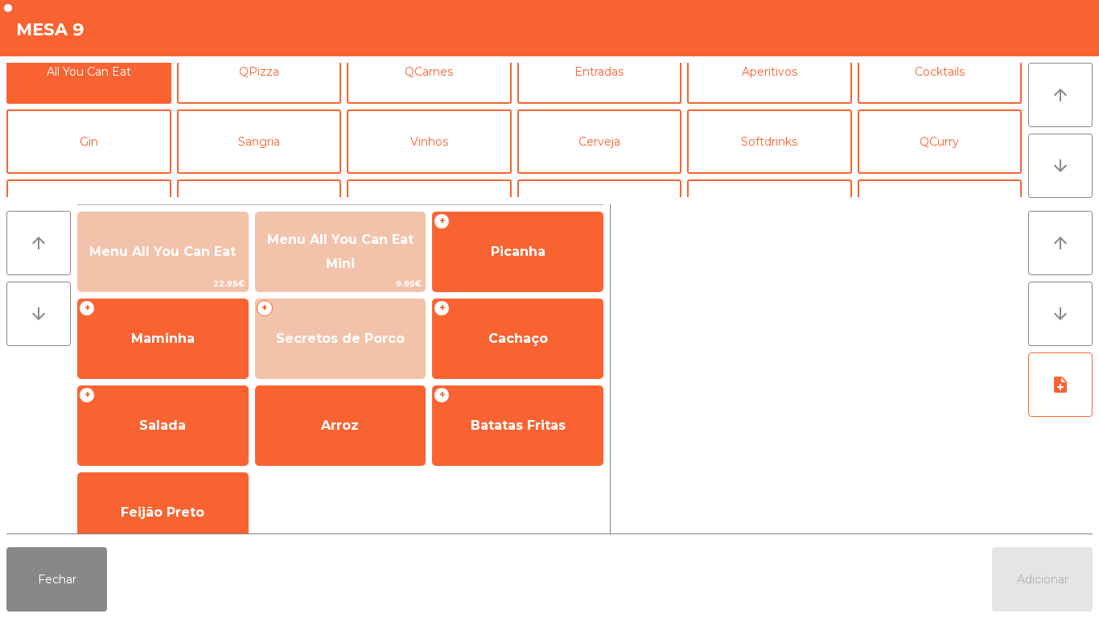
scroll to position [0, 0]
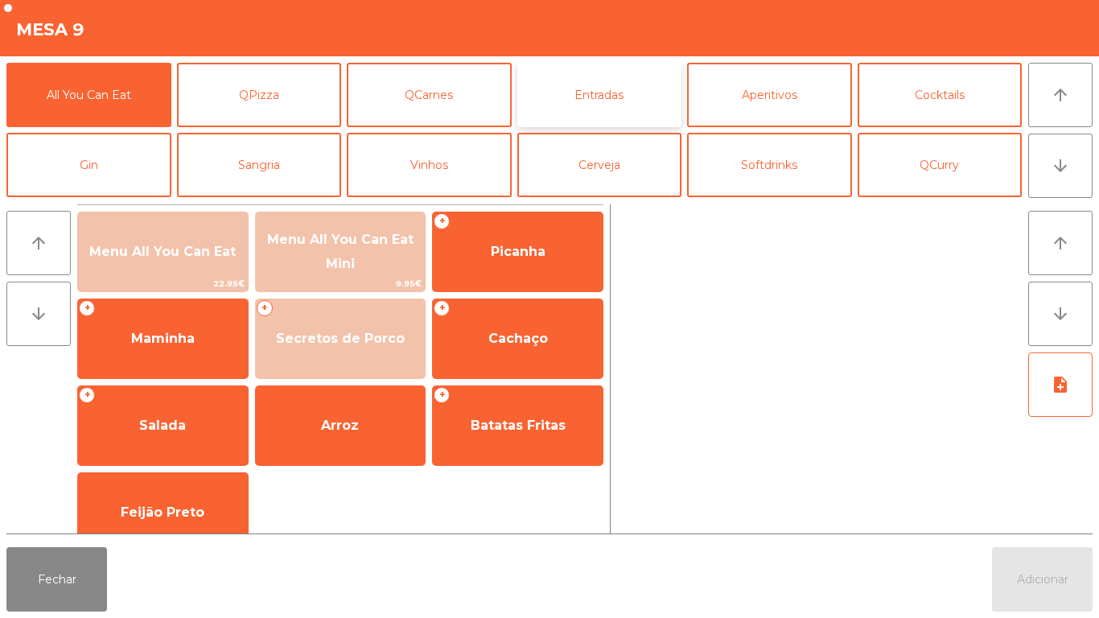
click at [606, 101] on button "Entradas" at bounding box center [599, 95] width 165 height 64
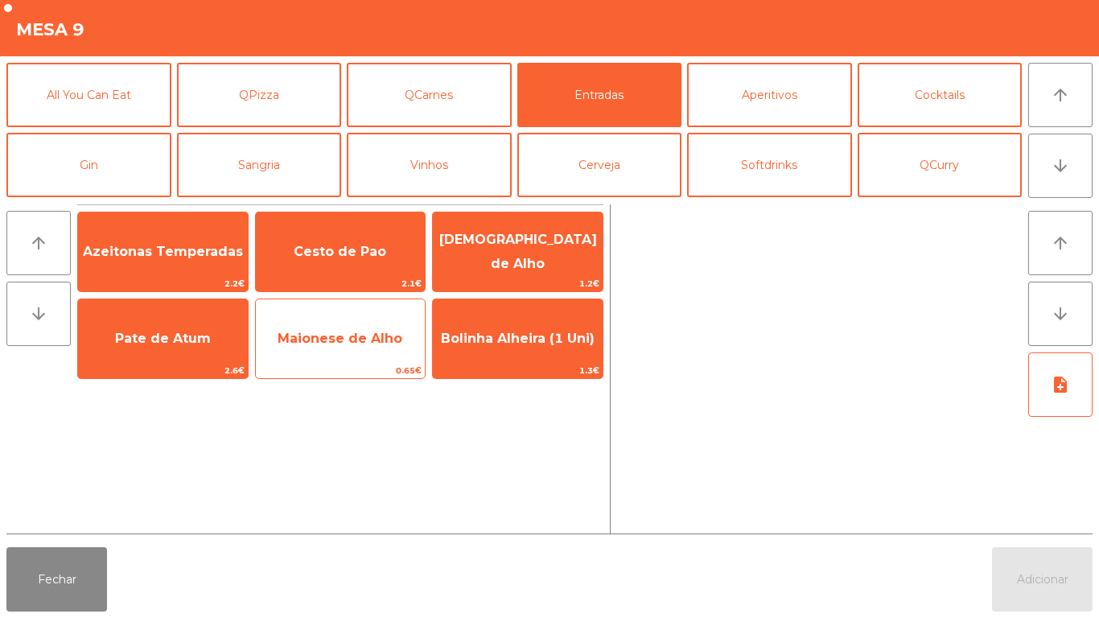
click at [355, 344] on span "Maionese de Alho" at bounding box center [340, 338] width 125 height 15
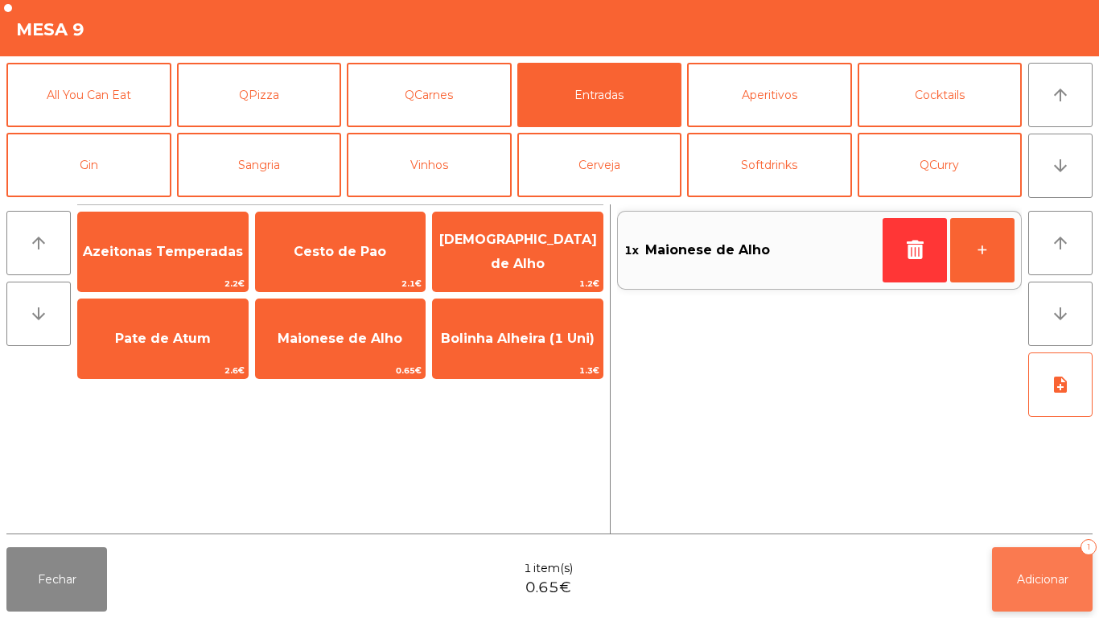
click at [1047, 565] on button "Adicionar 1" at bounding box center [1042, 579] width 101 height 64
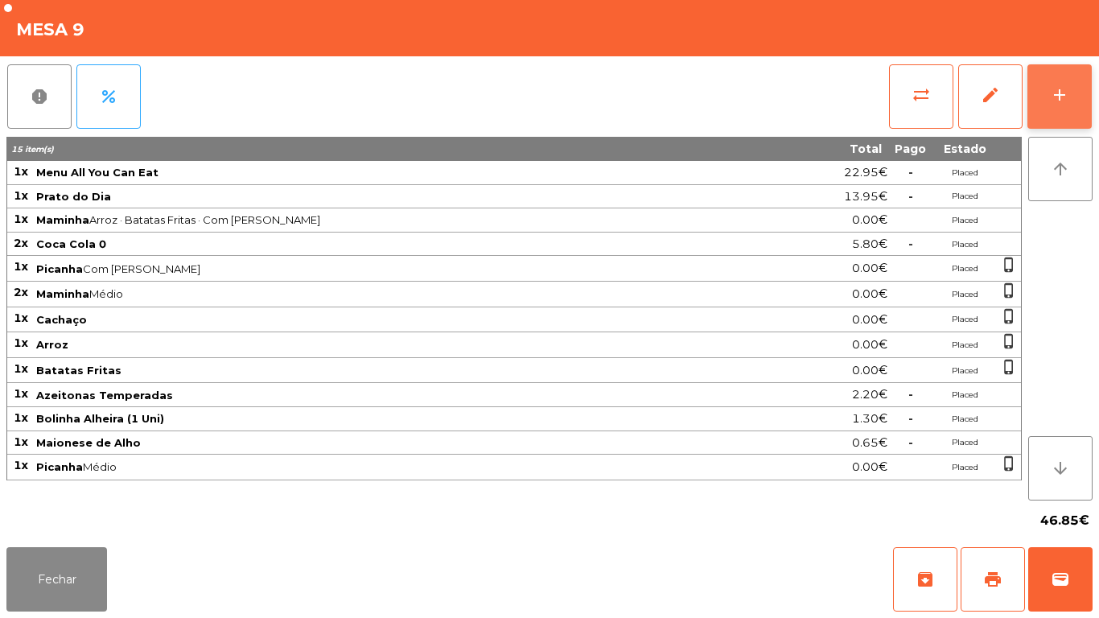
click at [1056, 103] on div "add" at bounding box center [1059, 94] width 19 height 19
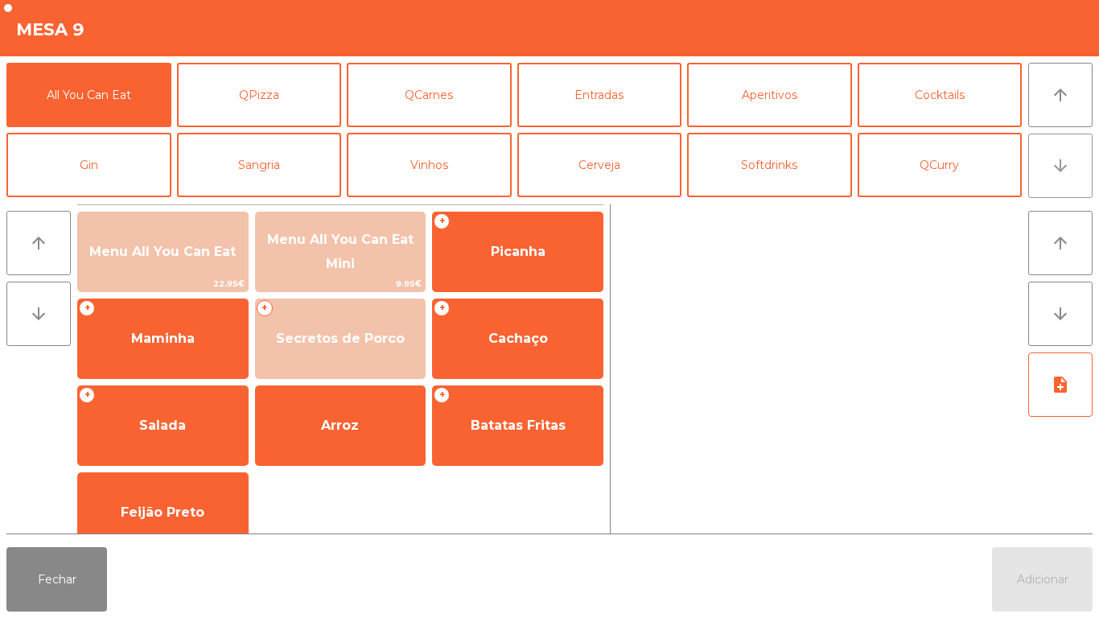
click at [1049, 177] on button "arrow_downward" at bounding box center [1060, 166] width 64 height 64
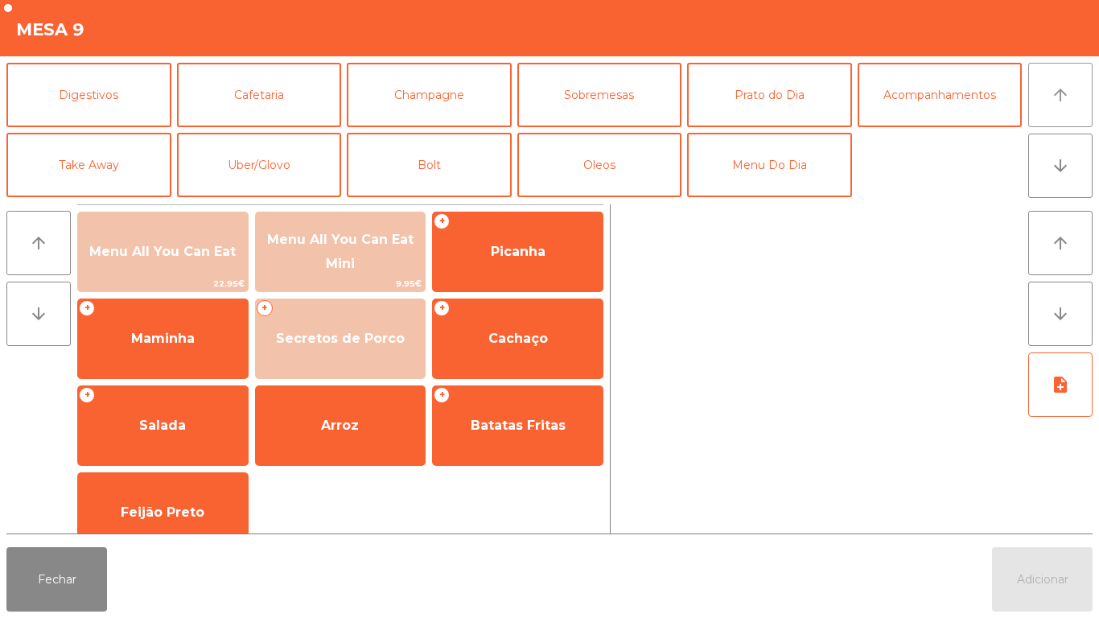
click at [1054, 106] on button "arrow_upward" at bounding box center [1060, 95] width 64 height 64
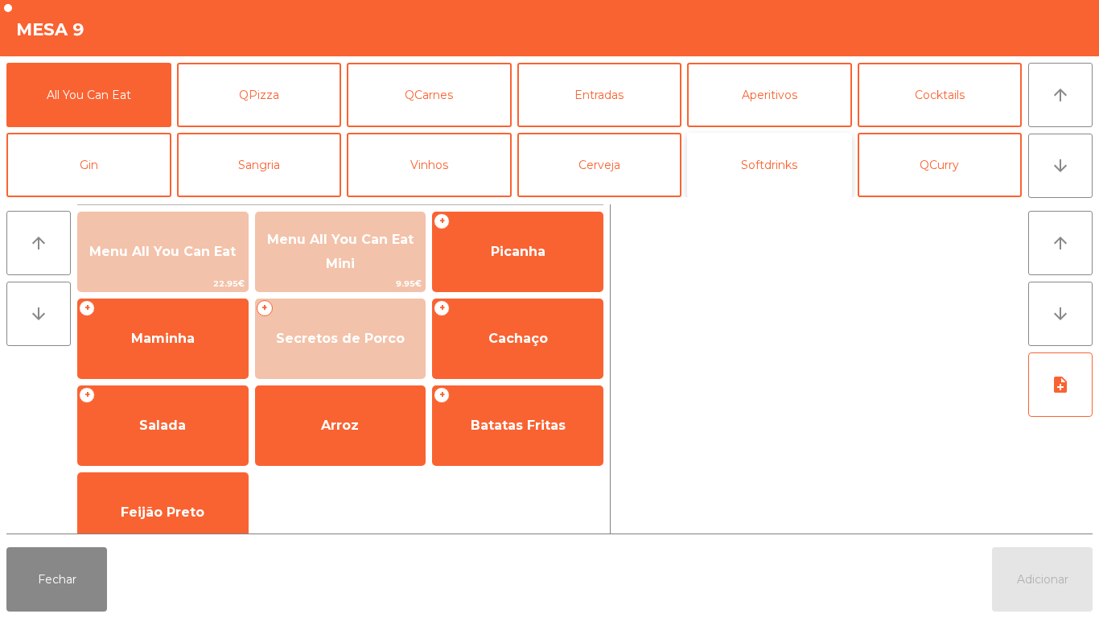
click at [762, 171] on button "Softdrinks" at bounding box center [769, 165] width 165 height 64
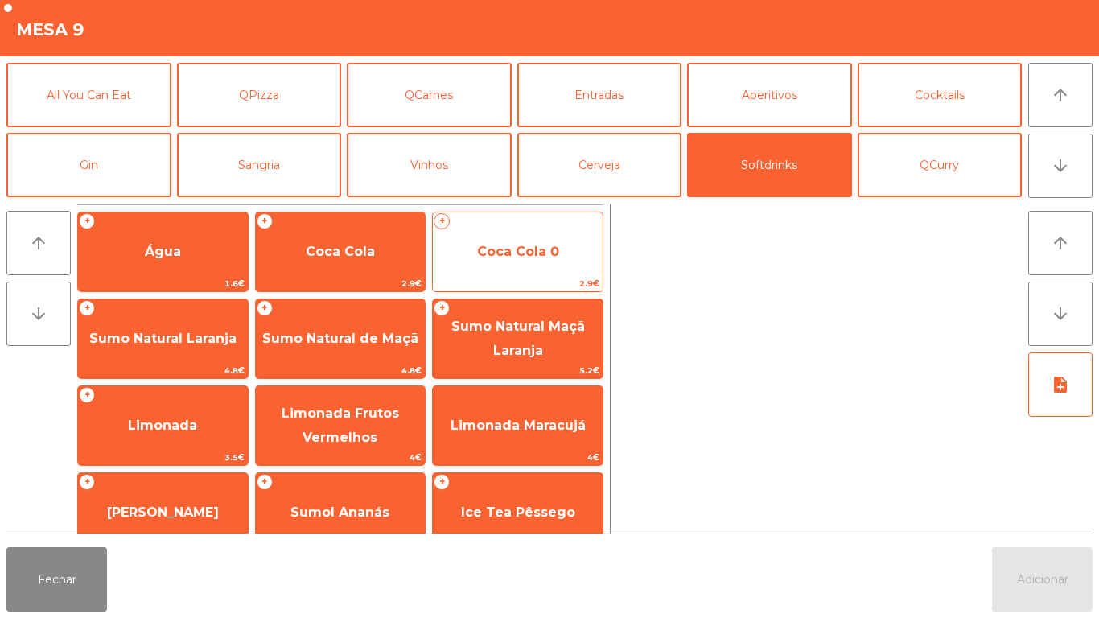
click at [538, 242] on span "Coca Cola 0" at bounding box center [518, 251] width 170 height 43
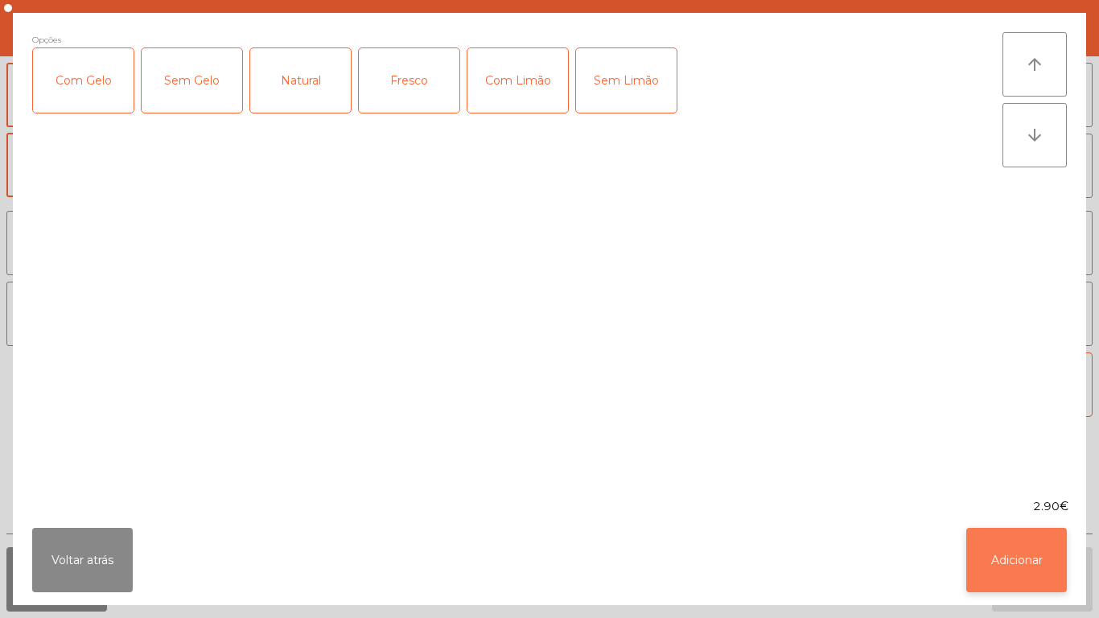
click at [993, 554] on button "Adicionar" at bounding box center [1017, 560] width 101 height 64
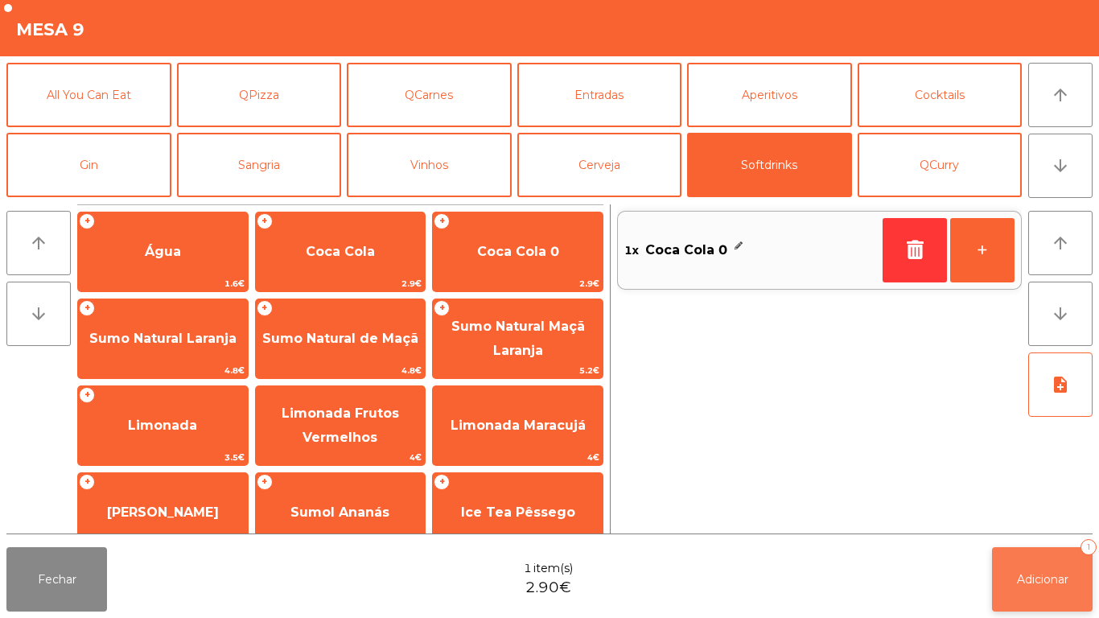
click at [1035, 587] on button "Adicionar 1" at bounding box center [1042, 579] width 101 height 64
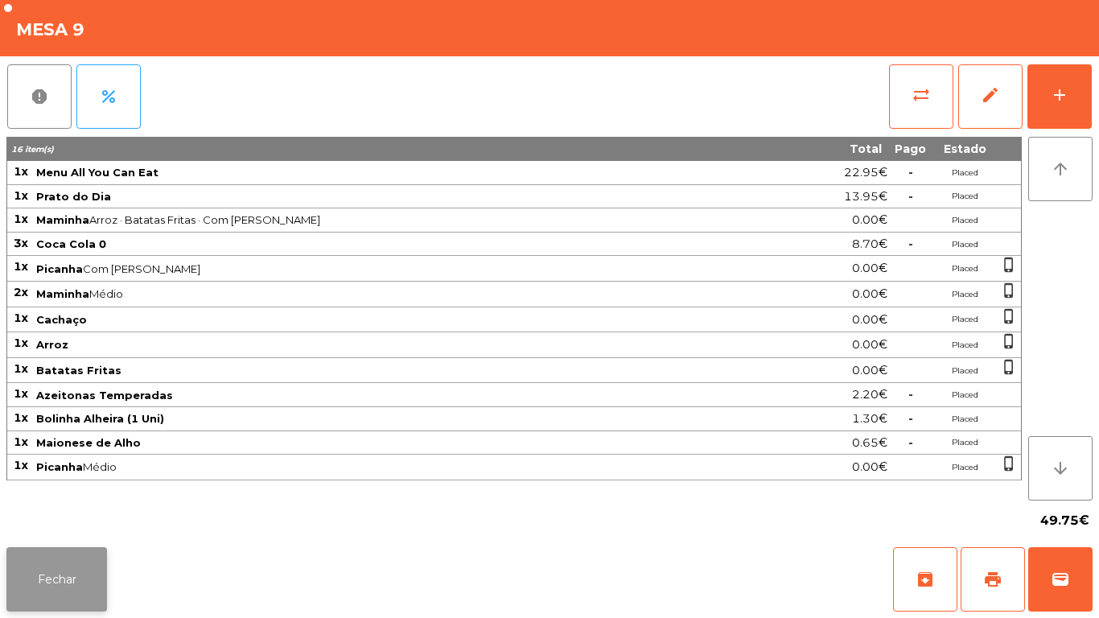
click at [53, 575] on button "Fechar" at bounding box center [56, 579] width 101 height 64
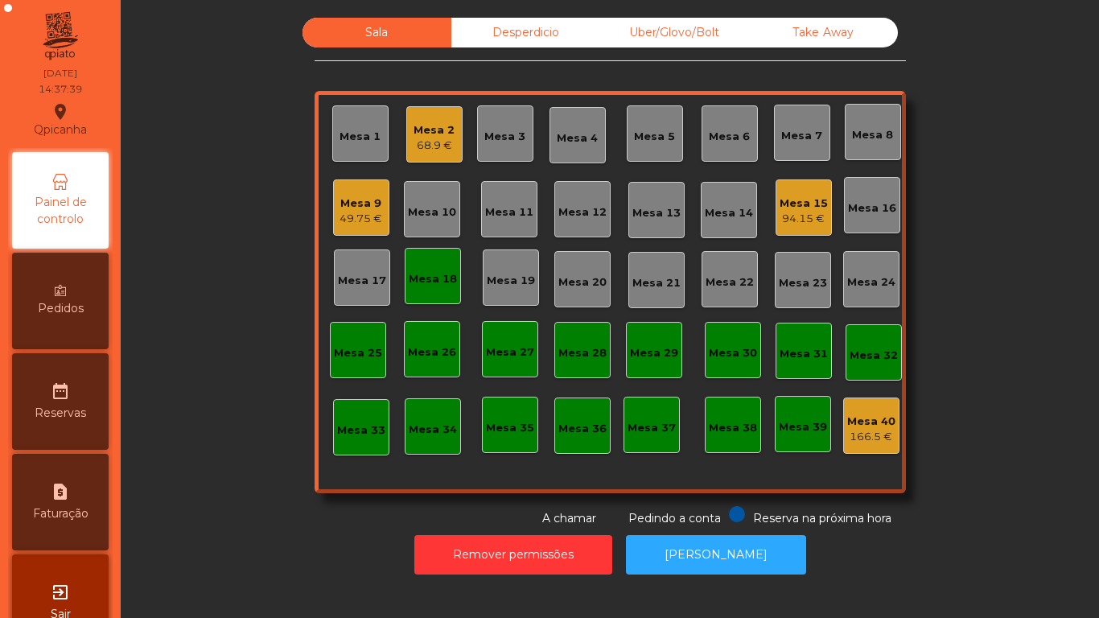
click at [341, 192] on div "Mesa 9 49.75 €" at bounding box center [361, 208] width 43 height 38
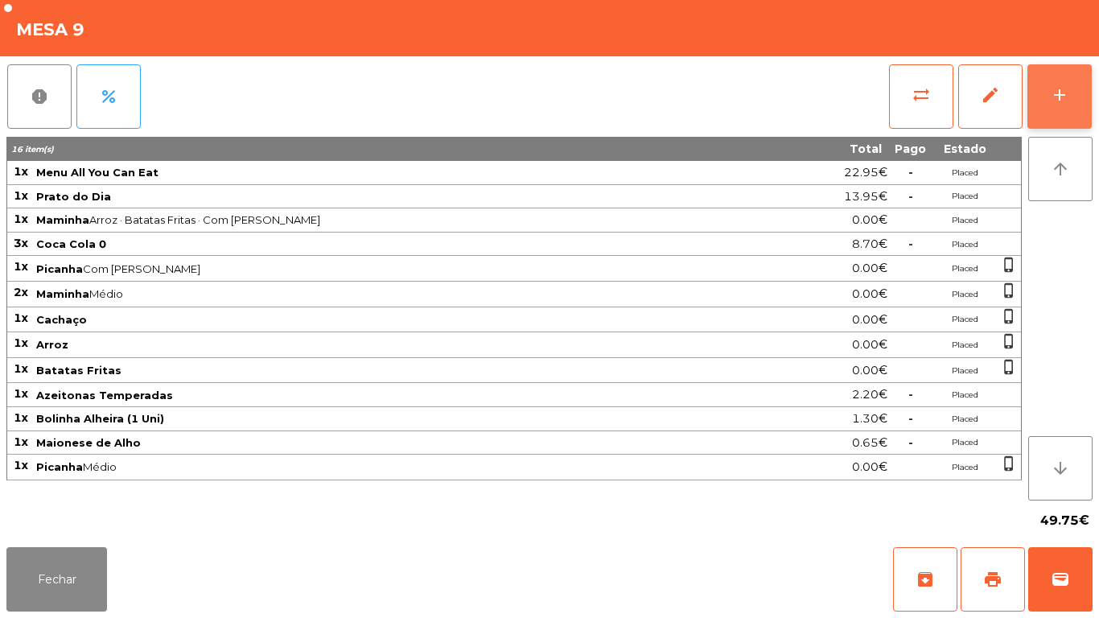
click at [1037, 81] on button "add" at bounding box center [1060, 96] width 64 height 64
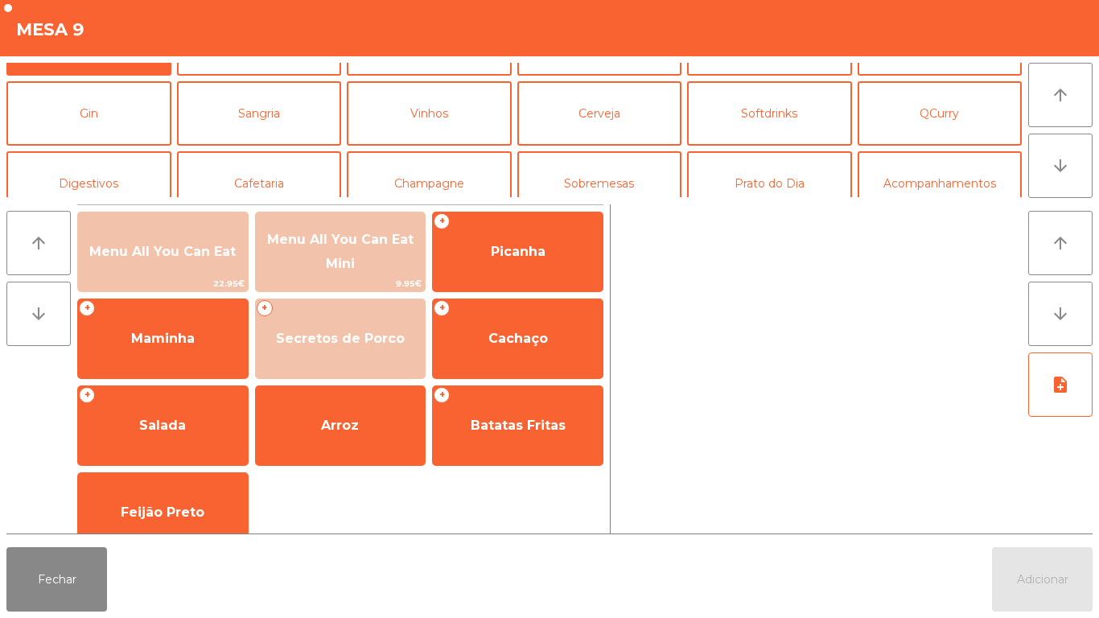
scroll to position [51, 0]
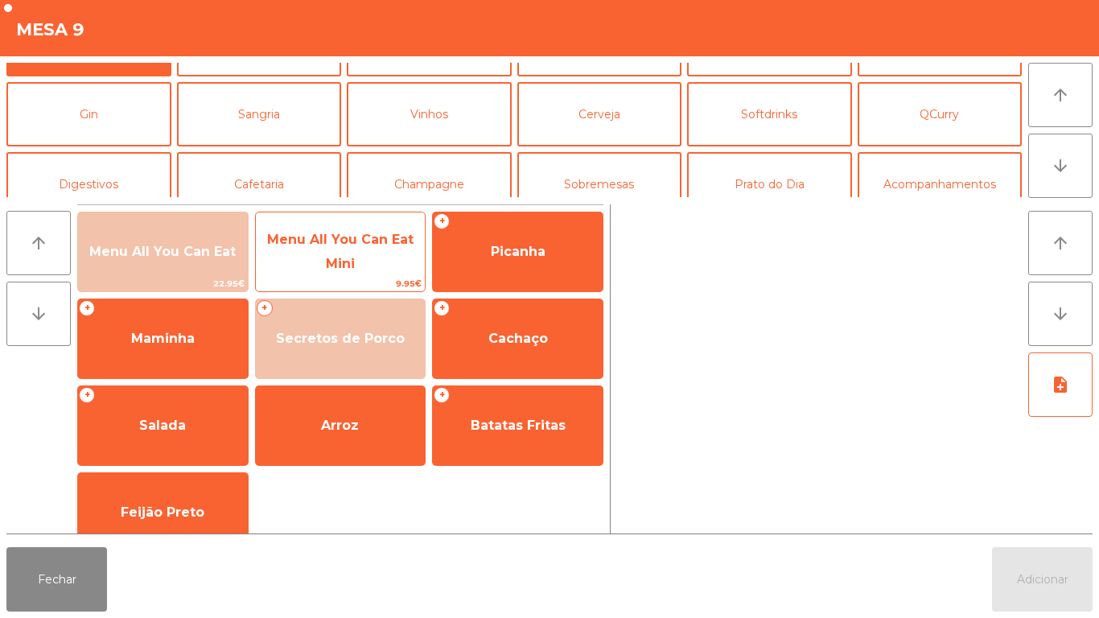
click at [364, 261] on span "Menu All You Can Eat Mini" at bounding box center [341, 252] width 170 height 68
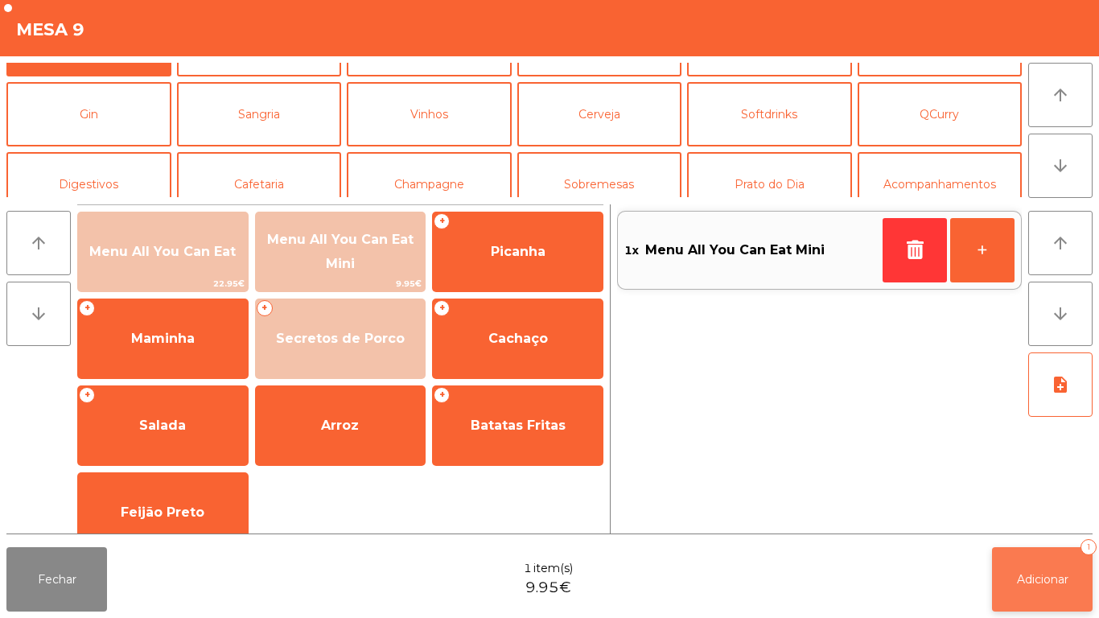
click at [1031, 579] on span "Adicionar" at bounding box center [1043, 579] width 52 height 14
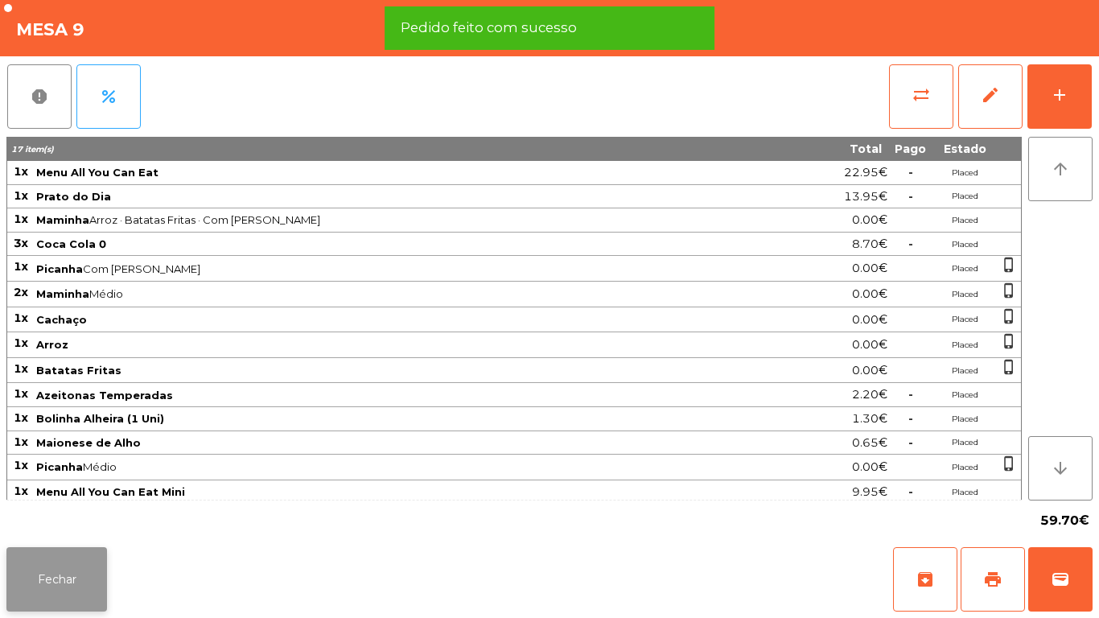
click at [52, 562] on button "Fechar" at bounding box center [56, 579] width 101 height 64
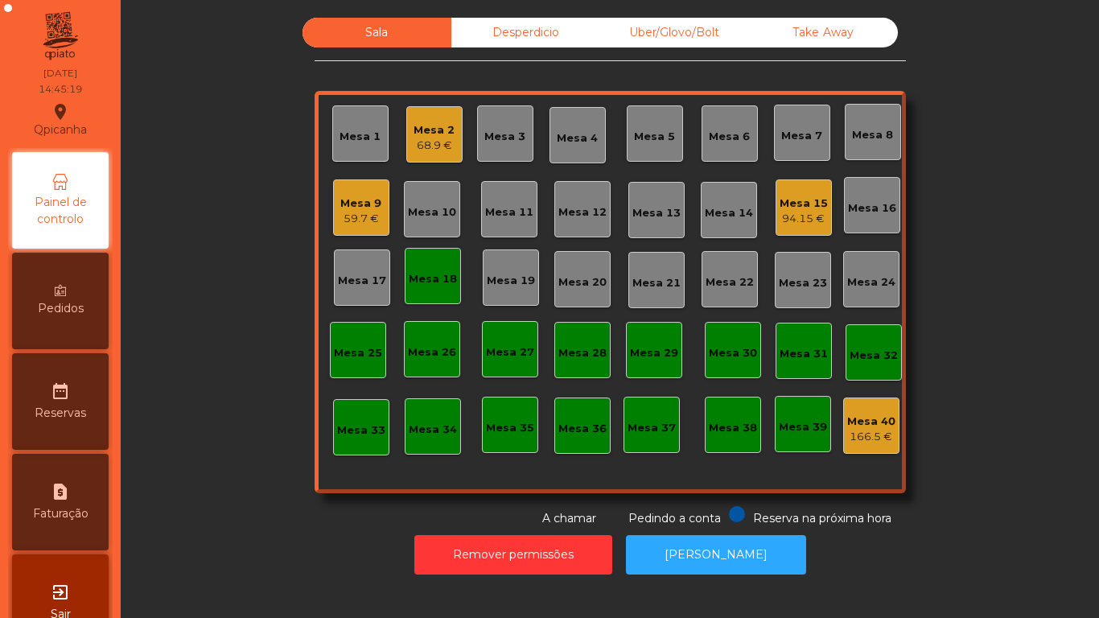
click at [783, 216] on div "94.15 €" at bounding box center [804, 219] width 48 height 16
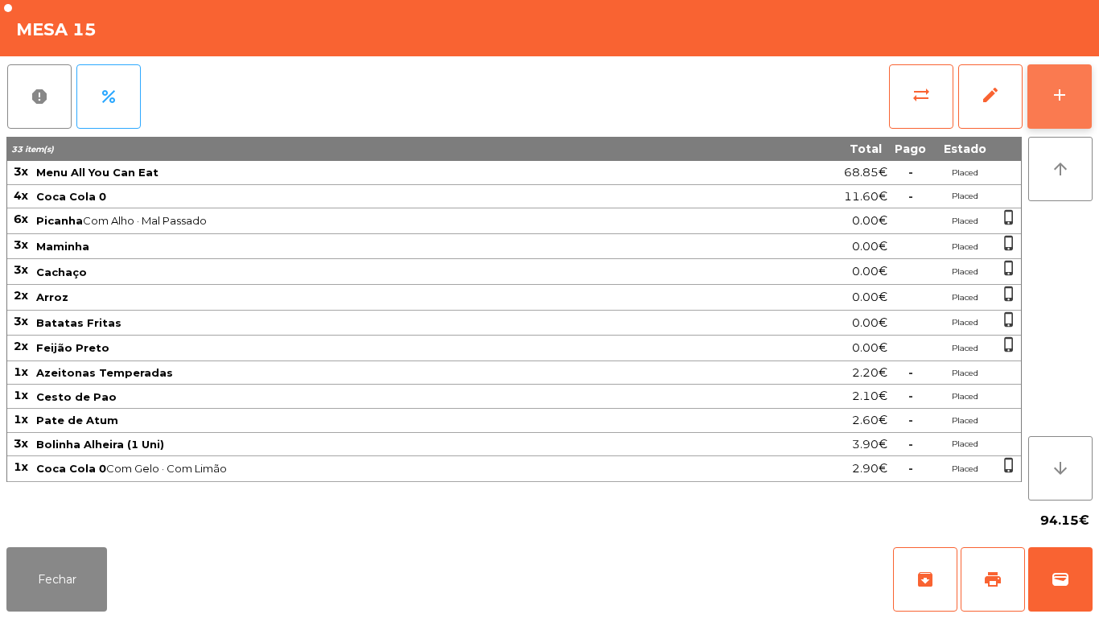
click at [1042, 104] on button "add" at bounding box center [1060, 96] width 64 height 64
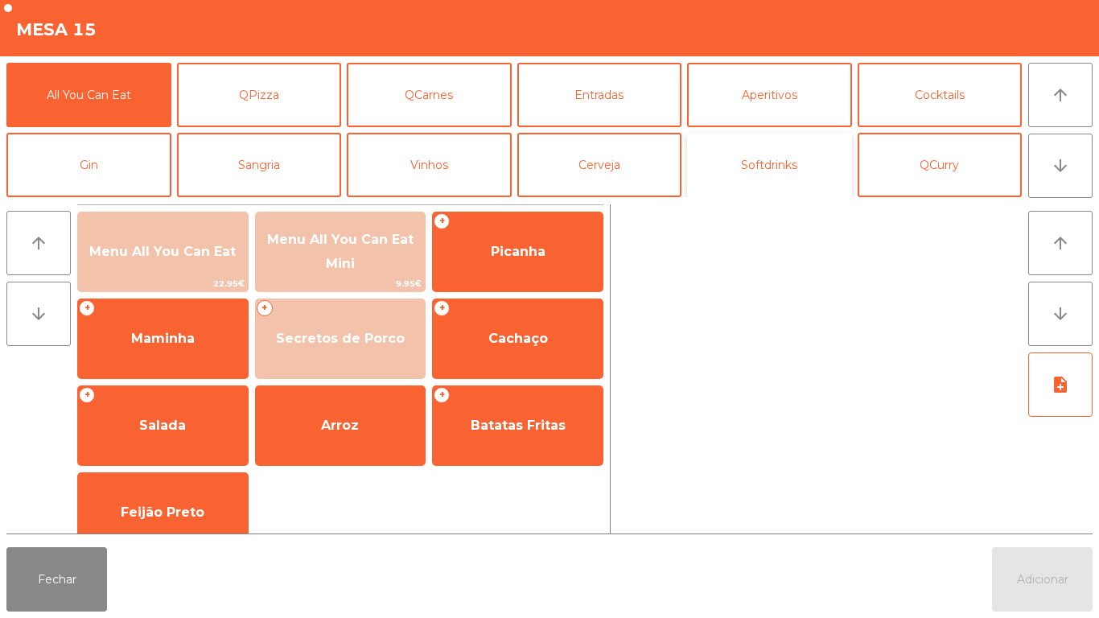
click at [746, 179] on button "Softdrinks" at bounding box center [769, 165] width 165 height 64
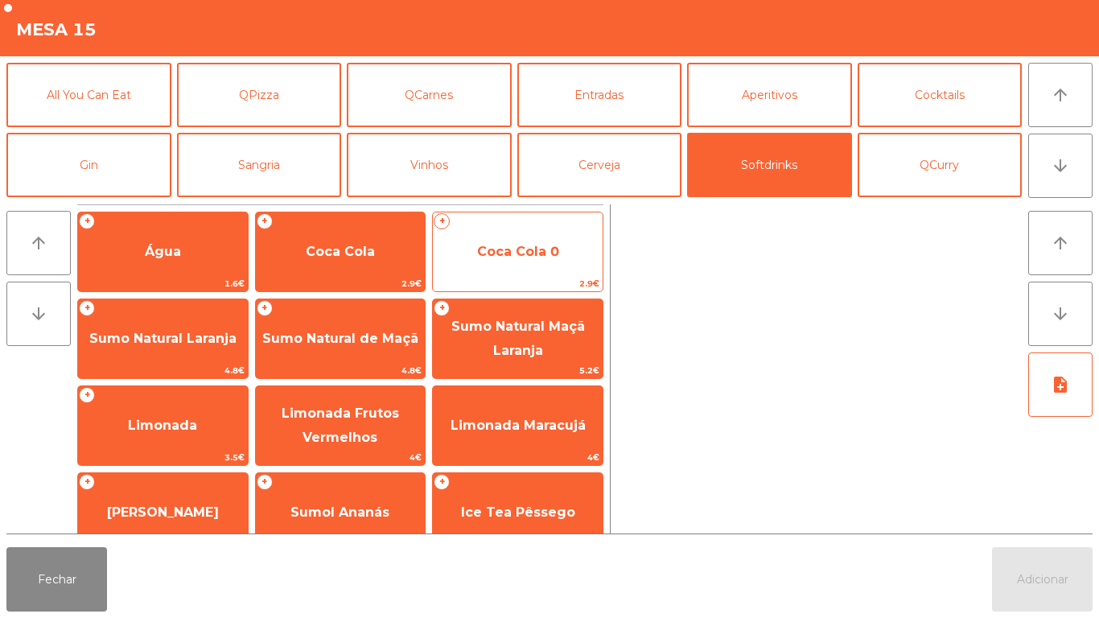
click at [507, 263] on span "Coca Cola 0" at bounding box center [518, 251] width 170 height 43
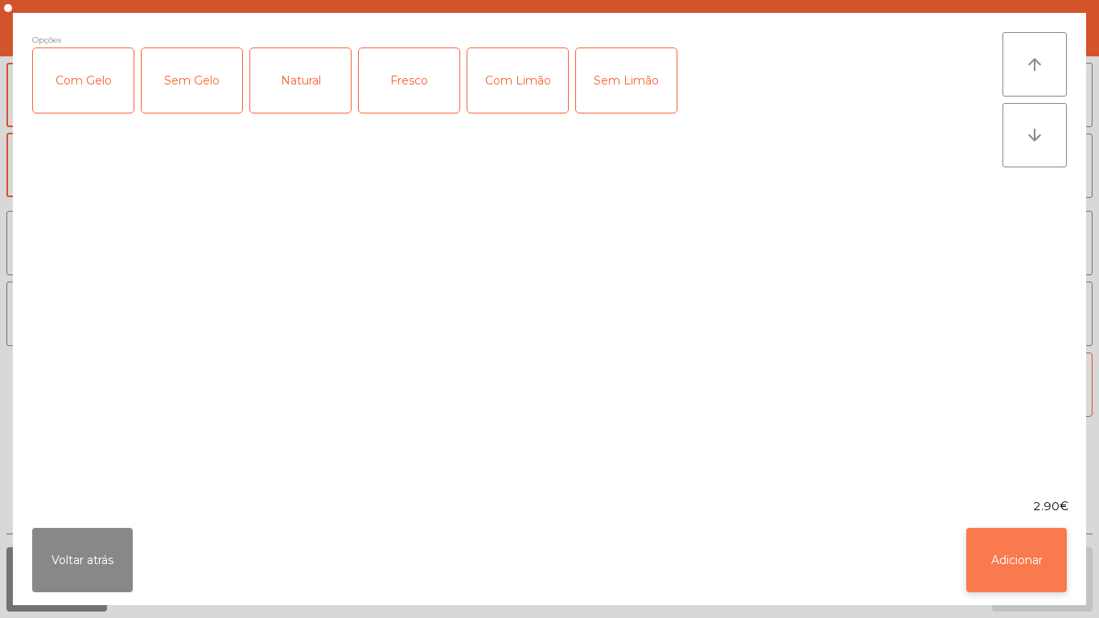
click at [1012, 551] on button "Adicionar" at bounding box center [1017, 560] width 101 height 64
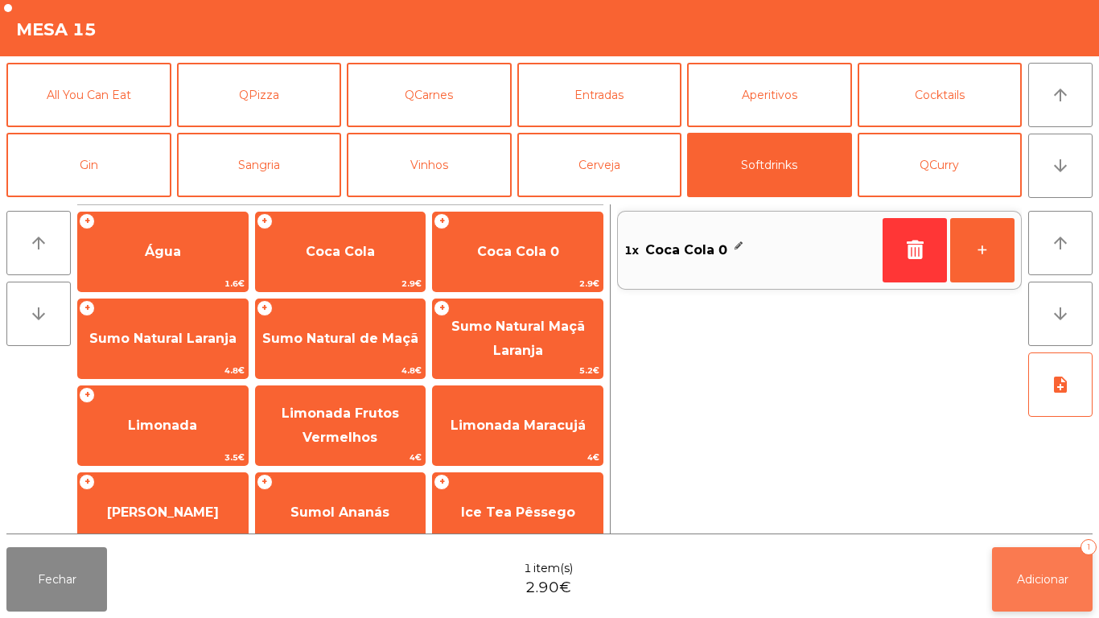
click at [1045, 571] on button "Adicionar 1" at bounding box center [1042, 579] width 101 height 64
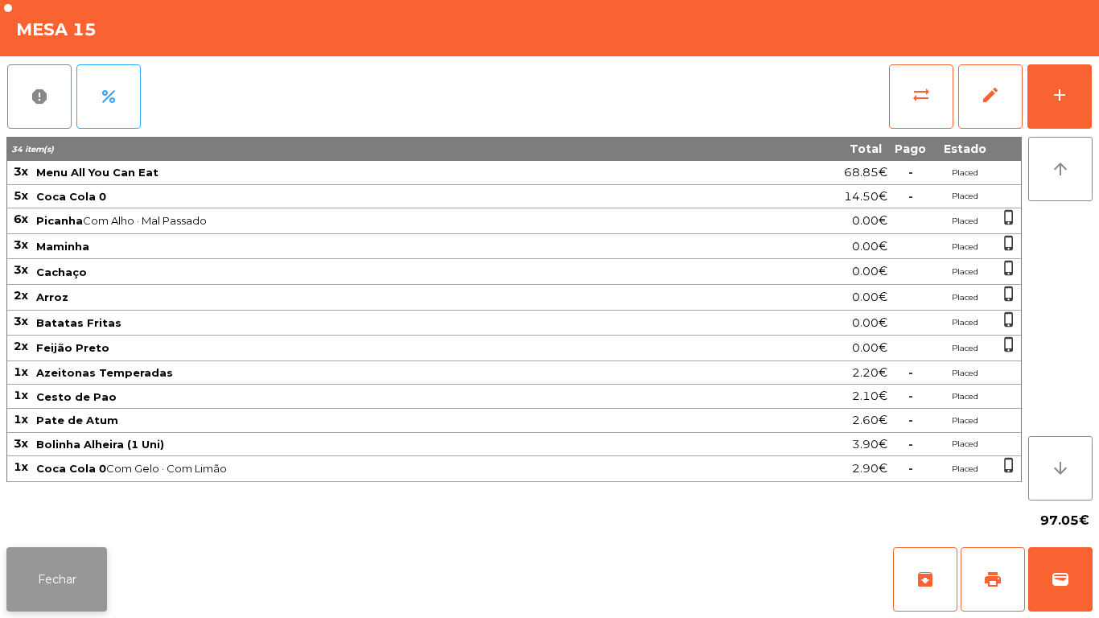
click at [53, 601] on button "Fechar" at bounding box center [56, 579] width 101 height 64
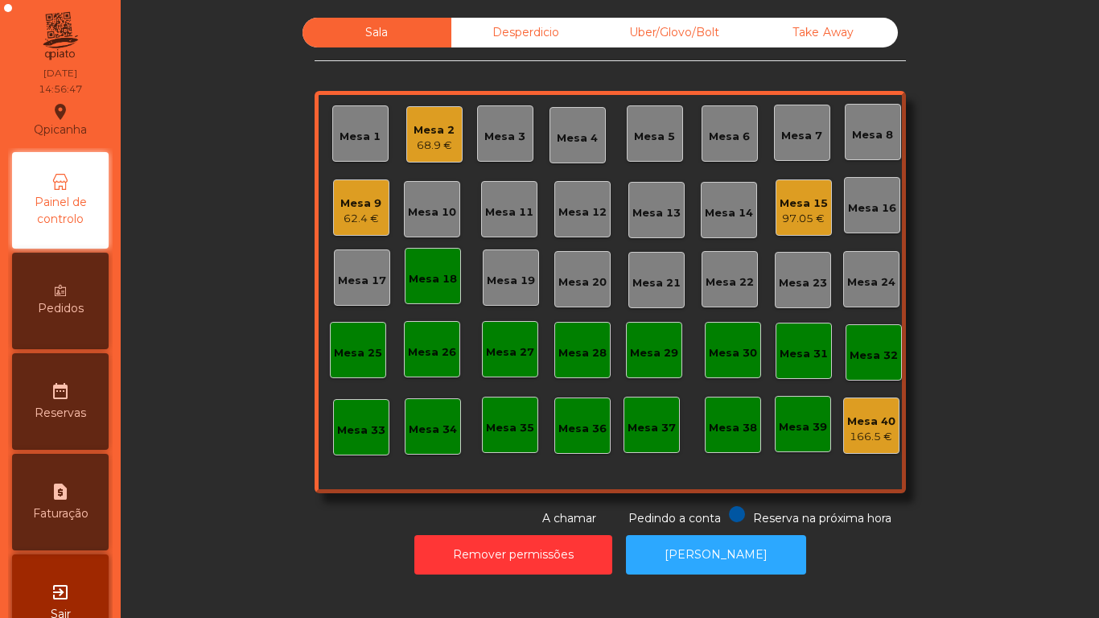
click at [431, 136] on div "Mesa 2" at bounding box center [434, 130] width 41 height 16
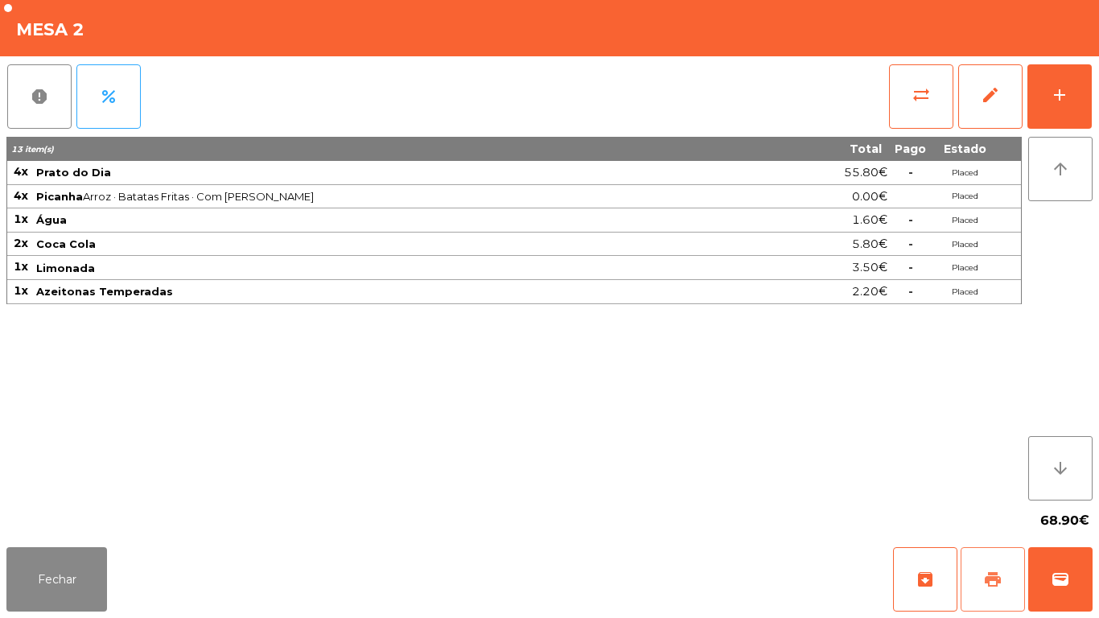
click at [978, 570] on button "print" at bounding box center [993, 579] width 64 height 64
click at [56, 583] on button "Fechar" at bounding box center [56, 579] width 101 height 64
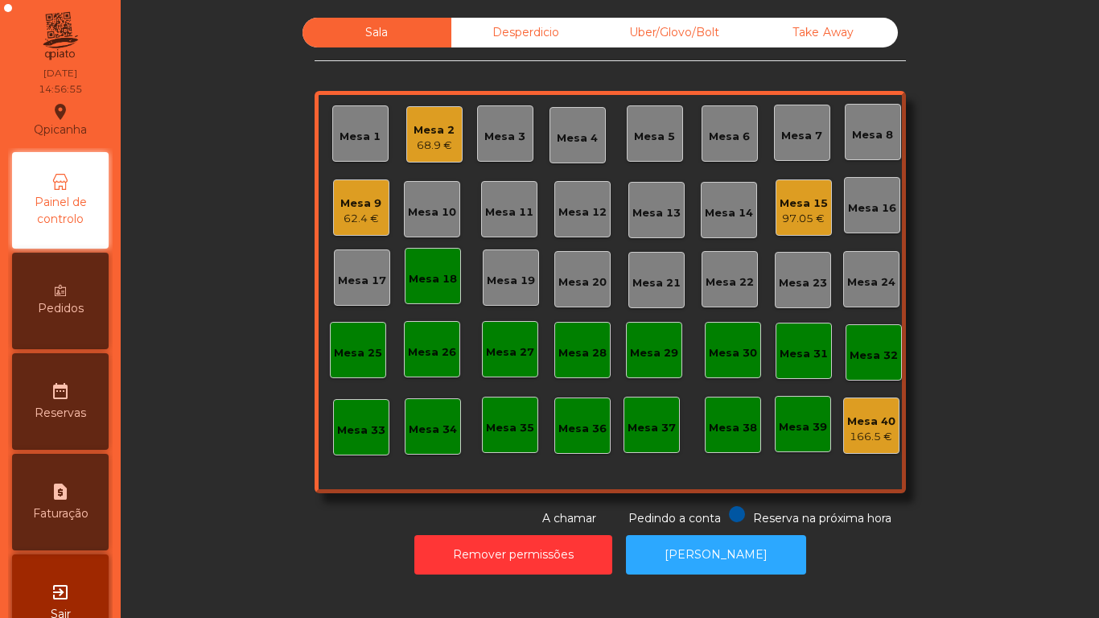
click at [428, 215] on div "Mesa 10" at bounding box center [432, 212] width 48 height 16
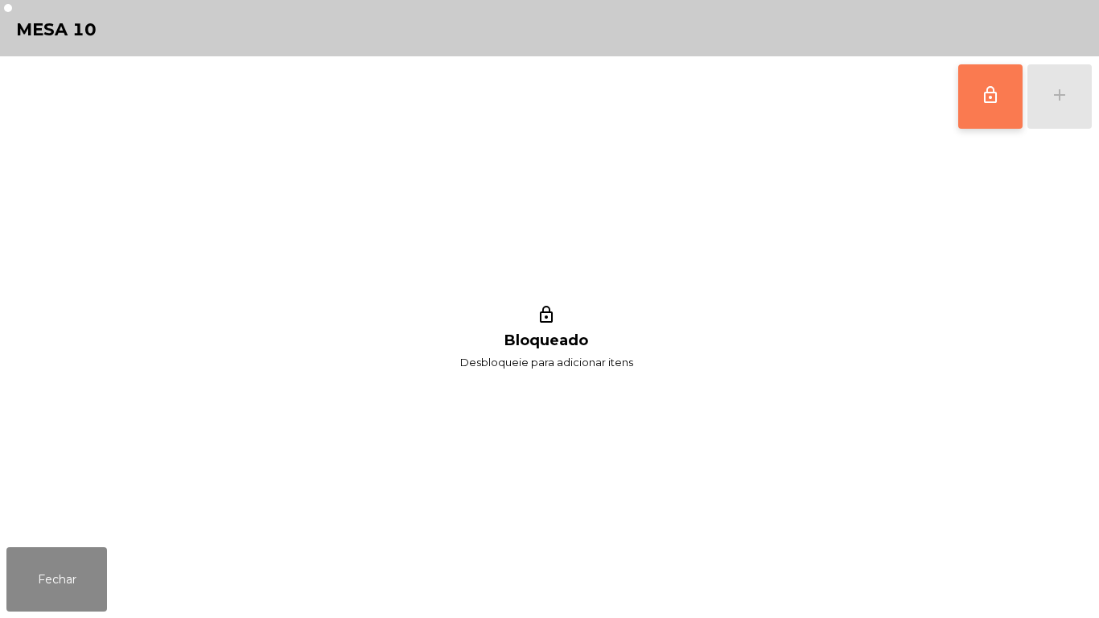
click at [992, 100] on span "lock_outline" at bounding box center [990, 94] width 19 height 19
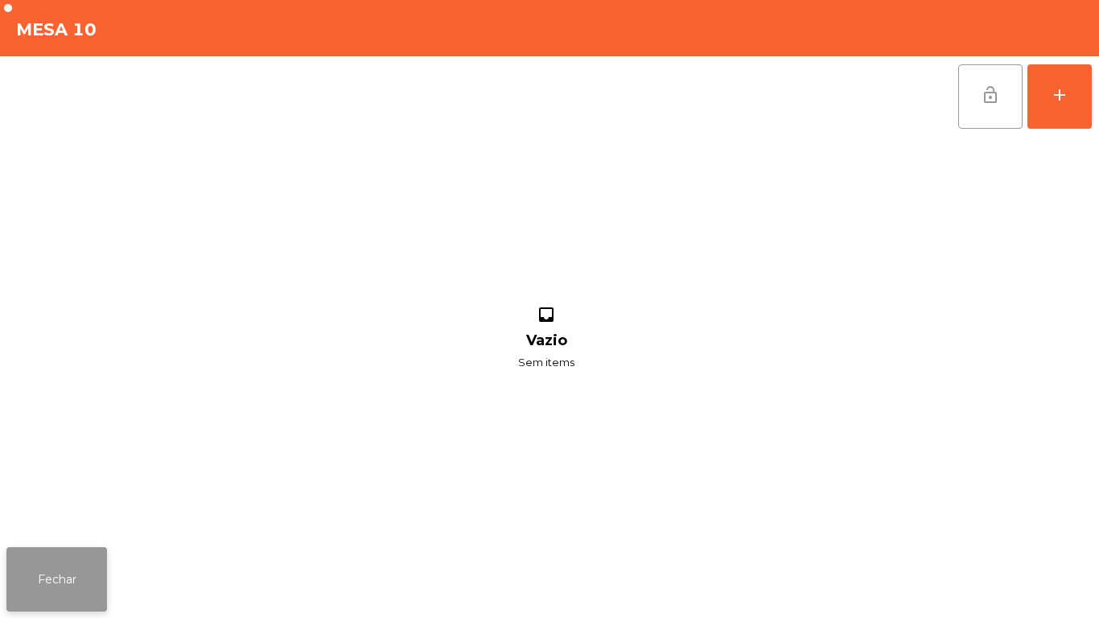
click at [82, 567] on button "Fechar" at bounding box center [56, 579] width 101 height 64
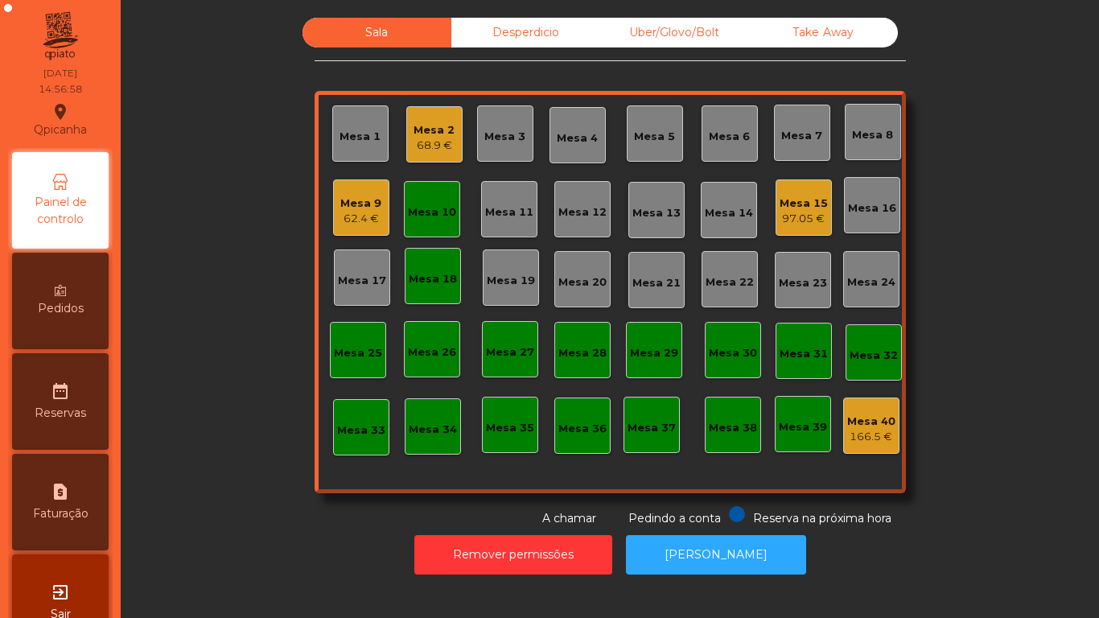
click at [423, 215] on div "Mesa 10" at bounding box center [432, 212] width 48 height 16
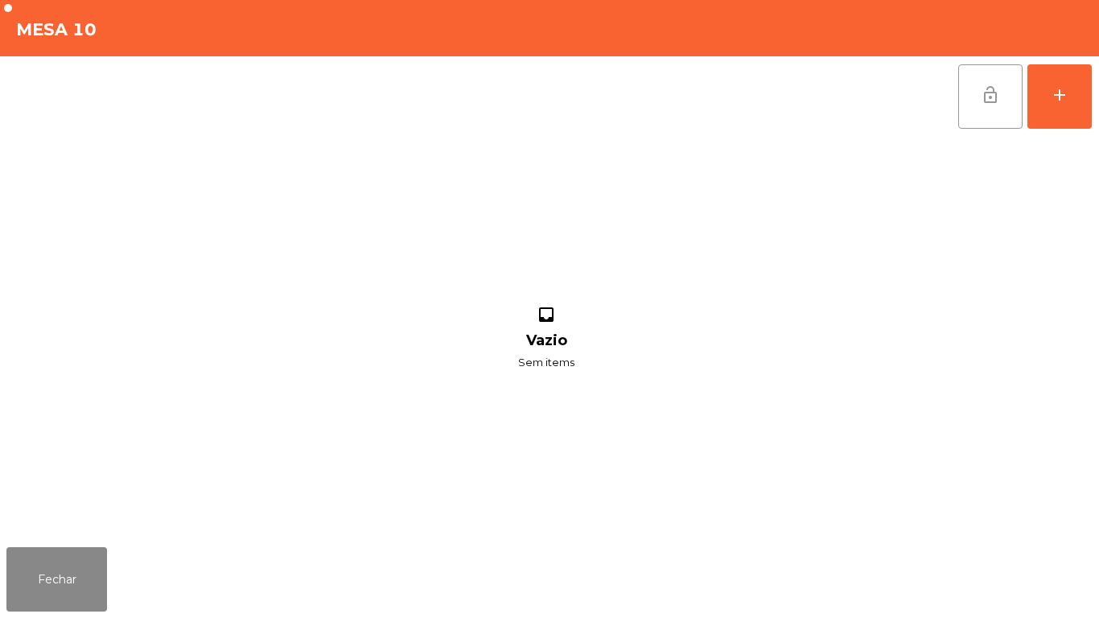
click at [974, 101] on button "lock_open" at bounding box center [990, 96] width 64 height 64
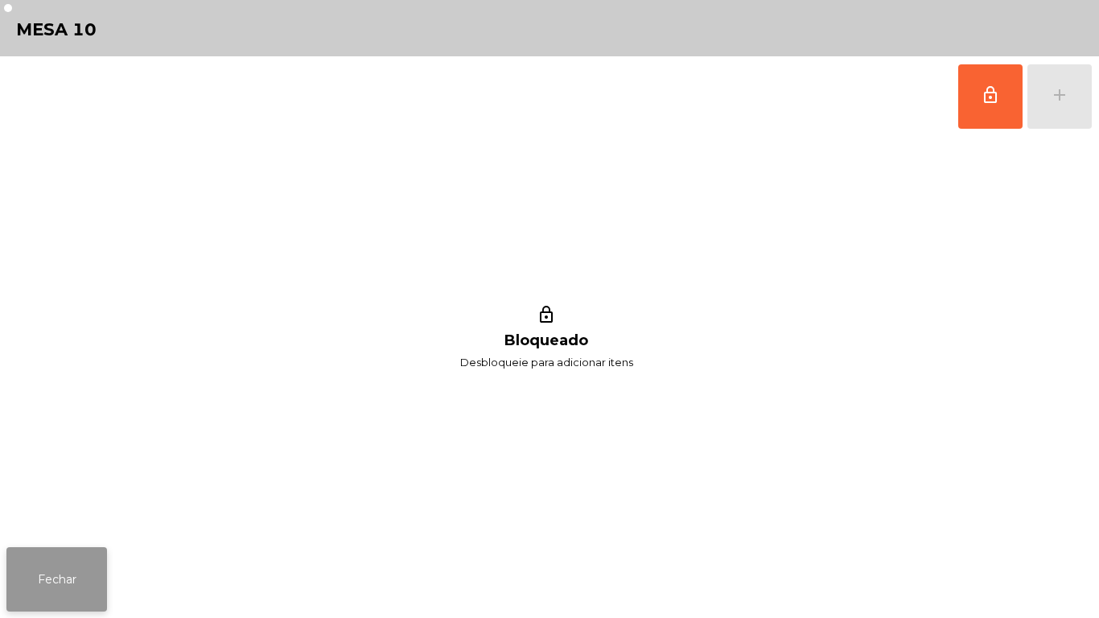
click at [78, 563] on button "Fechar" at bounding box center [56, 579] width 101 height 64
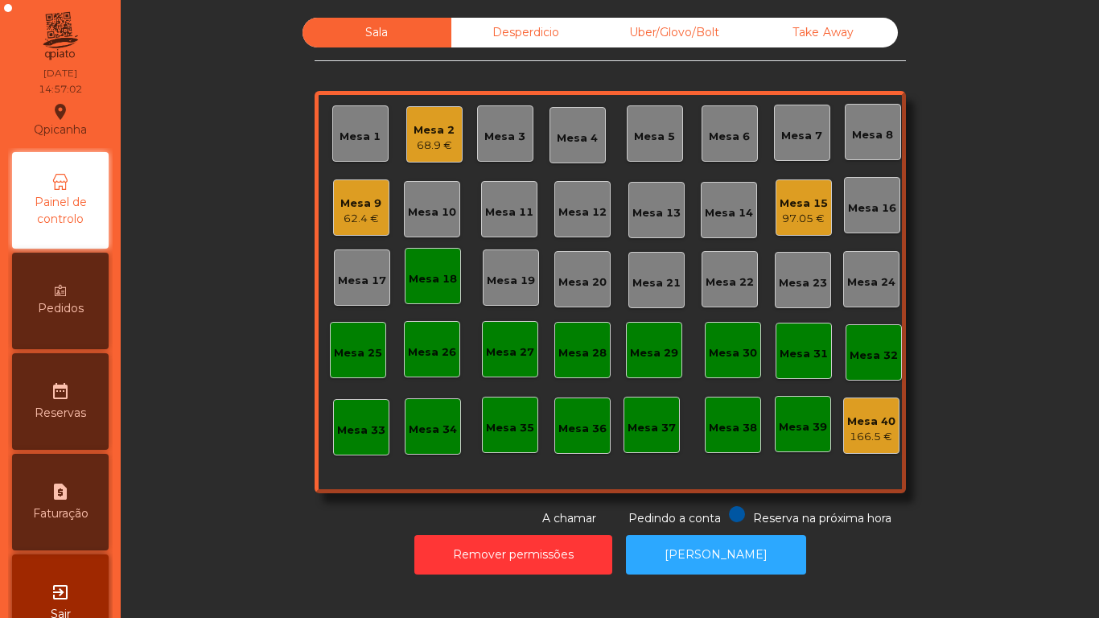
click at [418, 282] on div "Mesa 18" at bounding box center [433, 279] width 48 height 16
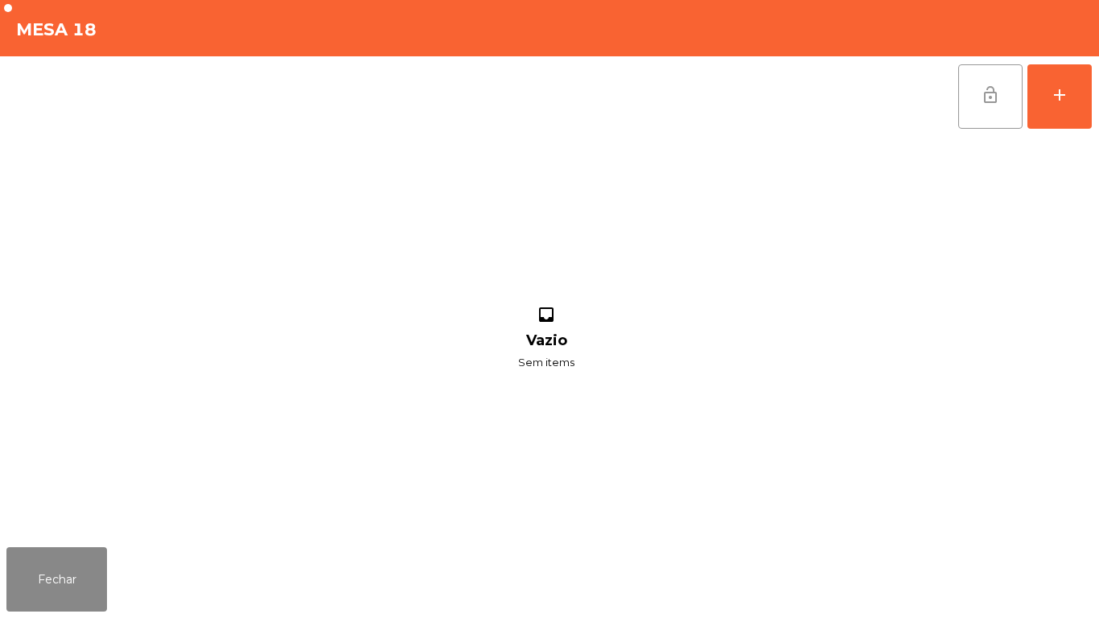
click at [992, 104] on span "lock_open" at bounding box center [990, 94] width 19 height 19
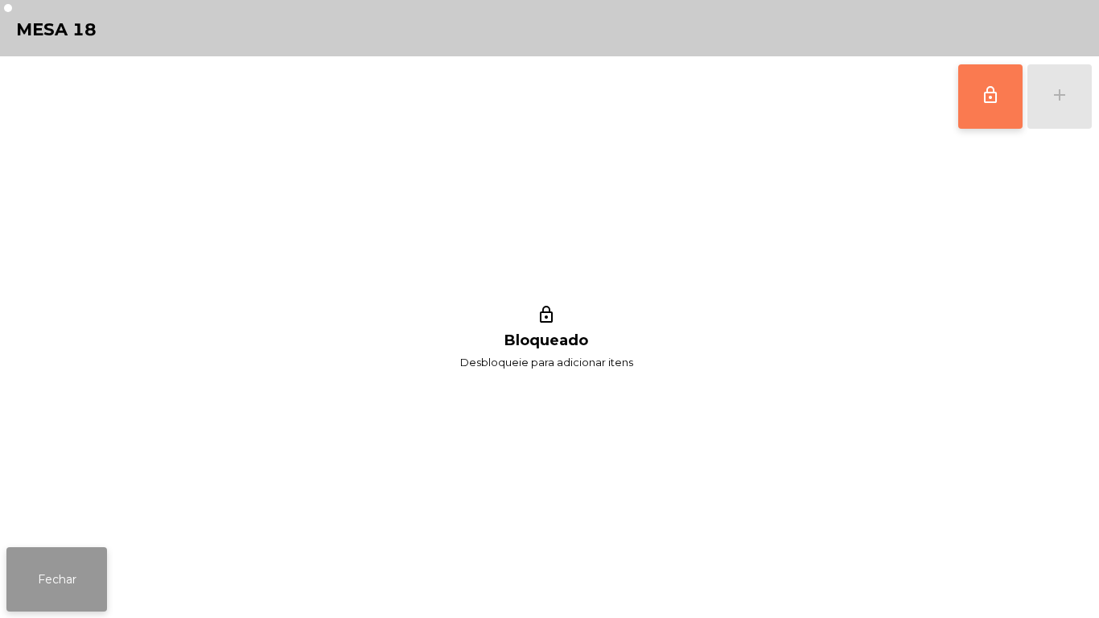
click at [80, 595] on button "Fechar" at bounding box center [56, 579] width 101 height 64
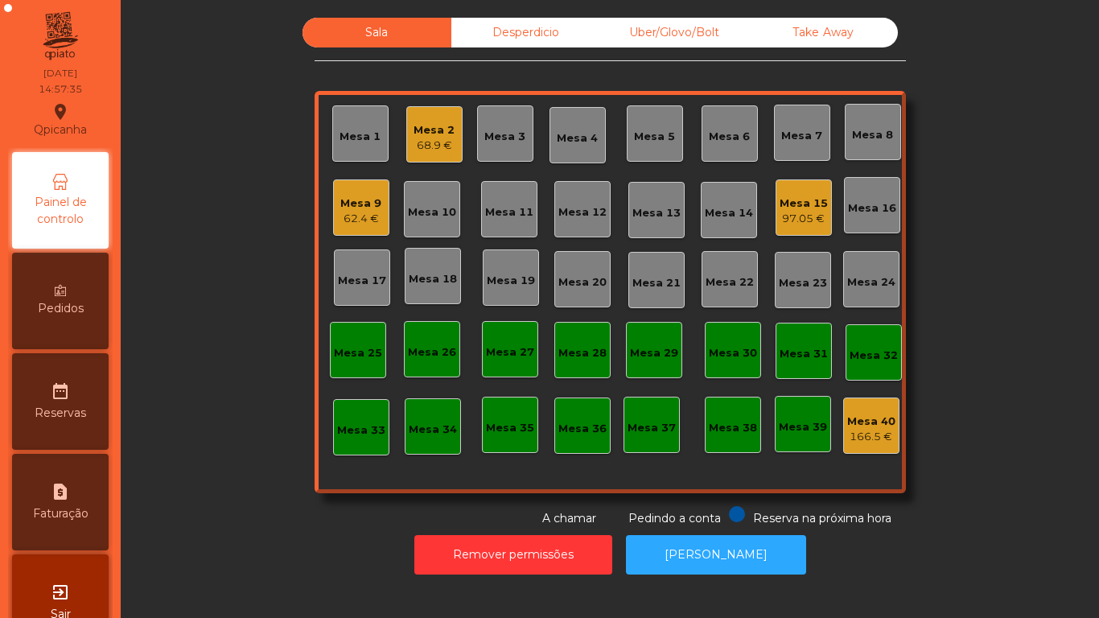
click at [789, 223] on div "97.05 €" at bounding box center [804, 219] width 48 height 16
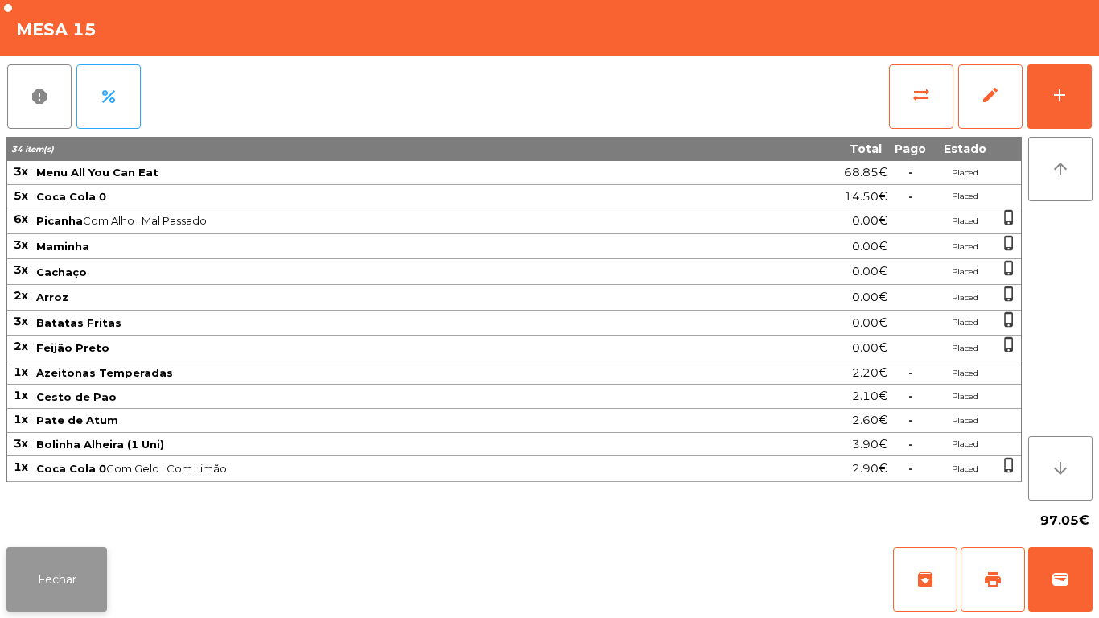
click at [71, 574] on button "Fechar" at bounding box center [56, 579] width 101 height 64
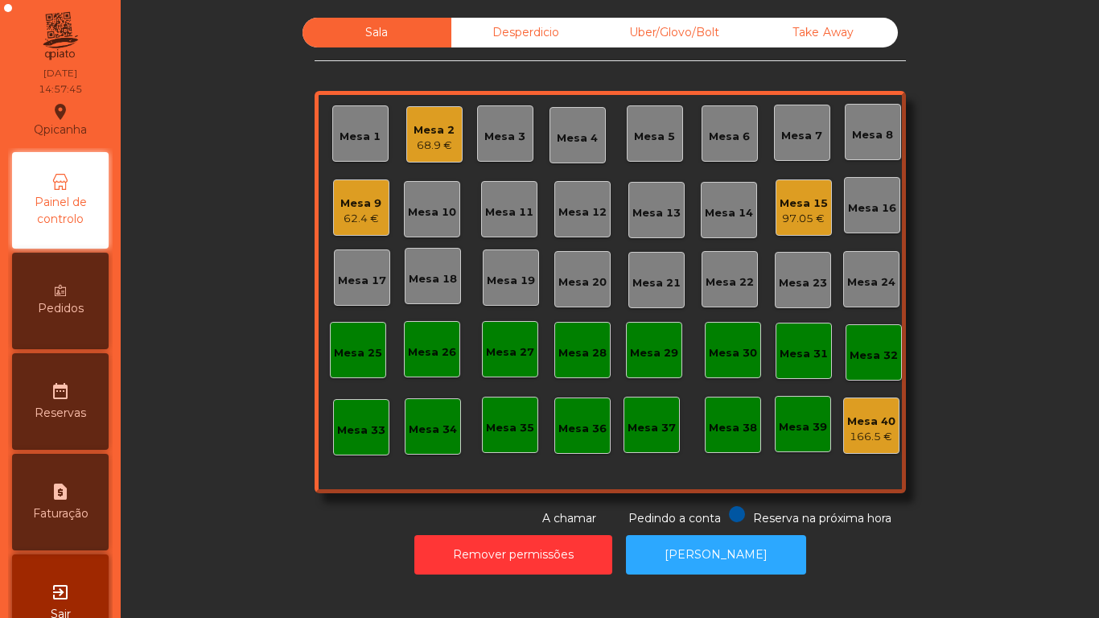
click at [360, 223] on div "62.4 €" at bounding box center [360, 219] width 41 height 16
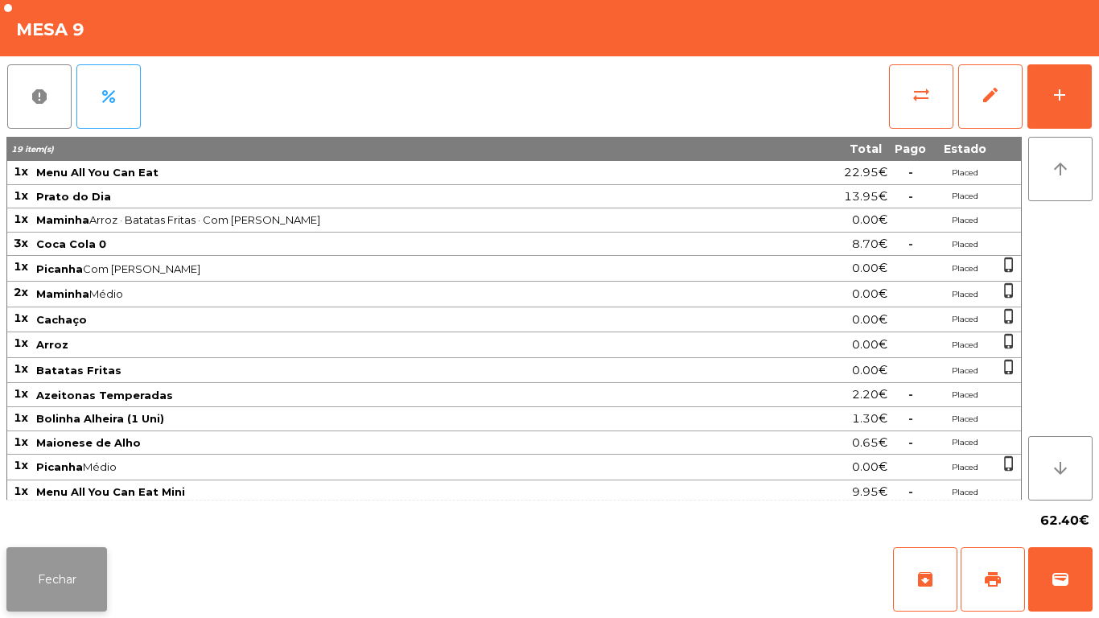
click at [74, 574] on button "Fechar" at bounding box center [56, 579] width 101 height 64
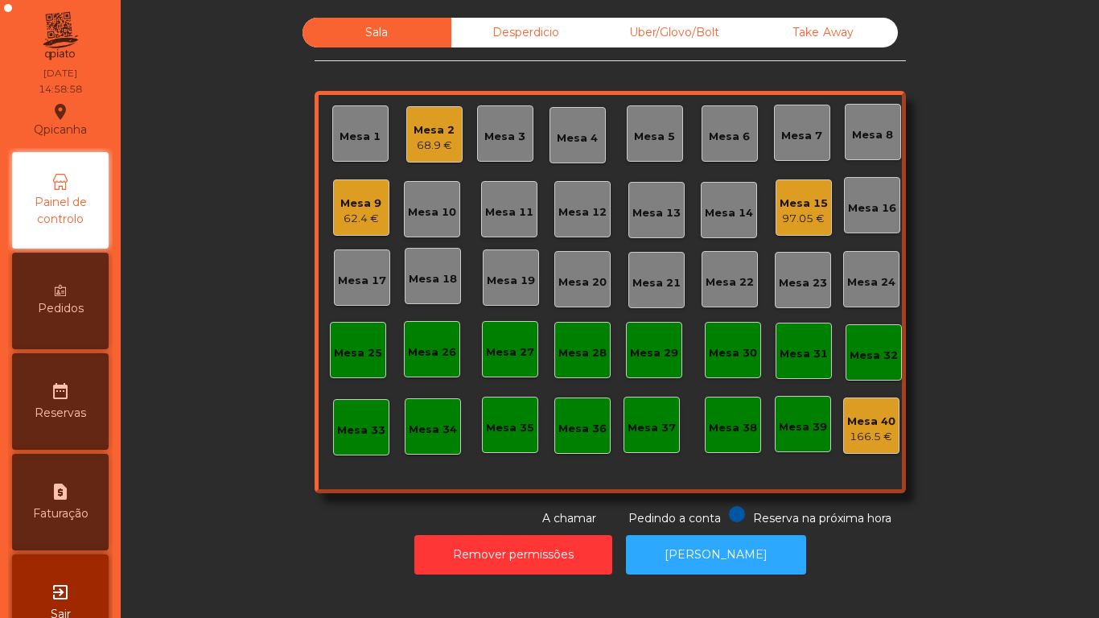
click at [792, 207] on div "Mesa 15" at bounding box center [804, 204] width 48 height 16
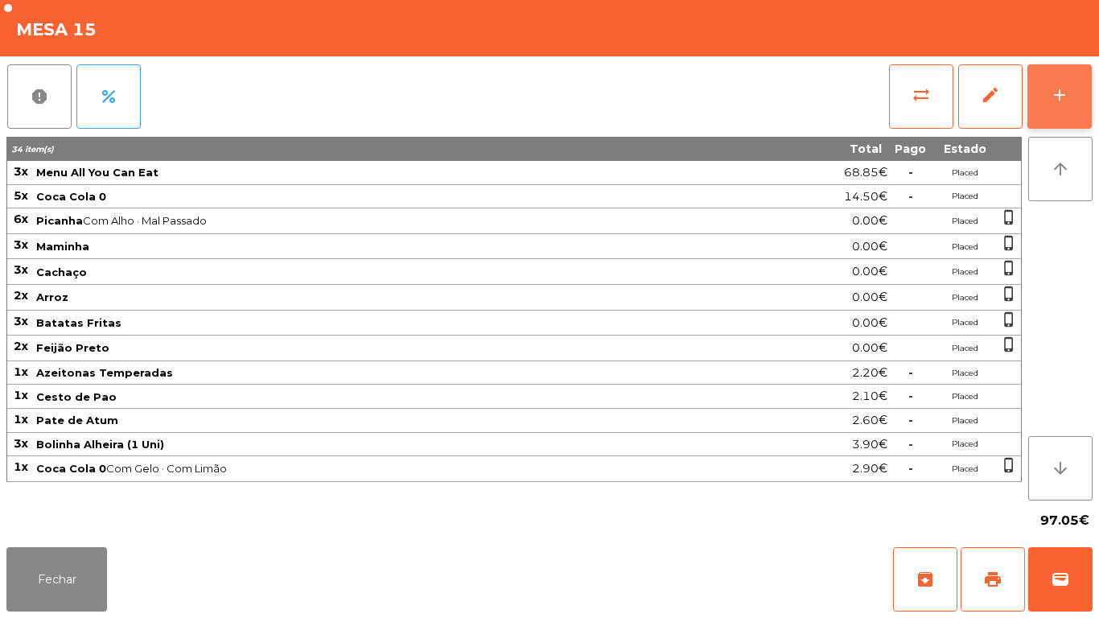
click at [1046, 109] on button "add" at bounding box center [1060, 96] width 64 height 64
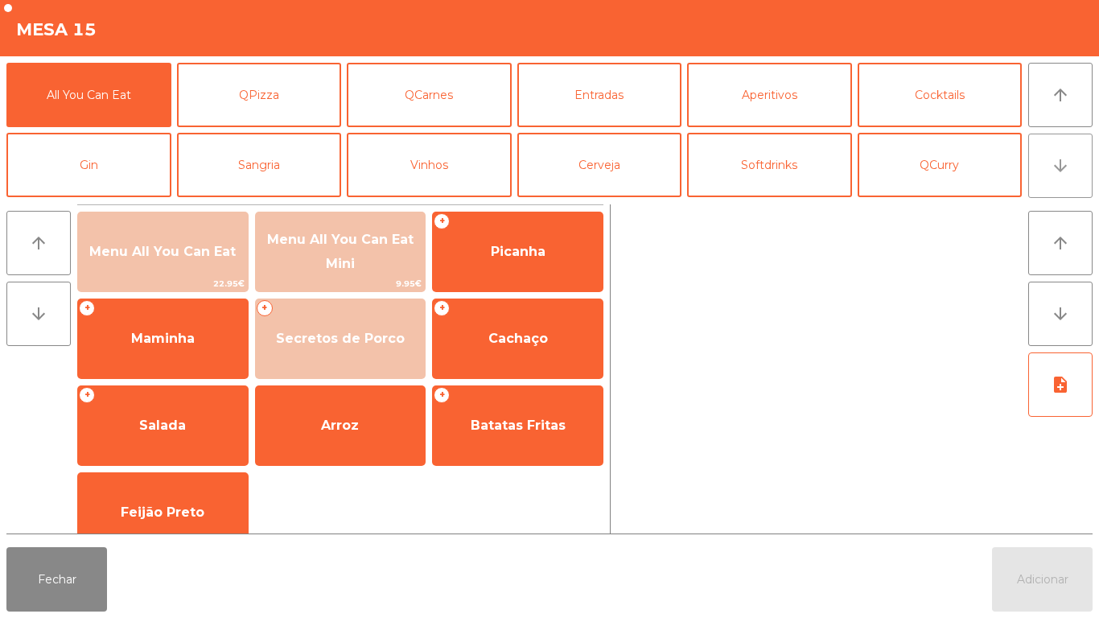
click at [1053, 183] on button "arrow_downward" at bounding box center [1060, 166] width 64 height 64
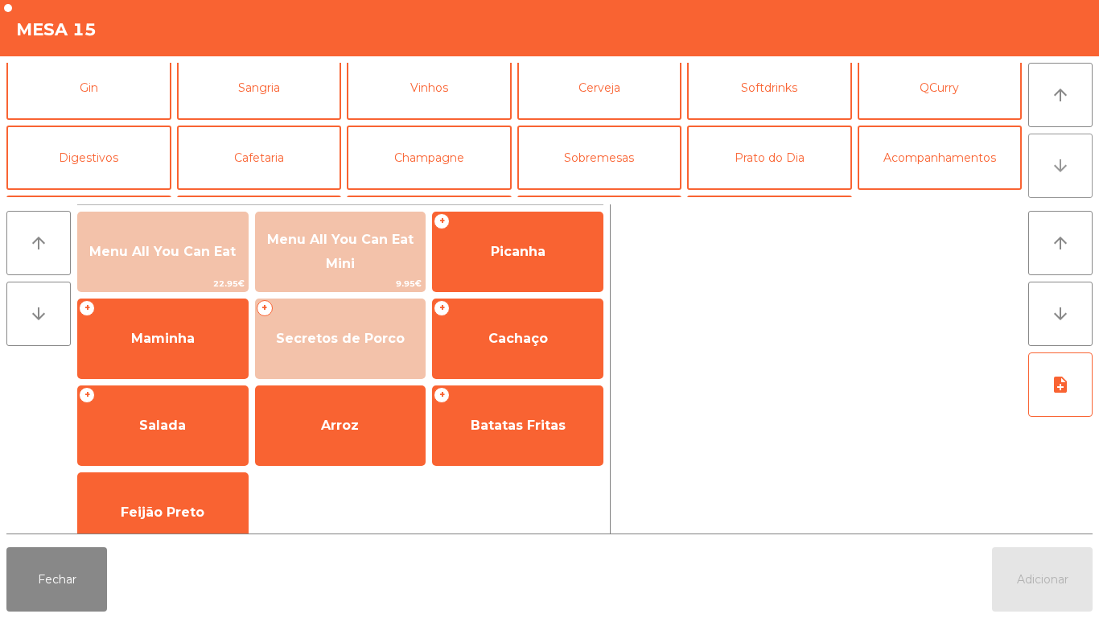
scroll to position [140, 0]
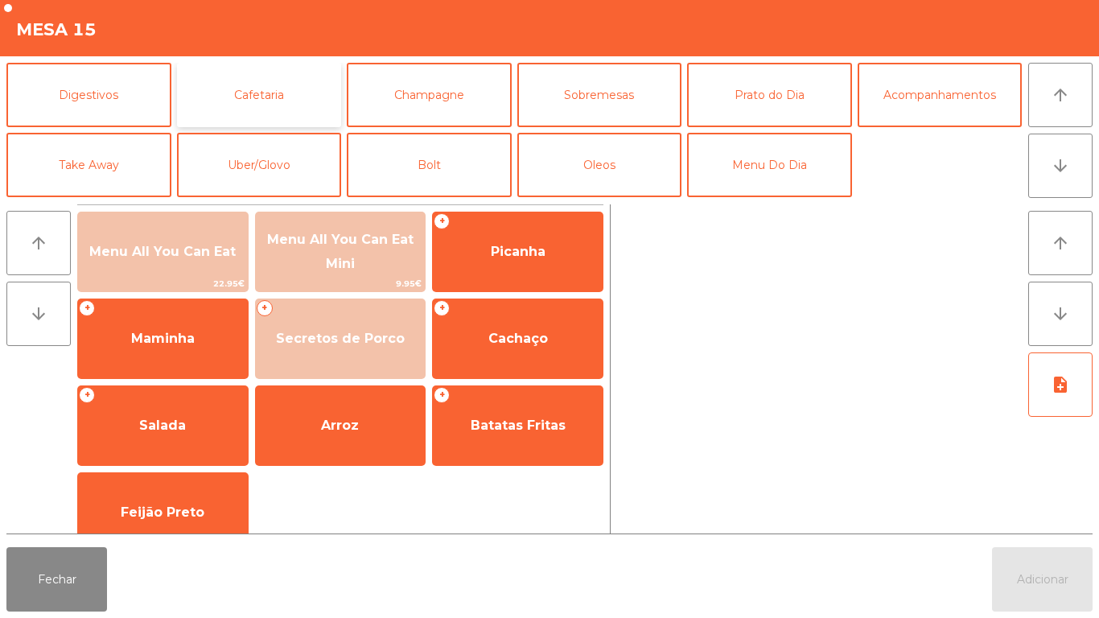
click at [279, 83] on button "Cafetaria" at bounding box center [259, 95] width 165 height 64
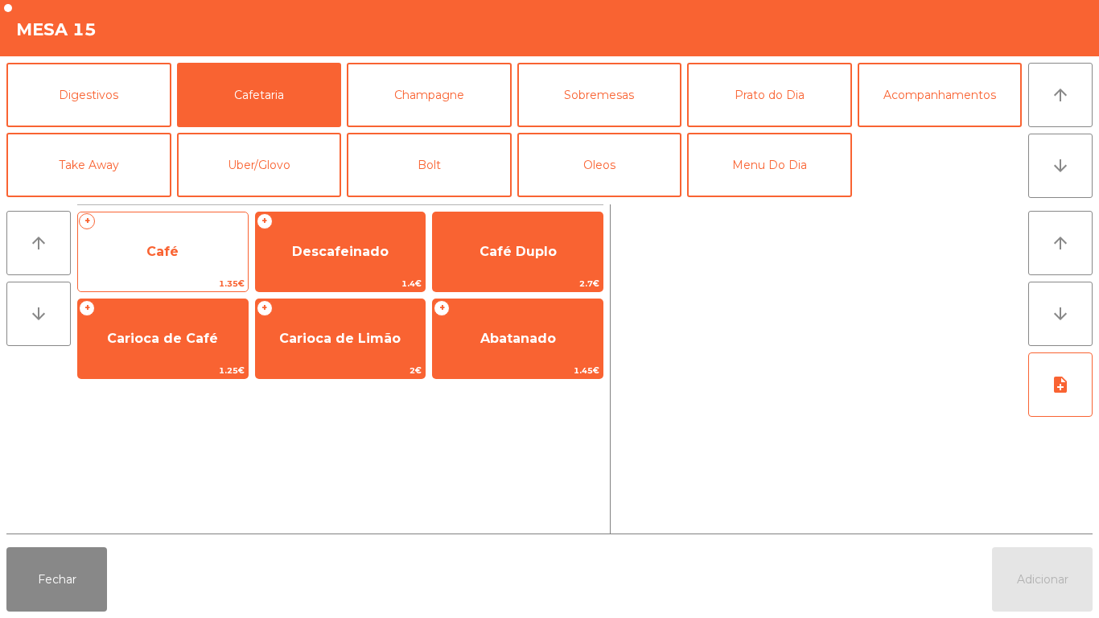
click at [153, 249] on span "Café" at bounding box center [162, 251] width 32 height 15
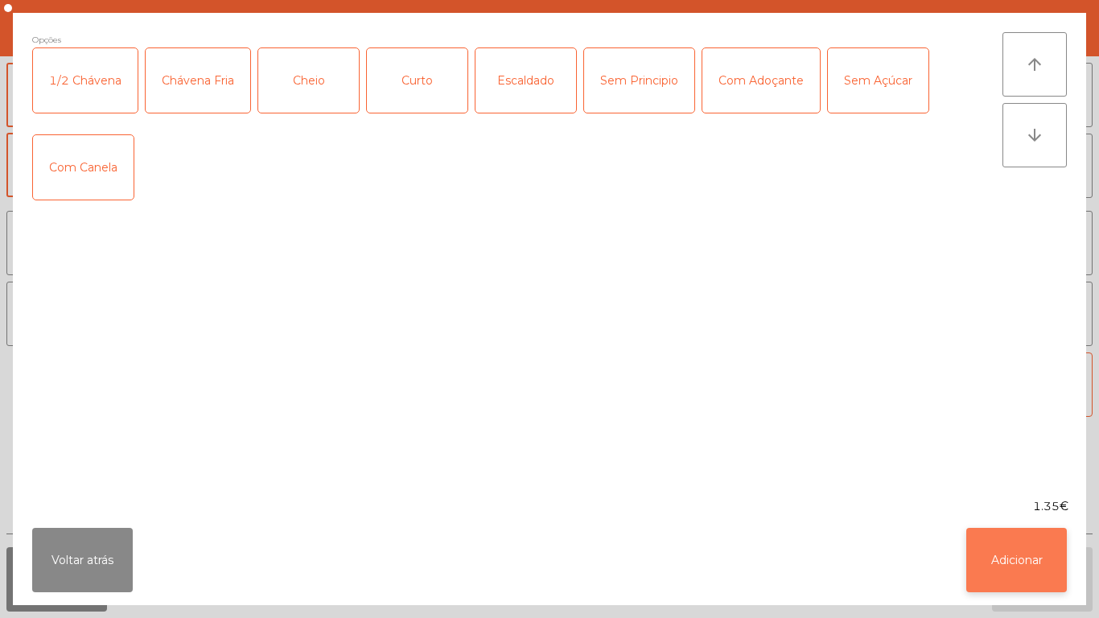
click at [1004, 559] on button "Adicionar" at bounding box center [1017, 560] width 101 height 64
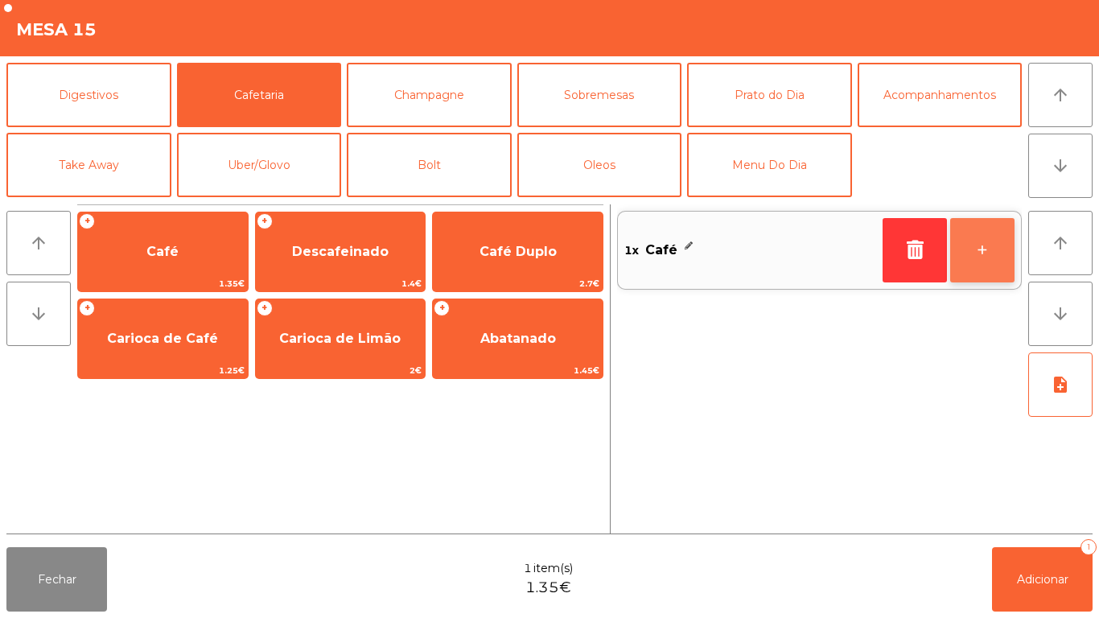
click at [979, 245] on button "+" at bounding box center [982, 250] width 64 height 64
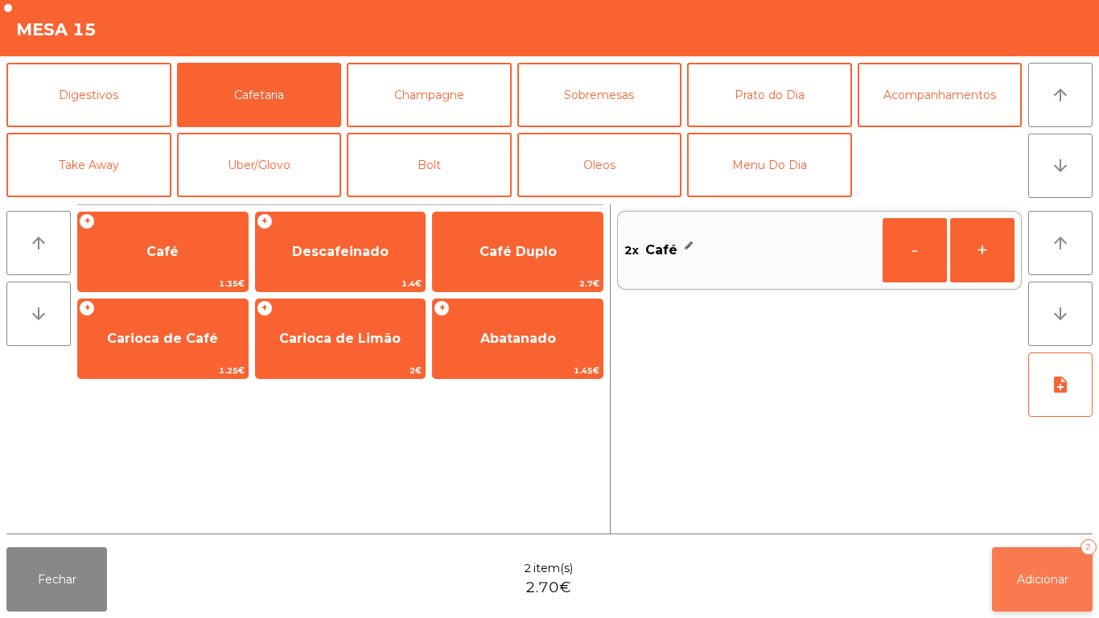
click at [1038, 563] on button "Adicionar 2" at bounding box center [1042, 579] width 101 height 64
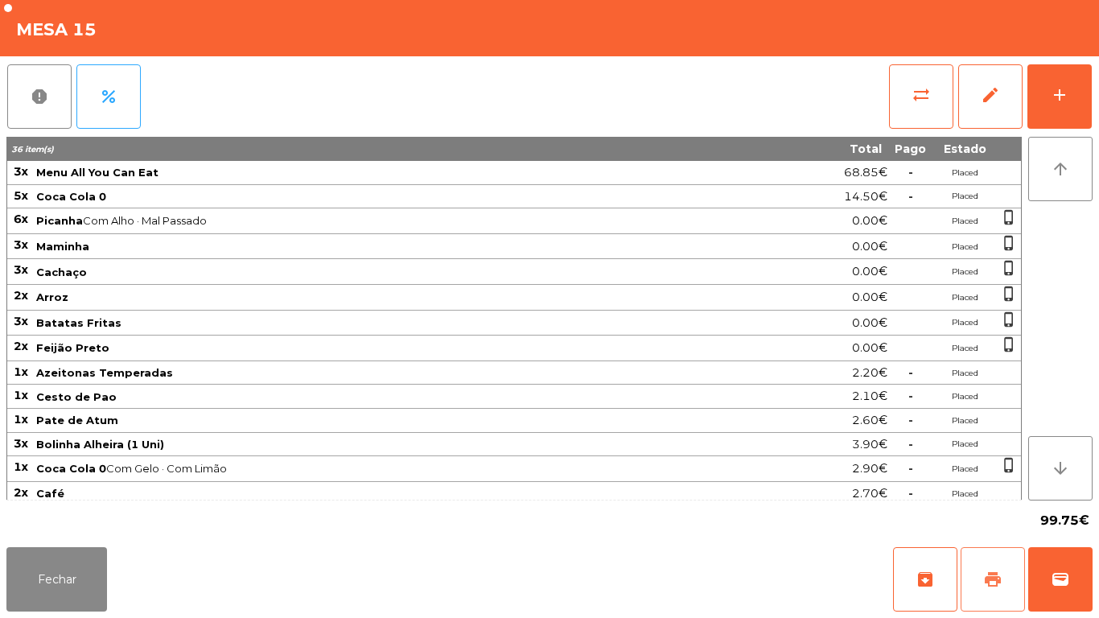
click at [974, 566] on button "print" at bounding box center [993, 579] width 64 height 64
click at [65, 573] on button "Fechar" at bounding box center [56, 579] width 101 height 64
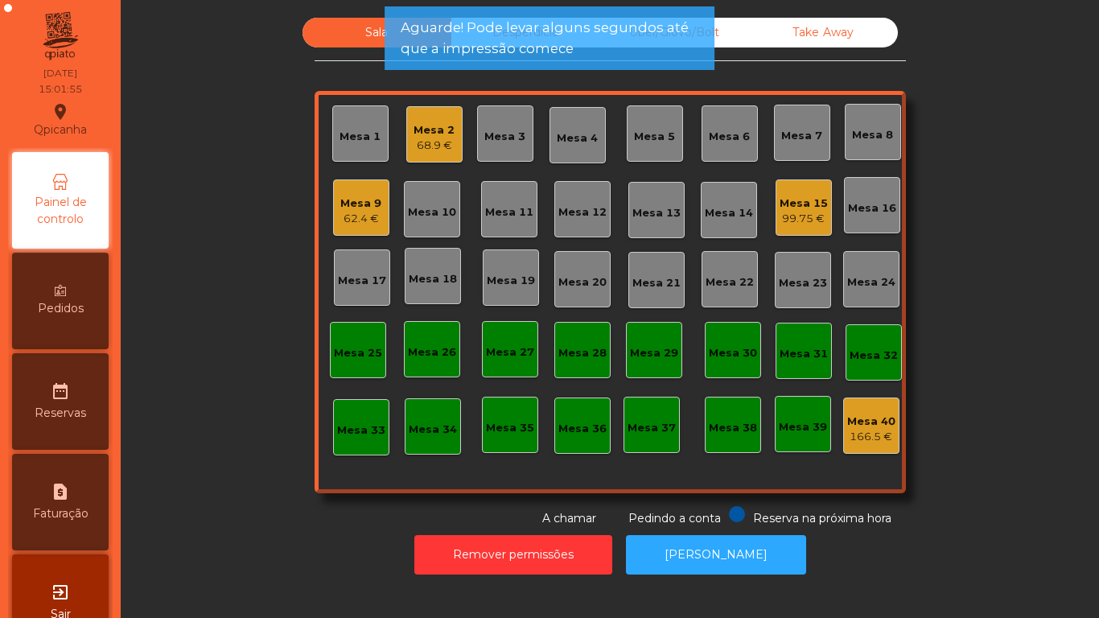
click at [366, 214] on div "62.4 €" at bounding box center [360, 219] width 41 height 16
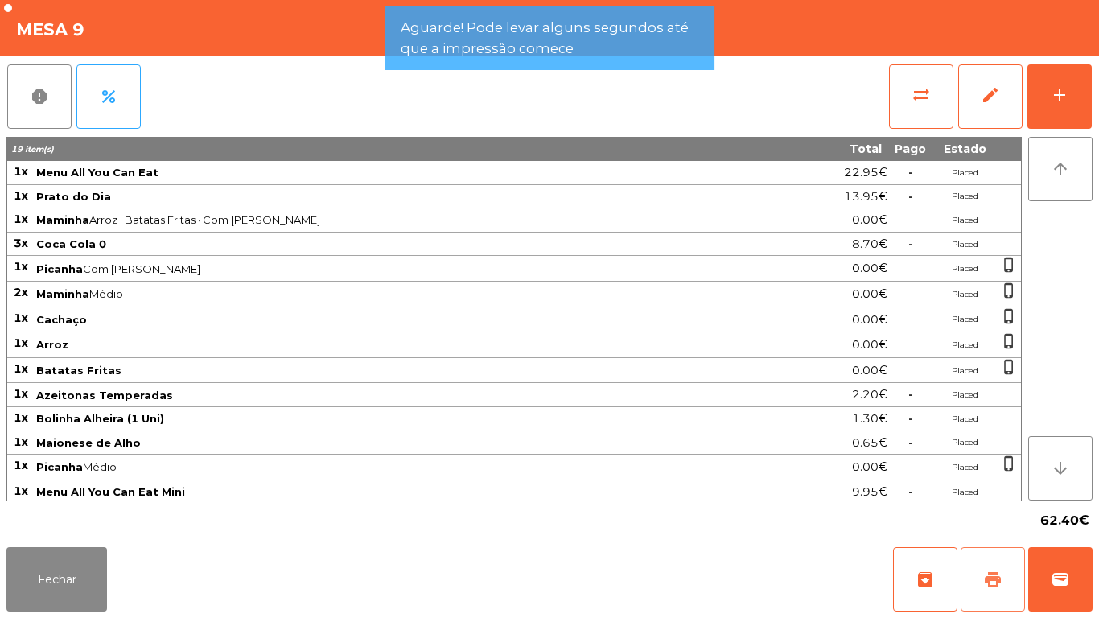
click at [987, 575] on span "print" at bounding box center [992, 579] width 19 height 19
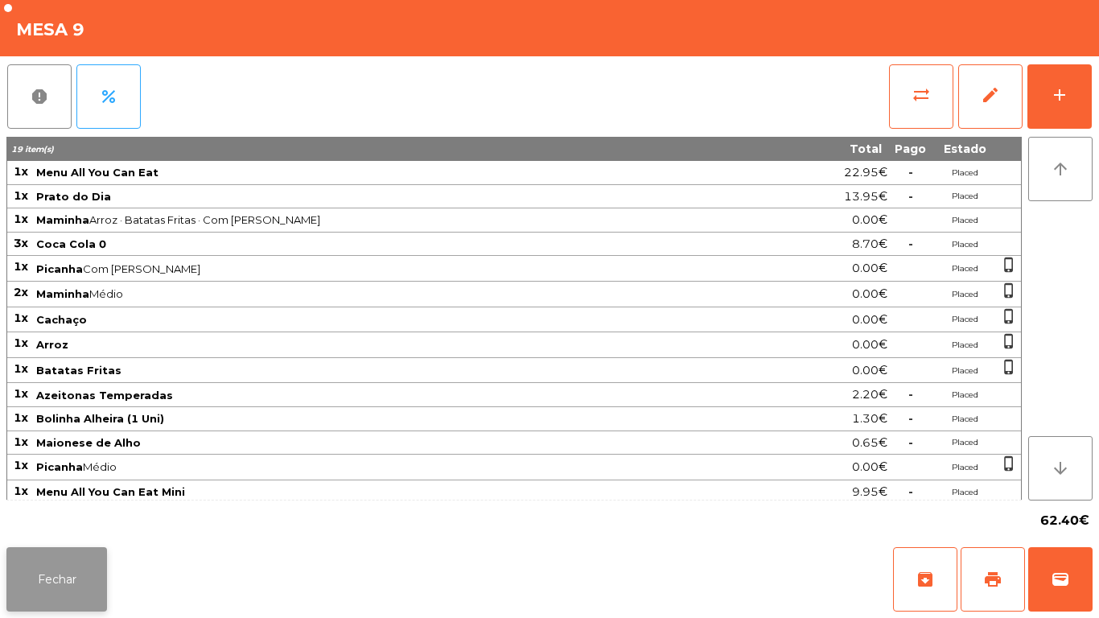
click at [93, 568] on button "Fechar" at bounding box center [56, 579] width 101 height 64
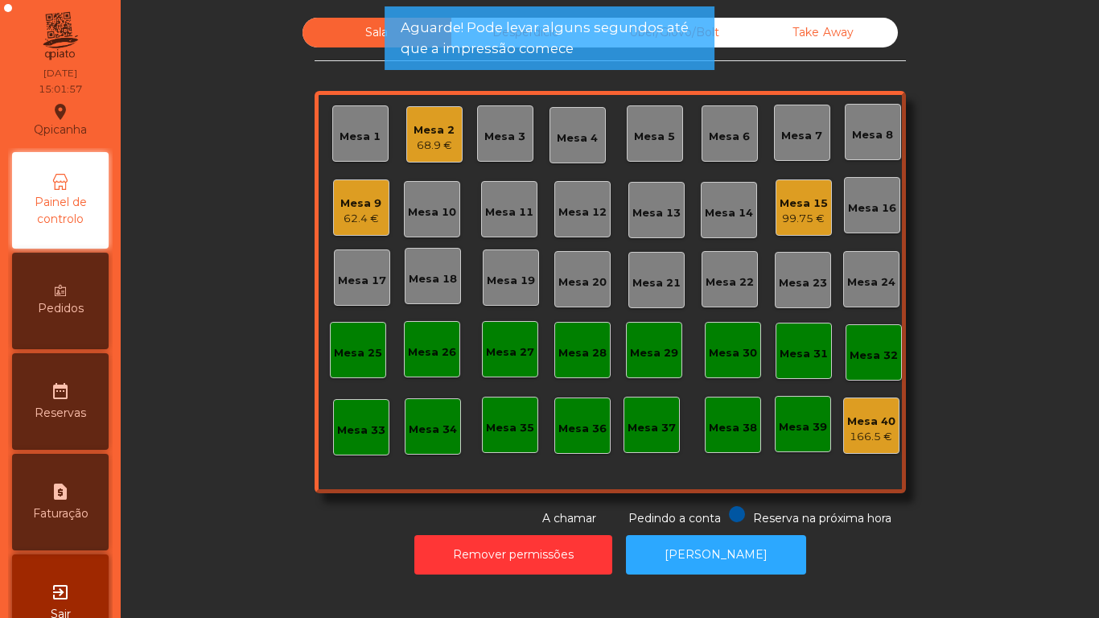
click at [438, 146] on div "68.9 €" at bounding box center [434, 146] width 41 height 16
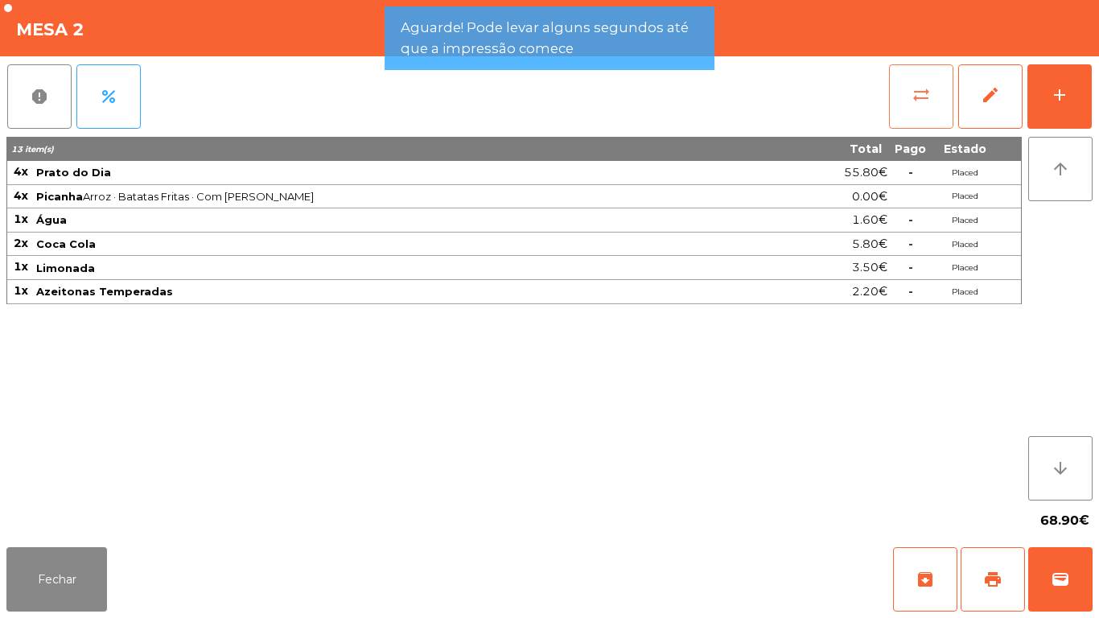
click at [910, 107] on button "sync_alt" at bounding box center [921, 96] width 64 height 64
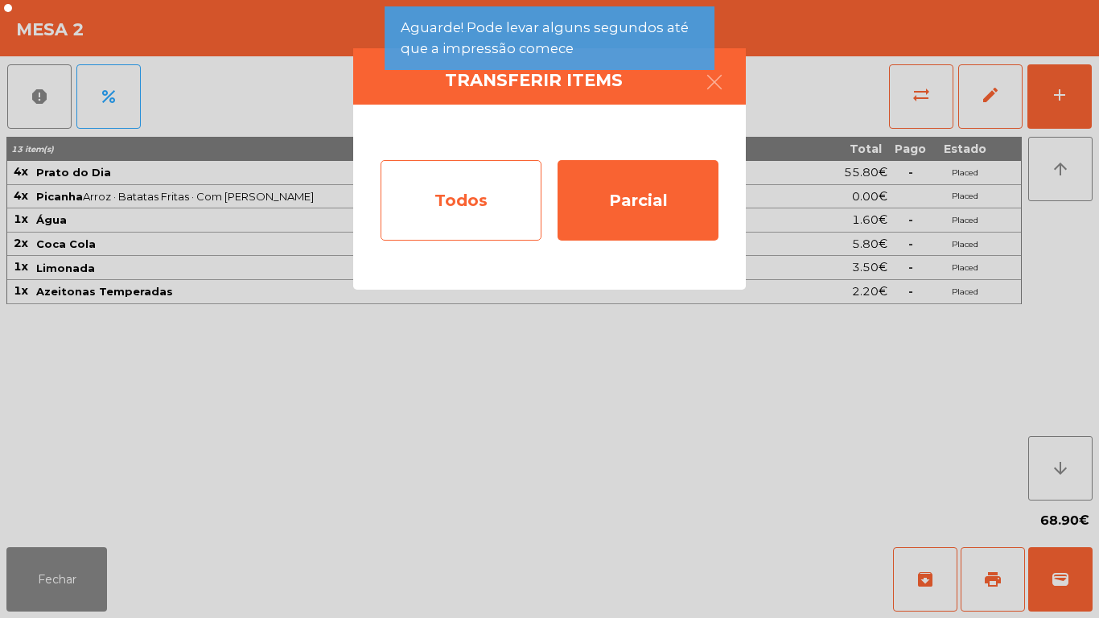
click at [460, 207] on div "Todos" at bounding box center [461, 200] width 161 height 80
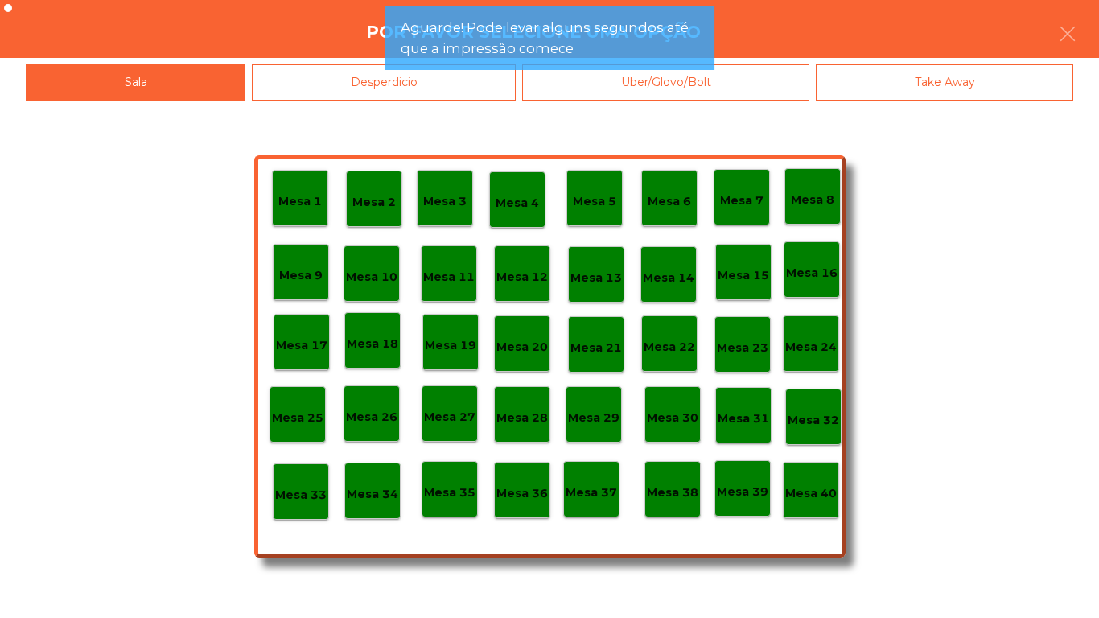
click at [818, 495] on p "Mesa 40" at bounding box center [811, 493] width 52 height 19
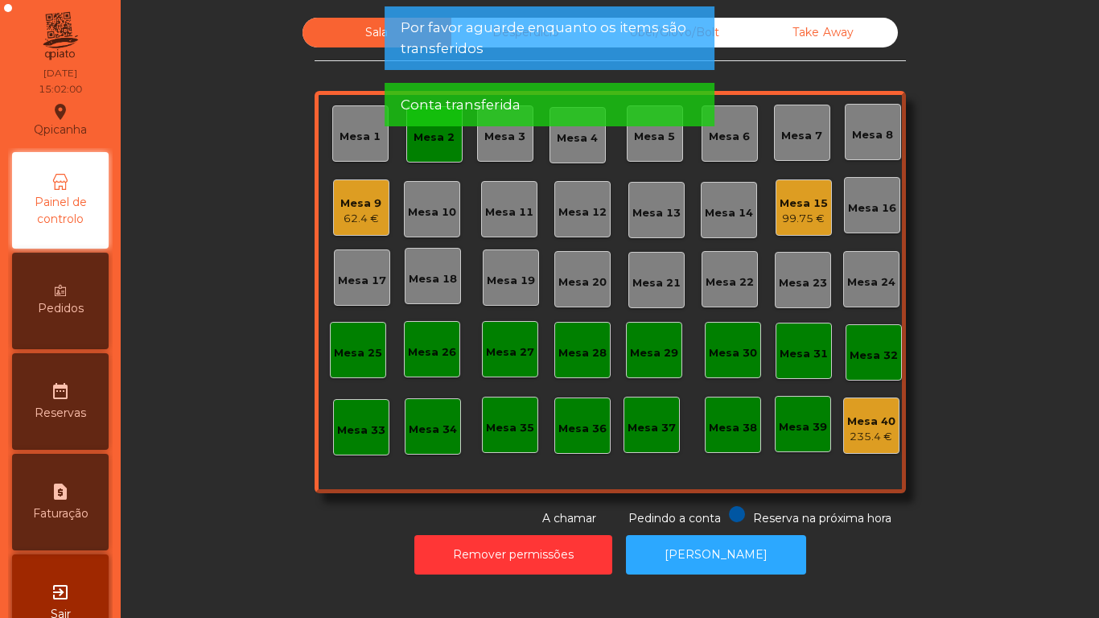
click at [431, 150] on div "Mesa 2" at bounding box center [434, 134] width 56 height 56
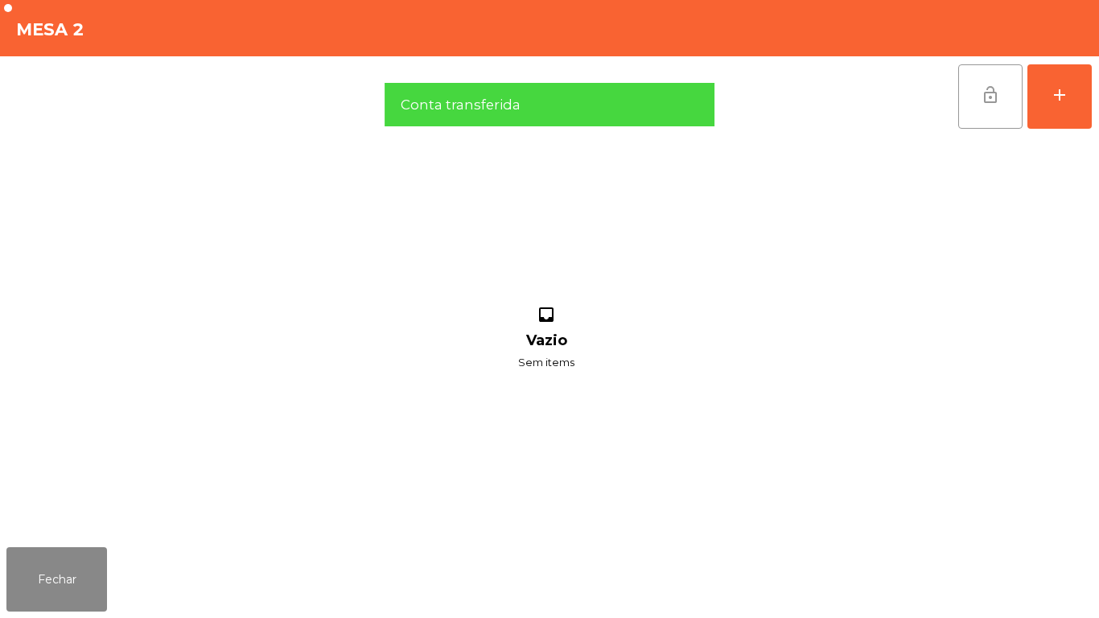
click at [991, 98] on span "lock_open" at bounding box center [990, 94] width 19 height 19
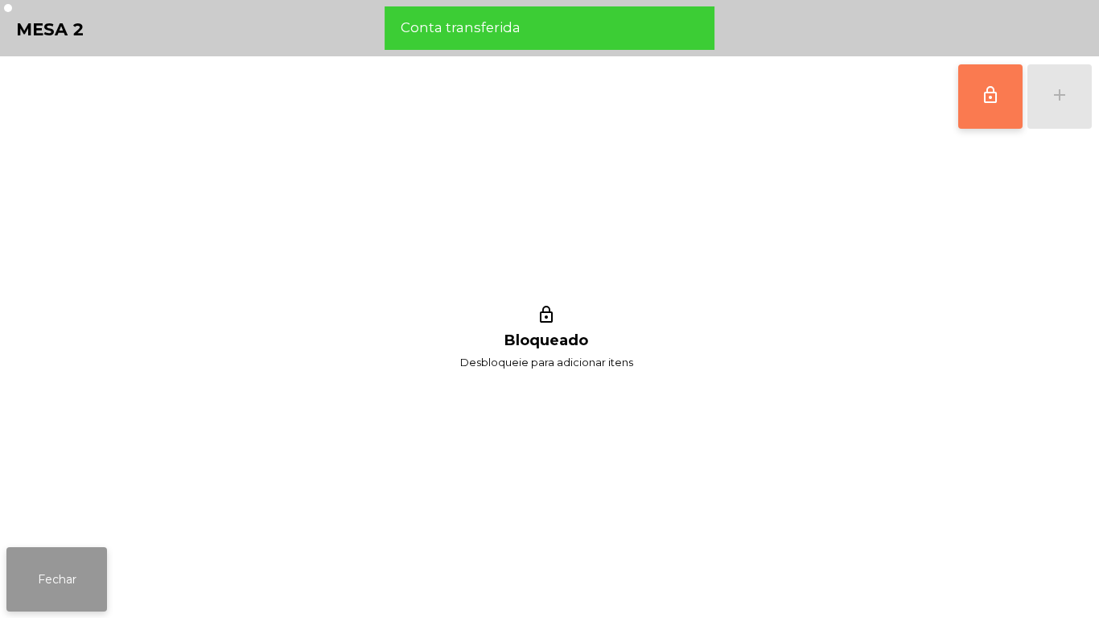
click at [86, 548] on button "Fechar" at bounding box center [56, 579] width 101 height 64
